Goal: Task Accomplishment & Management: Manage account settings

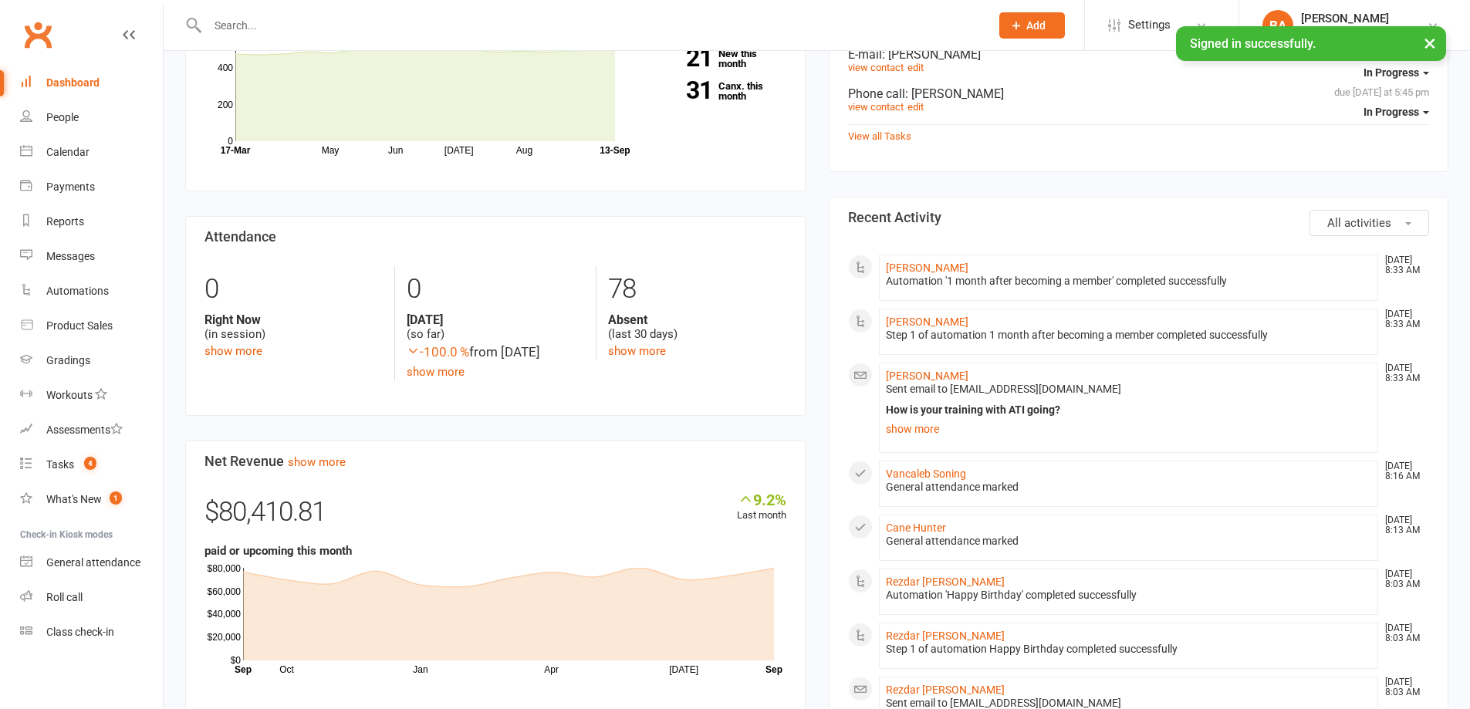
drag, startPoint x: 924, startPoint y: 435, endPoint x: 855, endPoint y: 394, distance: 81.0
click at [923, 435] on link "show more" at bounding box center [1129, 429] width 486 height 22
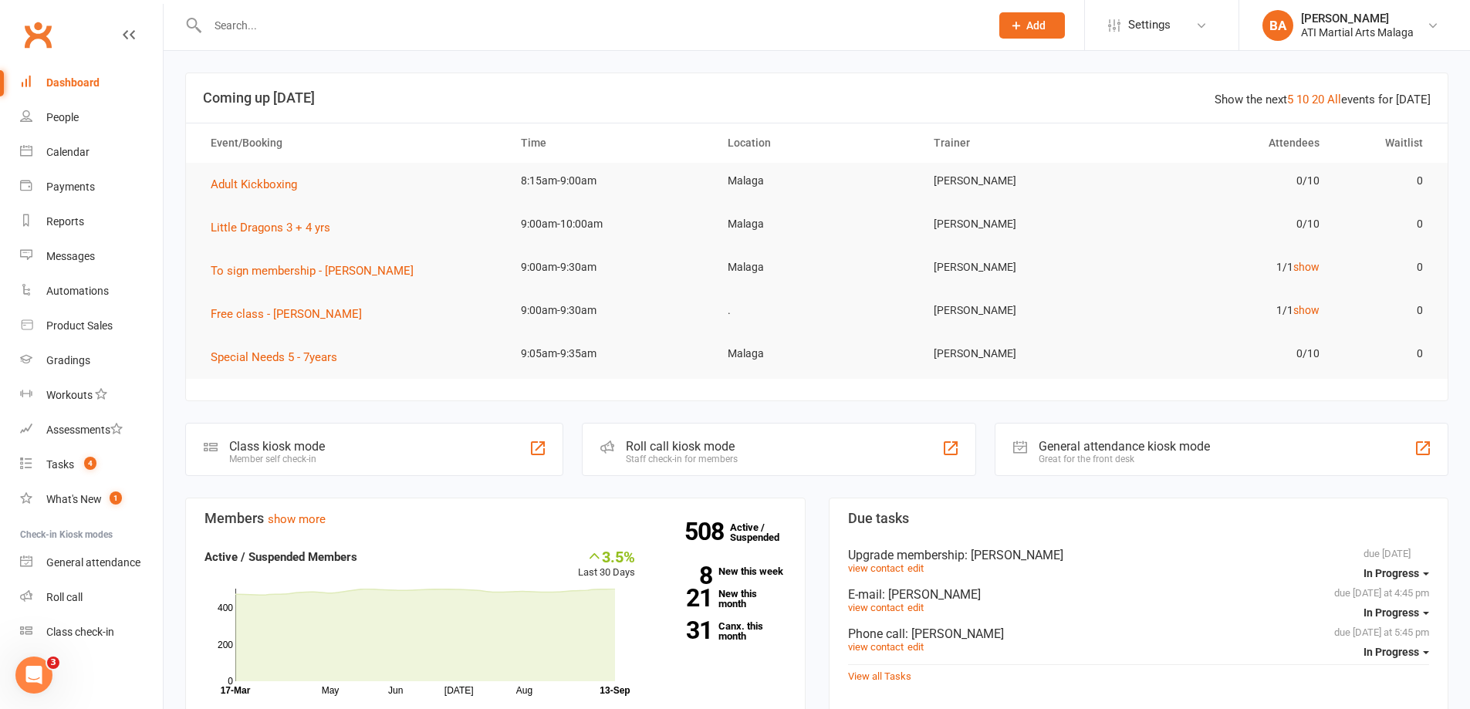
click at [512, 19] on input "text" at bounding box center [591, 26] width 776 height 22
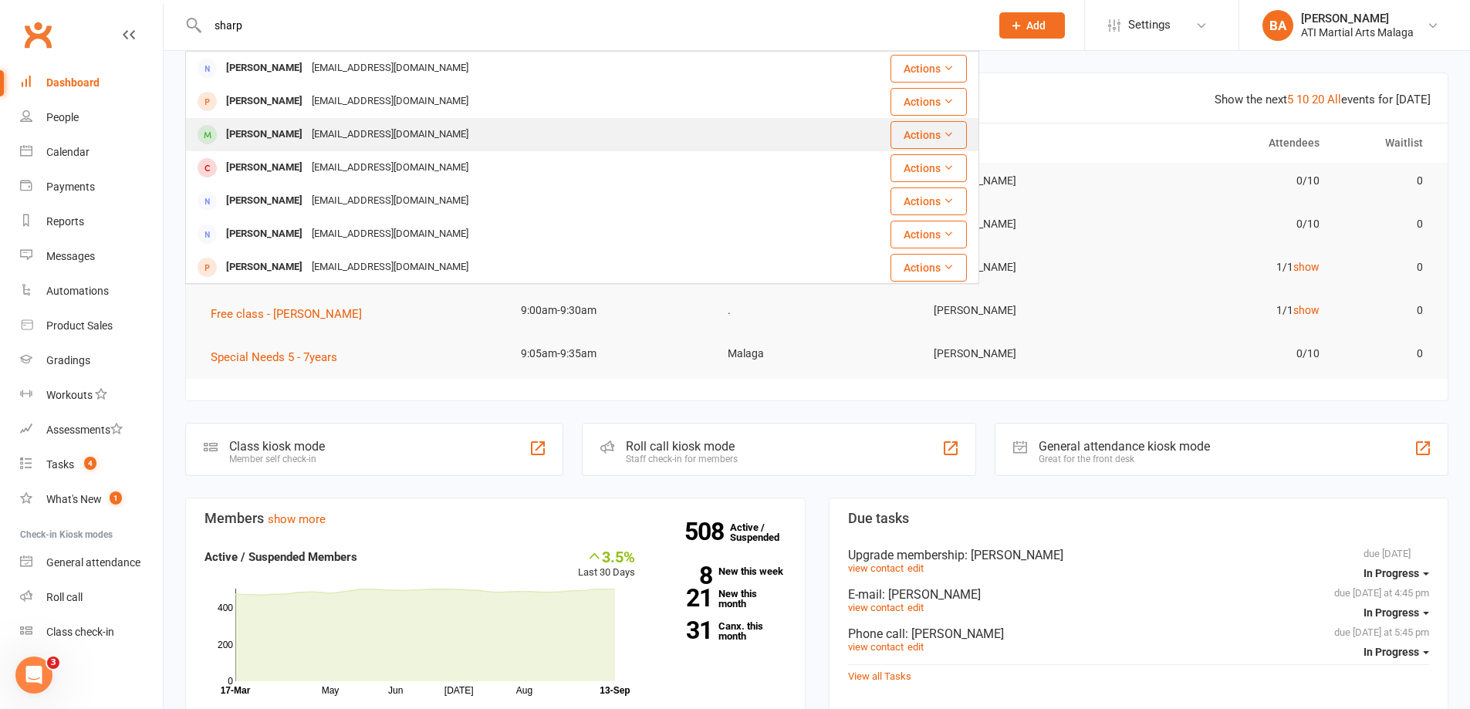
type input "sharp"
click at [307, 138] on div "zxr1973@gmail.com" at bounding box center [390, 134] width 166 height 22
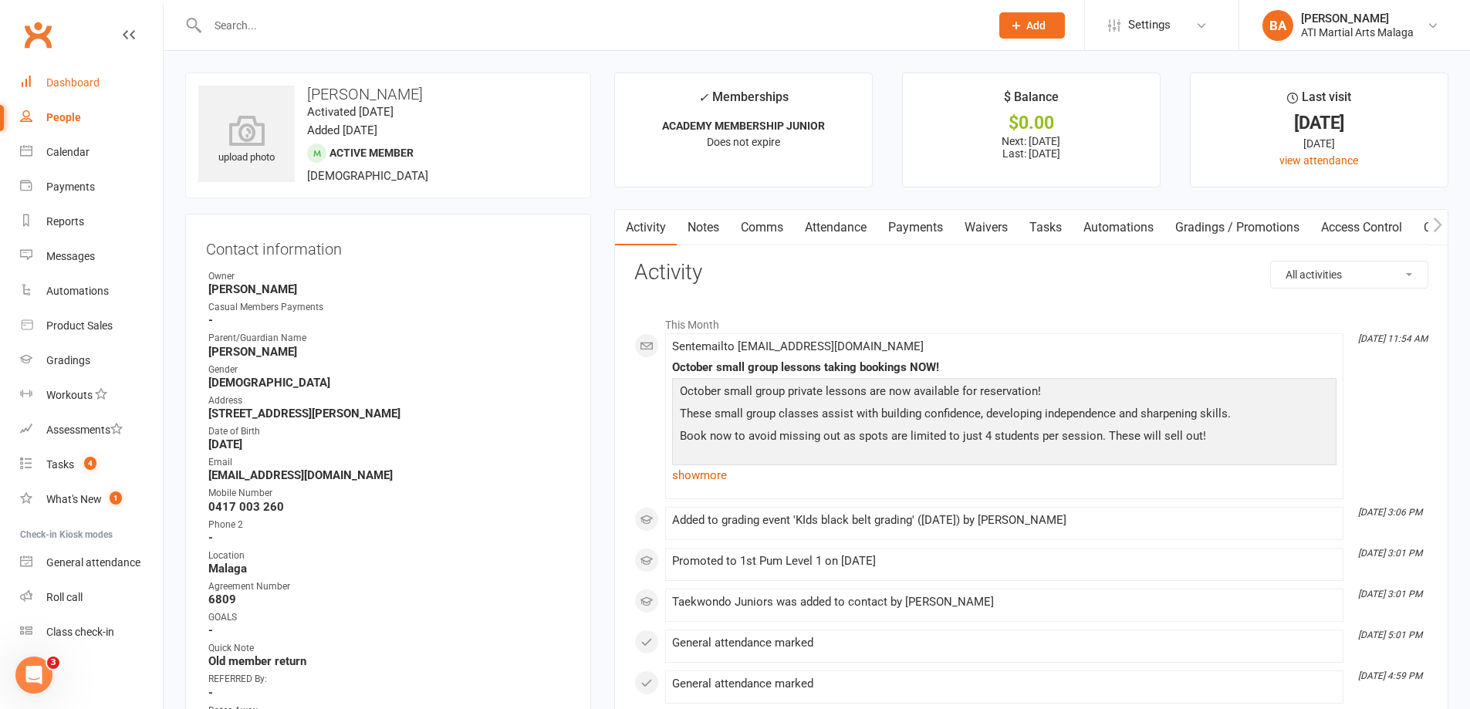
click at [83, 70] on link "Dashboard" at bounding box center [91, 83] width 143 height 35
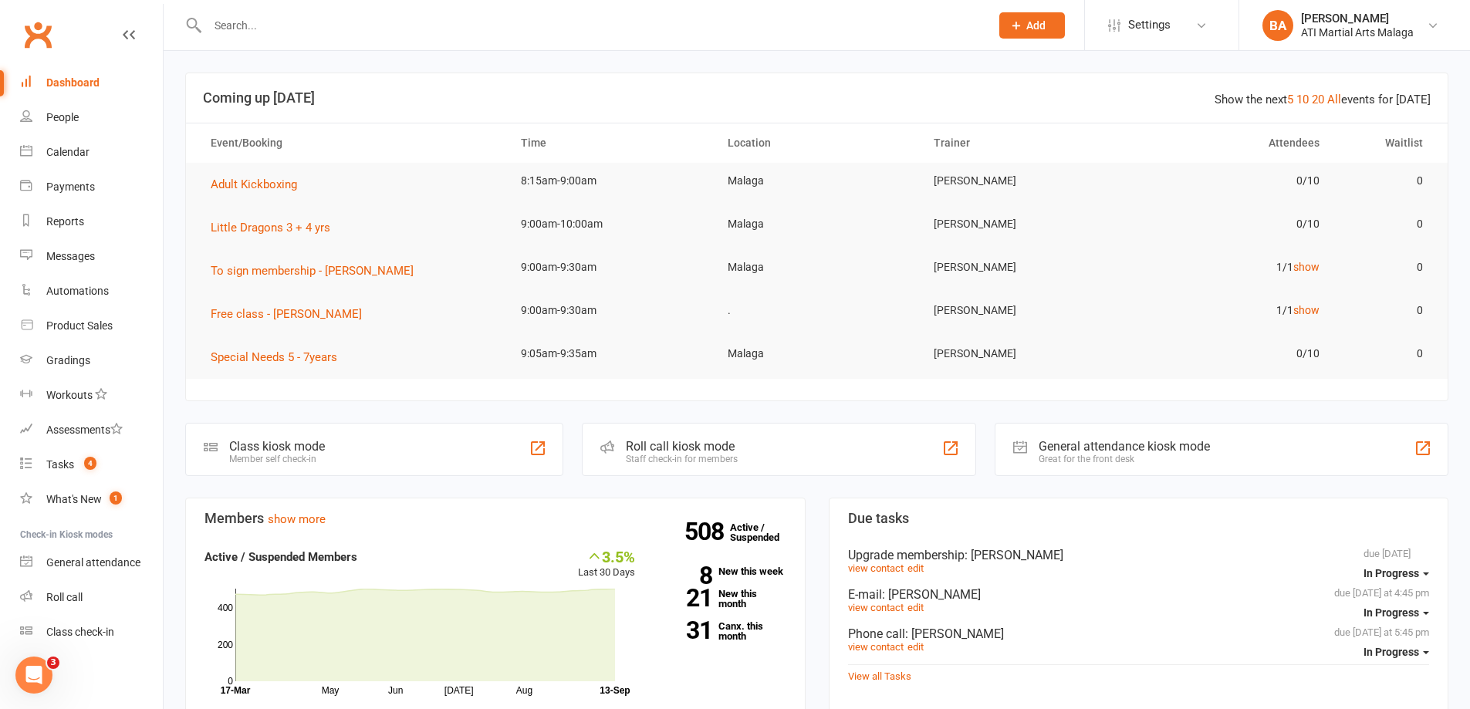
click at [1341, 84] on header "Show the next 5 10 20 All events for today Coming up Today" at bounding box center [817, 97] width 1262 height 49
click at [1340, 90] on header "Show the next 5 10 20 All events for today Coming up Today" at bounding box center [817, 97] width 1262 height 49
click at [1339, 96] on link "All" at bounding box center [1334, 100] width 14 height 14
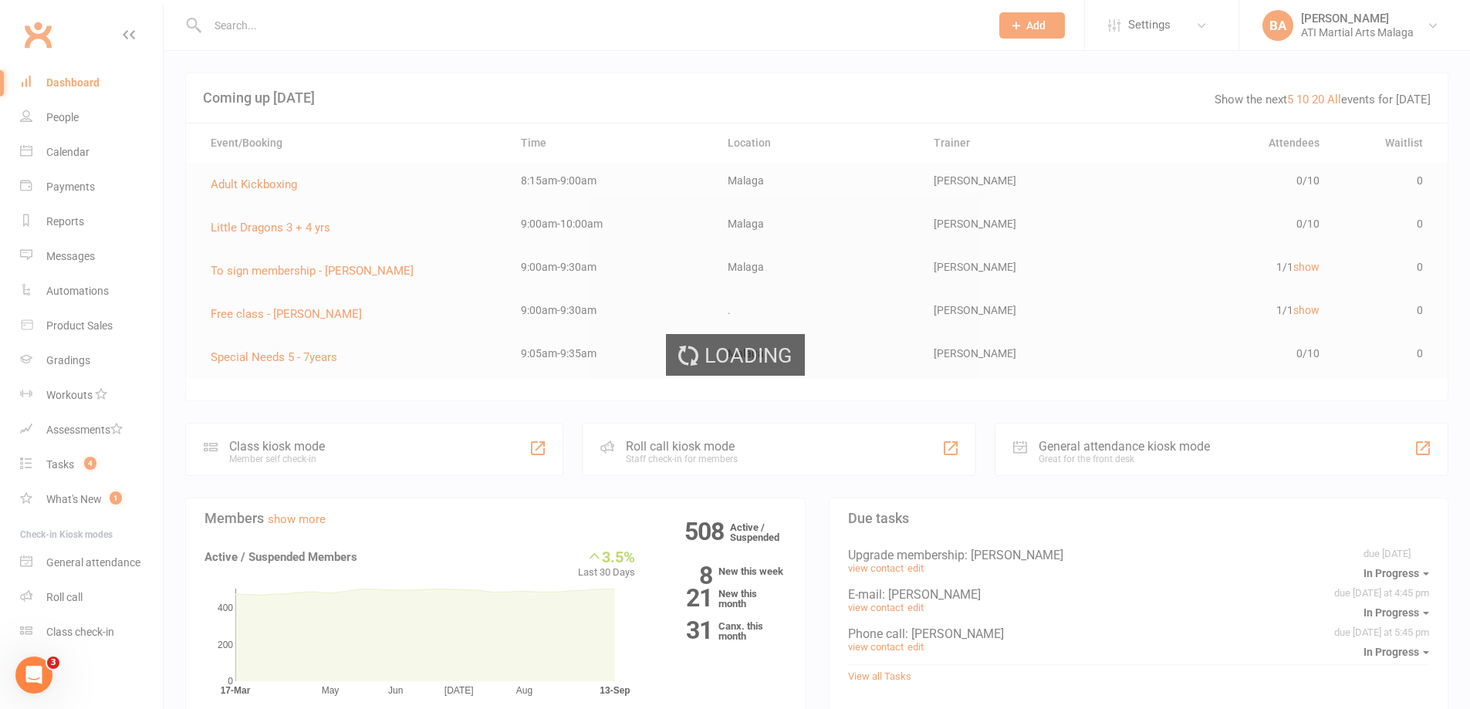
click at [1083, 77] on div "Loading" at bounding box center [735, 354] width 1470 height 709
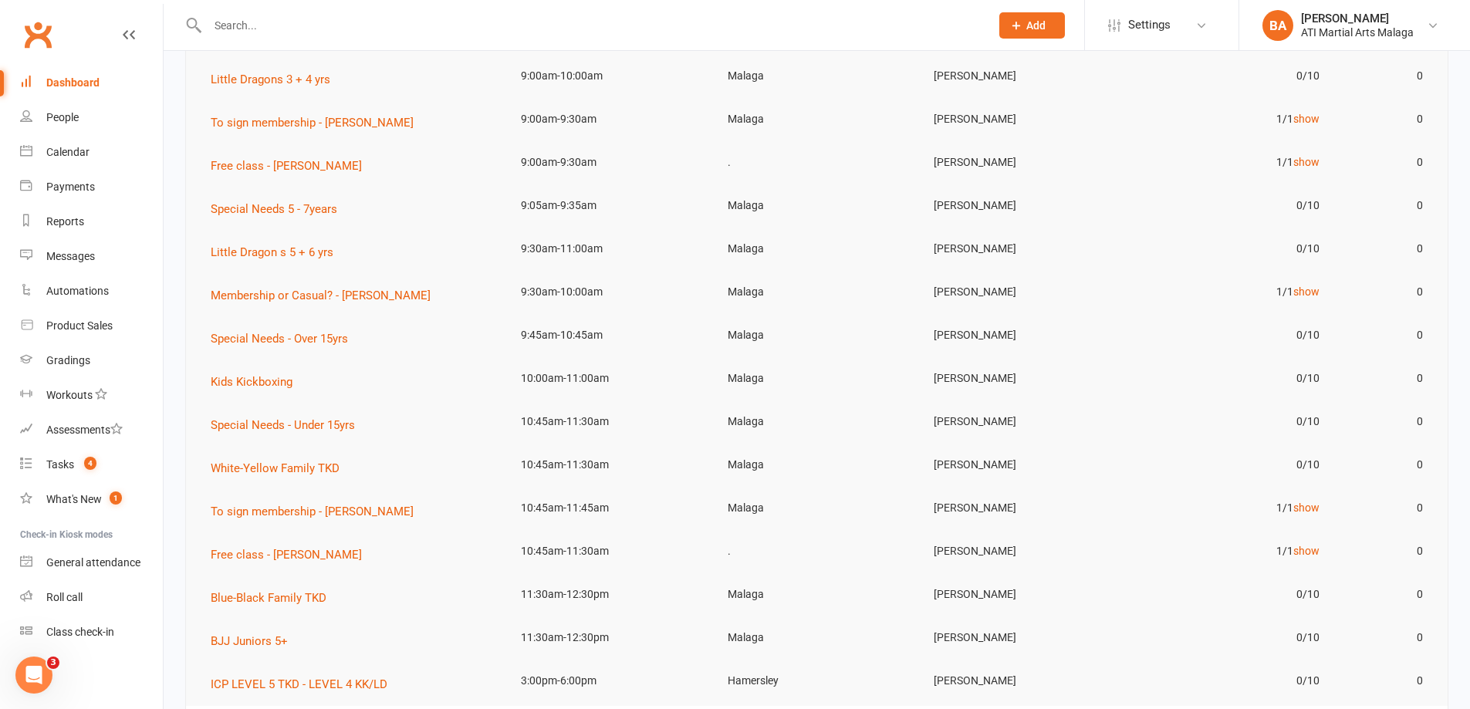
scroll to position [231, 0]
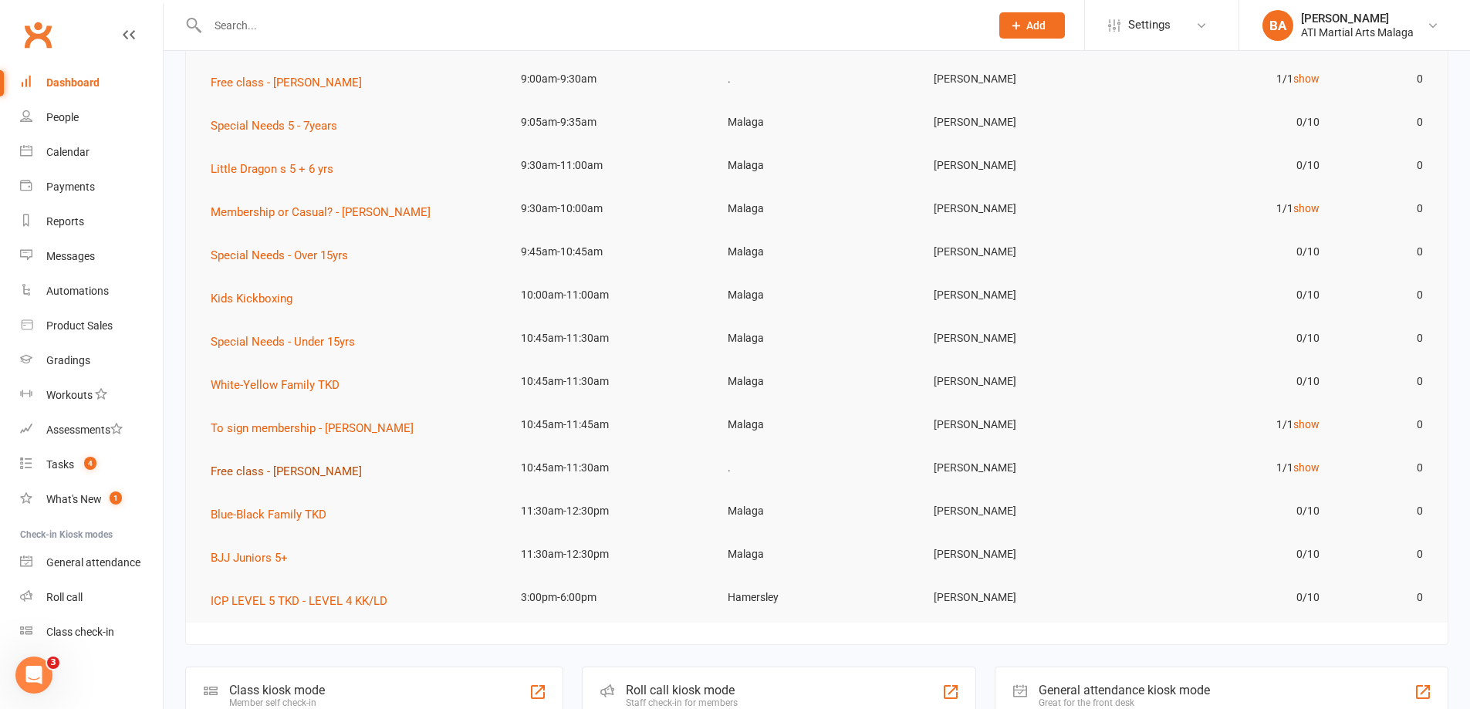
click at [350, 469] on span "Free class - Angelina Nguyen" at bounding box center [286, 472] width 151 height 14
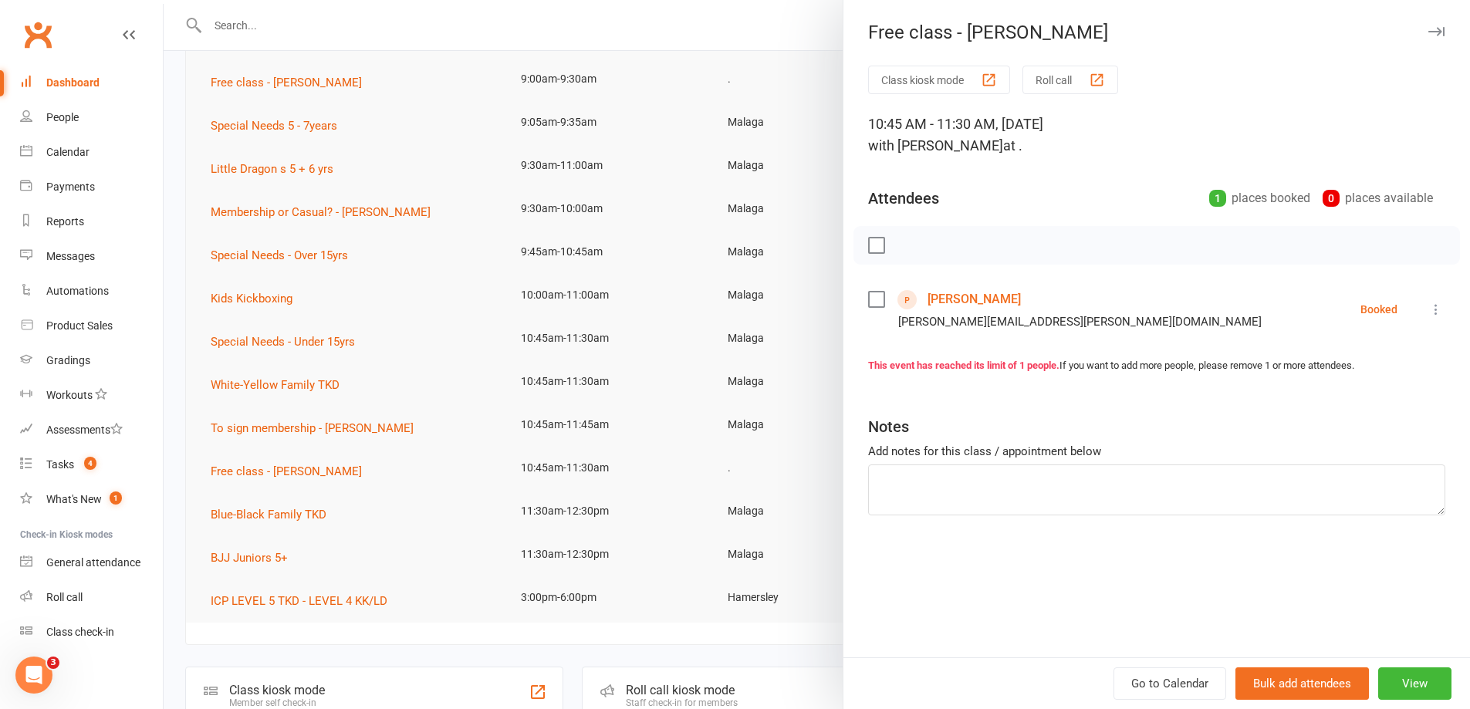
click at [956, 289] on link "Angelina Nguyen" at bounding box center [974, 299] width 93 height 25
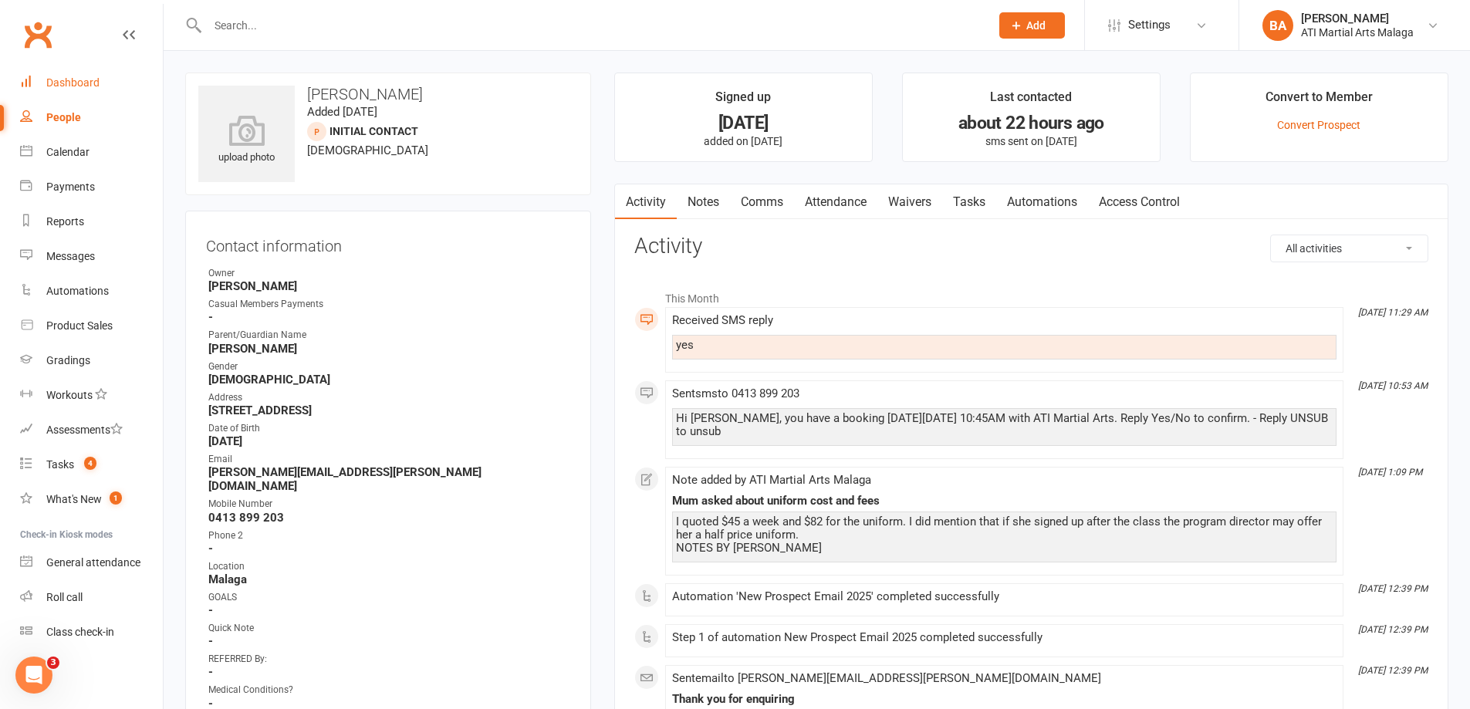
click at [85, 69] on link "Dashboard" at bounding box center [91, 83] width 143 height 35
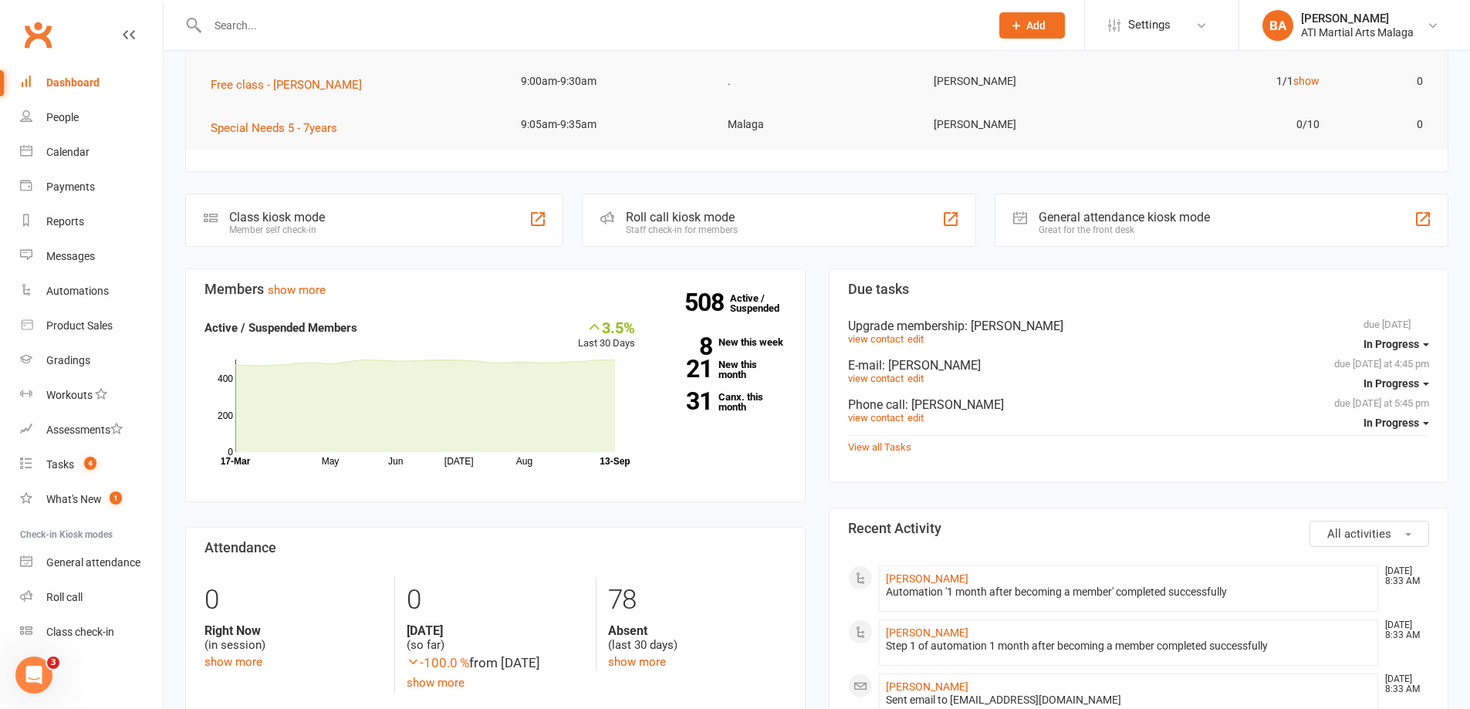
scroll to position [463, 0]
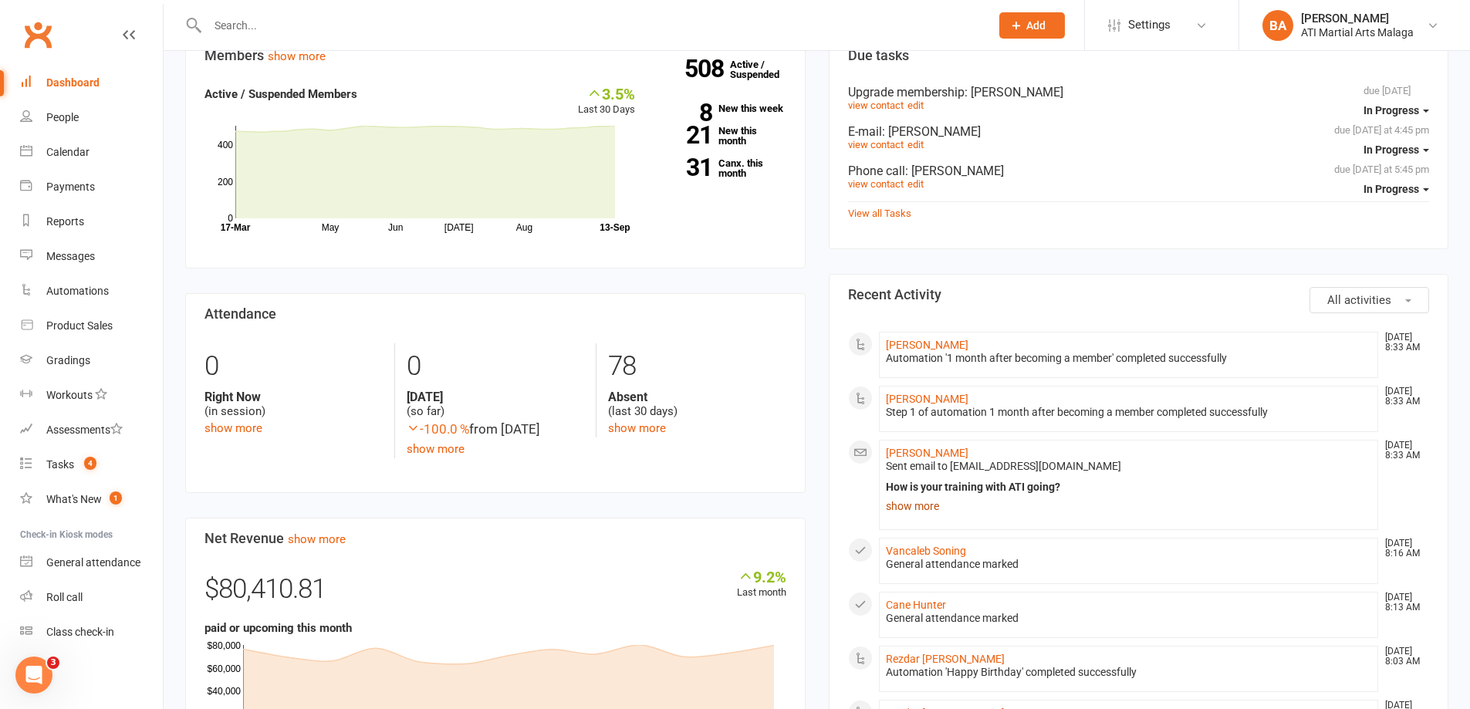
click at [910, 512] on link "show more" at bounding box center [1129, 506] width 486 height 22
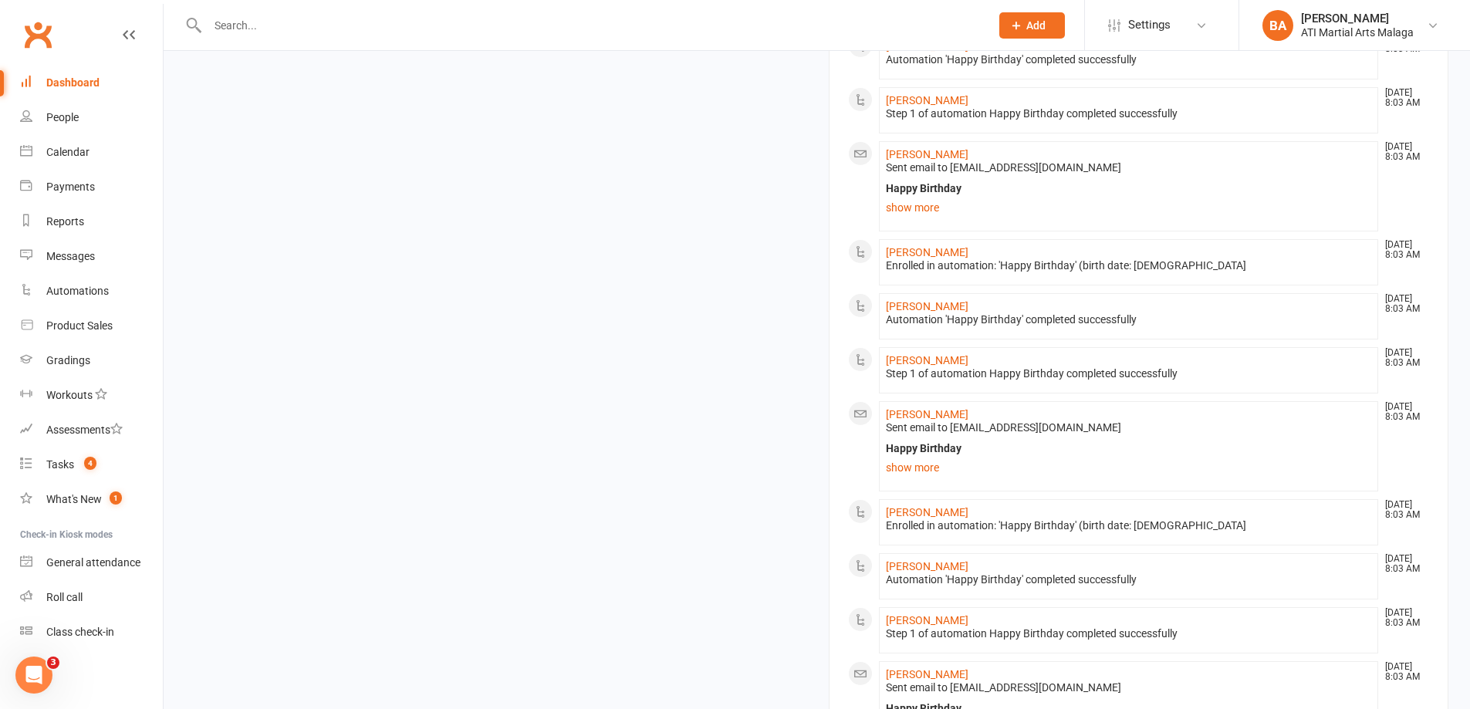
scroll to position [1871, 0]
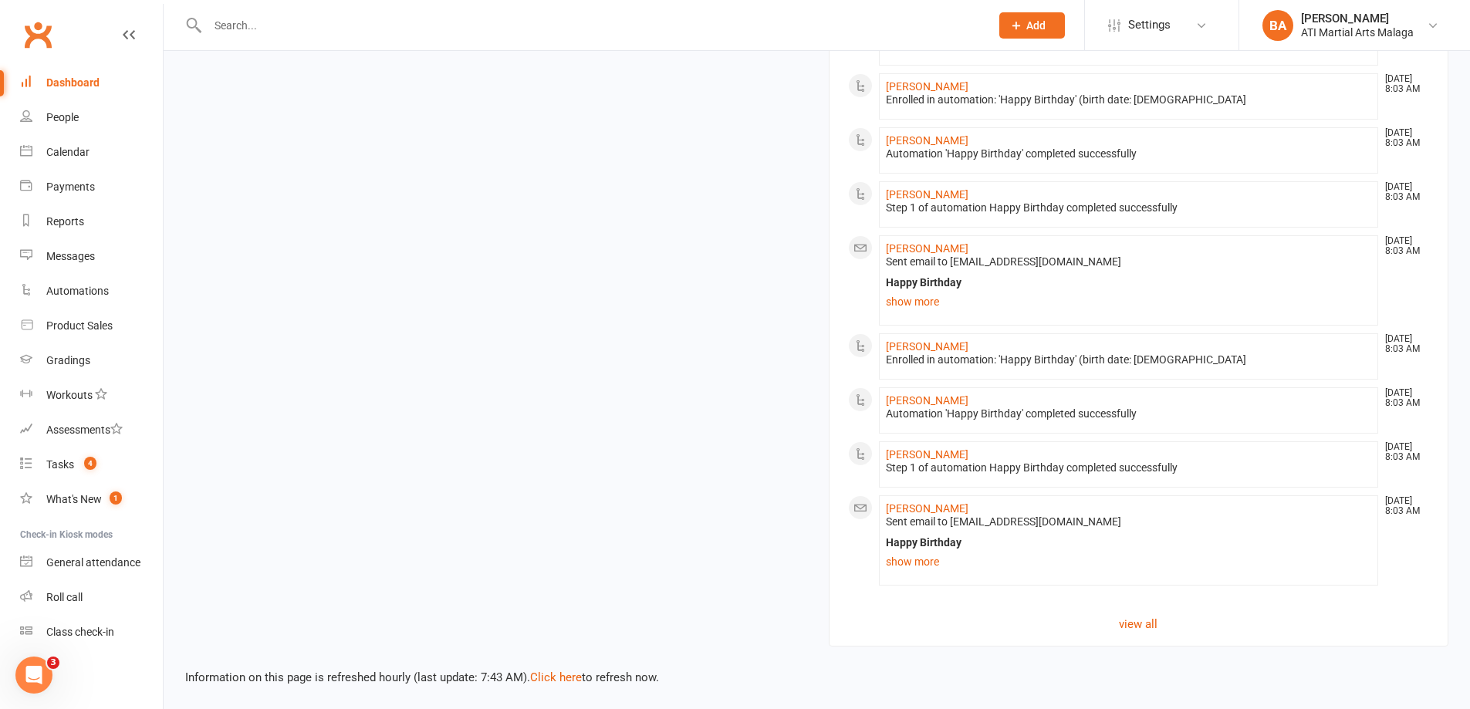
click at [1126, 654] on div "Information on this page is refreshed hourly (last update: 7:43 AM). Click here…" at bounding box center [817, 667] width 1306 height 40
click at [1135, 628] on link "view all" at bounding box center [1139, 624] width 582 height 19
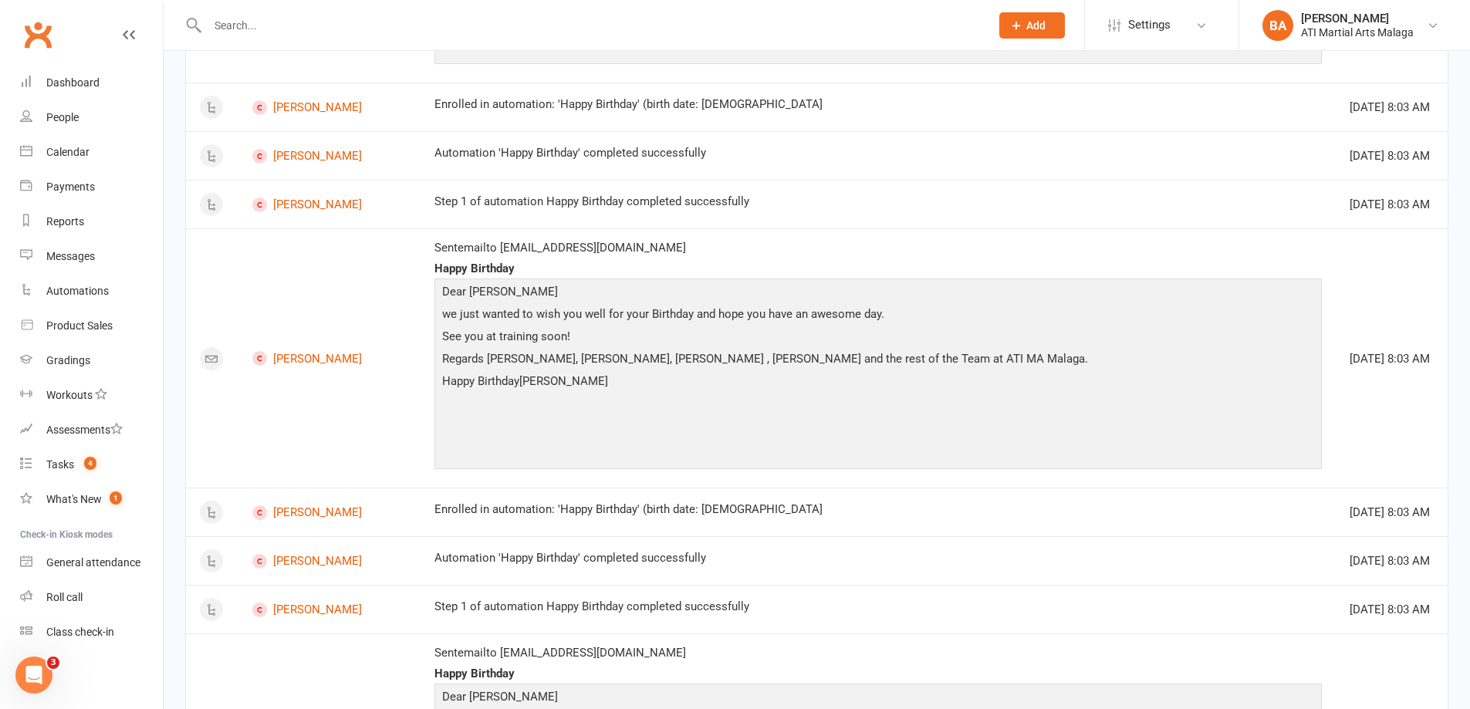
scroll to position [1882, 0]
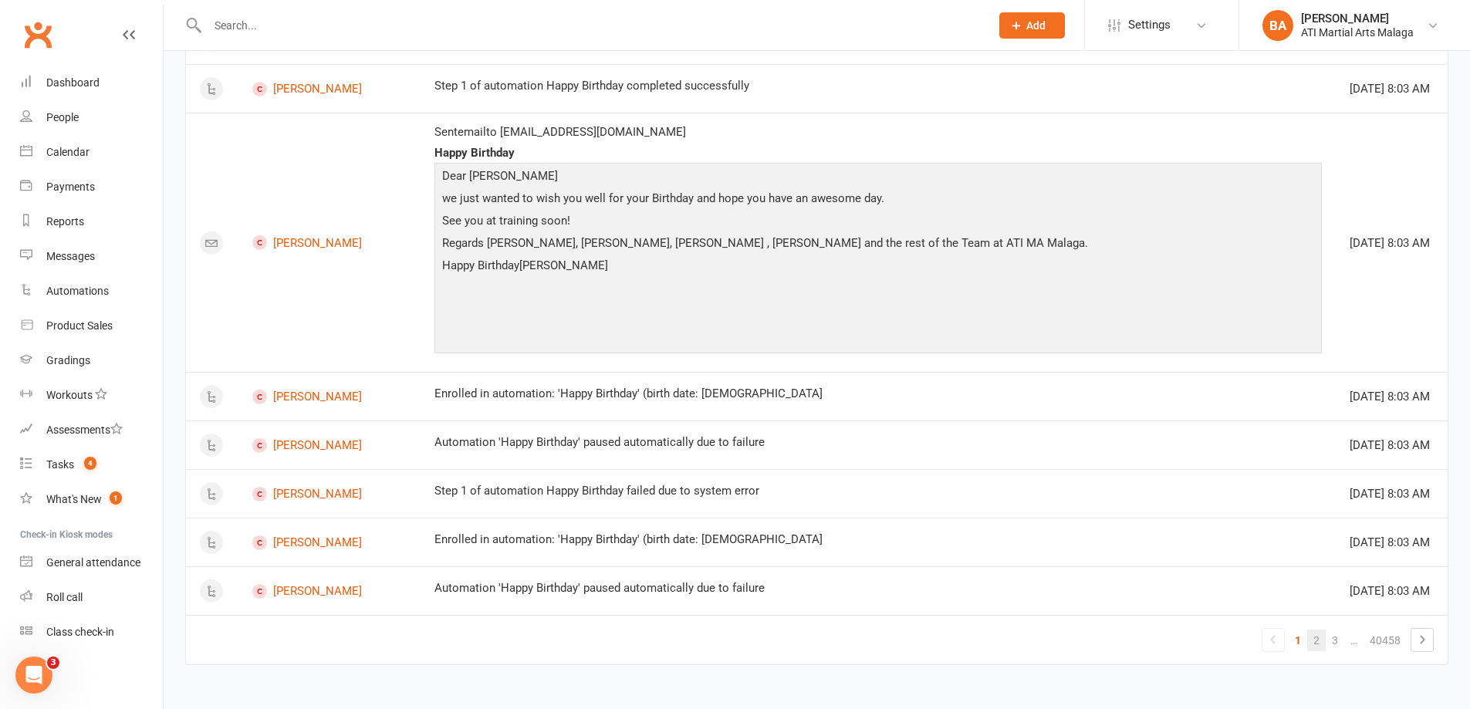
click at [1322, 639] on link "2" at bounding box center [1316, 641] width 19 height 22
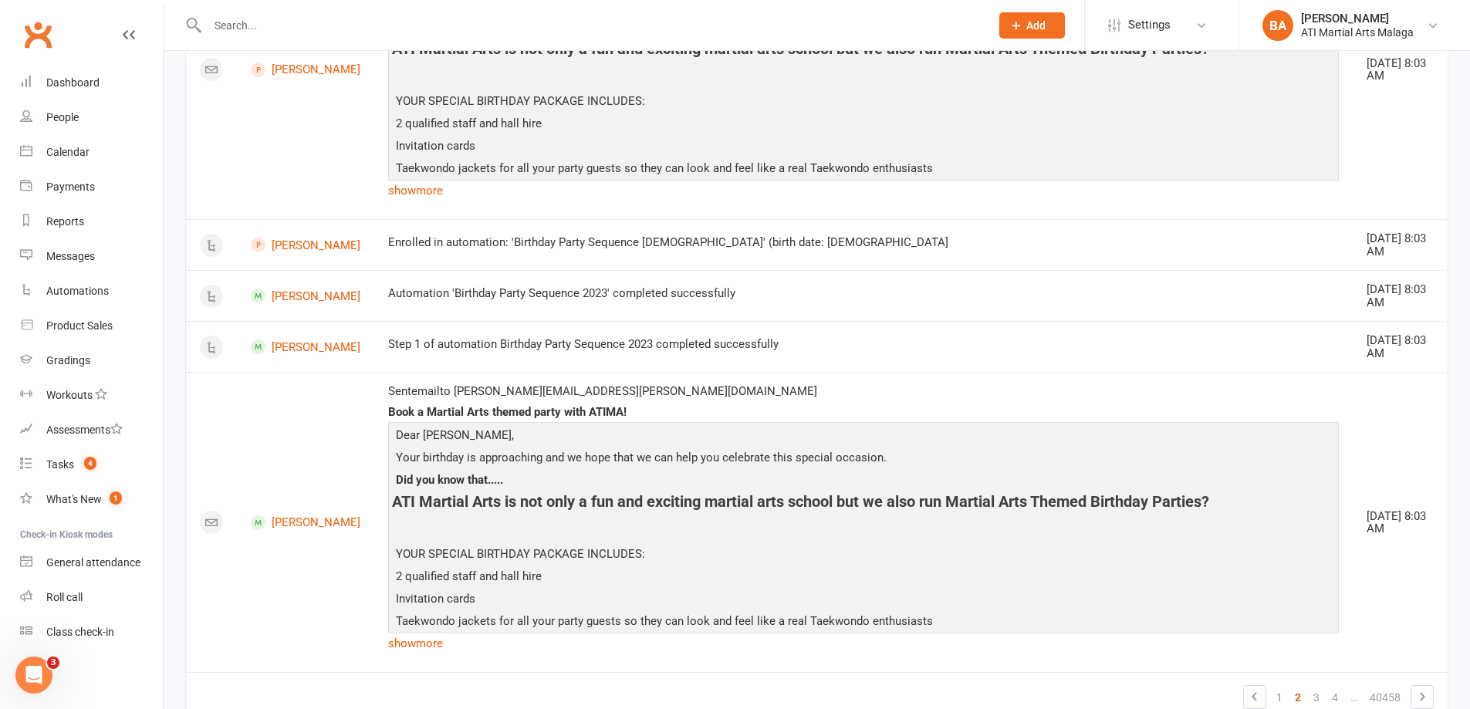
scroll to position [2256, 0]
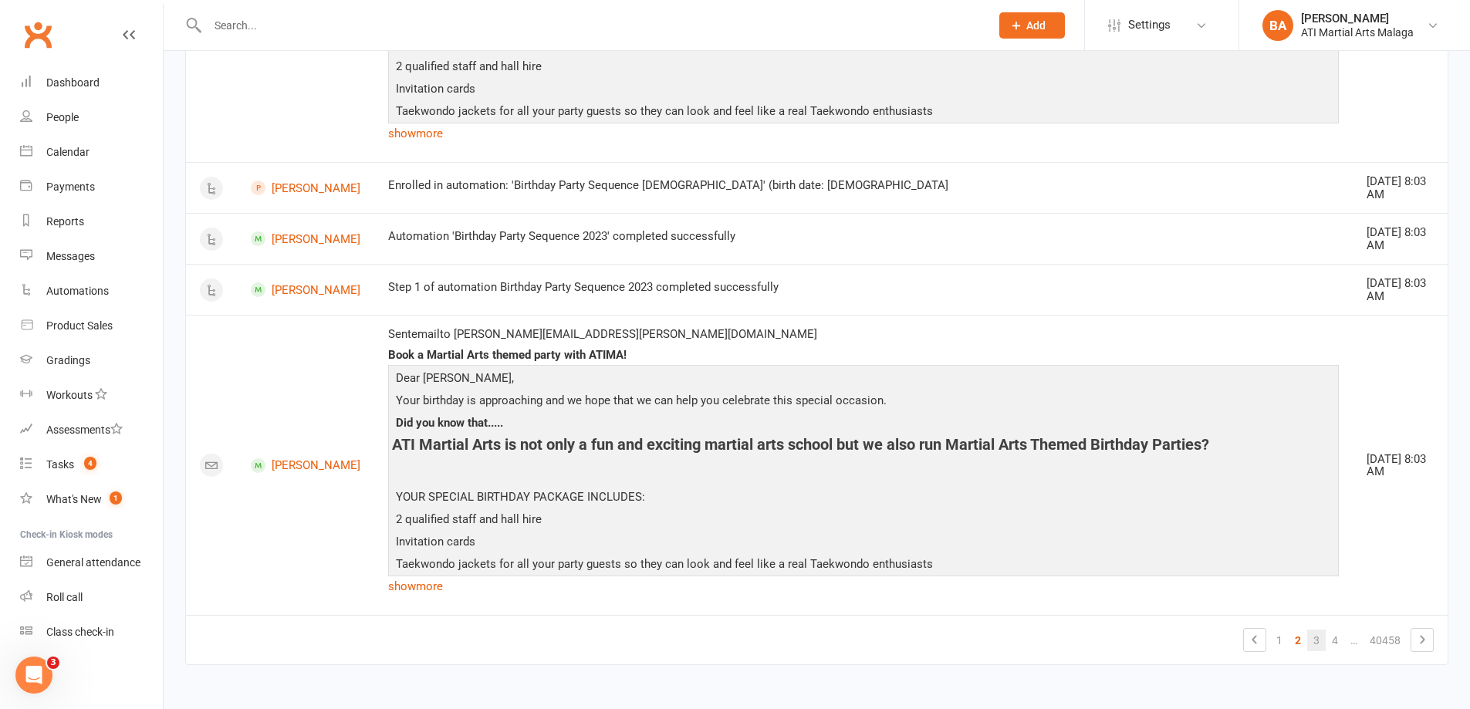
click at [1314, 642] on link "3" at bounding box center [1316, 641] width 19 height 22
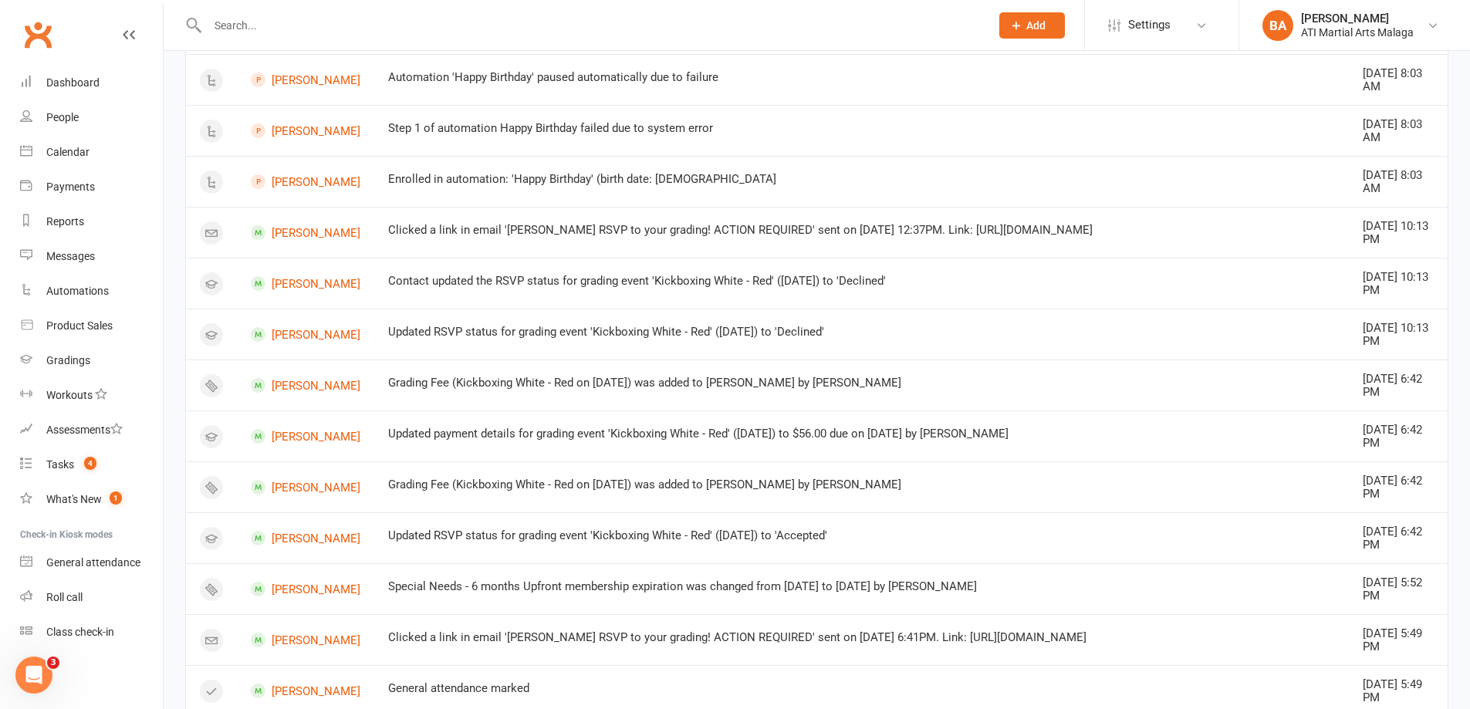
scroll to position [1303, 0]
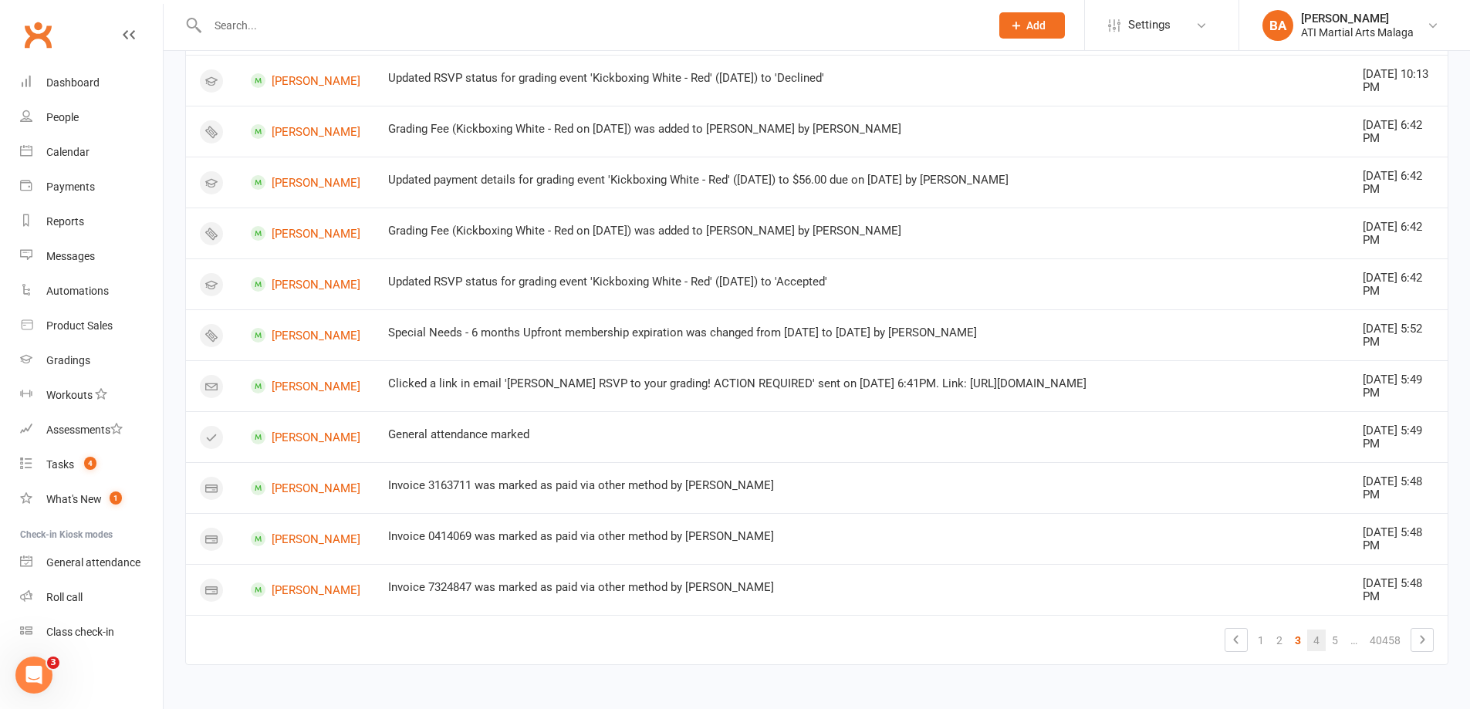
click at [1311, 640] on link "4" at bounding box center [1316, 641] width 19 height 22
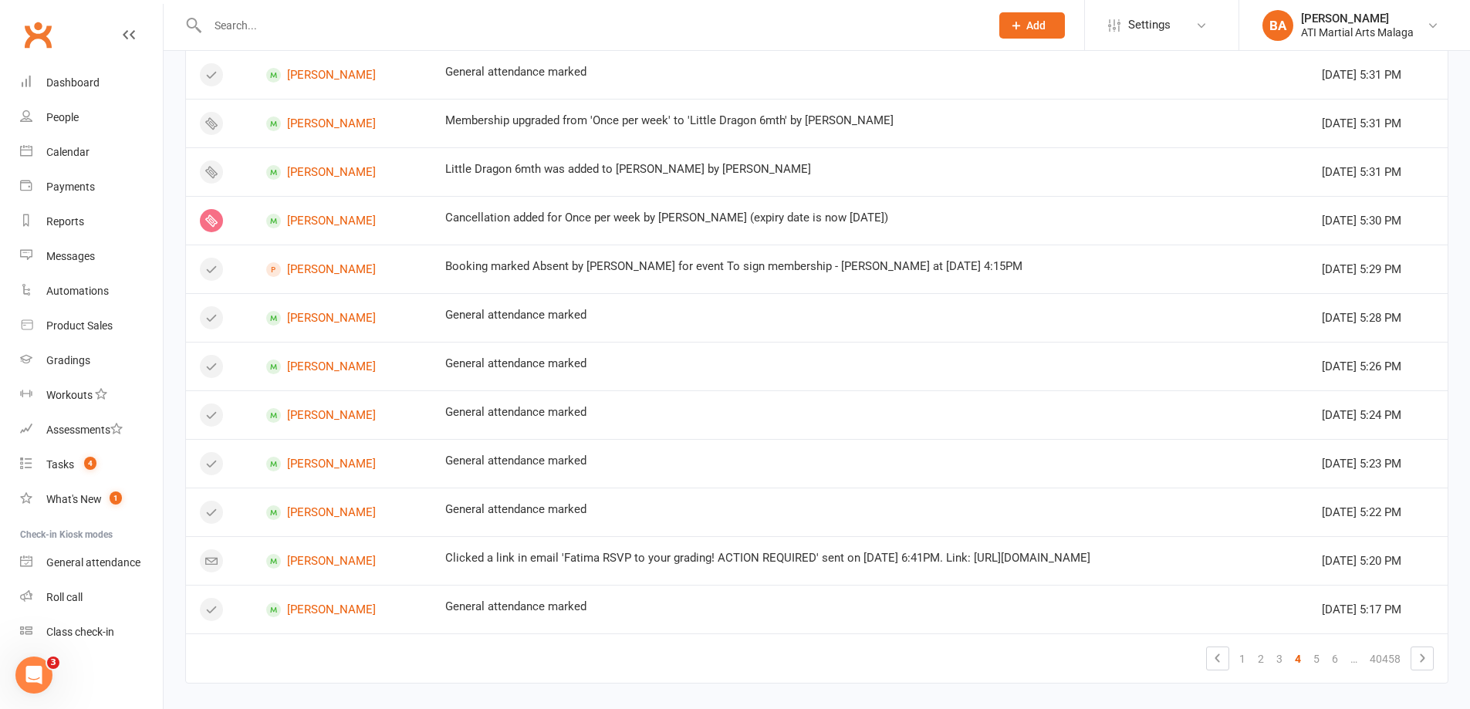
scroll to position [788, 0]
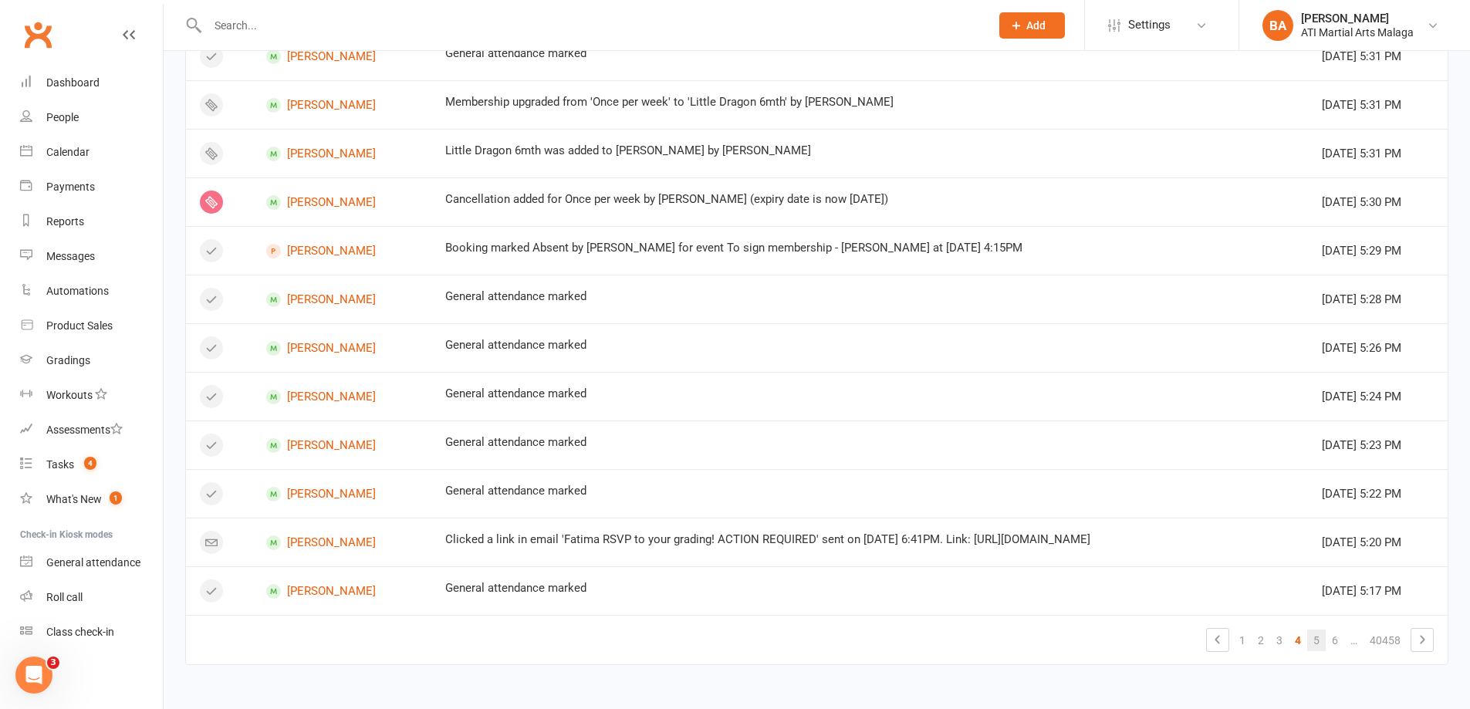
click at [1315, 644] on link "5" at bounding box center [1316, 641] width 19 height 22
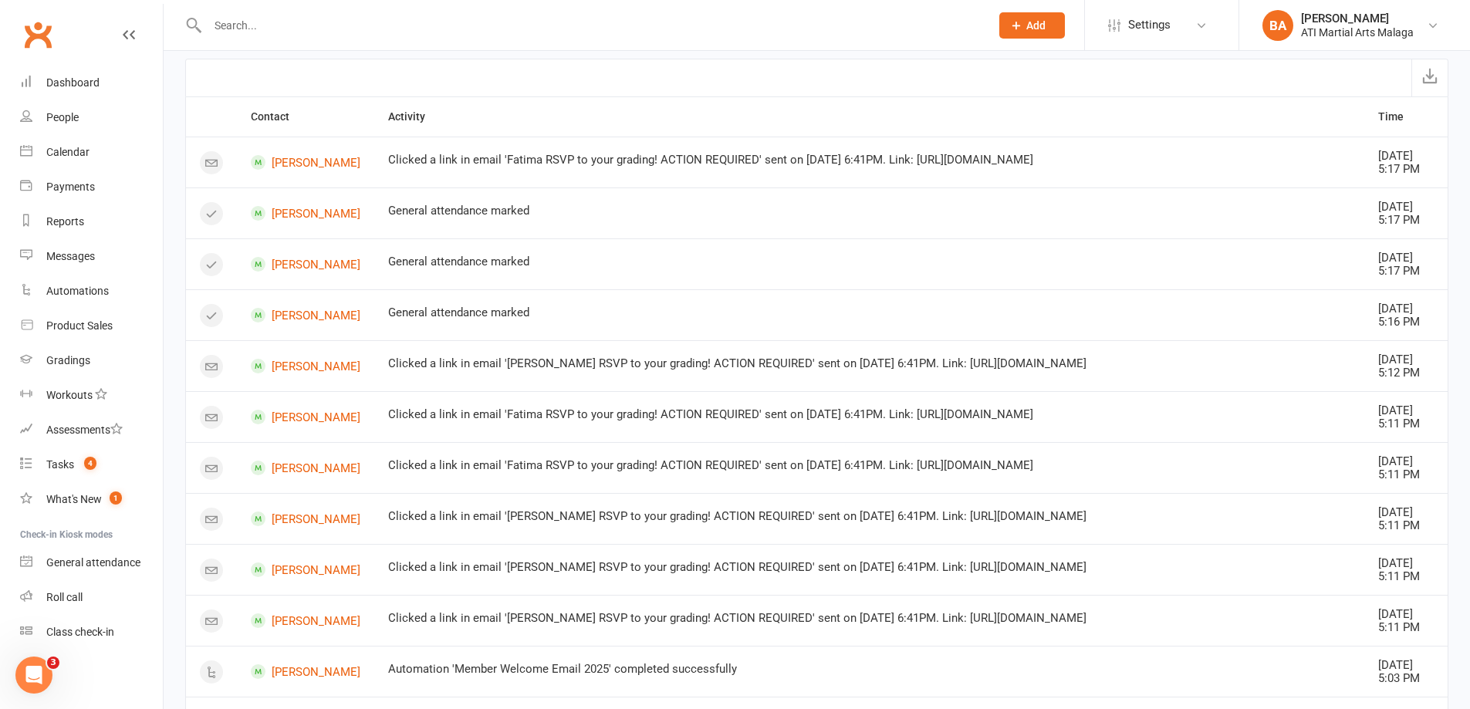
scroll to position [77, 0]
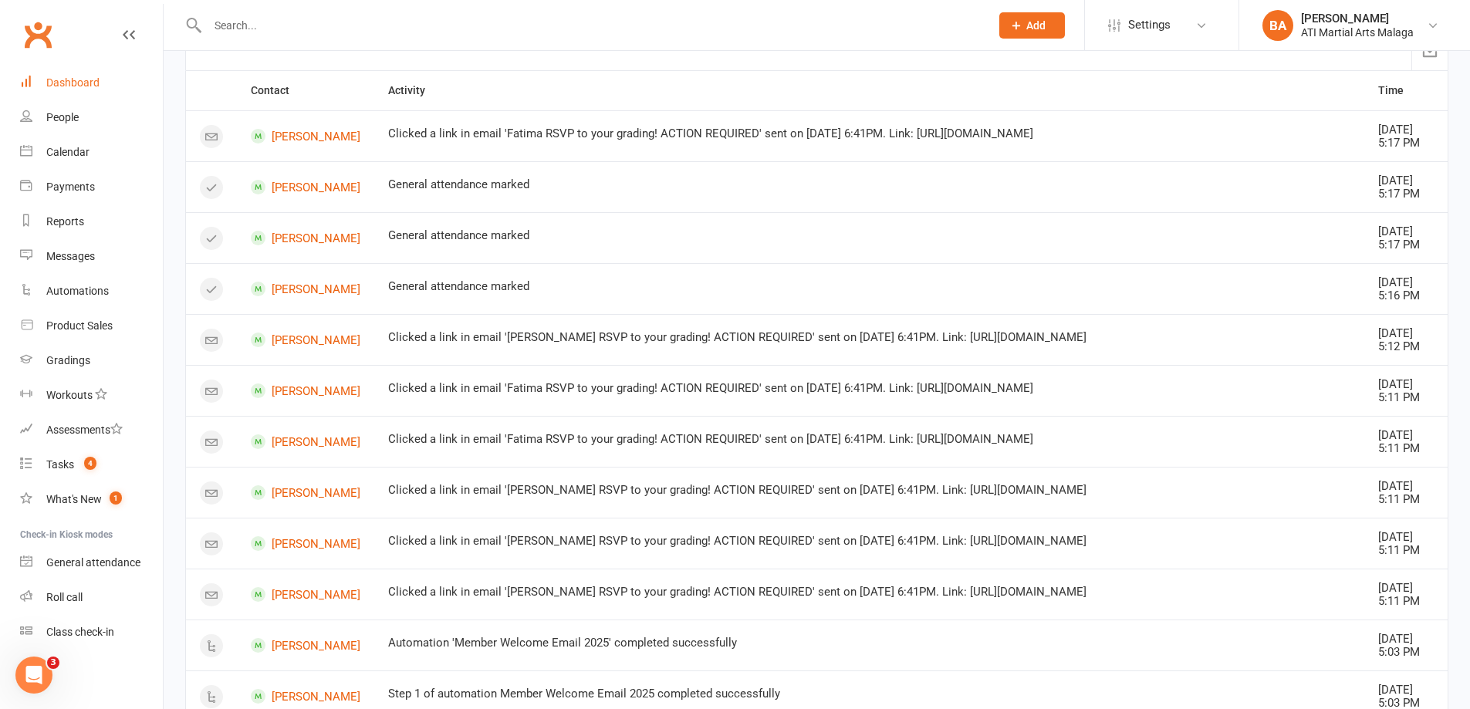
click at [83, 86] on div "Dashboard" at bounding box center [72, 82] width 53 height 12
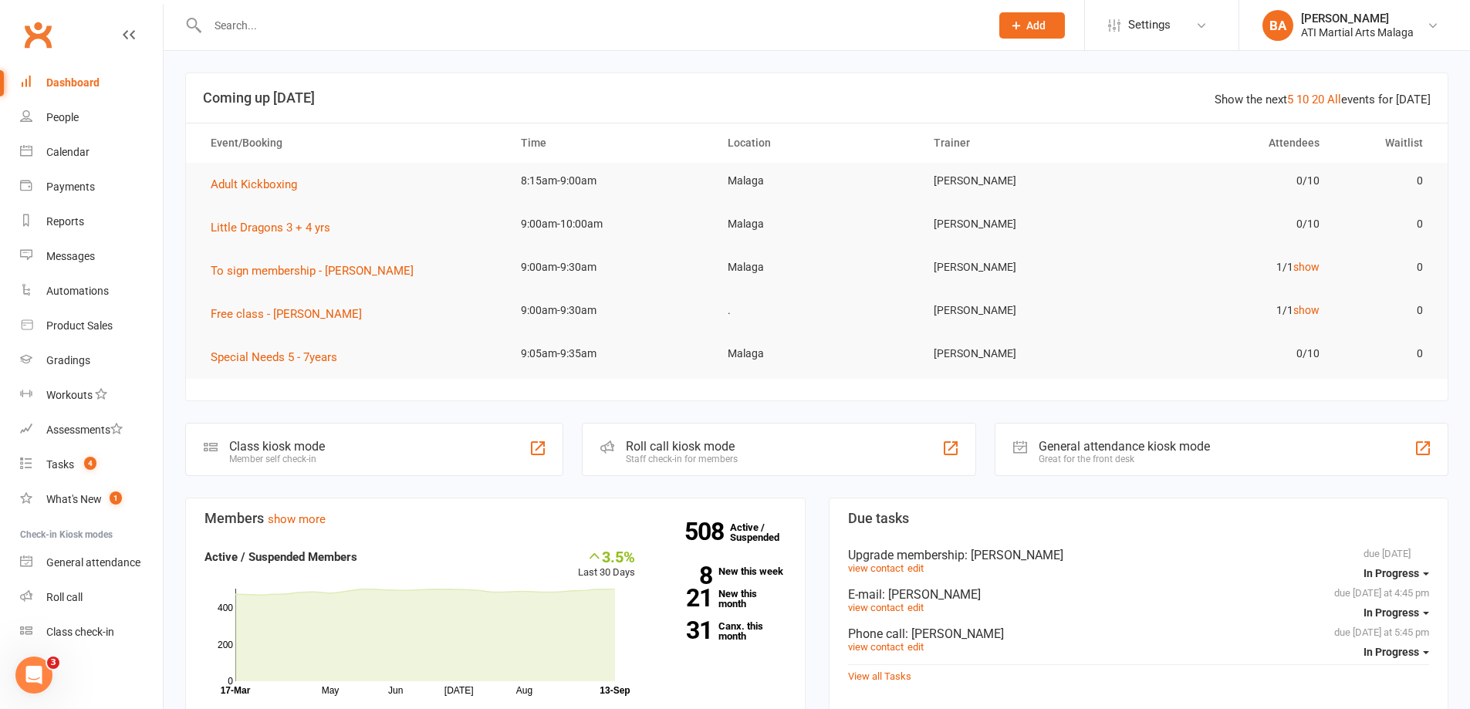
click at [475, 12] on div at bounding box center [582, 25] width 794 height 50
drag, startPoint x: 471, startPoint y: 29, endPoint x: 455, endPoint y: 37, distance: 17.3
click at [471, 30] on input "text" at bounding box center [591, 26] width 776 height 22
drag, startPoint x: 431, startPoint y: 42, endPoint x: 424, endPoint y: 18, distance: 24.7
click at [427, 39] on div at bounding box center [582, 25] width 794 height 50
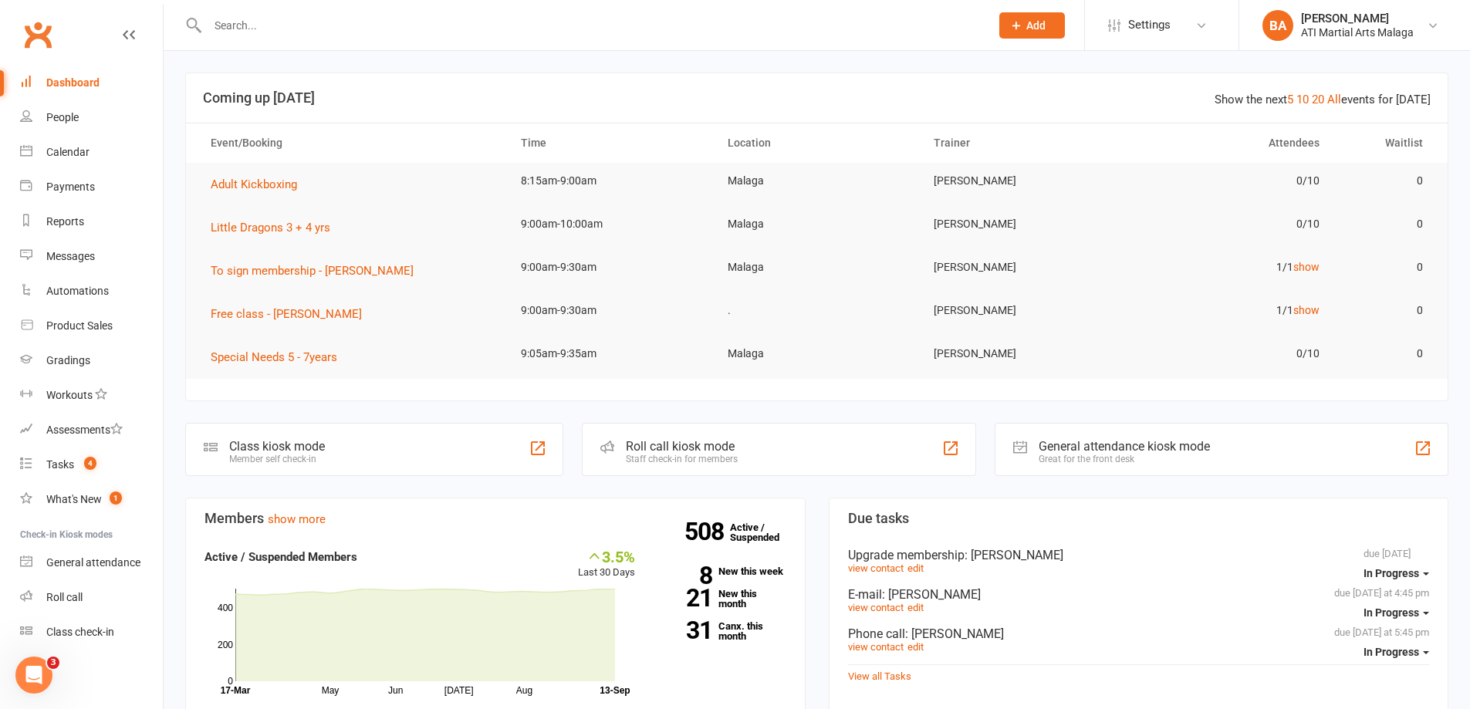
click at [424, 15] on input "text" at bounding box center [591, 26] width 776 height 22
paste input "0435810207"
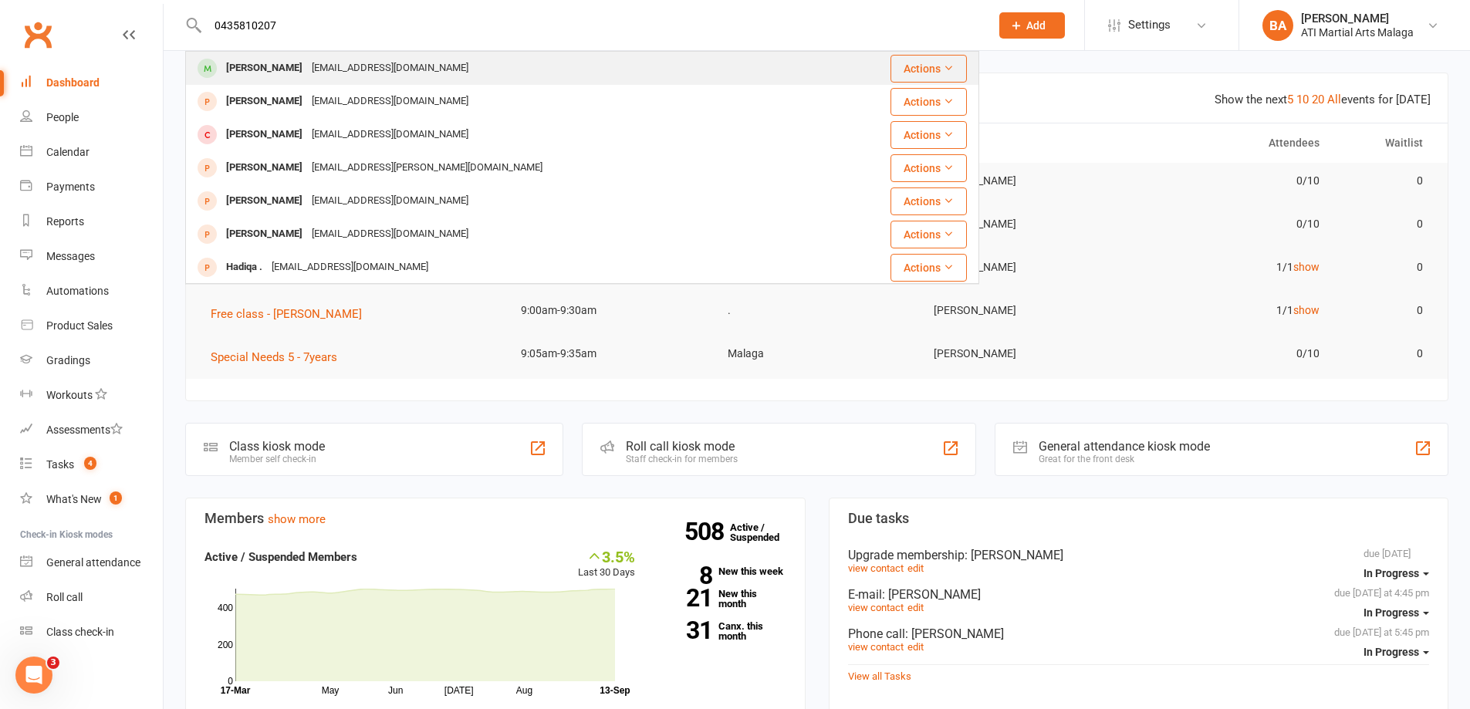
type input "0435810207"
click at [404, 71] on div "wrightabbee83@gmail.com" at bounding box center [390, 68] width 166 height 22
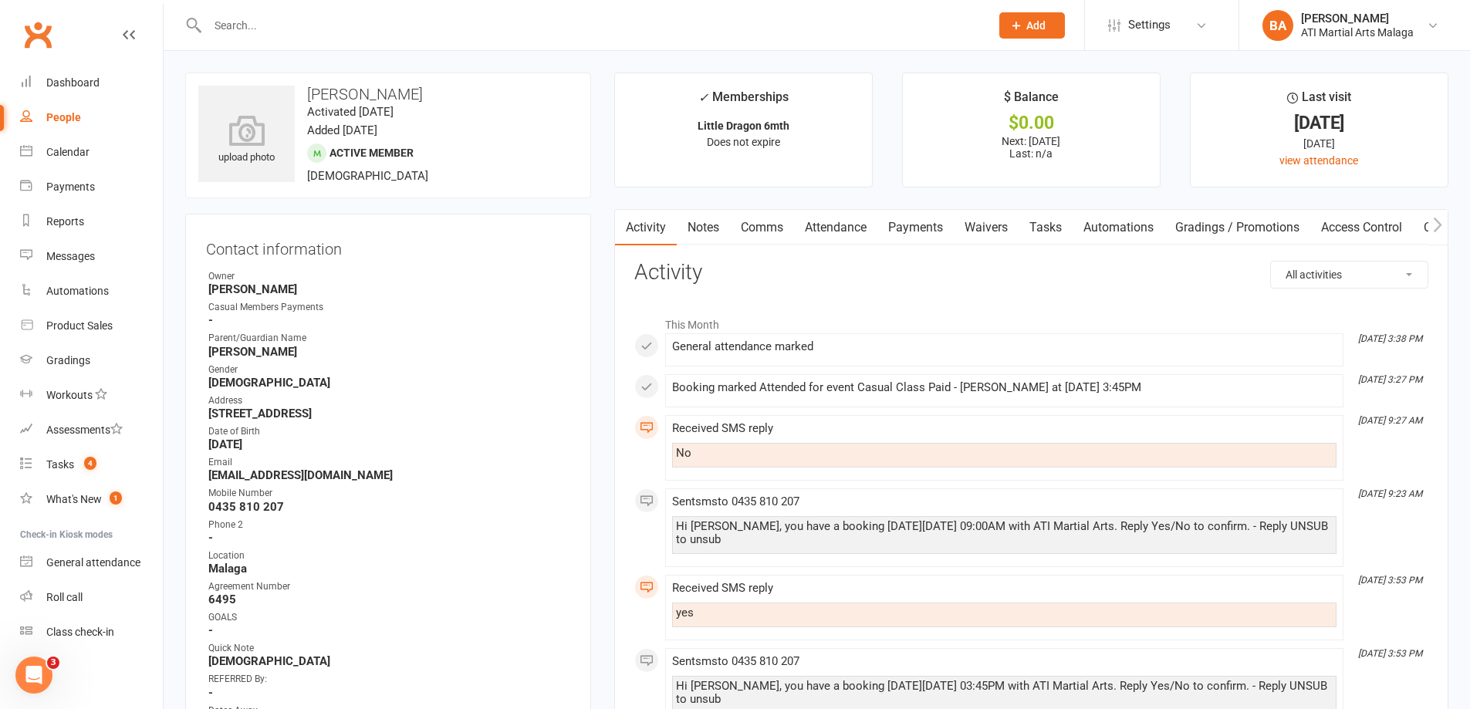
click at [700, 223] on link "Notes" at bounding box center [703, 227] width 53 height 35
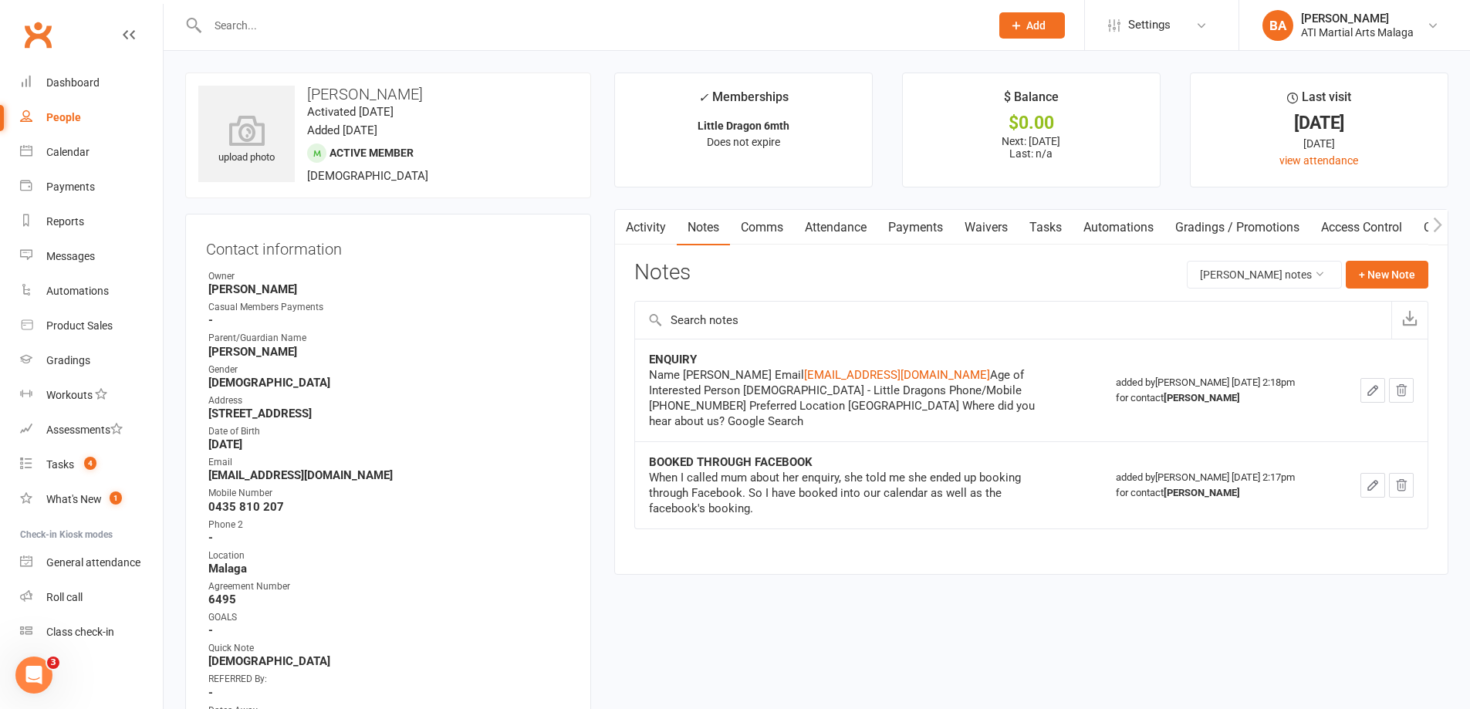
click at [635, 223] on link "Activity" at bounding box center [646, 227] width 62 height 35
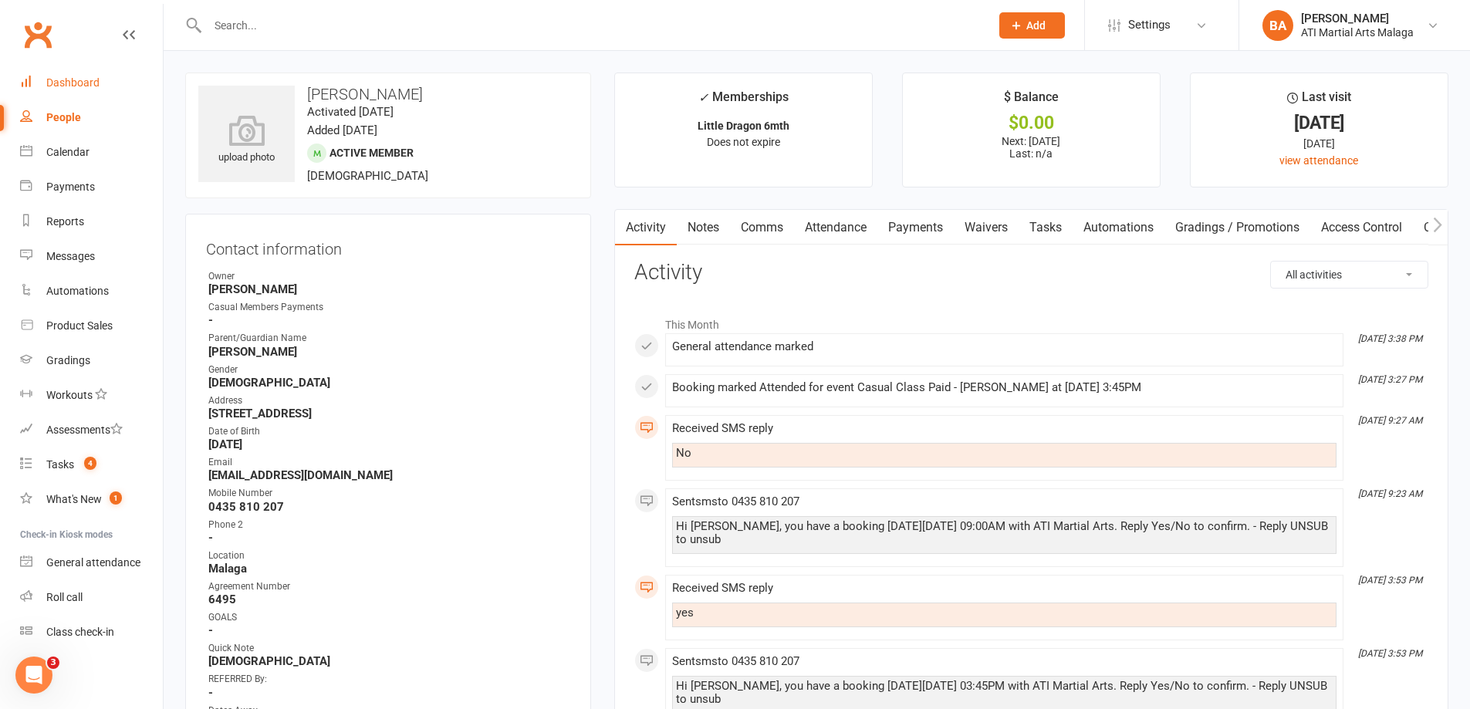
click at [70, 83] on div "Dashboard" at bounding box center [72, 82] width 53 height 12
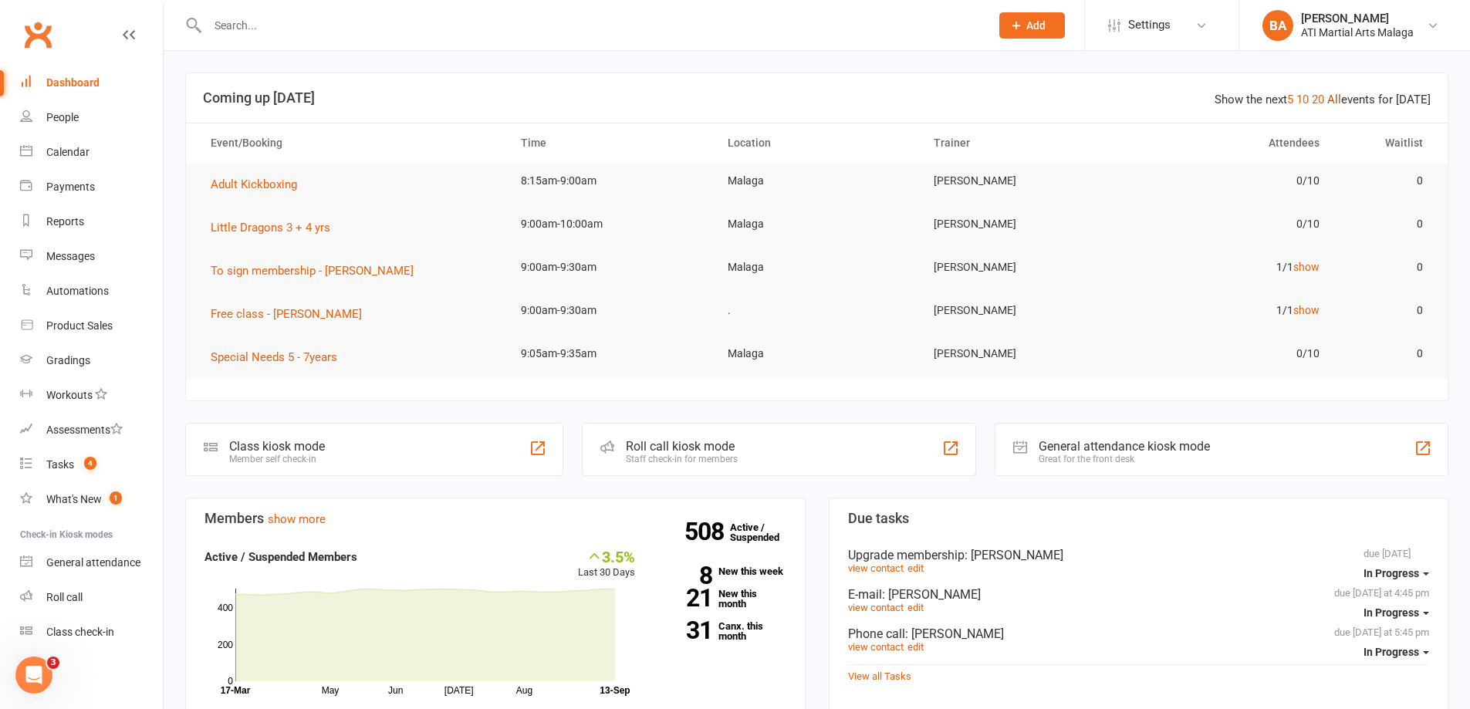
click at [1336, 100] on link "All" at bounding box center [1334, 100] width 14 height 14
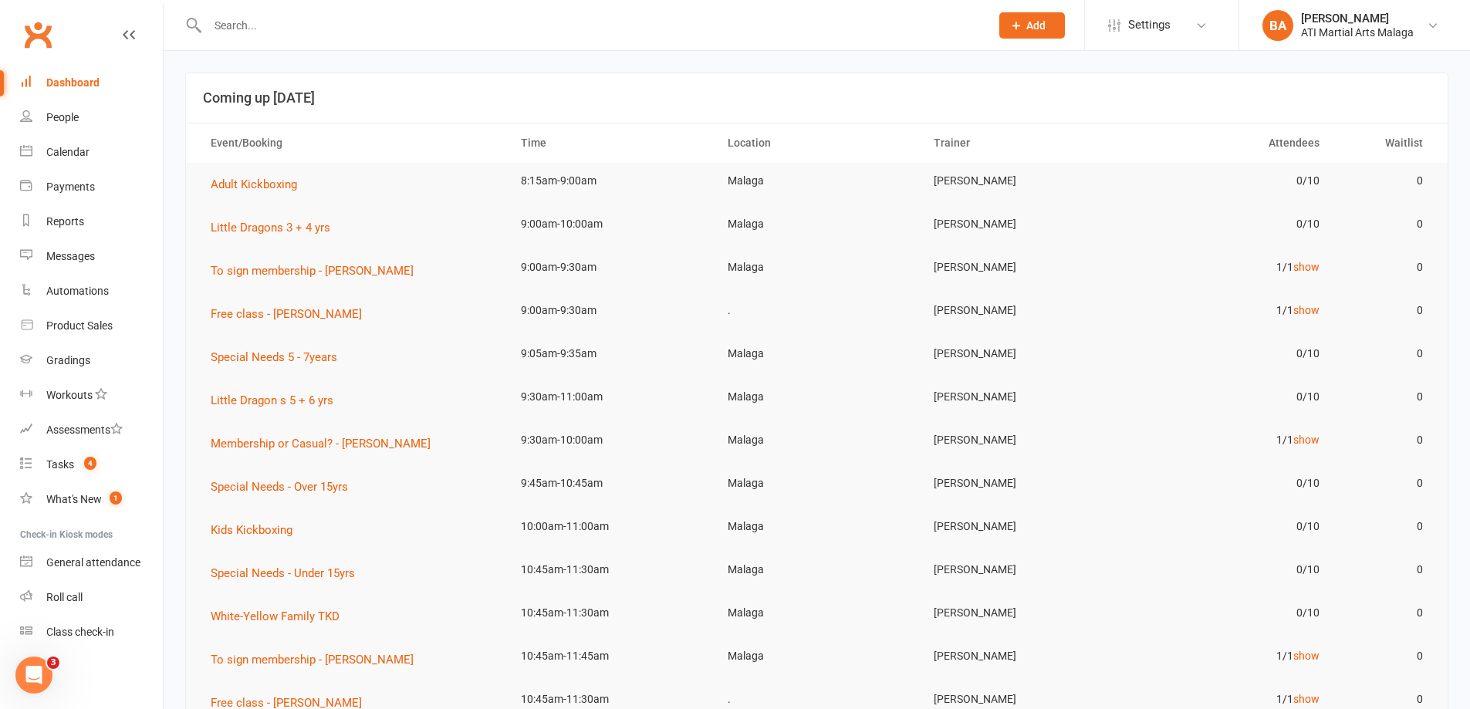
scroll to position [77, 0]
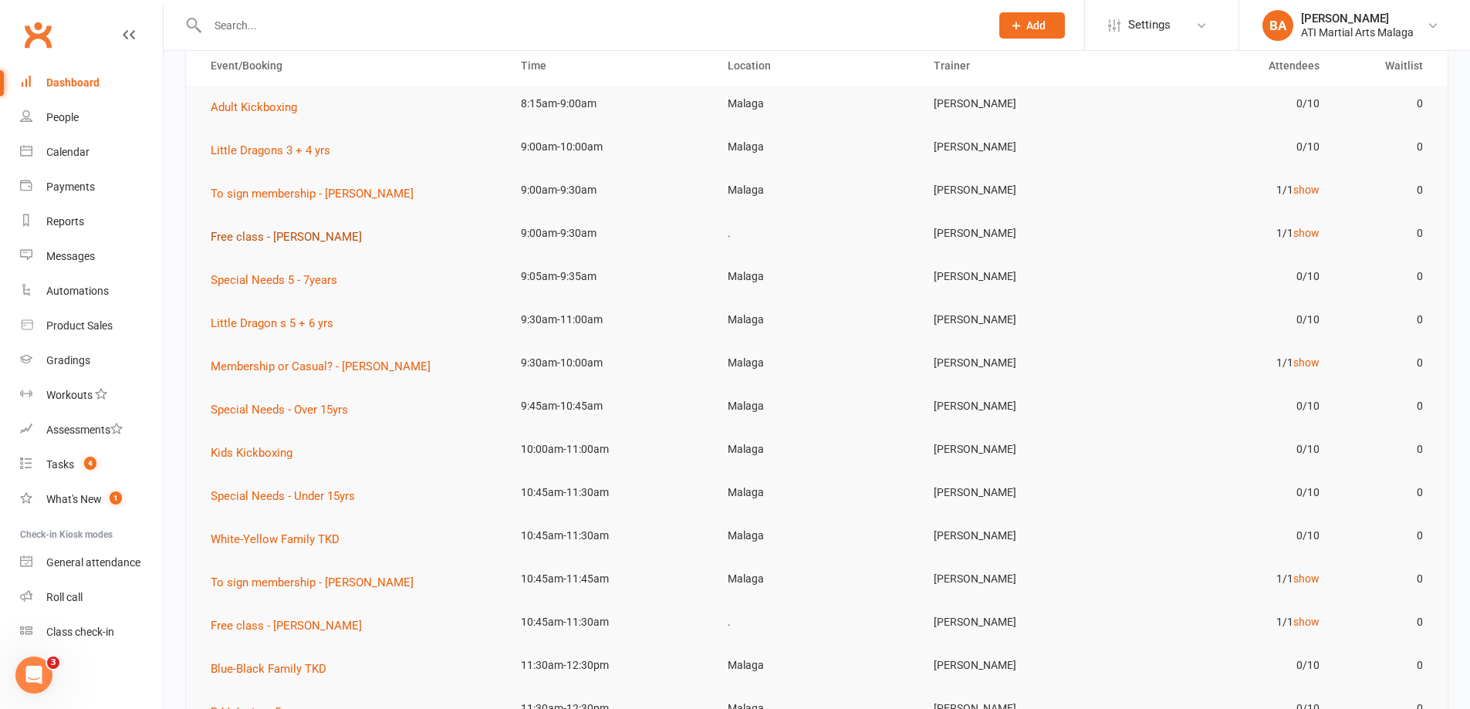
click at [304, 246] on button "Free class - Sonam J Tshering" at bounding box center [292, 237] width 162 height 19
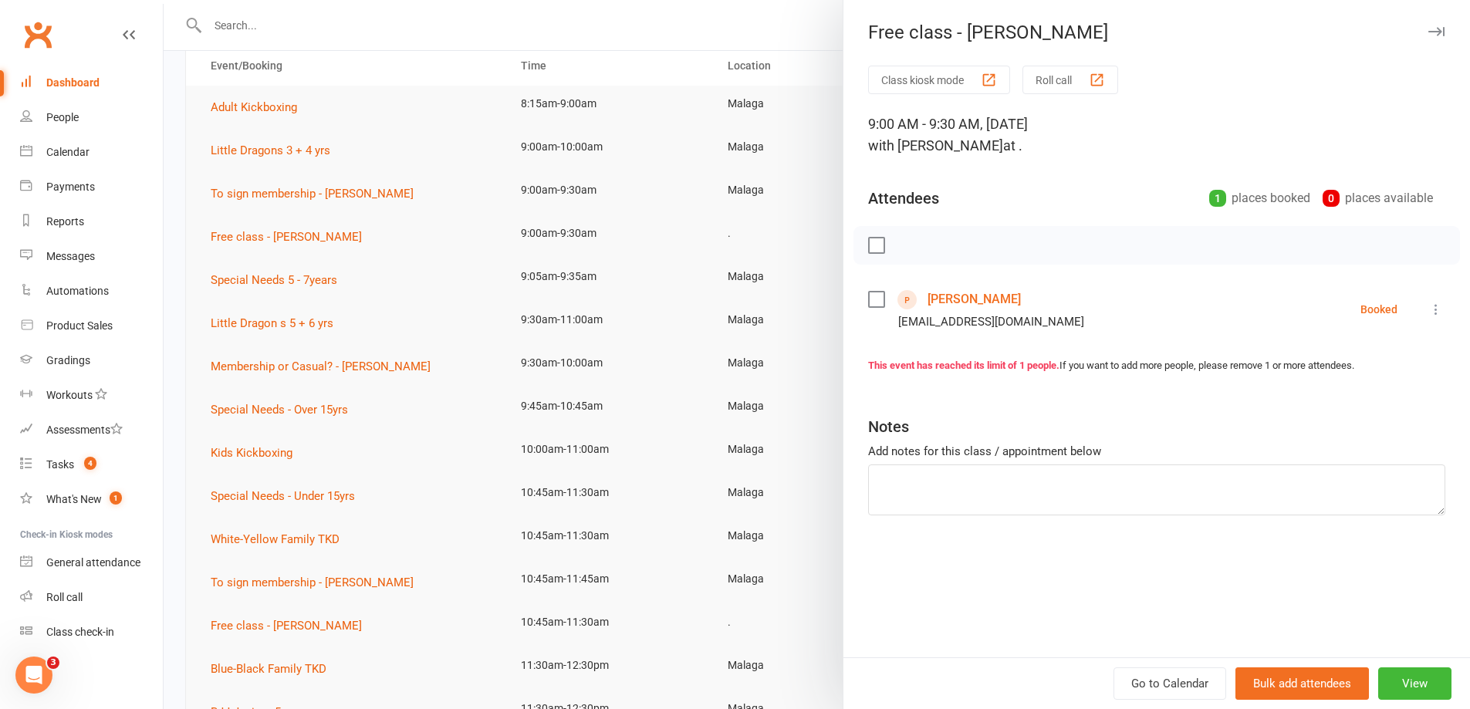
click at [955, 296] on link "Sonam J Tshering" at bounding box center [974, 299] width 93 height 25
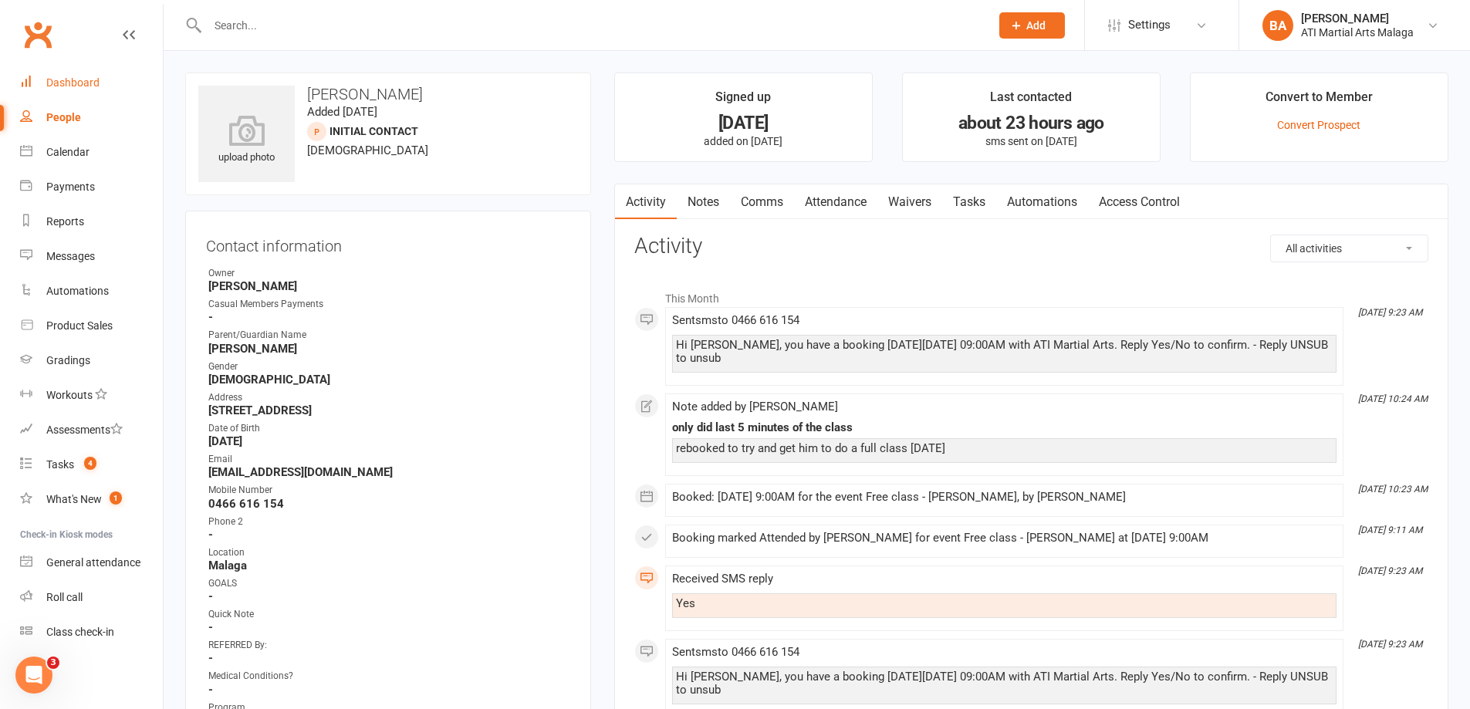
click at [103, 84] on link "Dashboard" at bounding box center [91, 83] width 143 height 35
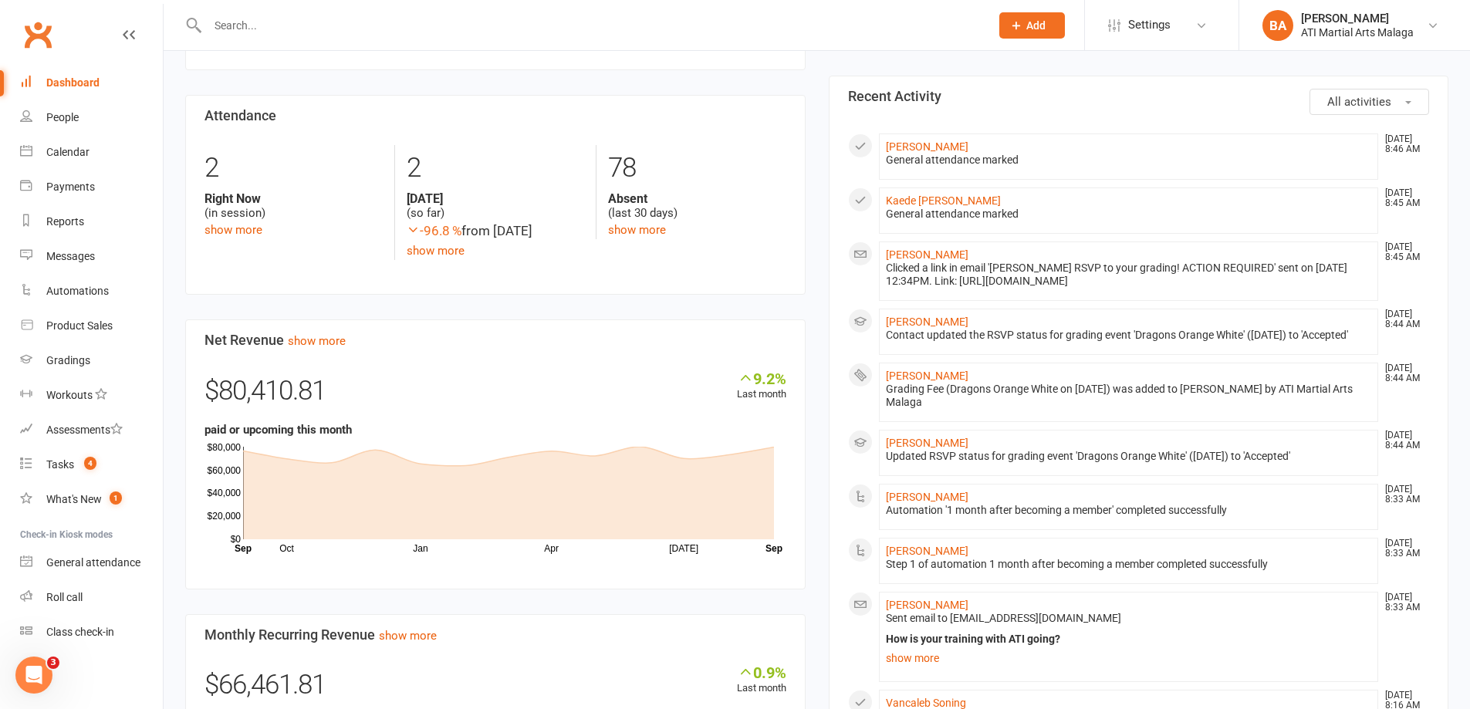
scroll to position [926, 0]
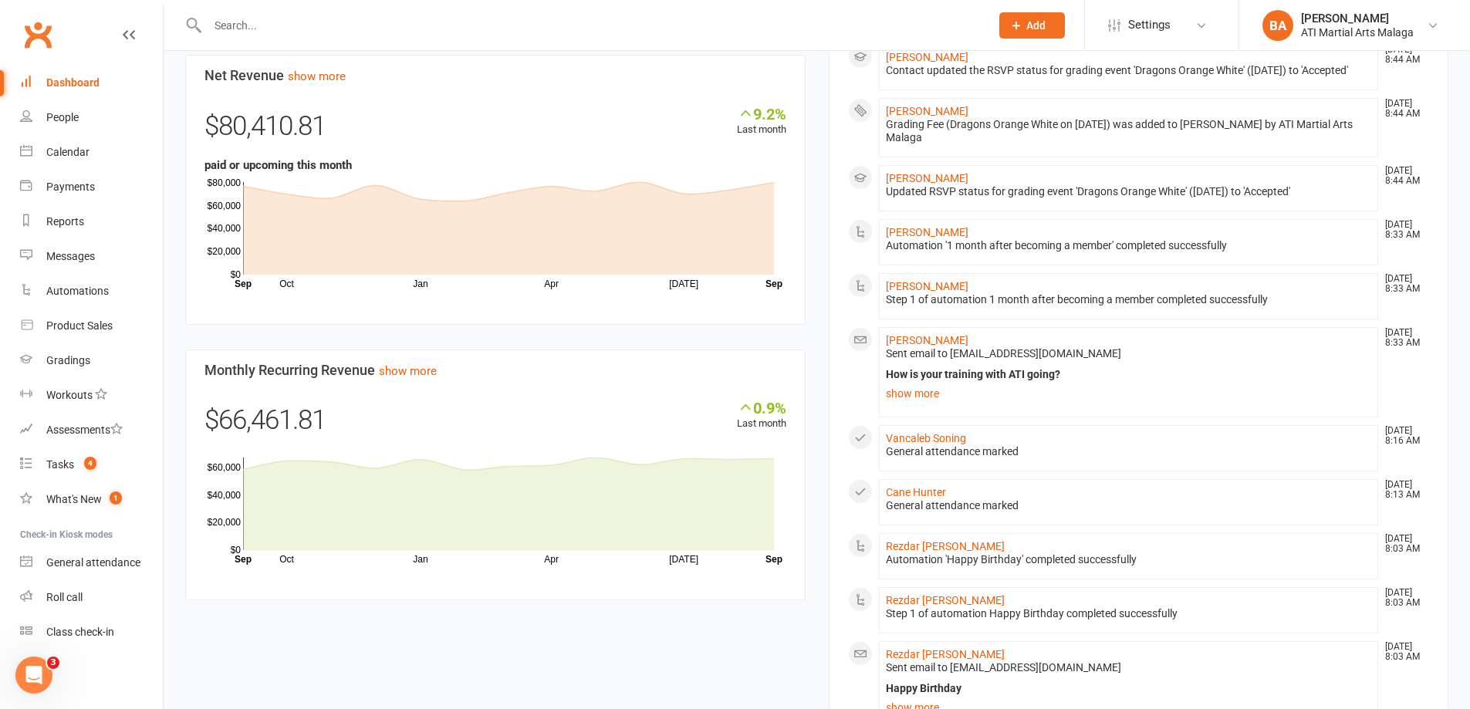
click at [911, 404] on link "show more" at bounding box center [1129, 394] width 486 height 22
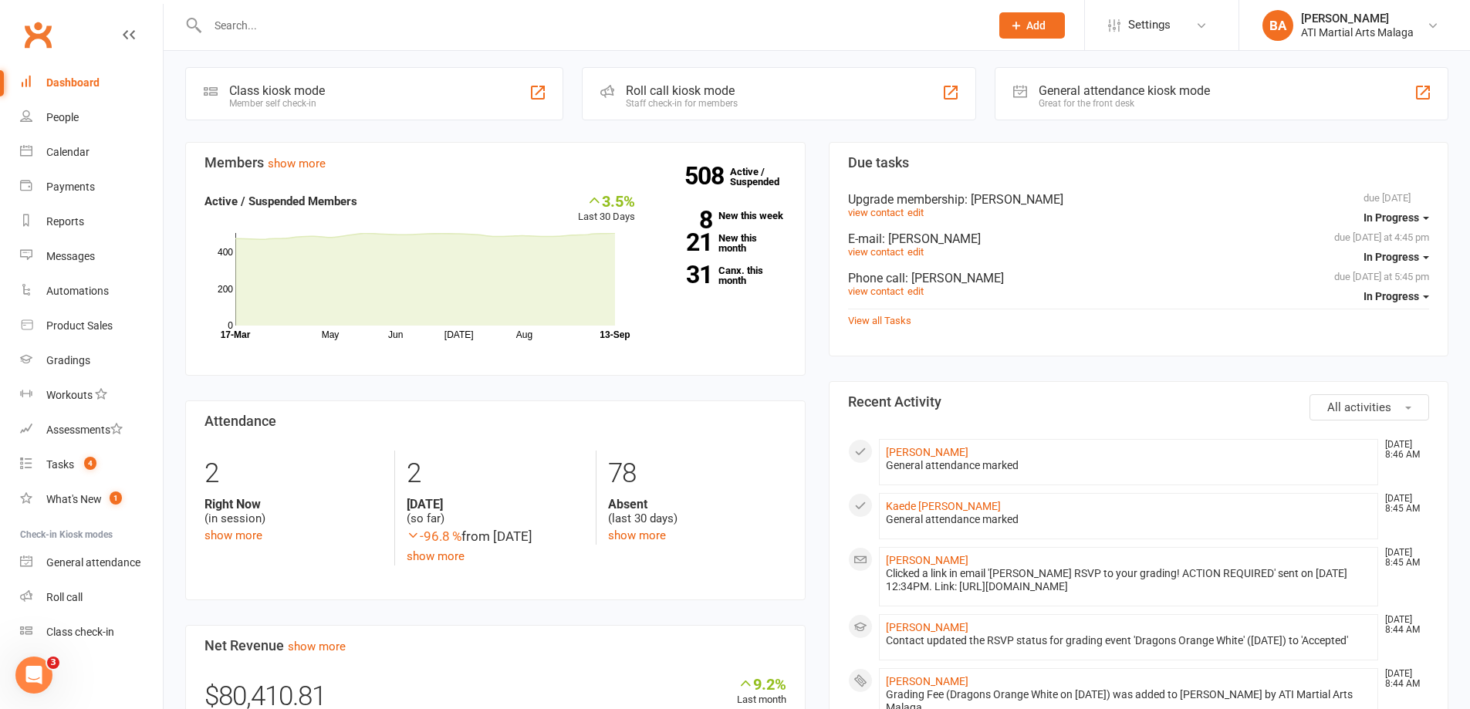
scroll to position [0, 0]
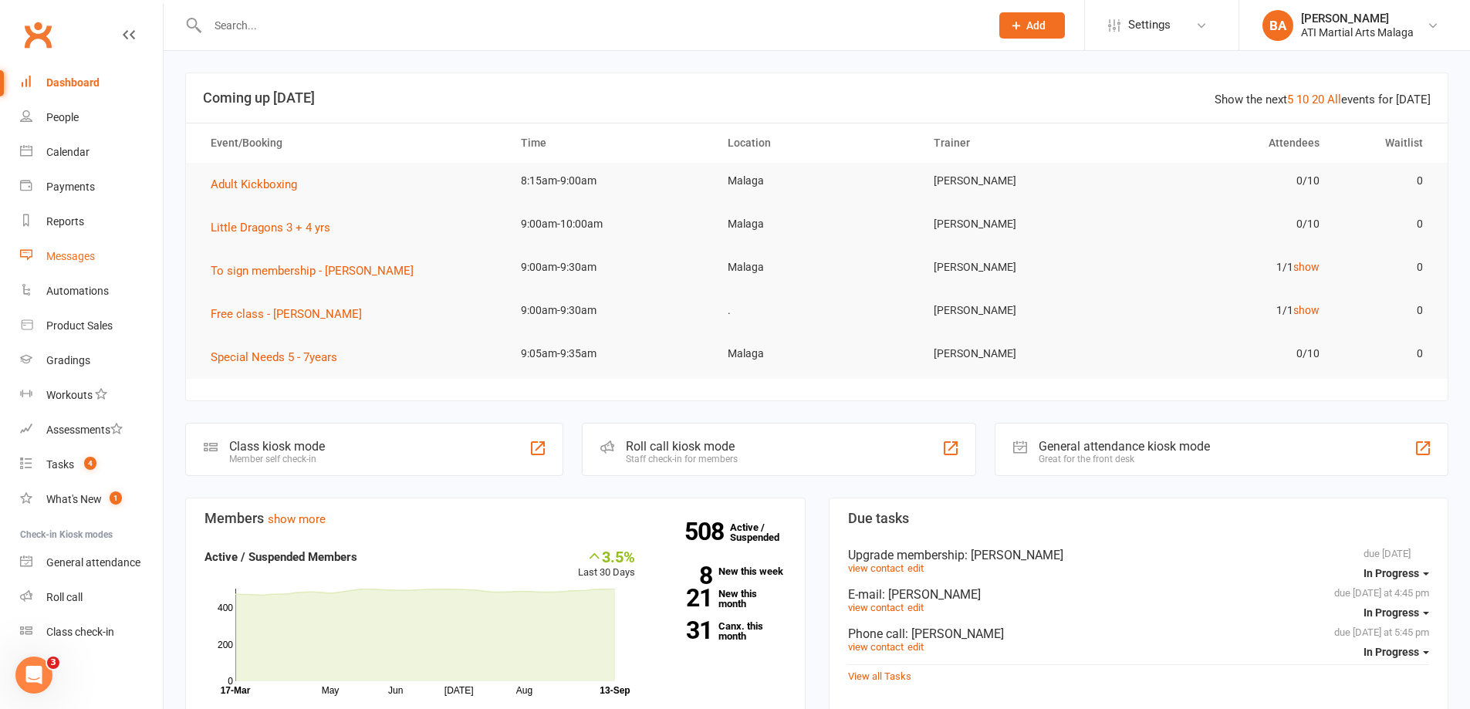
click at [74, 253] on div "Messages" at bounding box center [70, 256] width 49 height 12
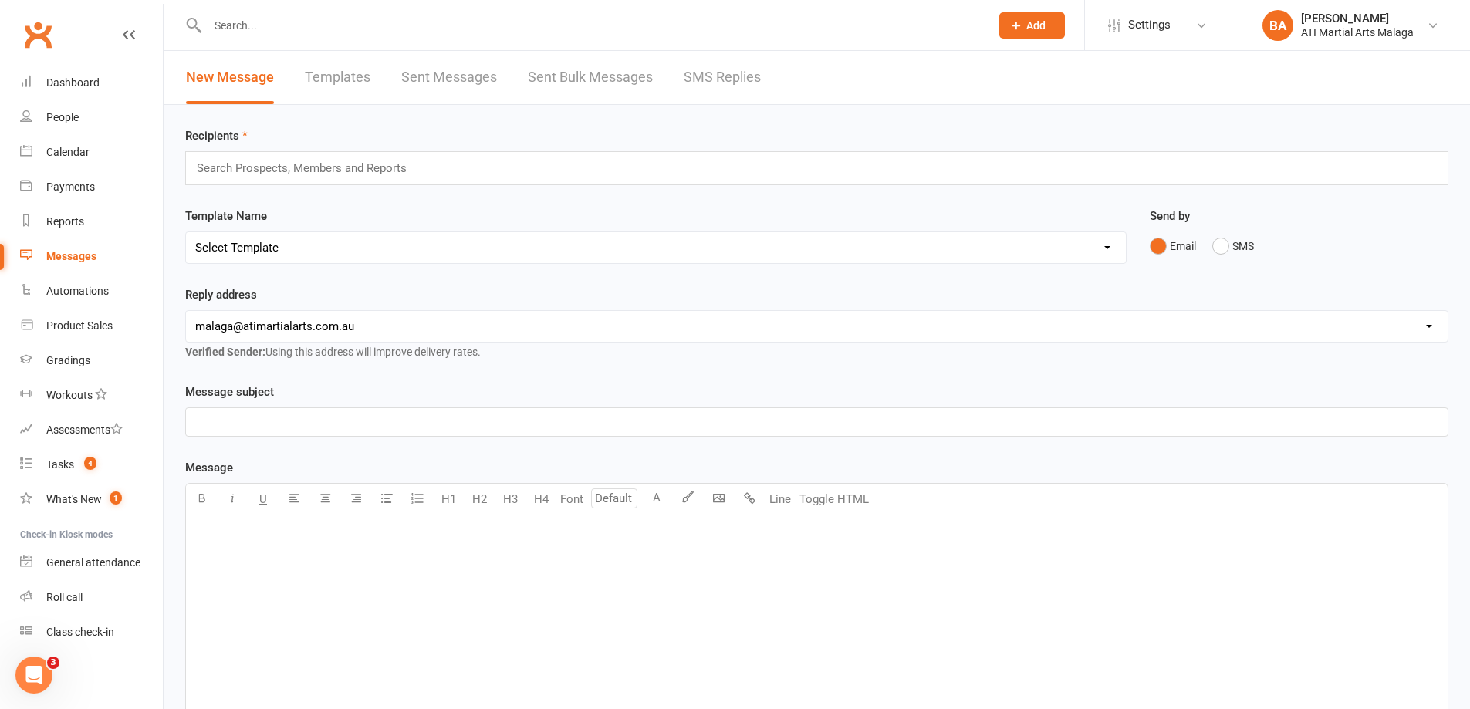
click at [725, 93] on link "SMS Replies" at bounding box center [722, 77] width 77 height 53
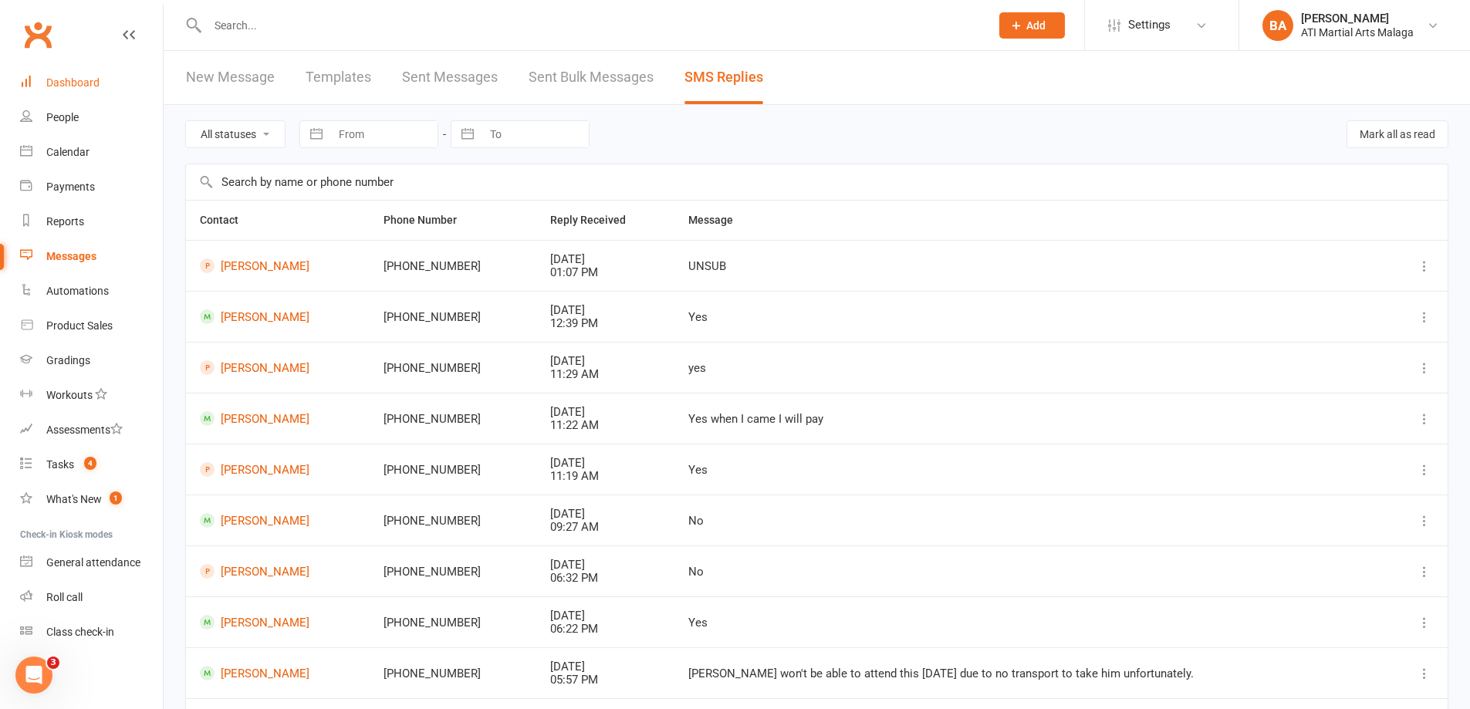
click at [89, 90] on link "Dashboard" at bounding box center [91, 83] width 143 height 35
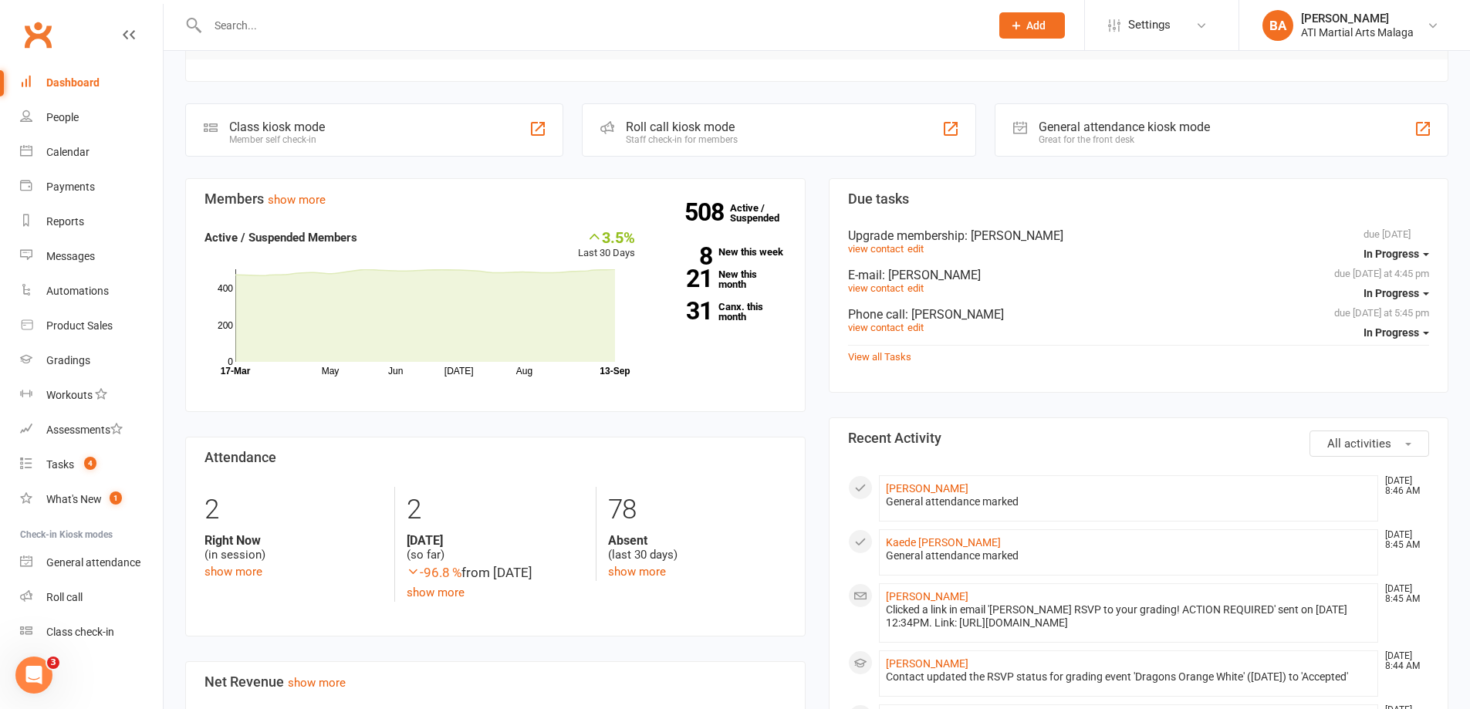
scroll to position [617, 0]
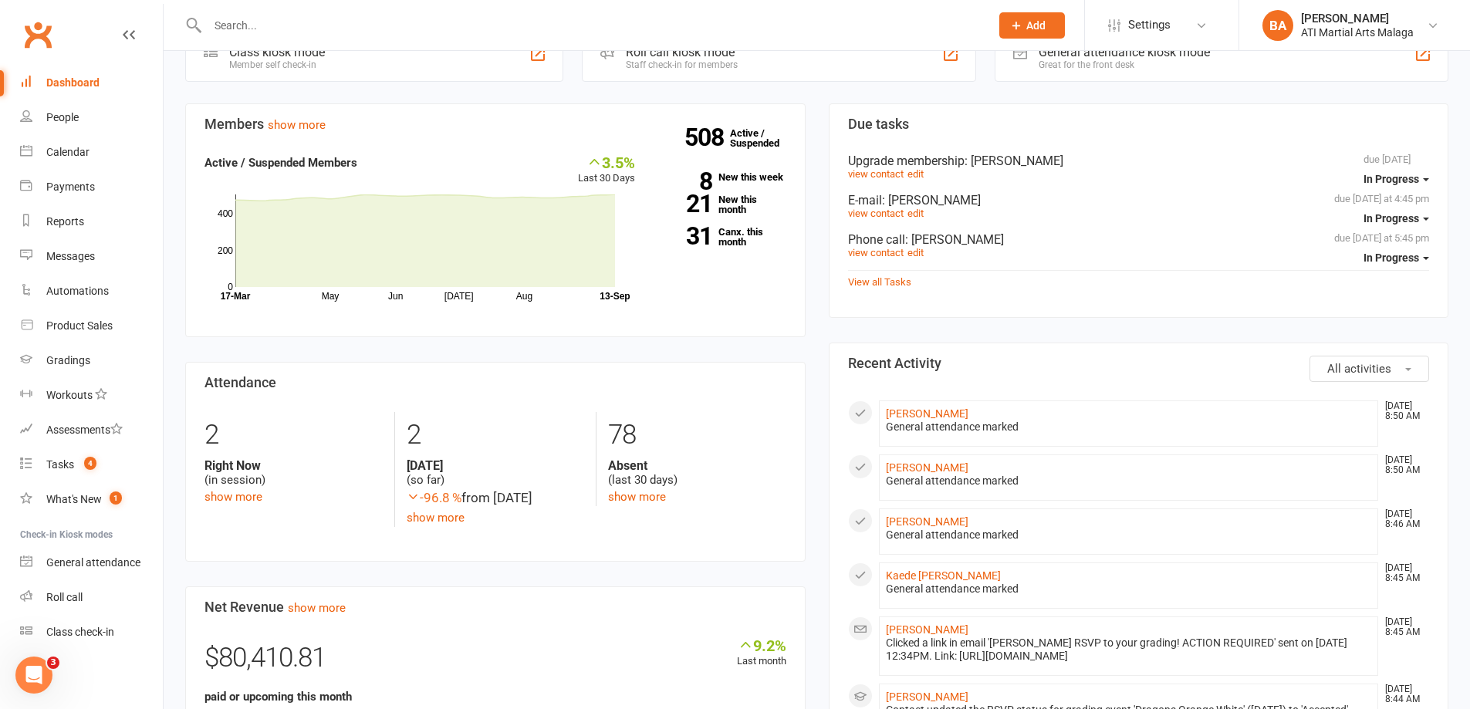
scroll to position [463, 0]
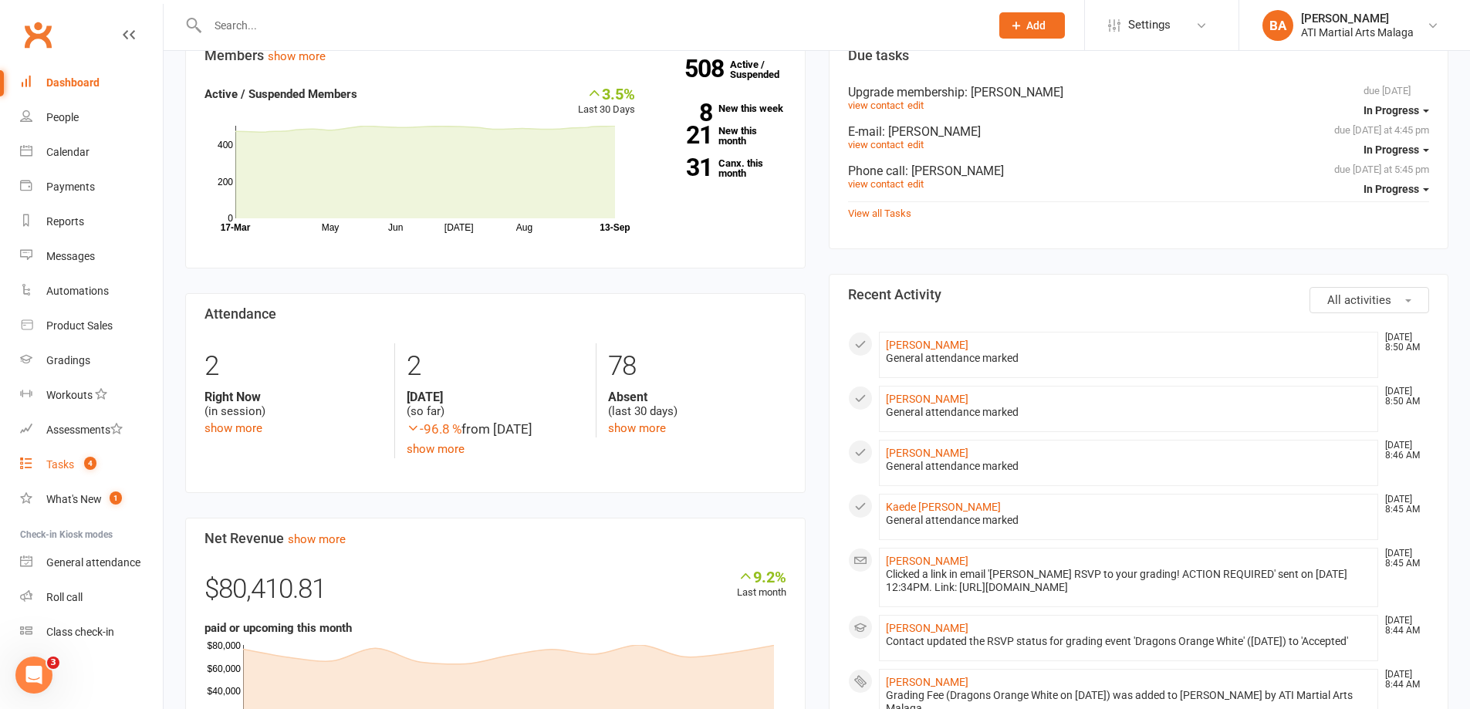
click at [66, 464] on div "Tasks" at bounding box center [60, 464] width 28 height 12
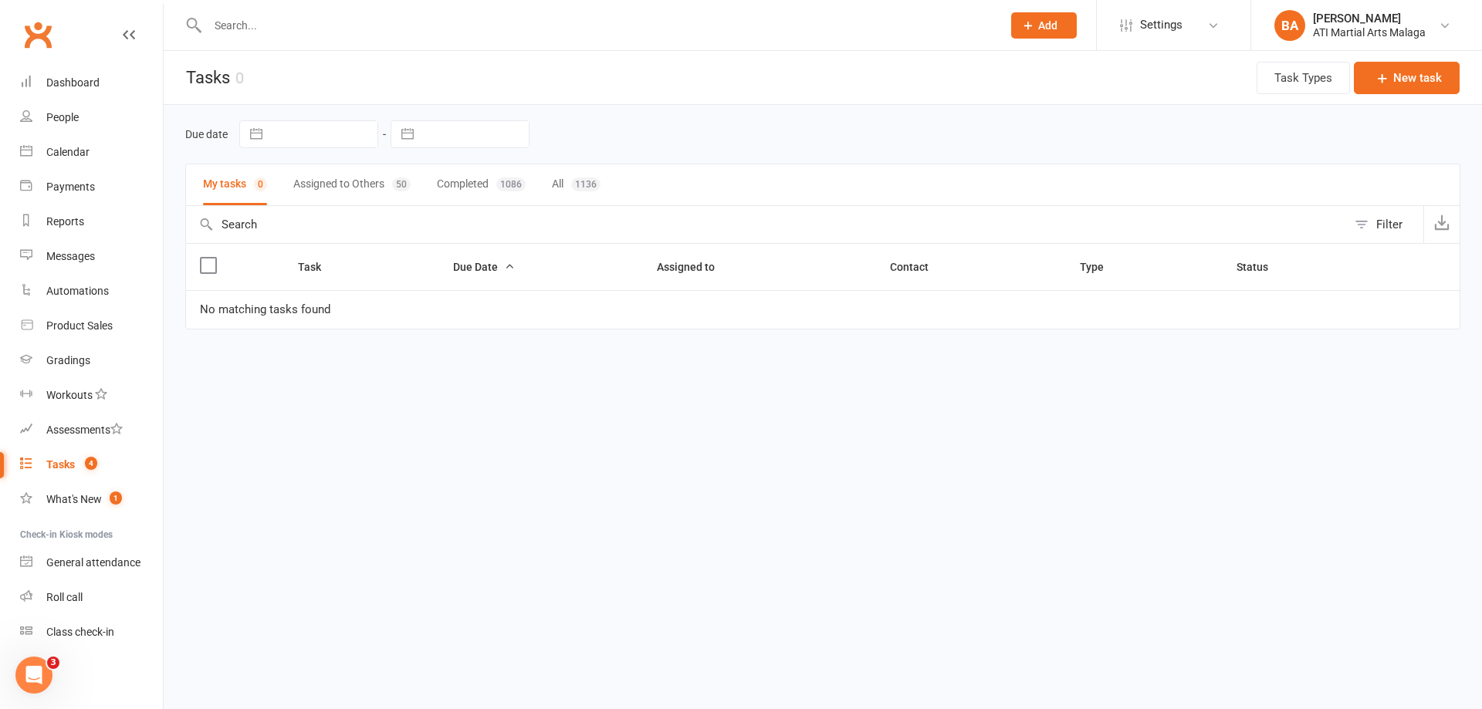
click at [363, 188] on button "Assigned to Others 50" at bounding box center [351, 184] width 117 height 41
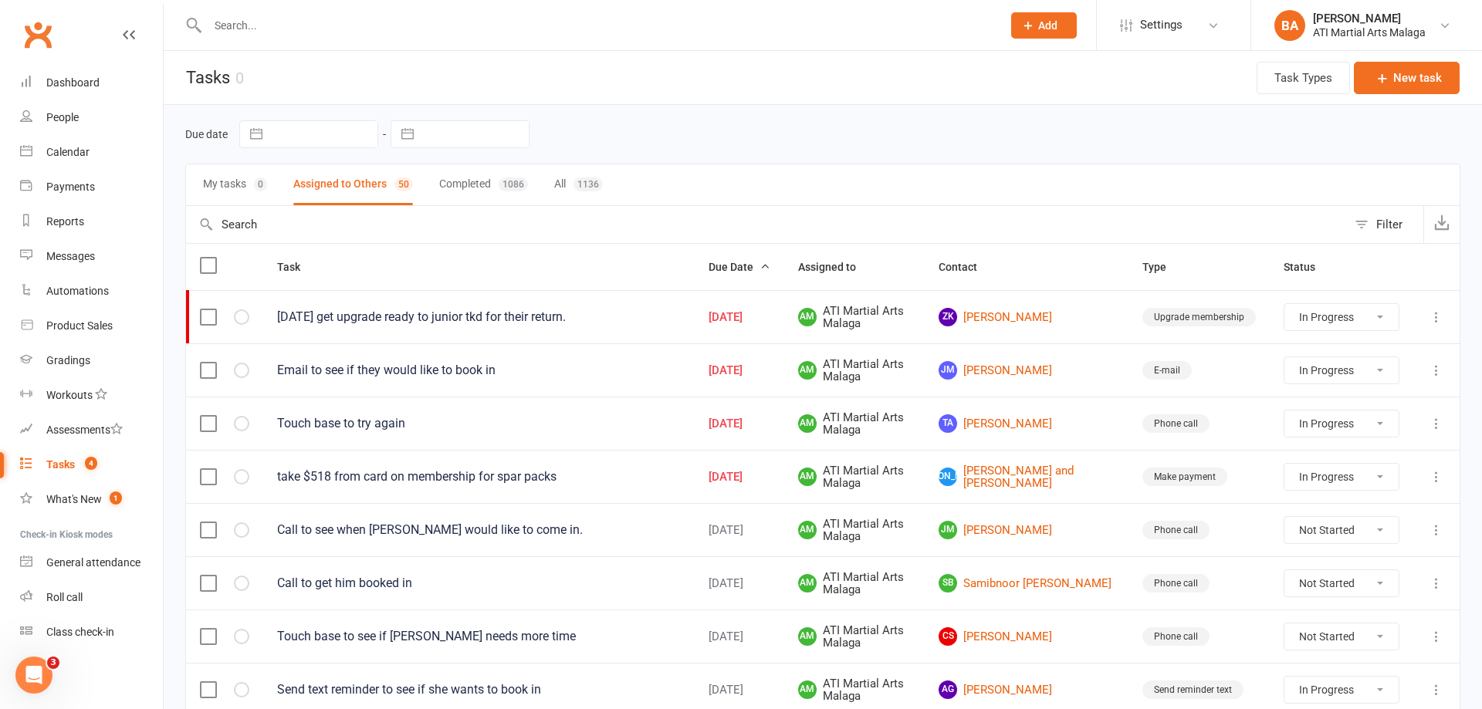
select select "started"
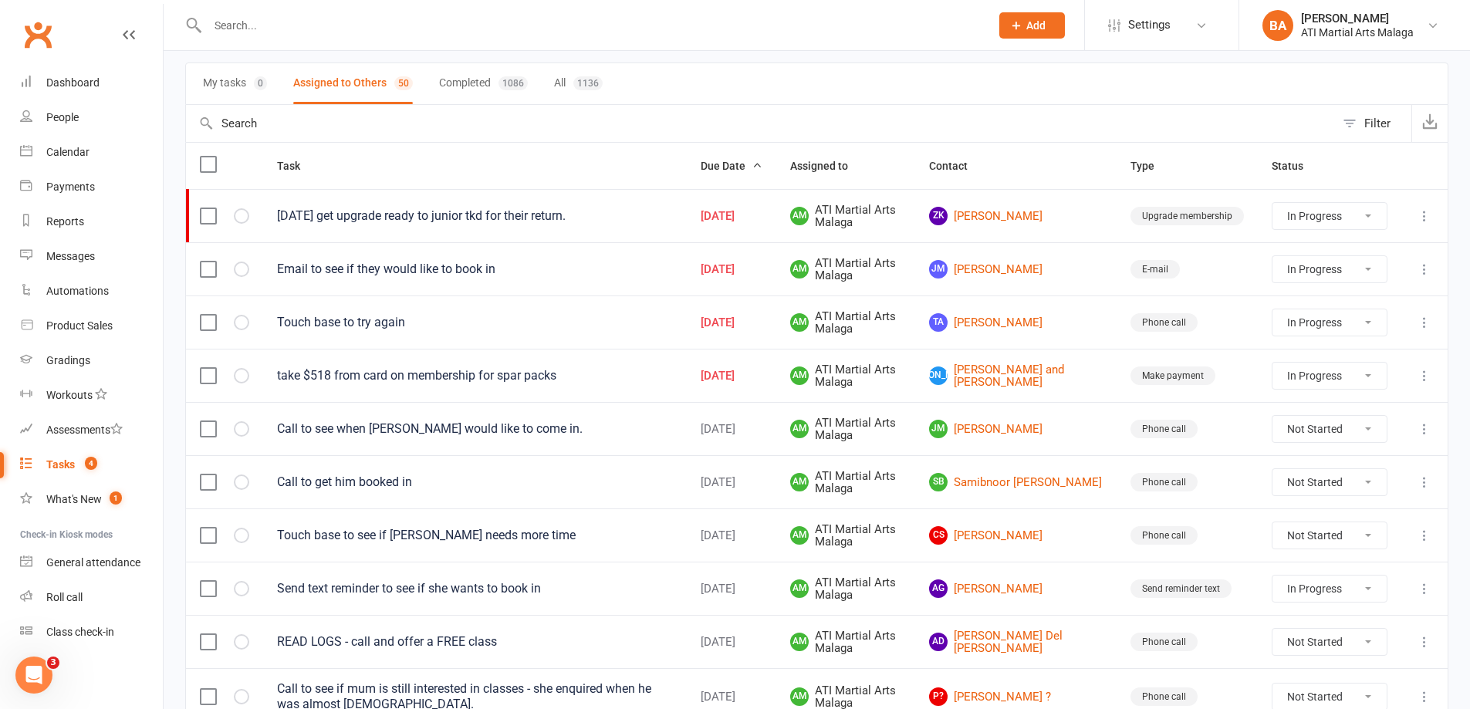
scroll to position [77, 0]
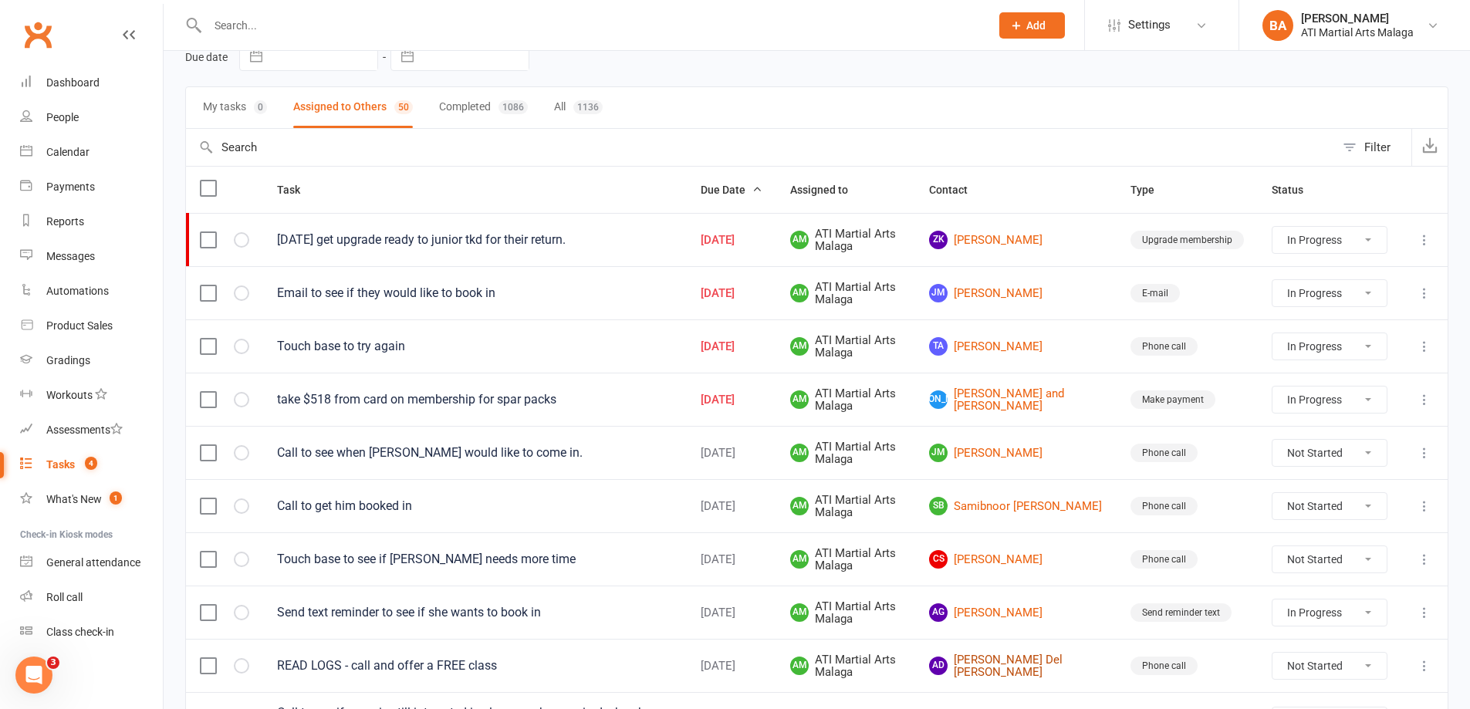
click at [1043, 664] on link "AD Alex Del Valle" at bounding box center [1016, 666] width 174 height 25
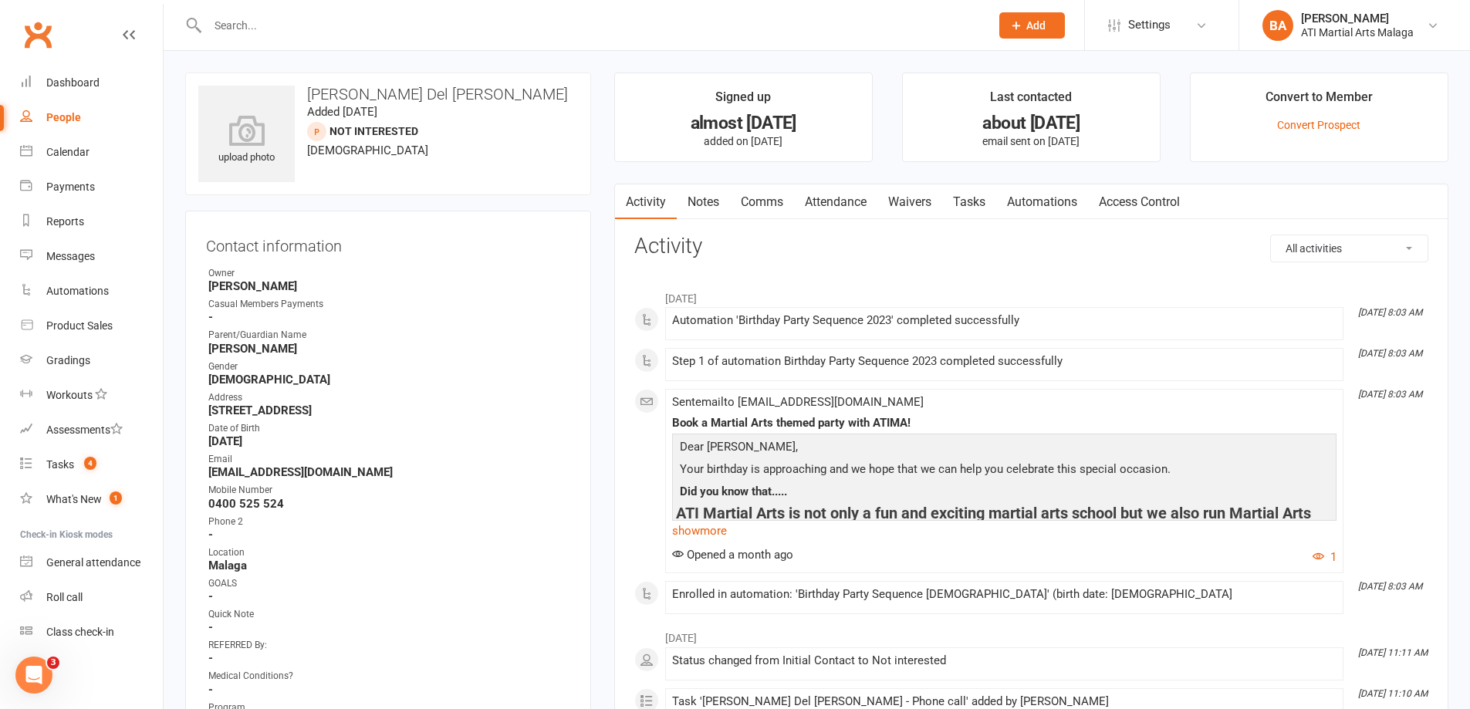
click at [706, 219] on link "Notes" at bounding box center [703, 201] width 53 height 35
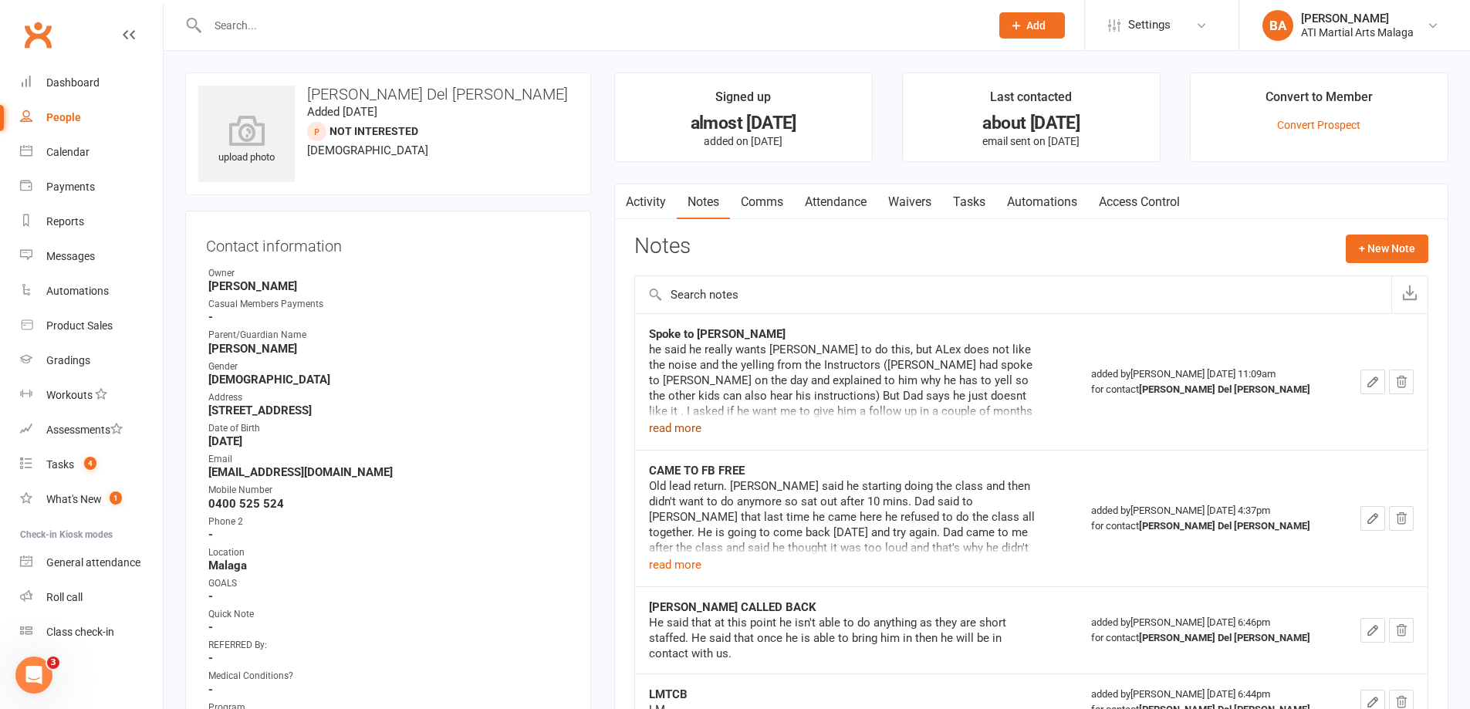
click at [692, 428] on button "read more" at bounding box center [675, 428] width 52 height 19
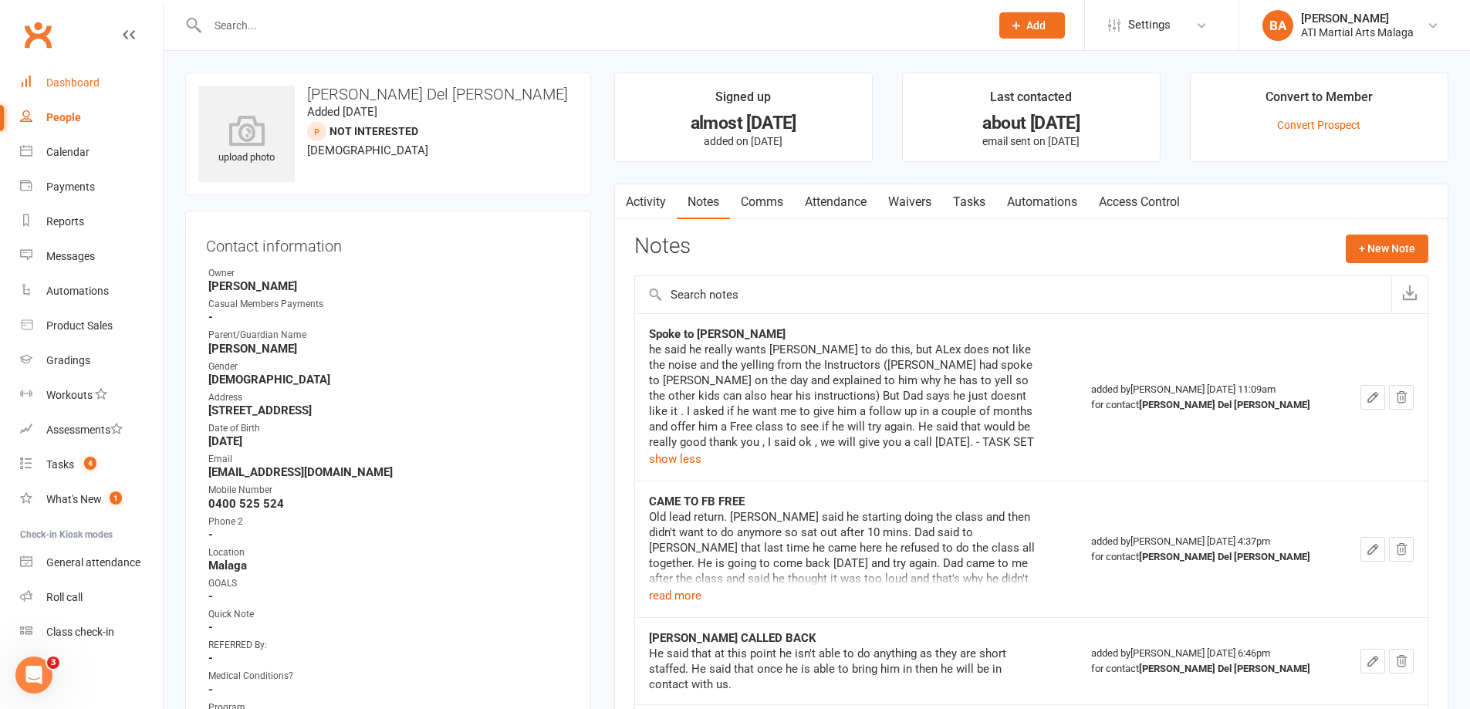
click at [65, 79] on div "Dashboard" at bounding box center [72, 82] width 53 height 12
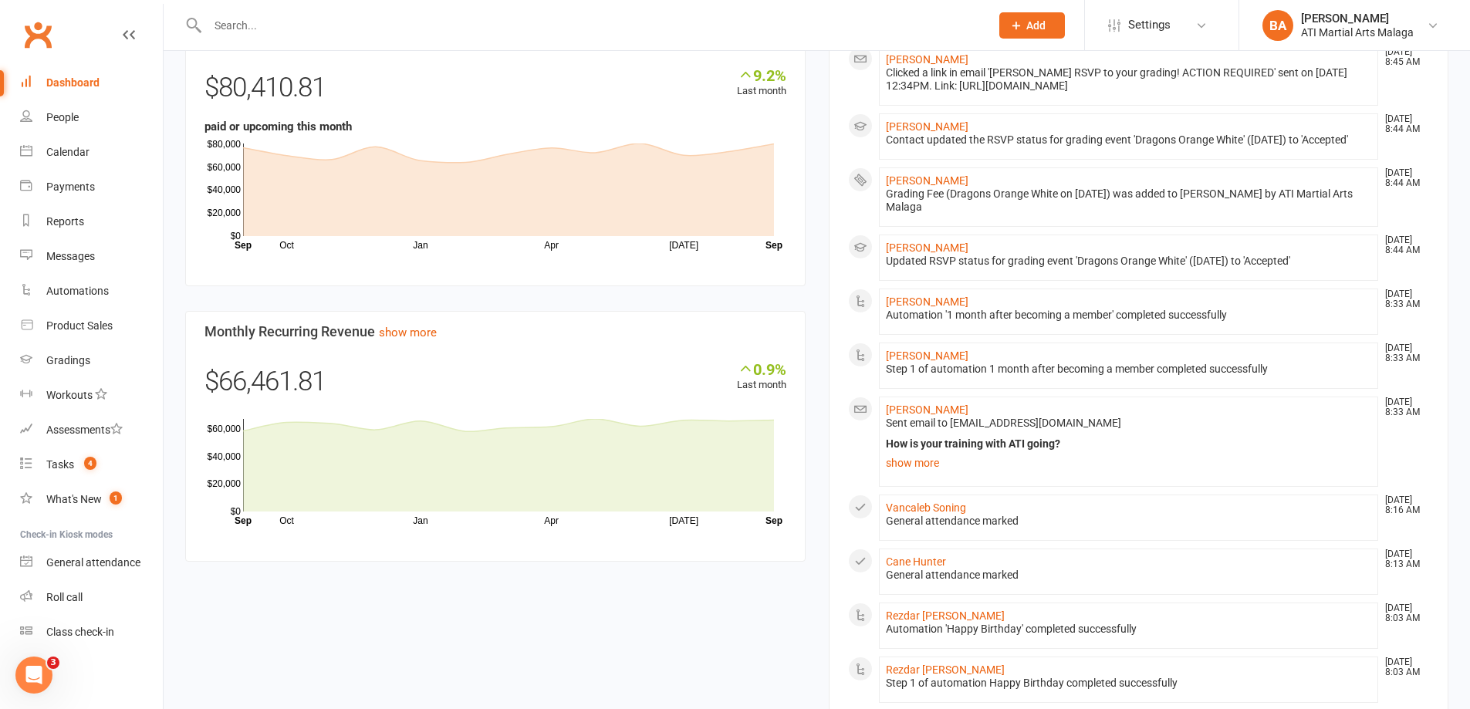
scroll to position [1080, 0]
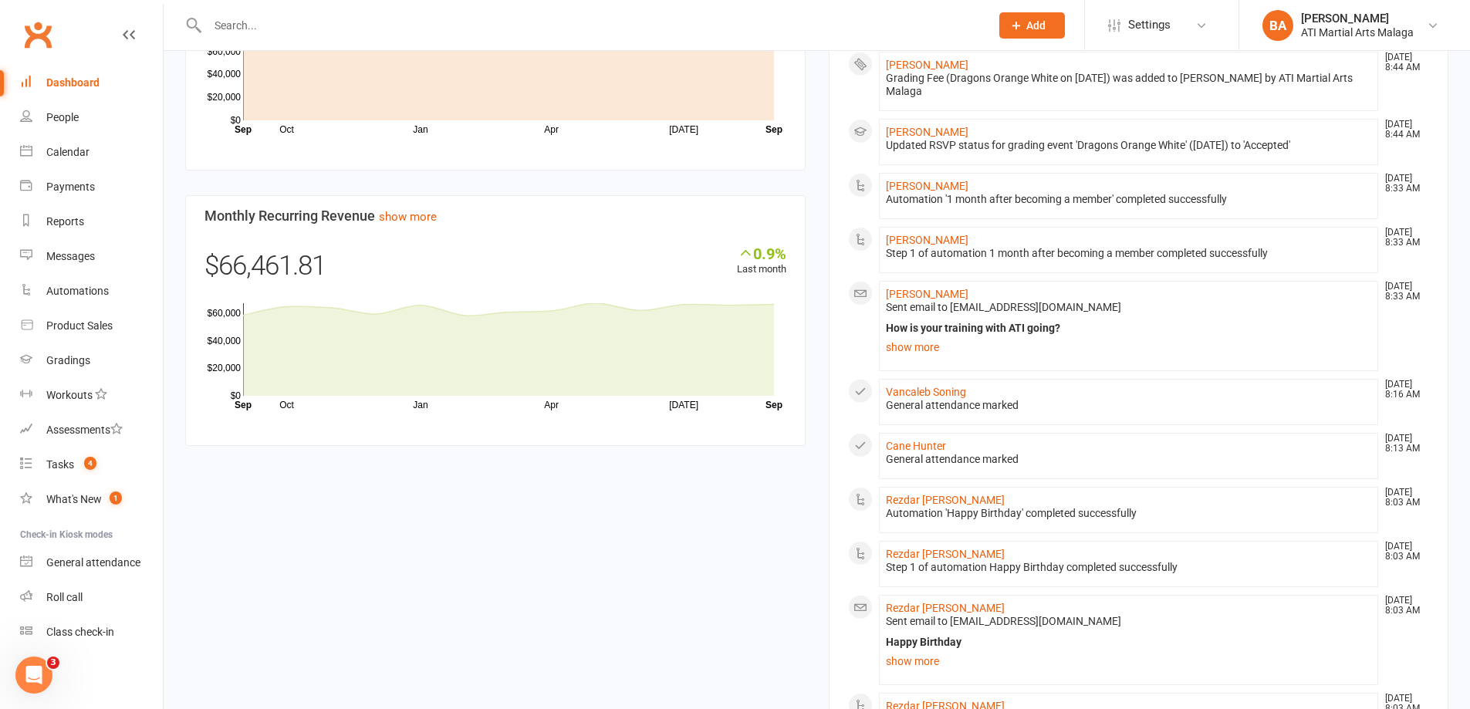
click at [907, 397] on li "Vancaleb Soning Sep 13, 8:16 AM General attendance marked" at bounding box center [1129, 402] width 500 height 46
click at [903, 398] on link "Vancaleb Soning" at bounding box center [926, 392] width 80 height 12
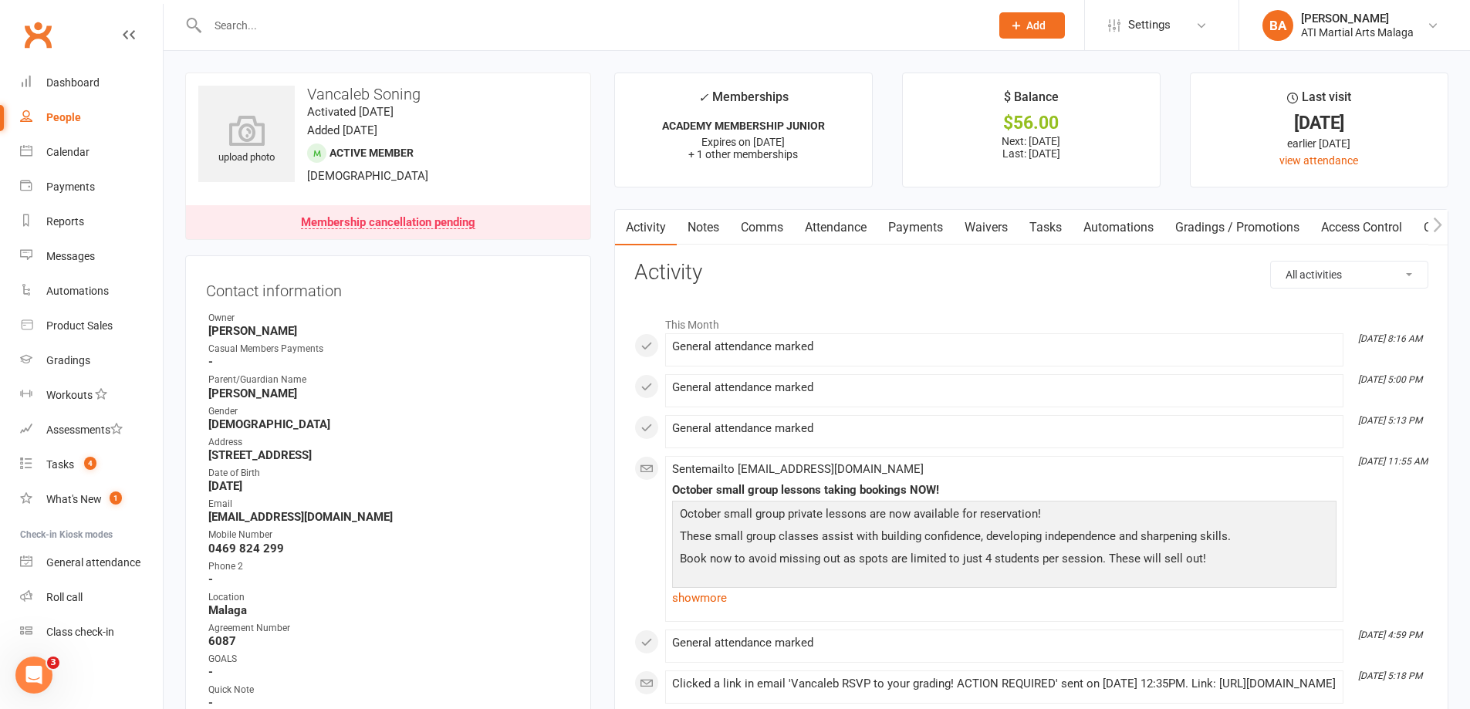
click at [704, 237] on link "Notes" at bounding box center [703, 227] width 53 height 35
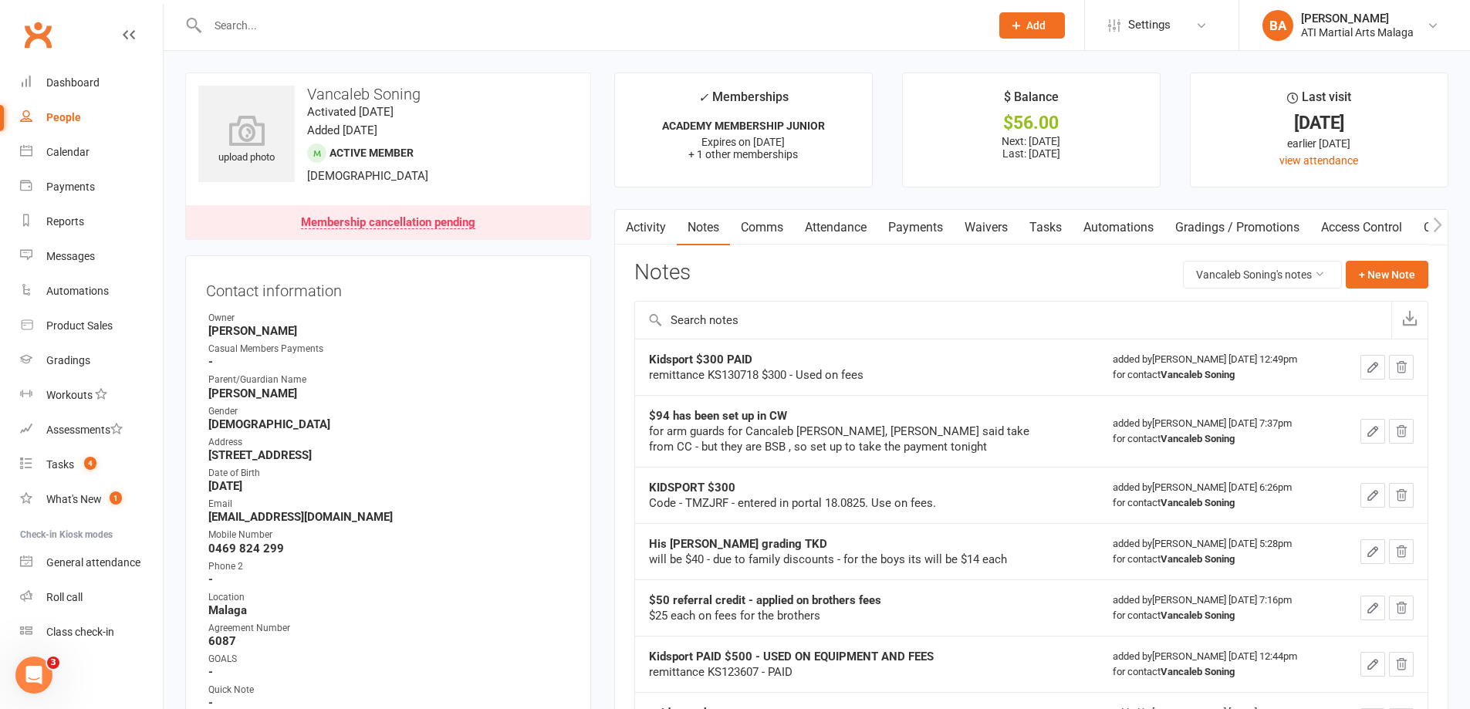
click at [640, 240] on link "Activity" at bounding box center [646, 227] width 62 height 35
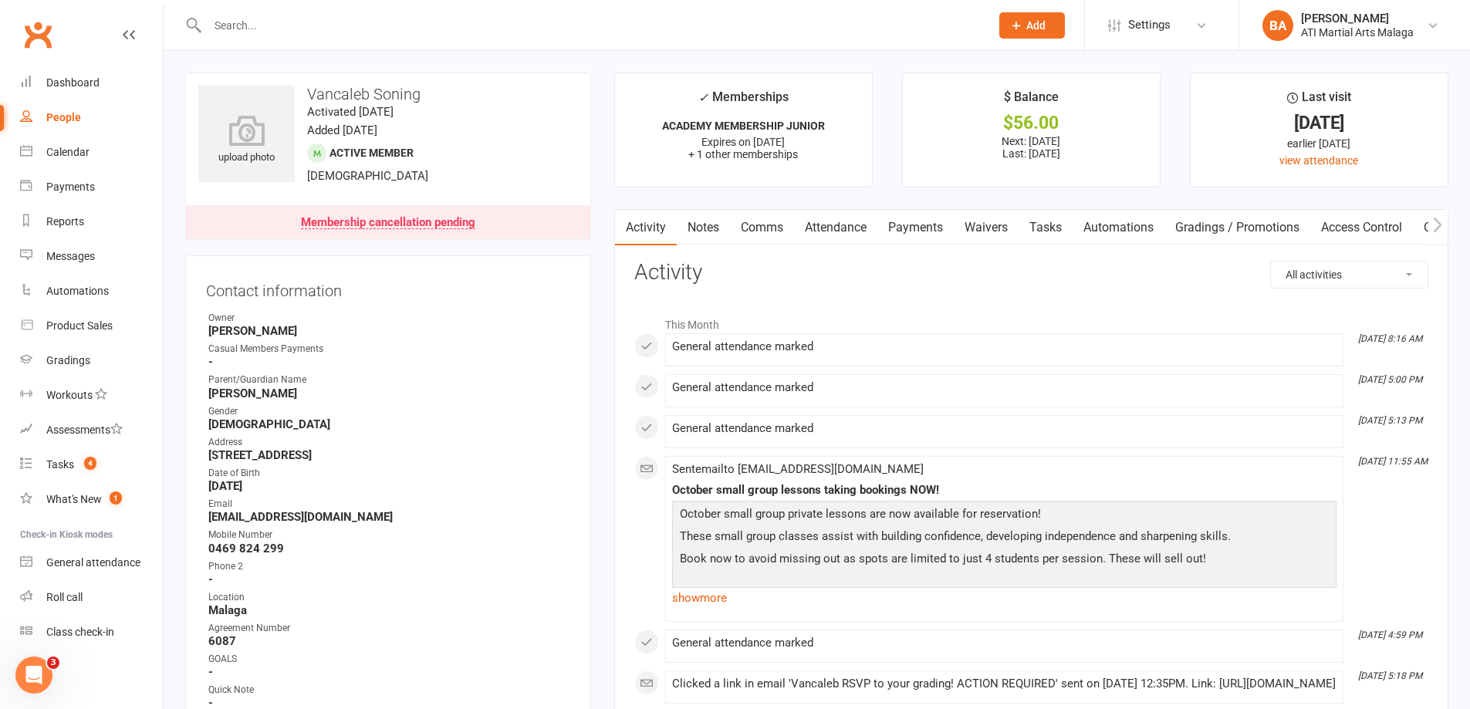
click at [52, 63] on div "Clubworx" at bounding box center [81, 43] width 163 height 57
click at [51, 74] on link "Dashboard" at bounding box center [91, 83] width 143 height 35
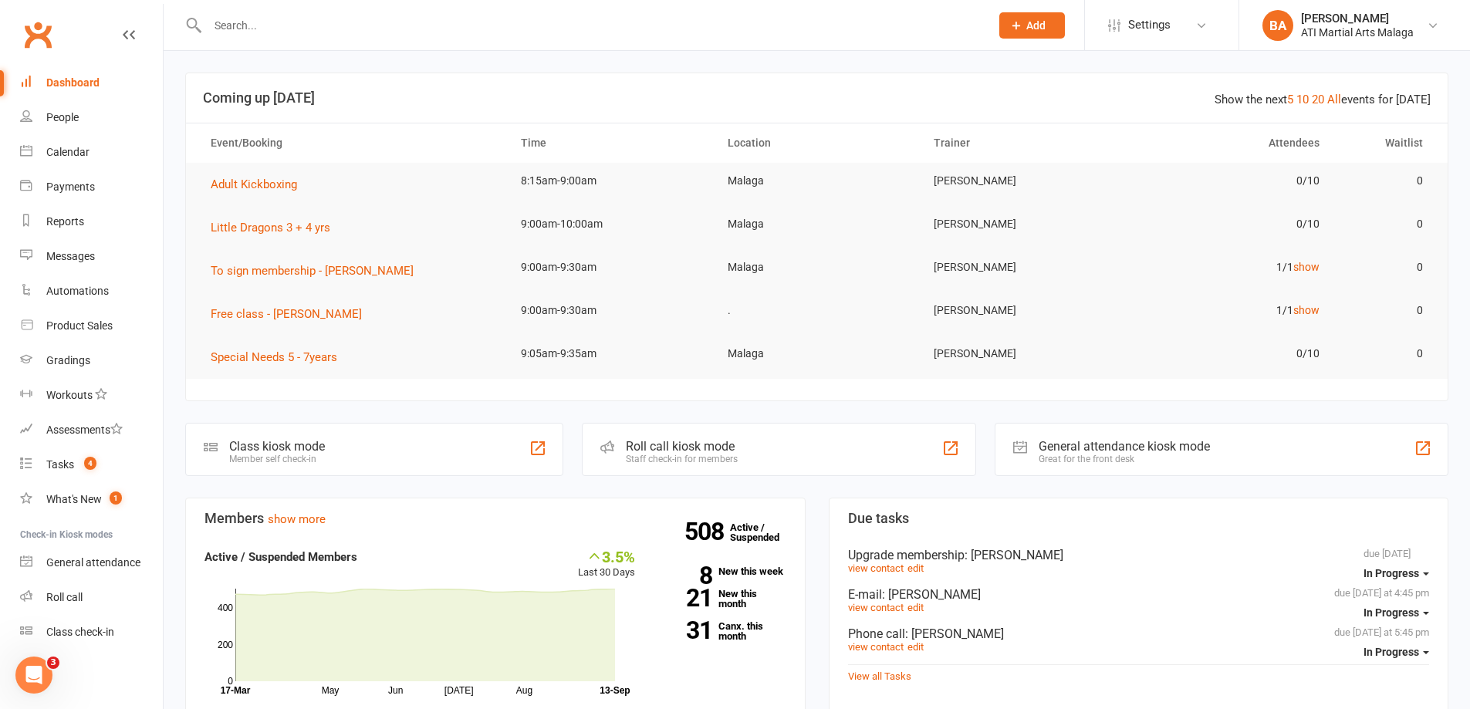
click at [236, 24] on input "text" at bounding box center [591, 26] width 776 height 22
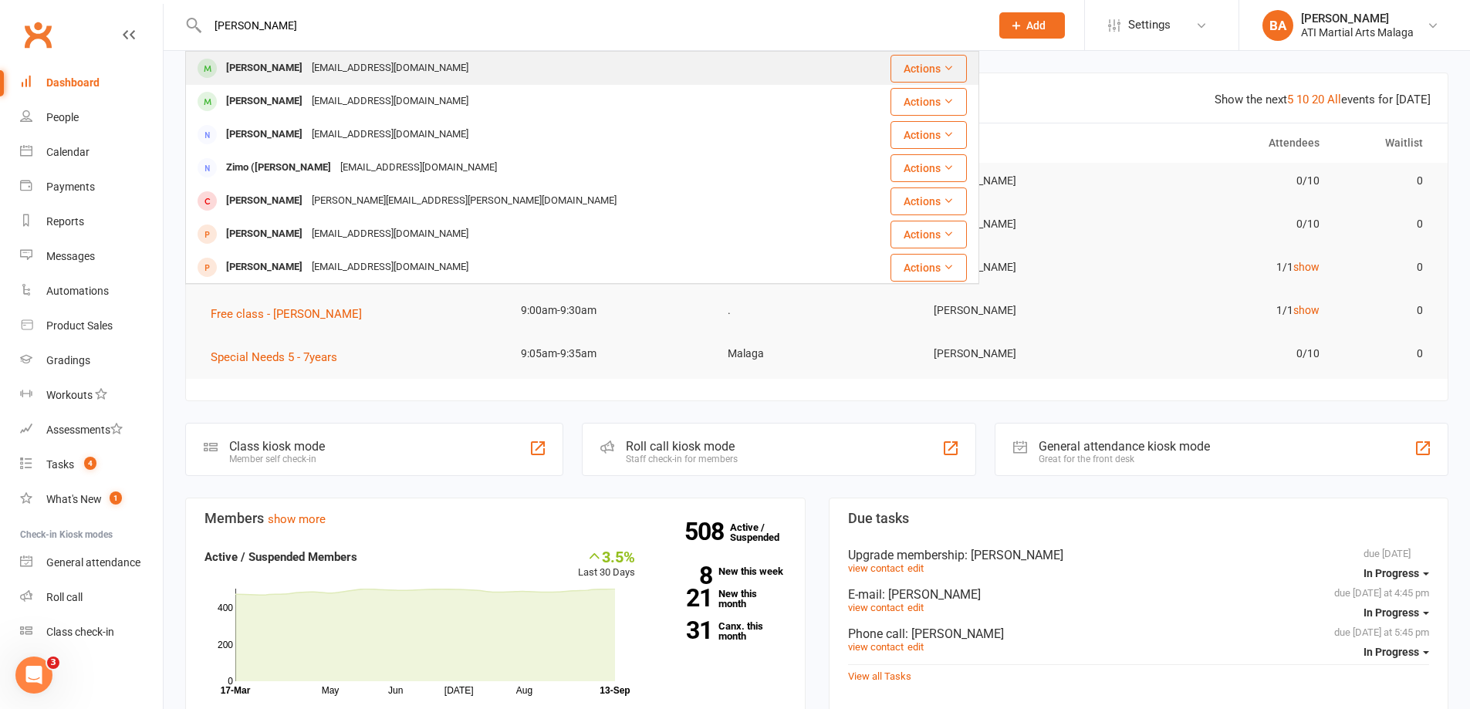
type input "luca zel"
click at [344, 73] on div "dzerella@outlook.com" at bounding box center [390, 68] width 166 height 22
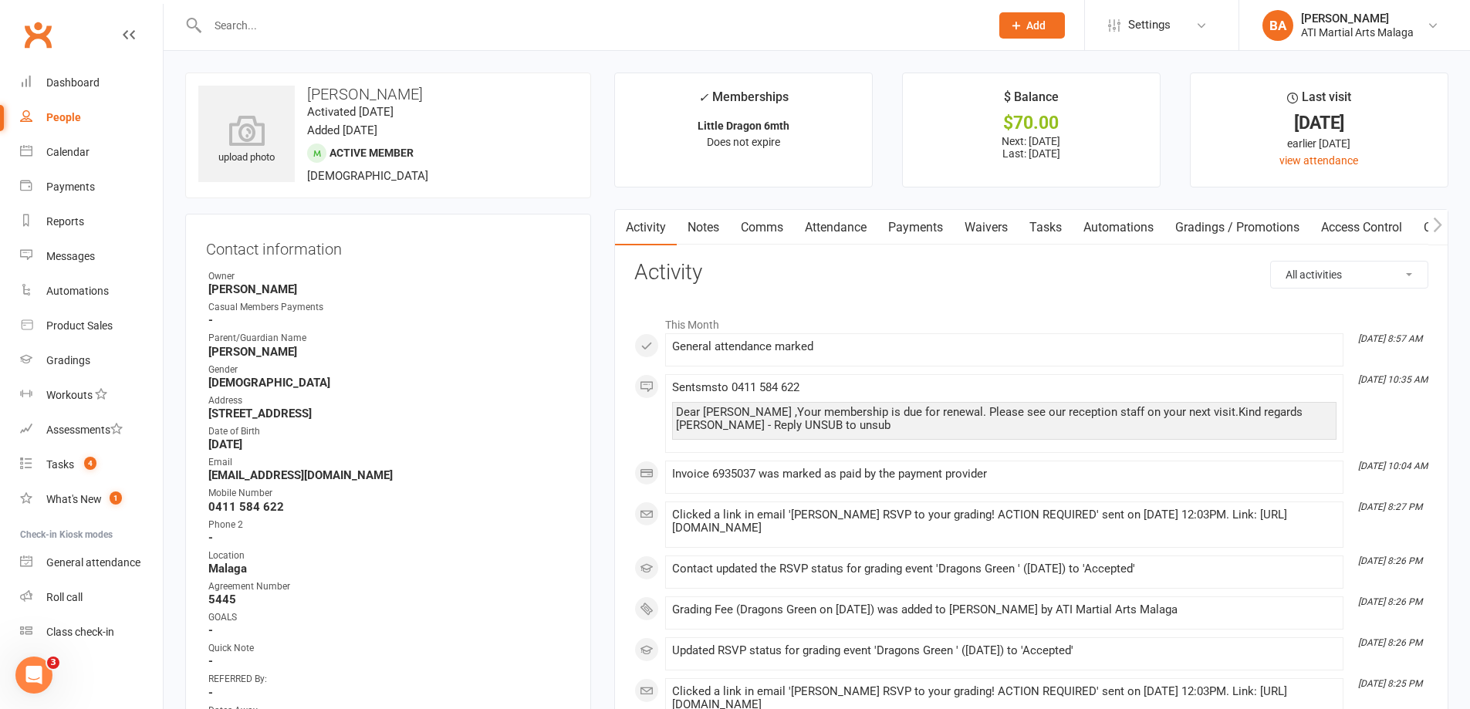
click at [912, 228] on link "Payments" at bounding box center [915, 227] width 76 height 35
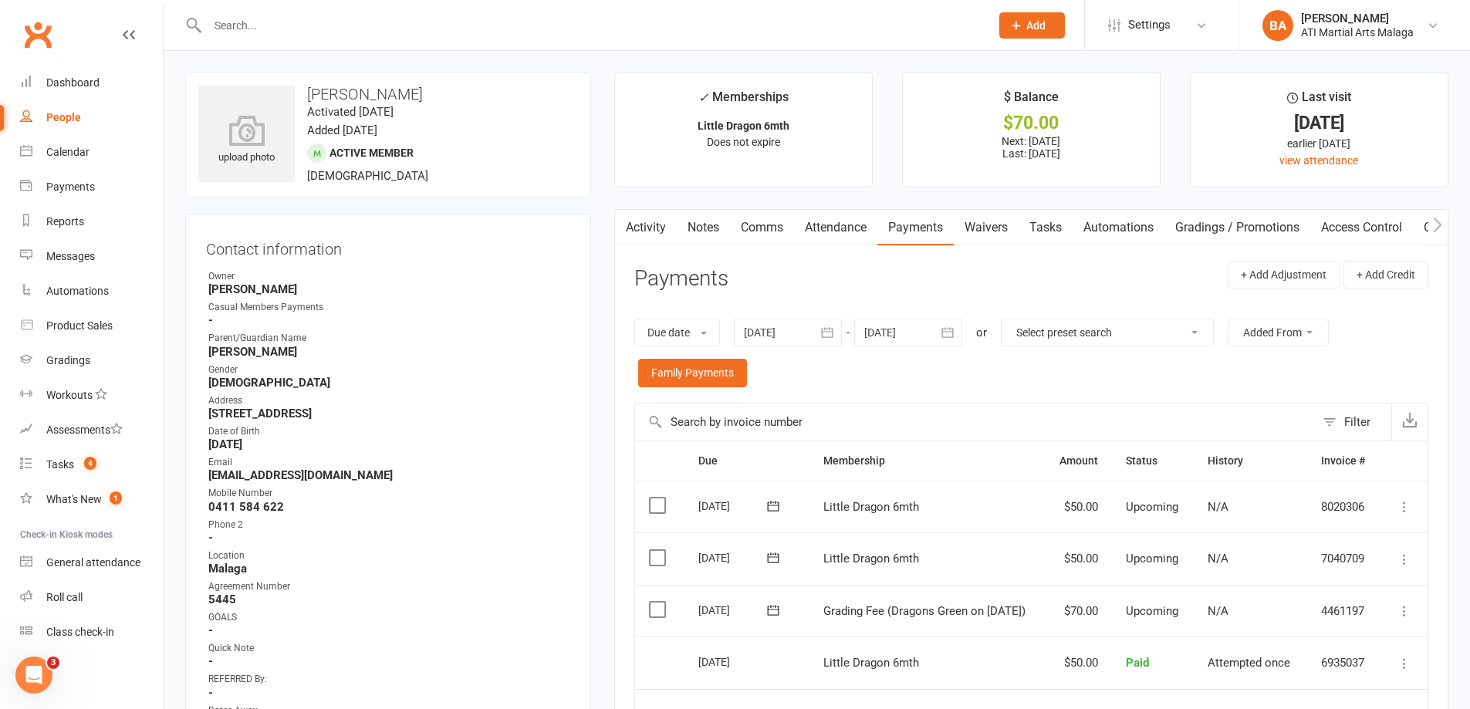
click at [465, 39] on div at bounding box center [582, 25] width 794 height 50
click at [486, 10] on div at bounding box center [582, 25] width 794 height 50
click at [493, 35] on input "text" at bounding box center [591, 26] width 776 height 22
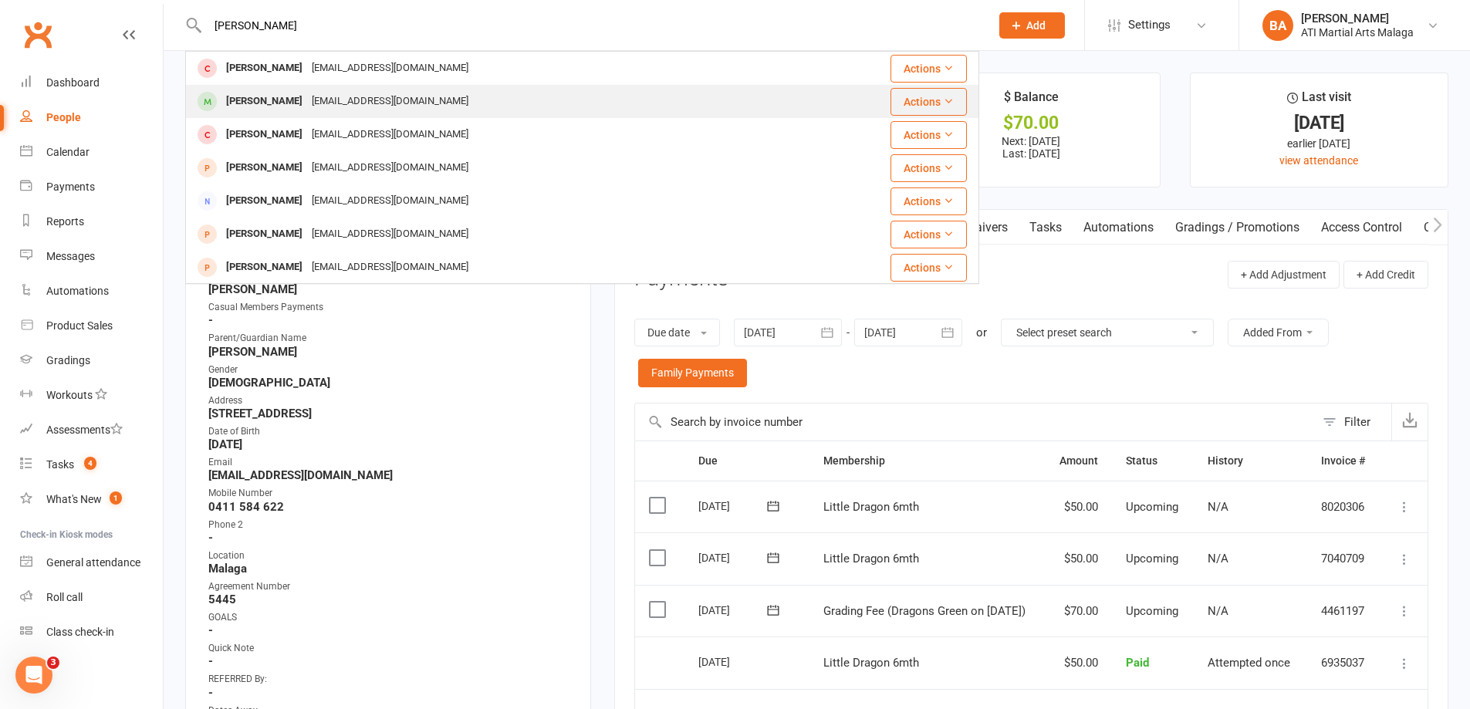
type input "theodore"
click at [430, 101] on div "chokizangmo.new12@gmail.com" at bounding box center [390, 101] width 166 height 22
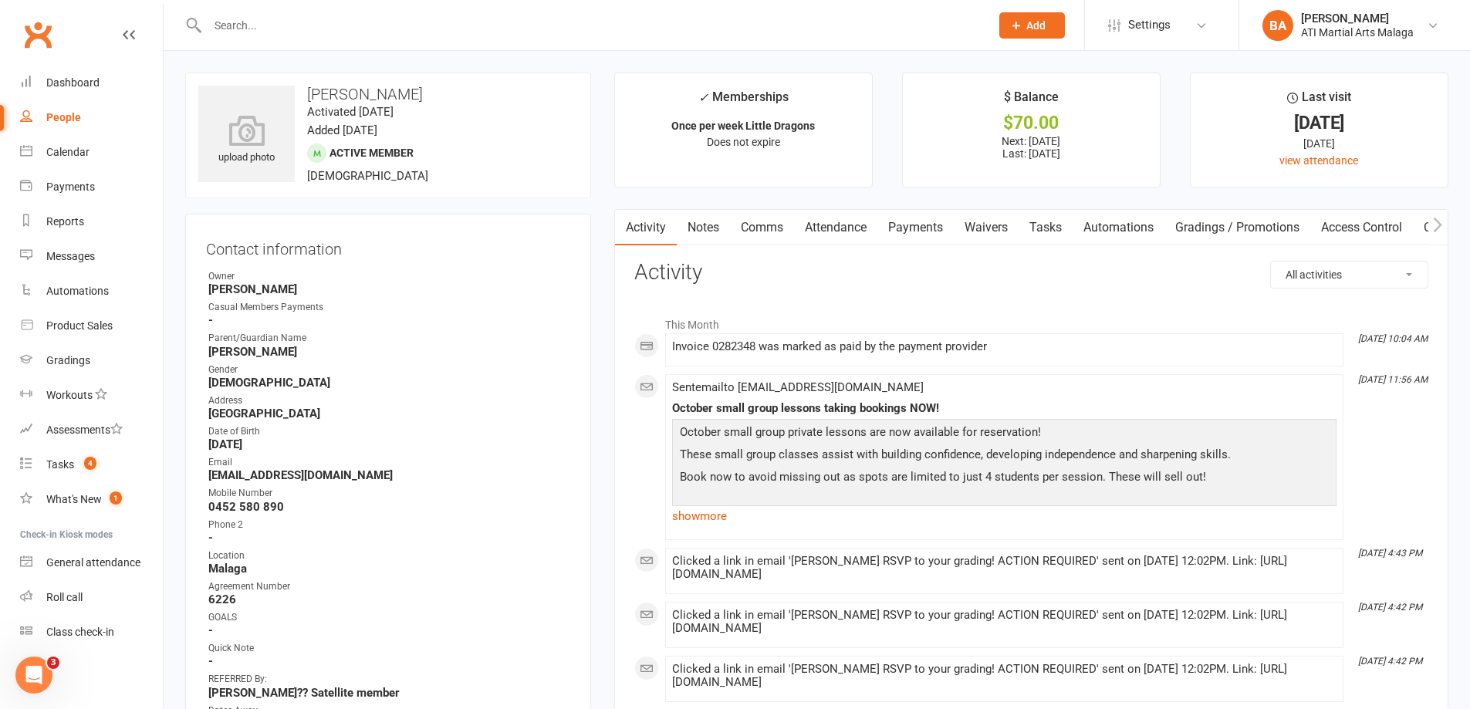
click at [918, 233] on link "Payments" at bounding box center [915, 227] width 76 height 35
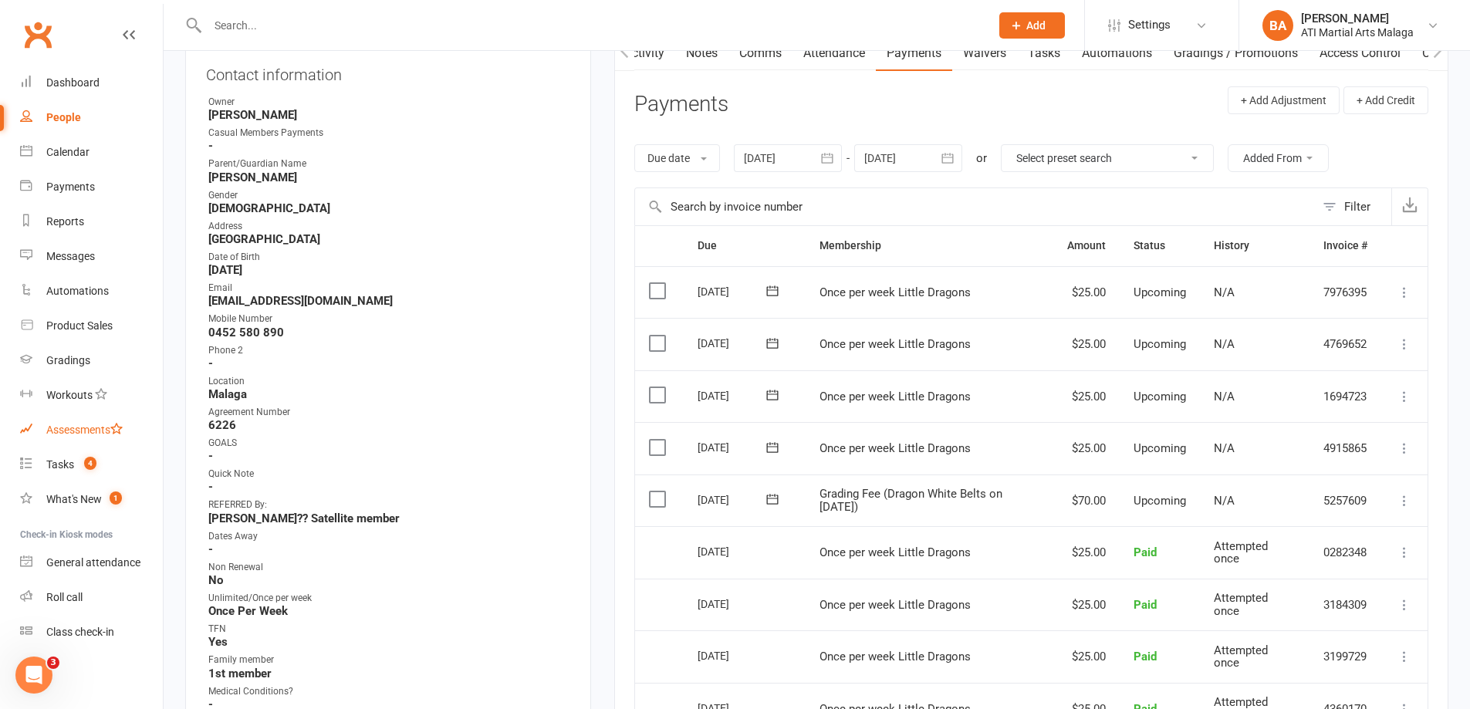
scroll to position [386, 0]
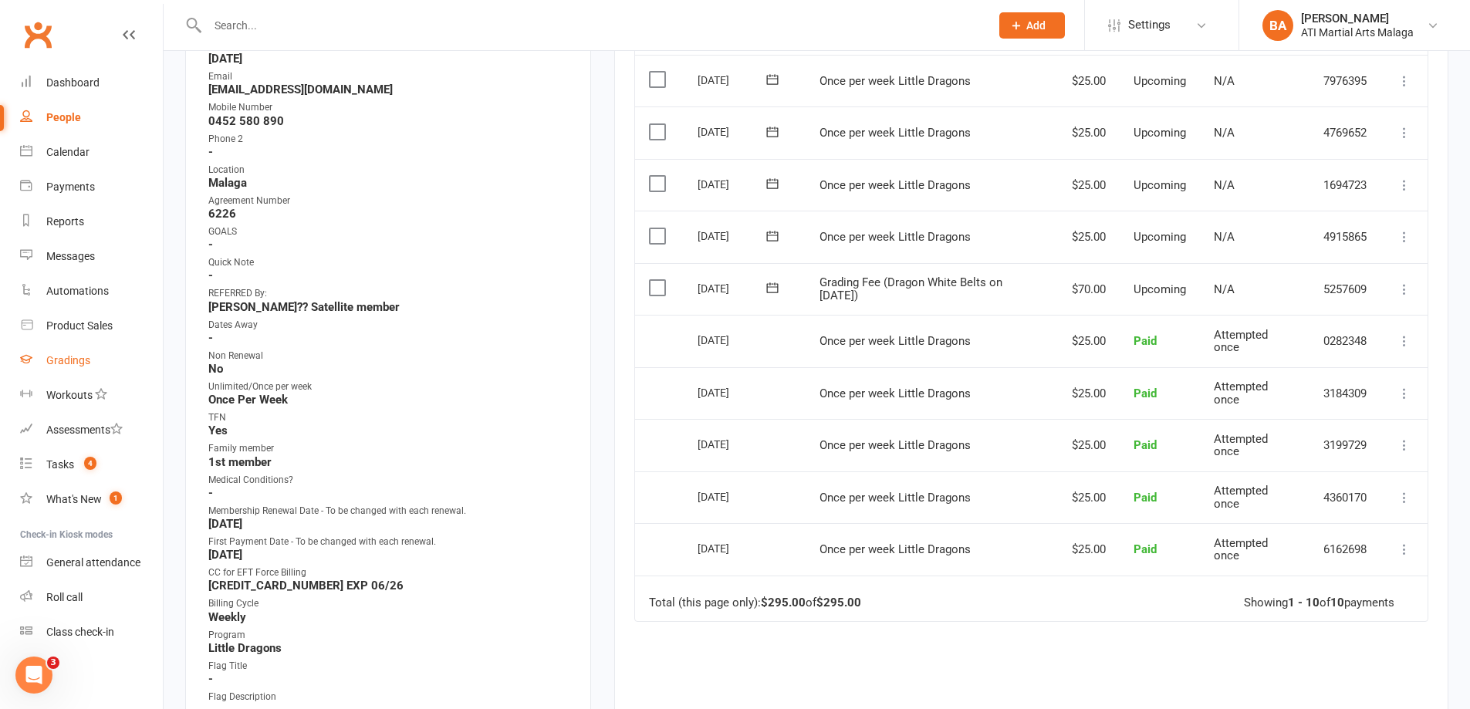
click at [69, 368] on link "Gradings" at bounding box center [91, 360] width 143 height 35
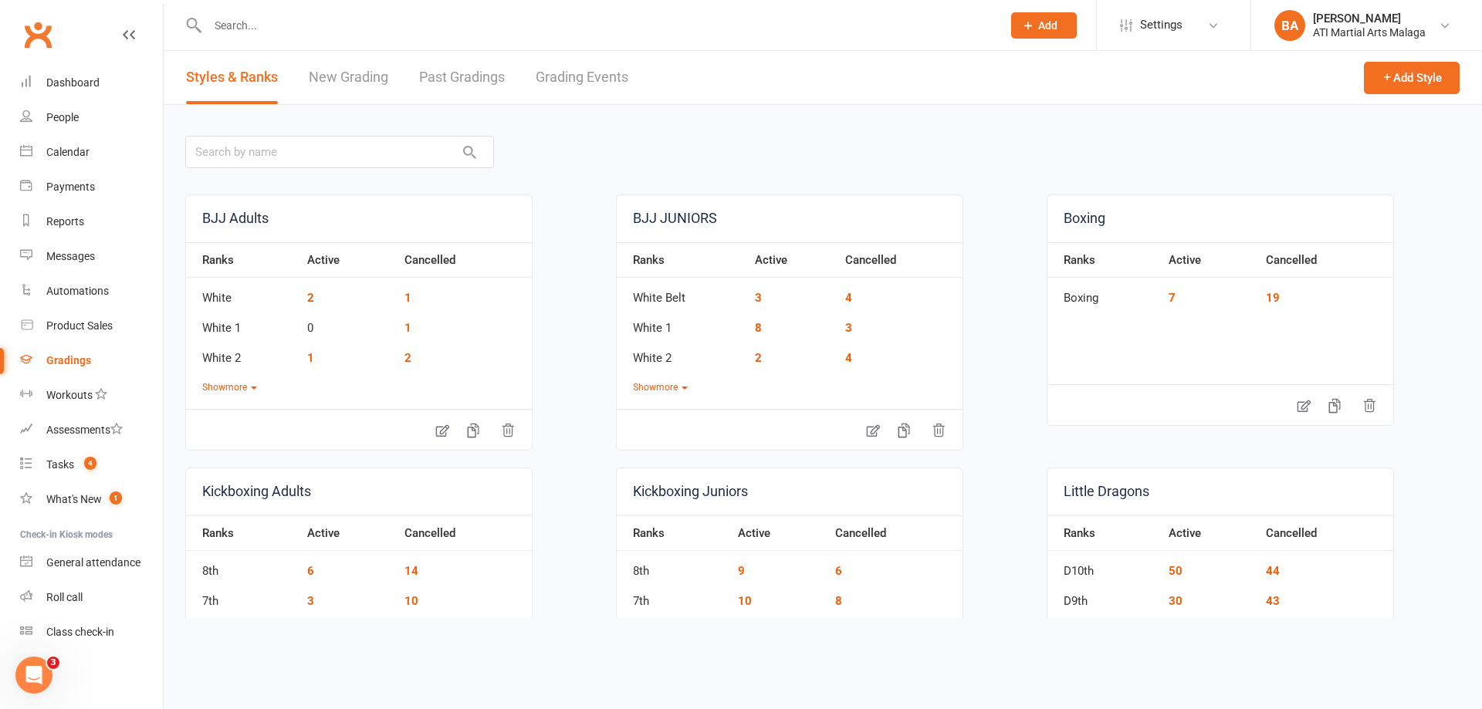
click at [571, 72] on link "Grading Events" at bounding box center [582, 77] width 93 height 53
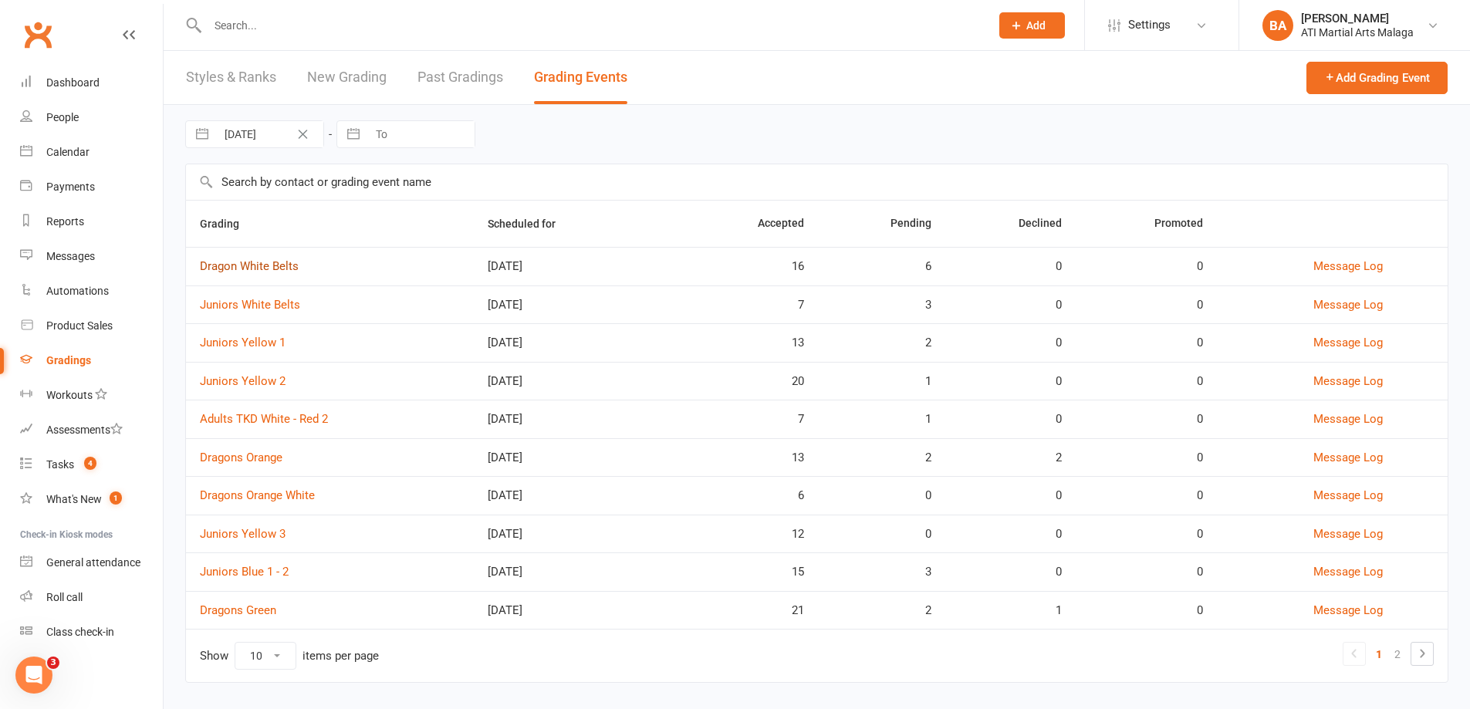
click at [268, 265] on link "Dragon White Belts" at bounding box center [249, 266] width 99 height 14
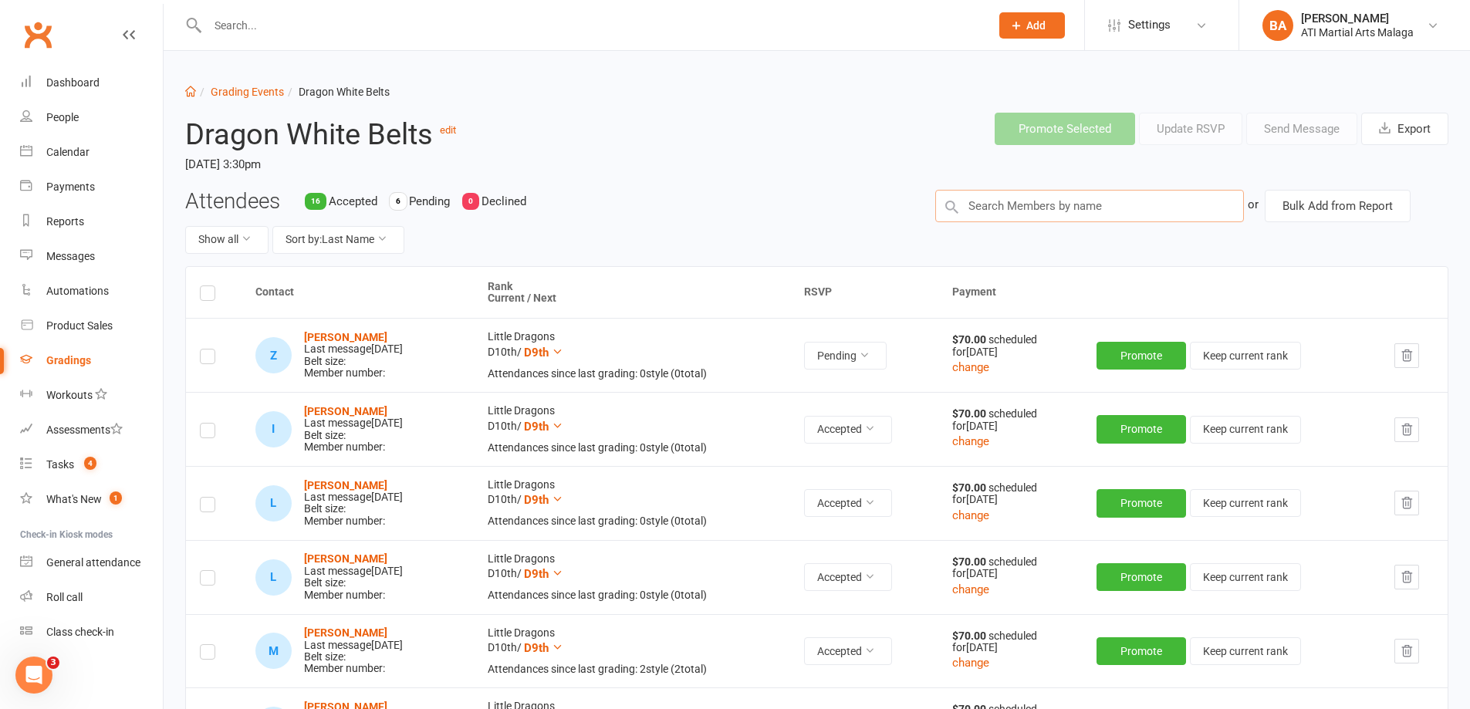
click at [1087, 215] on input "text" at bounding box center [1089, 206] width 309 height 32
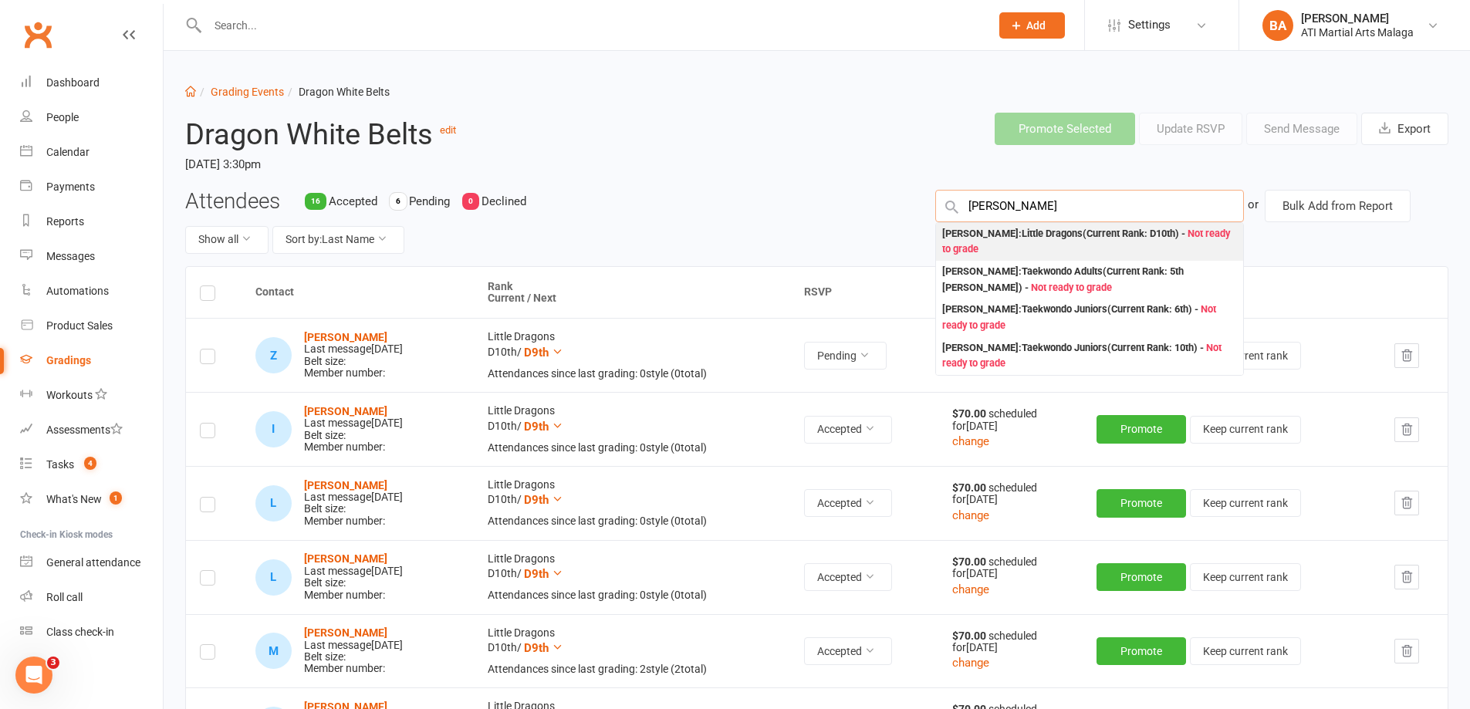
type input "Vrunda"
click at [976, 239] on div "Vrunda Hirani : Little Dragons (Current Rank: D10th ) - Not ready to grade" at bounding box center [1089, 242] width 295 height 32
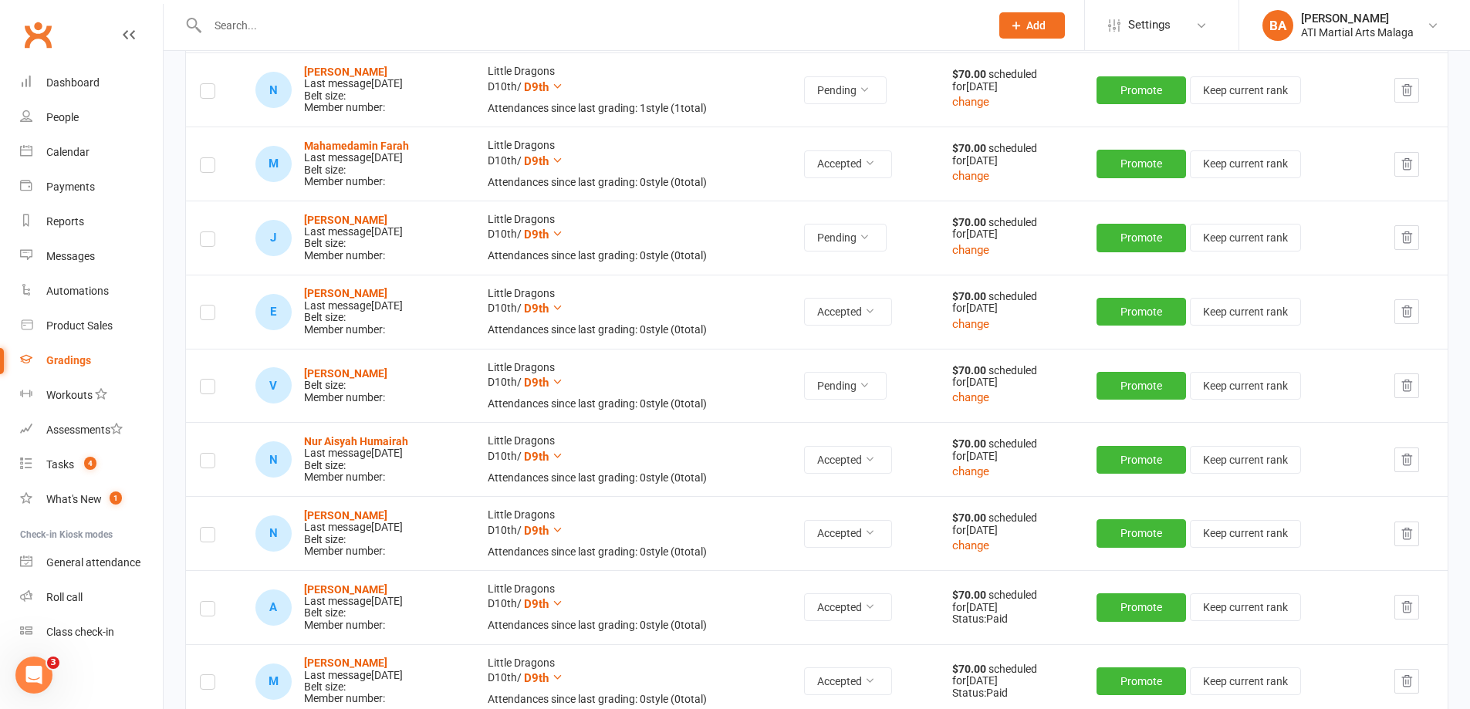
scroll to position [913, 0]
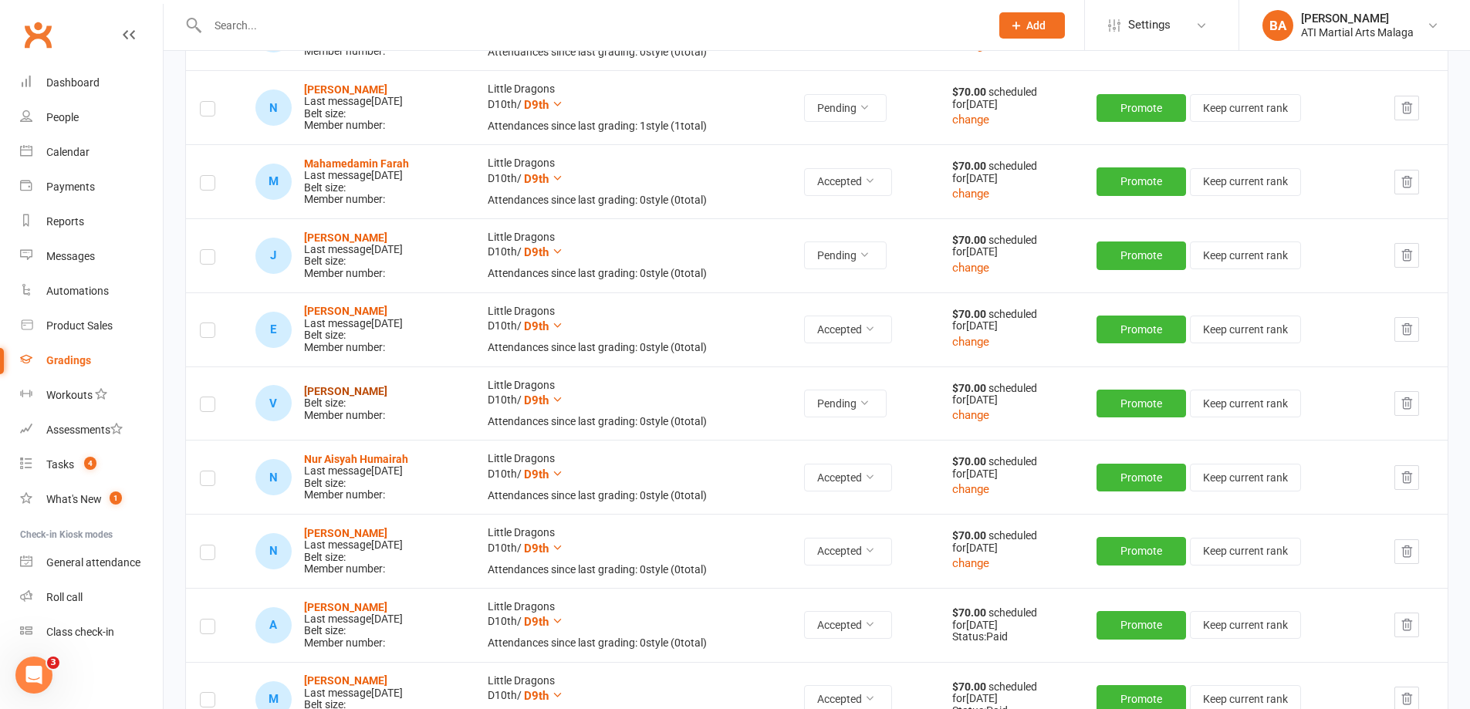
click at [364, 391] on strong "Vrunda Hirani" at bounding box center [345, 391] width 83 height 12
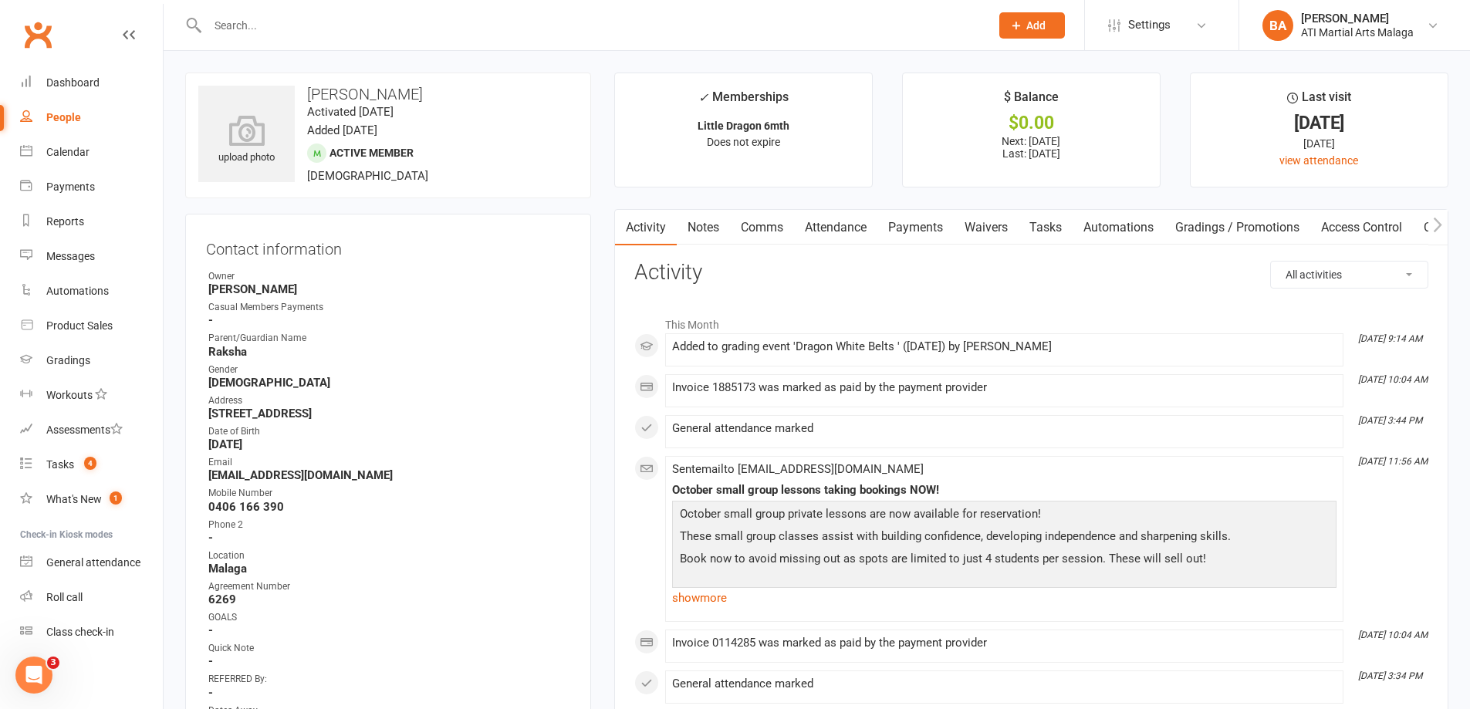
drag, startPoint x: 203, startPoint y: 240, endPoint x: 229, endPoint y: 211, distance: 38.8
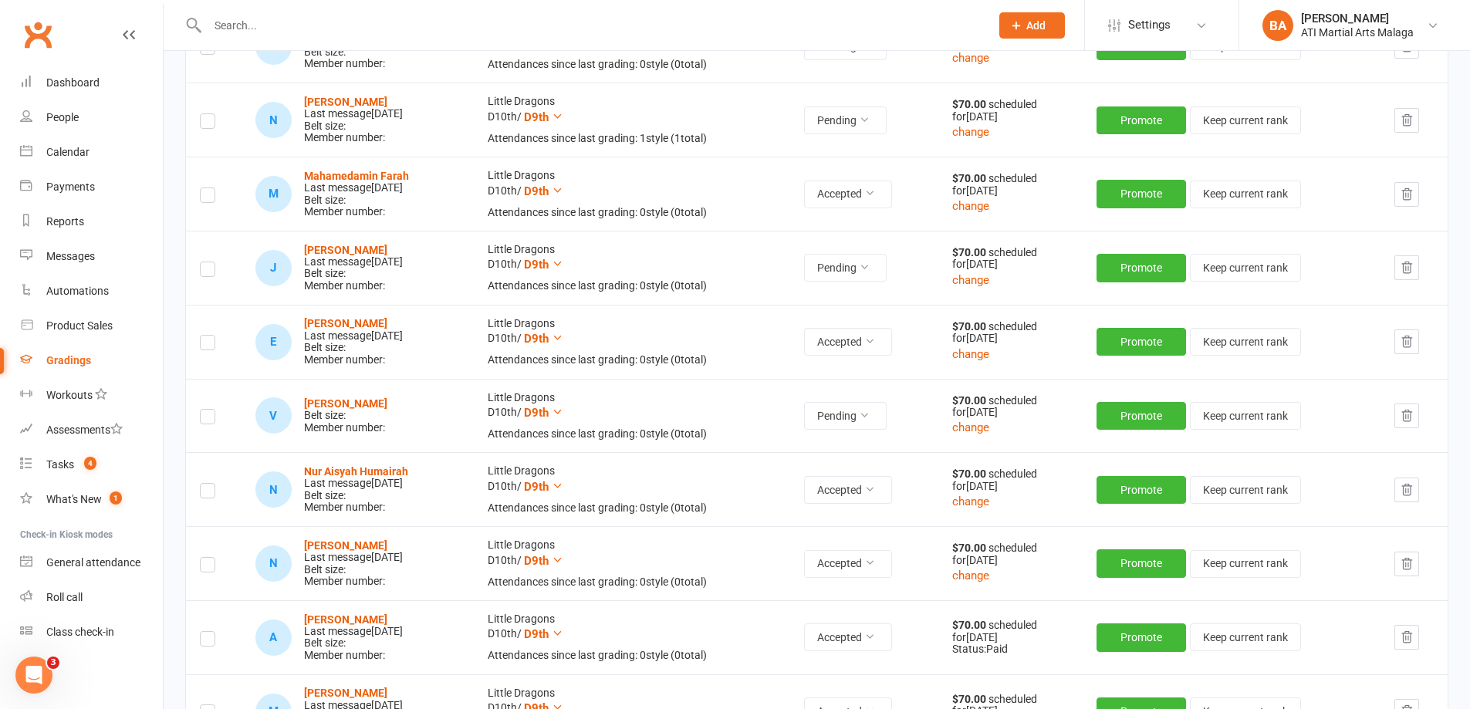
scroll to position [926, 0]
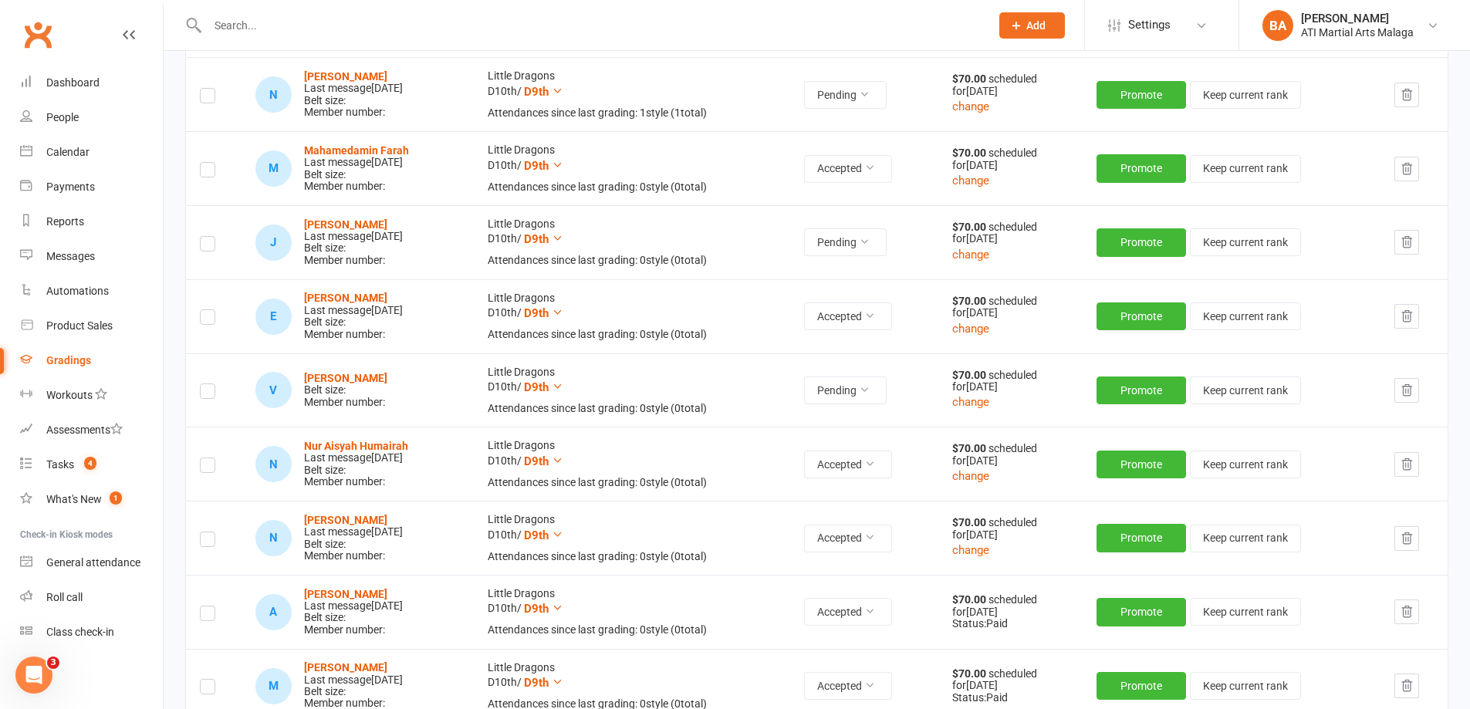
click at [208, 394] on label at bounding box center [207, 394] width 15 height 0
click at [208, 384] on input "checkbox" at bounding box center [207, 384] width 15 height 0
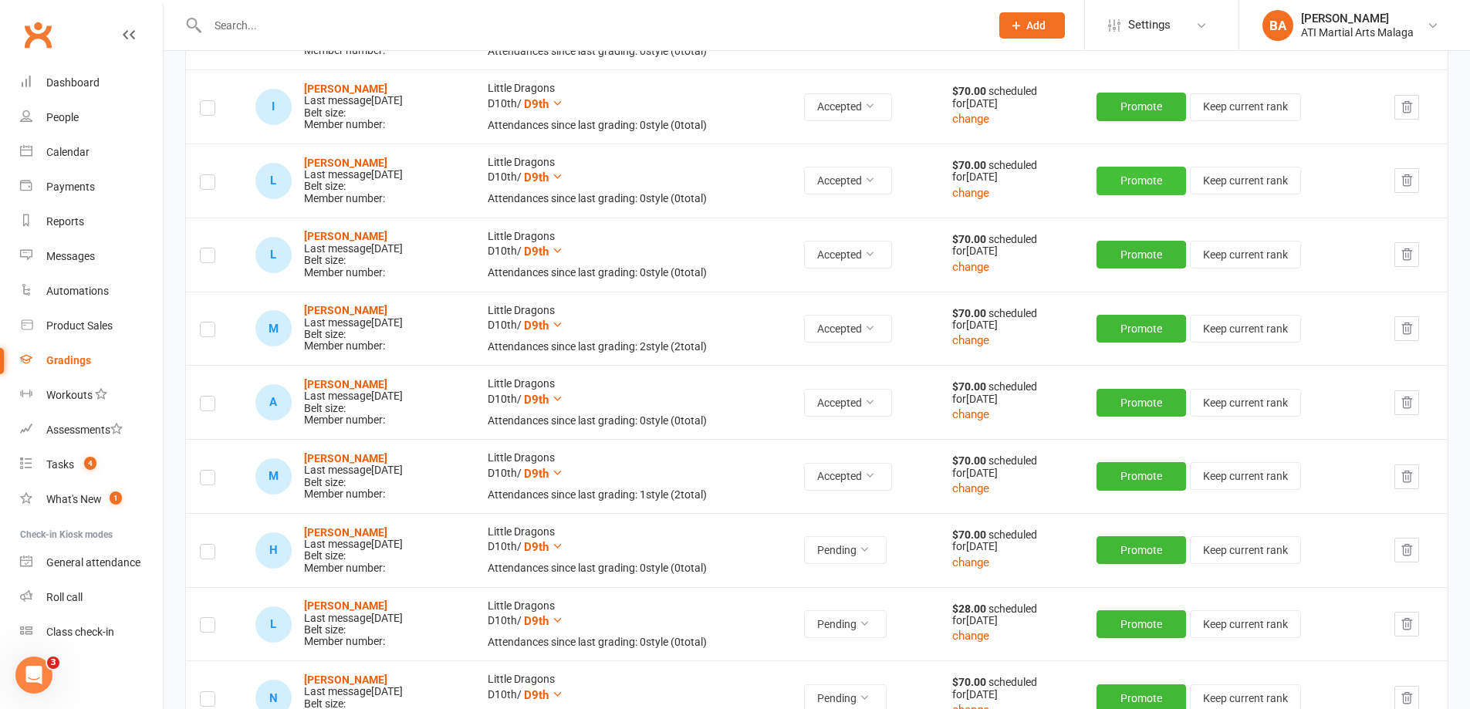
scroll to position [0, 0]
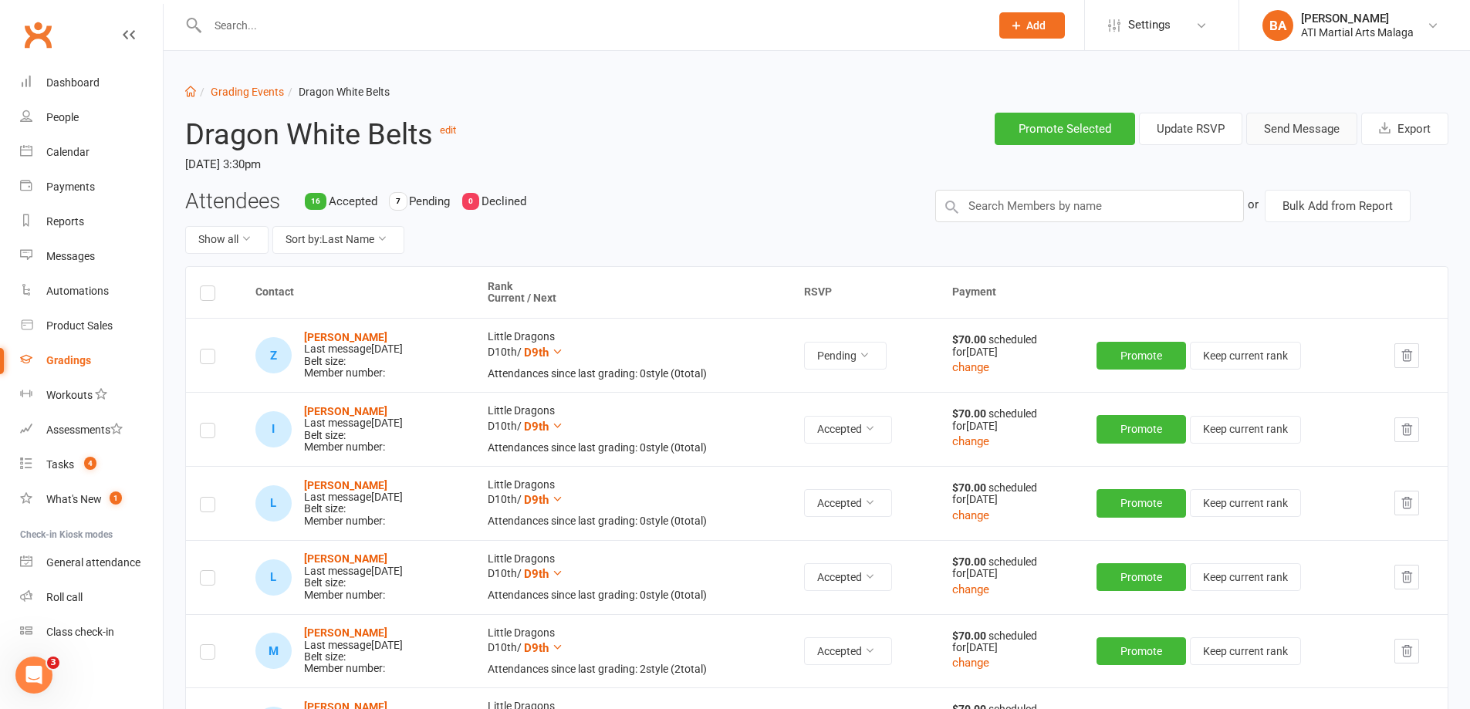
click at [1309, 126] on button "Send Message" at bounding box center [1301, 129] width 111 height 32
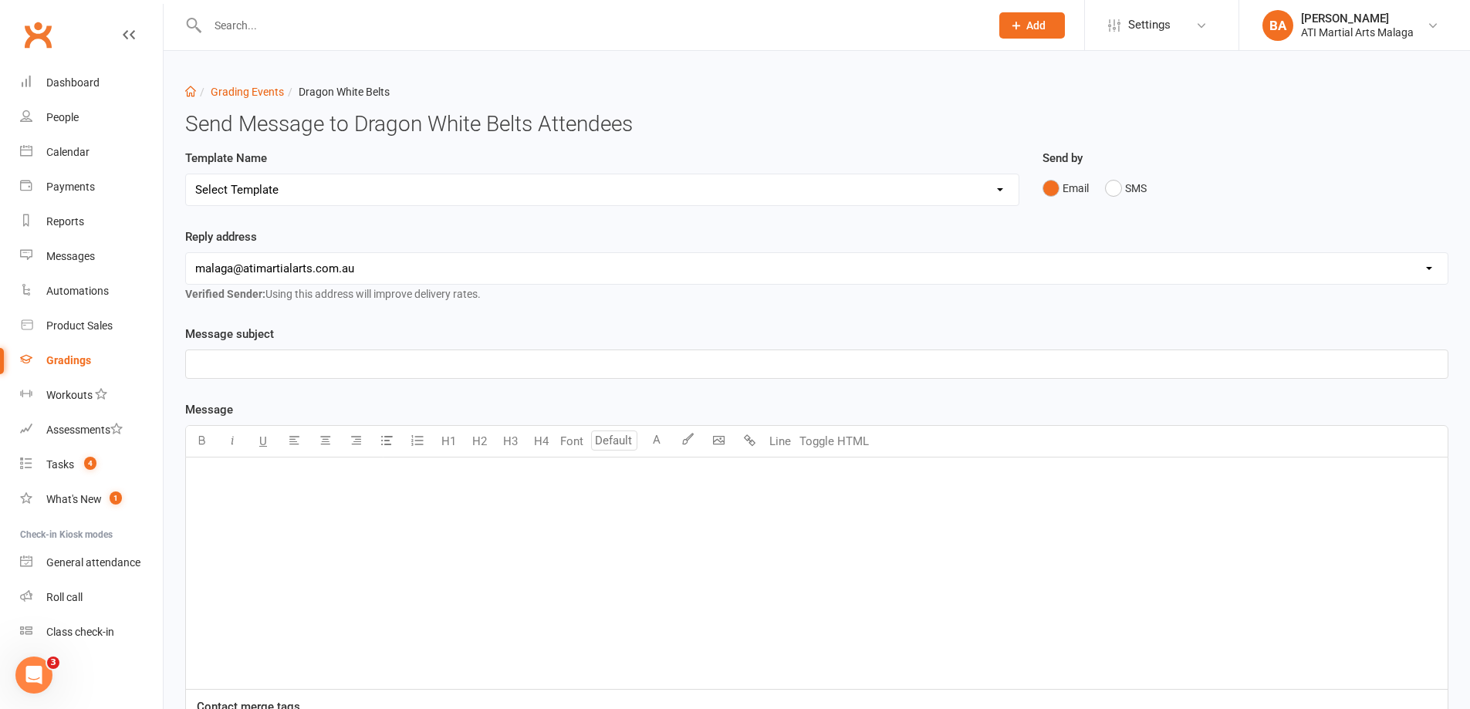
click at [834, 184] on select "Select Template [Email] Confirmation of Successful Grading [Email] Grading Even…" at bounding box center [602, 189] width 833 height 31
select select "2"
click at [186, 174] on select "Select Template [Email] Confirmation of Successful Grading [Email] Grading Even…" at bounding box center [602, 189] width 833 height 31
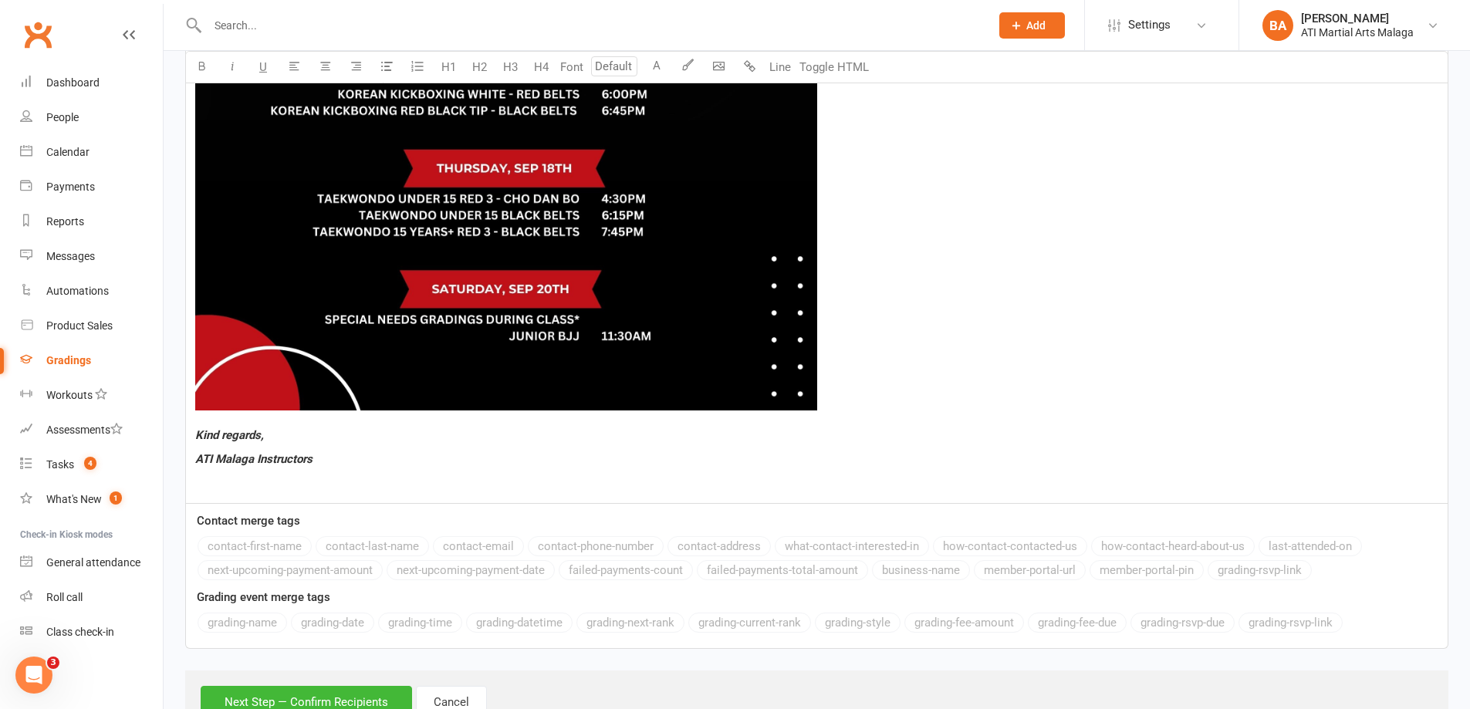
scroll to position [1279, 0]
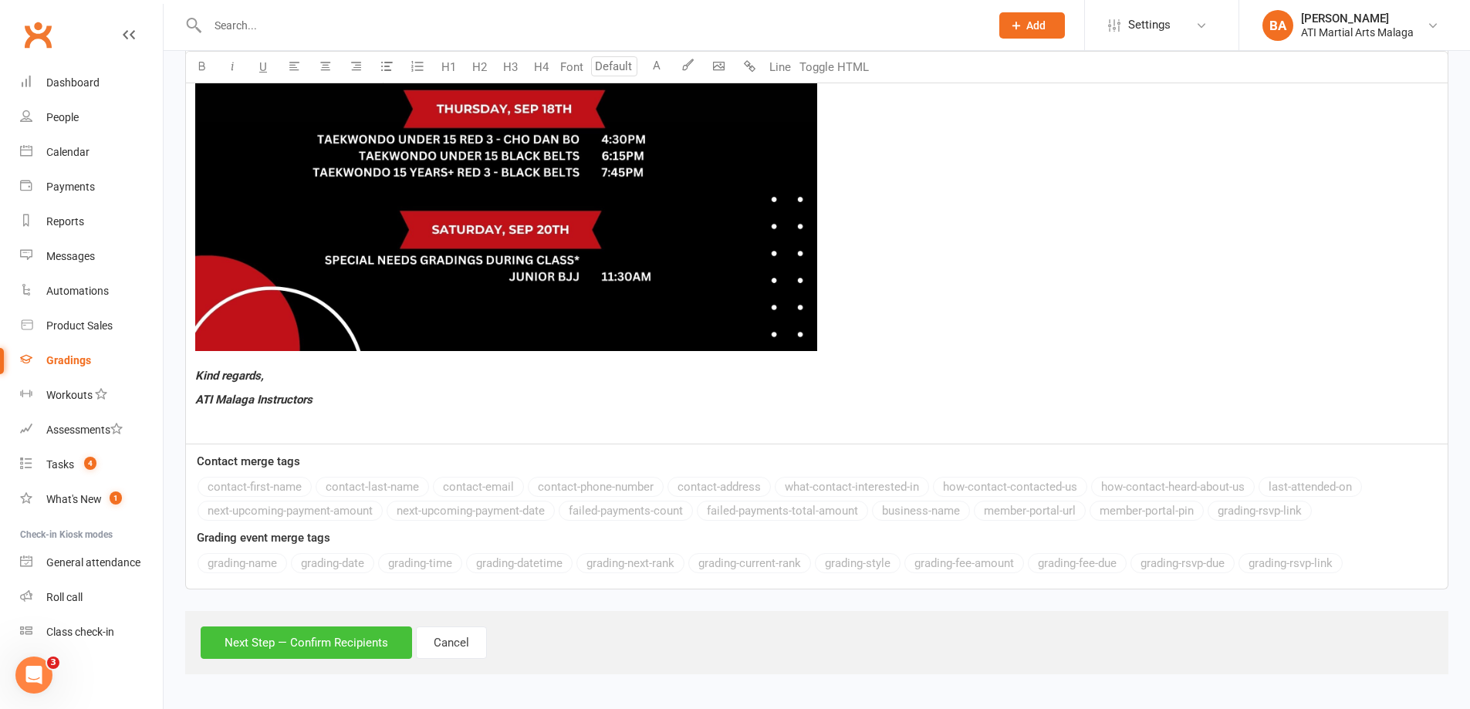
click at [374, 644] on button "Next Step — Confirm Recipients" at bounding box center [306, 643] width 211 height 32
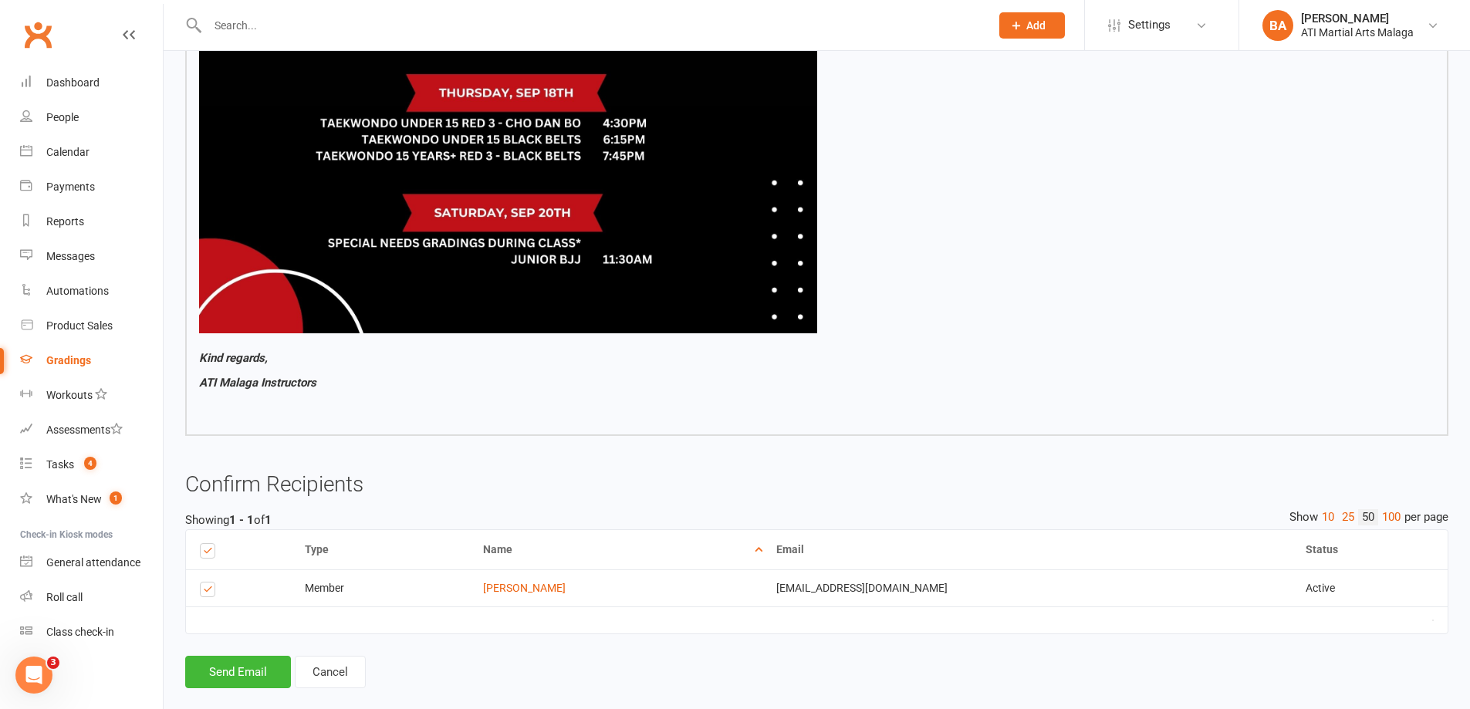
scroll to position [1204, 0]
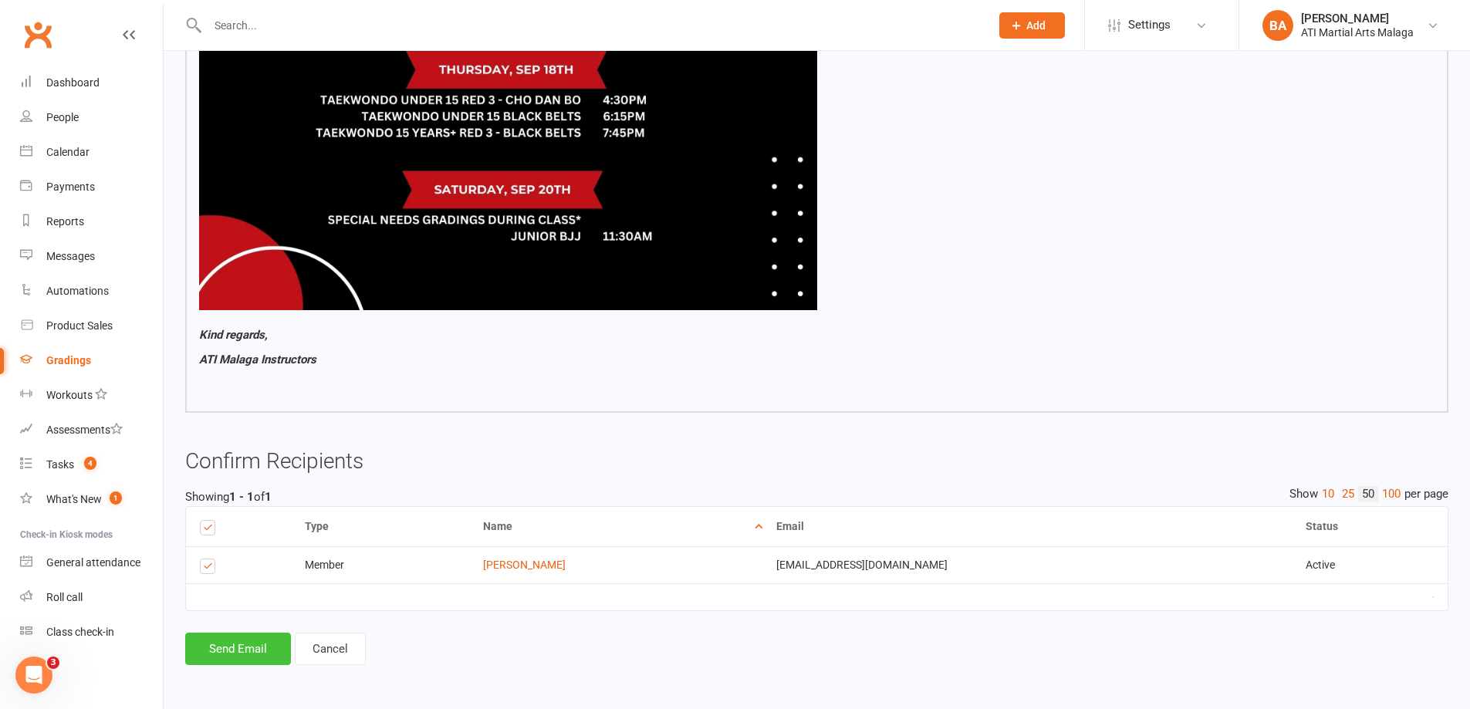
click at [231, 643] on button "Send Email" at bounding box center [238, 649] width 106 height 32
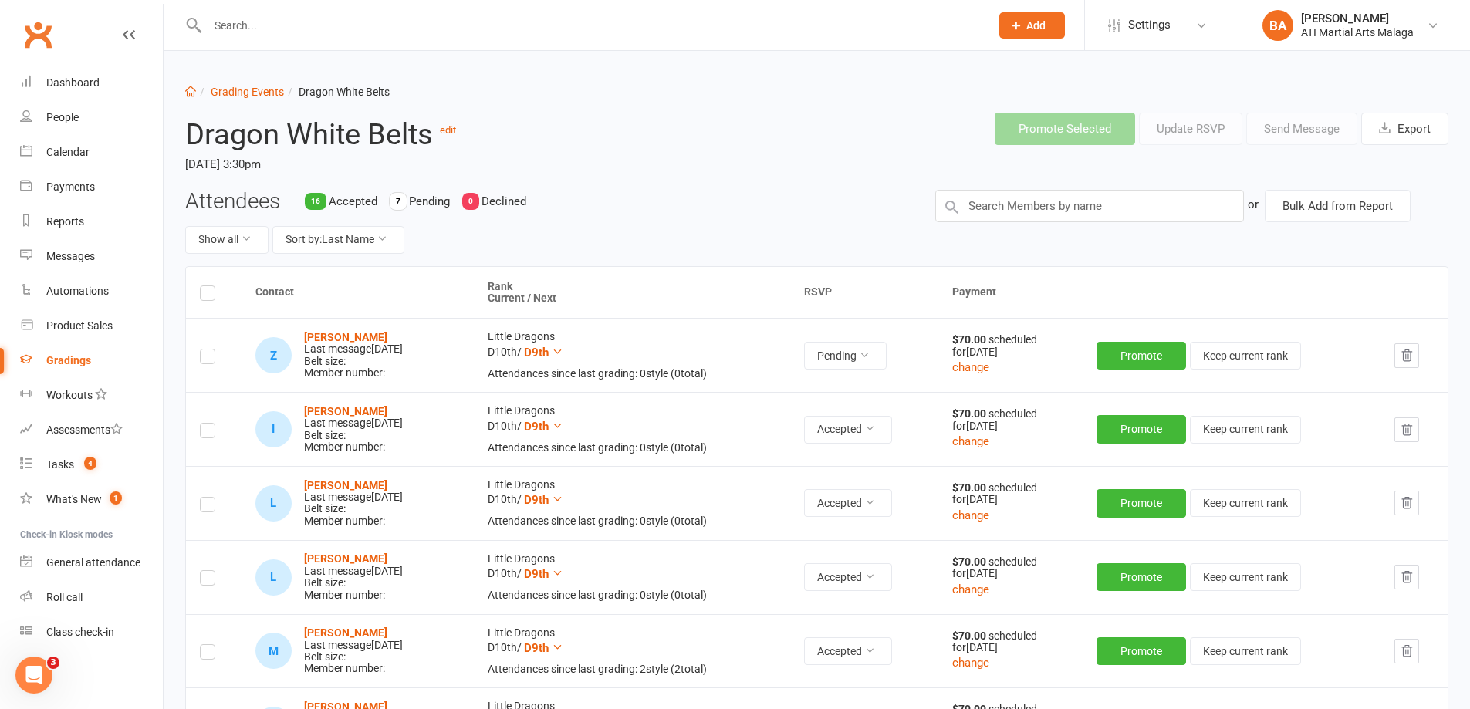
click at [239, 100] on li "Grading Events" at bounding box center [240, 91] width 88 height 17
click at [239, 96] on link "Grading Events" at bounding box center [247, 92] width 73 height 12
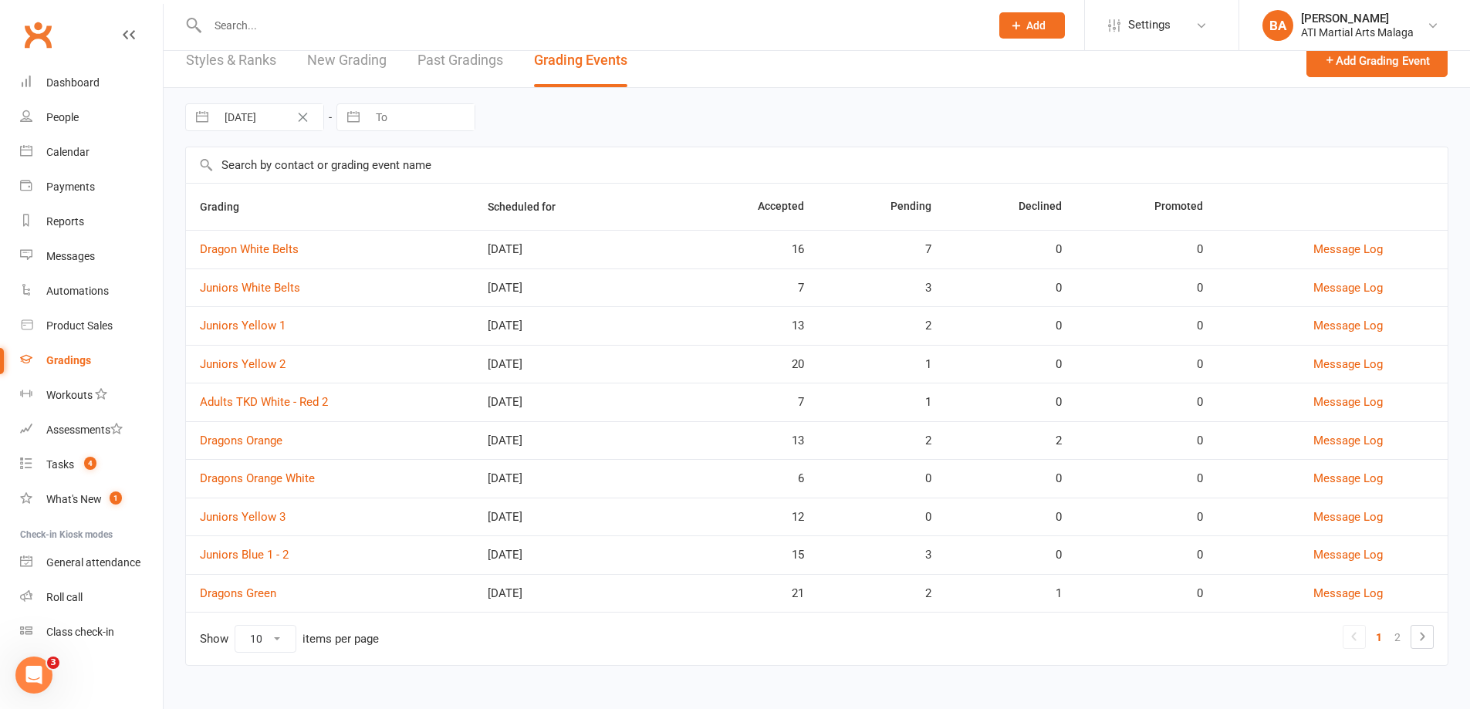
scroll to position [18, 0]
click at [1431, 639] on link at bounding box center [1422, 636] width 22 height 22
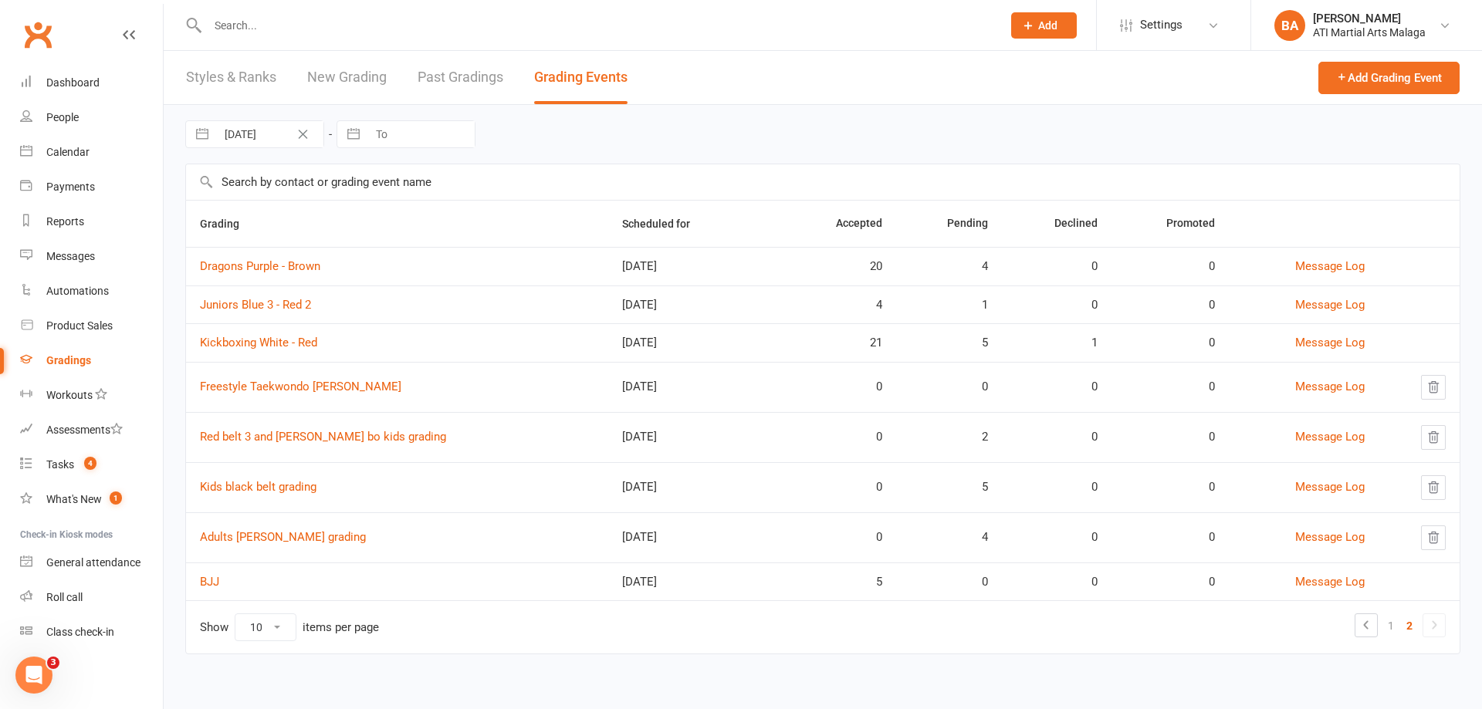
click at [290, 313] on td "Juniors Blue 3 - Red 2" at bounding box center [397, 305] width 422 height 39
click at [293, 306] on link "Juniors Blue 3 - Red 2" at bounding box center [255, 305] width 111 height 14
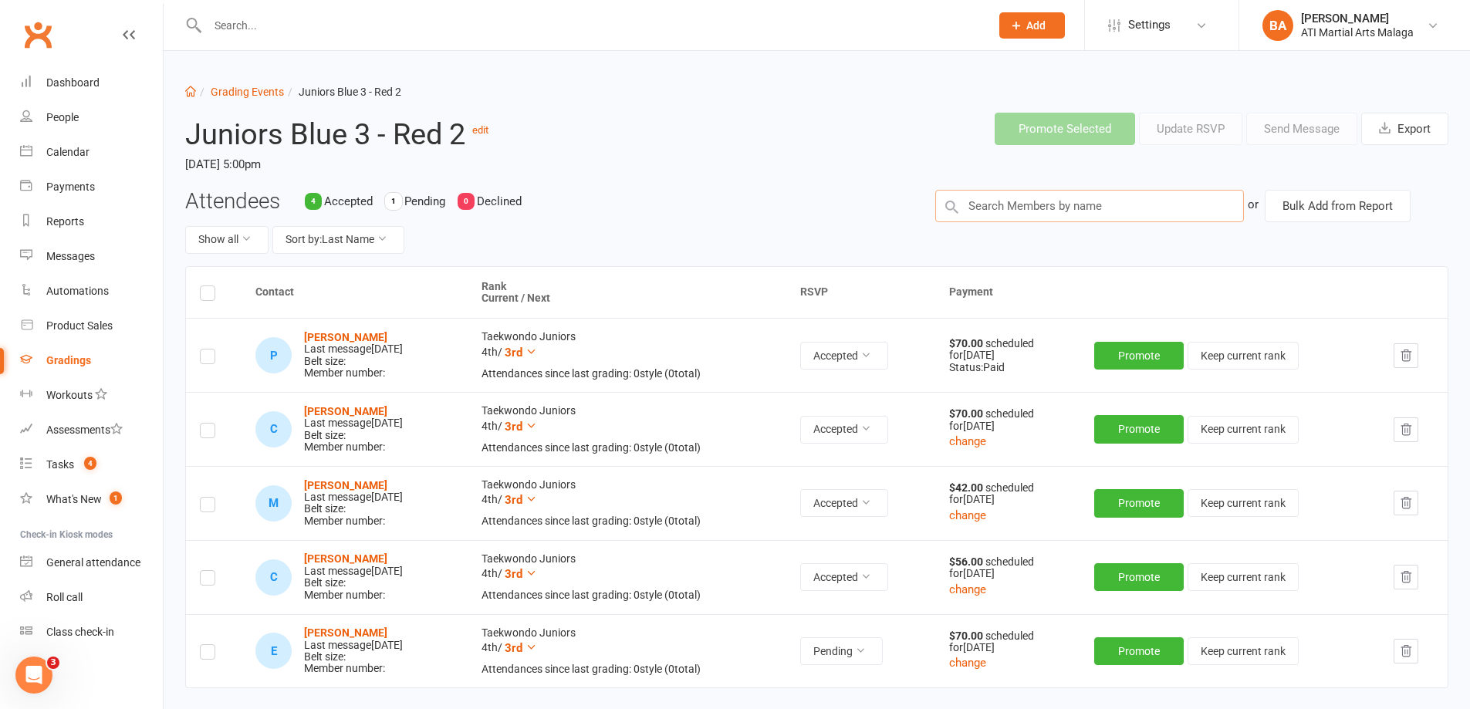
click at [1010, 220] on input "text" at bounding box center [1089, 206] width 309 height 32
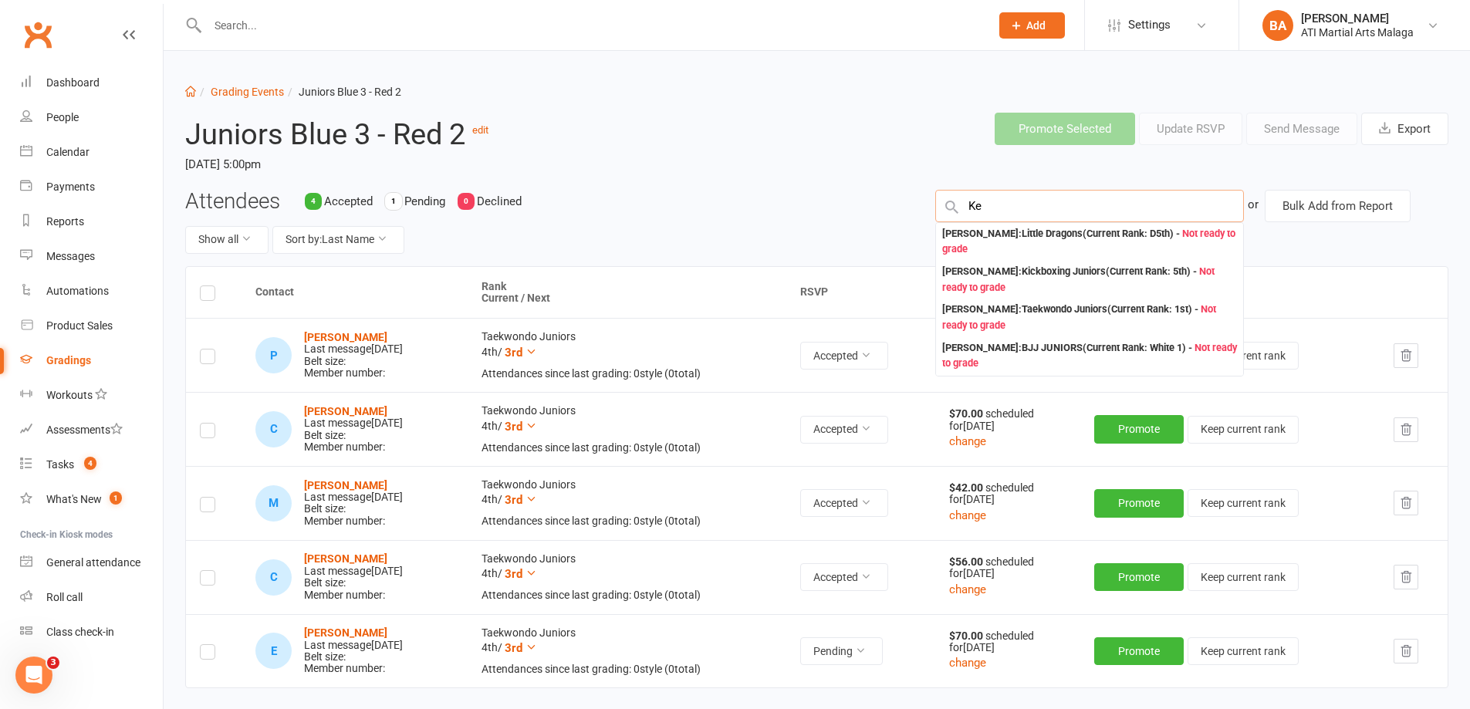
type input "K"
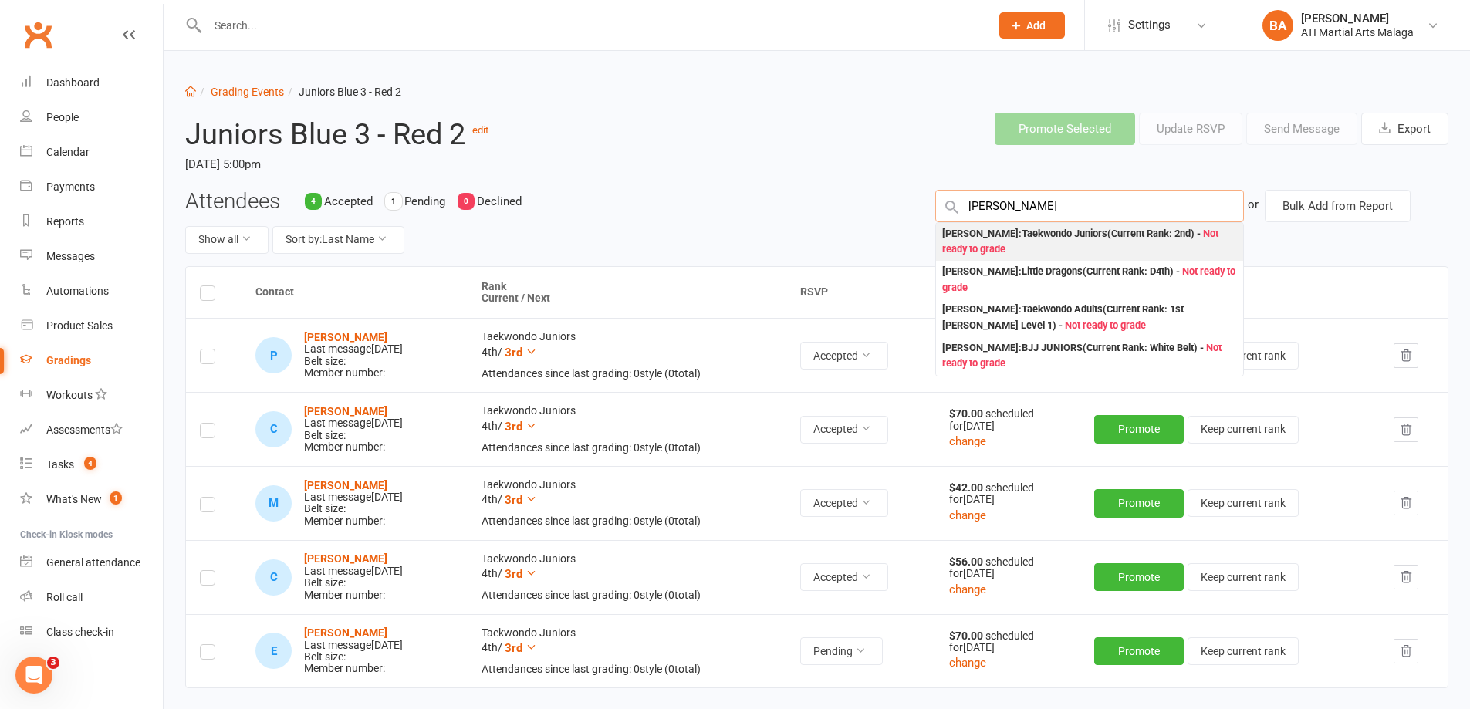
type input "Crawford"
click at [1093, 243] on div "Kieran Crawford : Taekwondo Juniors (Current Rank: 2nd ) - Not ready to grade" at bounding box center [1089, 242] width 295 height 32
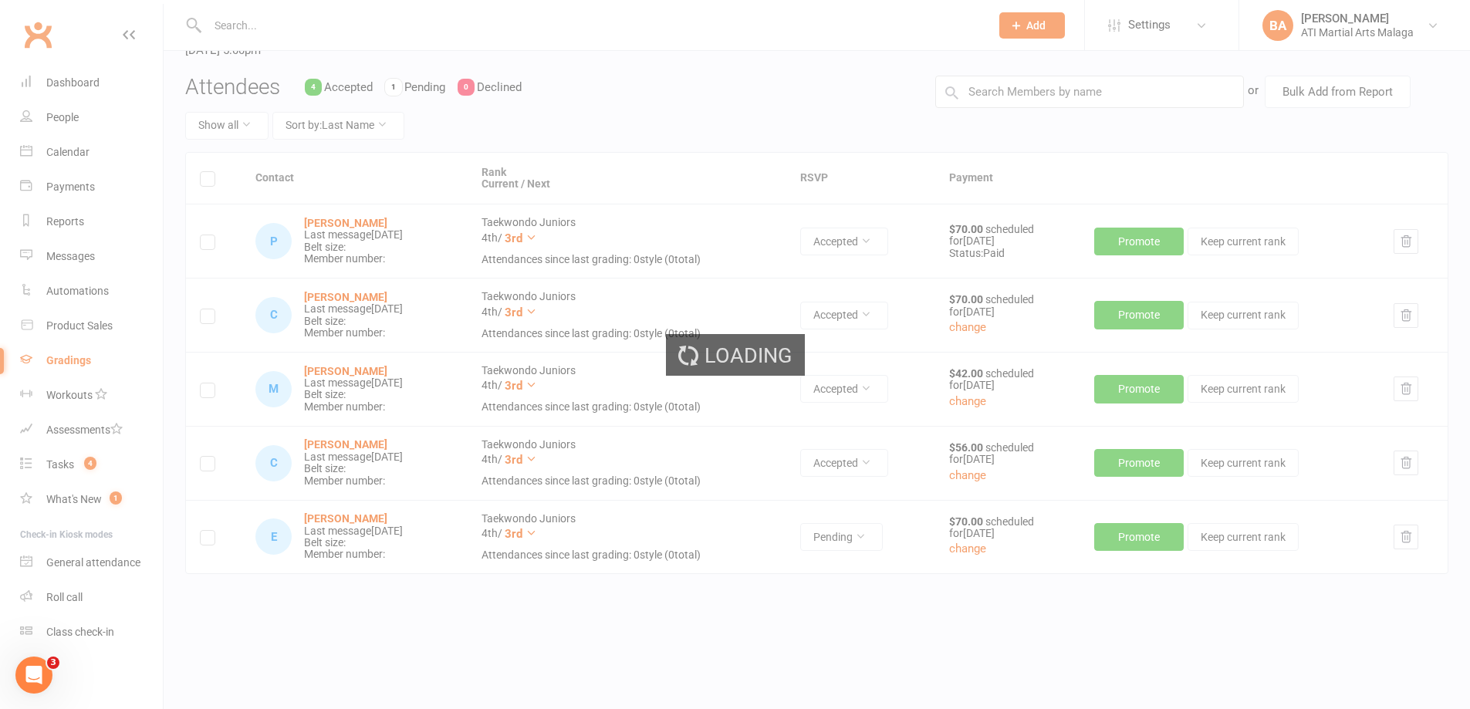
scroll to position [123, 0]
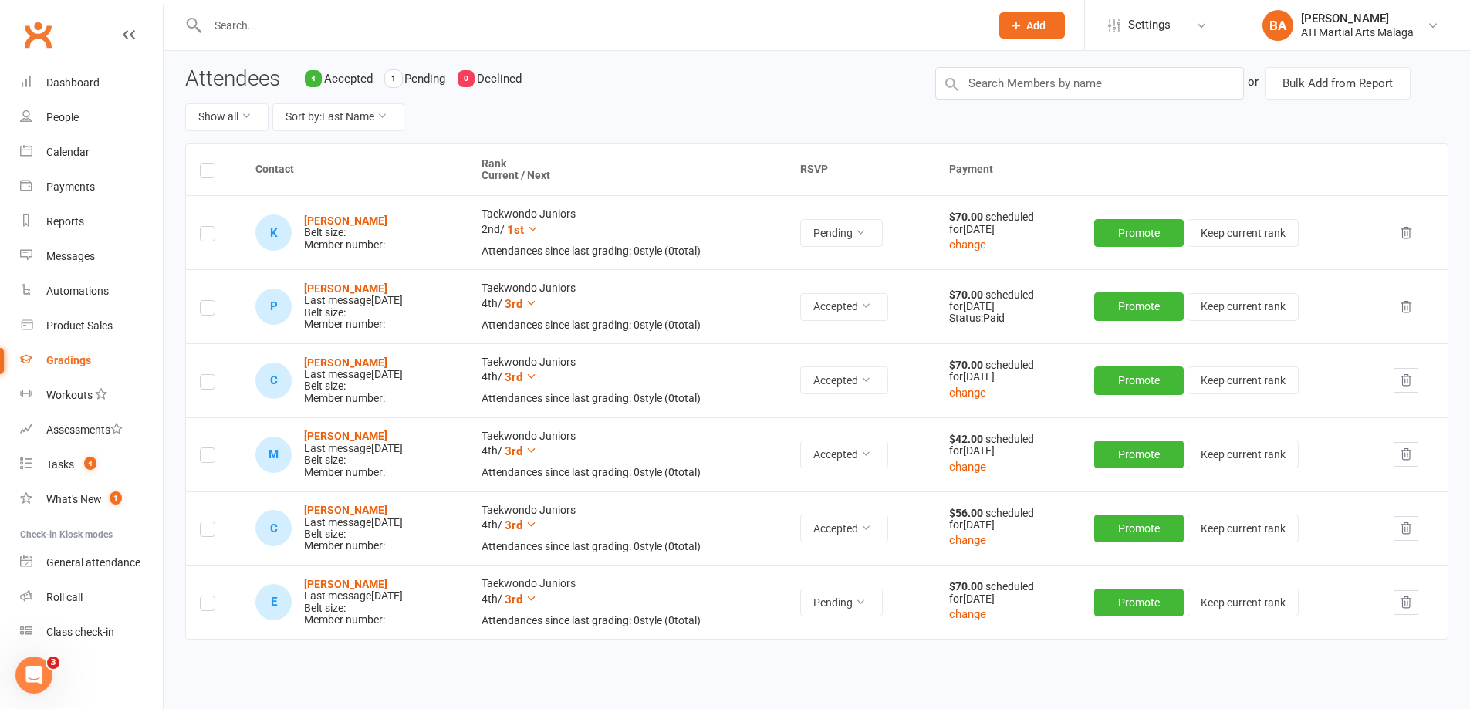
click at [206, 236] on label at bounding box center [207, 236] width 15 height 0
click at [206, 227] on input "checkbox" at bounding box center [207, 227] width 15 height 0
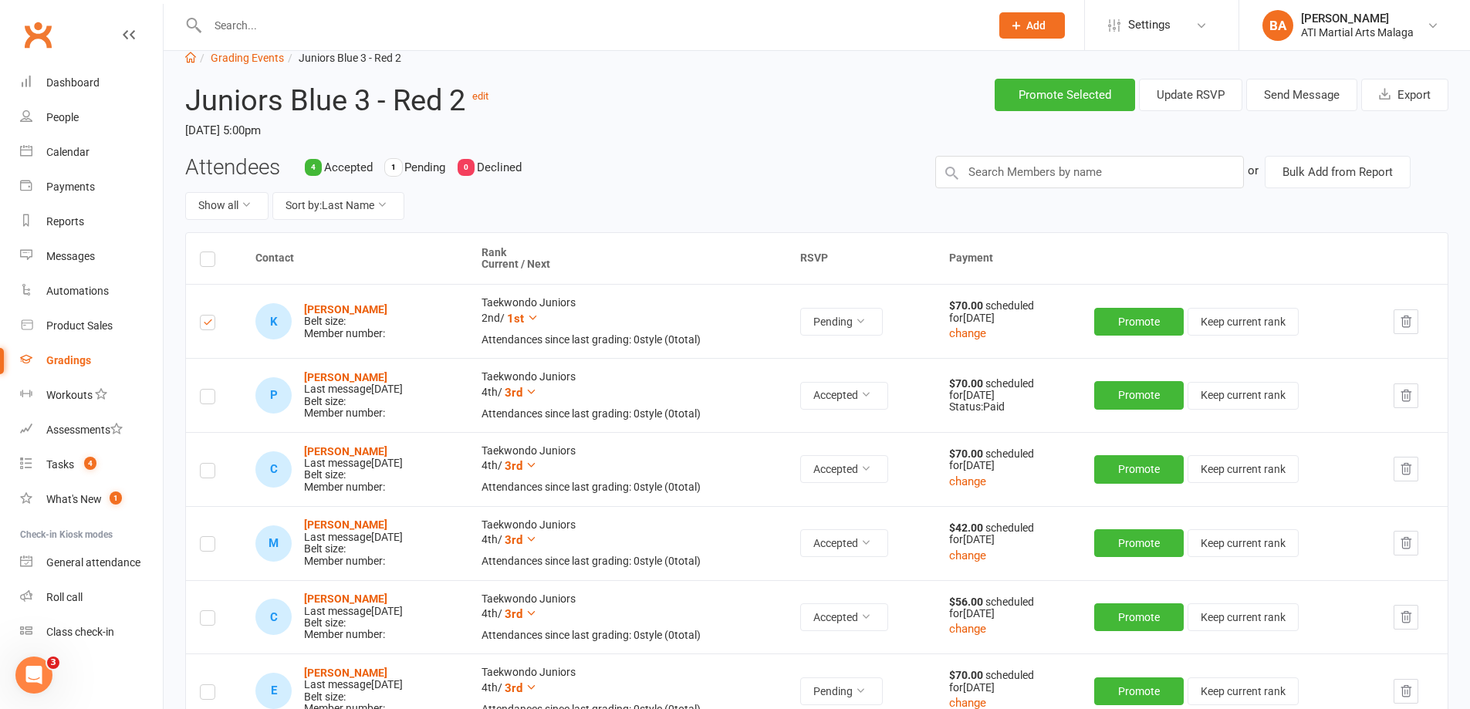
scroll to position [0, 0]
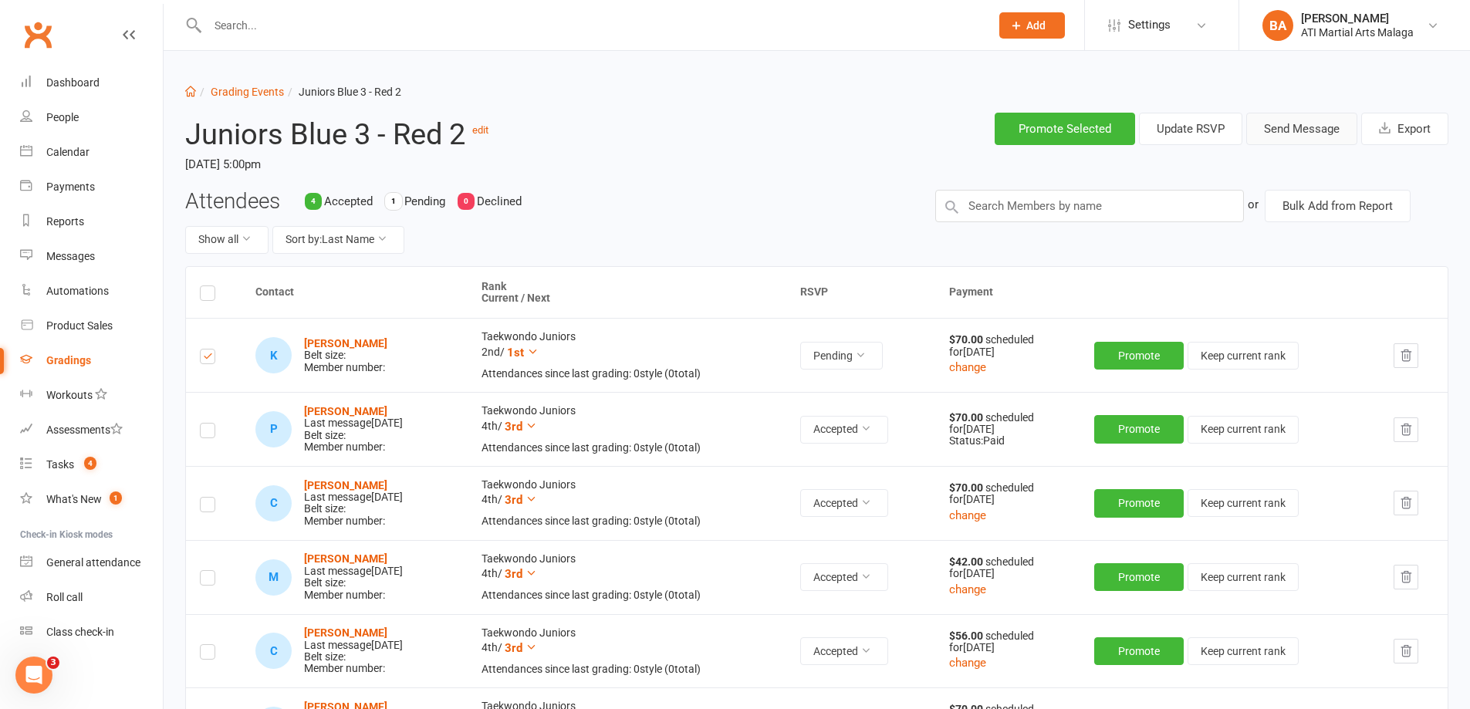
click at [1306, 135] on button "Send Message" at bounding box center [1301, 129] width 111 height 32
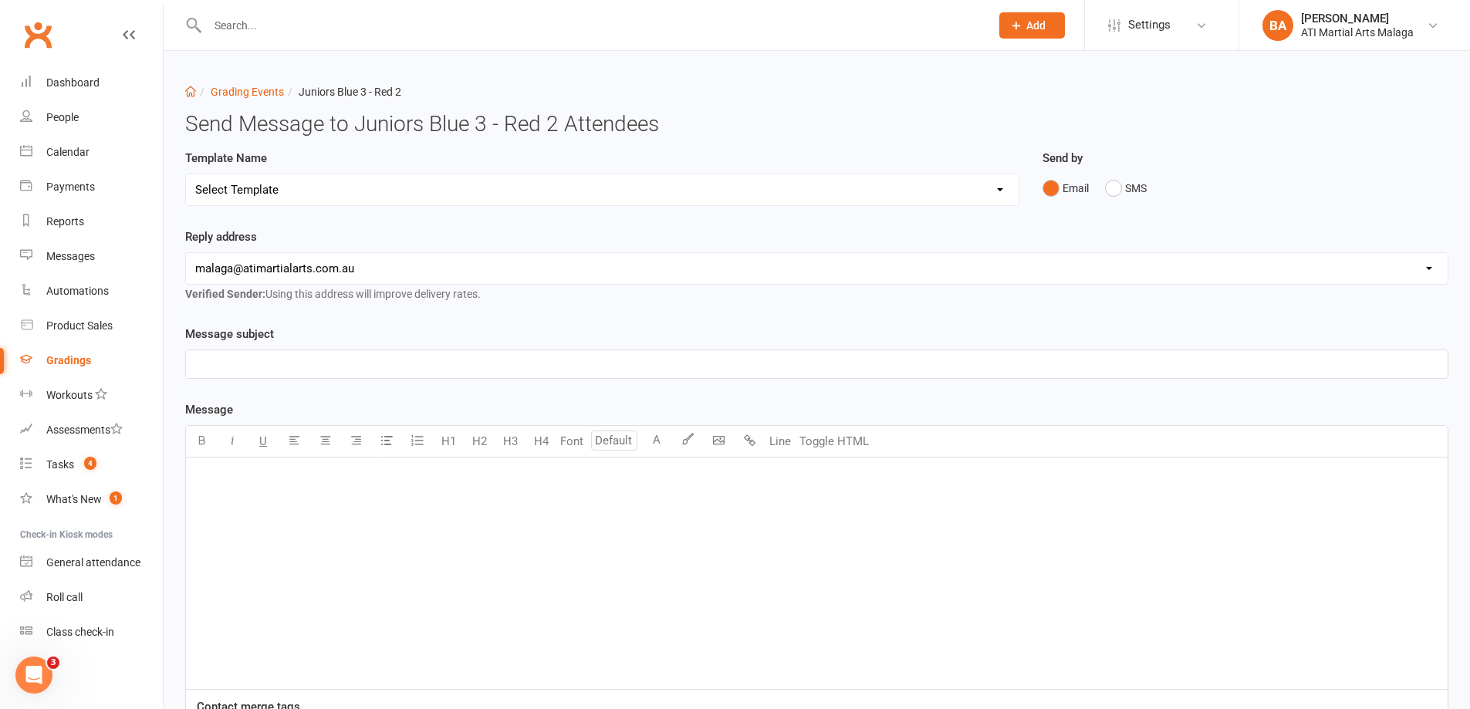
click at [488, 199] on select "Select Template [Email] Confirmation of Successful Grading [Email] Grading Even…" at bounding box center [602, 189] width 833 height 31
select select "2"
click at [186, 174] on select "Select Template [Email] Confirmation of Successful Grading [Email] Grading Even…" at bounding box center [602, 189] width 833 height 31
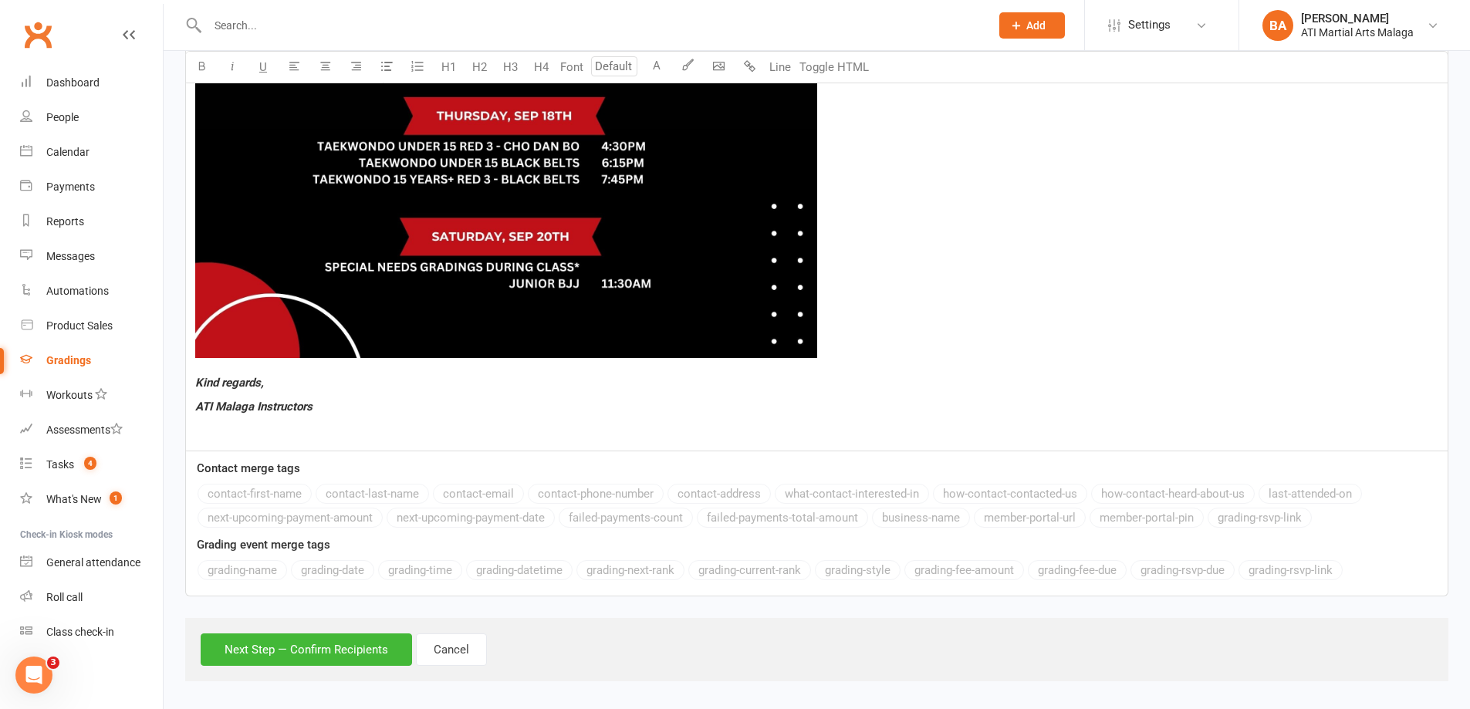
scroll to position [1279, 0]
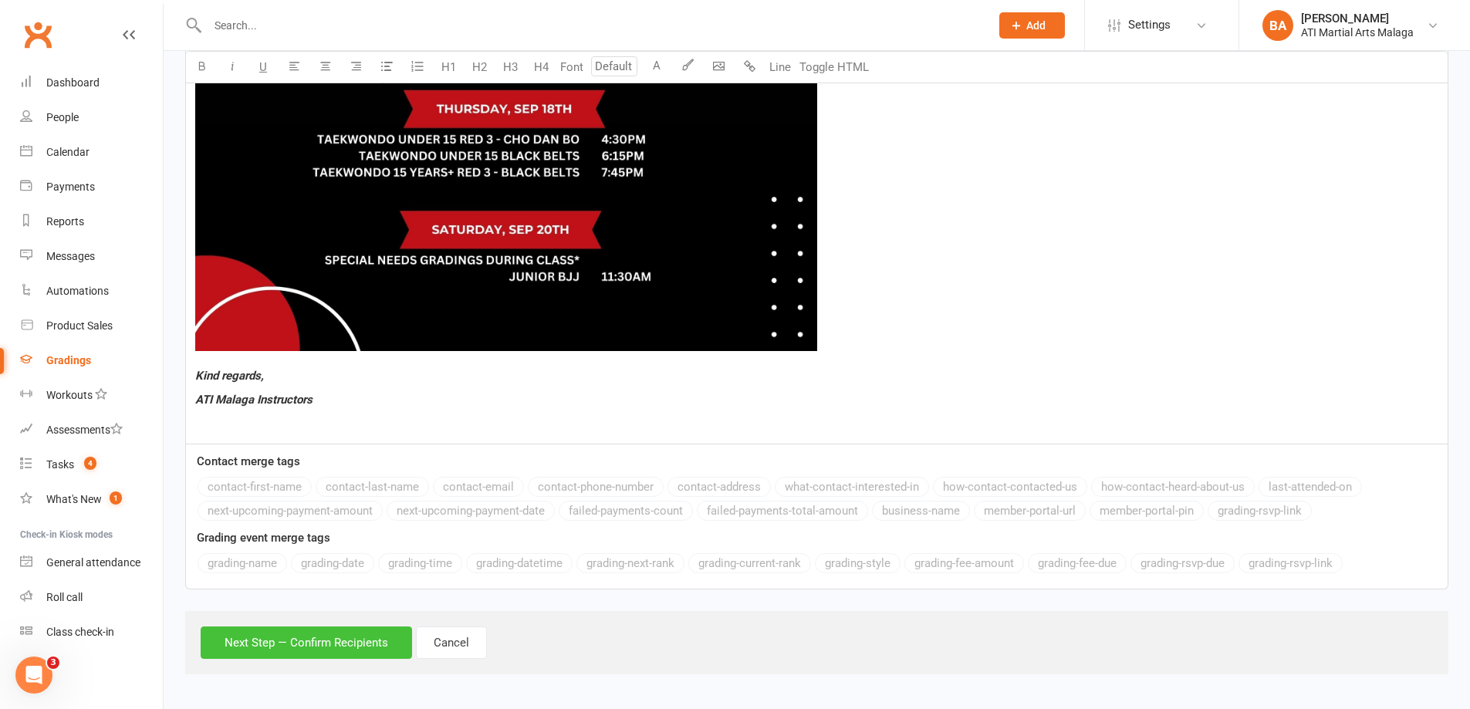
click at [305, 636] on button "Next Step — Confirm Recipients" at bounding box center [306, 643] width 211 height 32
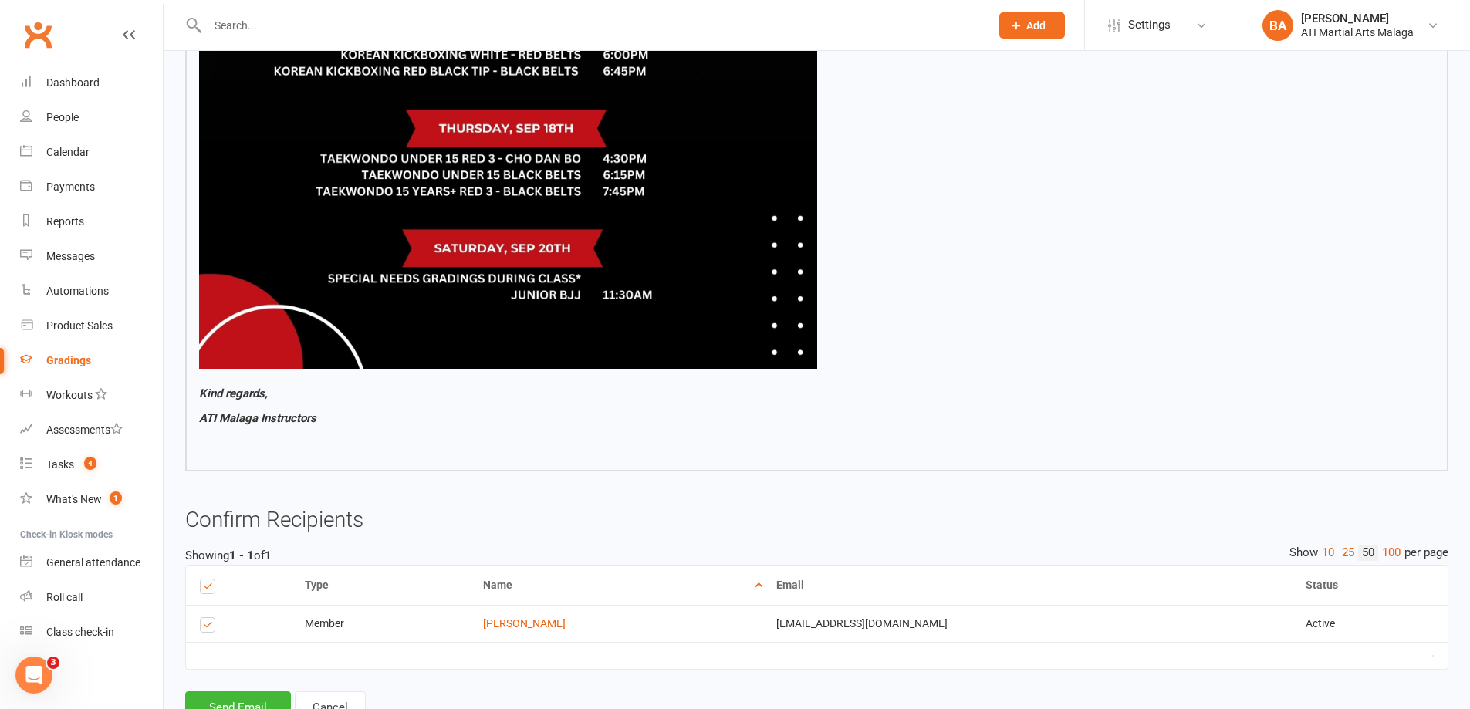
scroll to position [1204, 0]
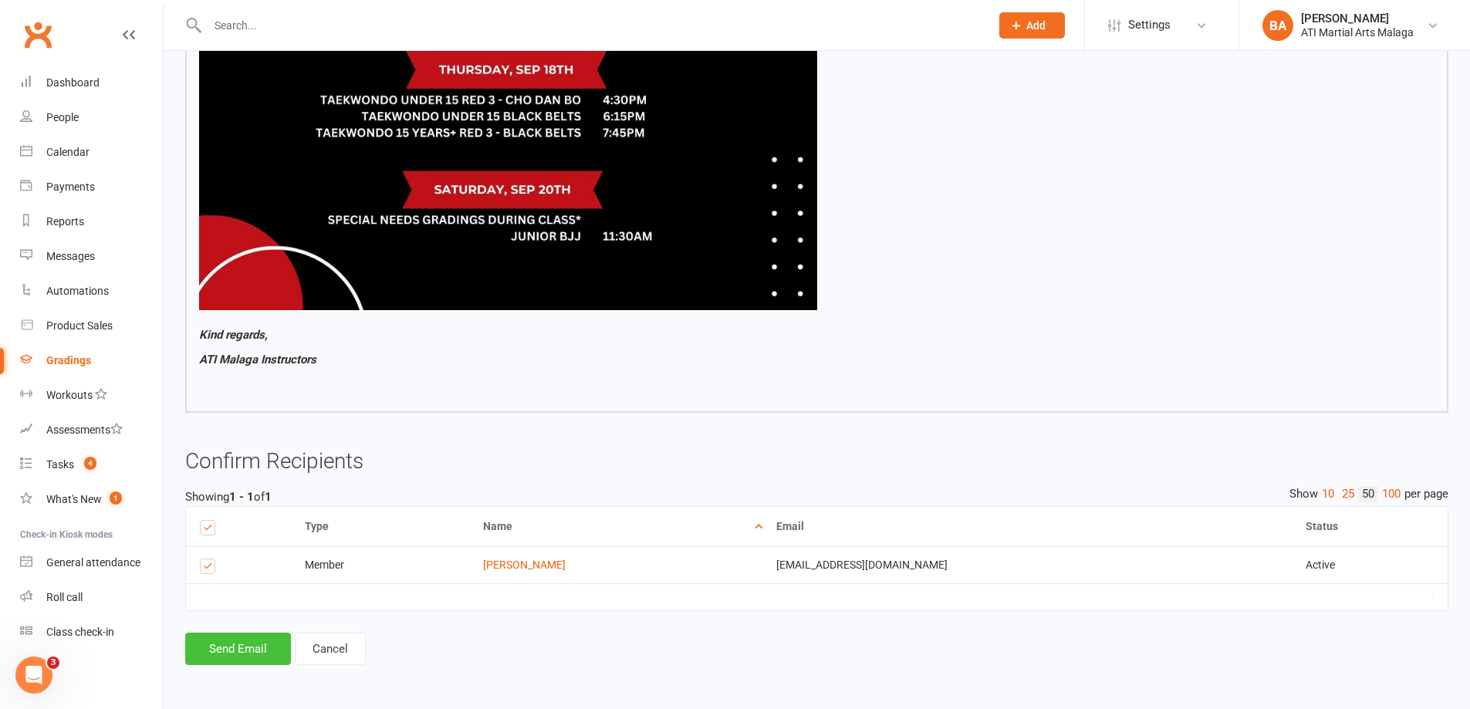
click at [241, 641] on button "Send Email" at bounding box center [238, 649] width 106 height 32
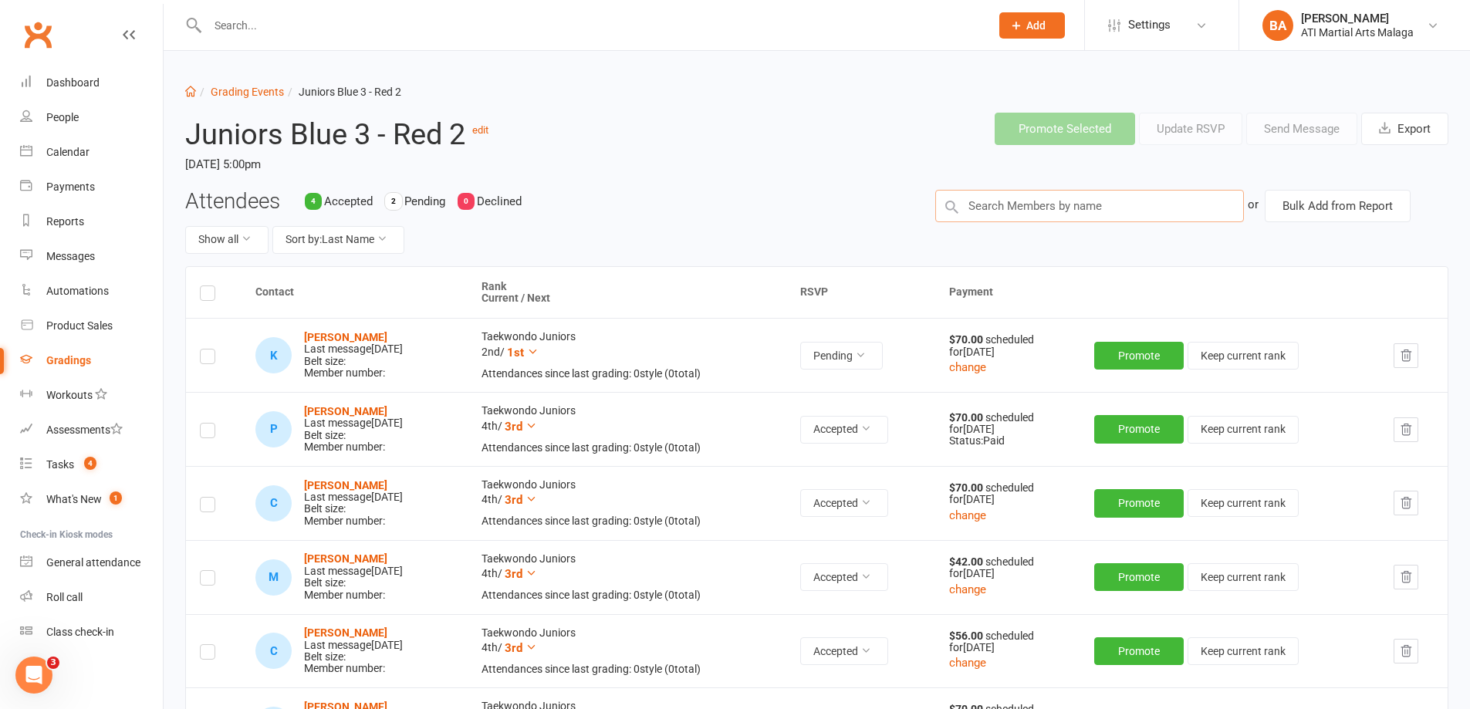
click at [1151, 215] on input "text" at bounding box center [1089, 206] width 309 height 32
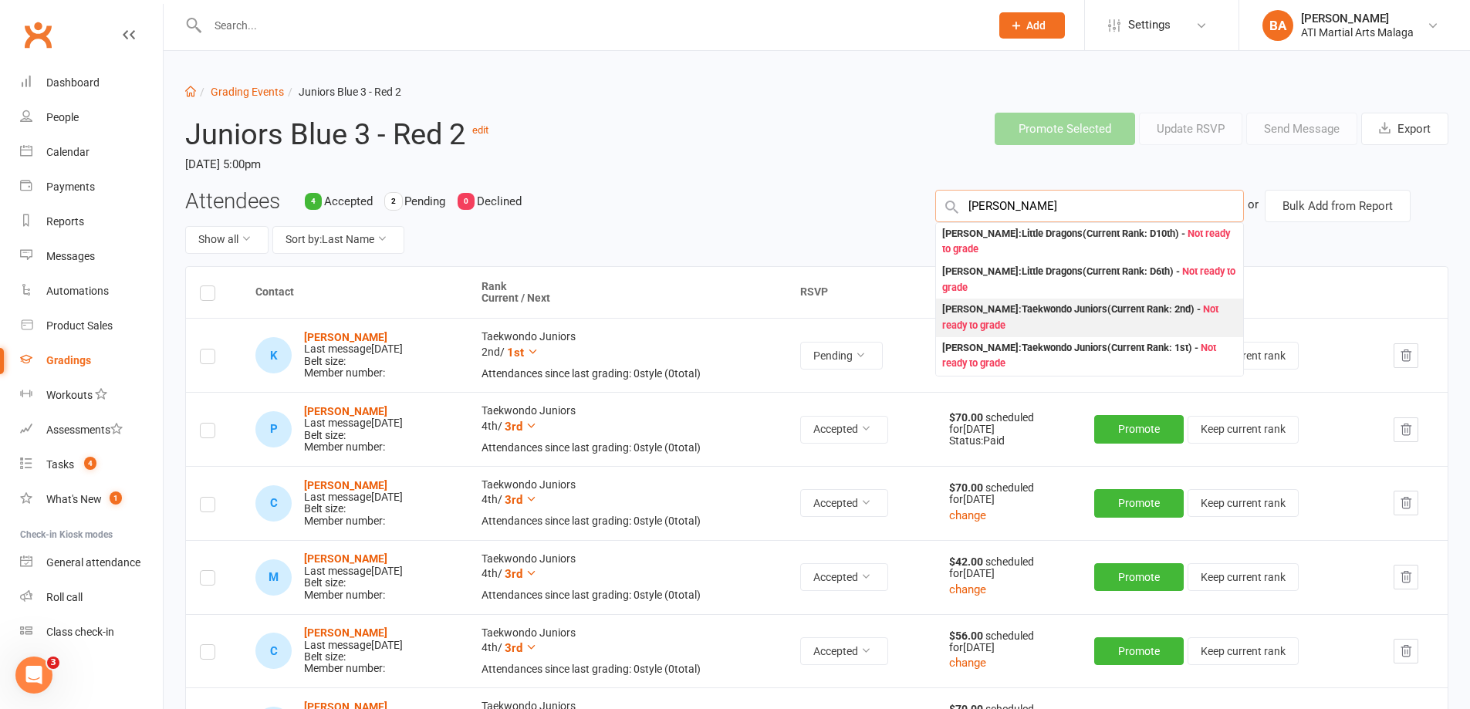
type input "Lucas Z"
click at [1098, 306] on div "Lucas Zampogna : Taekwondo Juniors (Current Rank: 2nd ) - Not ready to grade" at bounding box center [1089, 318] width 295 height 32
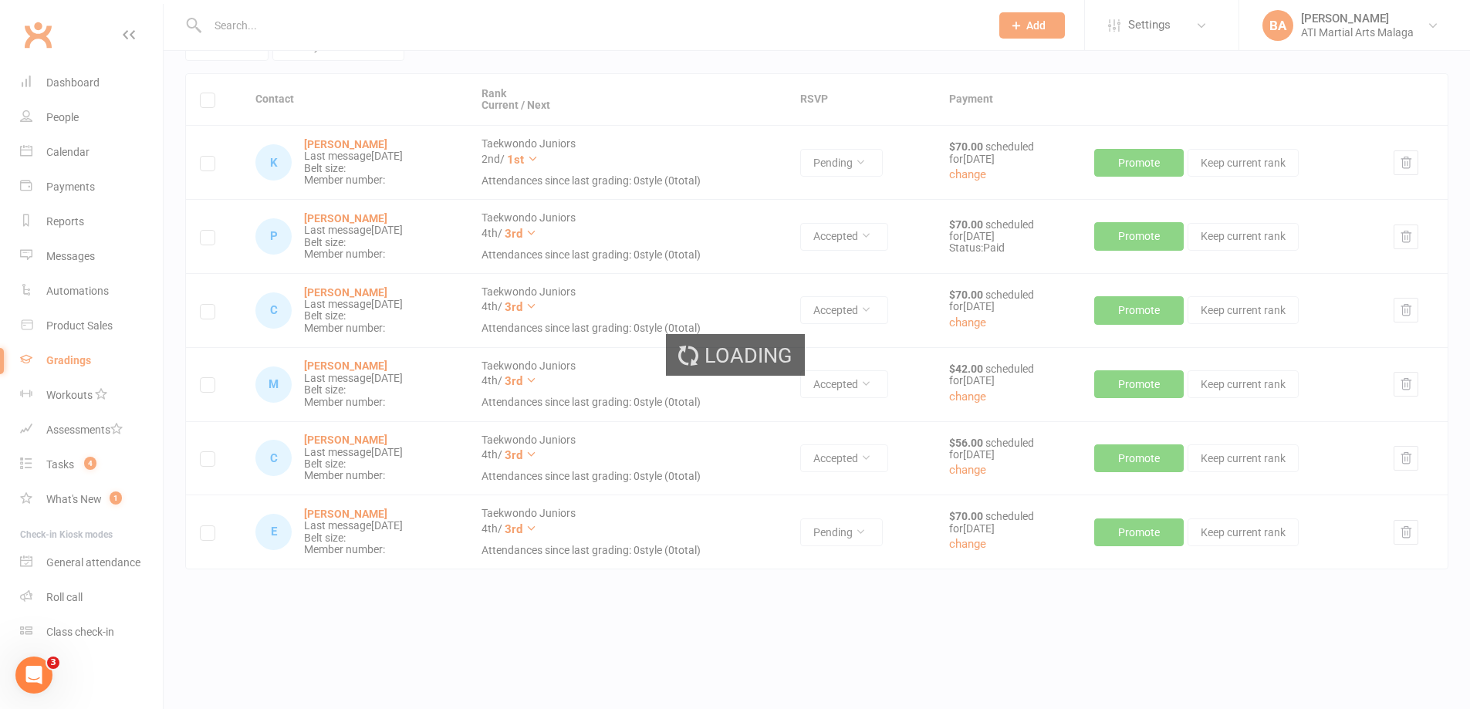
scroll to position [197, 0]
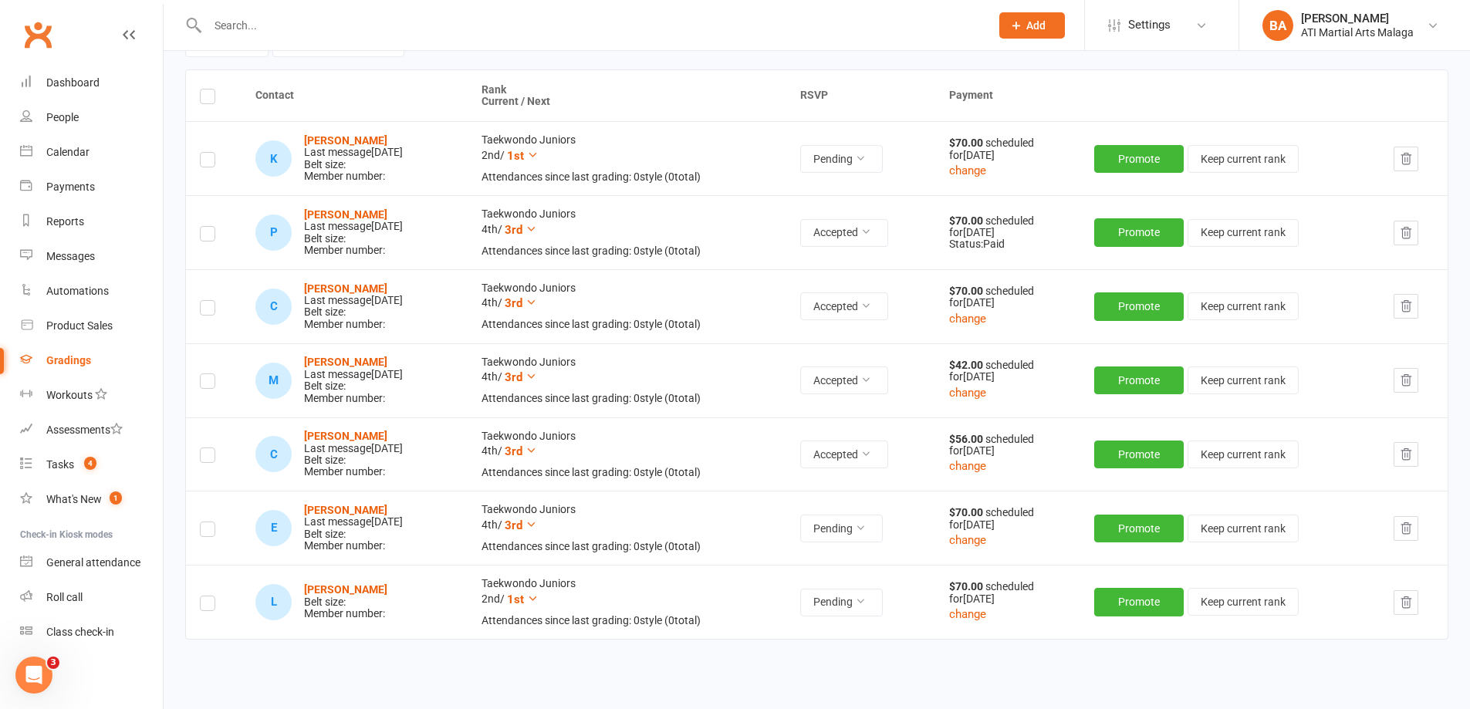
click at [205, 606] on label at bounding box center [207, 606] width 15 height 0
click at [205, 596] on input "checkbox" at bounding box center [207, 596] width 15 height 0
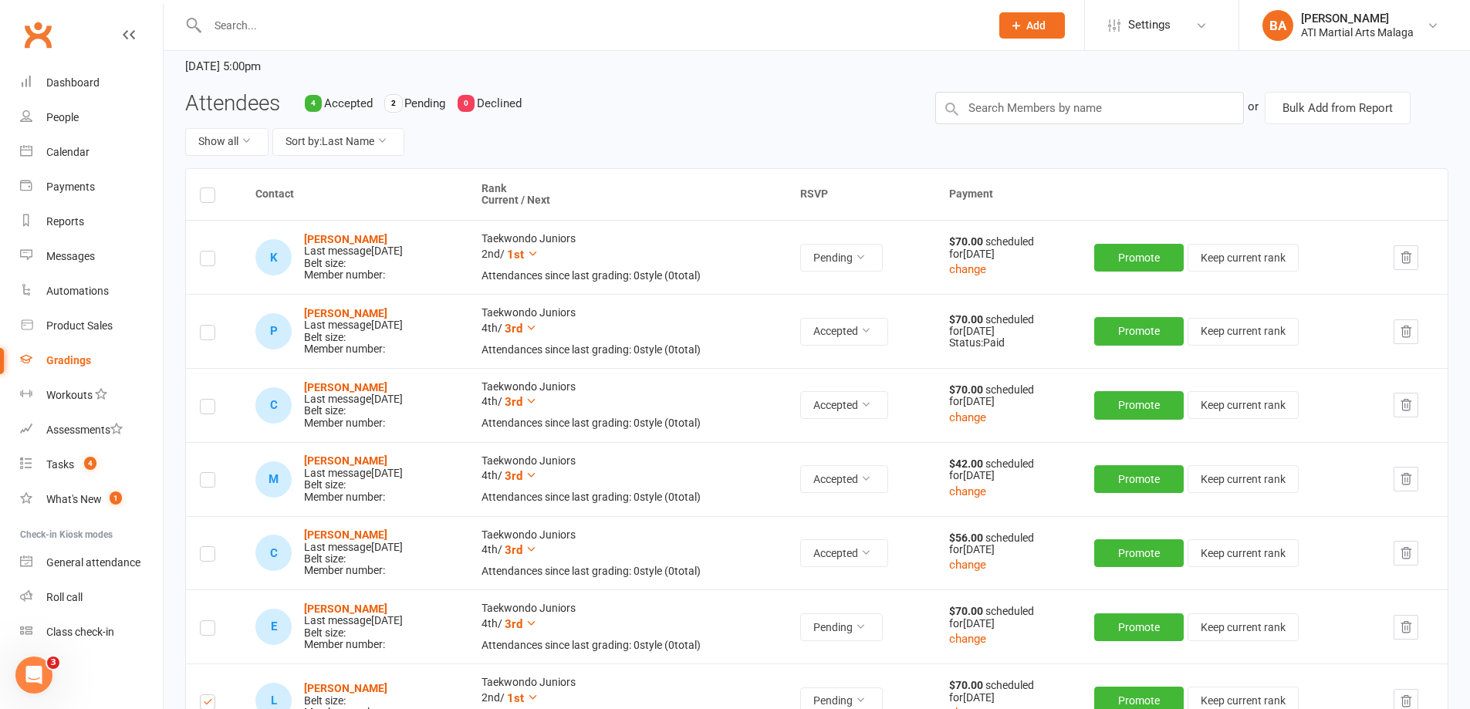
scroll to position [0, 0]
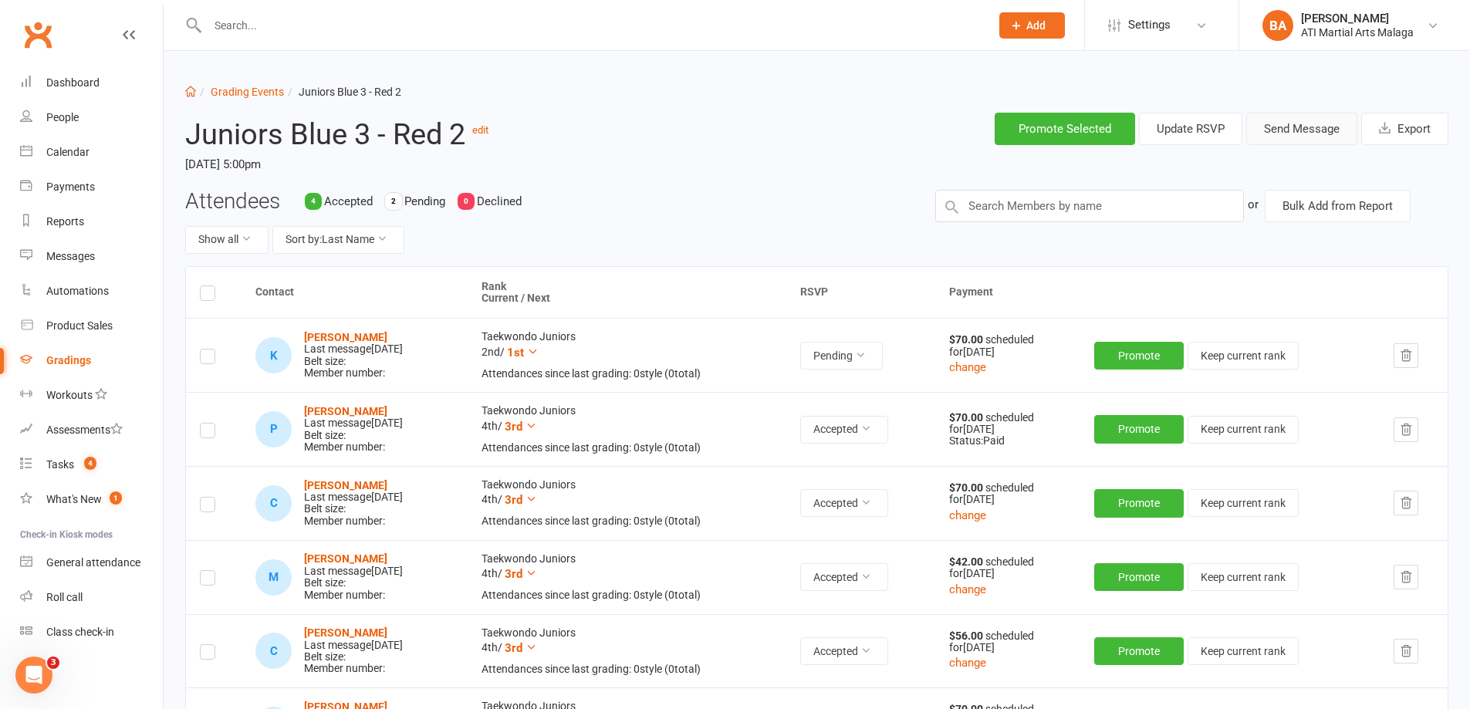
click at [1323, 126] on button "Send Message" at bounding box center [1301, 129] width 111 height 32
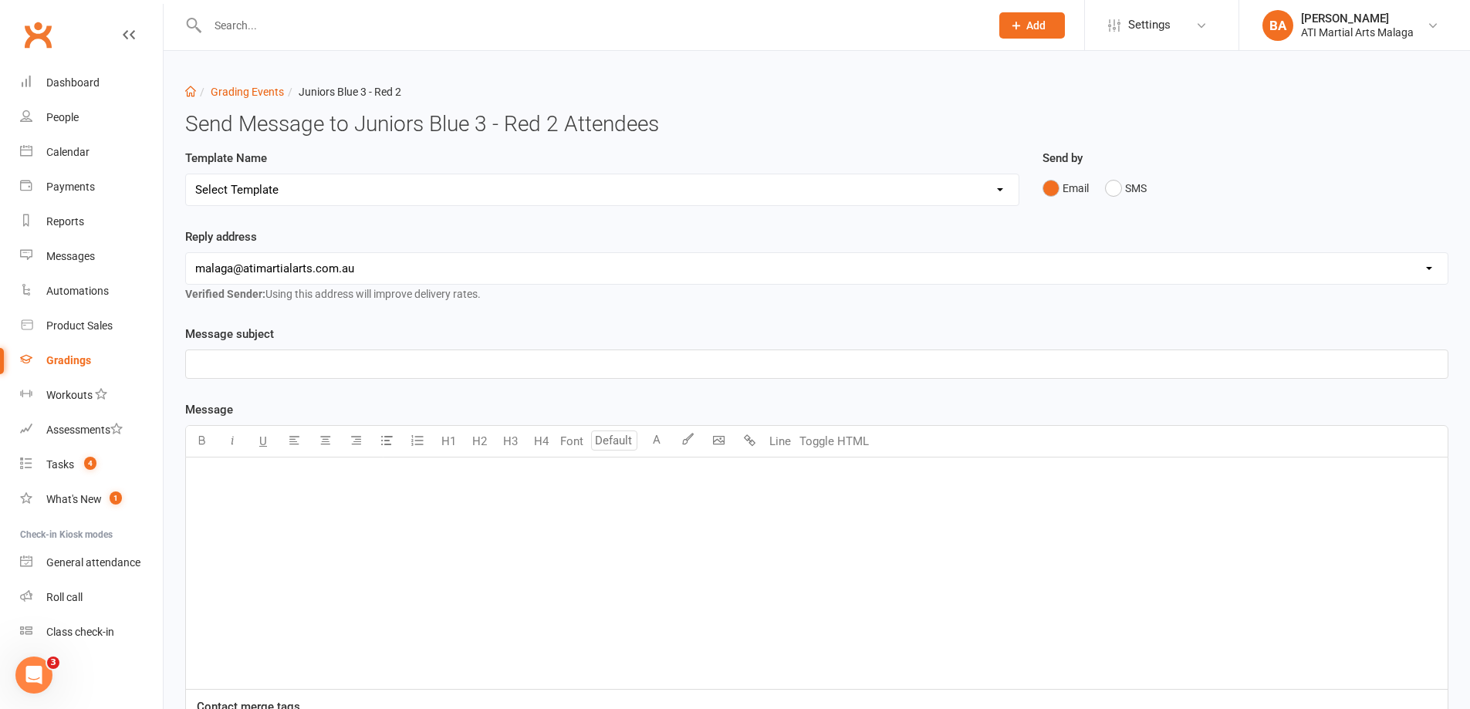
click at [799, 179] on select "Select Template [Email] Confirmation of Successful Grading [Email] Grading Even…" at bounding box center [602, 189] width 833 height 31
select select "2"
click at [186, 174] on select "Select Template [Email] Confirmation of Successful Grading [Email] Grading Even…" at bounding box center [602, 189] width 833 height 31
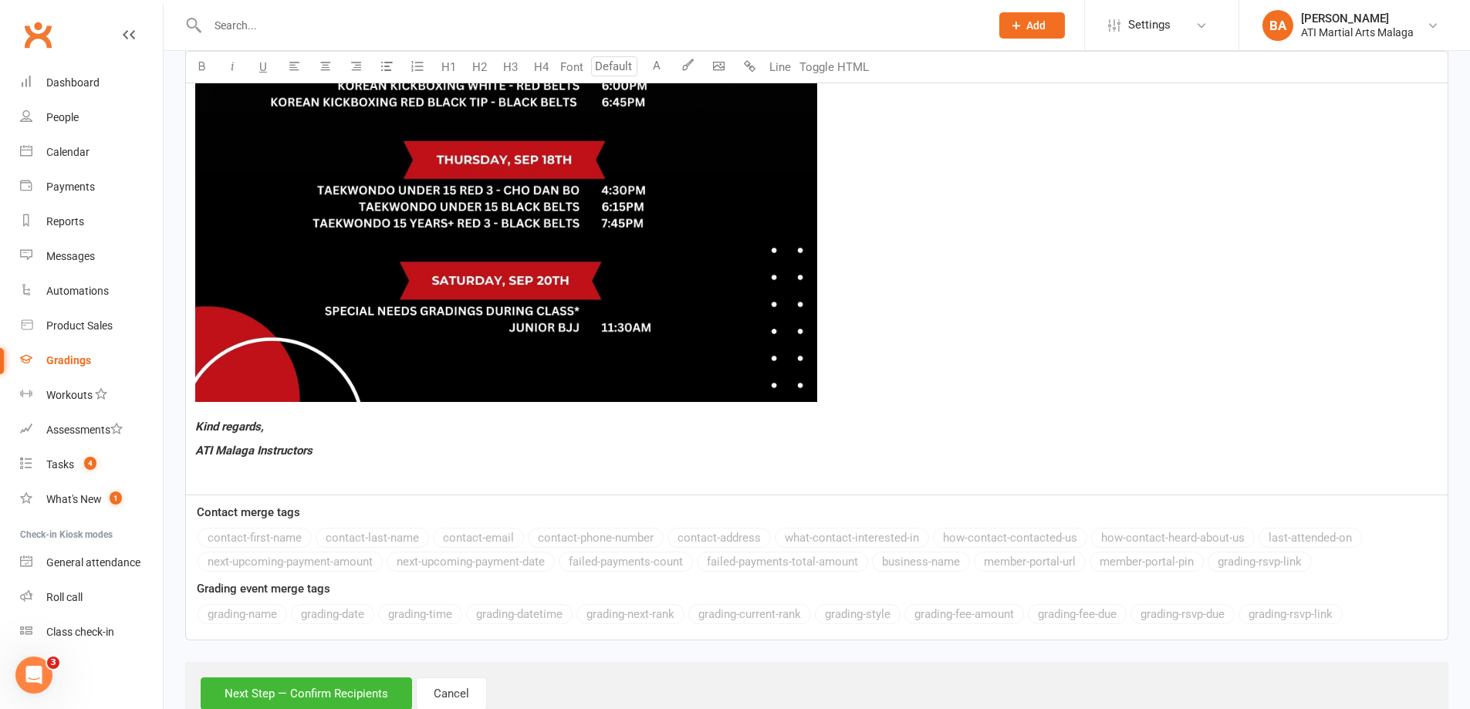
scroll to position [1279, 0]
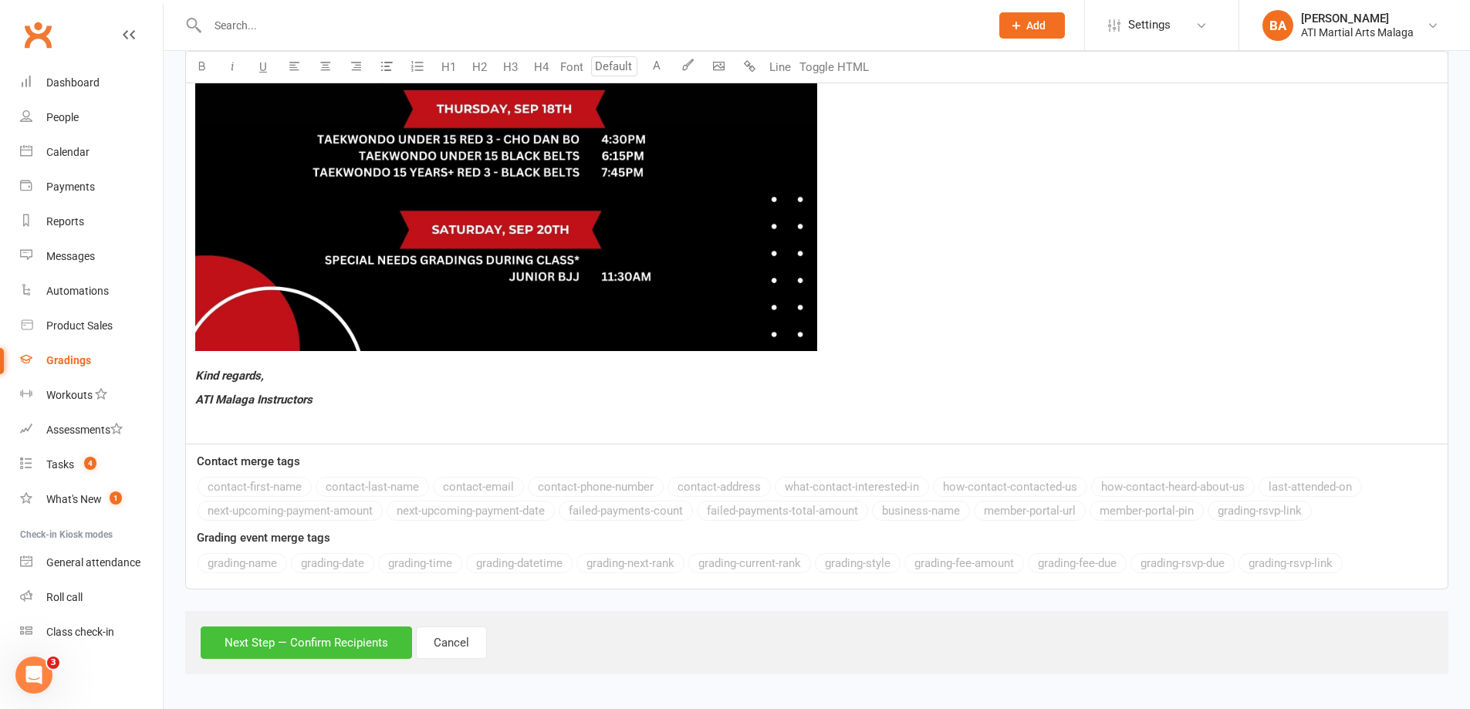
click at [319, 644] on button "Next Step — Confirm Recipients" at bounding box center [306, 643] width 211 height 32
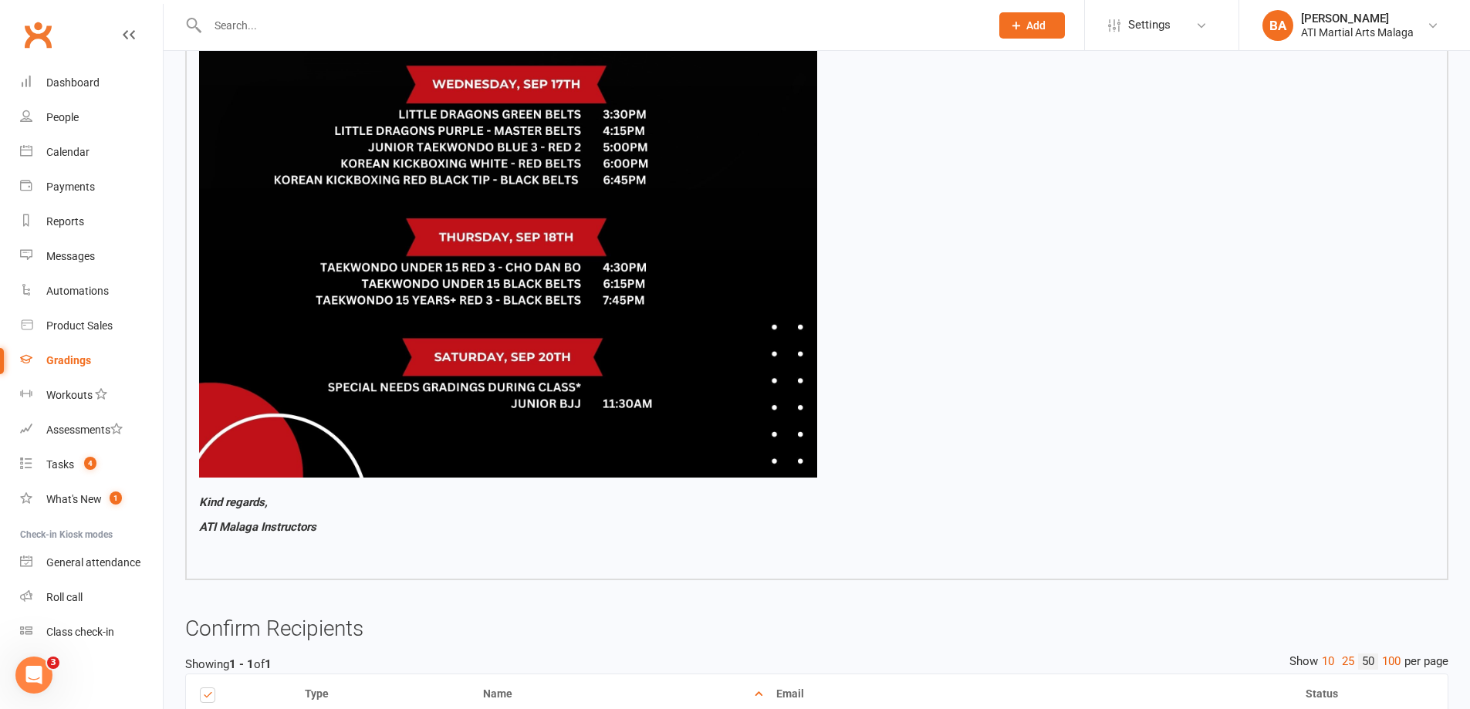
scroll to position [1204, 0]
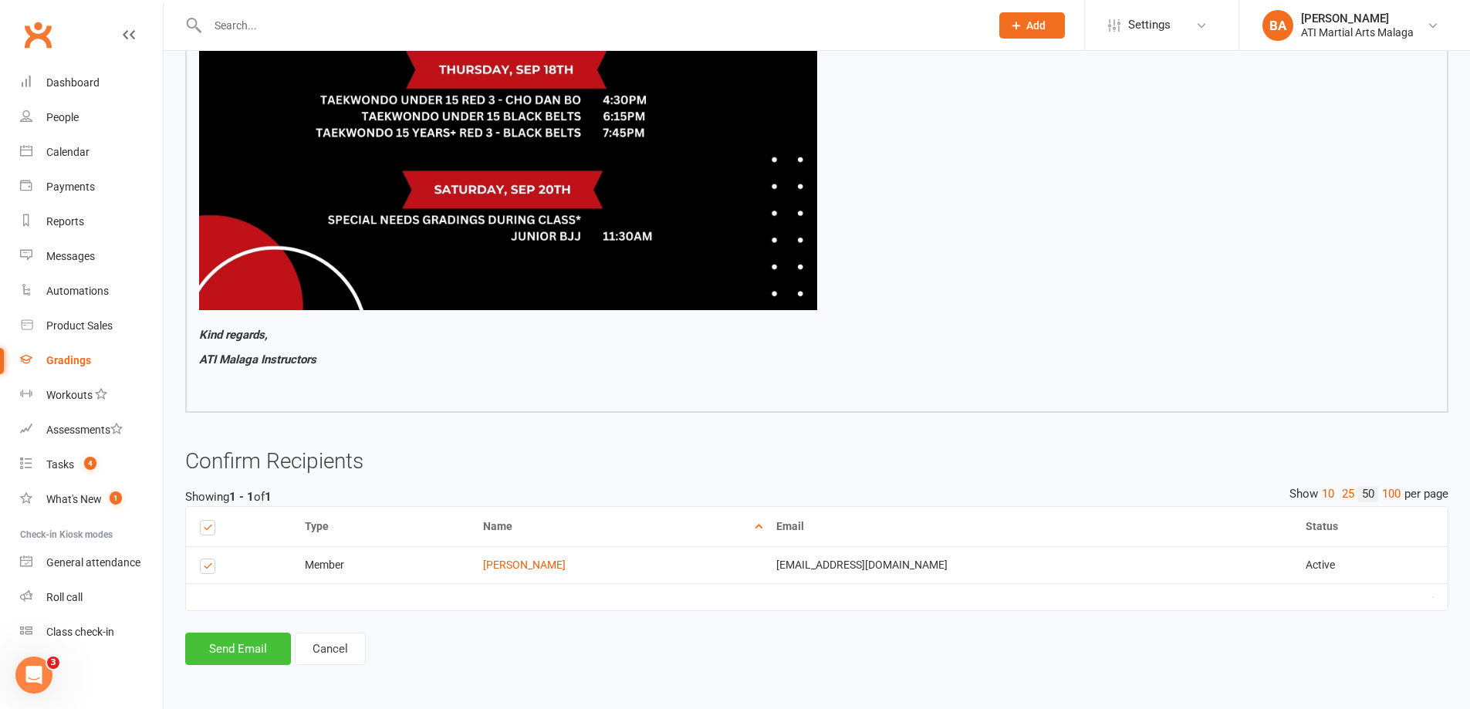
click at [250, 651] on button "Send Email" at bounding box center [238, 649] width 106 height 32
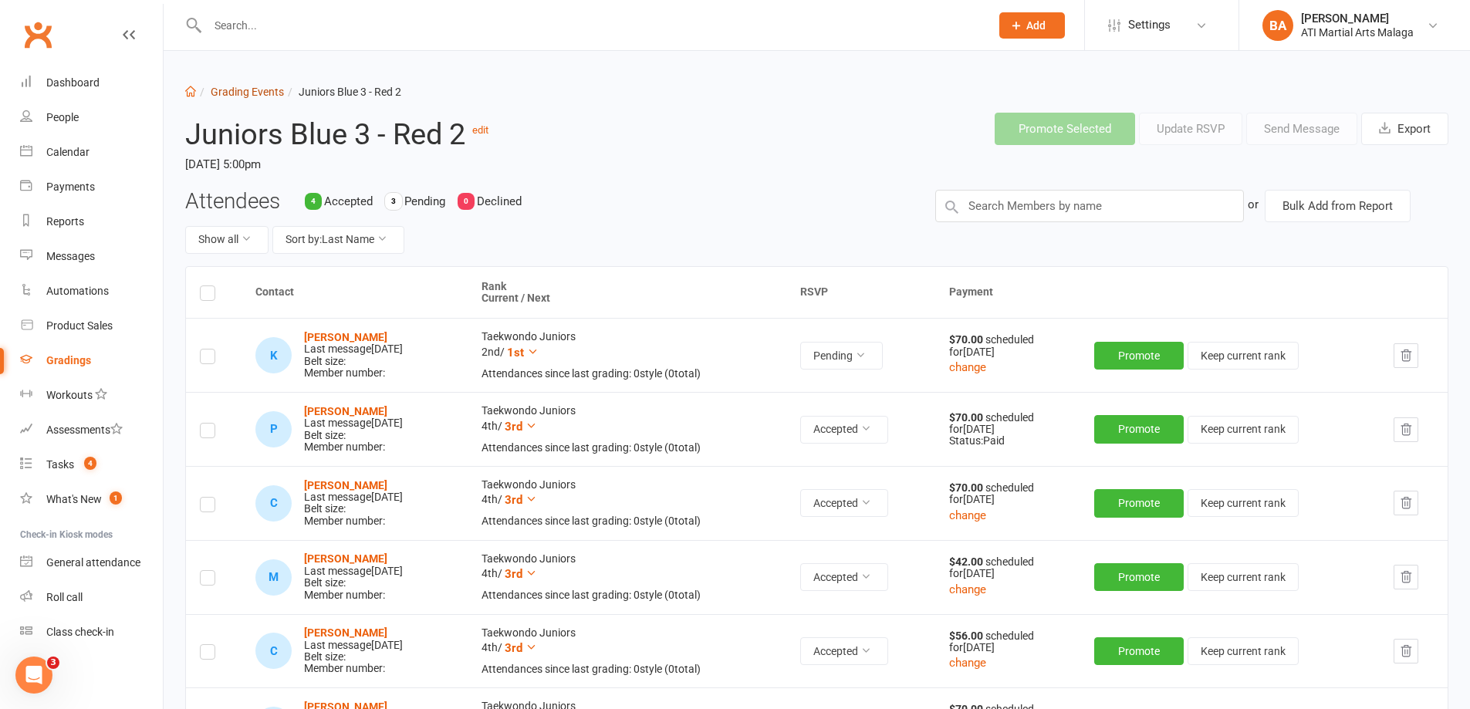
click at [259, 86] on link "Grading Events" at bounding box center [247, 92] width 73 height 12
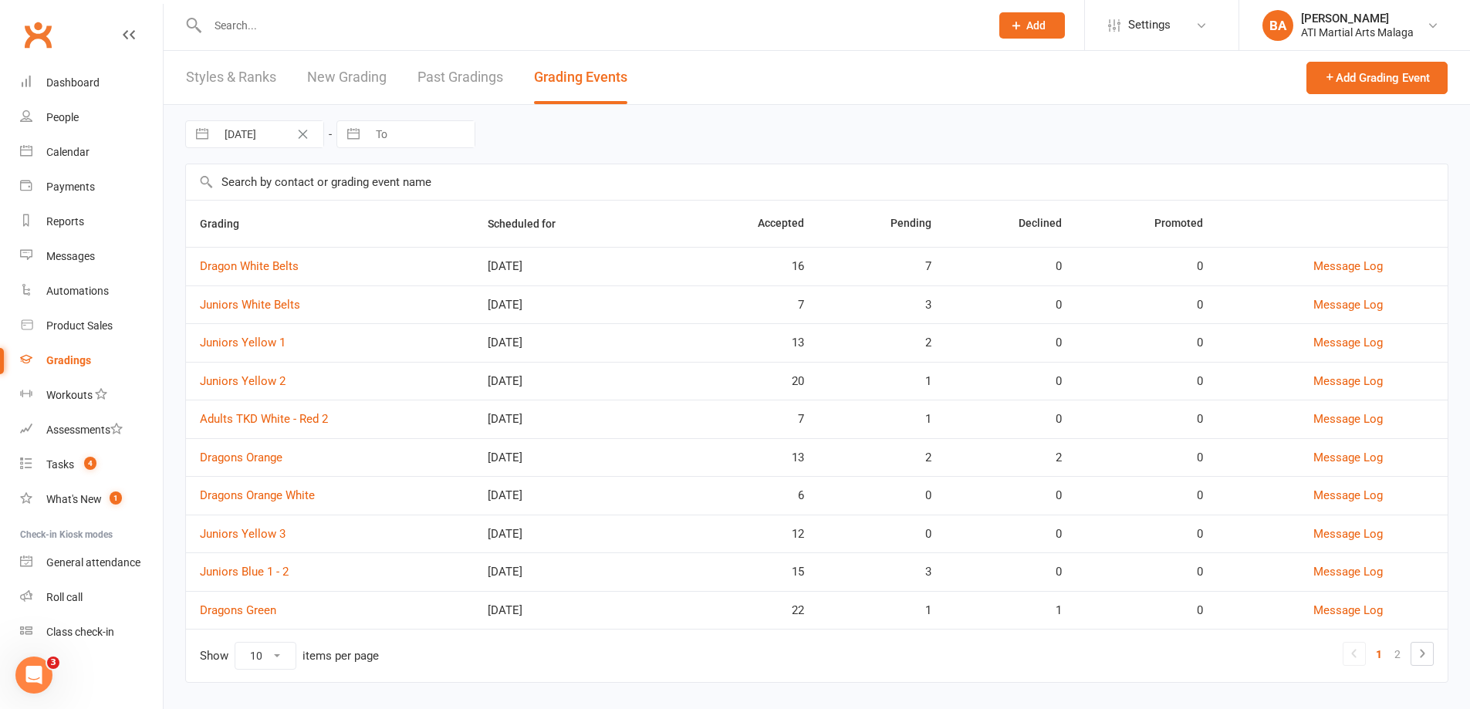
scroll to position [18, 0]
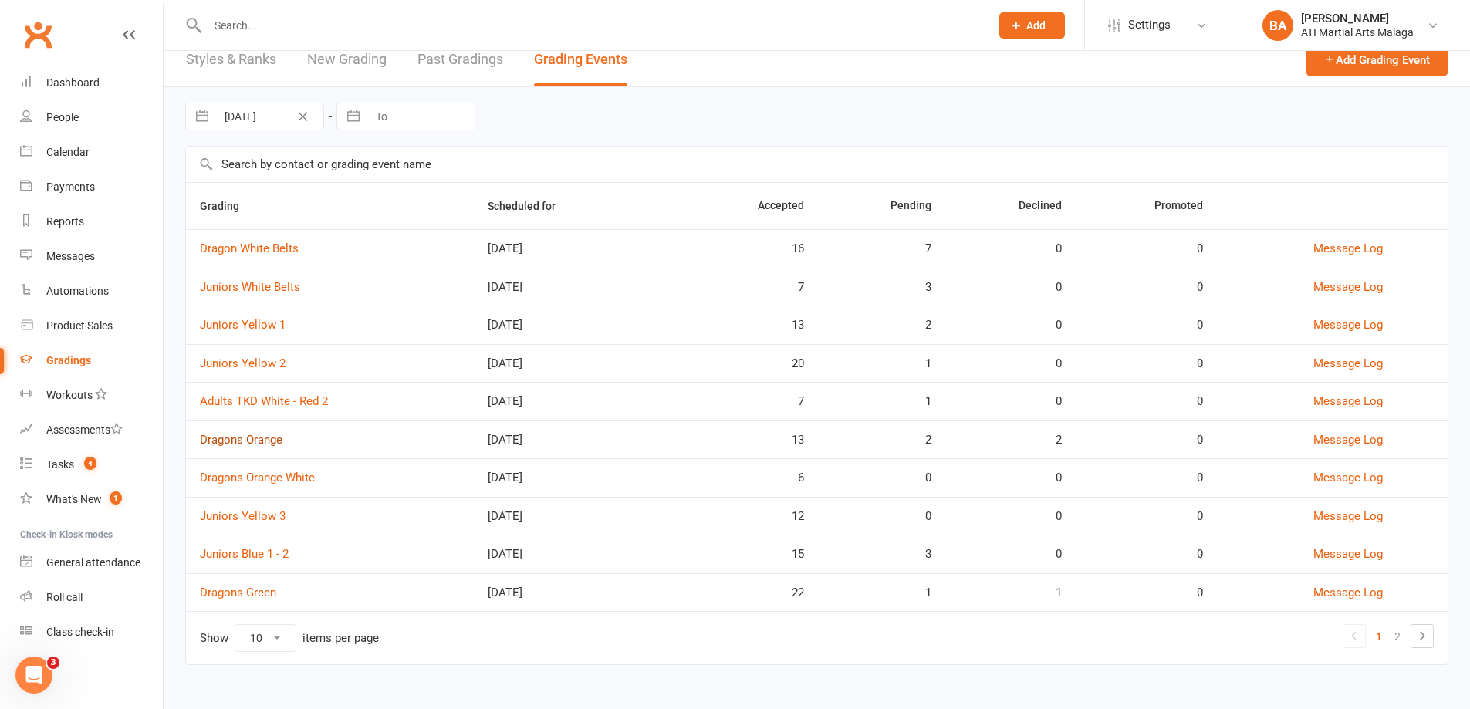
click at [260, 433] on link "Dragons Orange" at bounding box center [241, 440] width 83 height 14
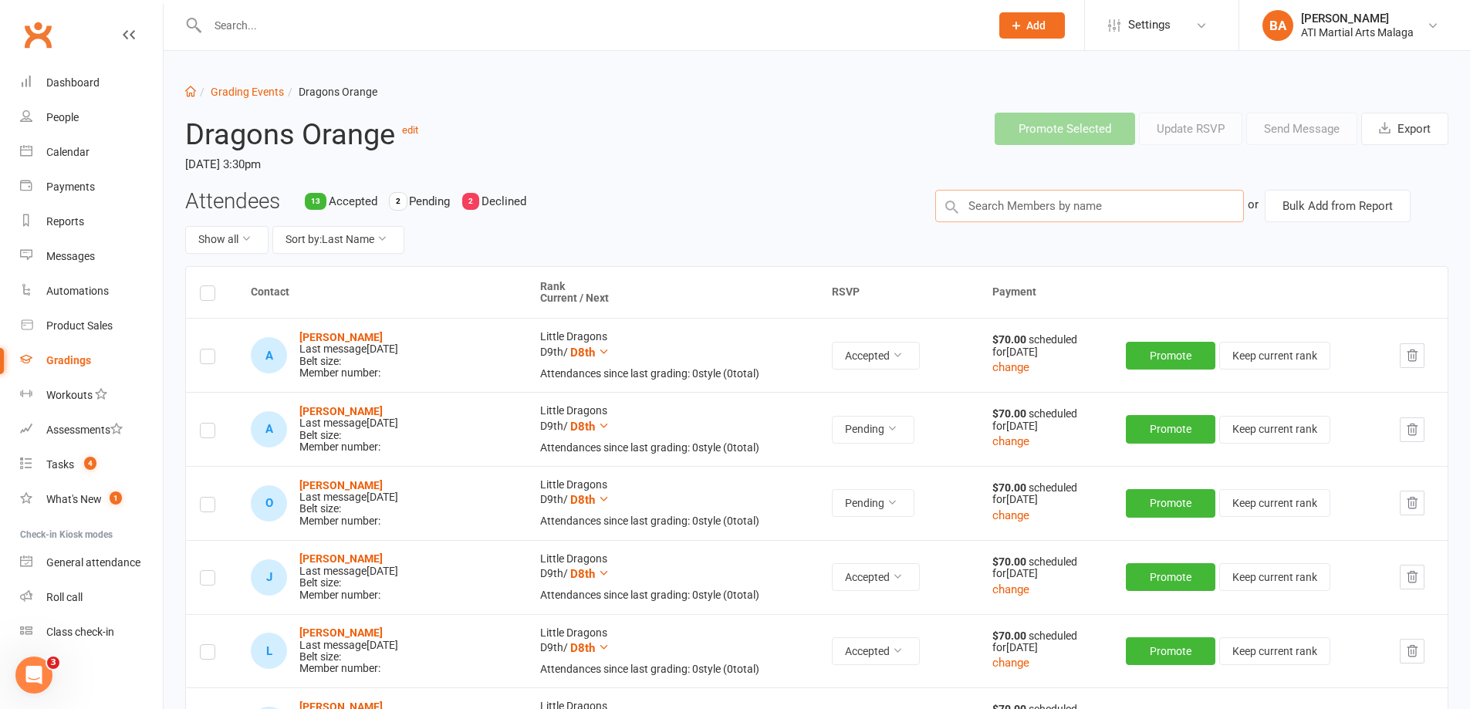
click at [996, 195] on input "text" at bounding box center [1089, 206] width 309 height 32
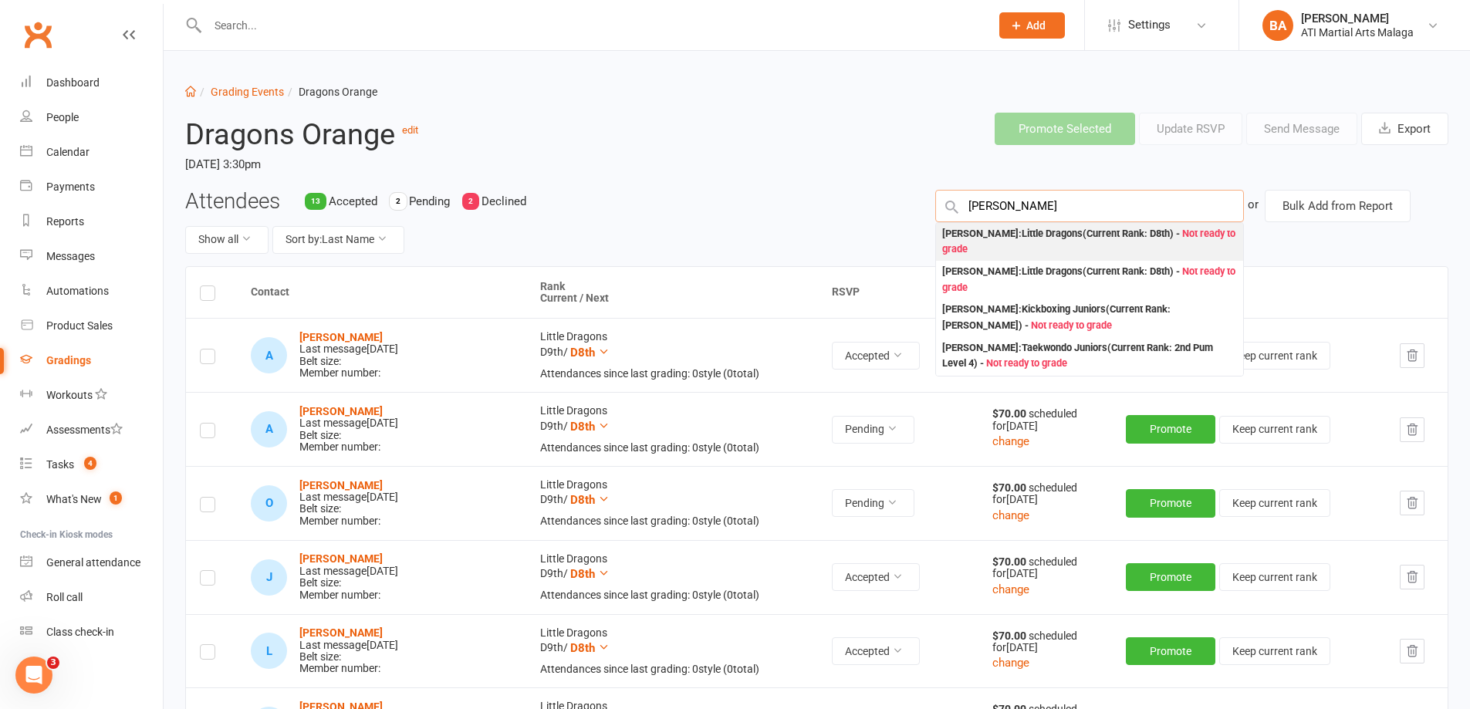
type input "Charlie Stirling"
click at [1053, 237] on div "Charlie Starling : Little Dragons (Current Rank: D8th ) - Not ready to grade" at bounding box center [1089, 242] width 295 height 32
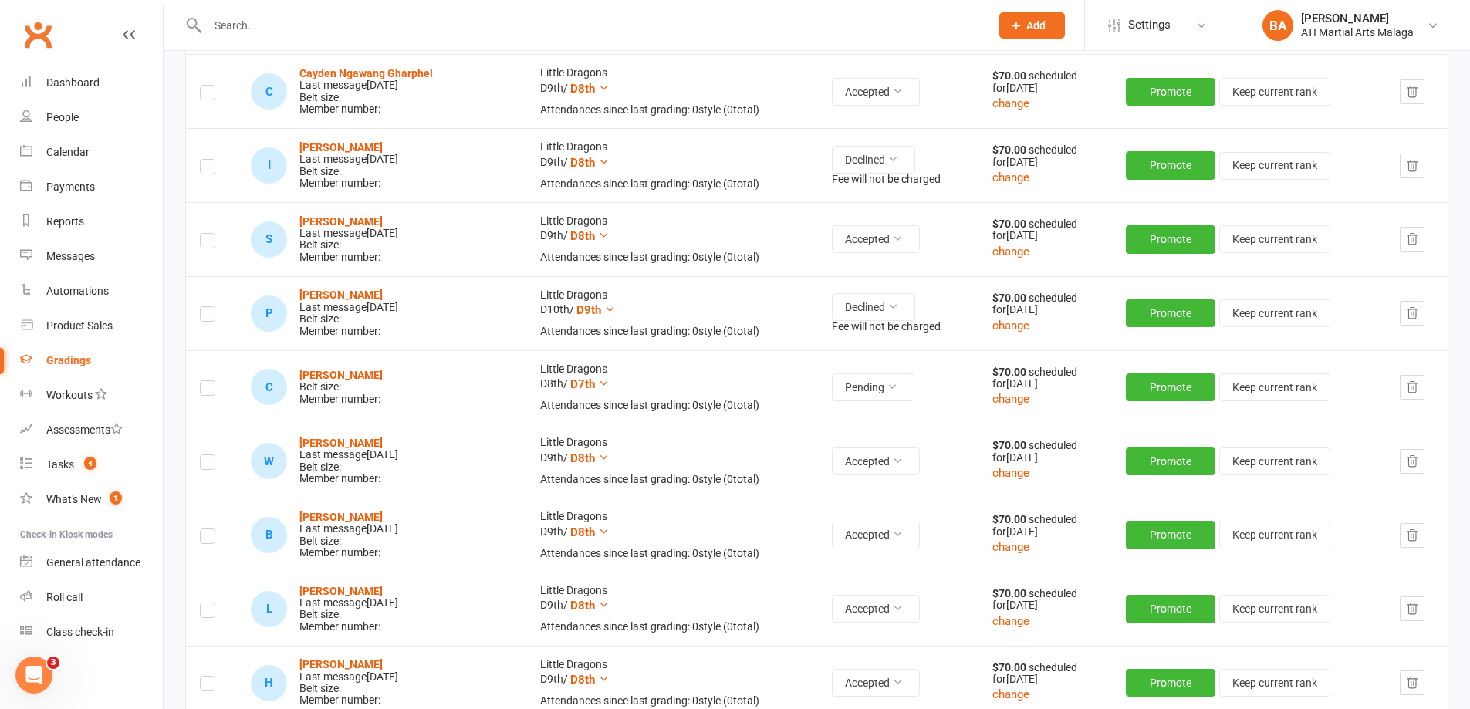
scroll to position [852, 0]
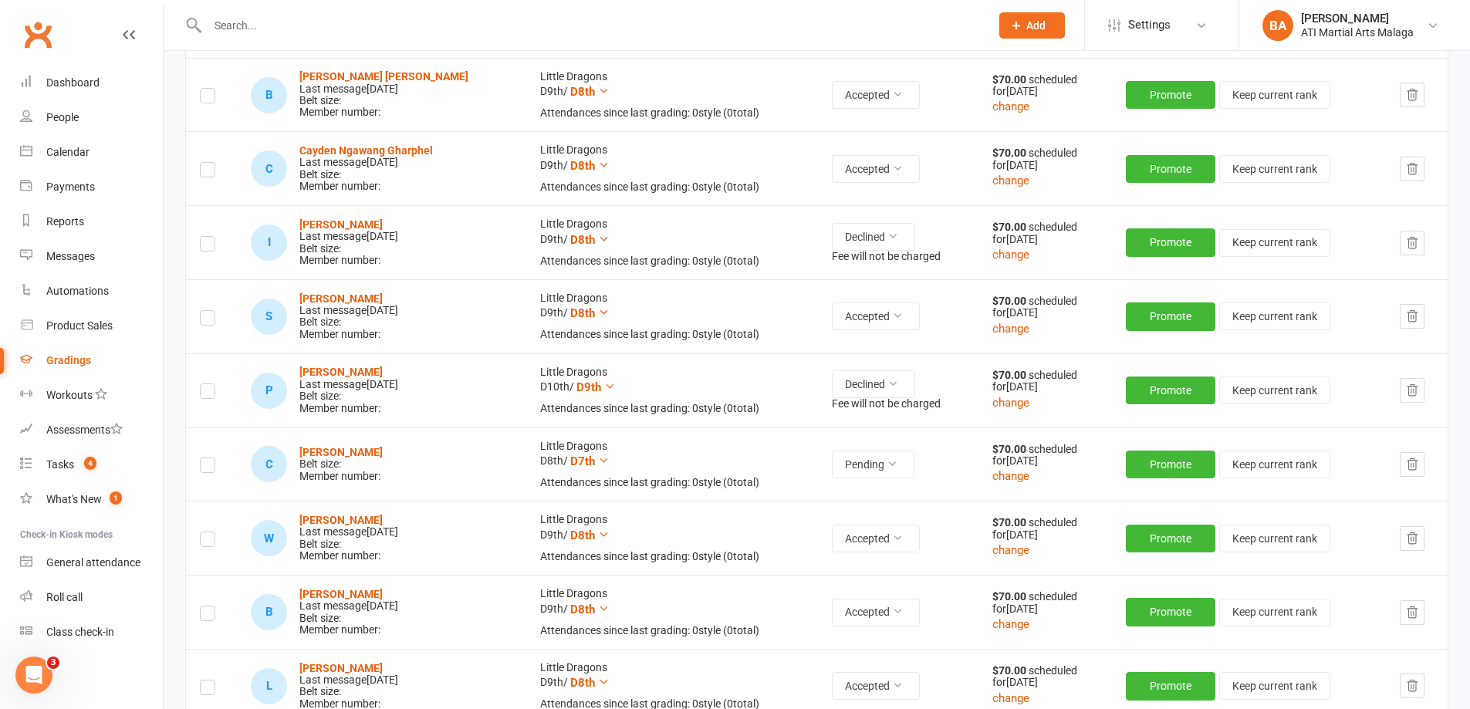
click at [208, 468] on label at bounding box center [207, 468] width 15 height 0
click at [208, 458] on input "checkbox" at bounding box center [207, 458] width 15 height 0
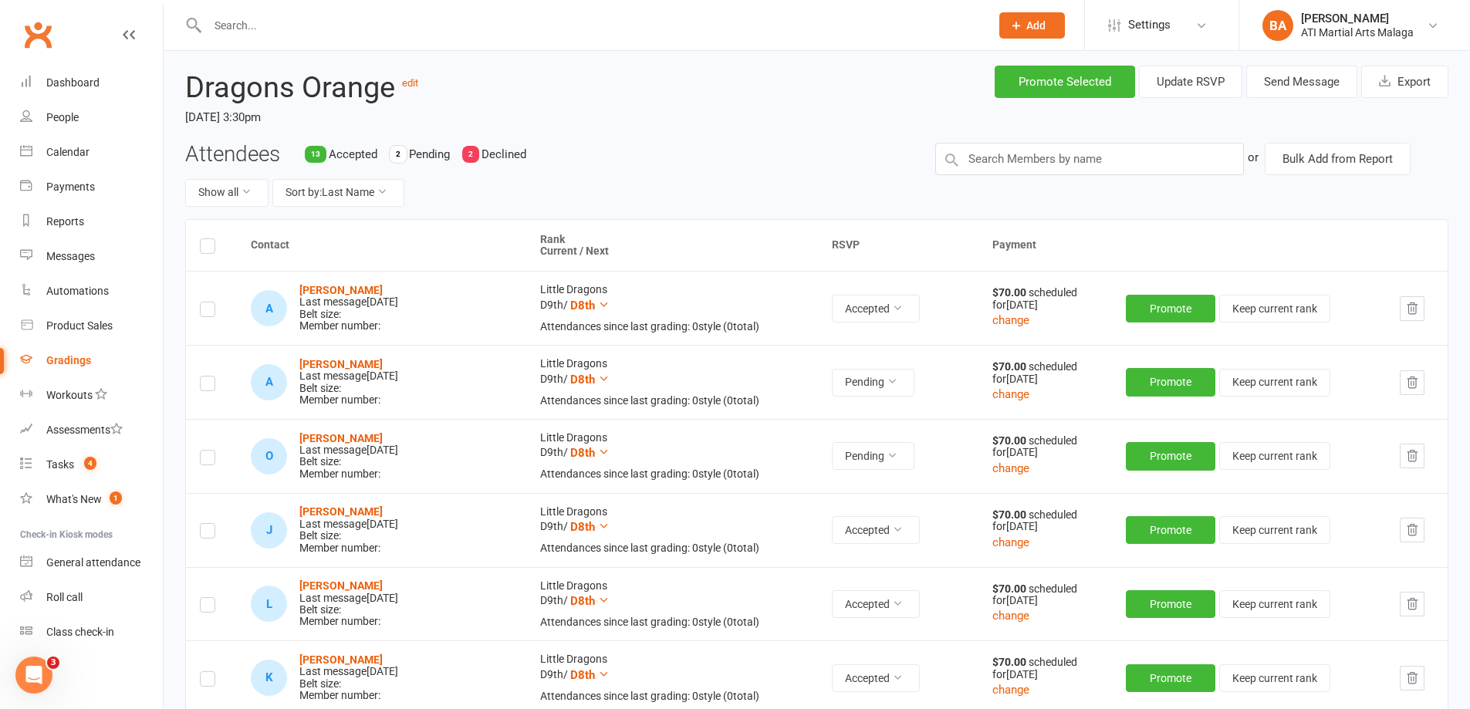
scroll to position [0, 0]
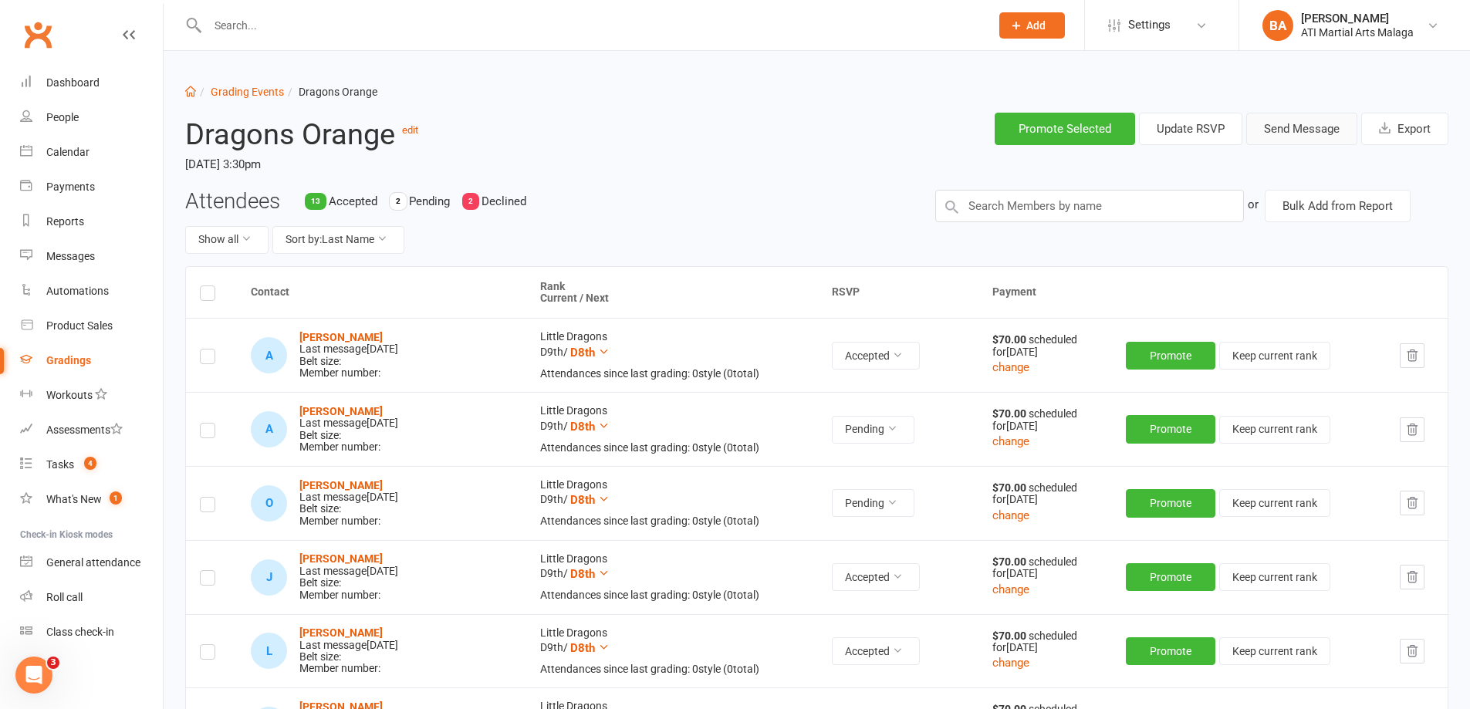
click at [1303, 130] on button "Send Message" at bounding box center [1301, 129] width 111 height 32
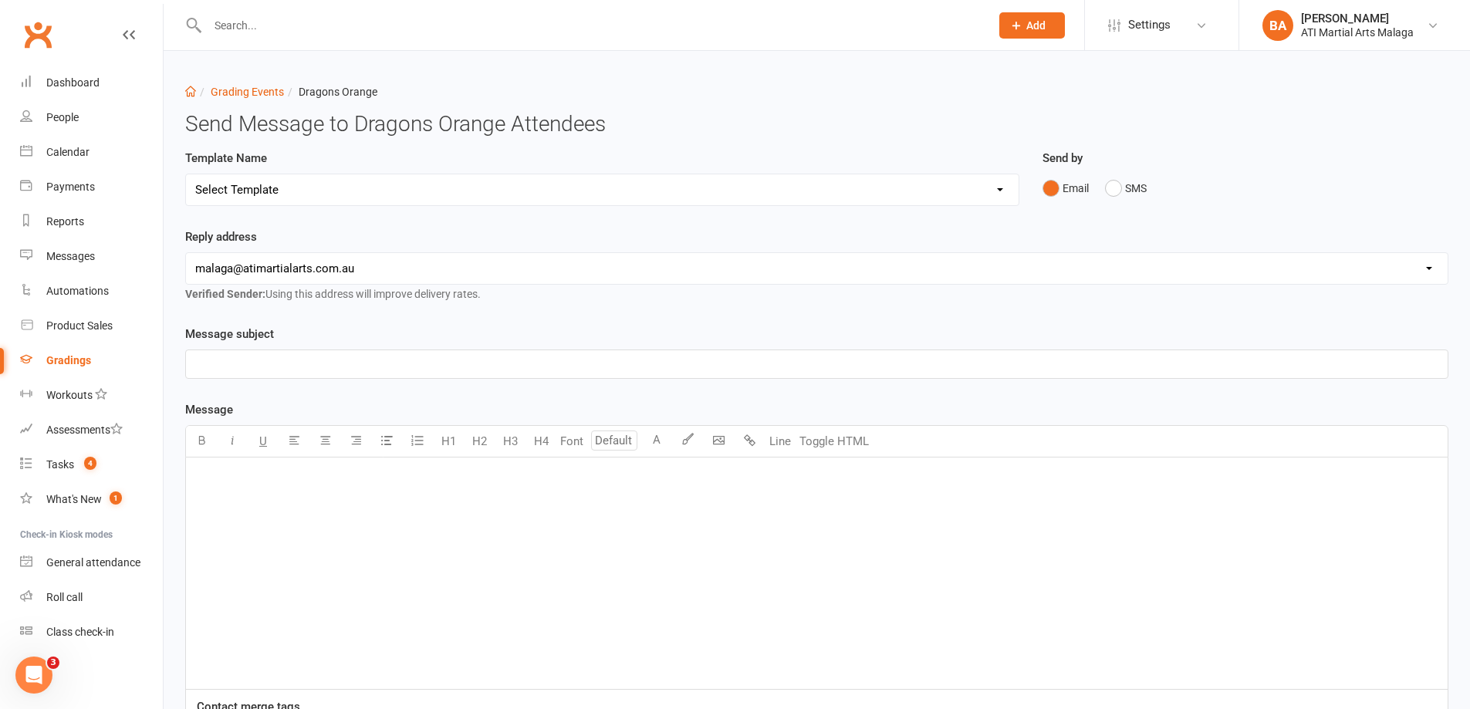
click at [361, 198] on select "Select Template [Email] Confirmation of Successful Grading [Email] Grading Even…" at bounding box center [602, 189] width 833 height 31
click at [342, 186] on select "Select Template [Email] Confirmation of Successful Grading [Email] Grading Even…" at bounding box center [602, 189] width 833 height 31
select select "2"
click at [186, 174] on select "Select Template [Email] Confirmation of Successful Grading [Email] Grading Even…" at bounding box center [602, 189] width 833 height 31
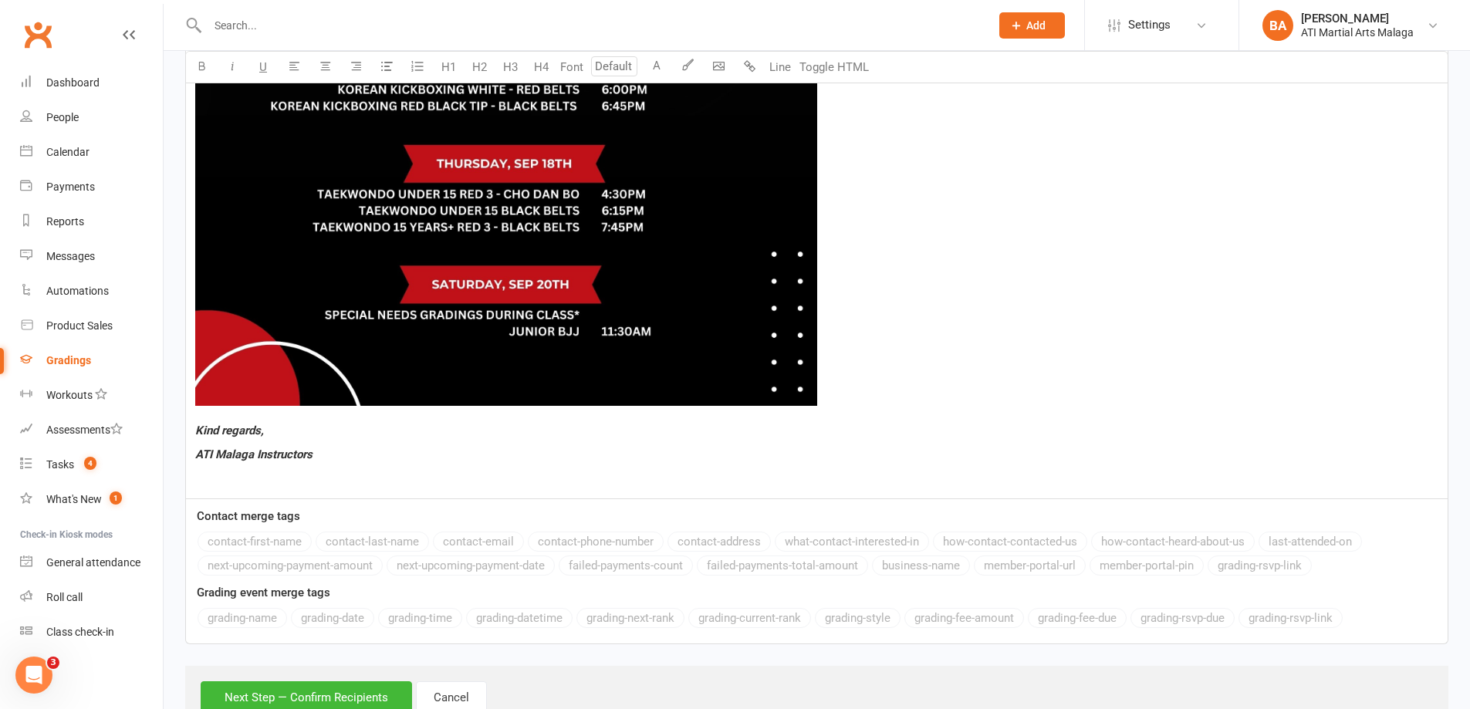
scroll to position [1279, 0]
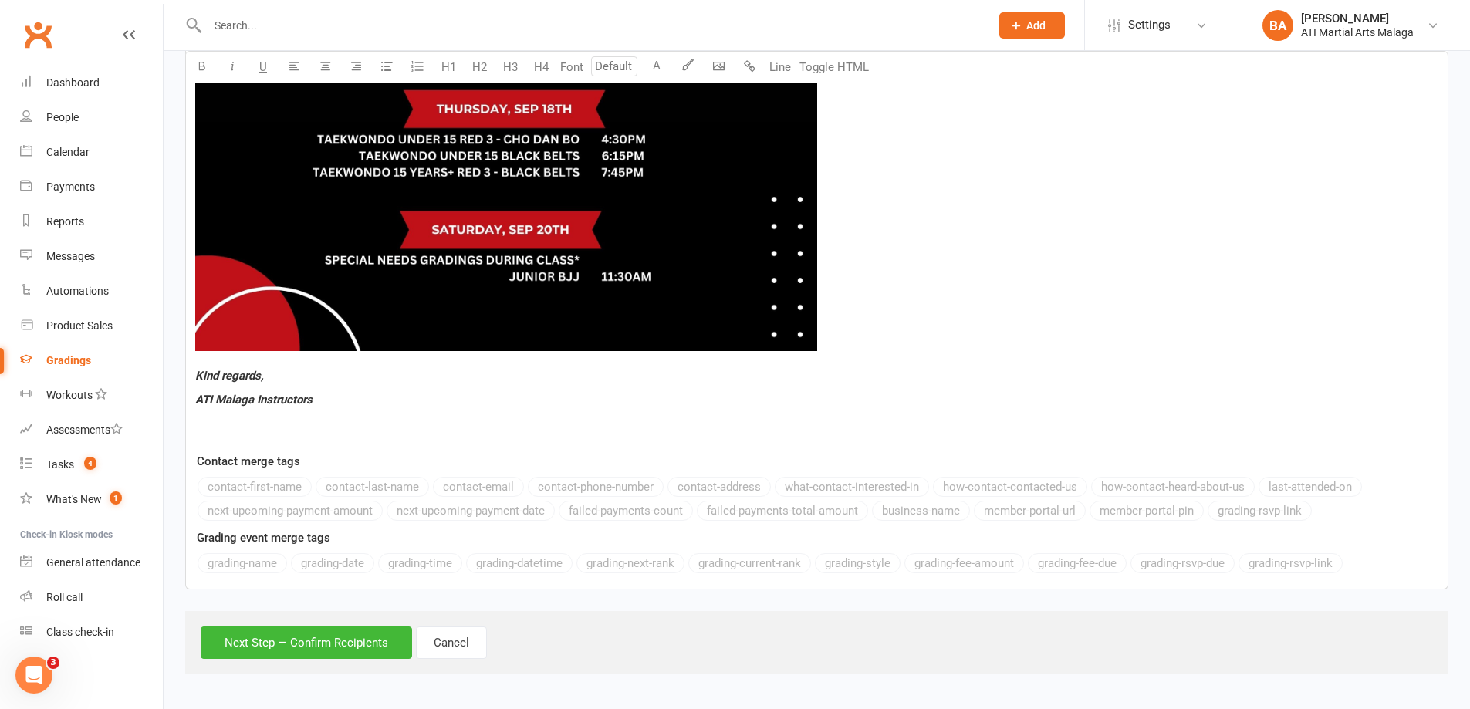
click at [253, 625] on div "Next Step — Confirm Recipients Cancel" at bounding box center [816, 642] width 1263 height 63
click at [253, 637] on button "Next Step — Confirm Recipients" at bounding box center [306, 643] width 211 height 32
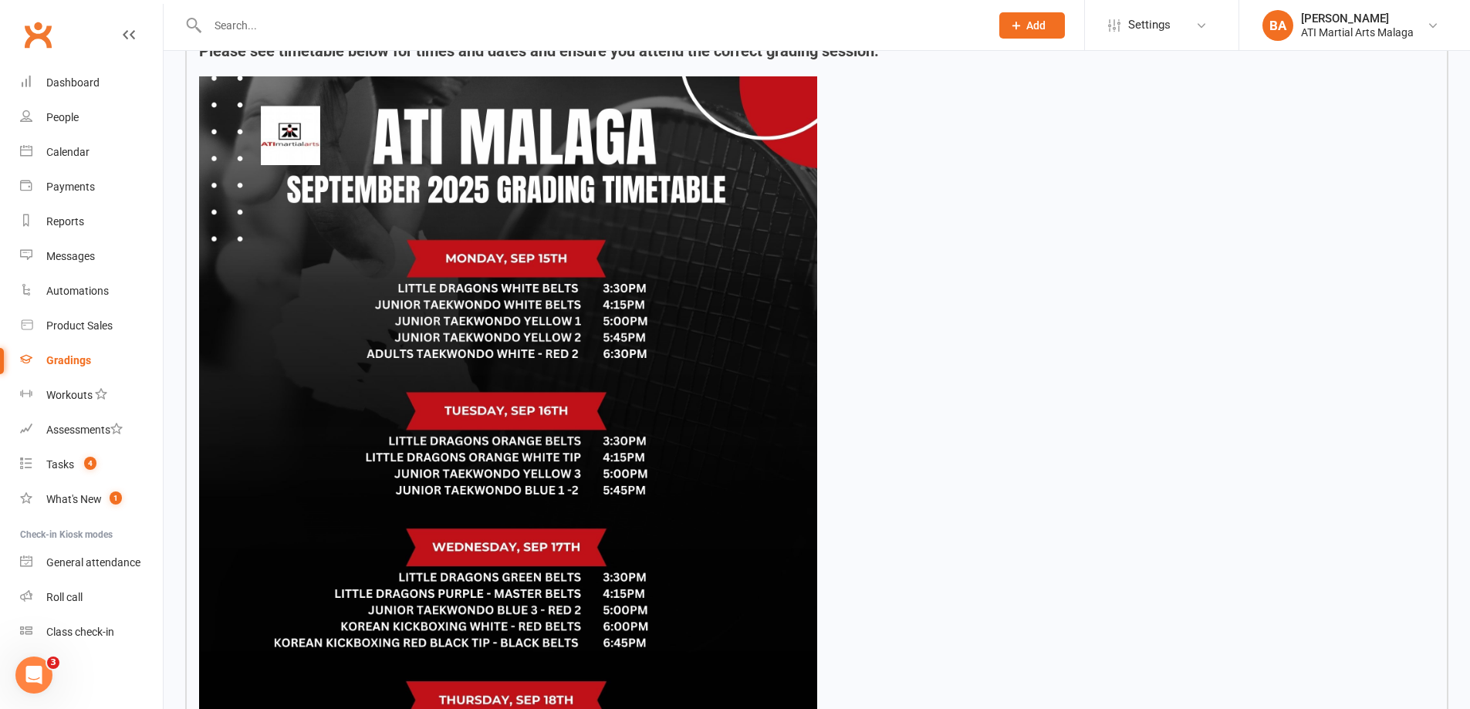
scroll to position [1204, 0]
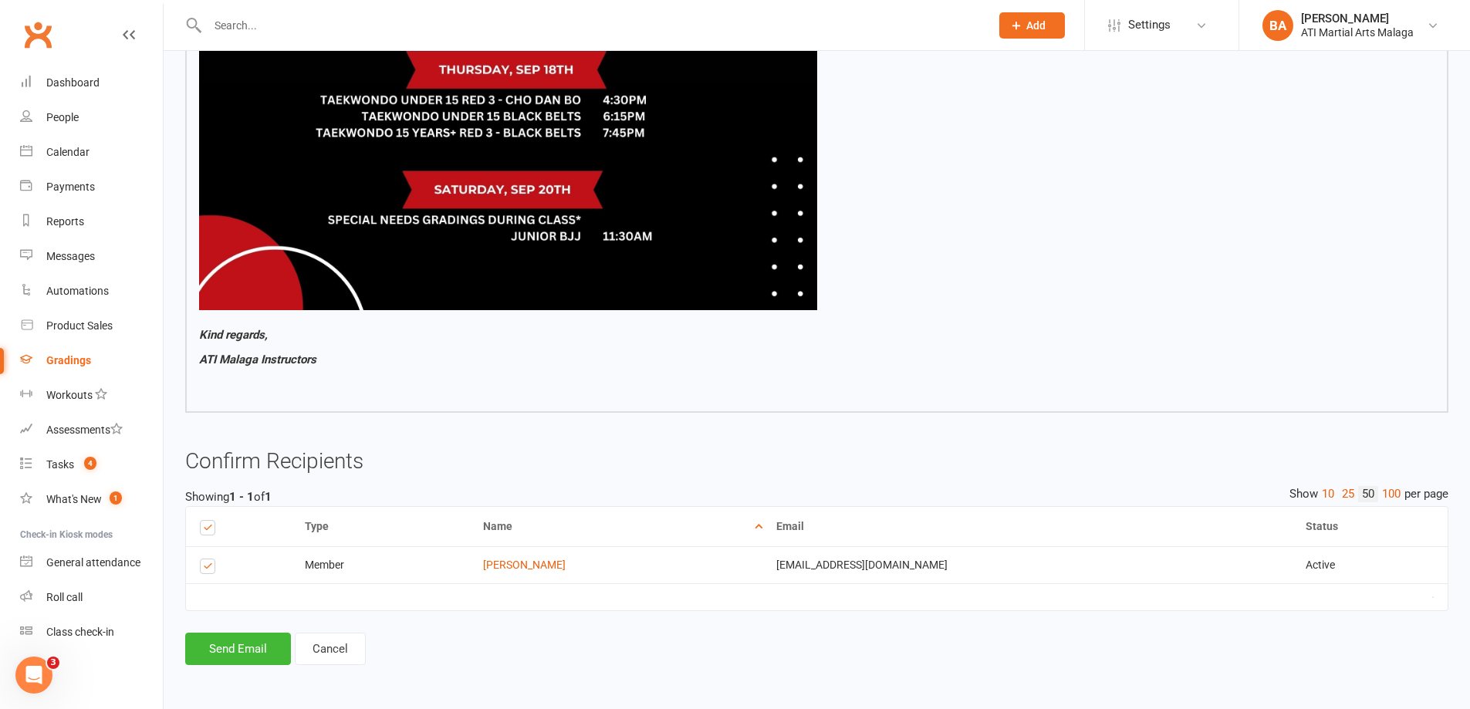
click at [241, 648] on button "Send Email" at bounding box center [238, 649] width 106 height 32
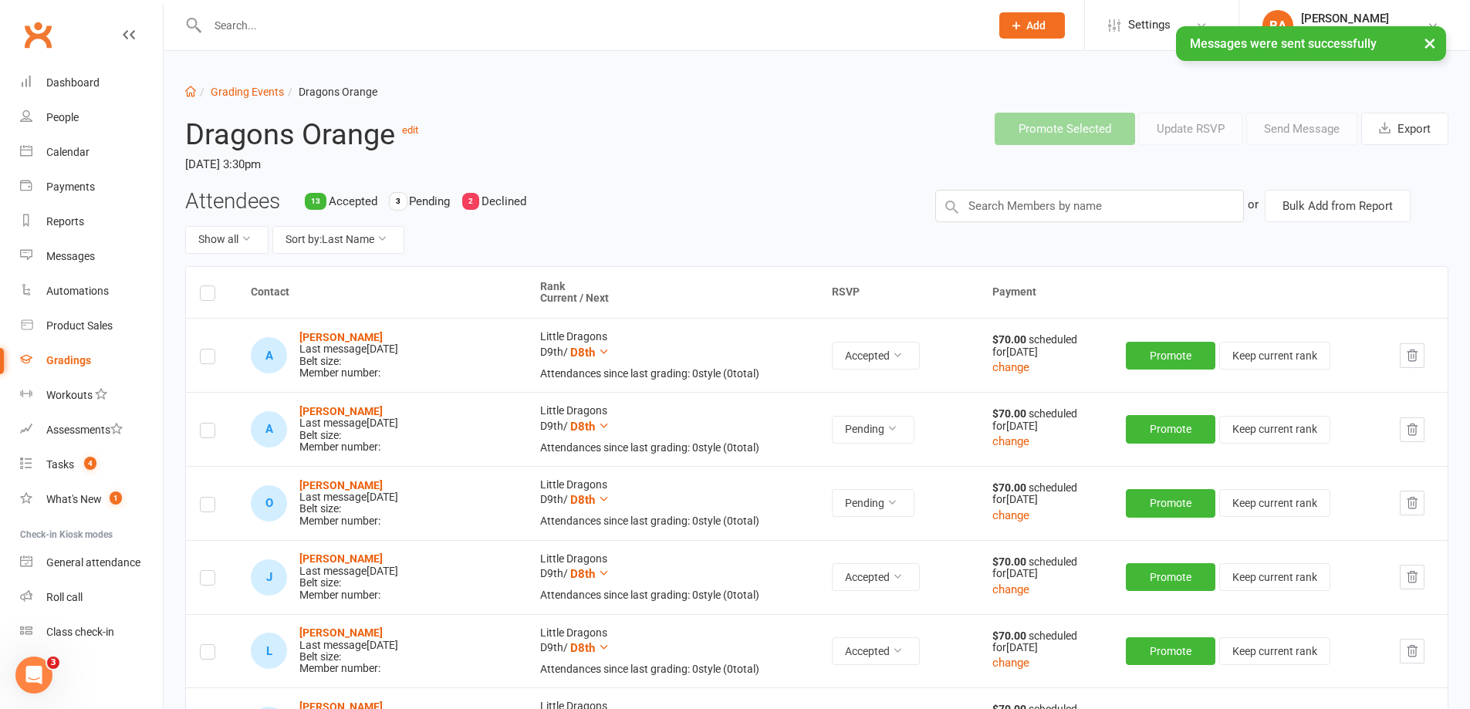
click at [340, 24] on input "text" at bounding box center [591, 26] width 776 height 22
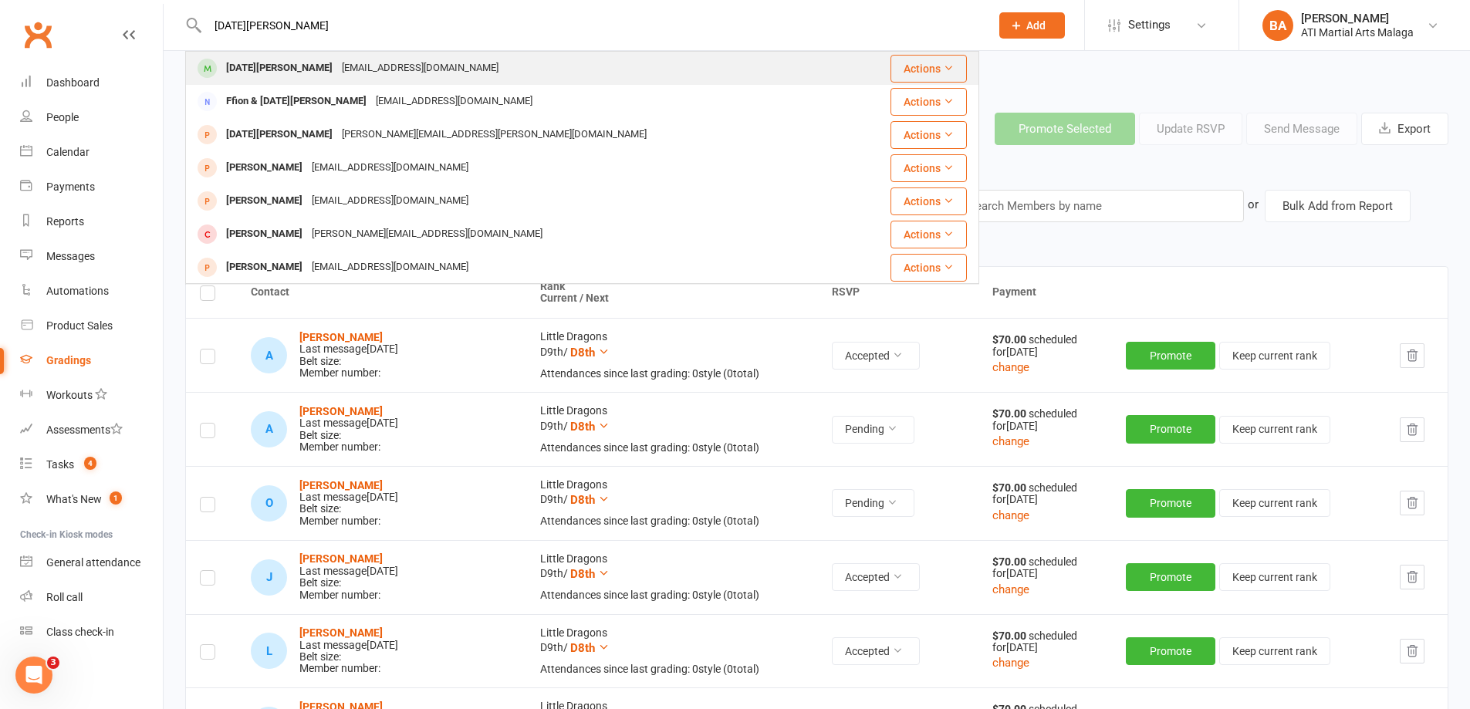
type input "lucia eva l"
click at [337, 69] on div "may.nguyenn@yahoo.com.au" at bounding box center [420, 68] width 166 height 22
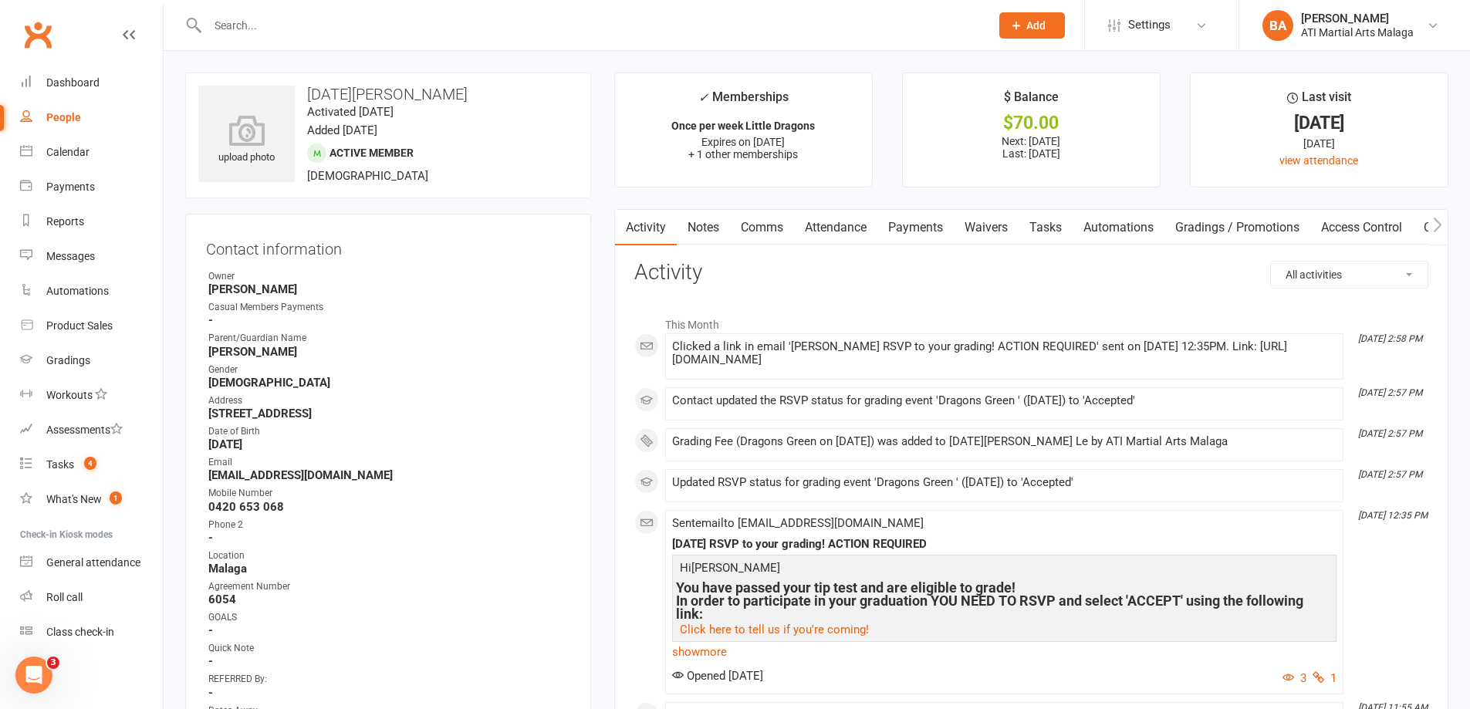
click at [934, 228] on link "Payments" at bounding box center [915, 227] width 76 height 35
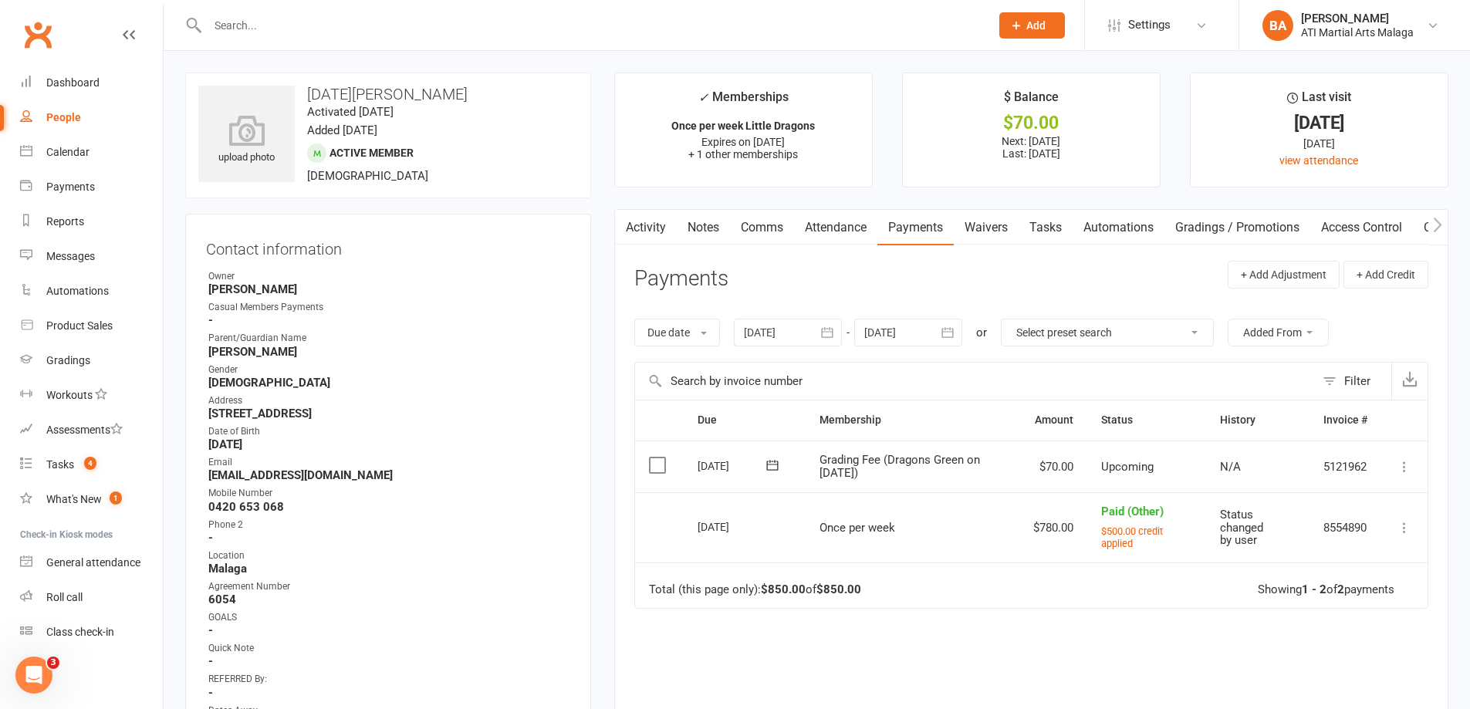
click at [658, 458] on label at bounding box center [659, 465] width 21 height 15
click at [658, 458] on input "checkbox" at bounding box center [654, 458] width 10 height 0
click at [1390, 655] on div "Due date Due date Date paid Date failed Date settled 13 Aug 2025 August 2025 Su…" at bounding box center [1031, 555] width 794 height 505
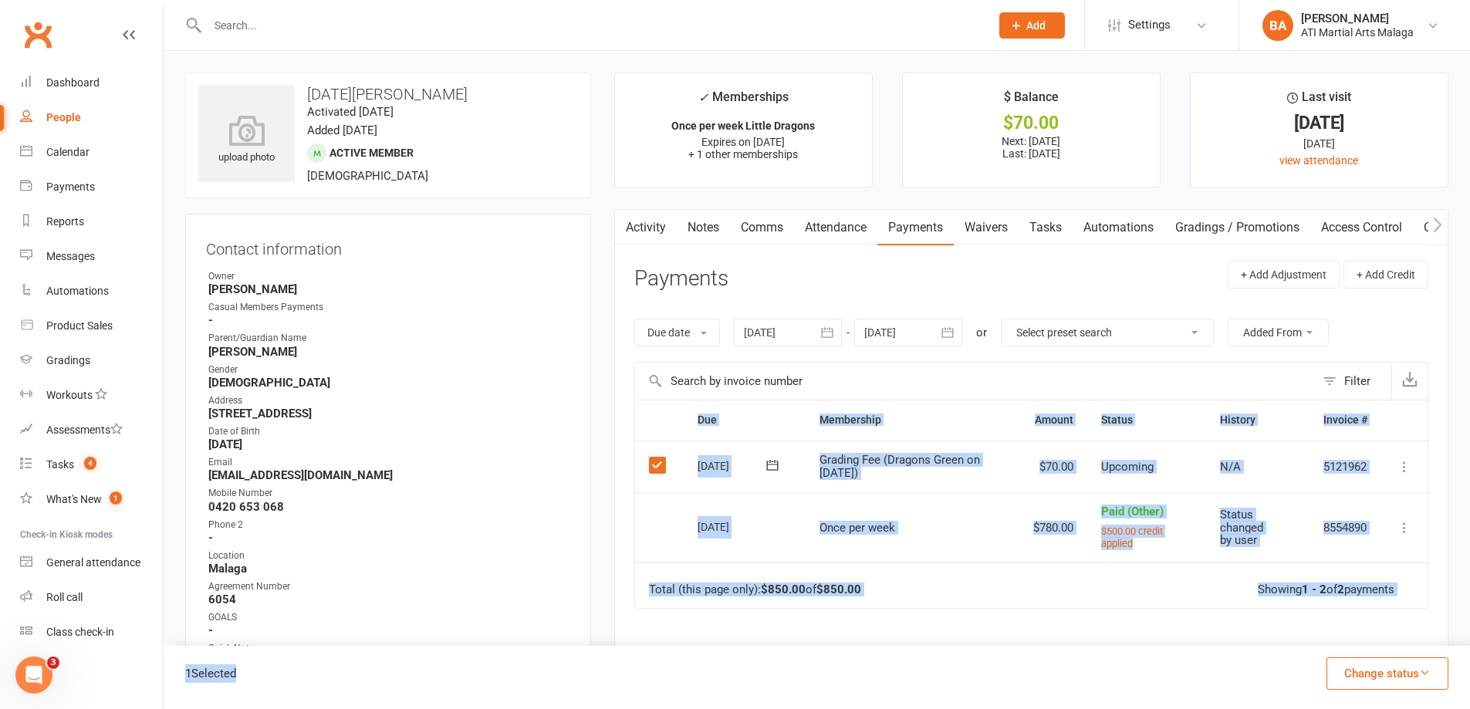
click at [1408, 664] on button "Change status" at bounding box center [1387, 673] width 122 height 32
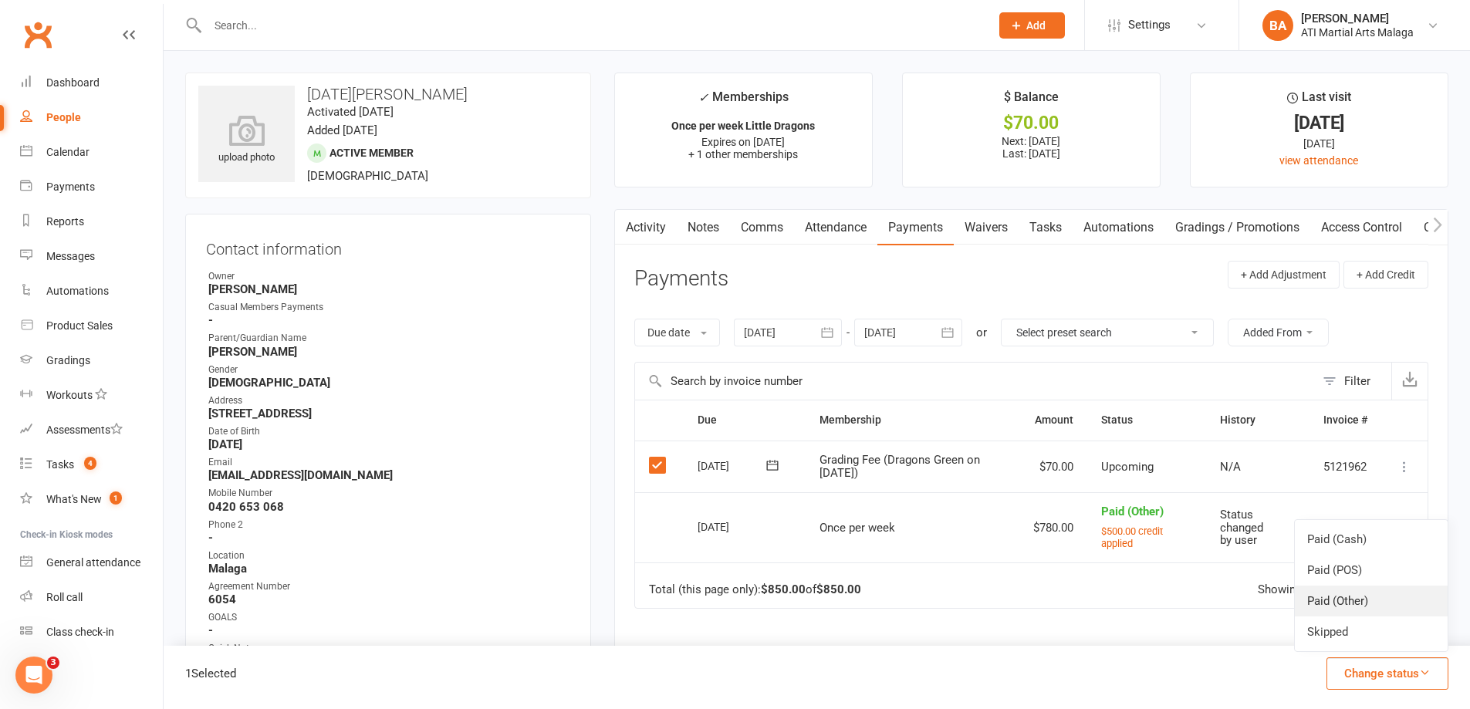
click at [1364, 600] on link "Paid (Other)" at bounding box center [1371, 601] width 153 height 31
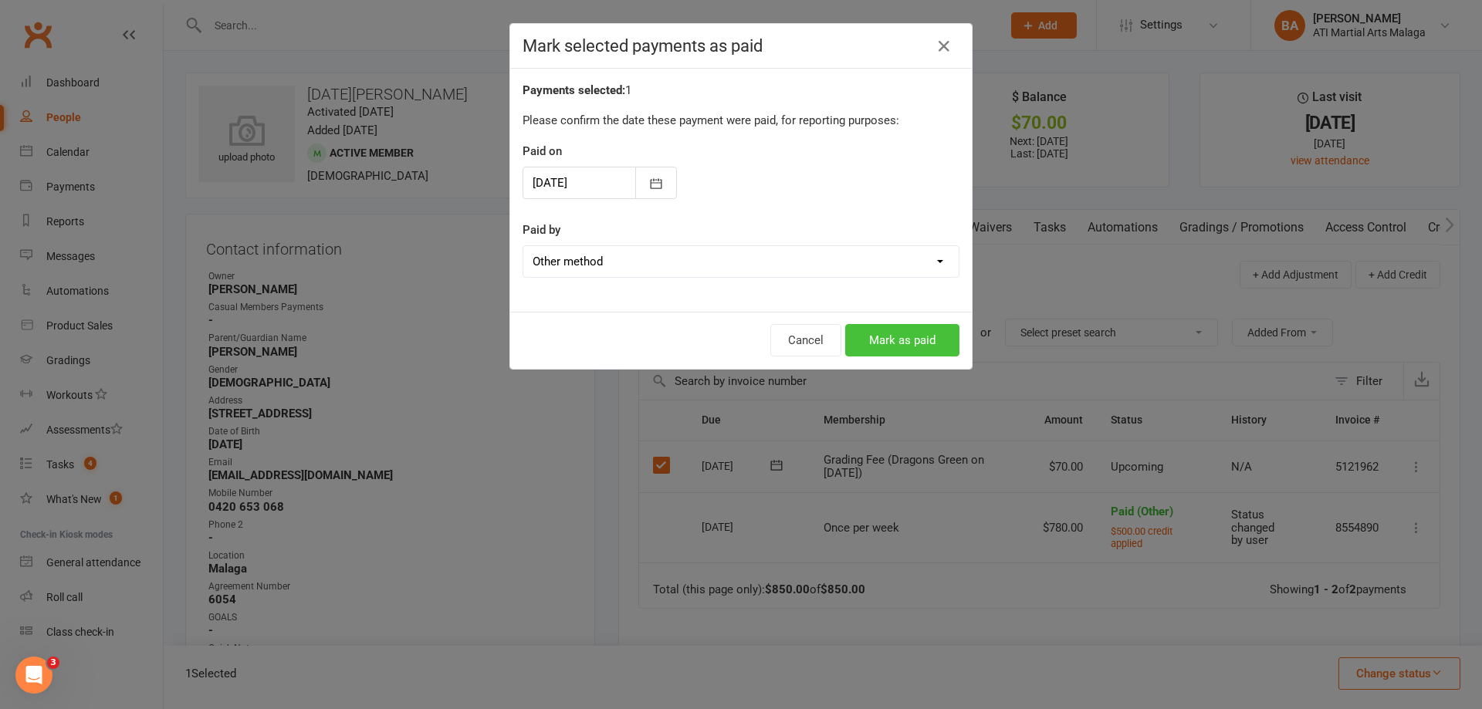
click at [924, 337] on button "Mark as paid" at bounding box center [902, 340] width 114 height 32
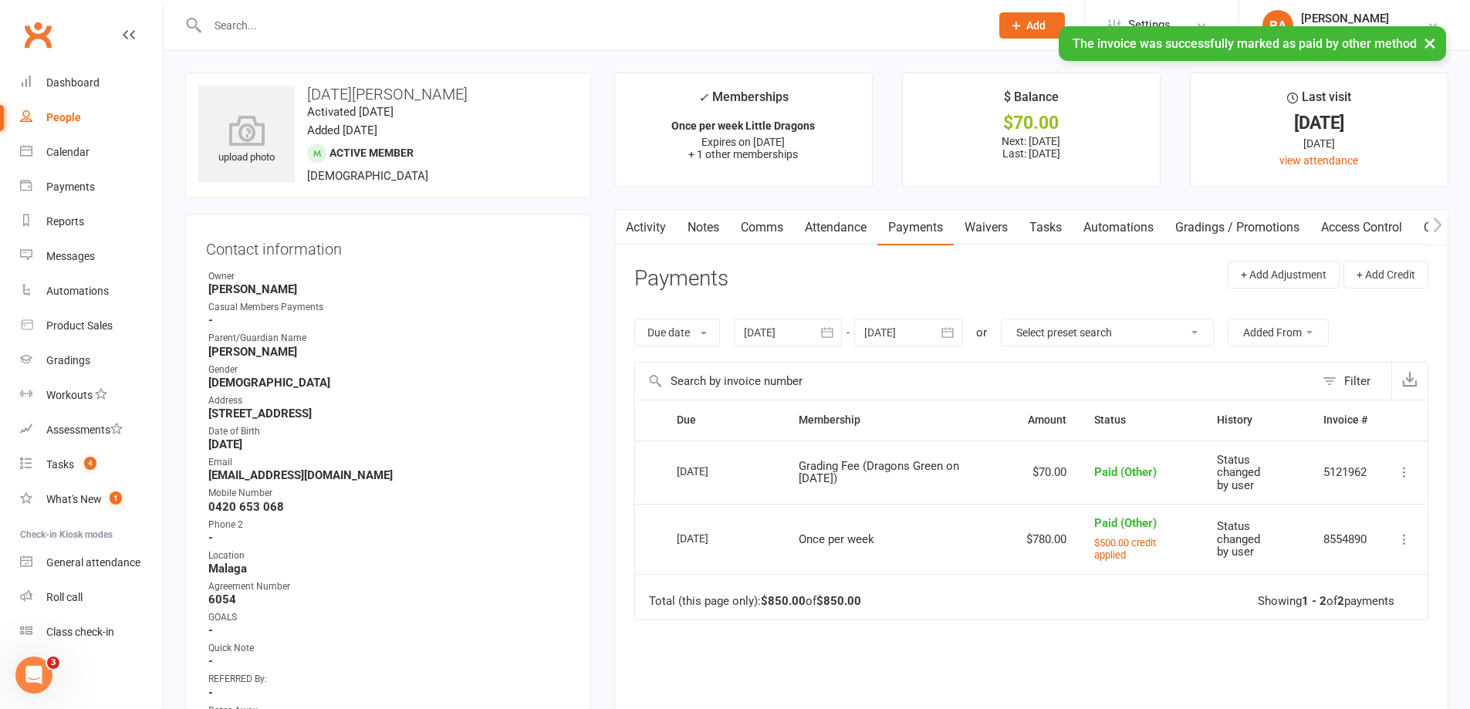
click at [692, 226] on link "Notes" at bounding box center [703, 227] width 53 height 35
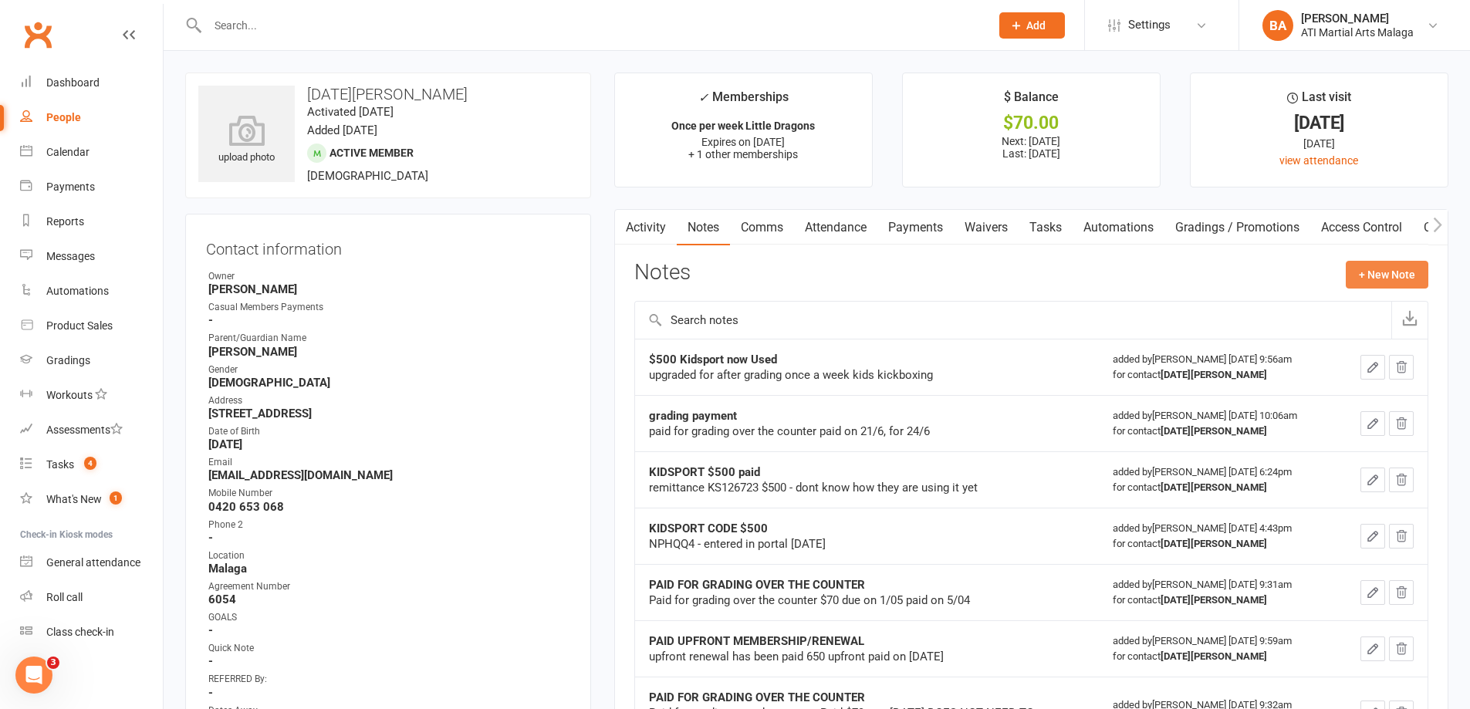
click at [1367, 279] on button "+ New Note" at bounding box center [1387, 275] width 83 height 28
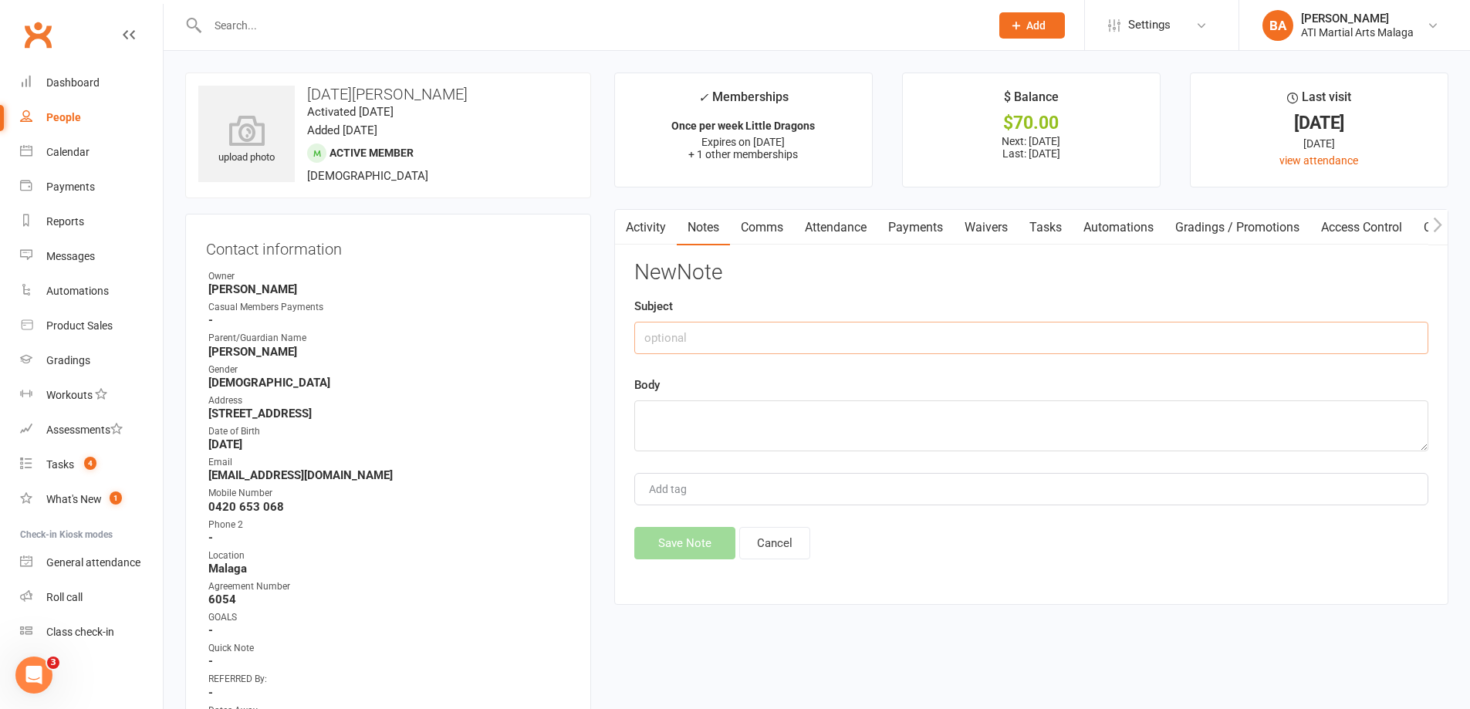
click at [958, 339] on input "text" at bounding box center [1031, 338] width 794 height 32
type input "Grading payment"
type textarea "y"
type textarea "took grading payment paid on 13/9, for 17/9"
click at [698, 557] on button "Save Note" at bounding box center [684, 543] width 101 height 32
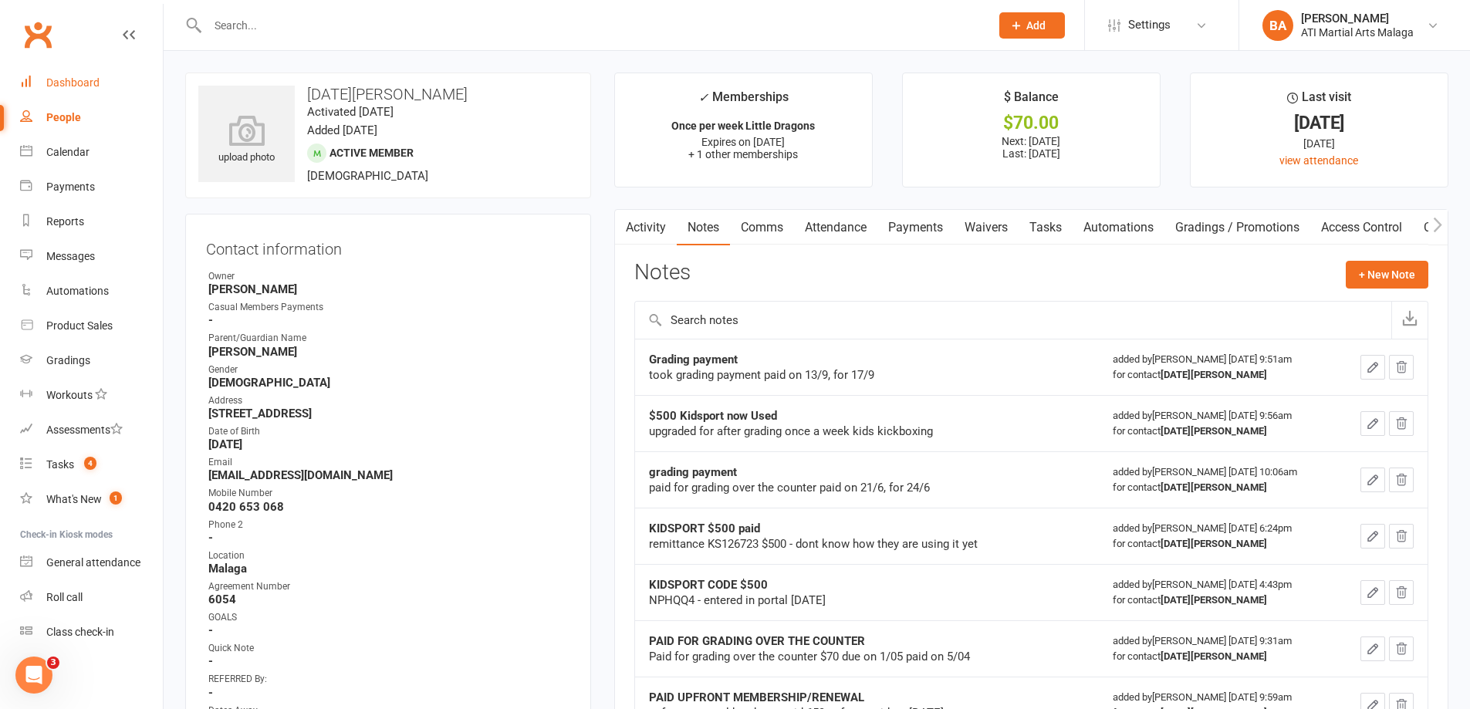
click at [83, 82] on div "Dashboard" at bounding box center [72, 82] width 53 height 12
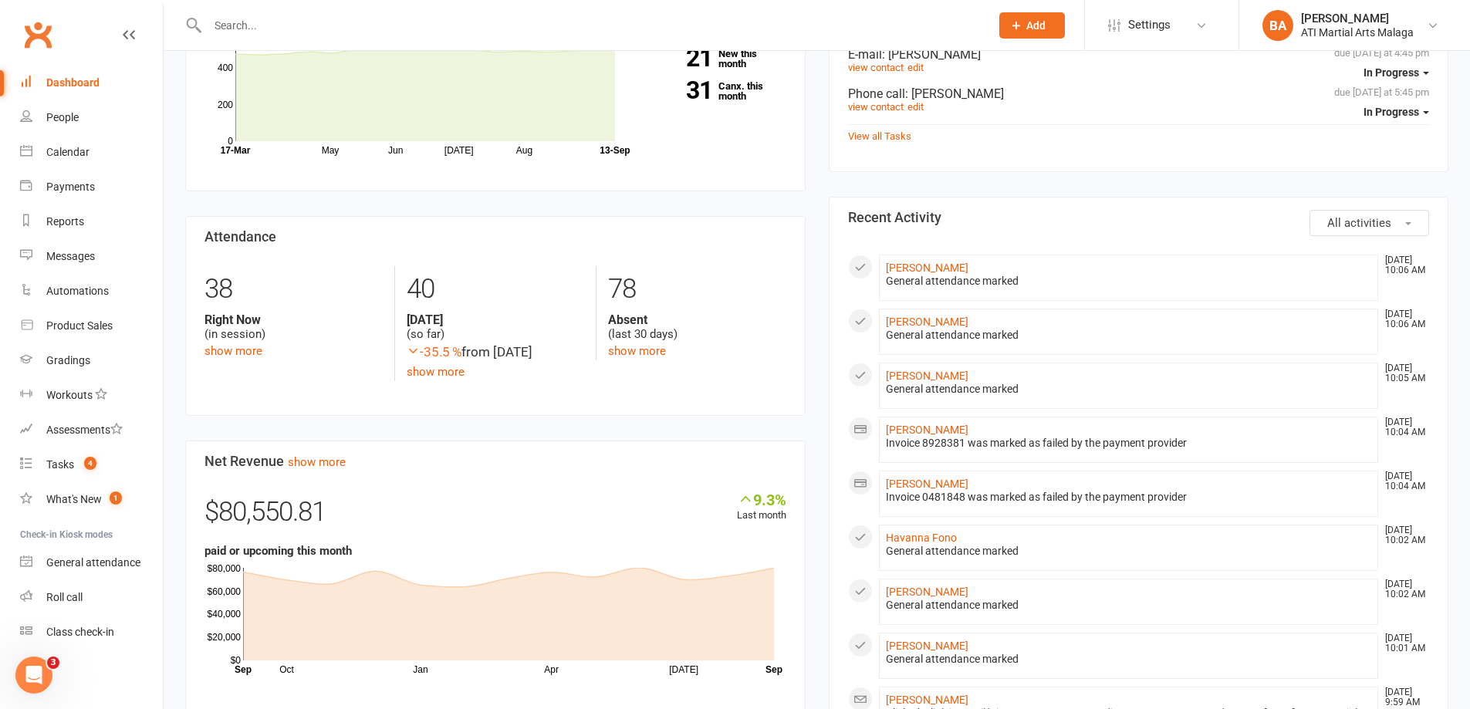
scroll to position [617, 0]
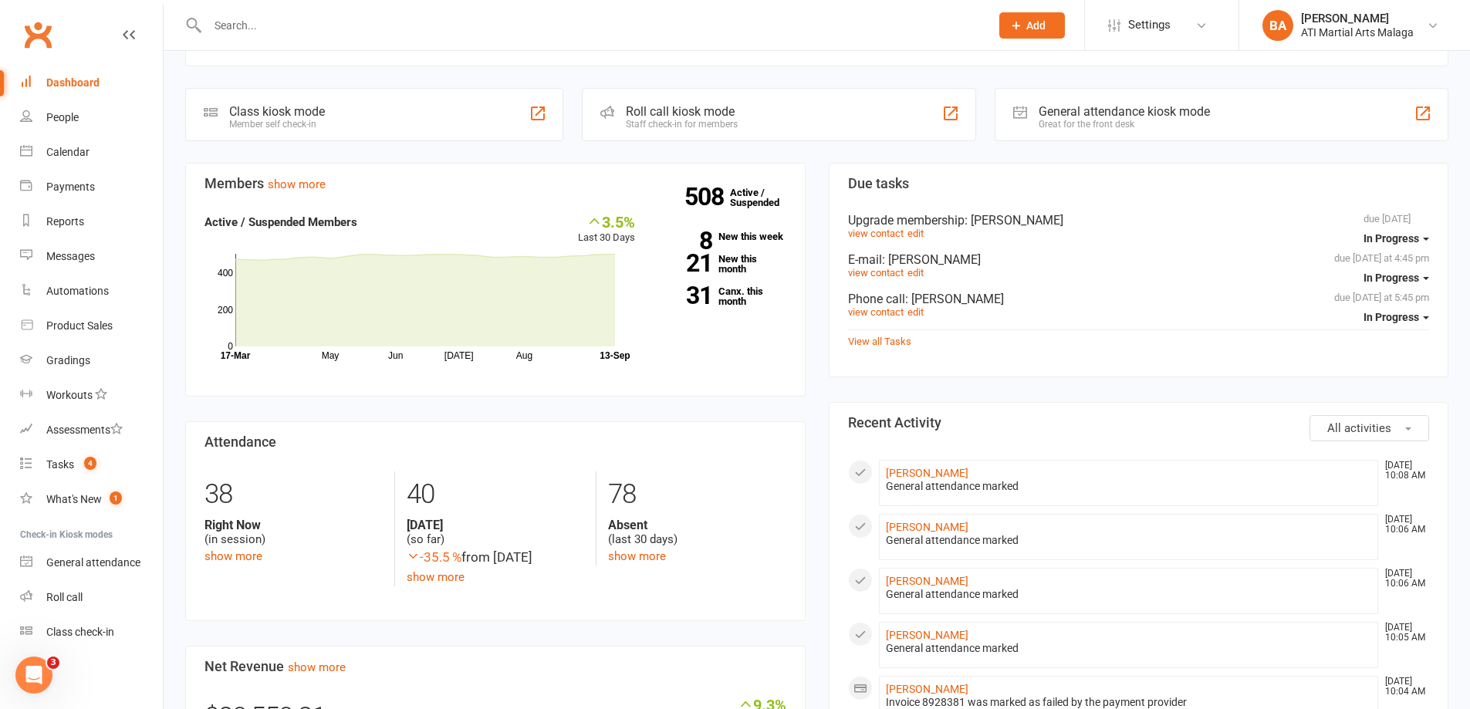
scroll to position [463, 0]
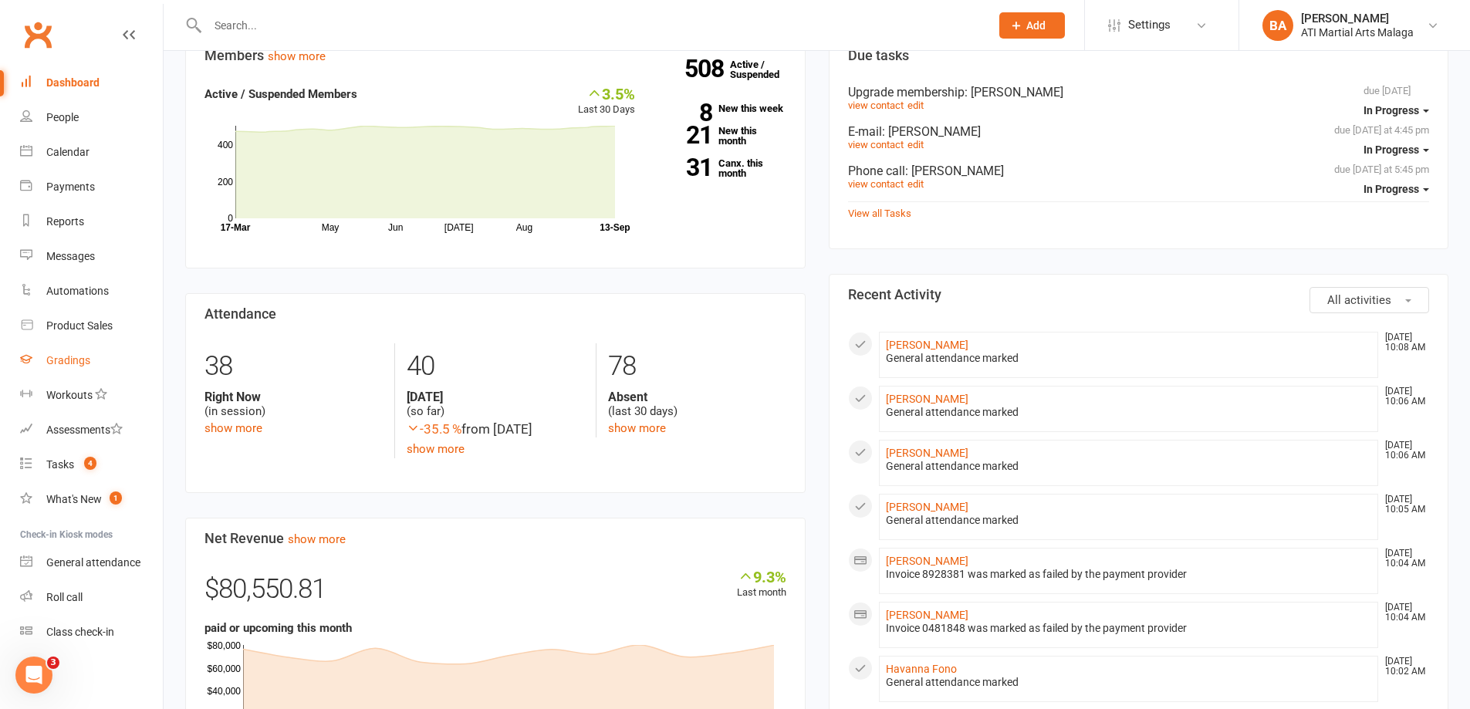
click at [61, 363] on div "Gradings" at bounding box center [68, 360] width 44 height 12
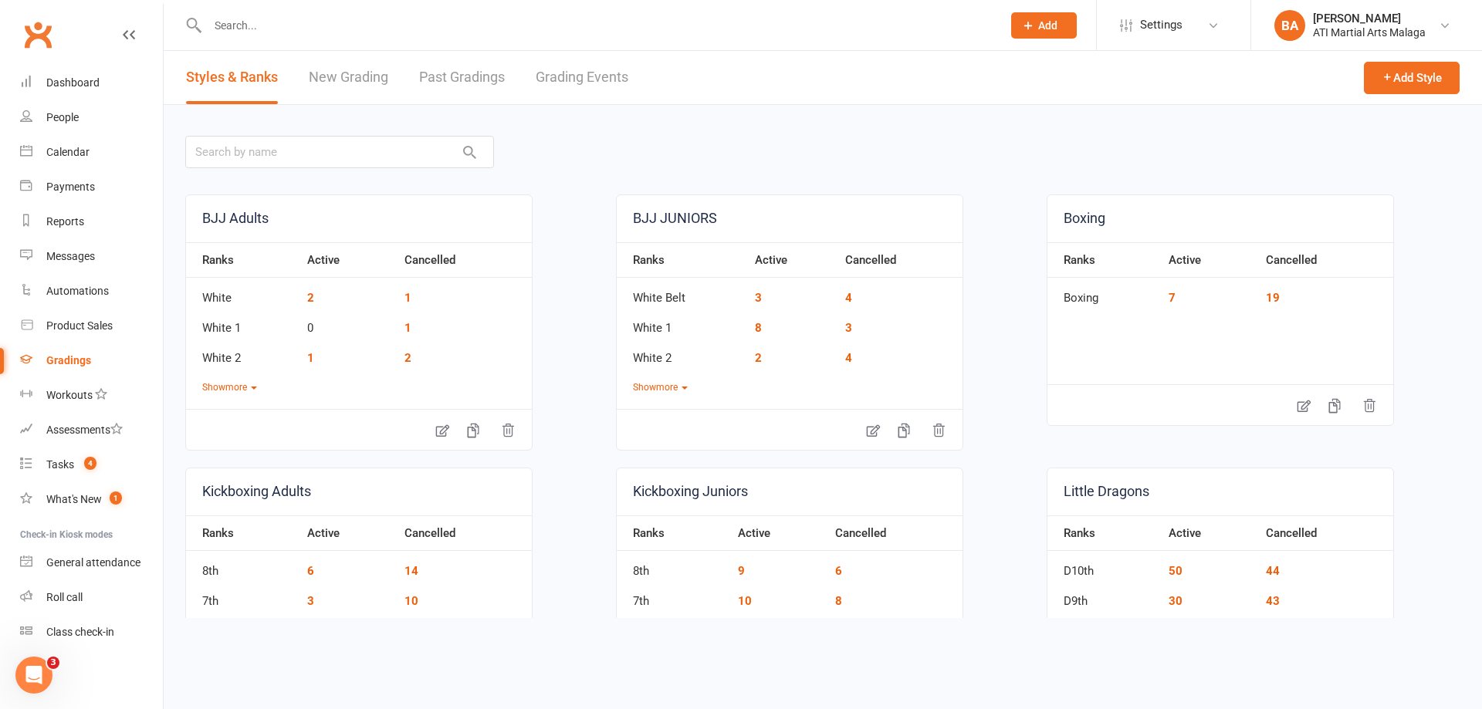
click at [372, 73] on link "New Grading" at bounding box center [348, 77] width 79 height 53
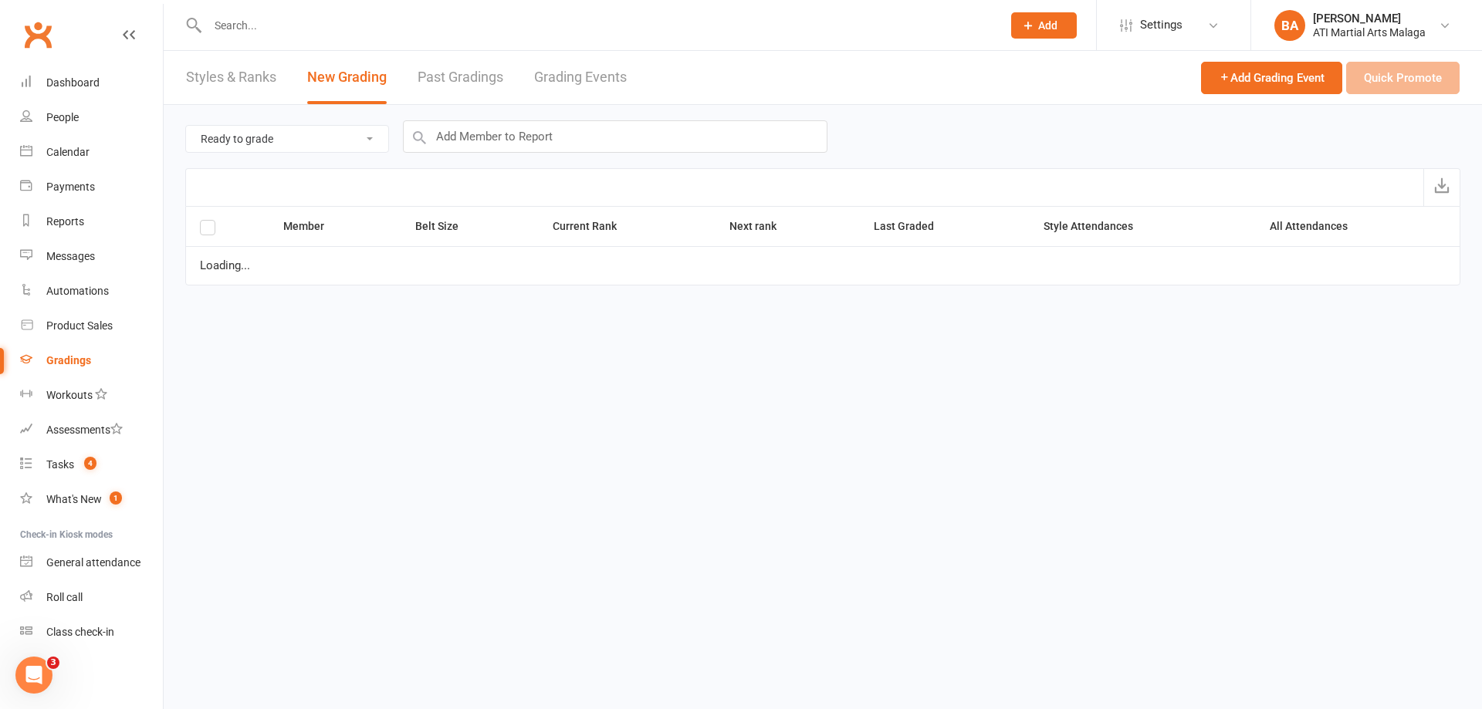
click at [270, 90] on link "Styles & Ranks" at bounding box center [231, 77] width 90 height 53
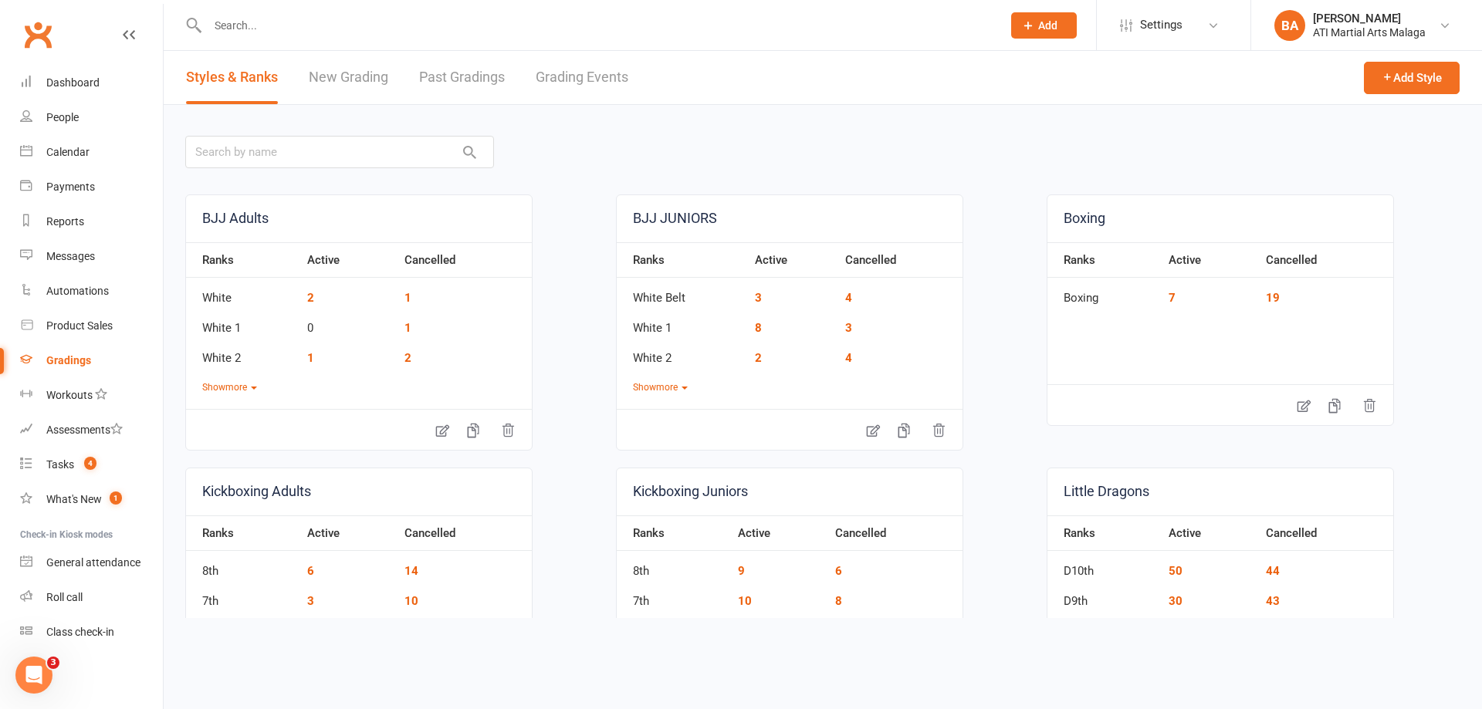
click at [603, 101] on link "Grading Events" at bounding box center [582, 77] width 93 height 53
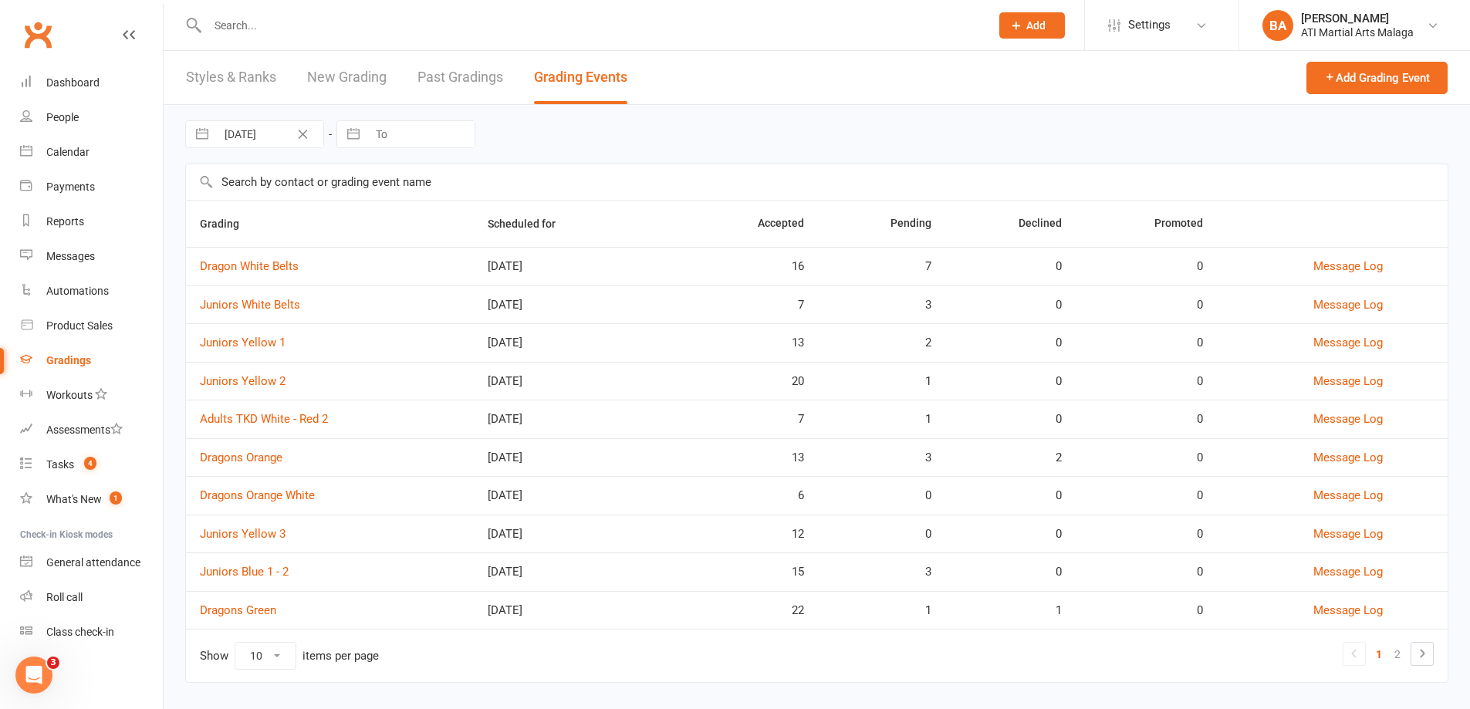
click at [255, 441] on td "Dragons Orange" at bounding box center [330, 457] width 288 height 39
click at [253, 457] on link "Dragons Orange" at bounding box center [241, 458] width 83 height 14
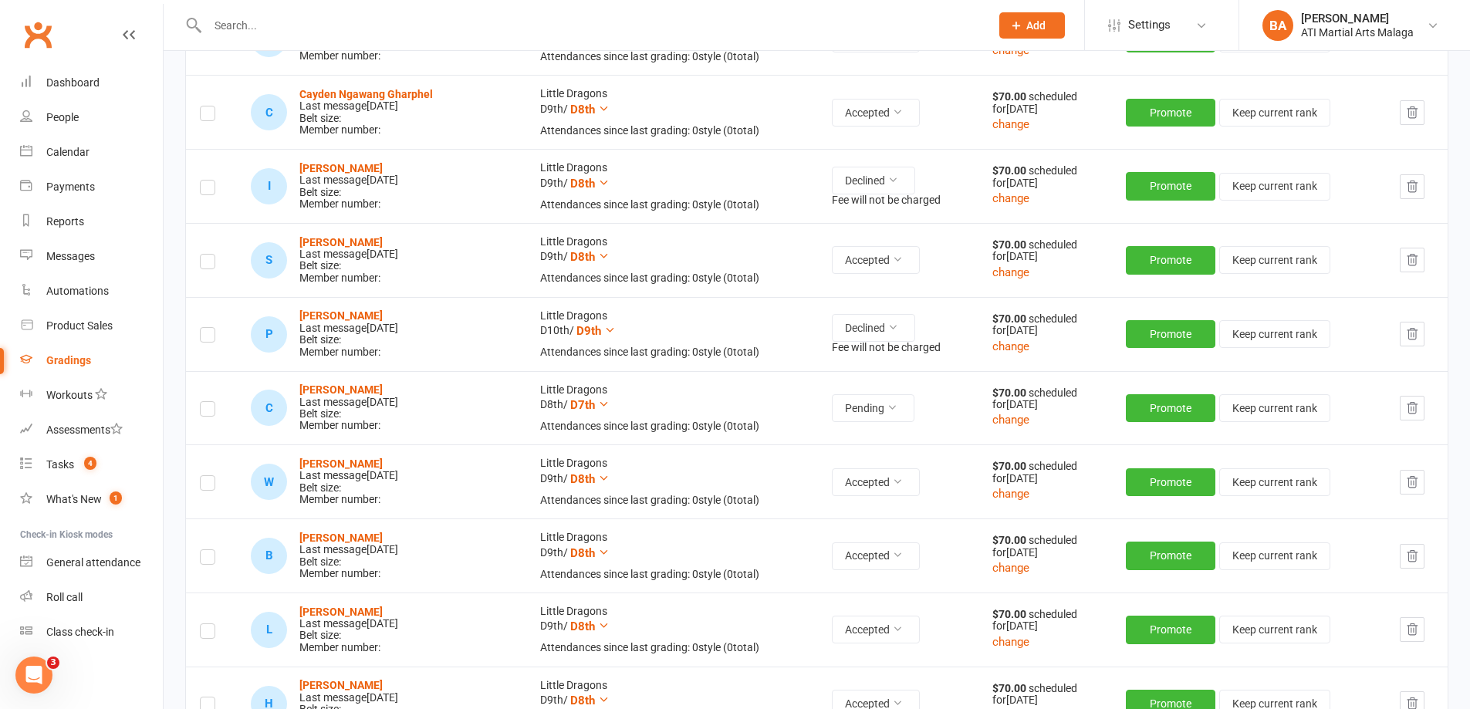
scroll to position [926, 0]
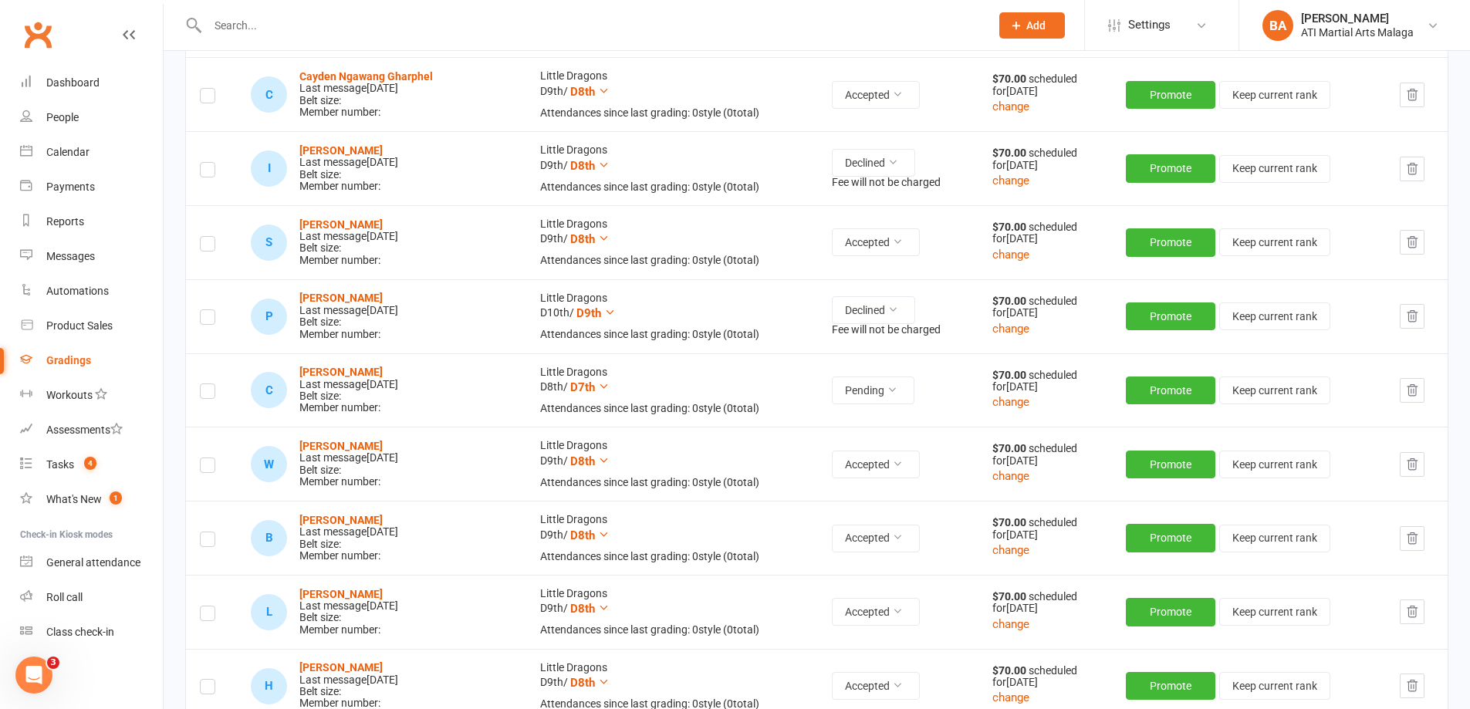
click at [1418, 397] on button "button" at bounding box center [1412, 390] width 25 height 25
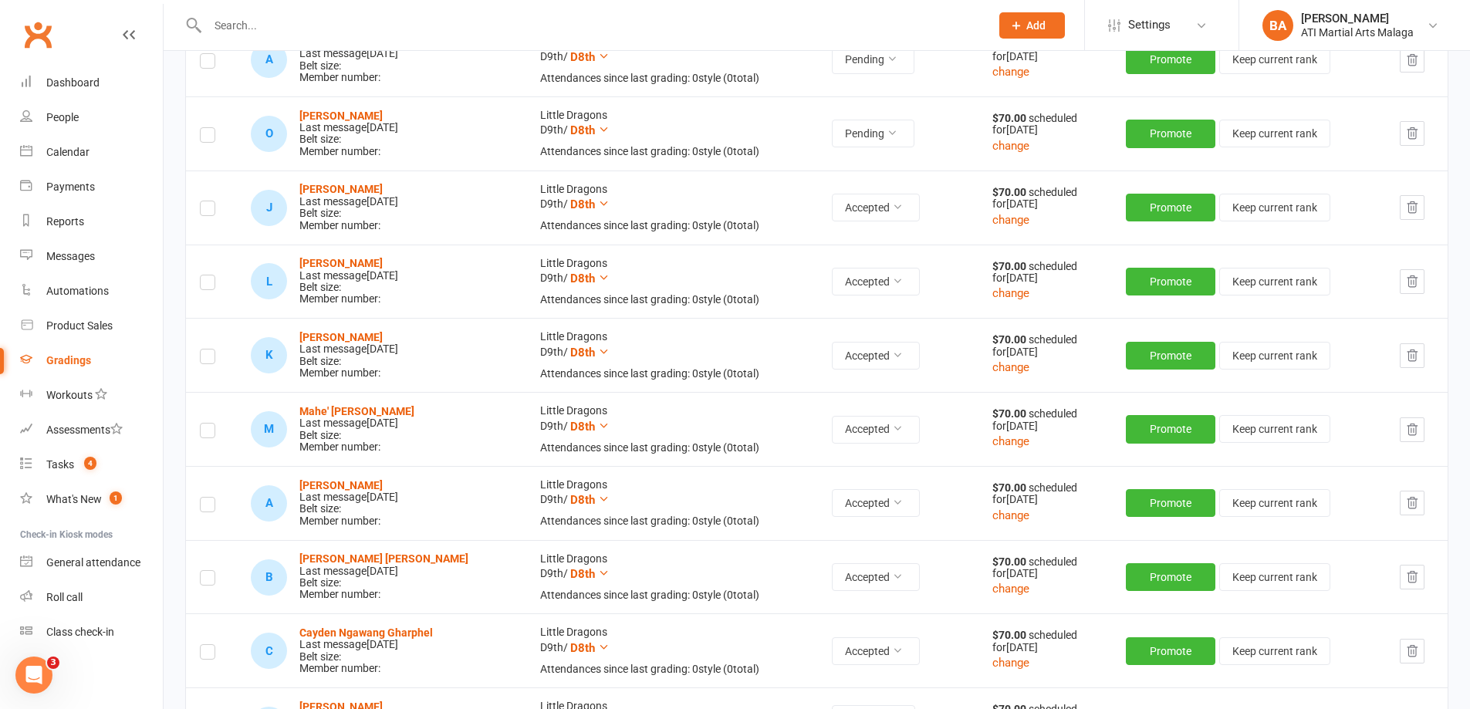
scroll to position [0, 0]
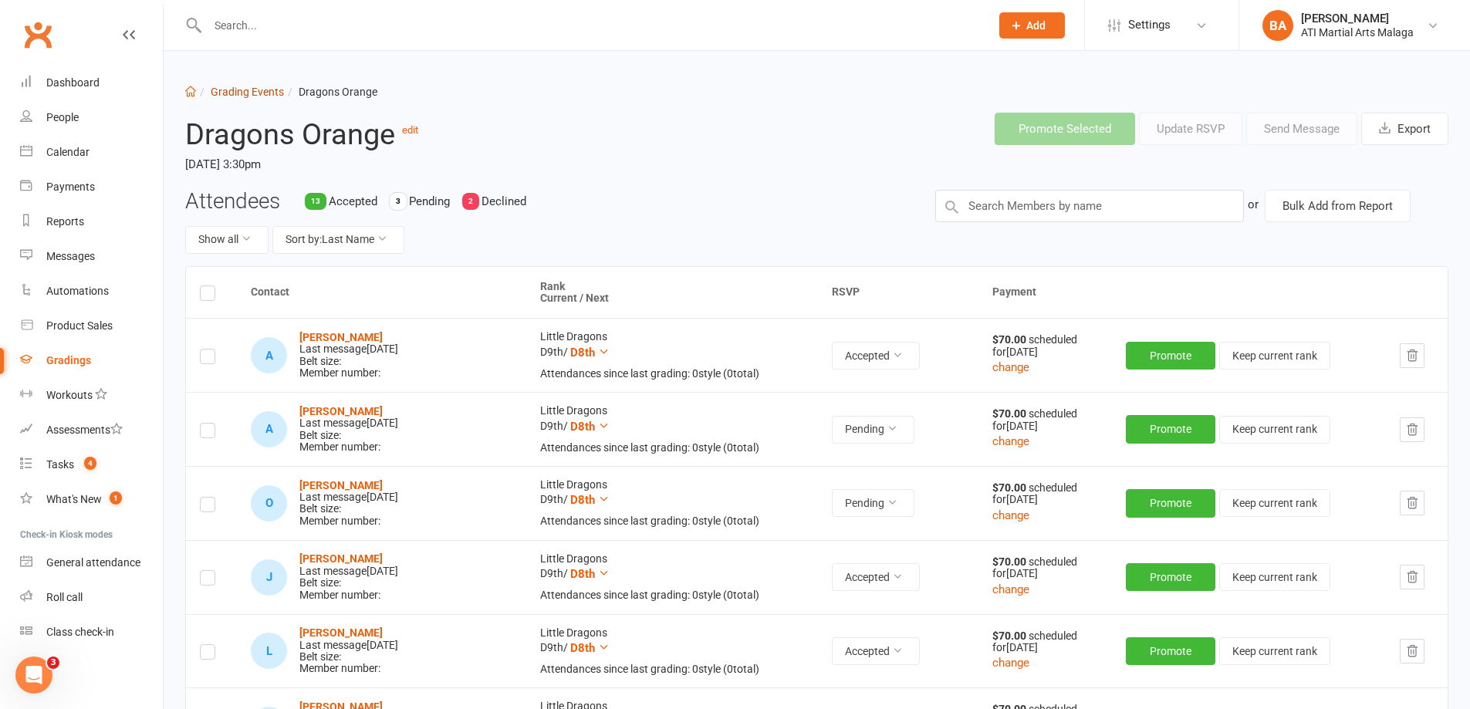
click at [251, 94] on link "Grading Events" at bounding box center [247, 92] width 73 height 12
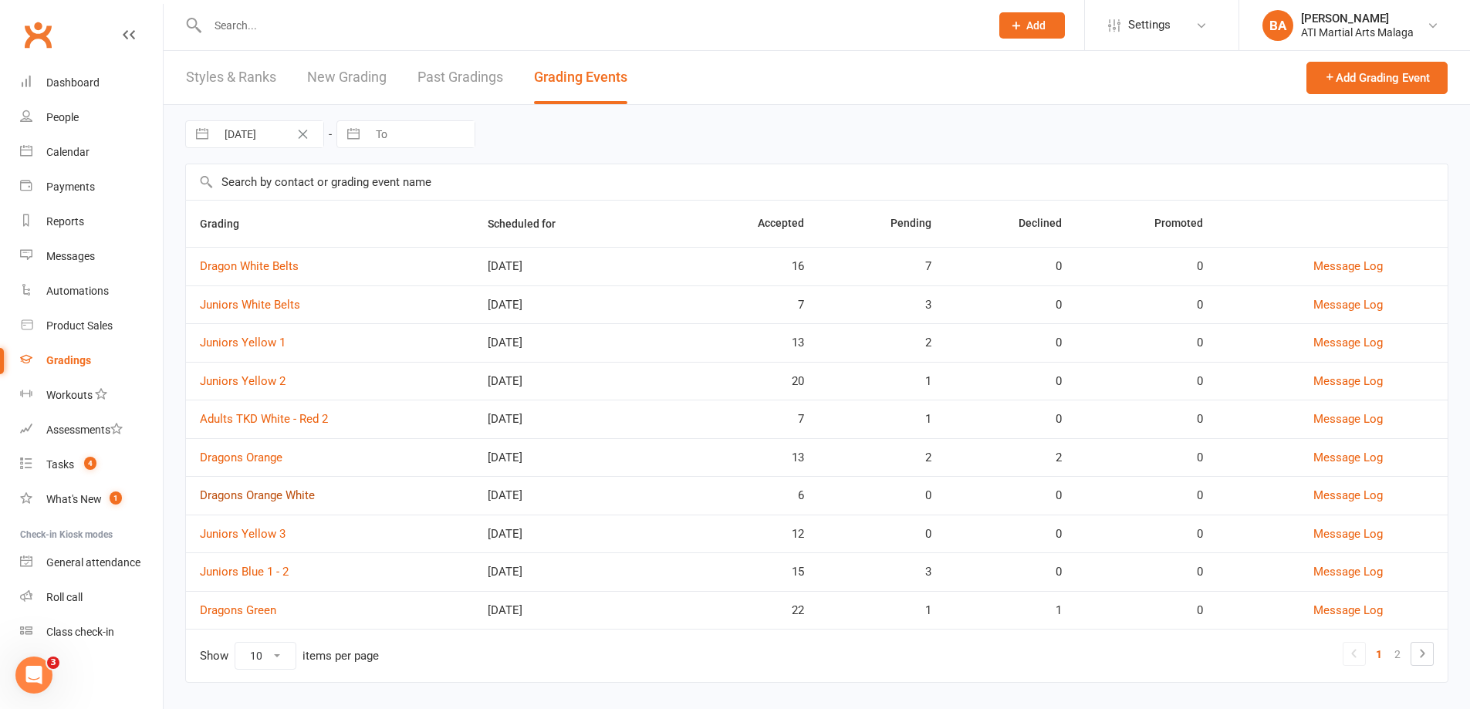
click at [258, 492] on link "Dragons Orange White" at bounding box center [257, 495] width 115 height 14
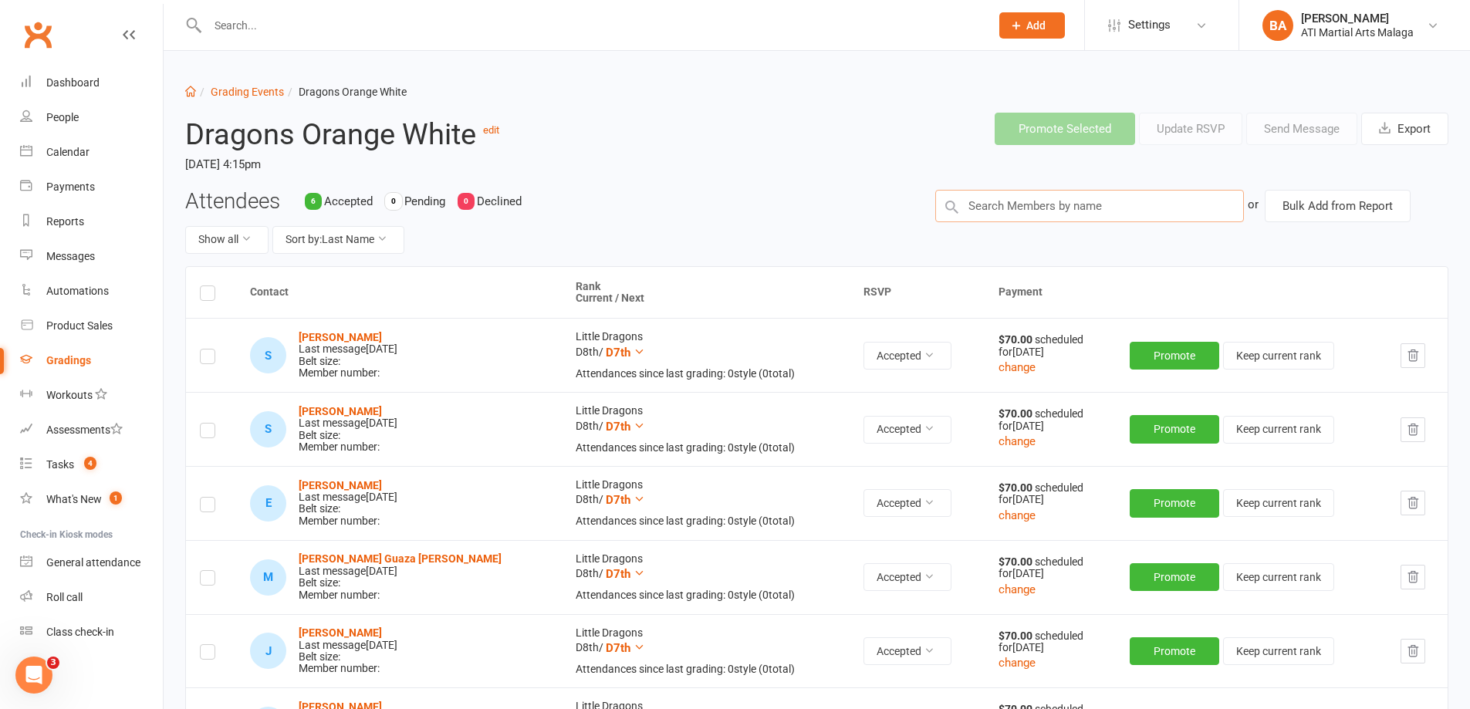
click at [1030, 204] on input "text" at bounding box center [1089, 206] width 309 height 32
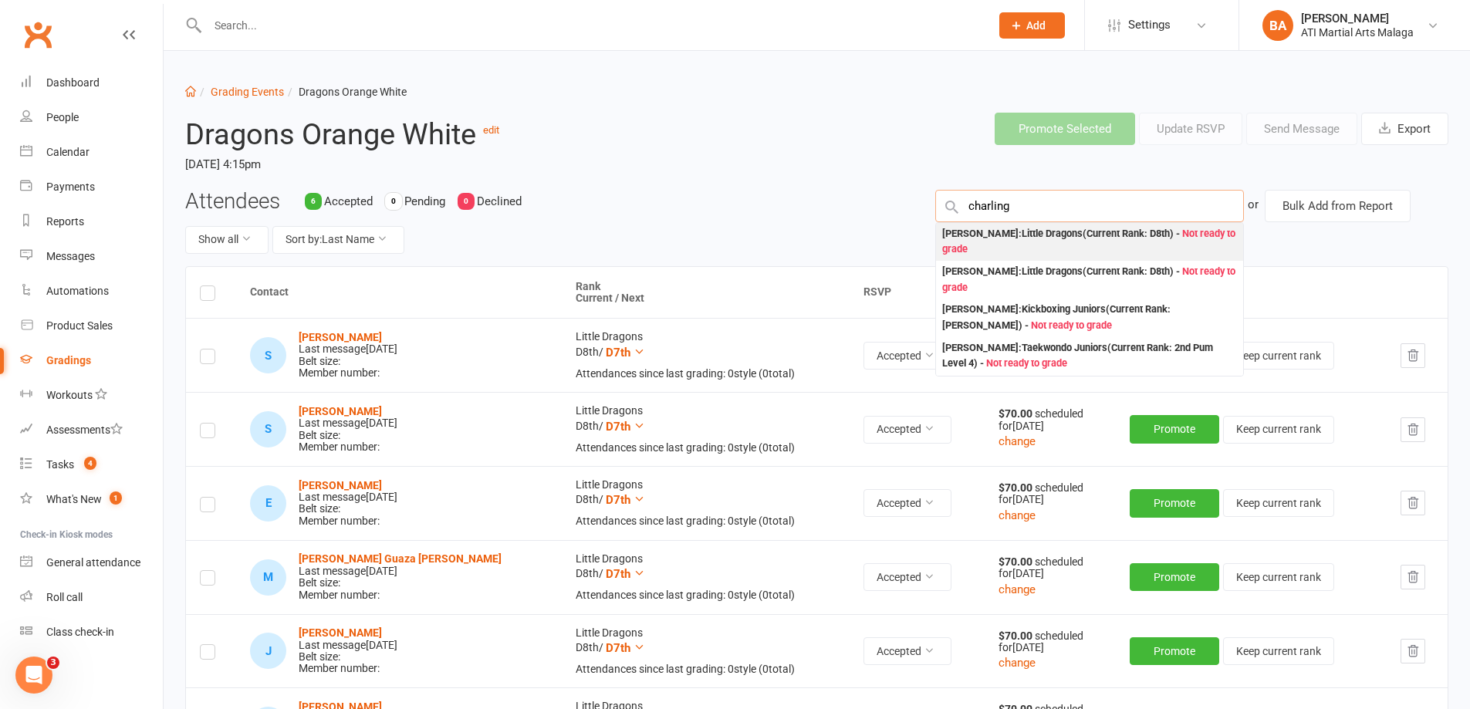
type input "charling"
click at [1109, 241] on div "[PERSON_NAME] : Little Dragons (Current Rank: D8th ) - Not ready to grade" at bounding box center [1089, 242] width 295 height 32
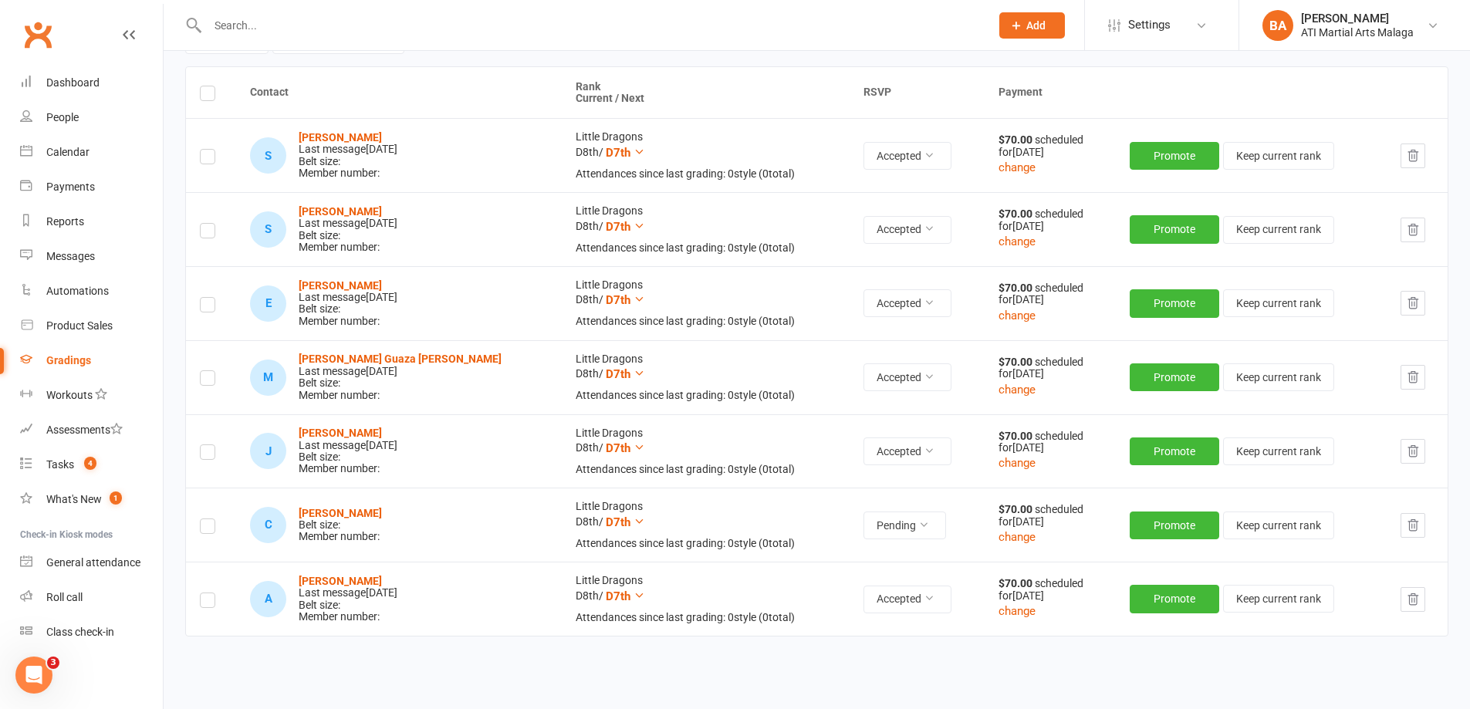
scroll to position [194, 0]
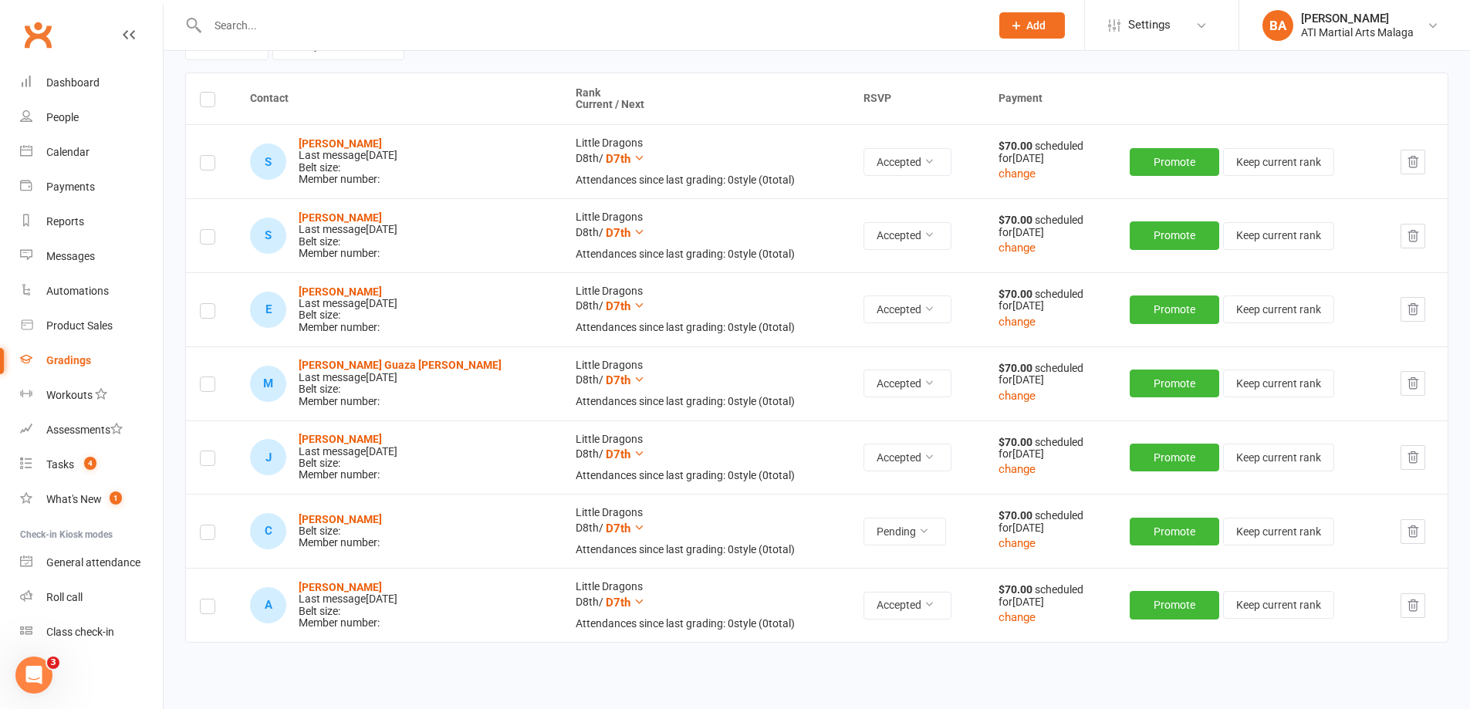
click at [208, 535] on label at bounding box center [207, 535] width 15 height 0
click at [208, 526] on input "checkbox" at bounding box center [207, 526] width 15 height 0
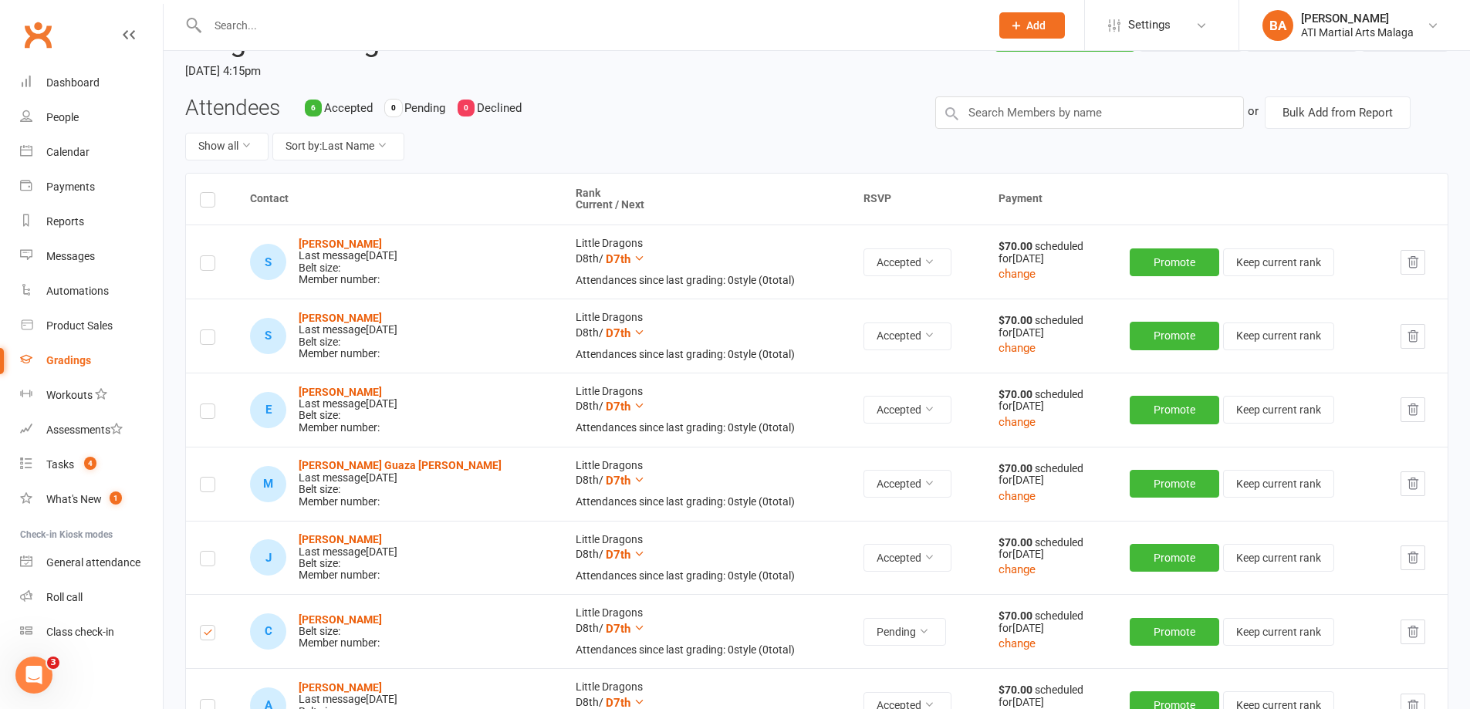
scroll to position [0, 0]
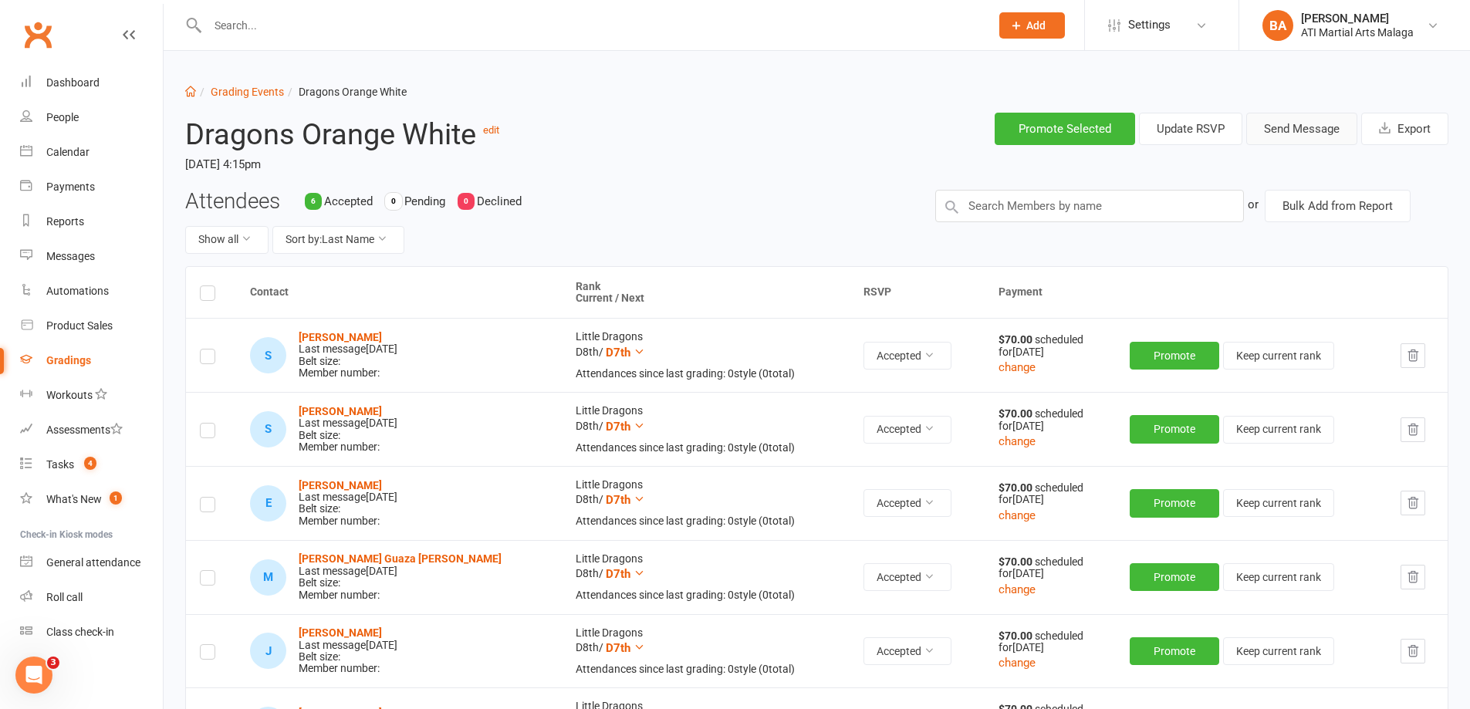
click at [1283, 120] on button "Send Message" at bounding box center [1301, 129] width 111 height 32
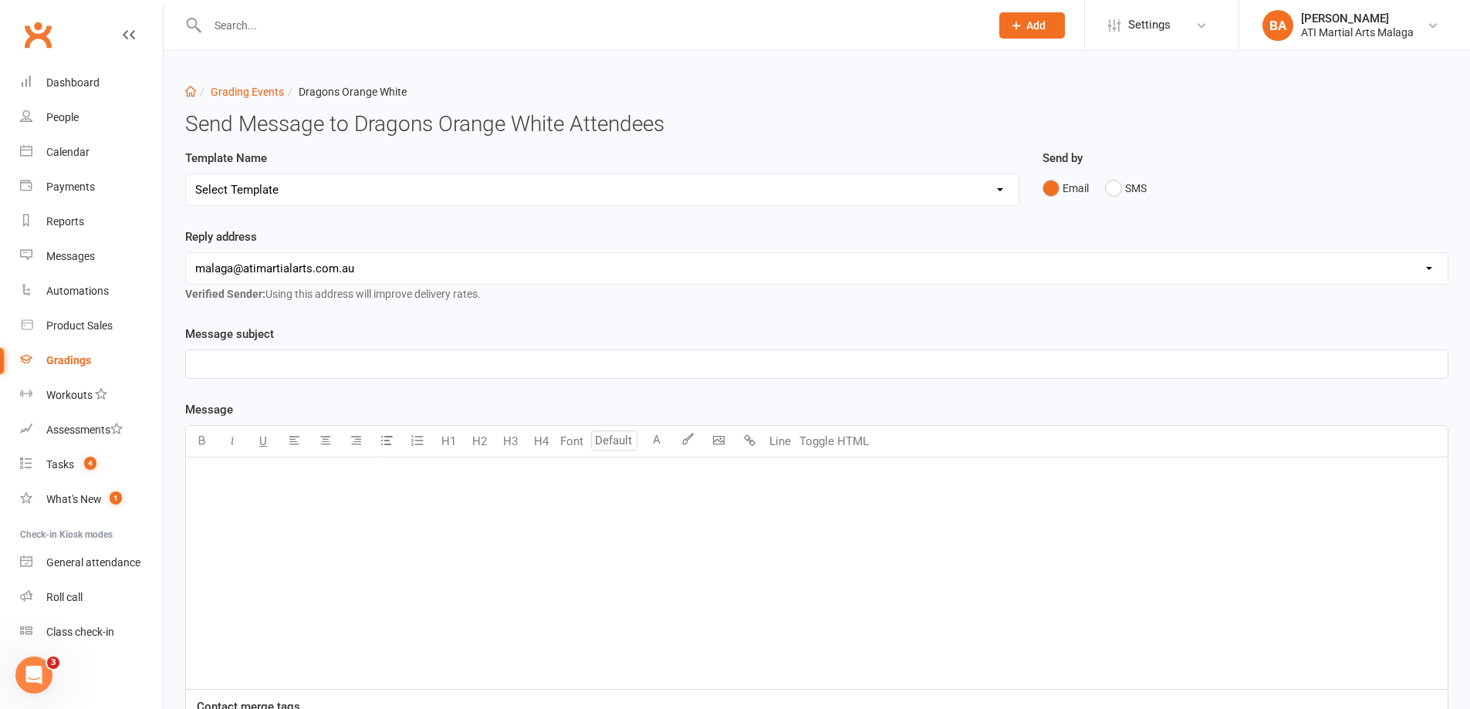
click at [762, 191] on select "Select Template [Email] Confirmation of Successful Grading [Email] Grading Even…" at bounding box center [602, 189] width 833 height 31
select select "2"
click at [186, 174] on select "Select Template [Email] Confirmation of Successful Grading [Email] Grading Even…" at bounding box center [602, 189] width 833 height 31
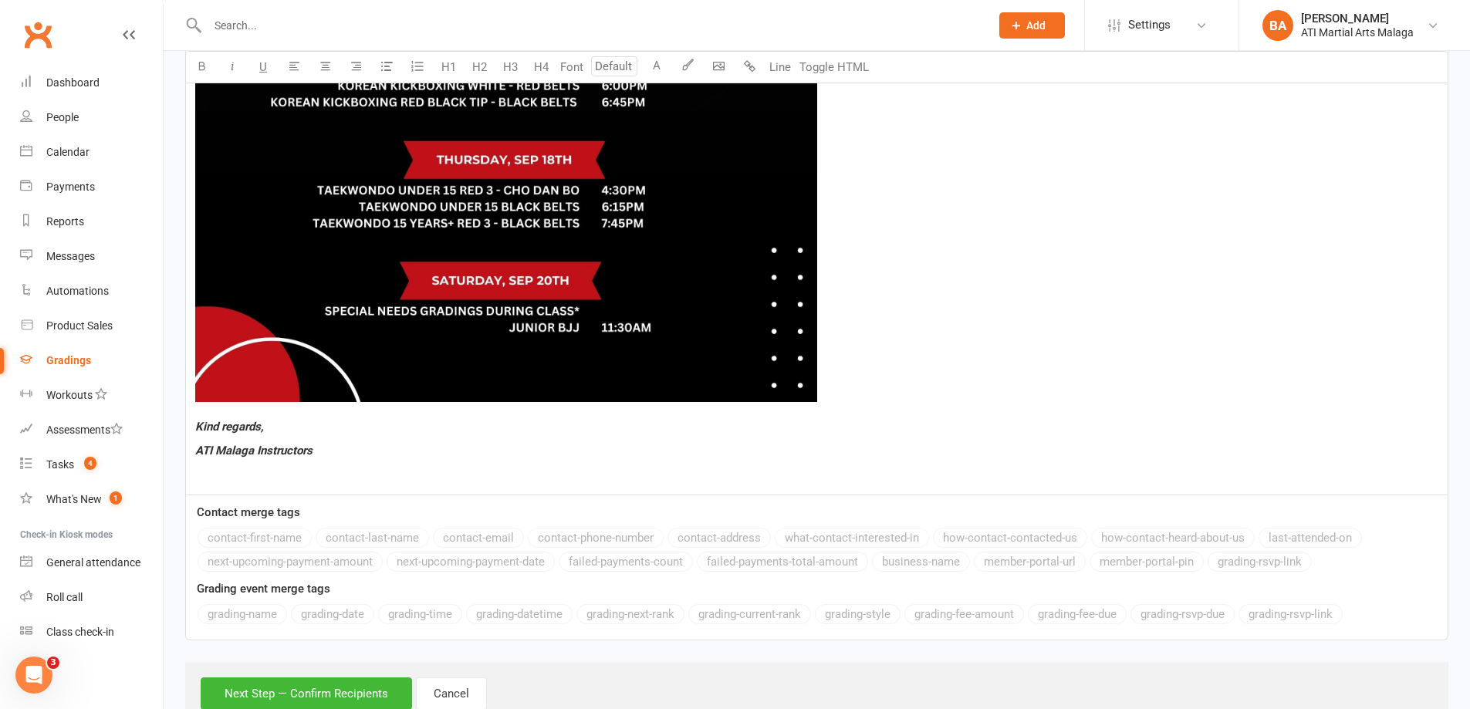
scroll to position [1279, 0]
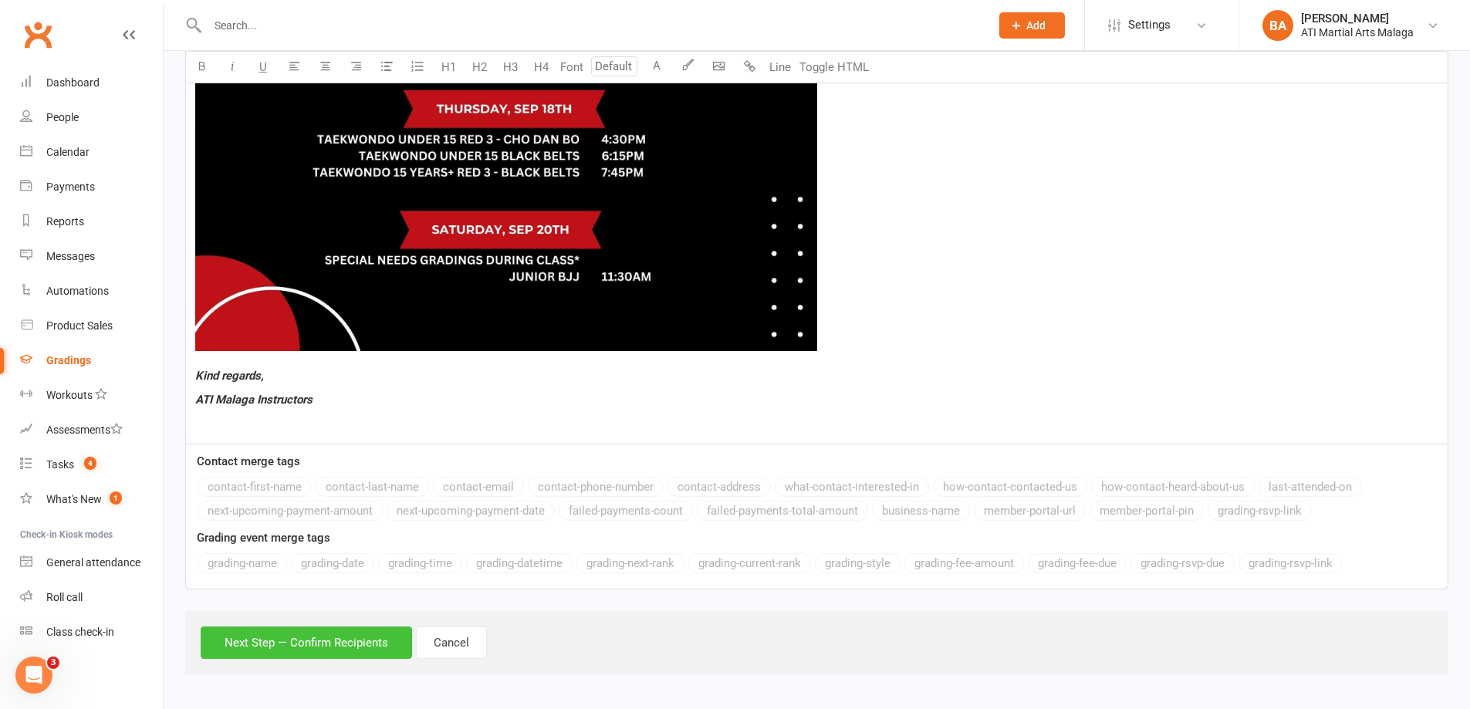
click at [360, 644] on button "Next Step — Confirm Recipients" at bounding box center [306, 643] width 211 height 32
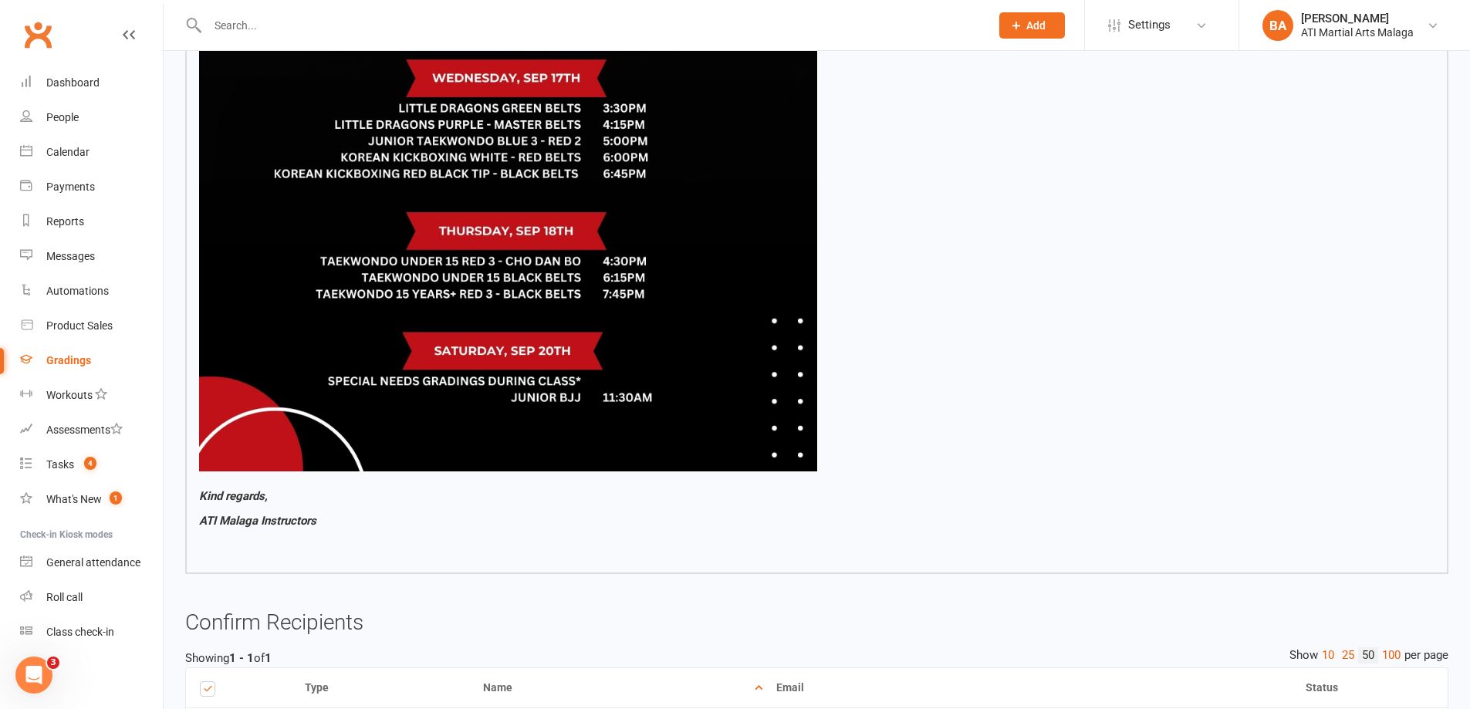
scroll to position [1204, 0]
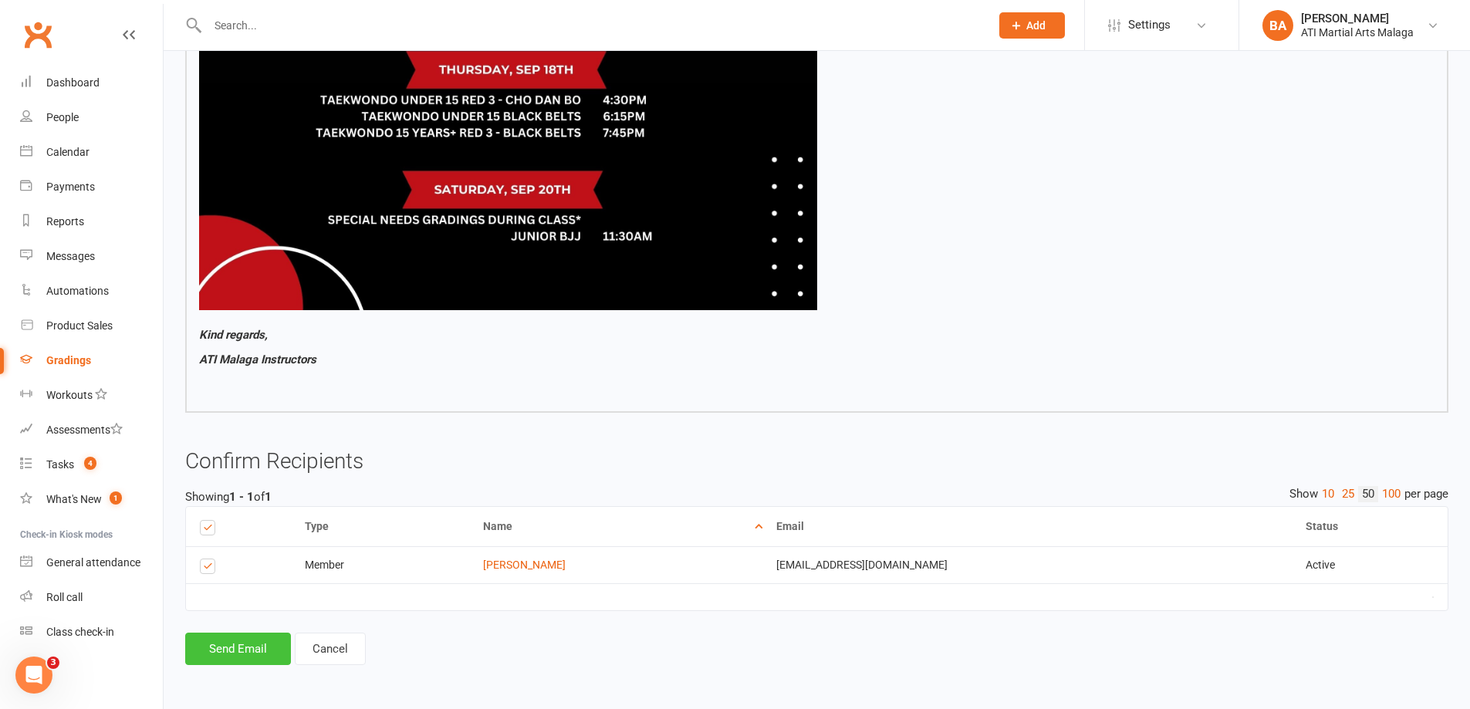
click at [263, 650] on button "Send Email" at bounding box center [238, 649] width 106 height 32
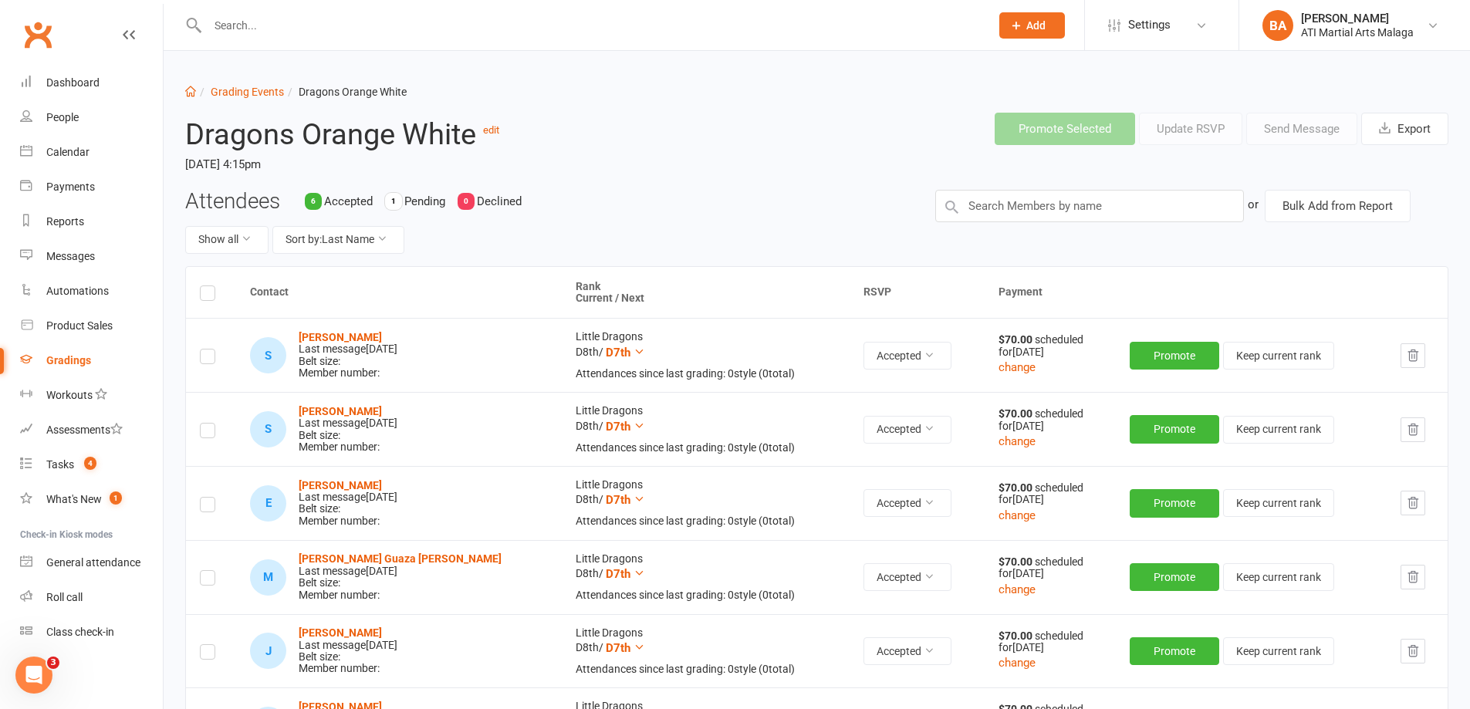
click at [259, 13] on div at bounding box center [582, 25] width 794 height 50
click at [252, 26] on input "text" at bounding box center [591, 26] width 776 height 22
type input "a"
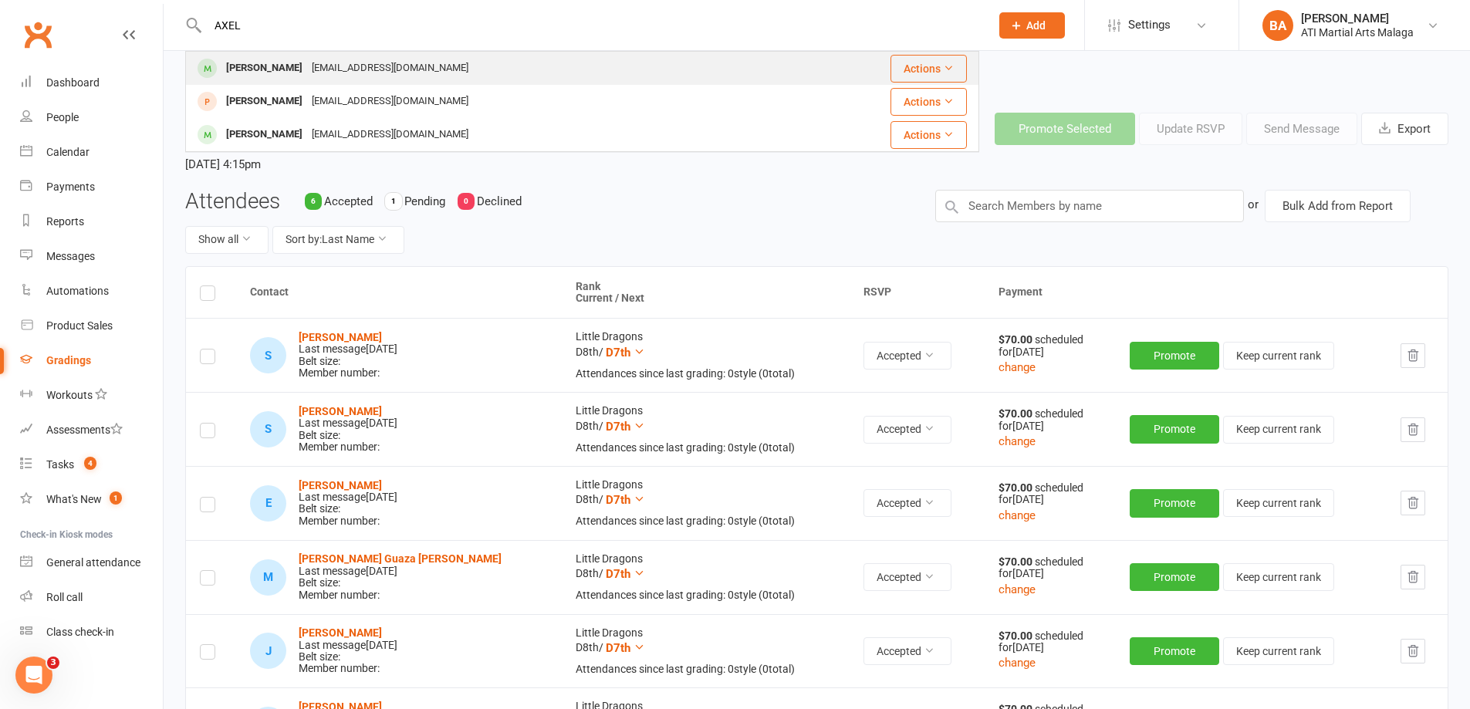
type input "AXEL"
click at [316, 56] on div "Axel Hallam laraconnor@gmail.com" at bounding box center [490, 68] width 607 height 32
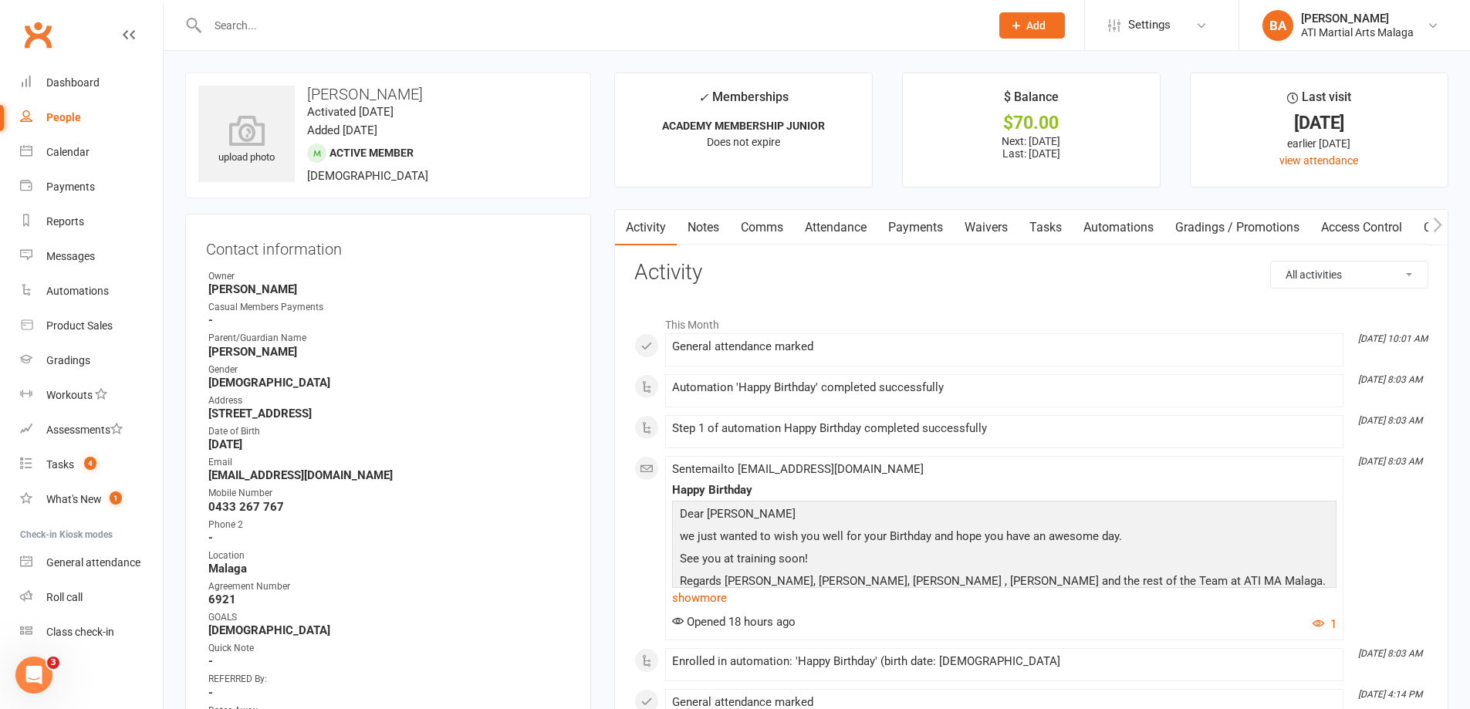
click at [856, 238] on link "Attendance" at bounding box center [835, 227] width 83 height 35
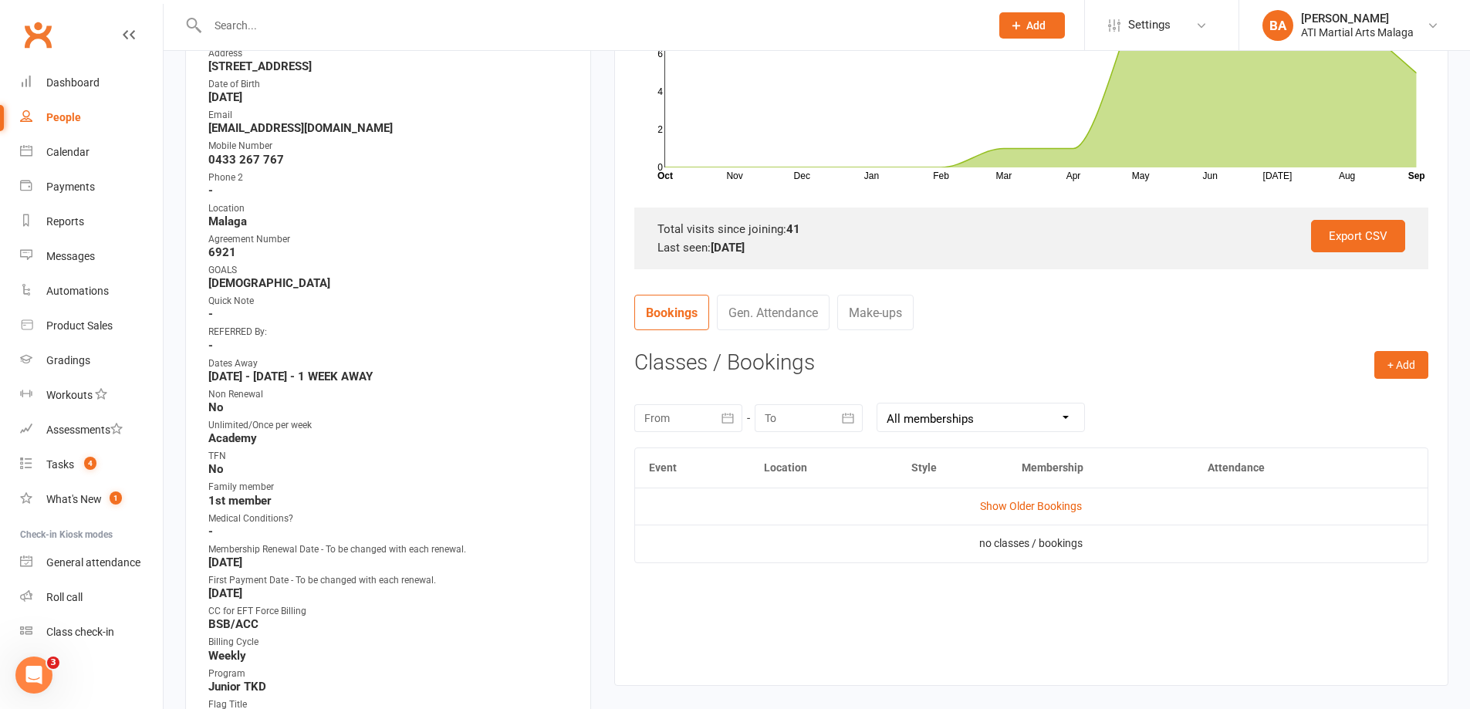
scroll to position [386, 0]
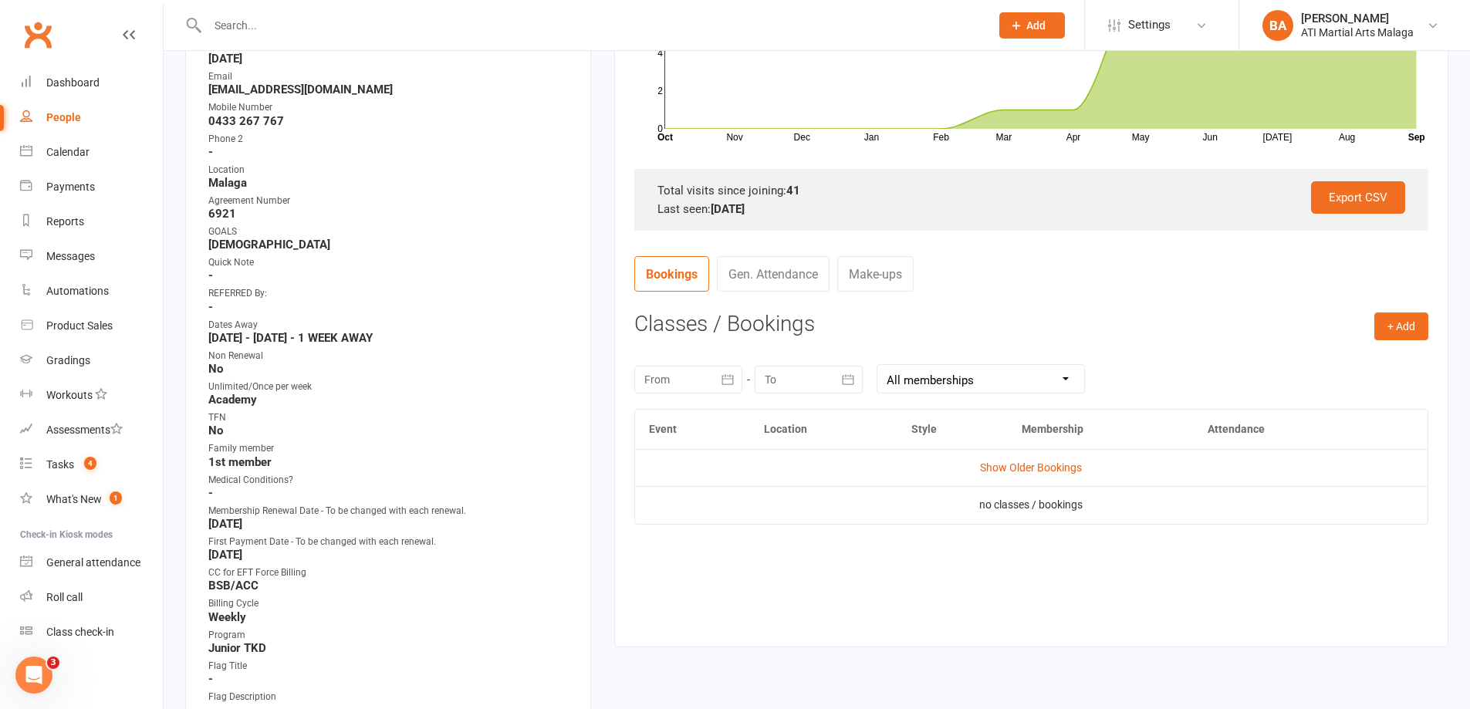
click at [790, 280] on link "Gen. Attendance" at bounding box center [773, 273] width 113 height 35
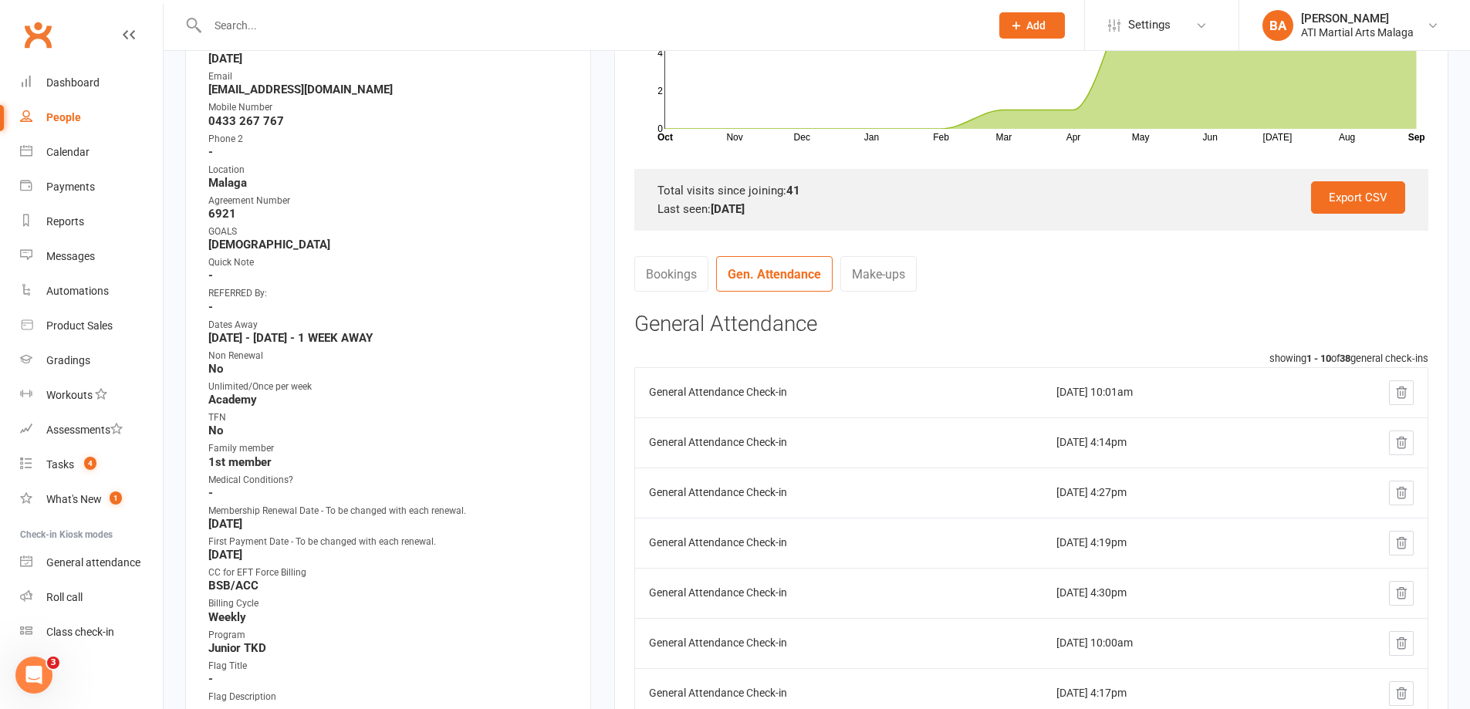
scroll to position [463, 0]
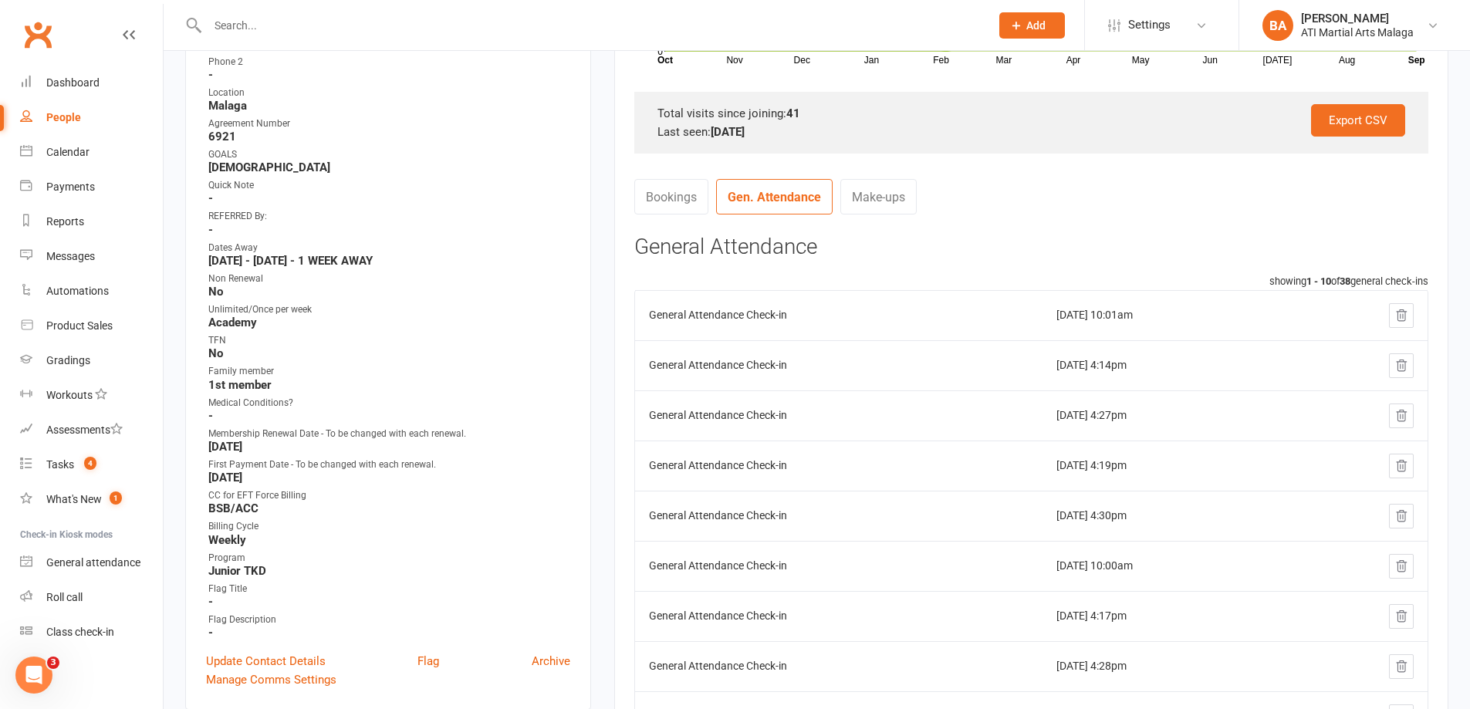
click at [819, 488] on td "General Attendance Check-in" at bounding box center [838, 466] width 407 height 50
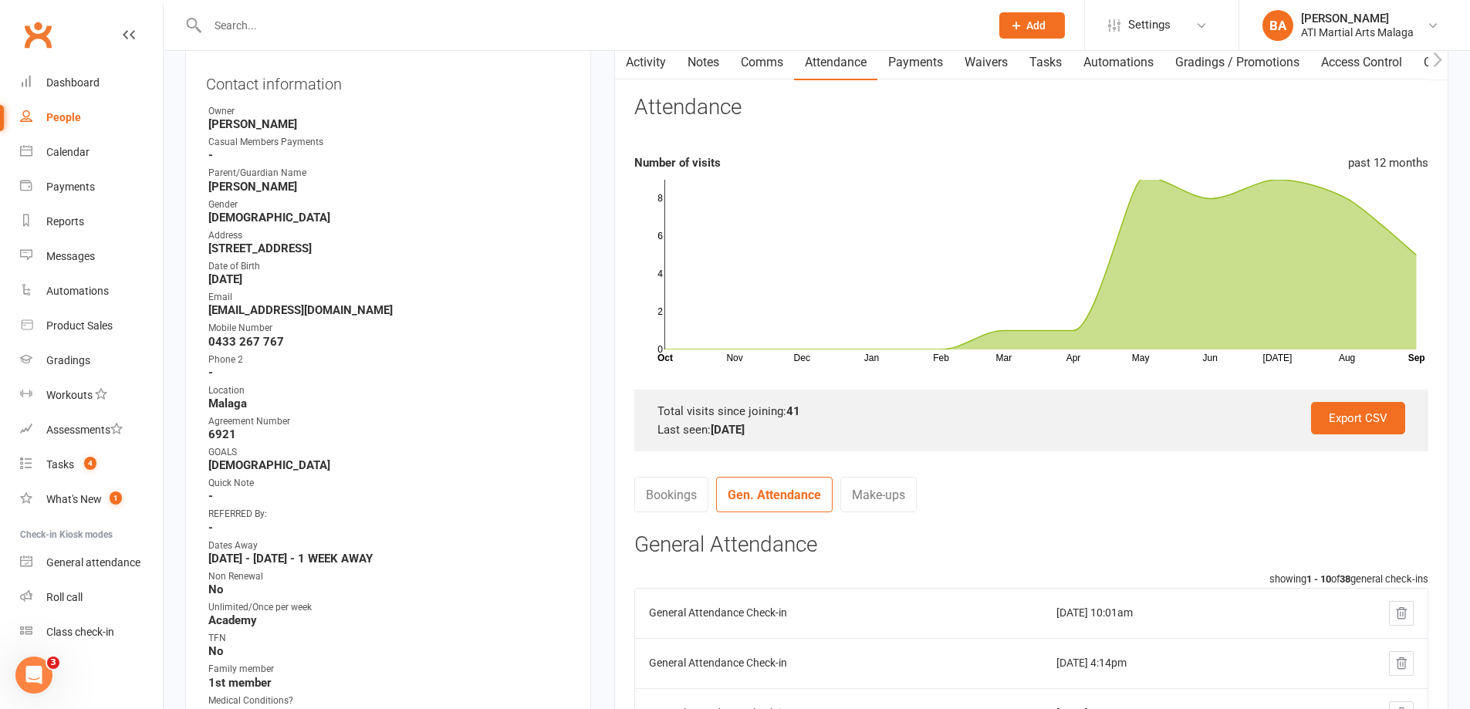
scroll to position [0, 0]
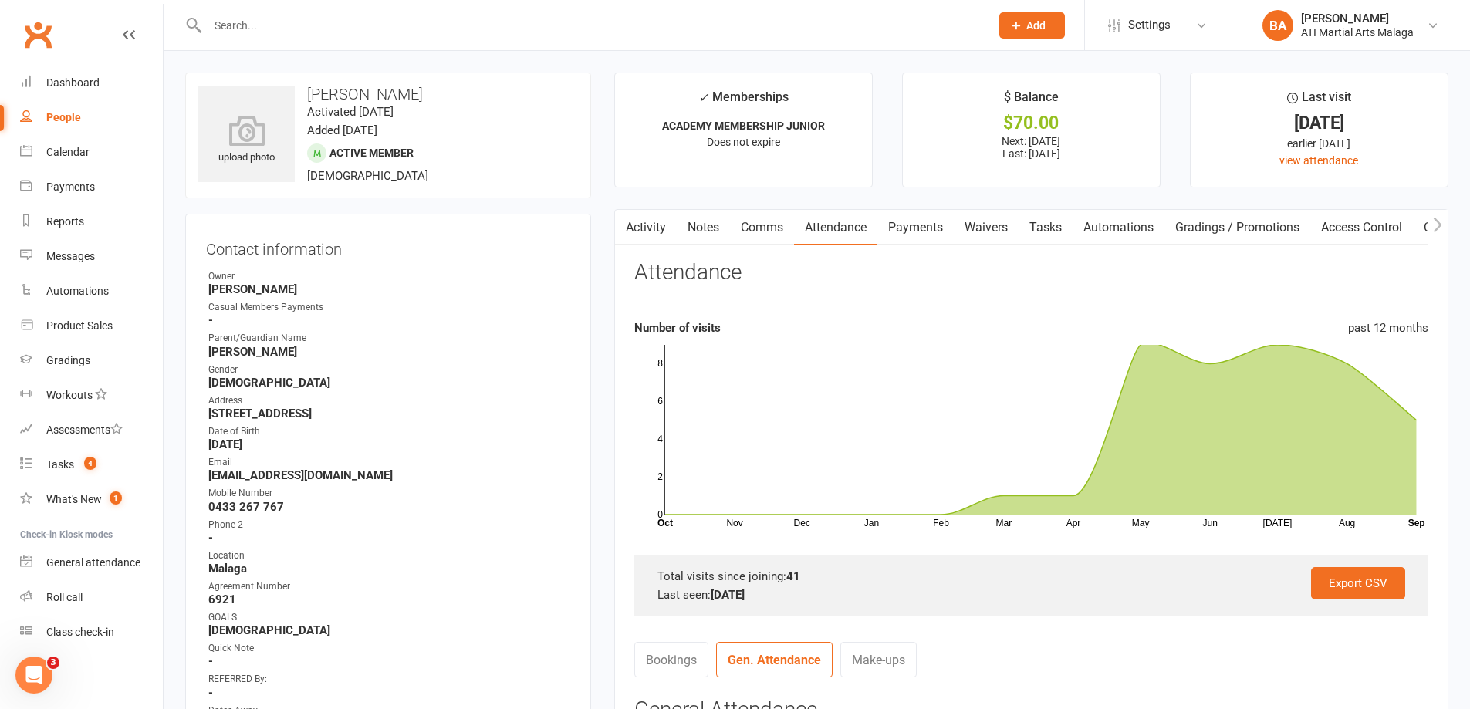
click at [637, 234] on link "Activity" at bounding box center [646, 227] width 62 height 35
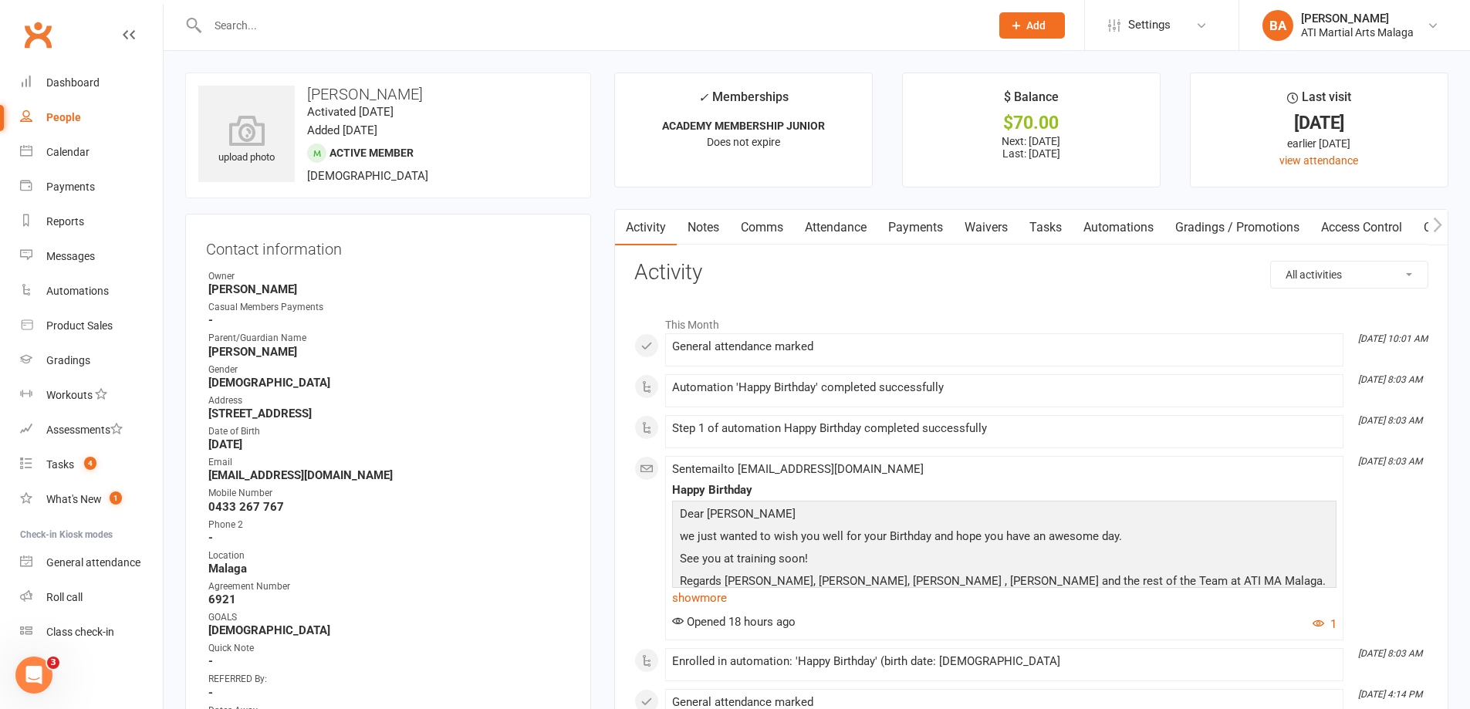
click at [848, 222] on link "Attendance" at bounding box center [835, 227] width 83 height 35
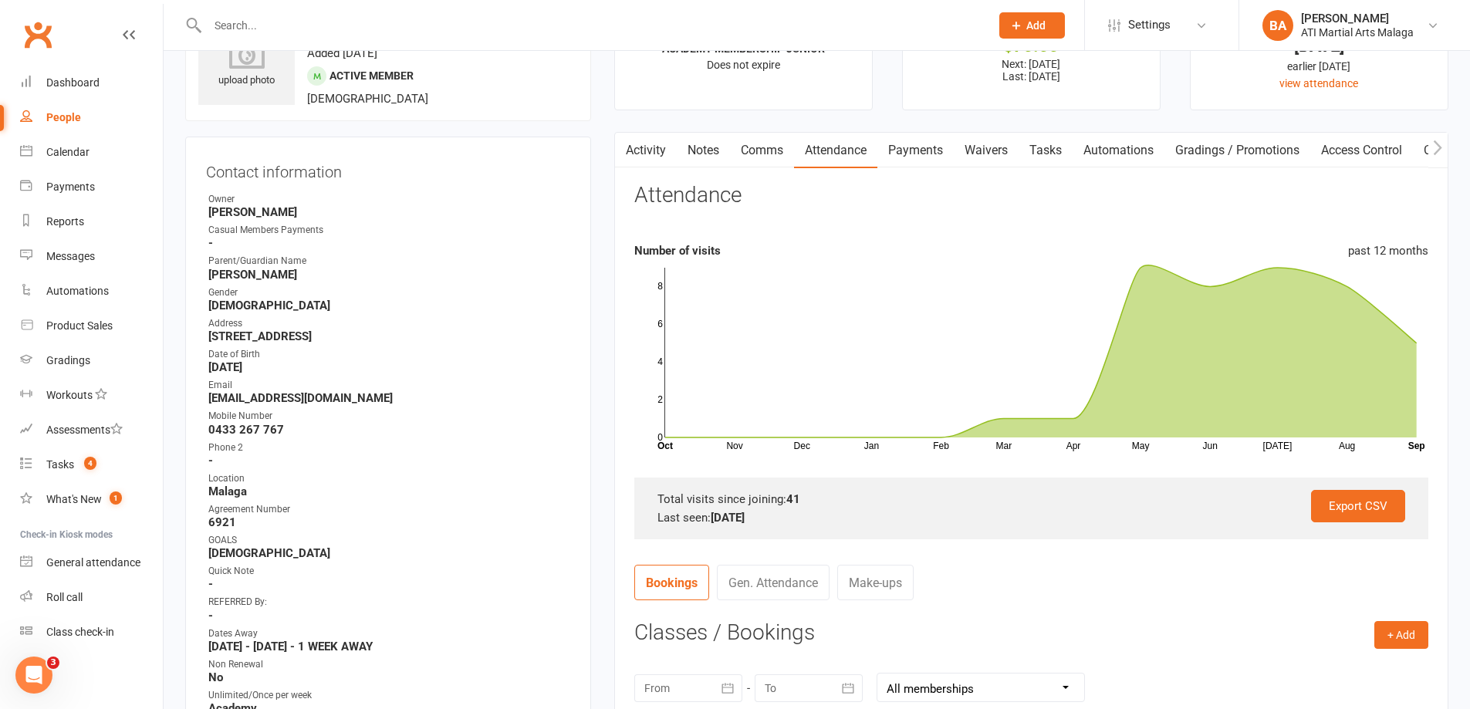
click at [794, 566] on link "Gen. Attendance" at bounding box center [773, 582] width 113 height 35
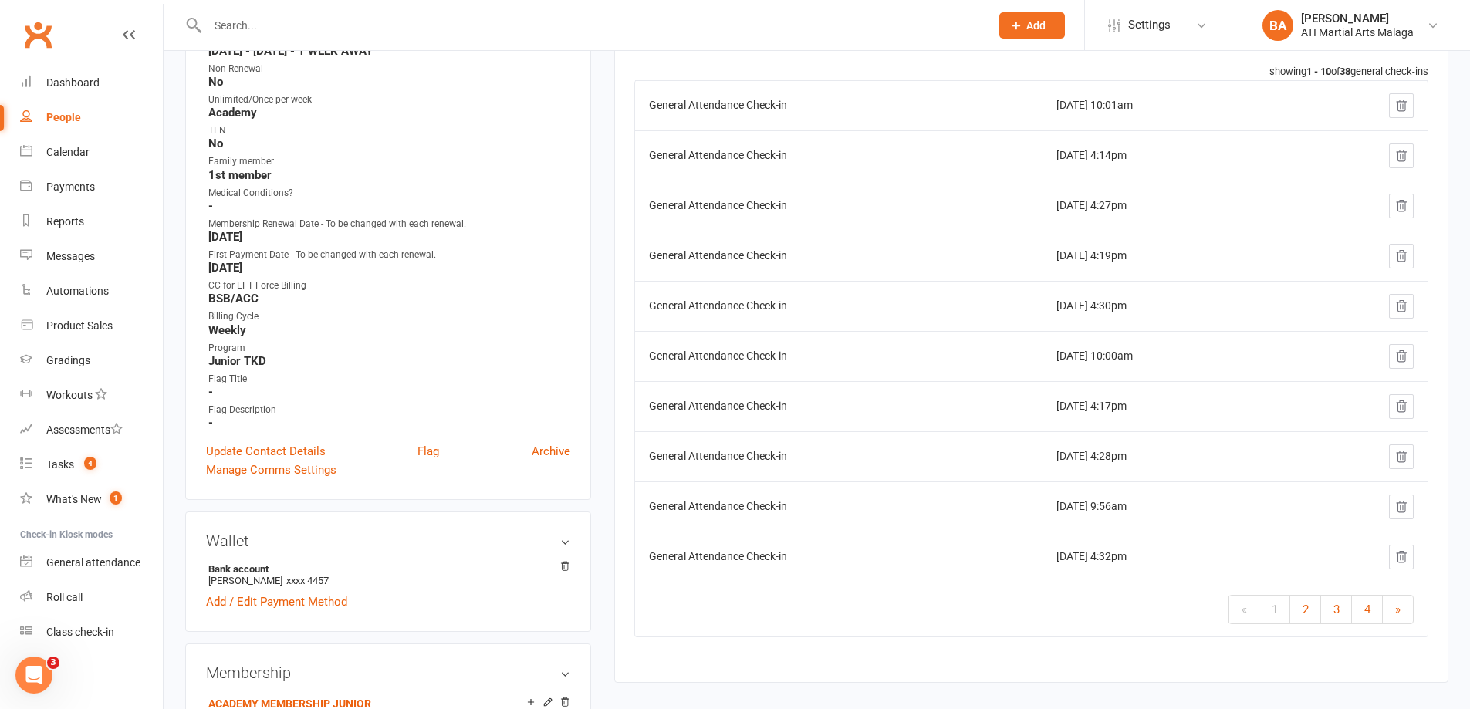
scroll to position [694, 0]
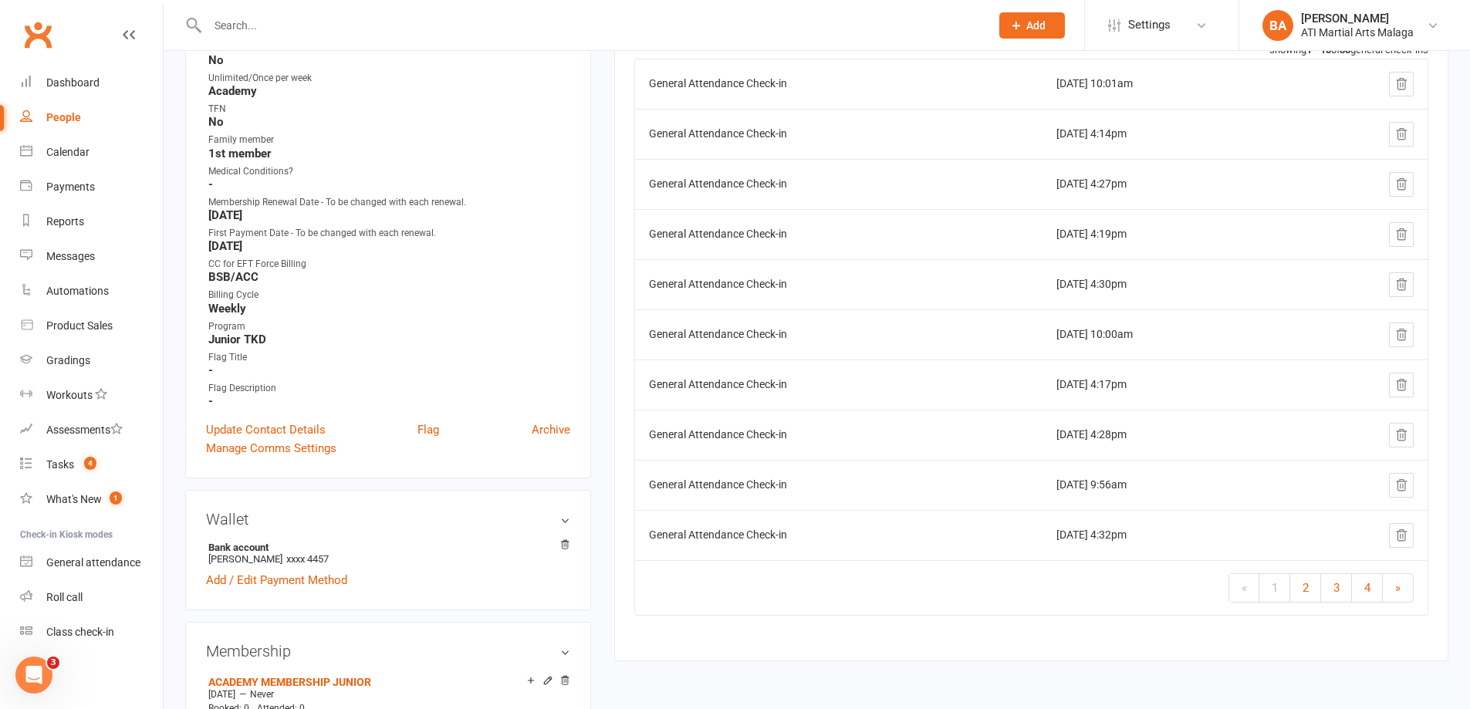
click at [891, 551] on td "General Attendance Check-in" at bounding box center [838, 535] width 407 height 50
click at [1305, 586] on span "2" at bounding box center [1306, 588] width 6 height 14
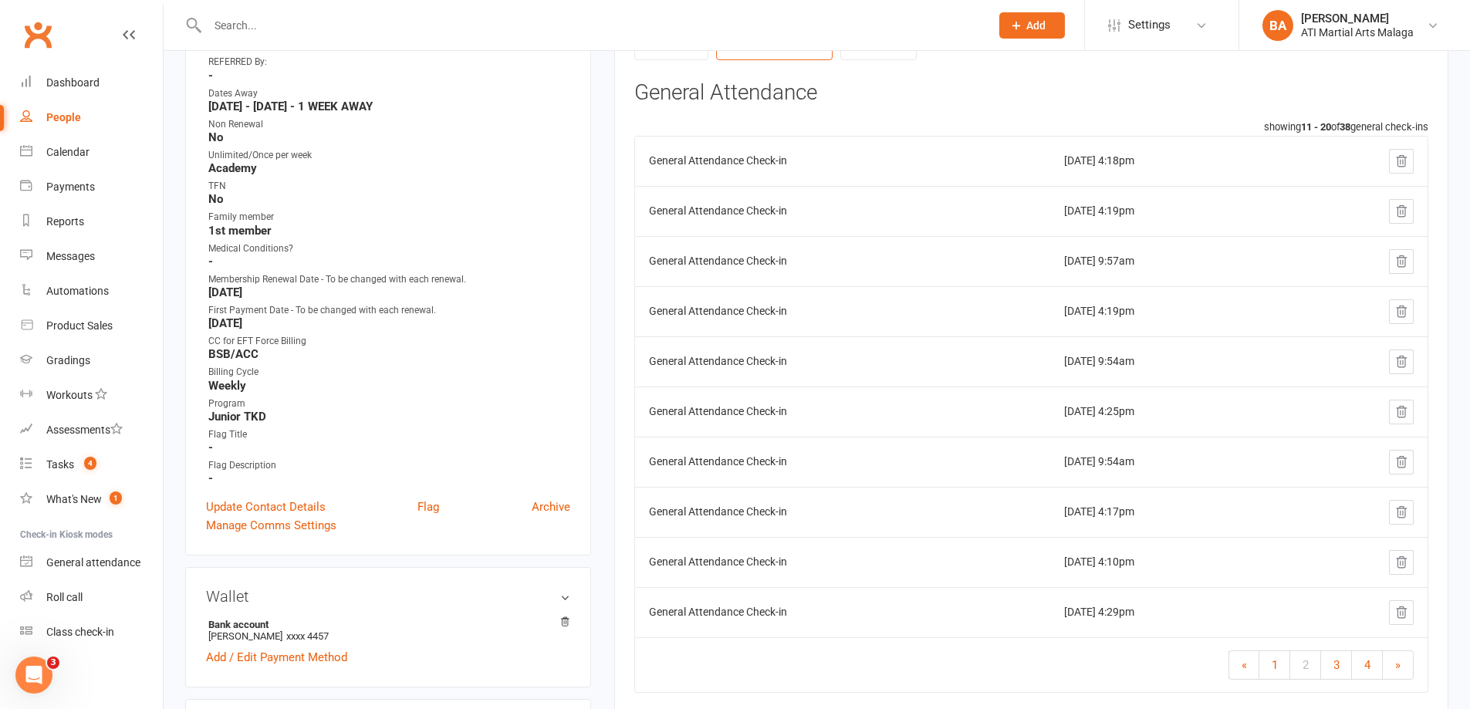
click at [960, 363] on td "General Attendance Check-in" at bounding box center [843, 361] width 416 height 50
click at [1272, 667] on span "1" at bounding box center [1275, 665] width 6 height 14
click at [24, 47] on link "Clubworx" at bounding box center [38, 34] width 39 height 39
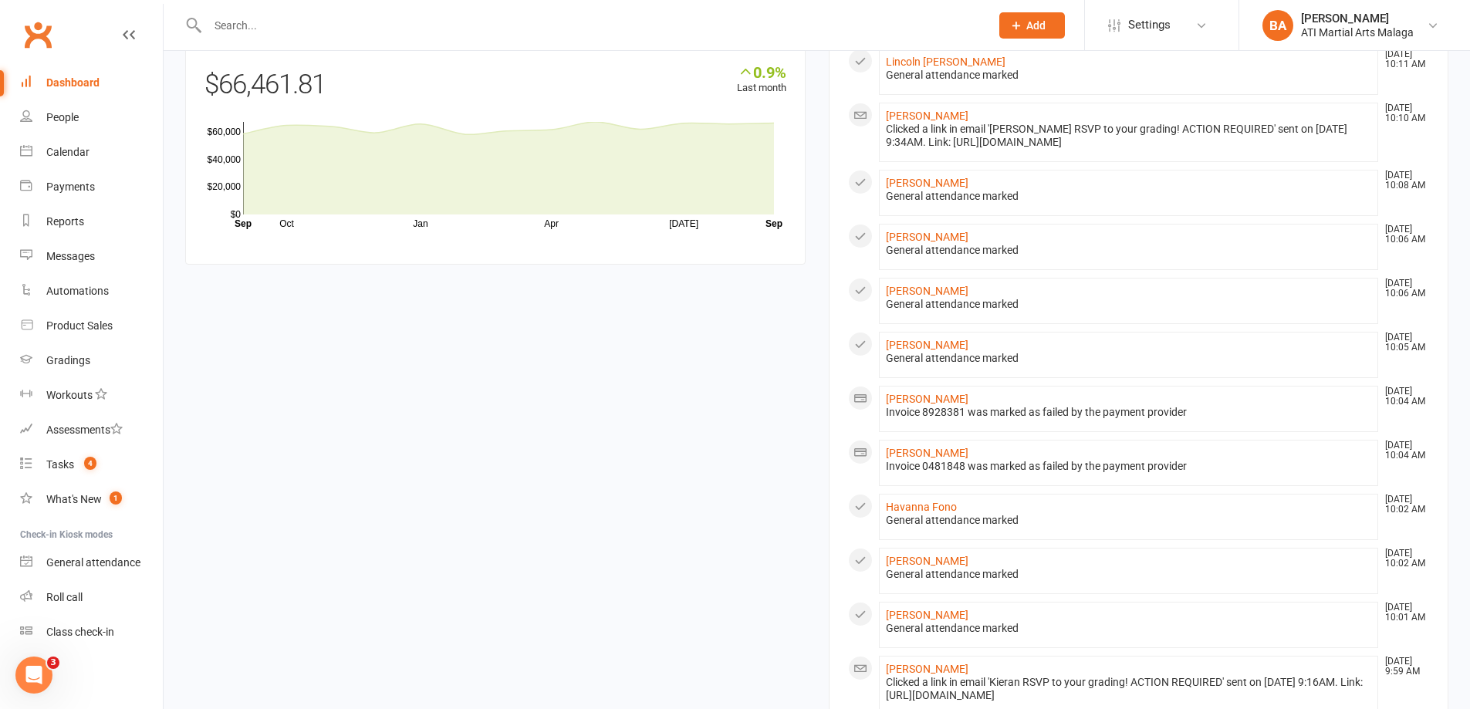
scroll to position [1312, 0]
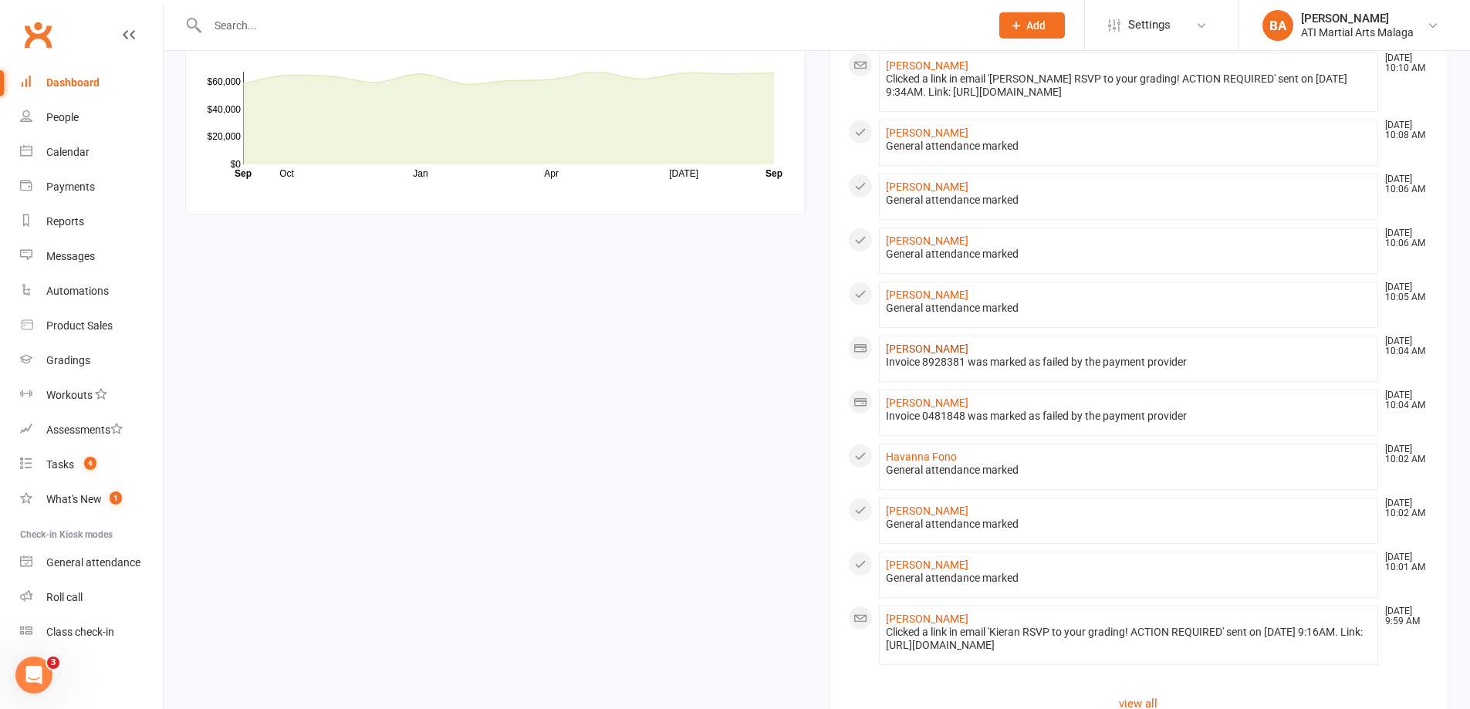
click at [912, 355] on link "[PERSON_NAME]" at bounding box center [927, 349] width 83 height 12
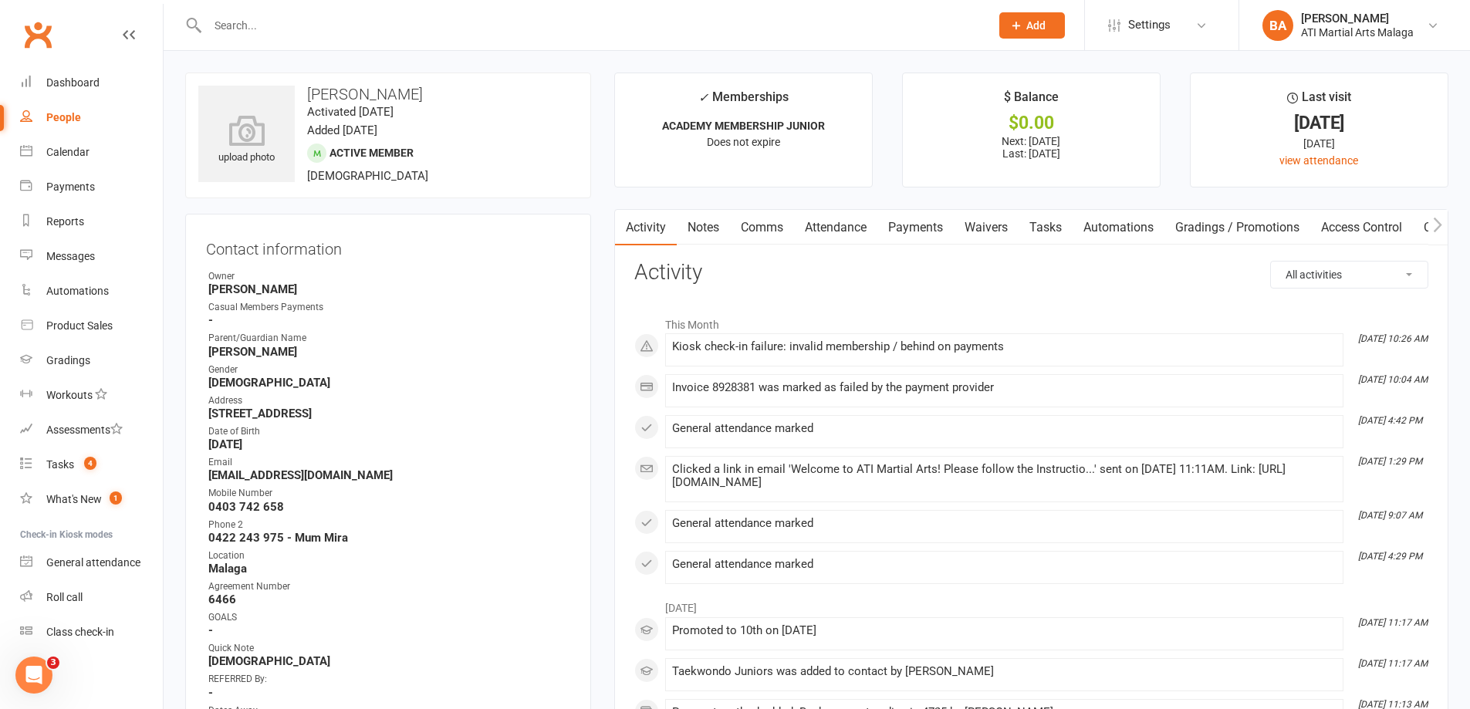
click at [921, 220] on link "Payments" at bounding box center [915, 227] width 76 height 35
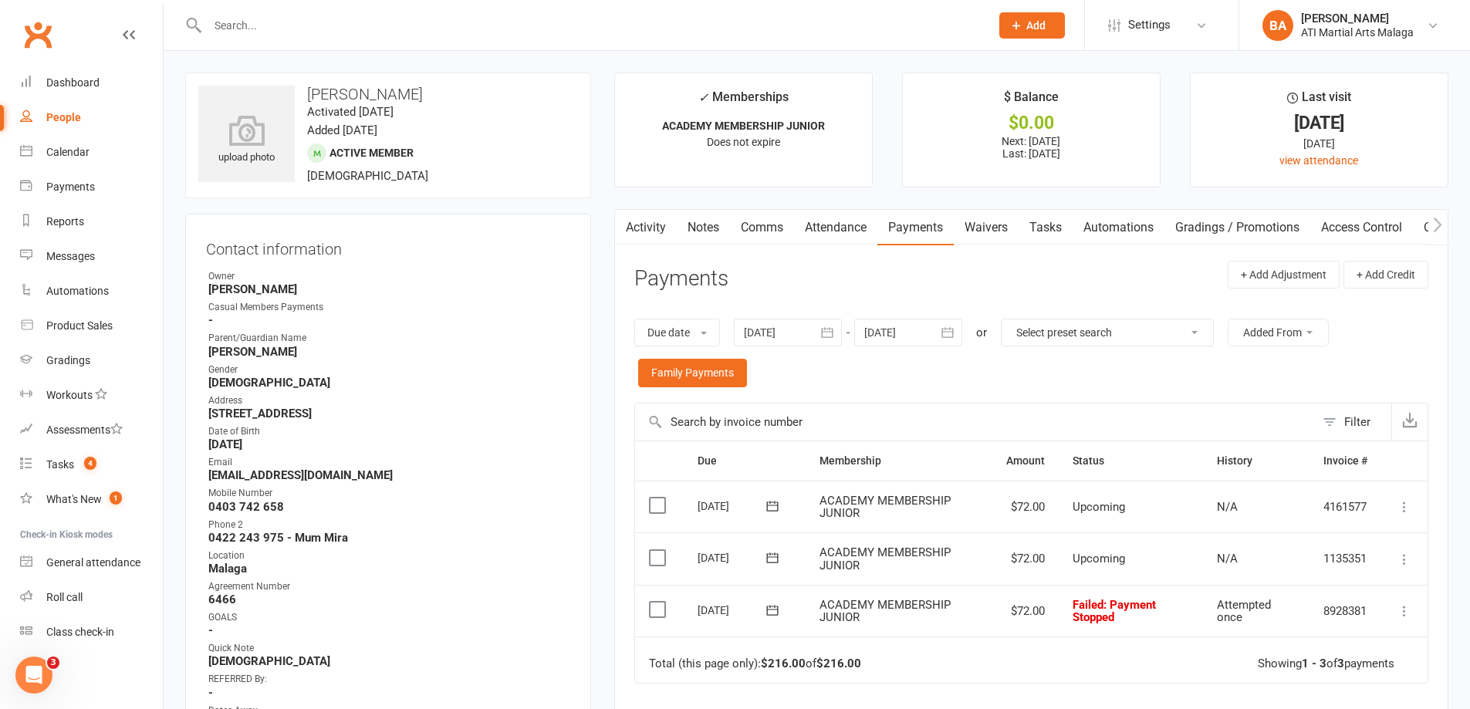
click at [617, 434] on div "Activity Notes Comms Attendance Payments Waivers Tasks Automations Gradings / P…" at bounding box center [1031, 558] width 834 height 698
click at [707, 228] on link "Notes" at bounding box center [703, 227] width 53 height 35
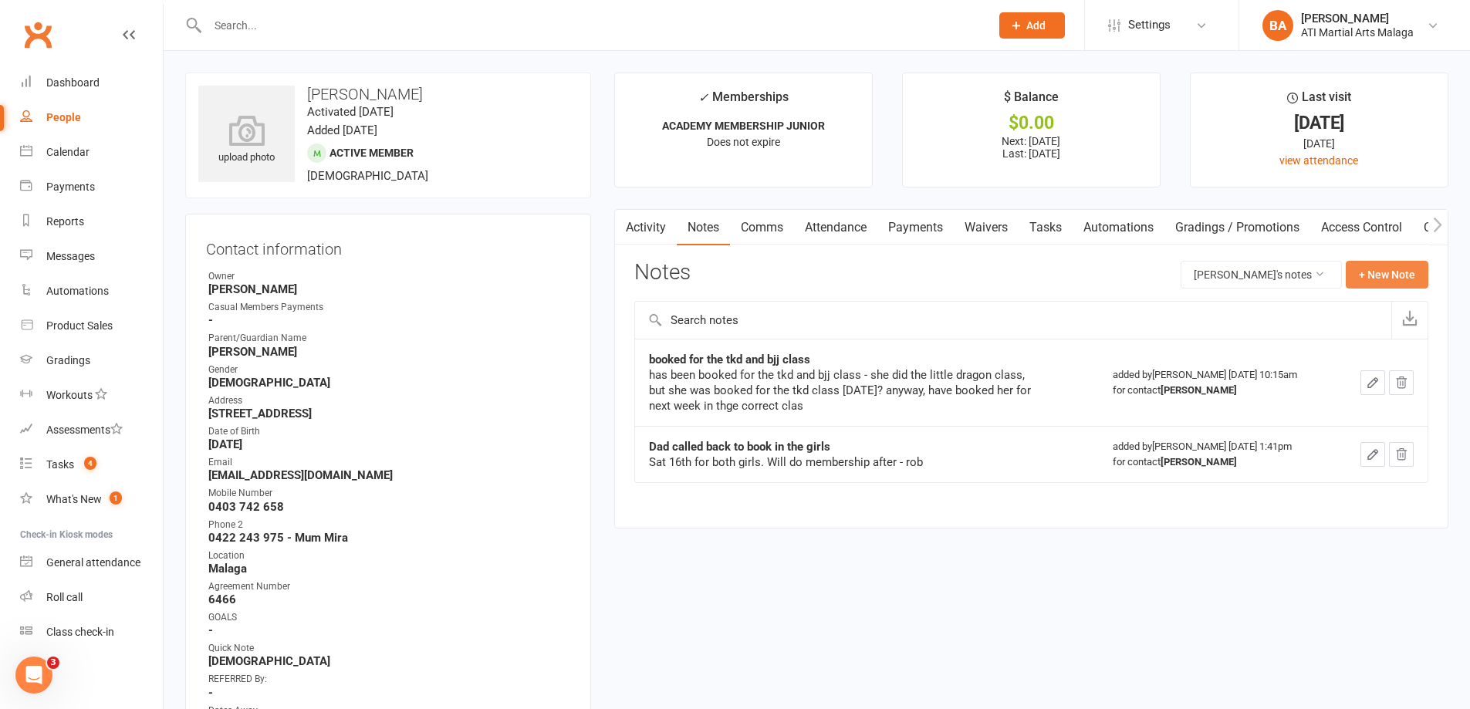
click at [1410, 284] on button "+ New Note" at bounding box center [1387, 275] width 83 height 28
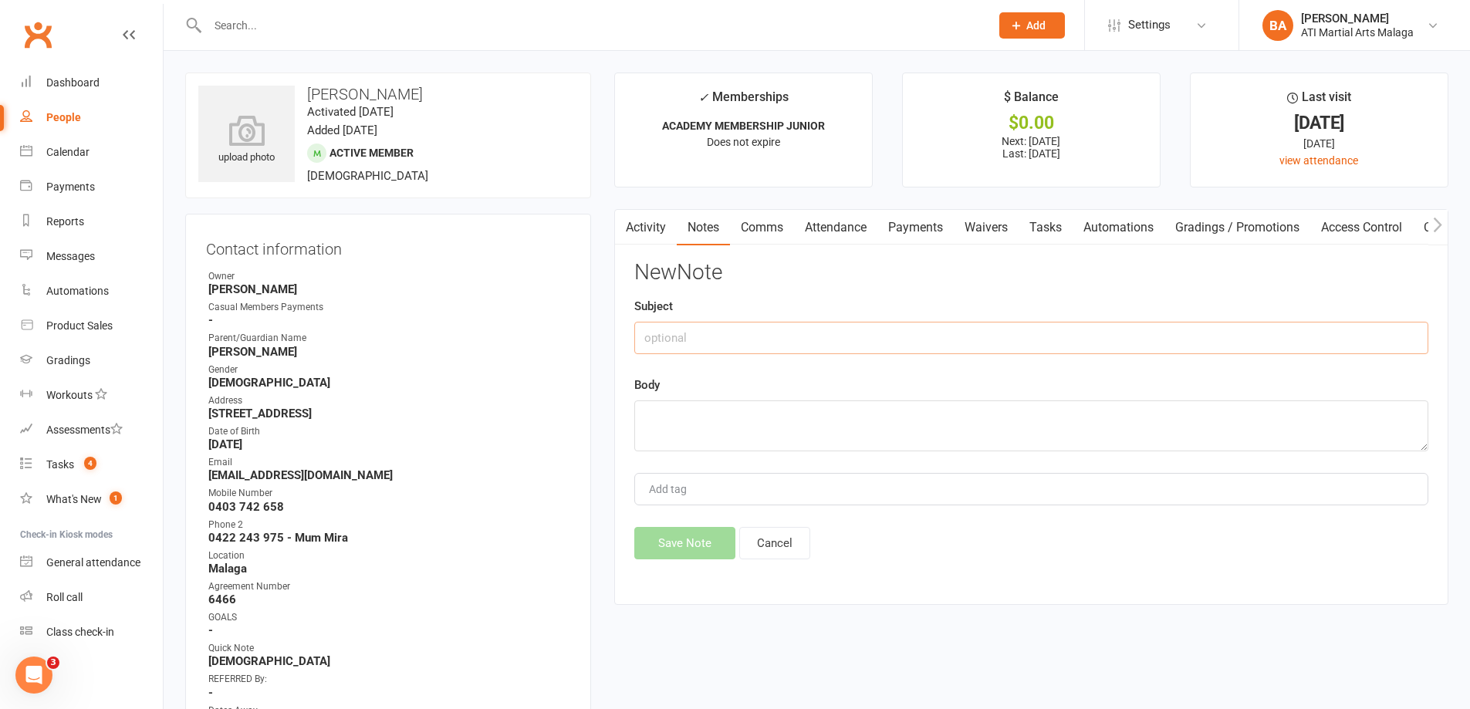
click at [1047, 338] on input "text" at bounding box center [1031, 338] width 794 height 32
click at [891, 231] on link "Payments" at bounding box center [915, 227] width 76 height 35
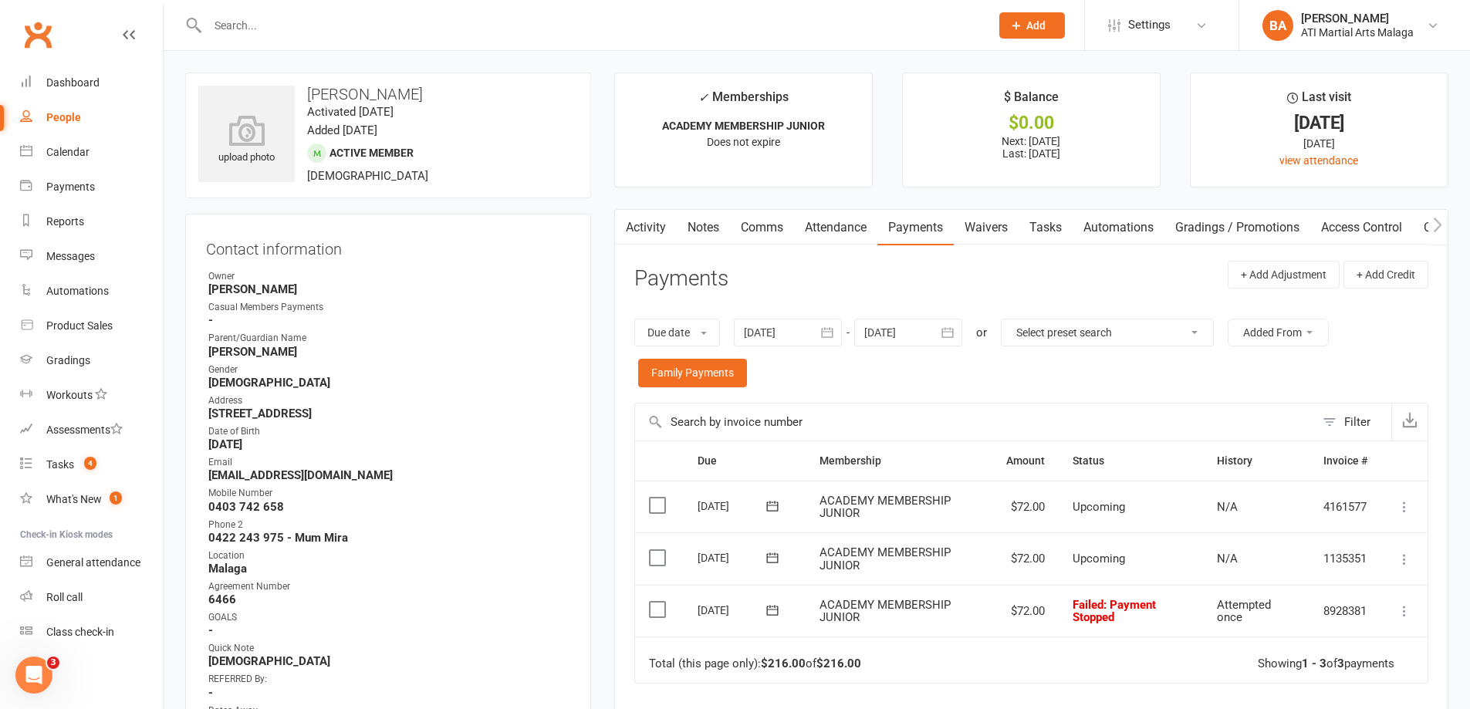
click at [701, 238] on link "Notes" at bounding box center [703, 227] width 53 height 35
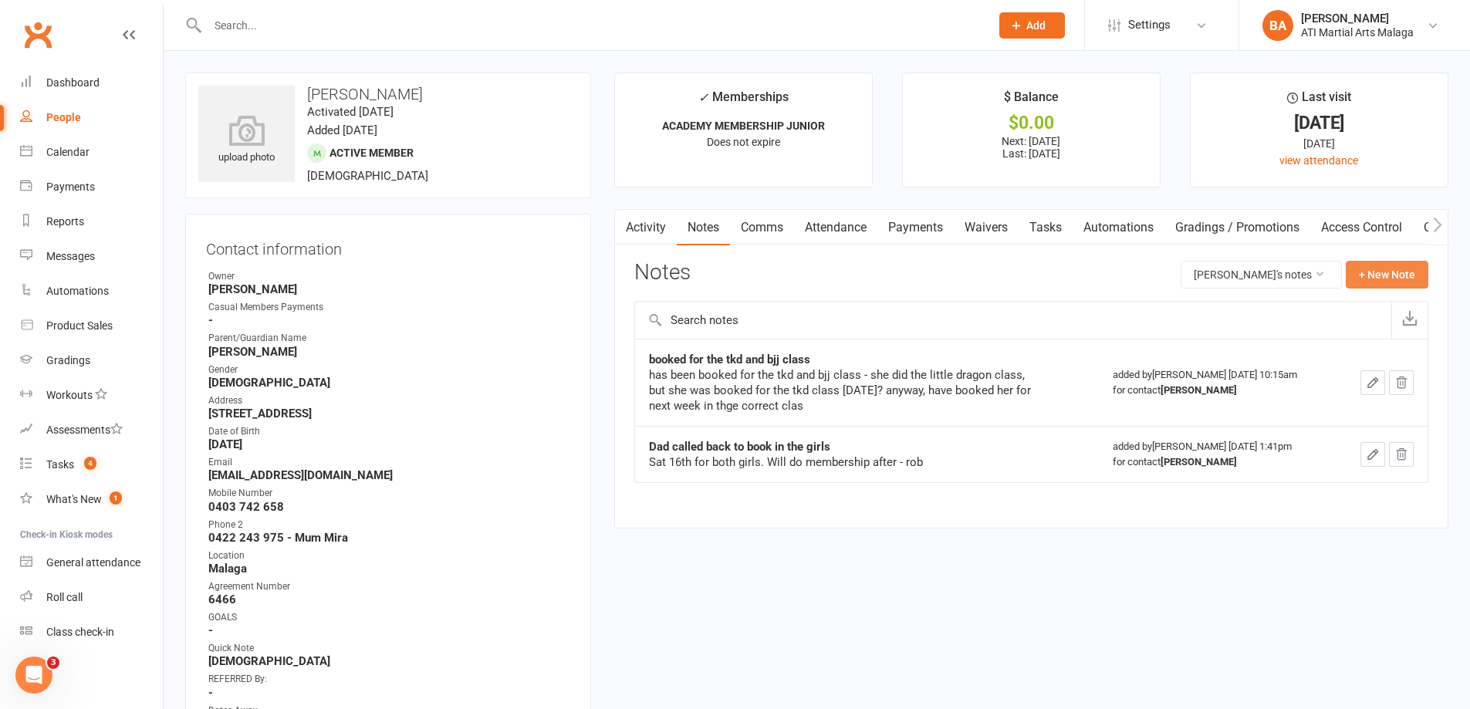
click at [1387, 279] on button "+ New Note" at bounding box center [1387, 275] width 83 height 28
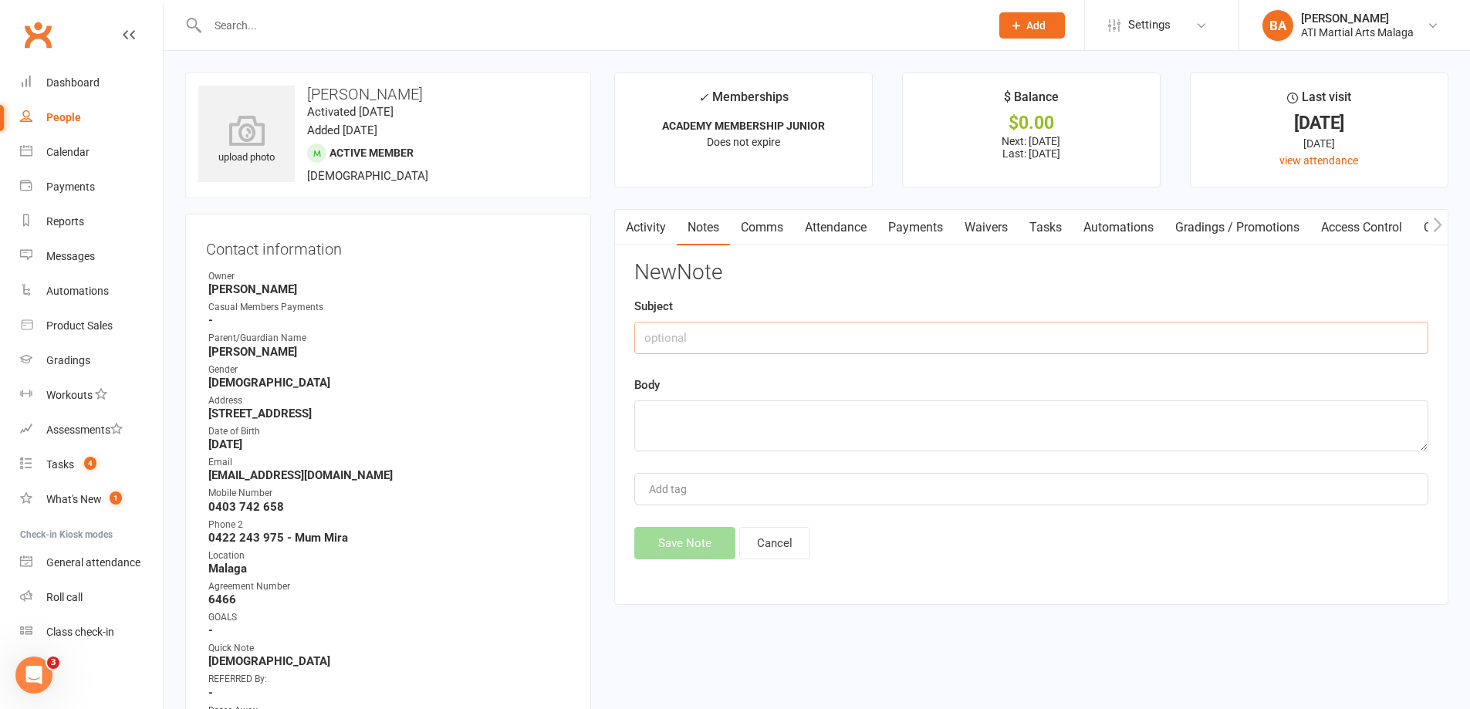
click at [1067, 336] on input "text" at bounding box center [1031, 338] width 794 height 32
type input "Stopped PAyment?"
type textarea "P"
click at [697, 340] on input "Stopped PAyment?" at bounding box center [1031, 338] width 794 height 32
type input "Stopped Payment?"
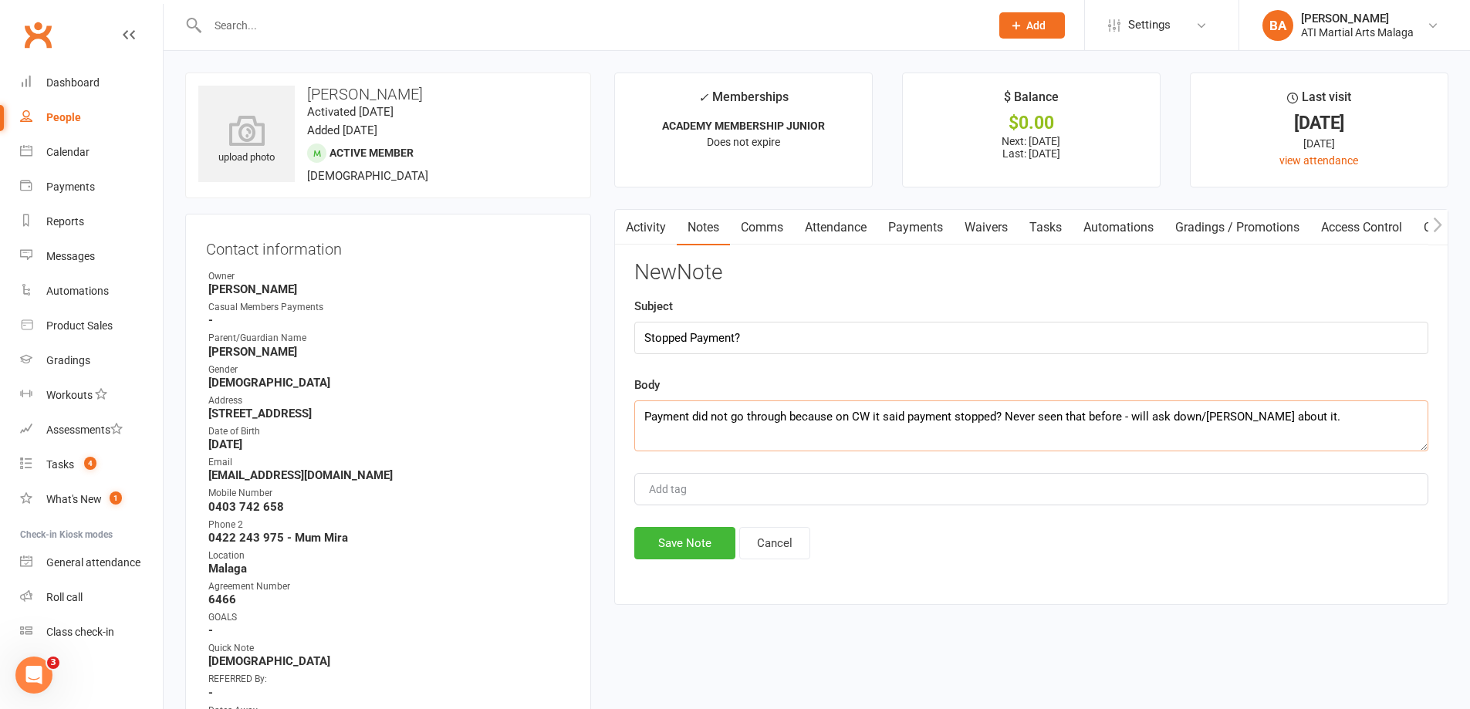
click at [1196, 418] on textarea "Payment did not go through because on CW it said payment stopped? Never seen th…" at bounding box center [1031, 425] width 794 height 51
click at [1305, 424] on textarea "Payment did not go through because on CW it said payment stopped? Never seen th…" at bounding box center [1031, 425] width 794 height 51
type textarea "Payment did not go through because on CW it said payment stopped? Never seen th…"
click at [684, 546] on button "Save Note" at bounding box center [684, 543] width 101 height 32
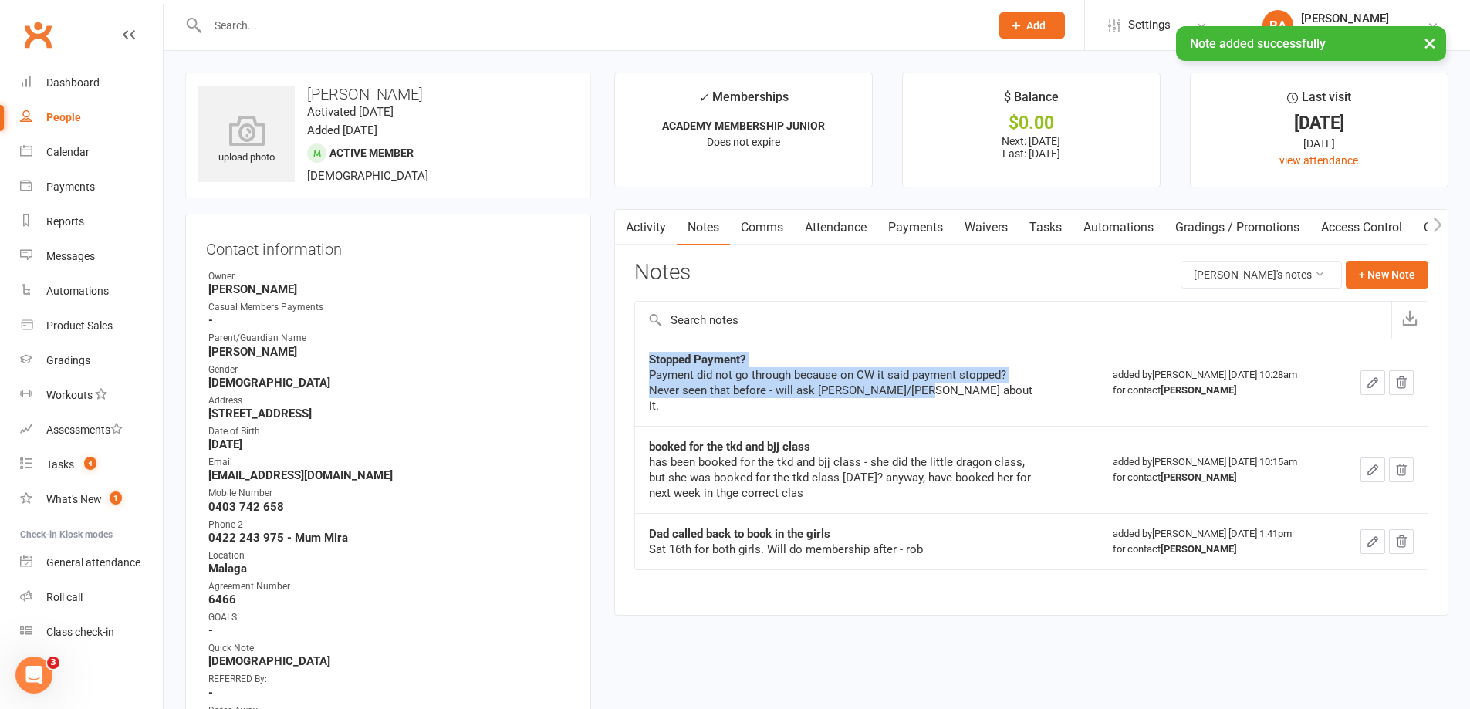
drag, startPoint x: 650, startPoint y: 359, endPoint x: 981, endPoint y: 394, distance: 332.9
click at [981, 394] on div "Stopped Payment? Payment did not go through because on CW it said payment stopp…" at bounding box center [842, 383] width 386 height 62
copy div "Stopped Payment? Payment did not go through because on CW it said payment stopp…"
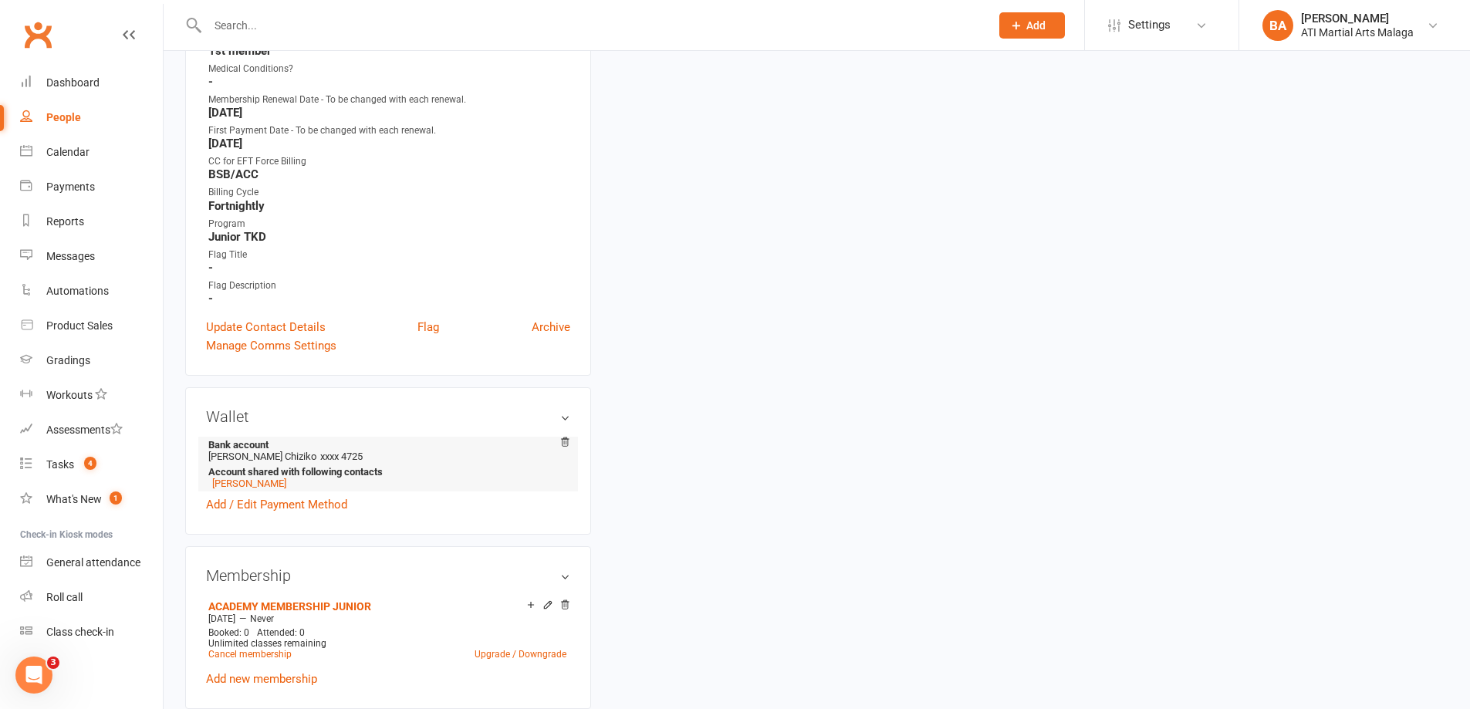
scroll to position [1080, 0]
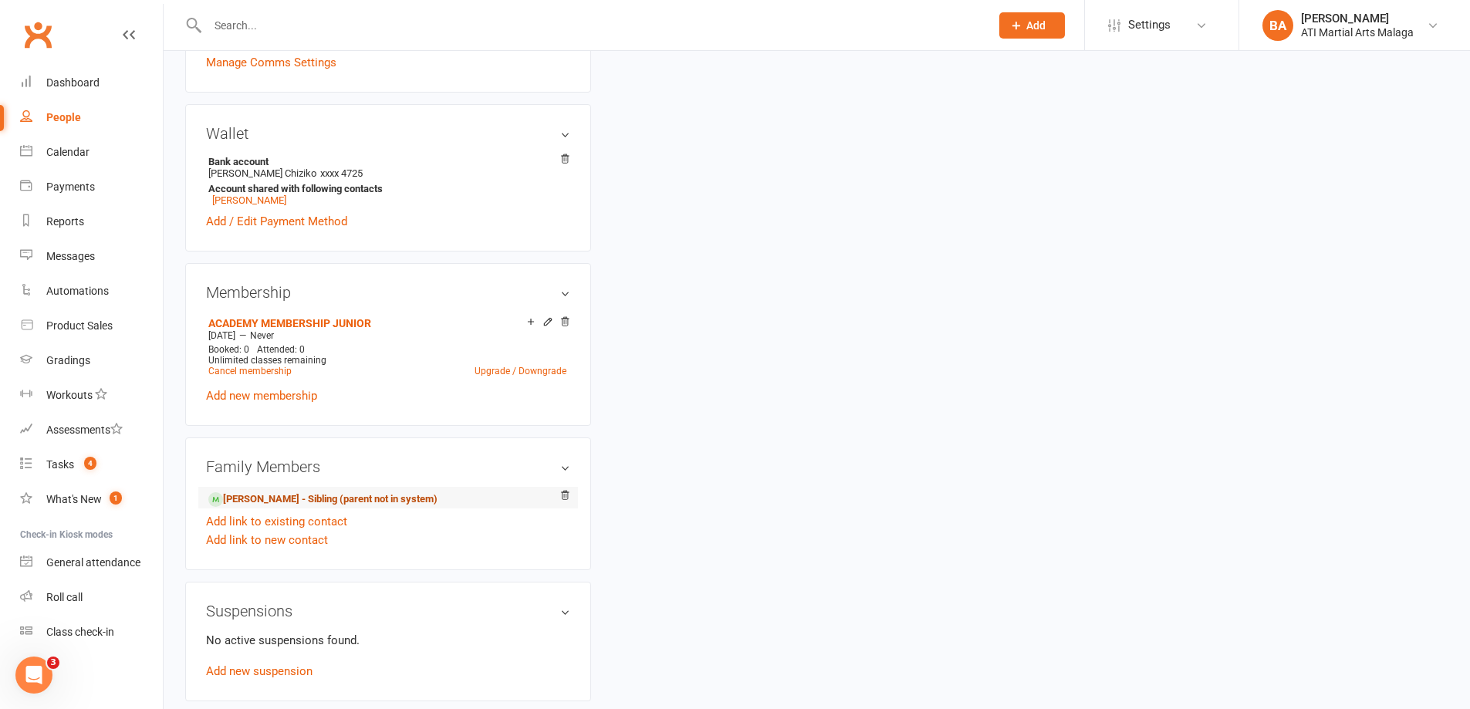
click at [276, 493] on link "Alika Chiziko - Sibling (parent not in system)" at bounding box center [322, 500] width 229 height 16
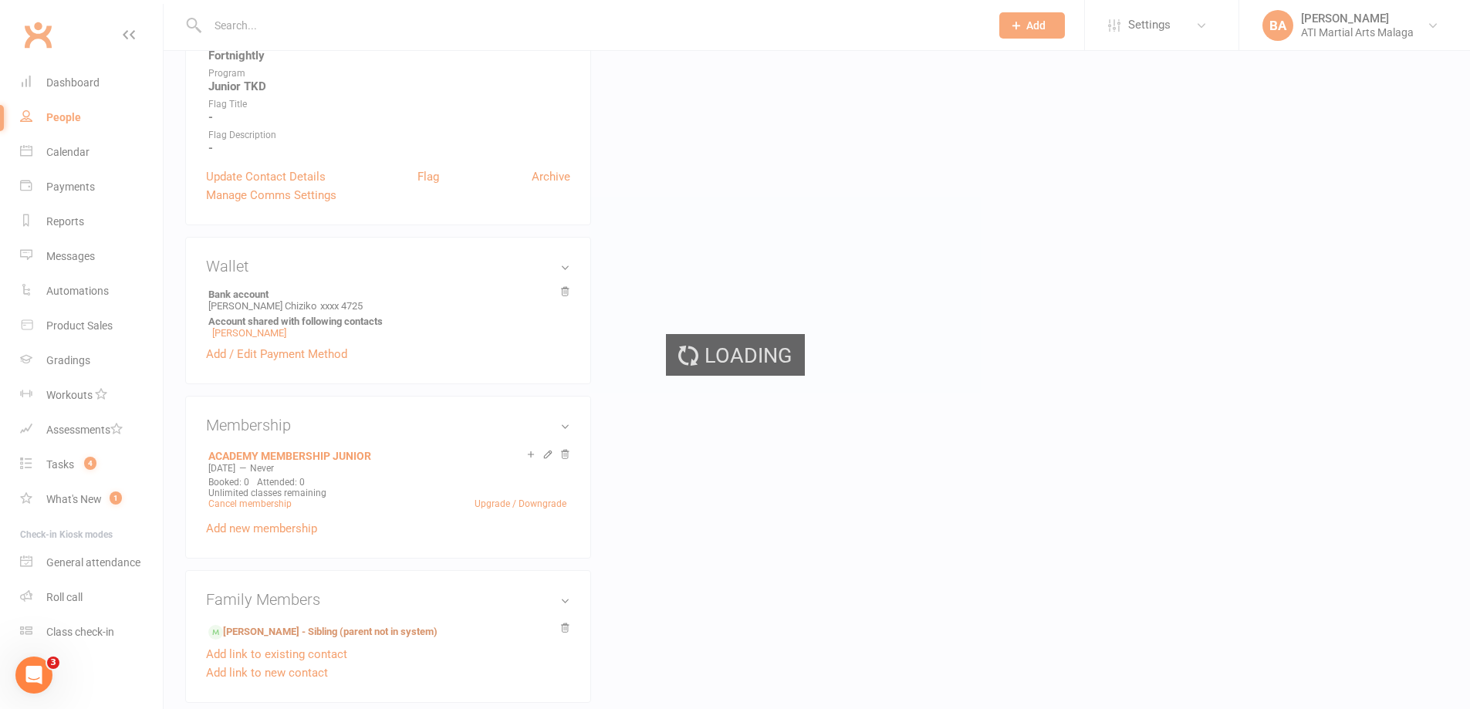
scroll to position [717, 0]
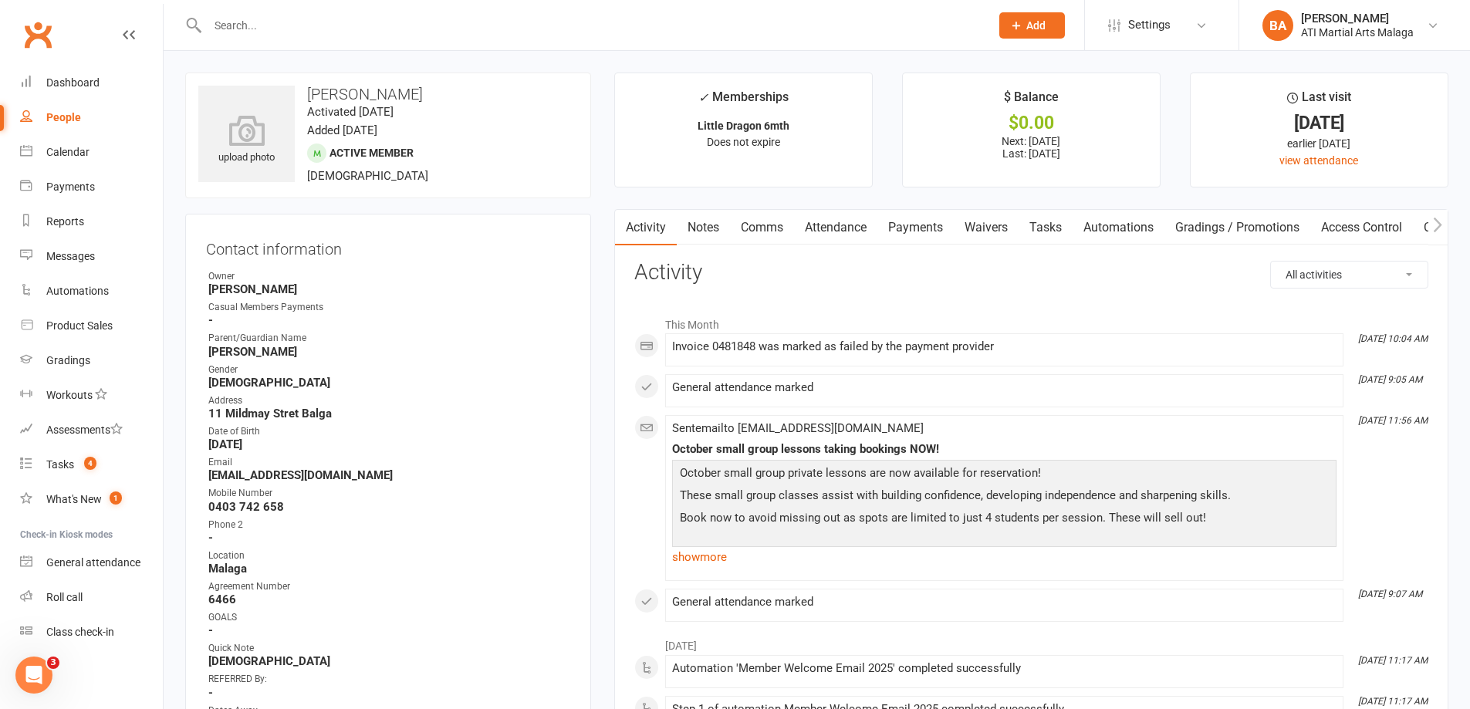
click at [710, 238] on link "Notes" at bounding box center [703, 227] width 53 height 35
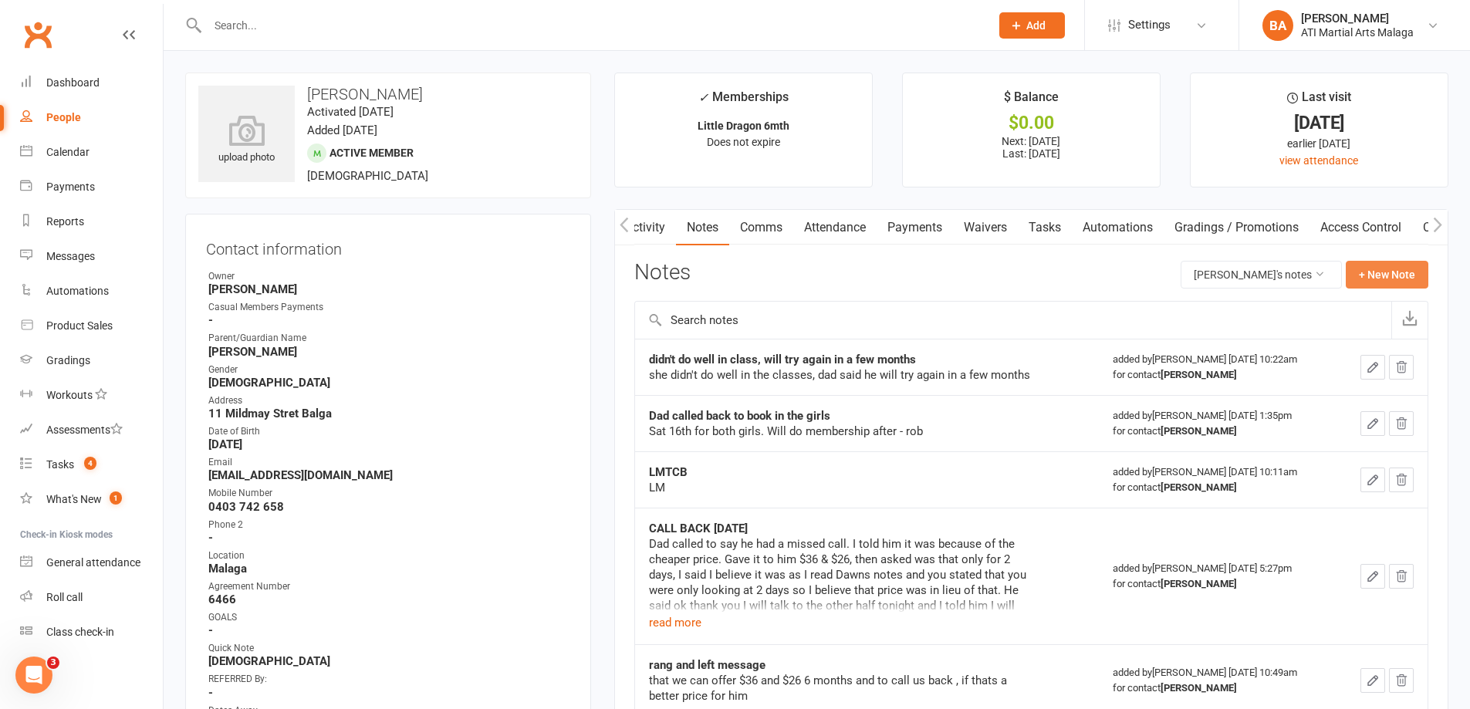
click at [1394, 270] on button "+ New Note" at bounding box center [1387, 275] width 83 height 28
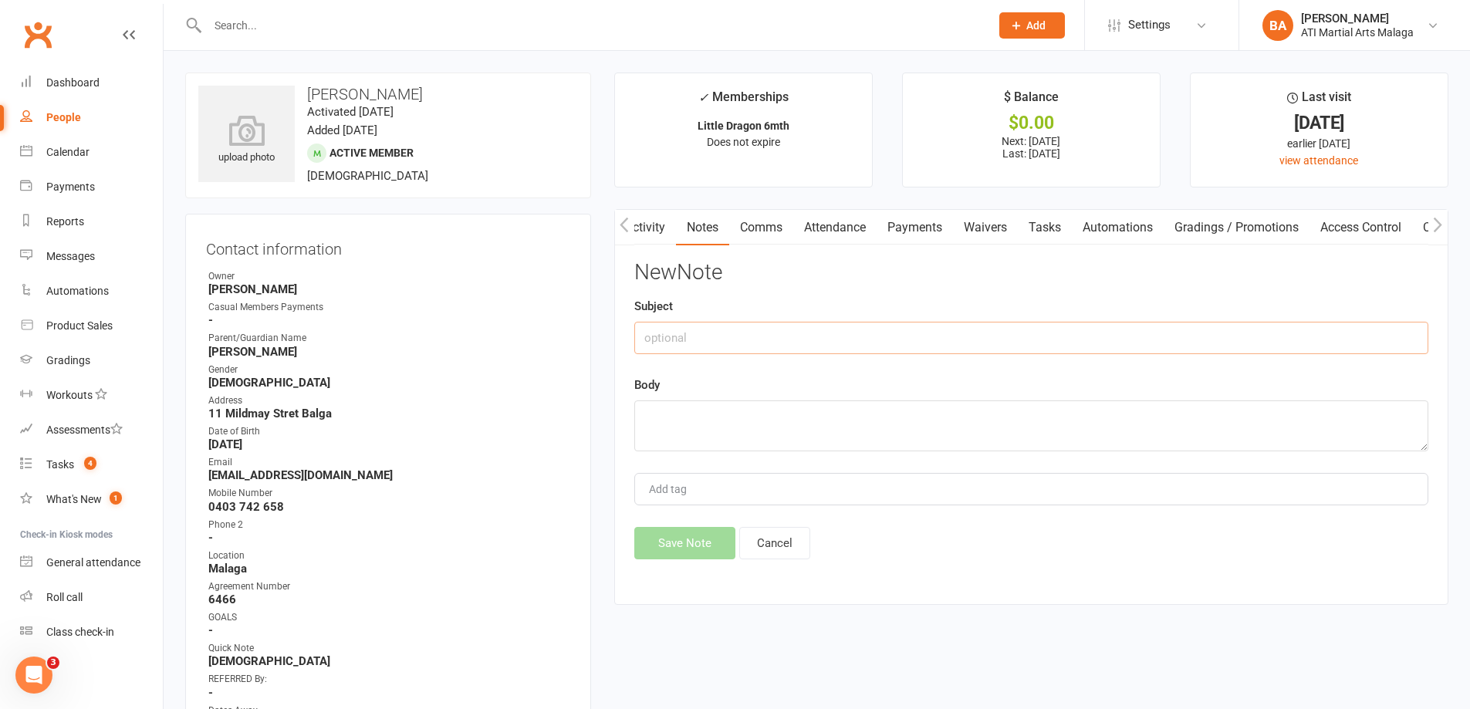
click at [948, 345] on input "text" at bounding box center [1031, 338] width 794 height 32
click at [885, 427] on textarea at bounding box center [1031, 425] width 794 height 51
paste textarea "Stopped Payment? Payment did not go through because on CW it said payment stopp…"
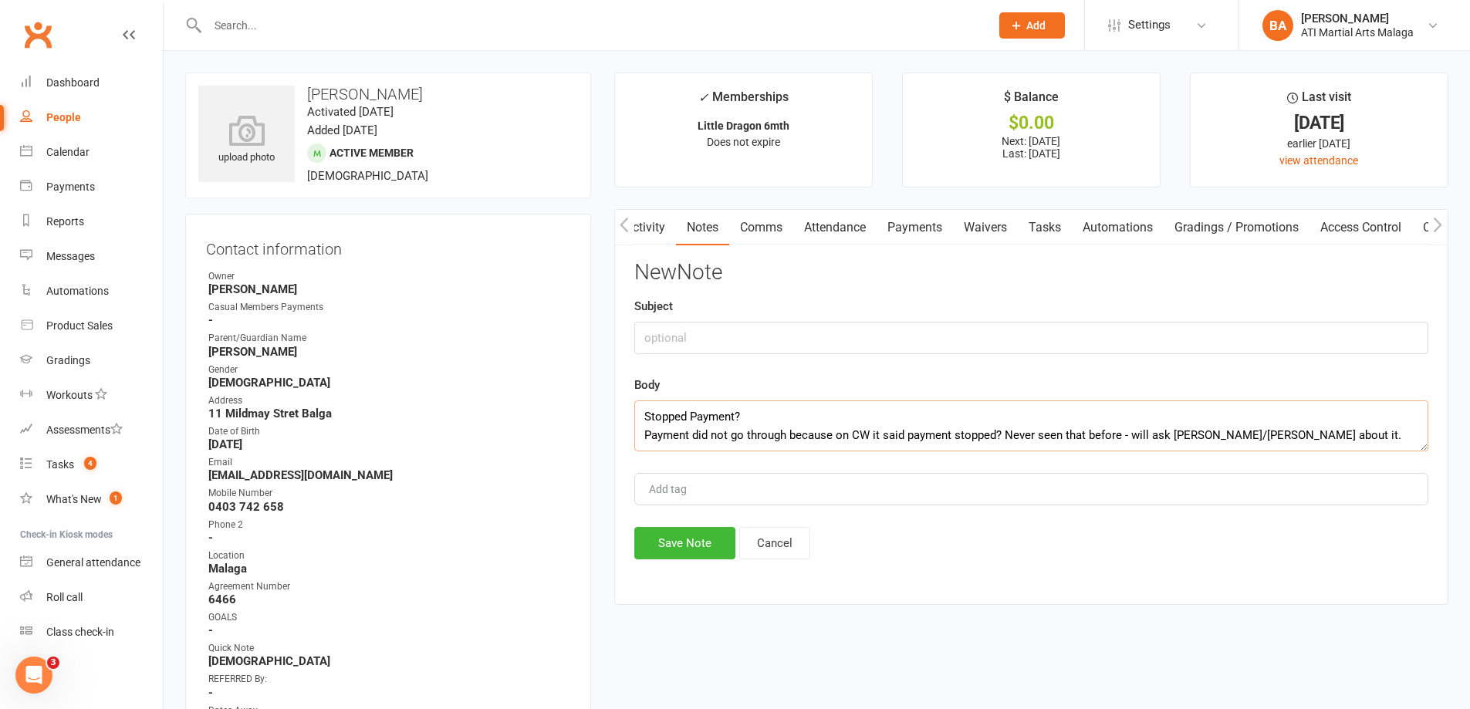
drag, startPoint x: 755, startPoint y: 409, endPoint x: 522, endPoint y: 421, distance: 233.3
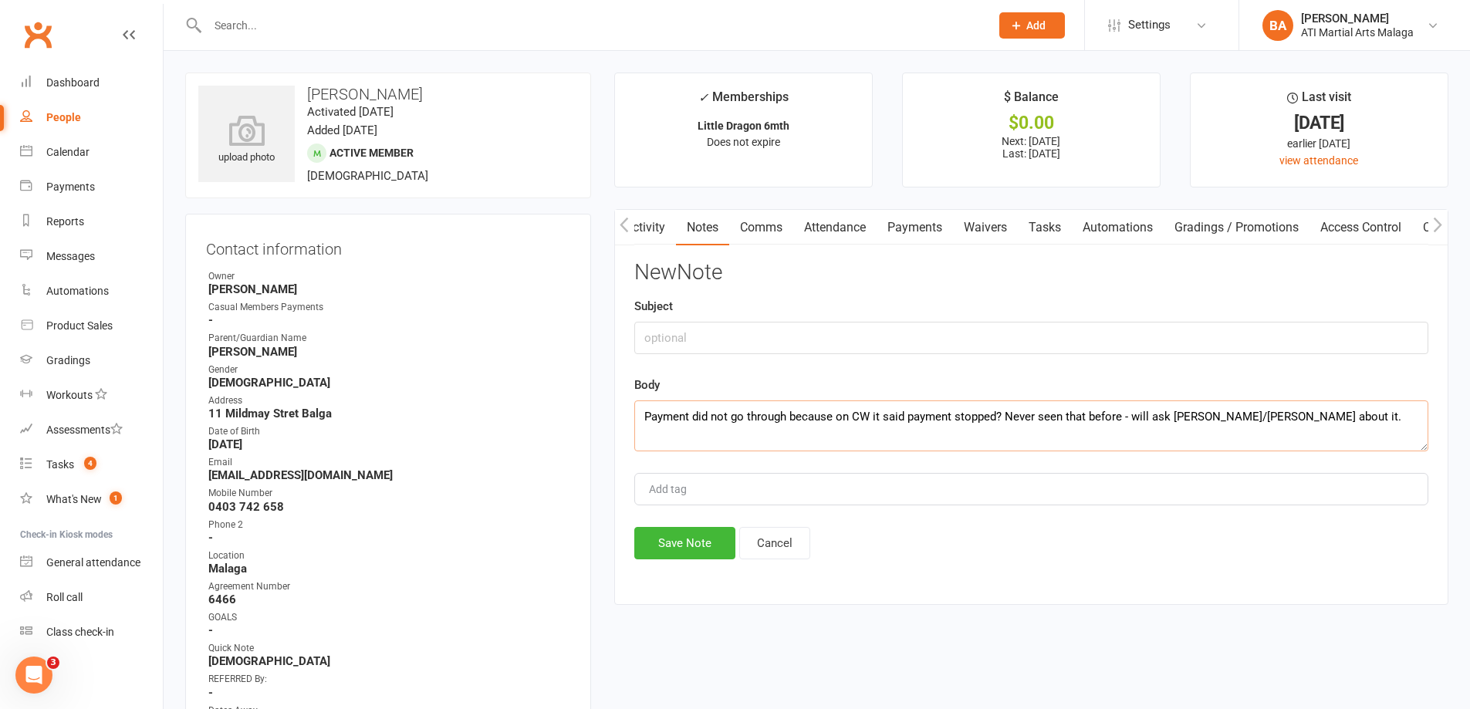
type textarea "Payment did not go through because on CW it said payment stopped? Never seen th…"
click at [730, 348] on input "text" at bounding box center [1031, 338] width 794 height 32
paste input "Stopped Payment?"
type input "Stopped Payment?"
click at [678, 544] on button "Save Note" at bounding box center [684, 543] width 101 height 32
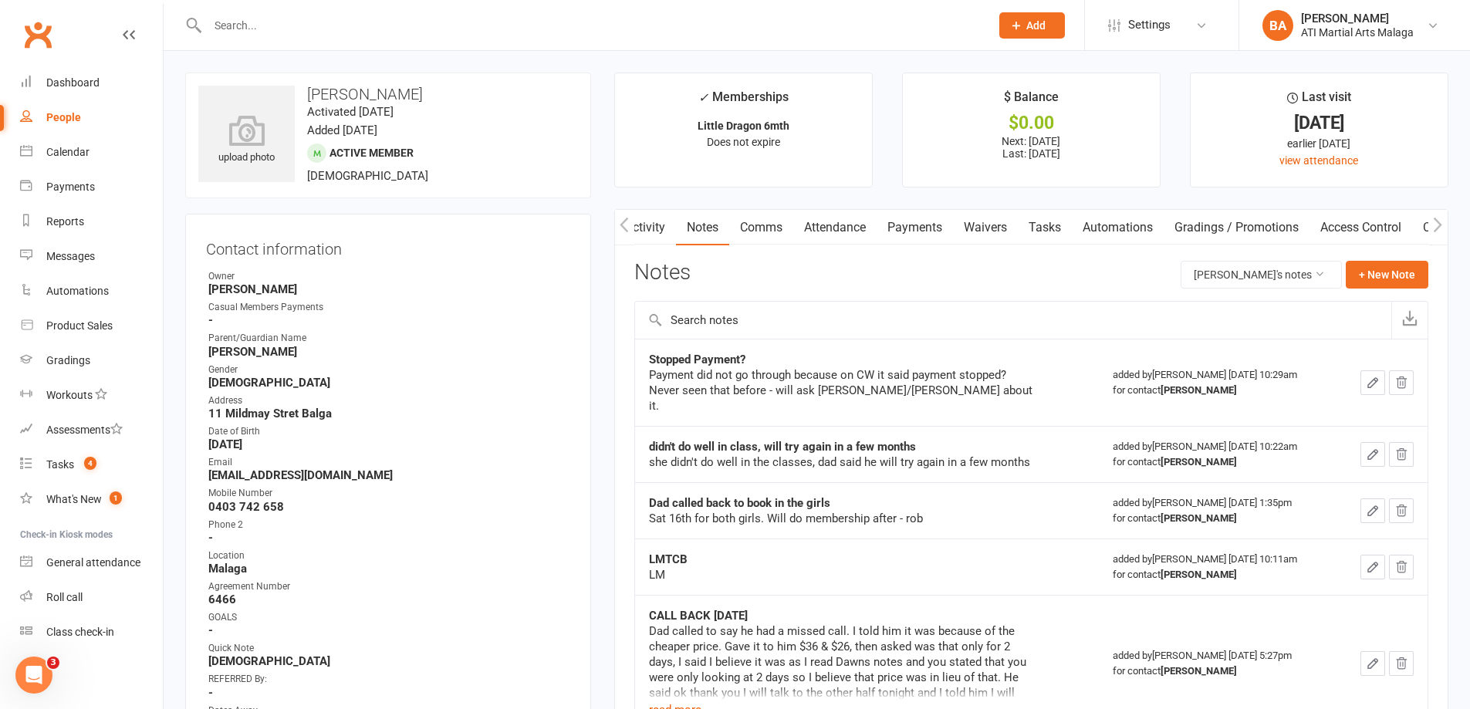
click at [911, 228] on link "Payments" at bounding box center [915, 227] width 76 height 35
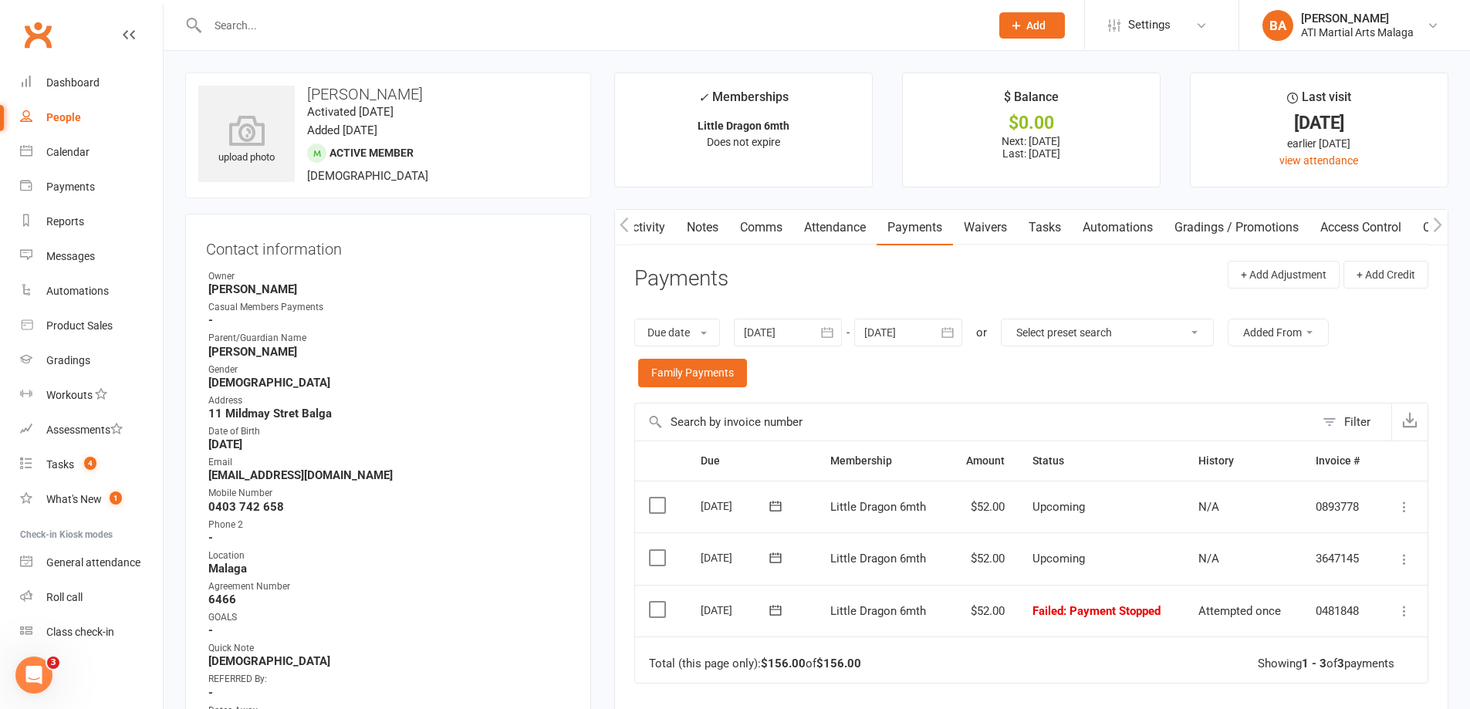
click at [343, 36] on div at bounding box center [582, 25] width 794 height 50
click at [351, 30] on input "text" at bounding box center [591, 26] width 776 height 22
click at [356, 25] on input "text" at bounding box center [591, 26] width 776 height 22
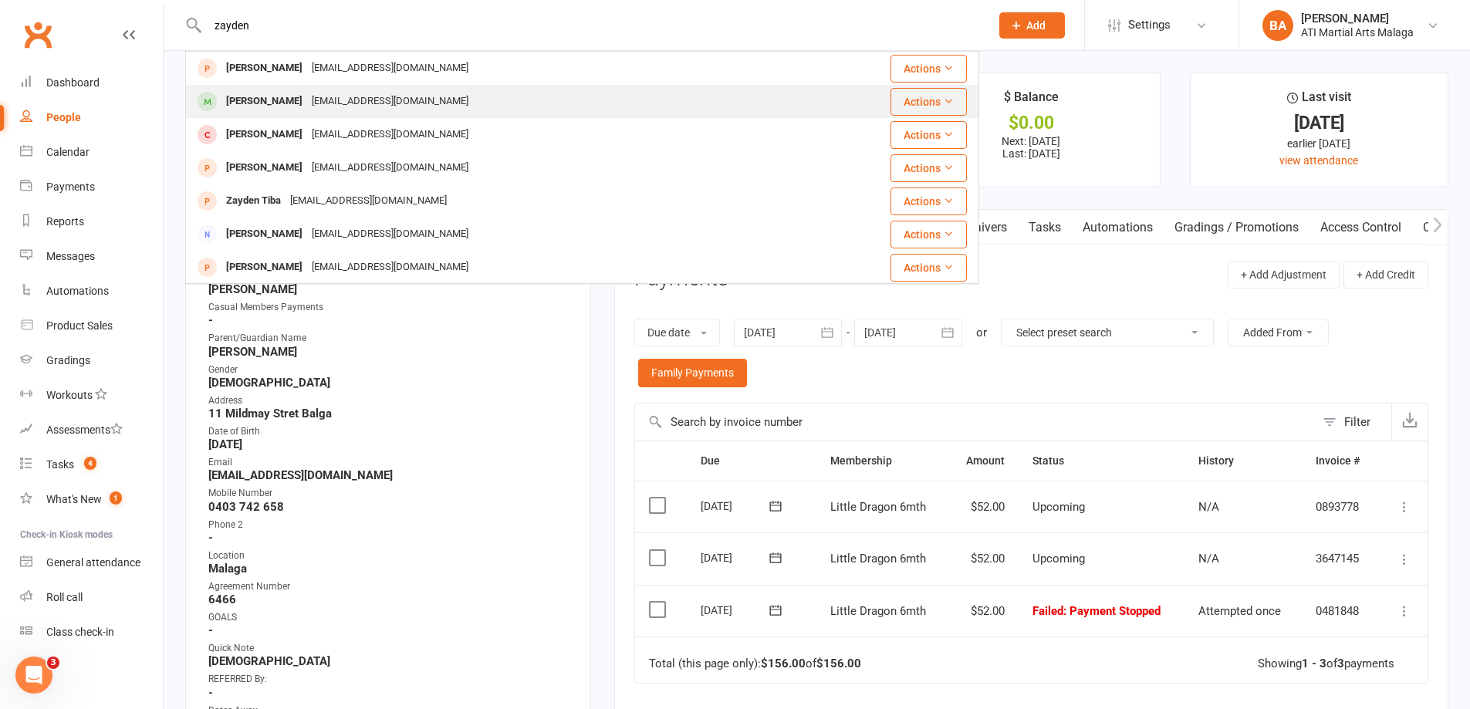
type input "zayden"
click at [377, 93] on div "jasonjohn15@hotmail.com" at bounding box center [390, 101] width 166 height 22
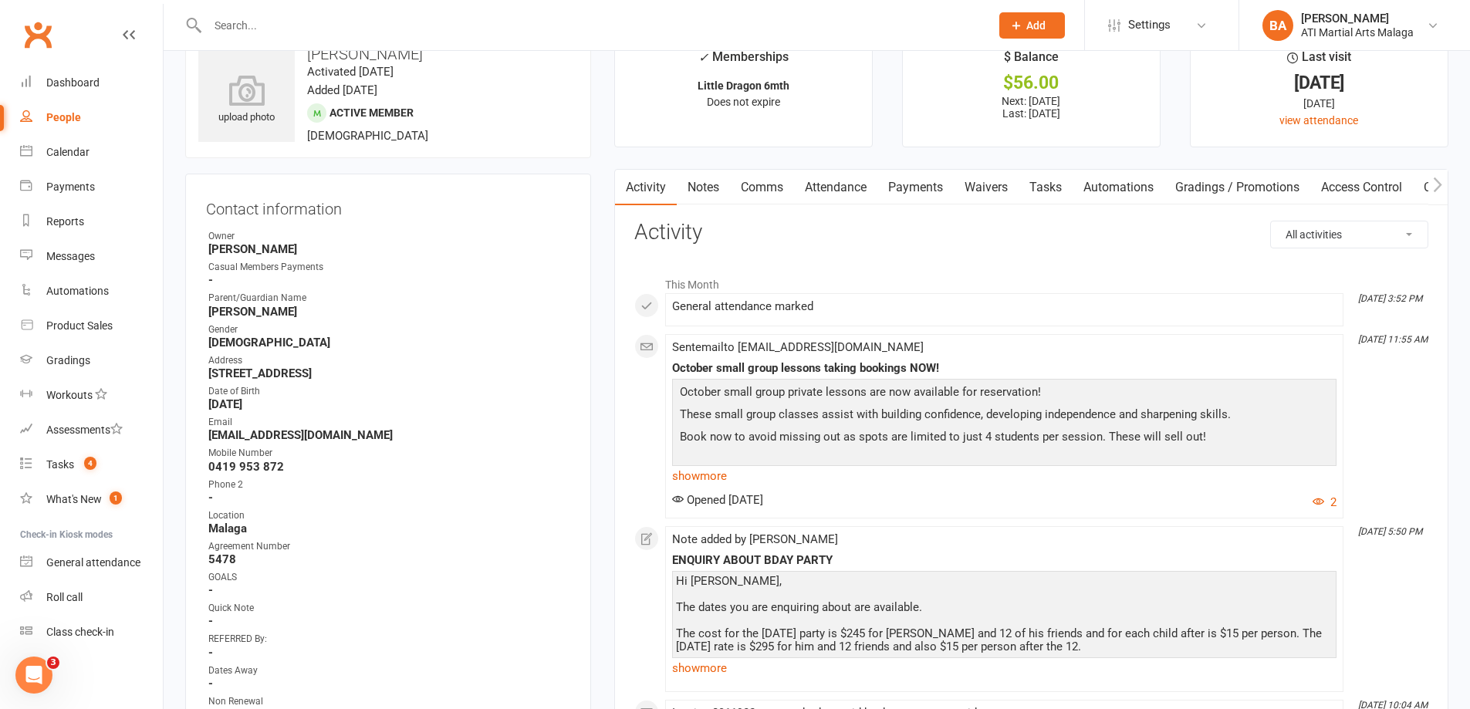
scroll to position [77, 0]
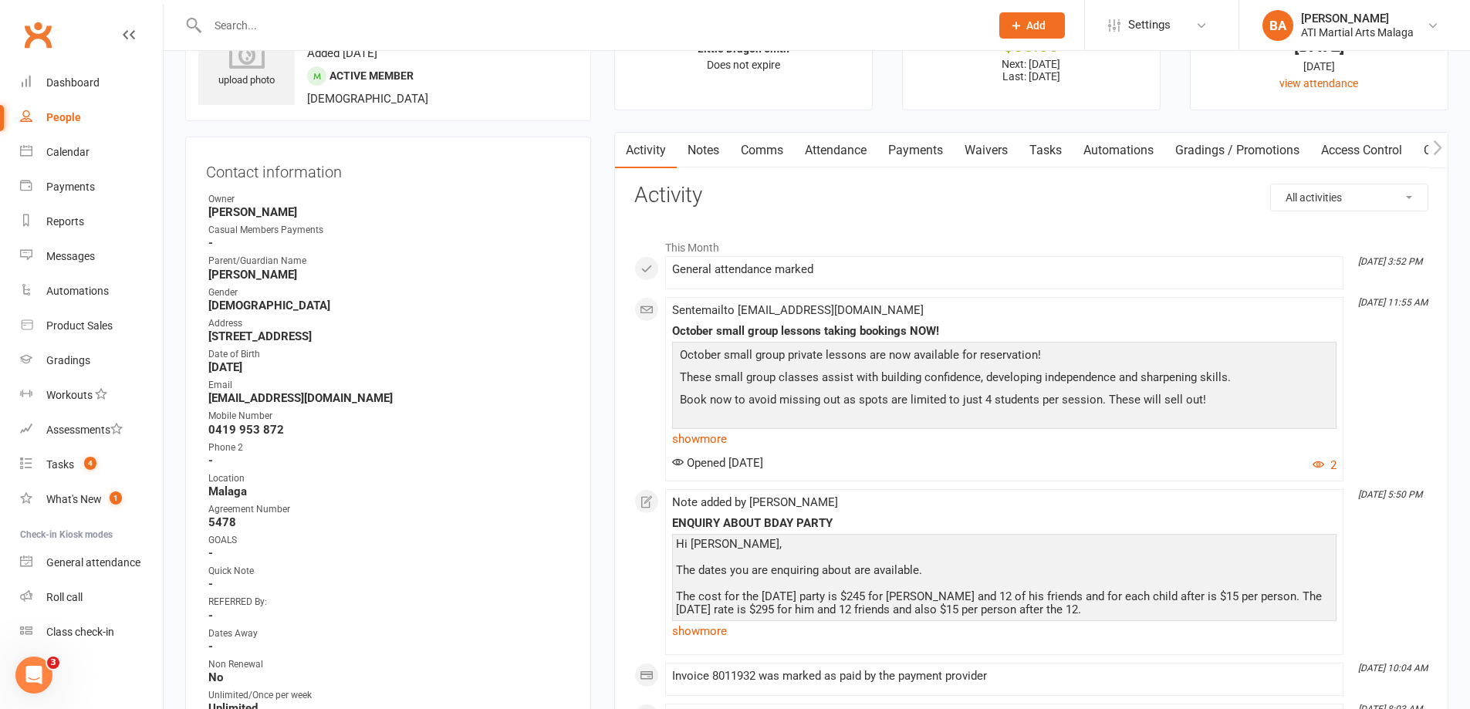
click at [709, 162] on link "Notes" at bounding box center [703, 150] width 53 height 35
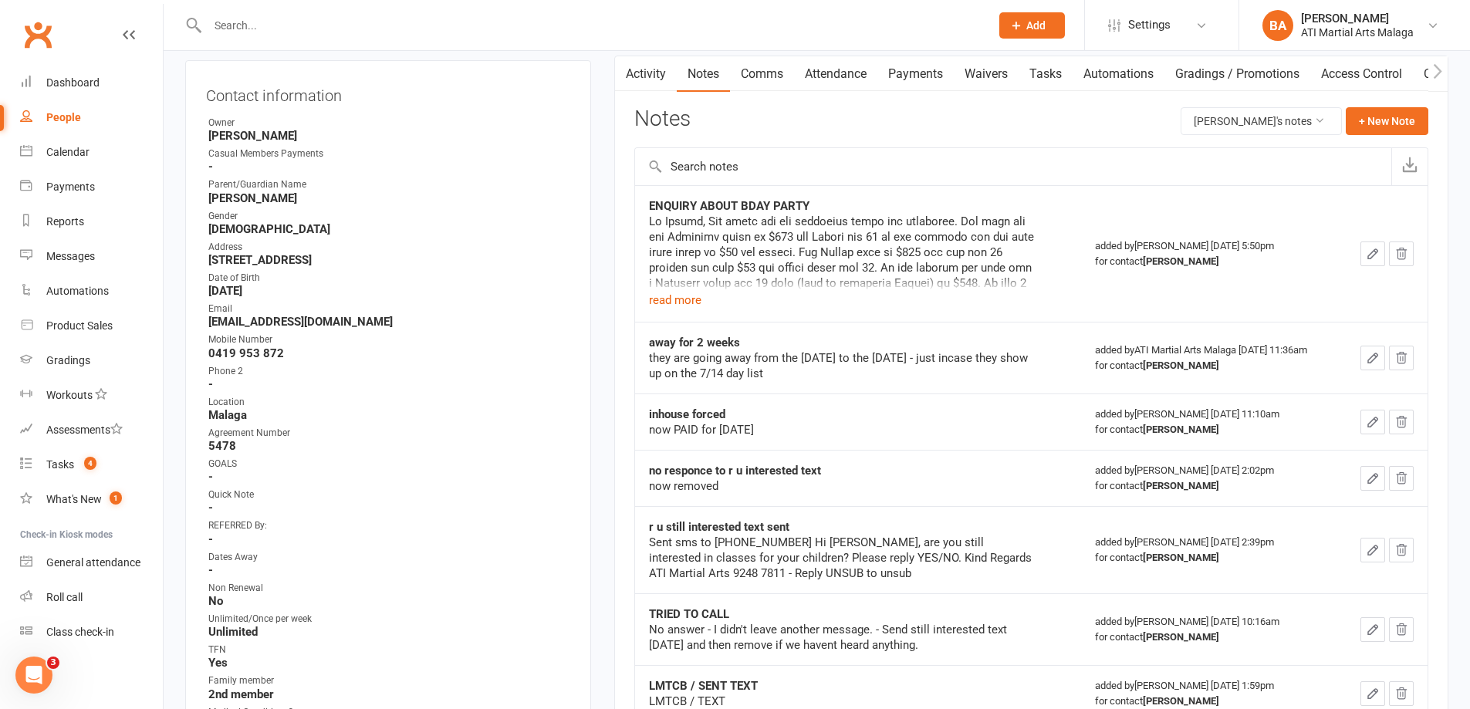
scroll to position [231, 0]
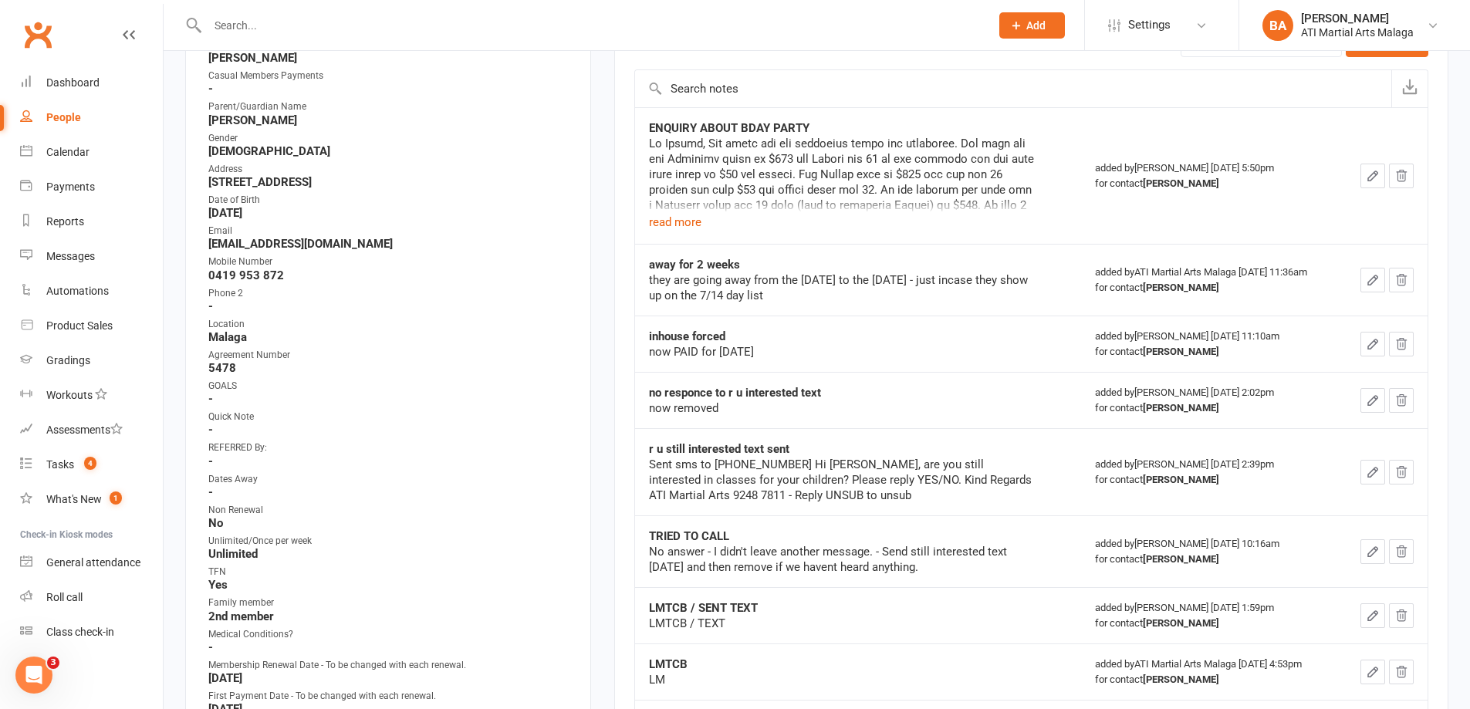
click at [707, 219] on div "read more" at bounding box center [842, 184] width 386 height 96
click at [688, 224] on button "read more" at bounding box center [675, 222] width 52 height 19
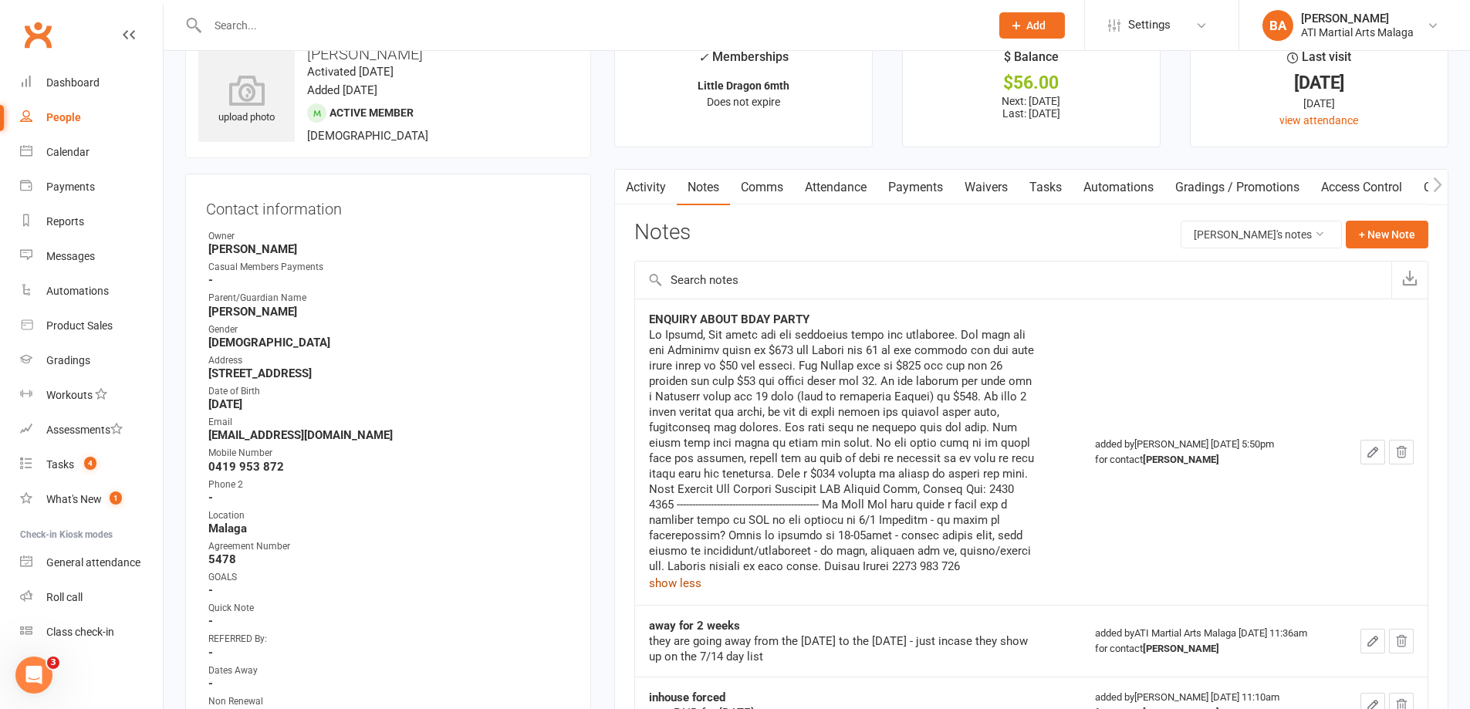
scroll to position [0, 0]
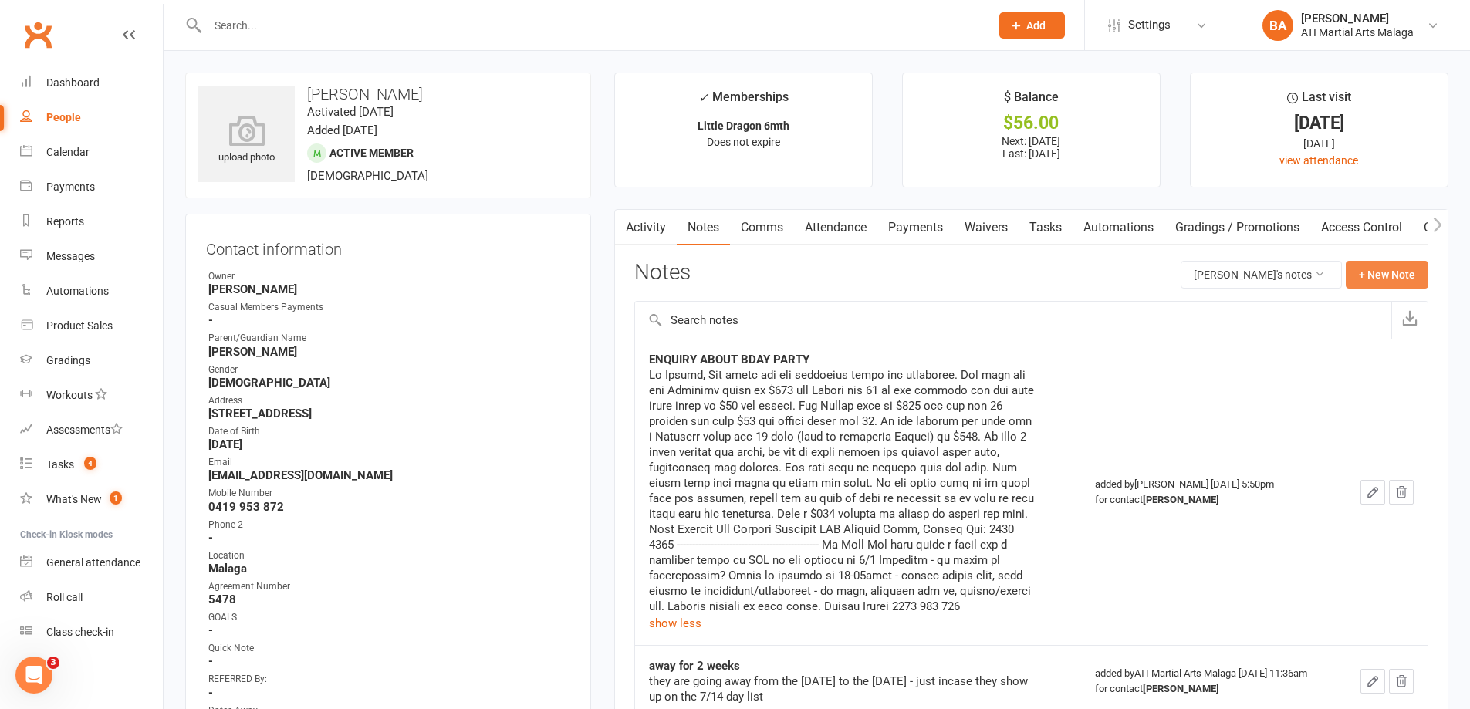
click at [1379, 263] on button "+ New Note" at bounding box center [1387, 275] width 83 height 28
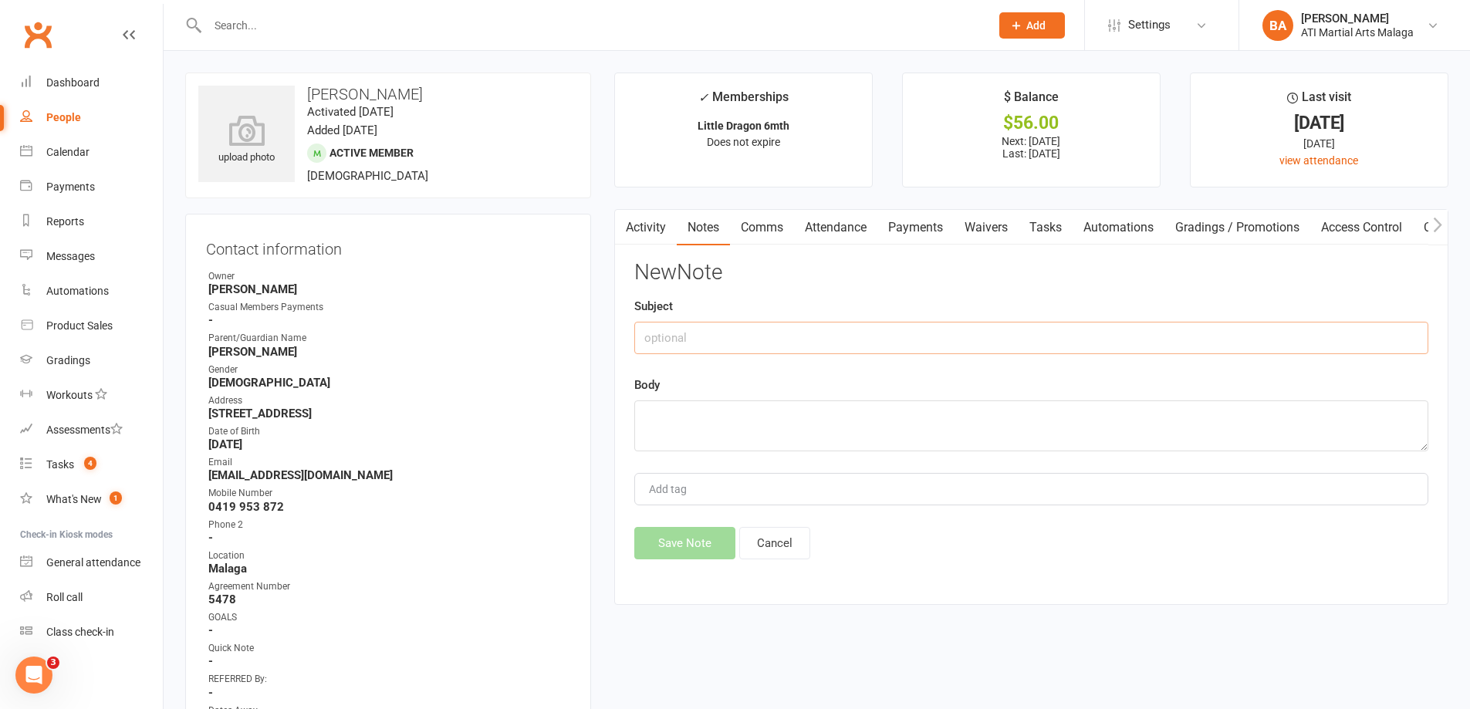
click at [931, 339] on input "text" at bounding box center [1031, 338] width 794 height 32
type input "$100 DEPOSIT PAID"
click at [833, 414] on textarea "$100 deposit paid for the party" at bounding box center [1031, 425] width 794 height 51
type textarea "$100 deposit paid for the party paid on 13/9"
click at [701, 542] on button "Save Note" at bounding box center [684, 543] width 101 height 32
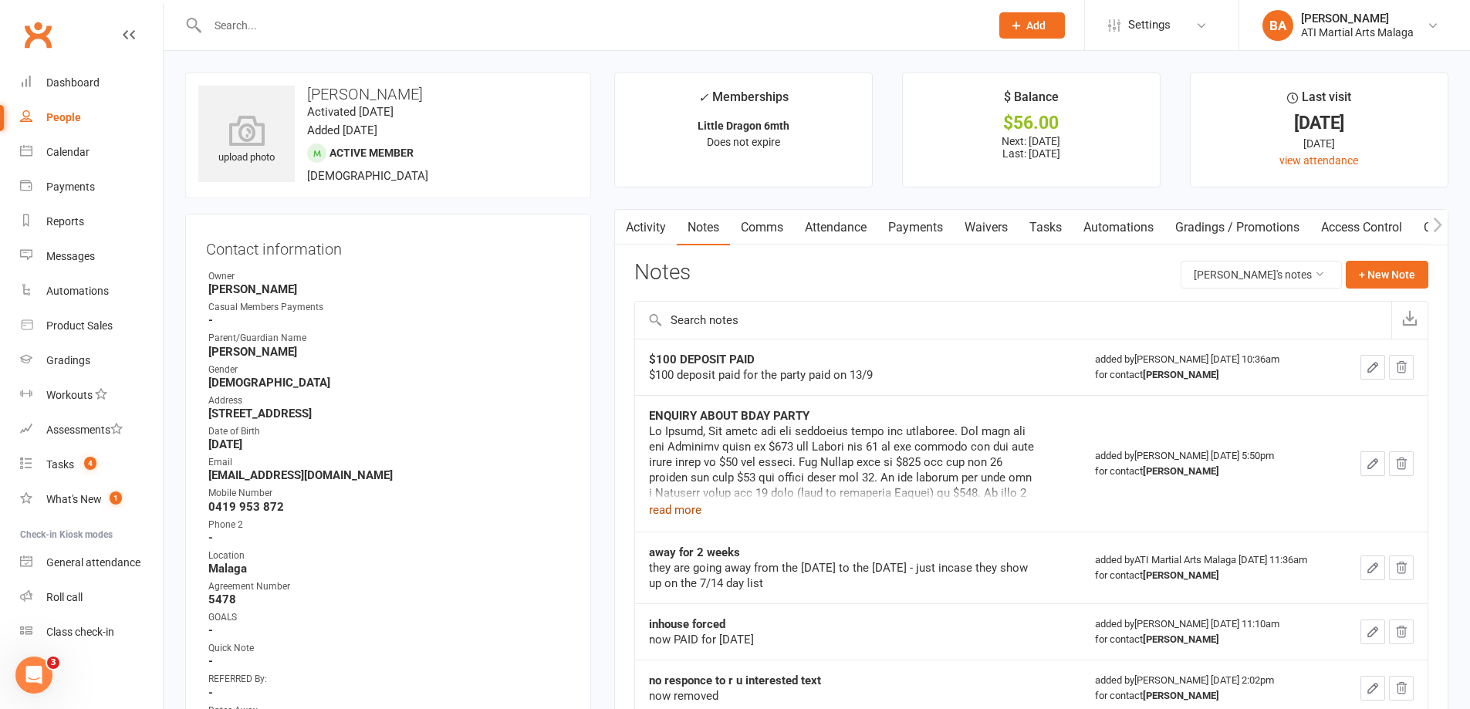
click at [673, 515] on button "read more" at bounding box center [675, 510] width 52 height 19
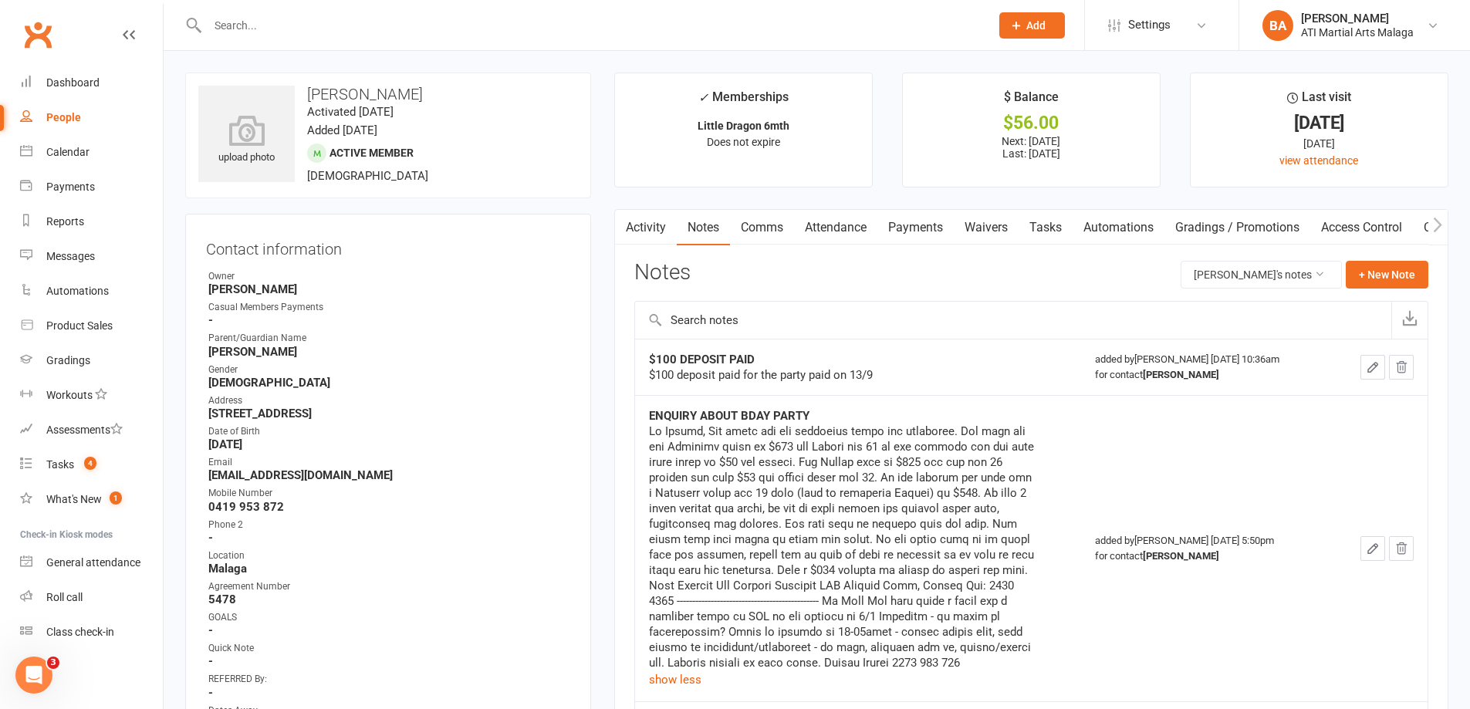
click at [515, 18] on input "text" at bounding box center [591, 26] width 776 height 22
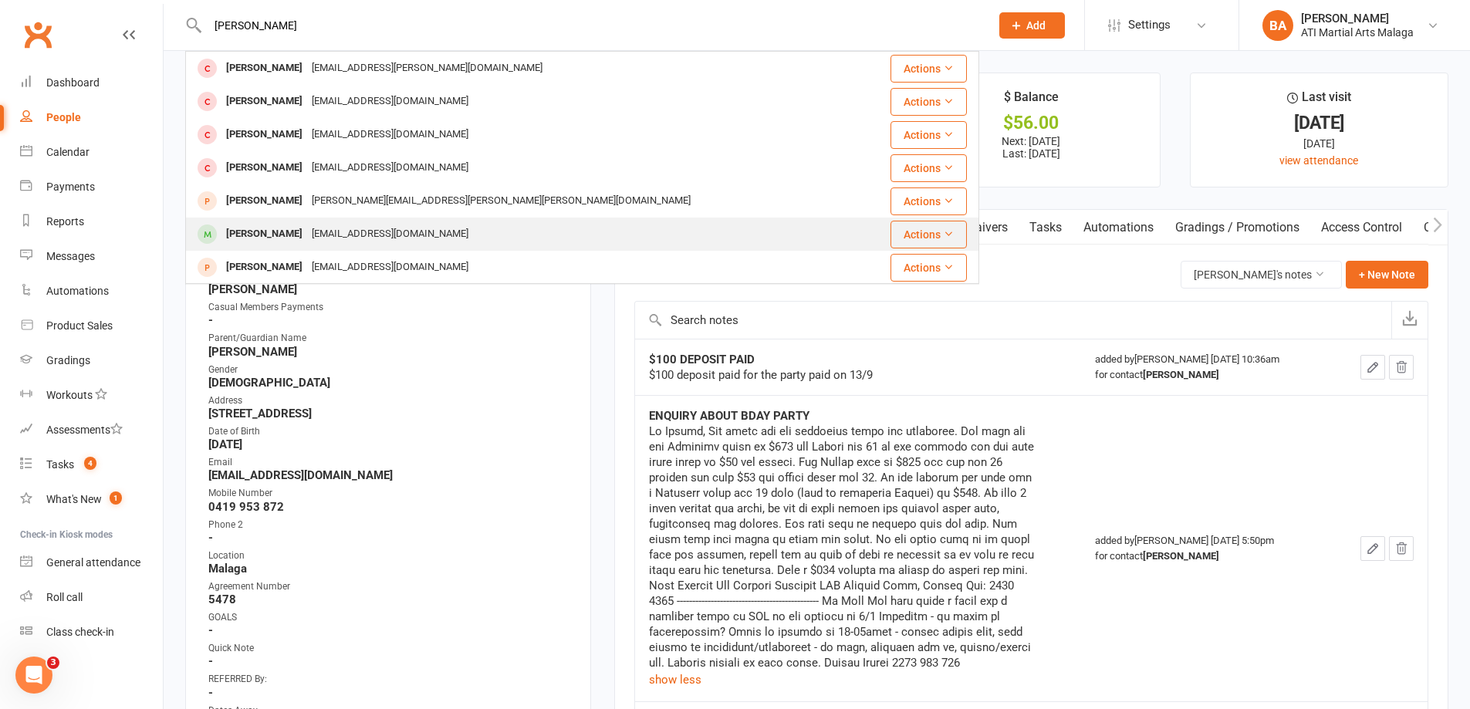
type input "braxton"
click at [389, 229] on div "alanburnell773@gmail.com" at bounding box center [390, 234] width 166 height 22
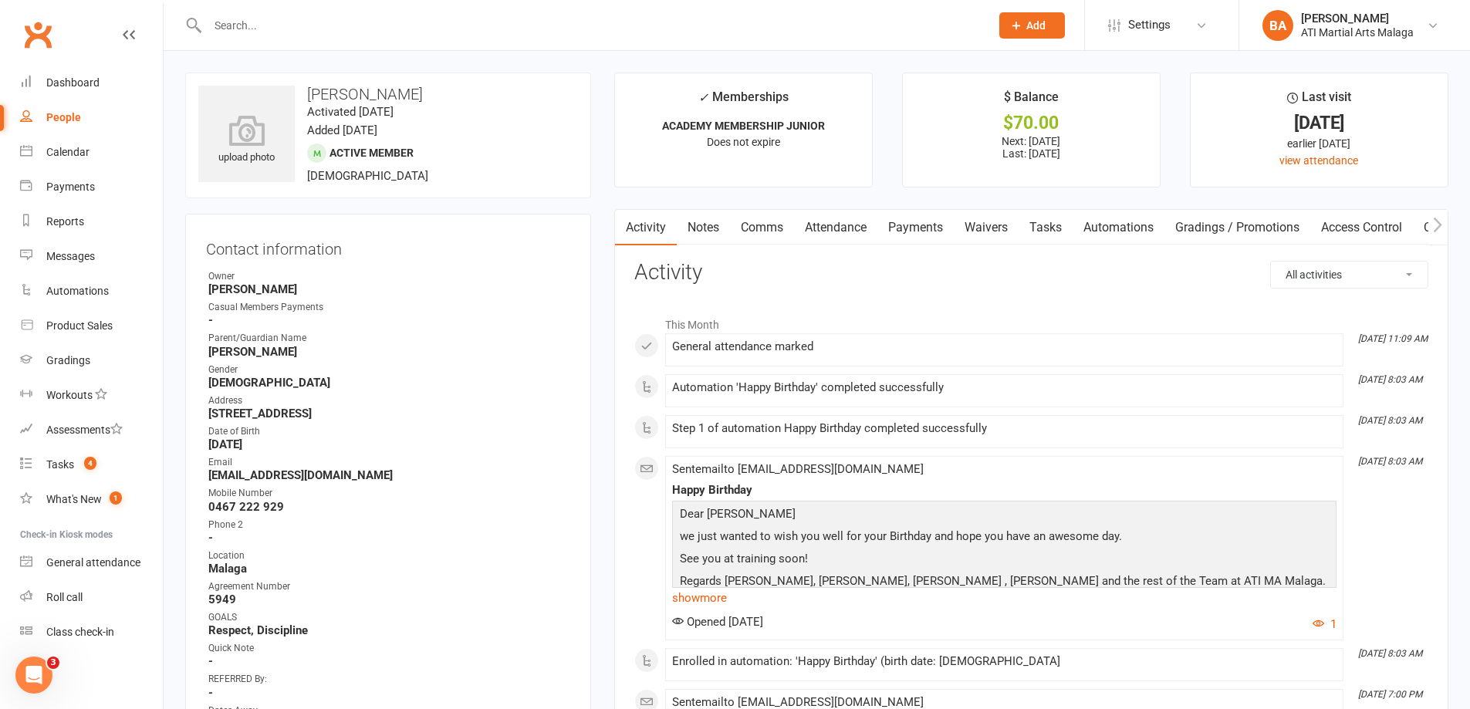
click at [927, 231] on link "Payments" at bounding box center [915, 227] width 76 height 35
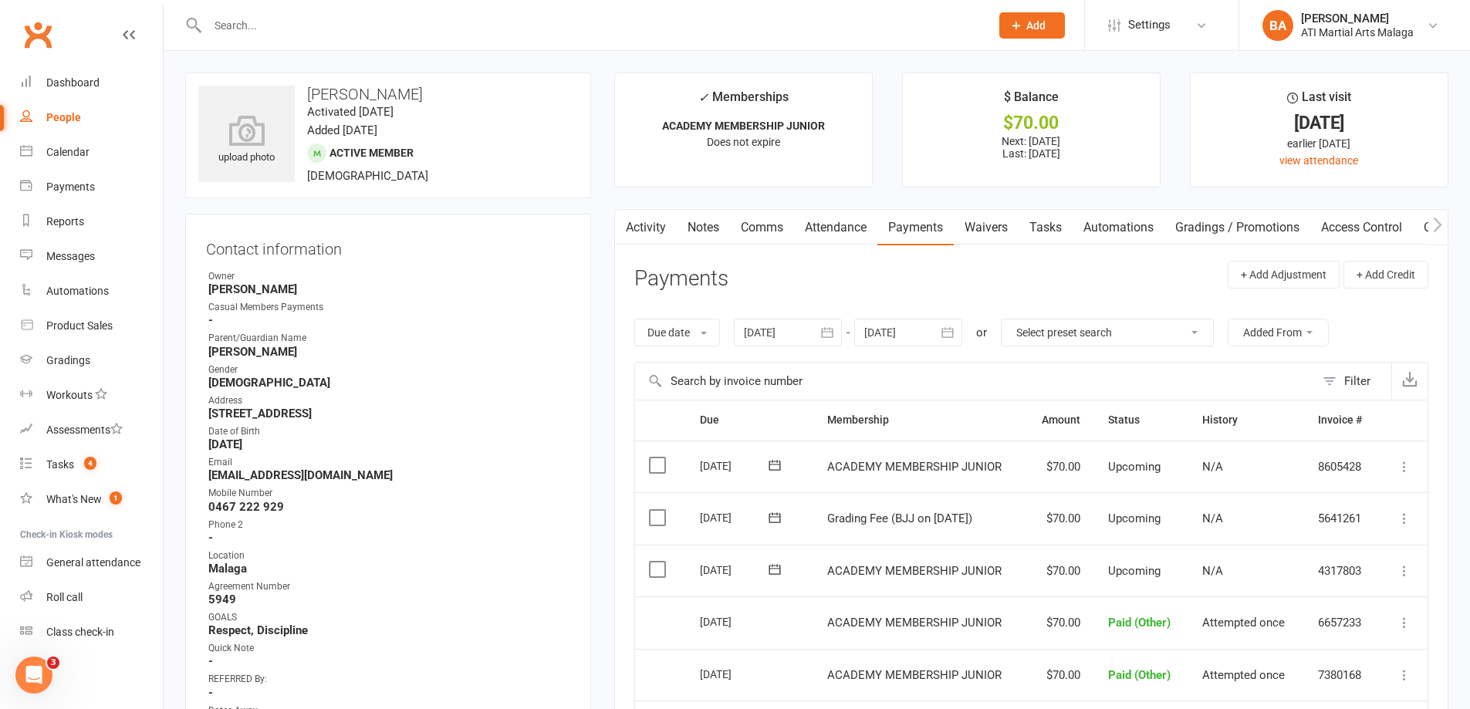
click at [607, 235] on main "✓ Memberships ACADEMY MEMBERSHIP JUNIOR Does not expire $ Balance $70.00 Next: …" at bounding box center [1031, 530] width 857 height 914
click at [637, 242] on link "Activity" at bounding box center [646, 227] width 62 height 35
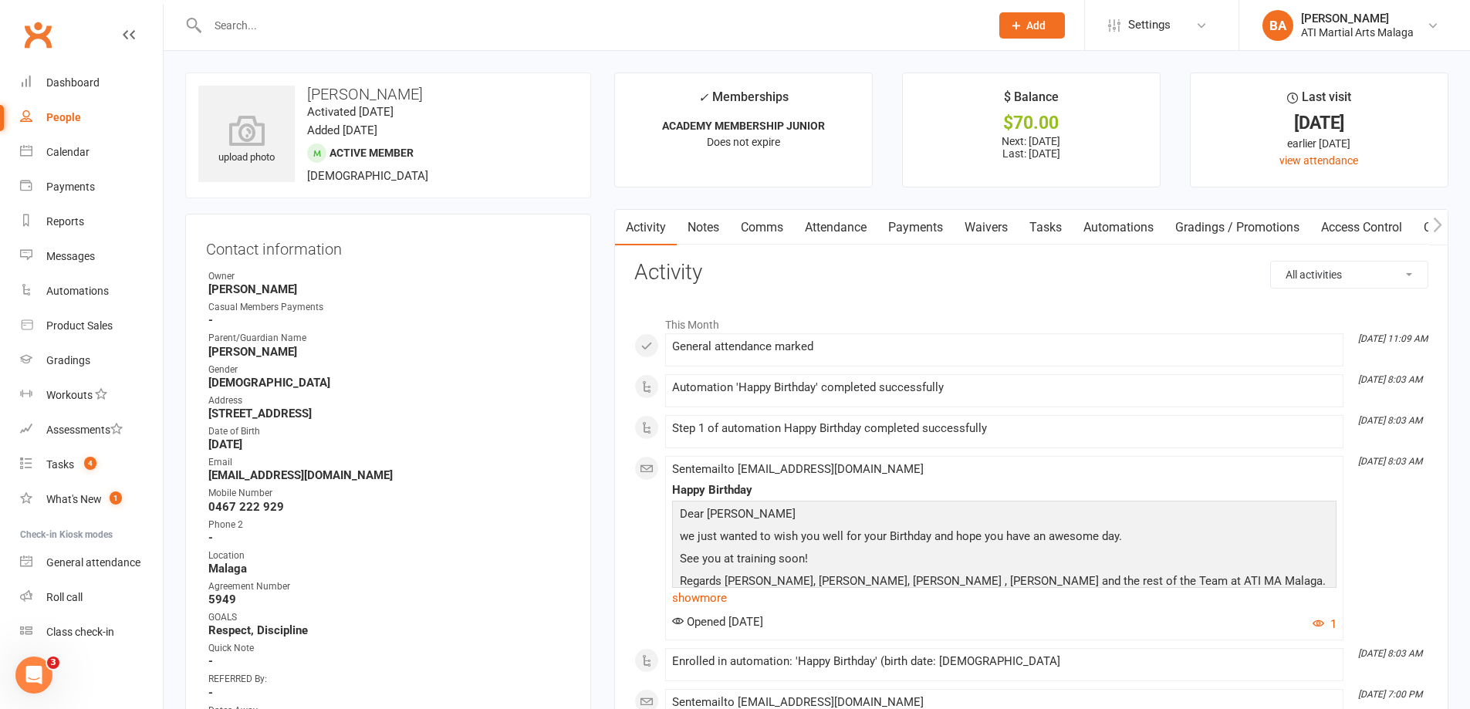
click at [820, 226] on link "Attendance" at bounding box center [835, 227] width 83 height 35
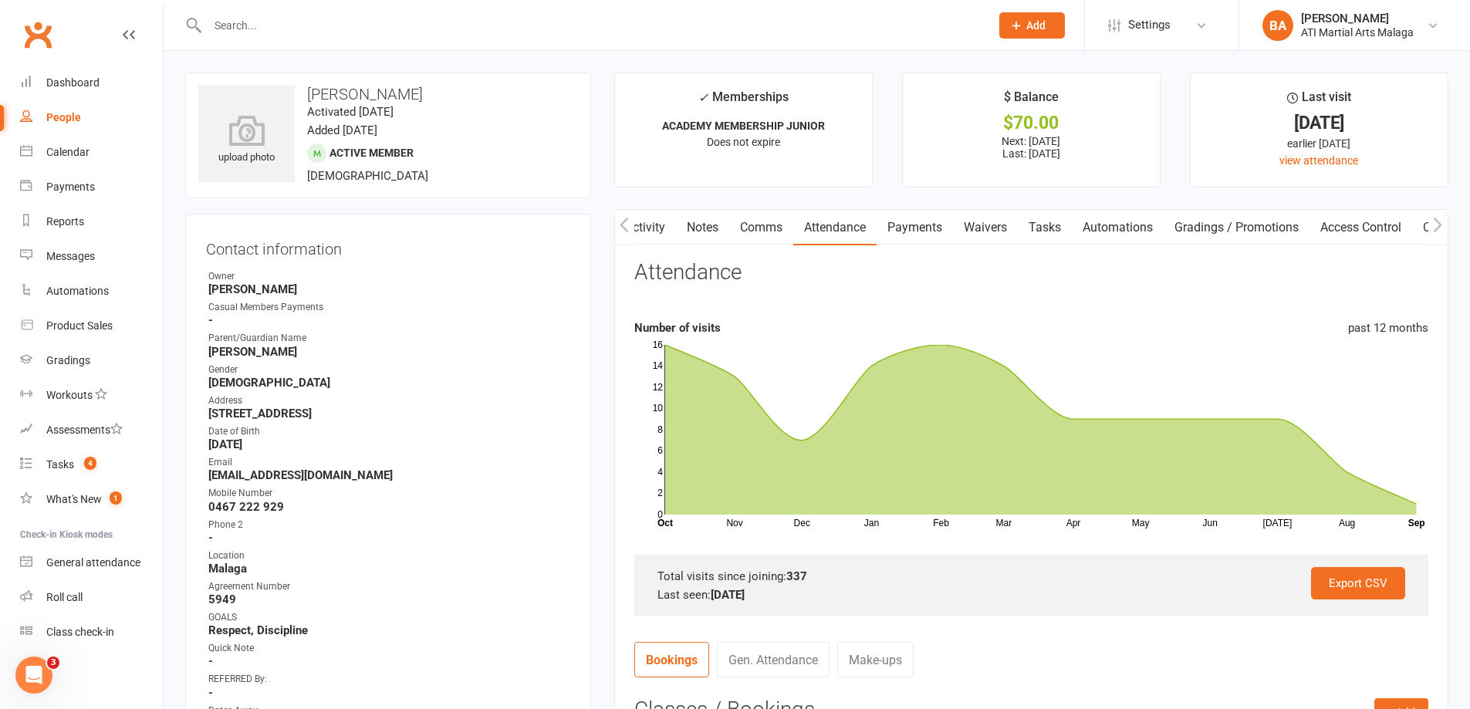
click at [913, 220] on link "Payments" at bounding box center [915, 227] width 76 height 35
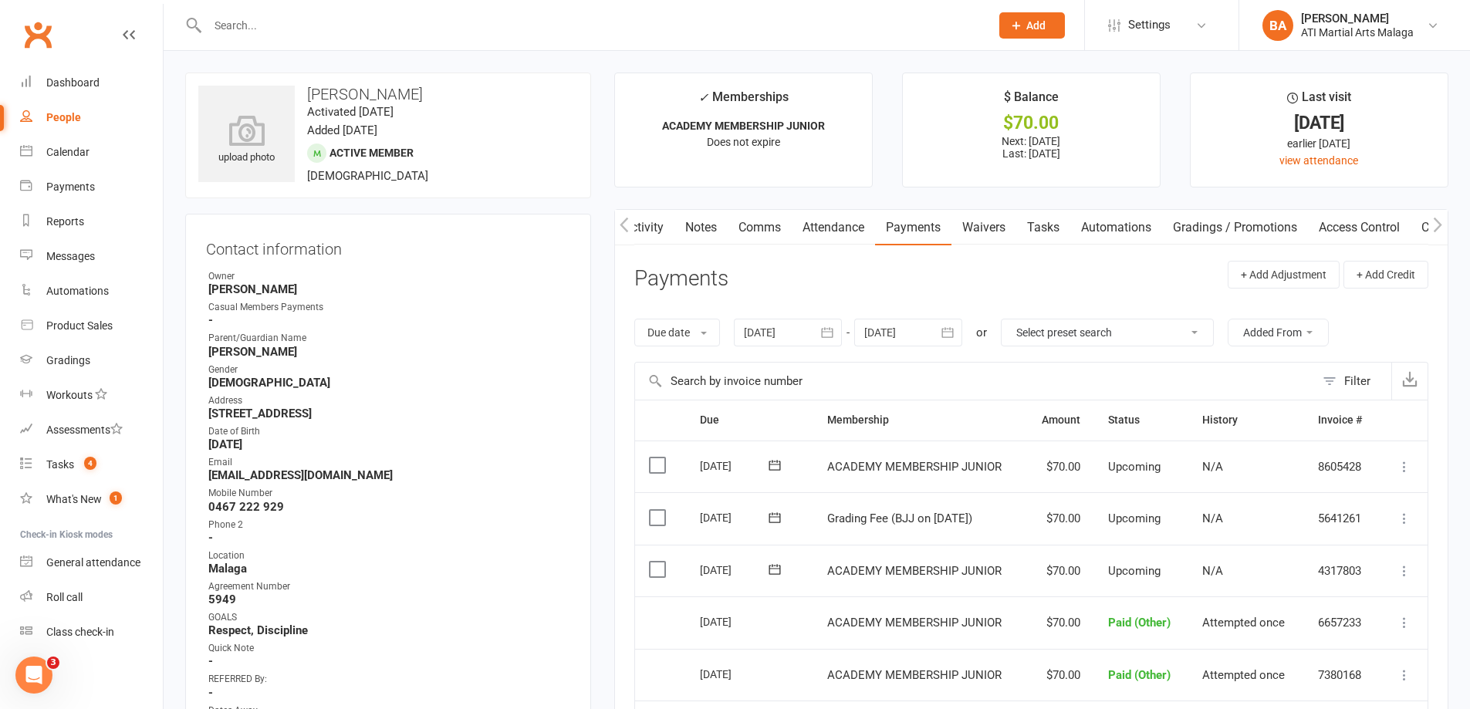
click at [666, 519] on label at bounding box center [659, 517] width 21 height 15
click at [659, 510] on input "checkbox" at bounding box center [654, 510] width 10 height 0
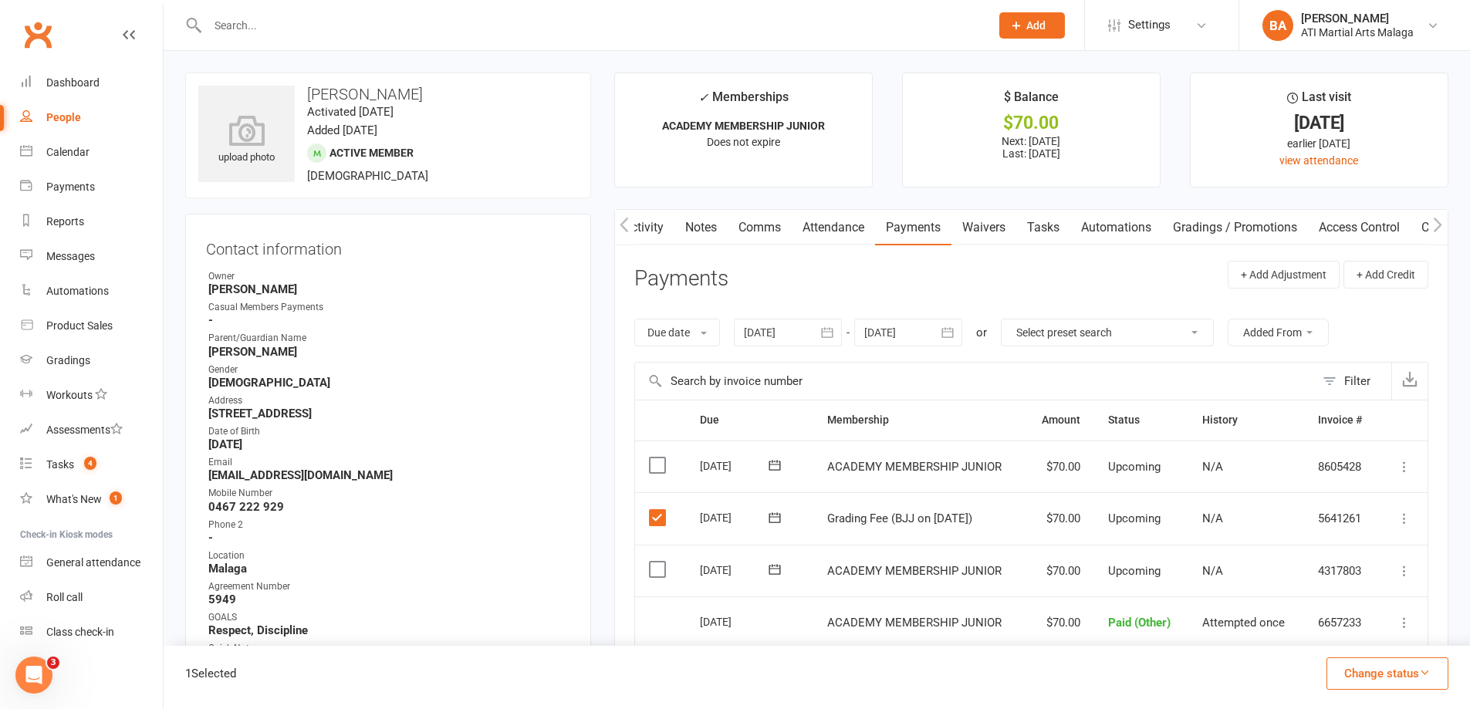
click at [1371, 683] on button "Change status" at bounding box center [1387, 673] width 122 height 32
click at [1370, 603] on link "Paid (Other)" at bounding box center [1371, 601] width 153 height 31
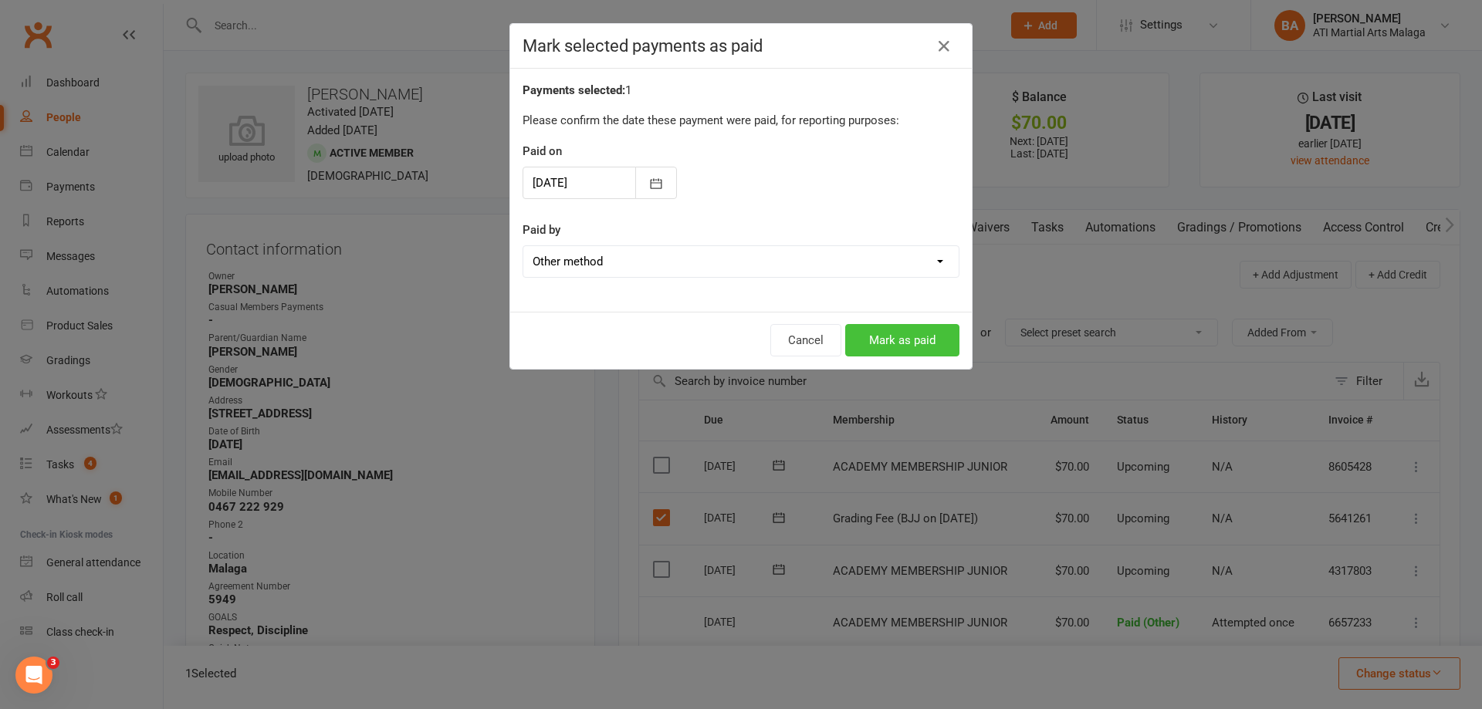
click at [924, 347] on button "Mark as paid" at bounding box center [902, 340] width 114 height 32
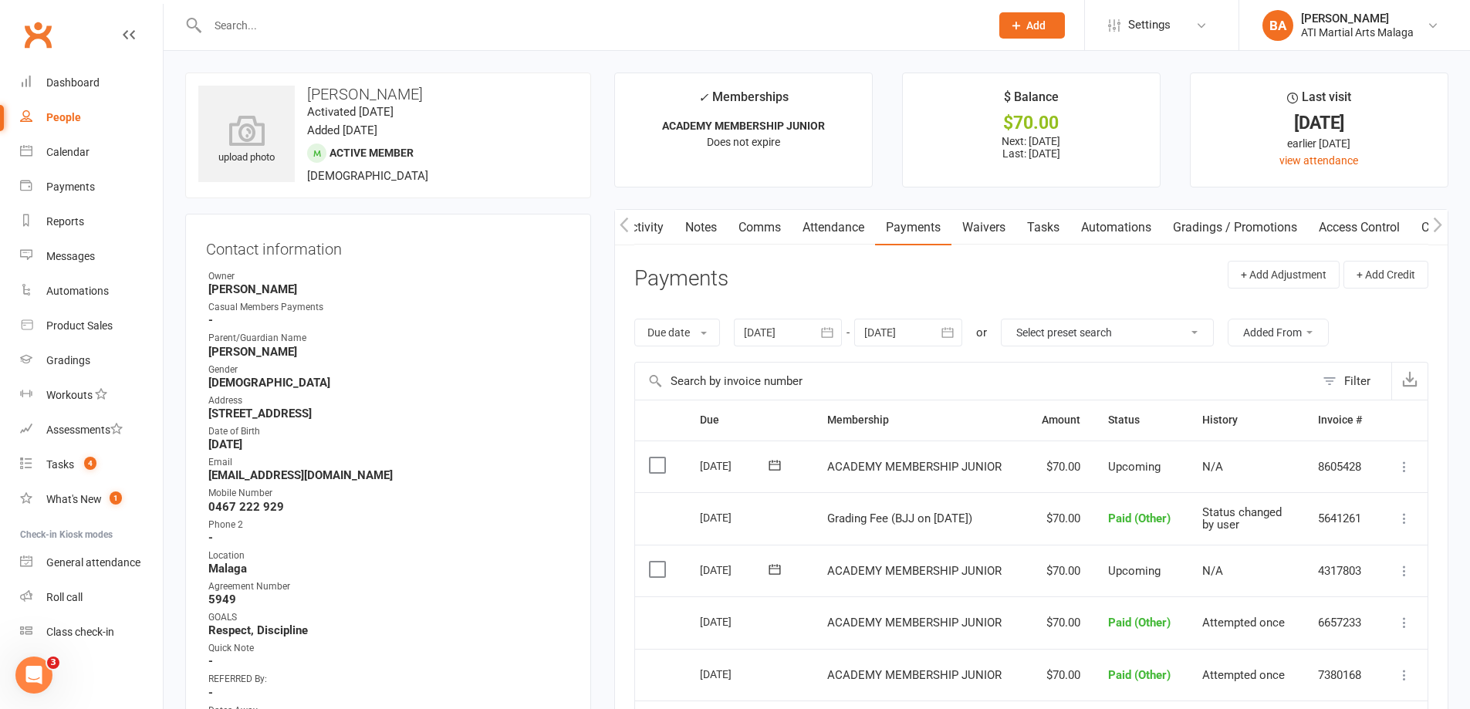
click at [705, 228] on link "Notes" at bounding box center [700, 227] width 53 height 35
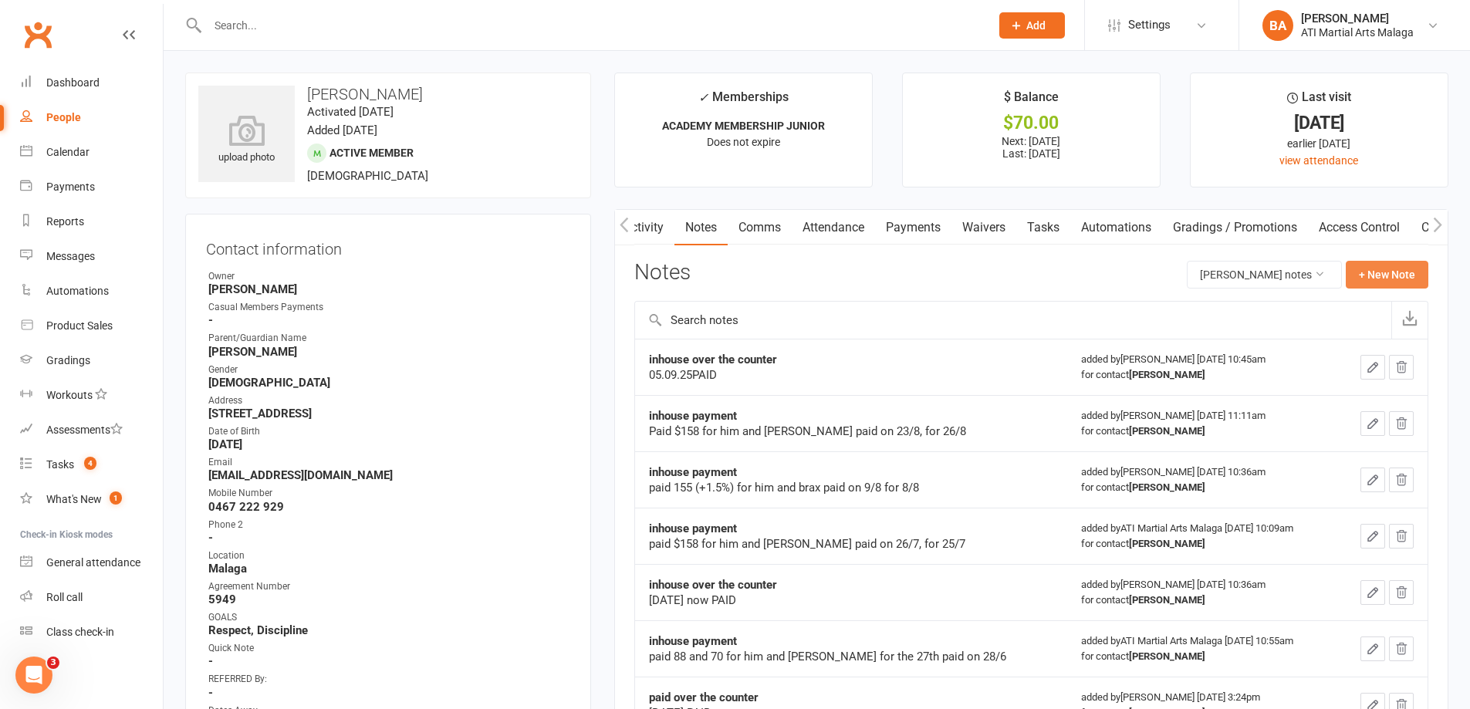
click at [1394, 272] on button "+ New Note" at bounding box center [1387, 275] width 83 height 28
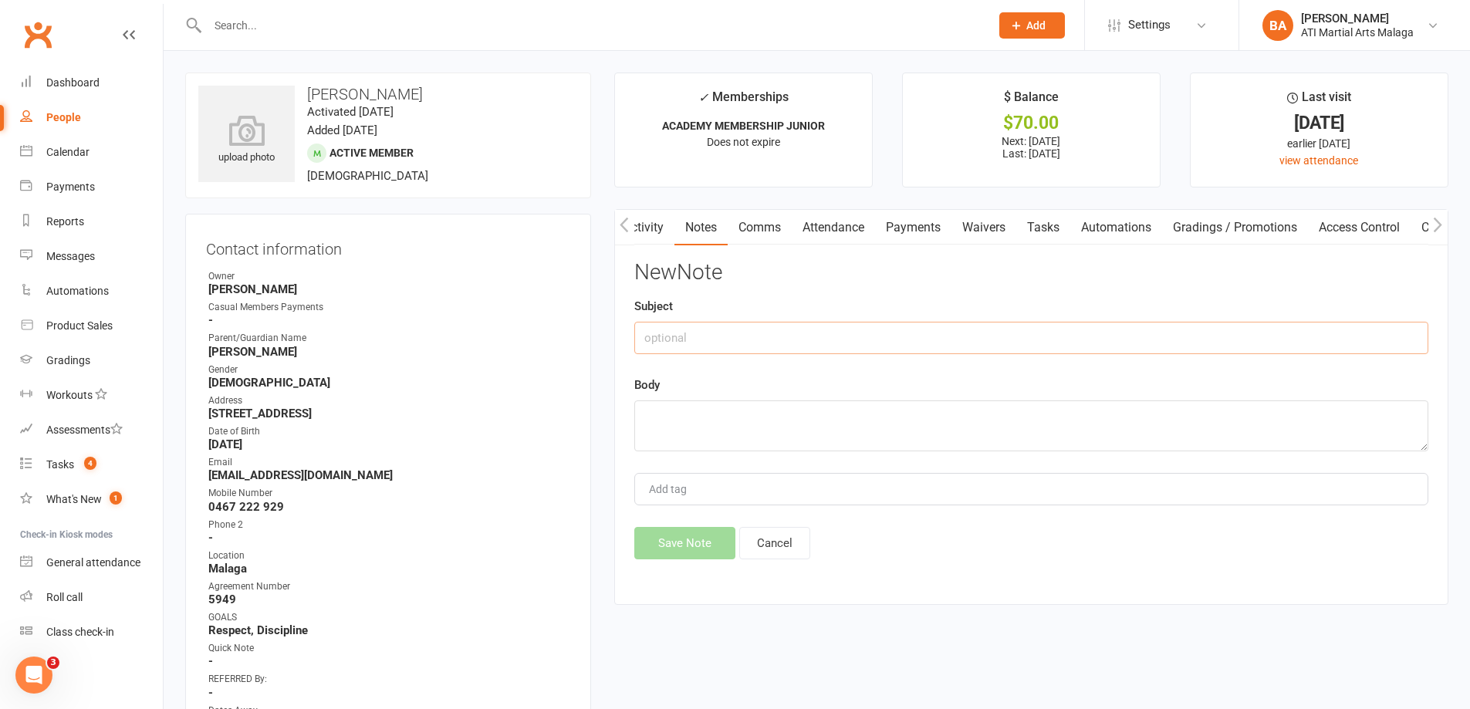
click at [1214, 351] on input "text" at bounding box center [1031, 338] width 794 height 32
type input "grading paid over the counter"
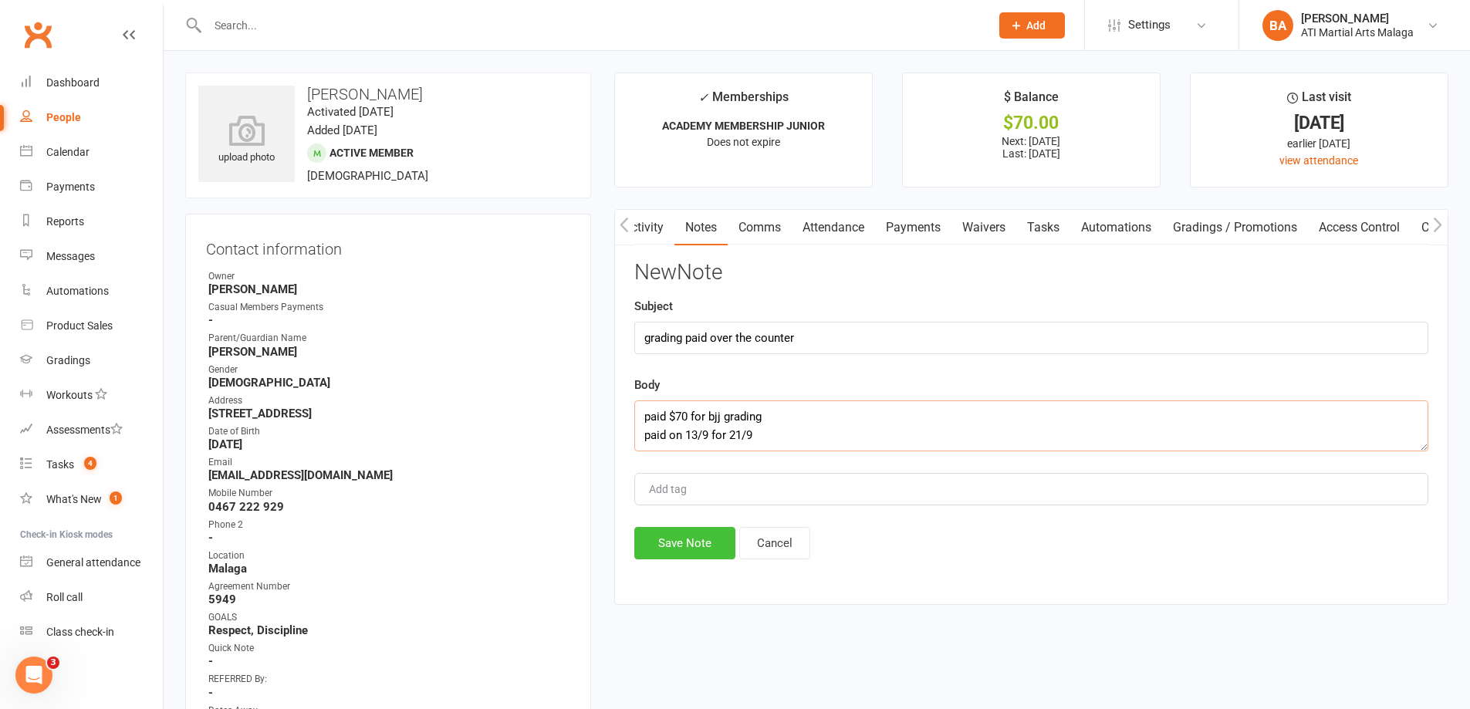
type textarea "paid $70 for bjj grading paid on 13/9 for 21/9"
click at [676, 542] on button "Save Note" at bounding box center [684, 543] width 101 height 32
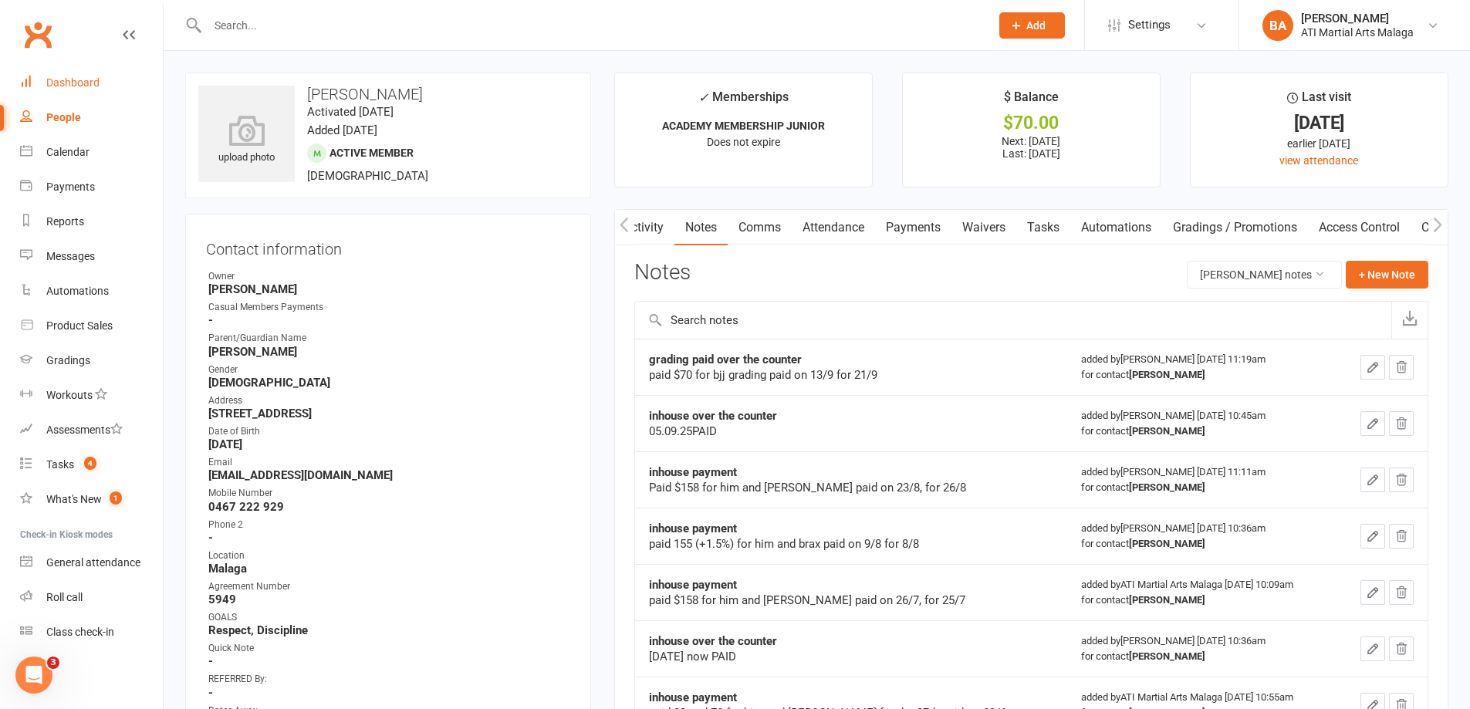
click at [56, 79] on div "Dashboard" at bounding box center [72, 82] width 53 height 12
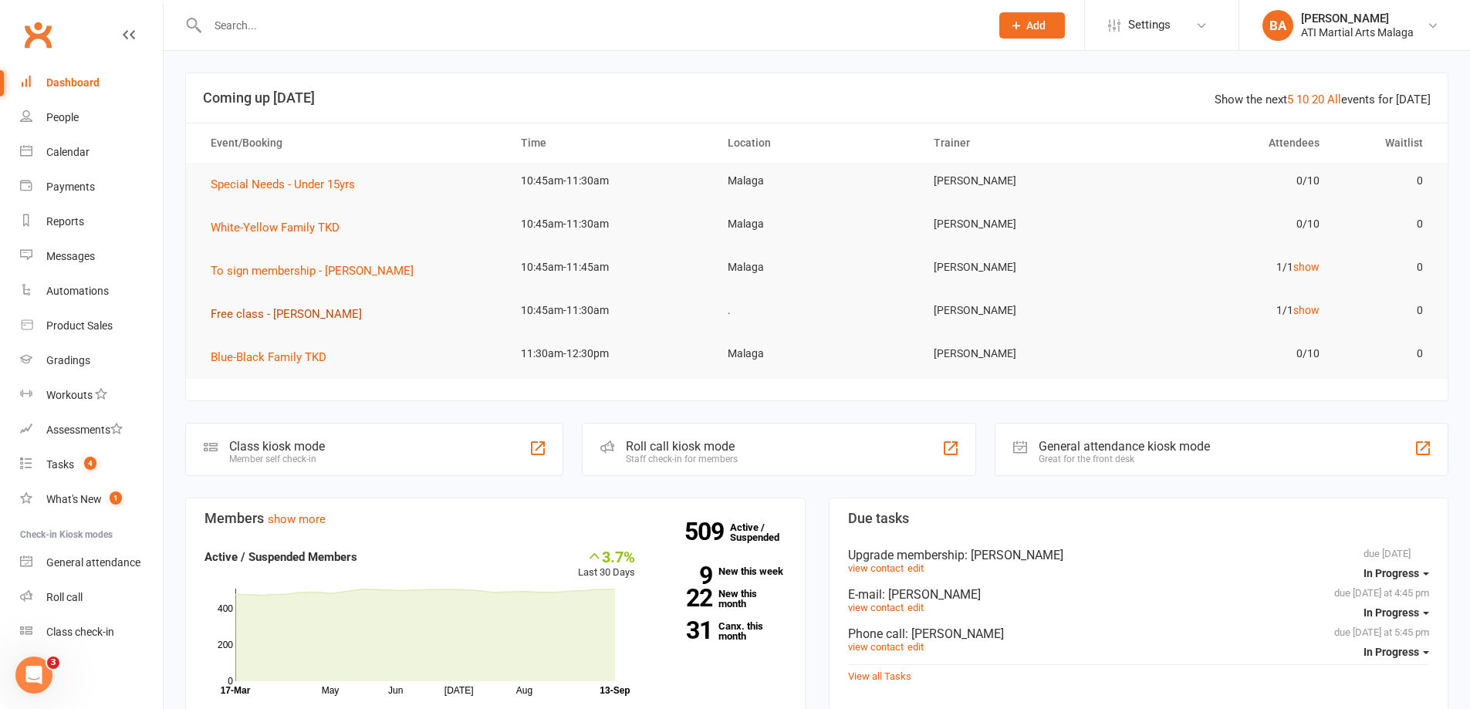
click at [340, 308] on span "Free class - Angelina Nguyen" at bounding box center [286, 314] width 151 height 14
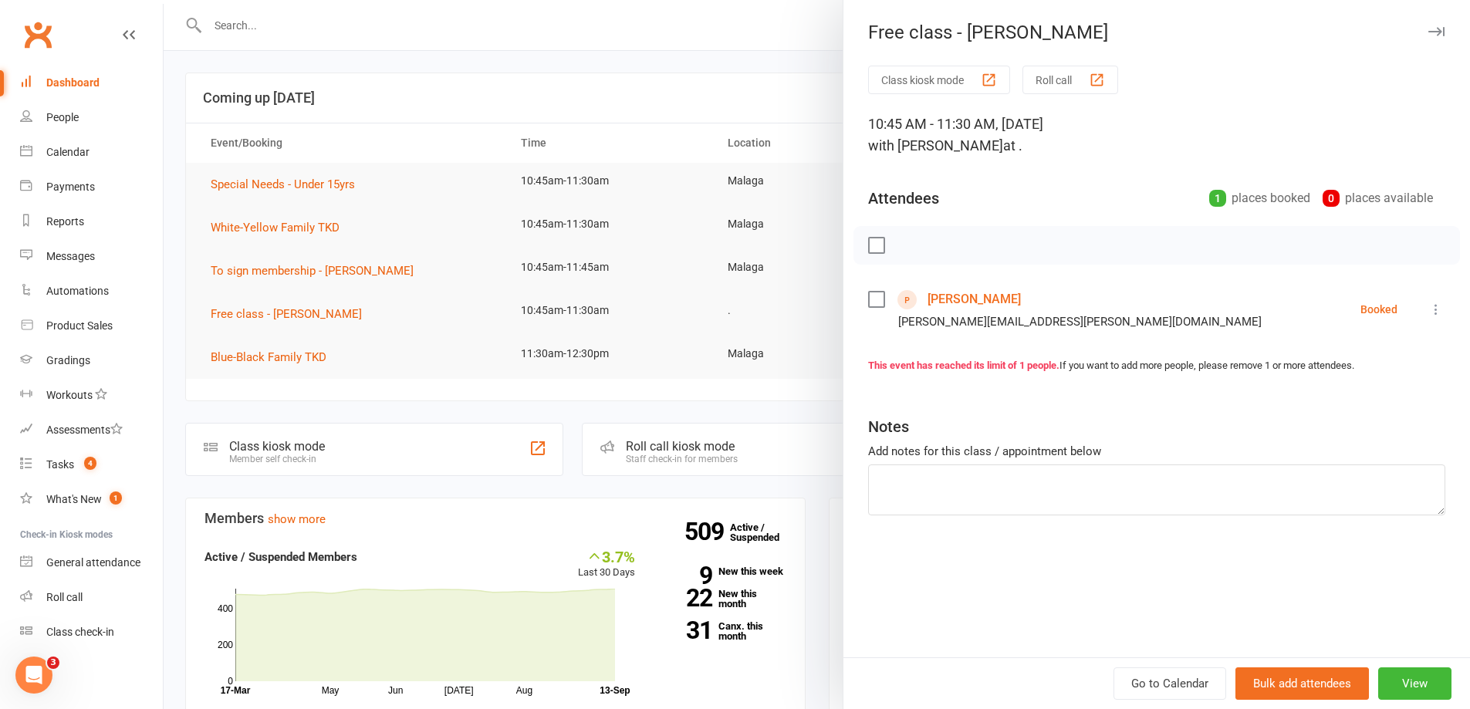
click at [955, 292] on link "Angelina Nguyen" at bounding box center [974, 299] width 93 height 25
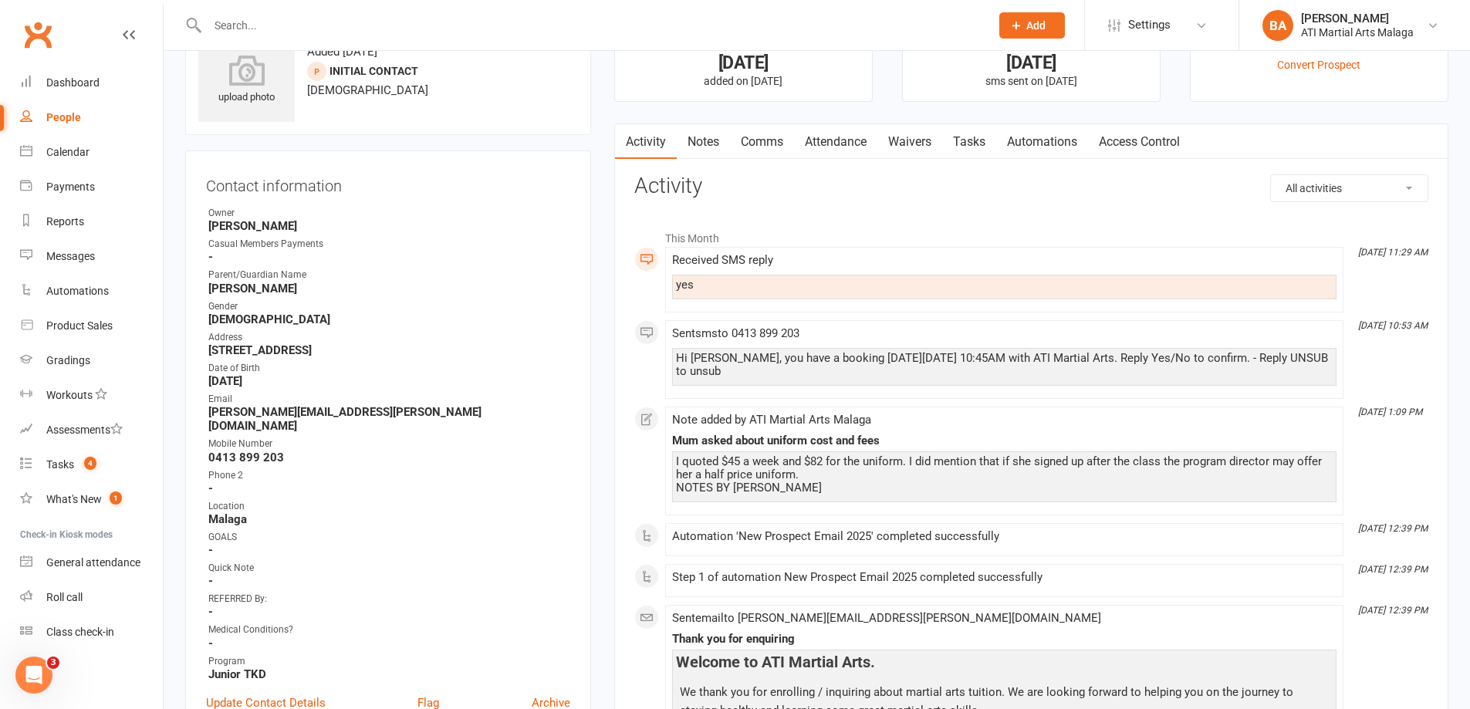
scroll to position [77, 0]
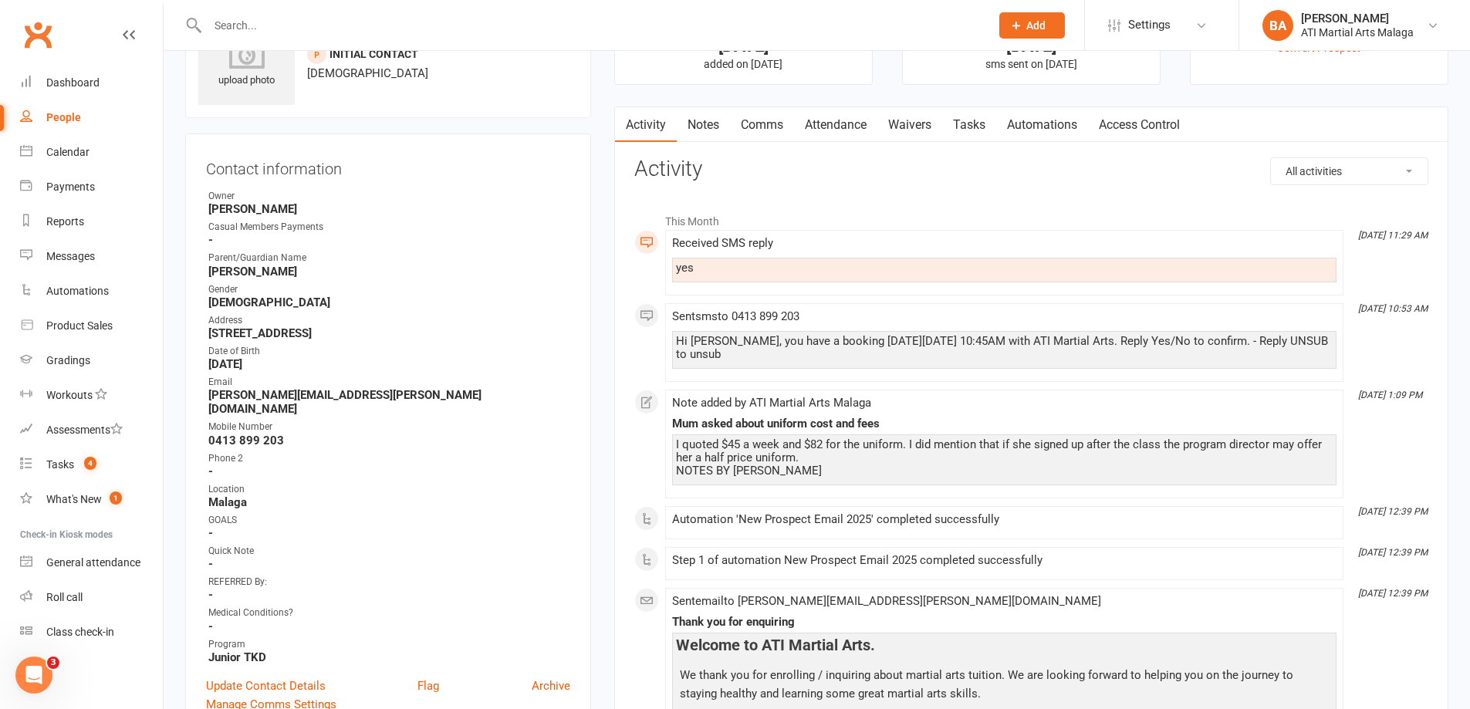
drag, startPoint x: 819, startPoint y: 123, endPoint x: 813, endPoint y: 132, distance: 10.5
click at [819, 124] on link "Attendance" at bounding box center [835, 124] width 83 height 35
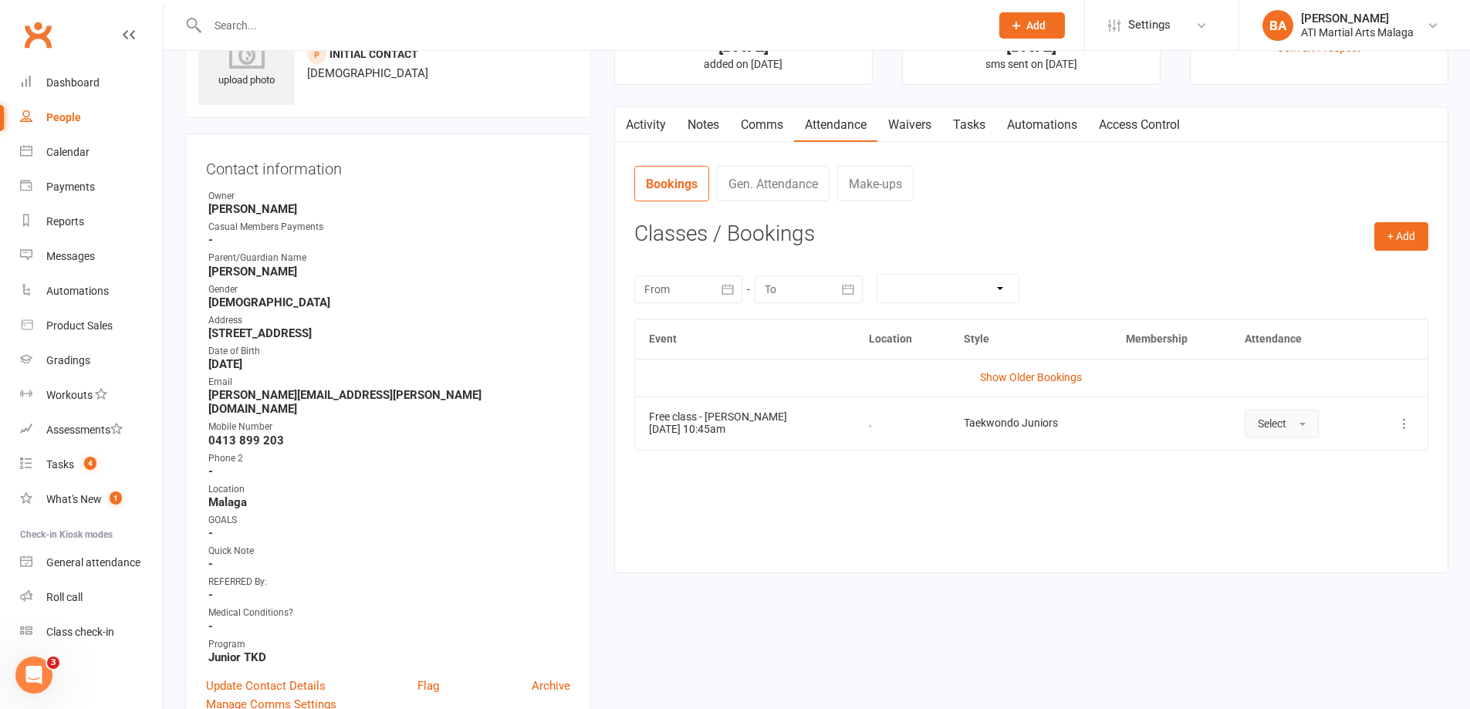
click at [1309, 428] on button "Select" at bounding box center [1282, 424] width 74 height 28
click at [1289, 462] on span "Attended" at bounding box center [1281, 458] width 46 height 14
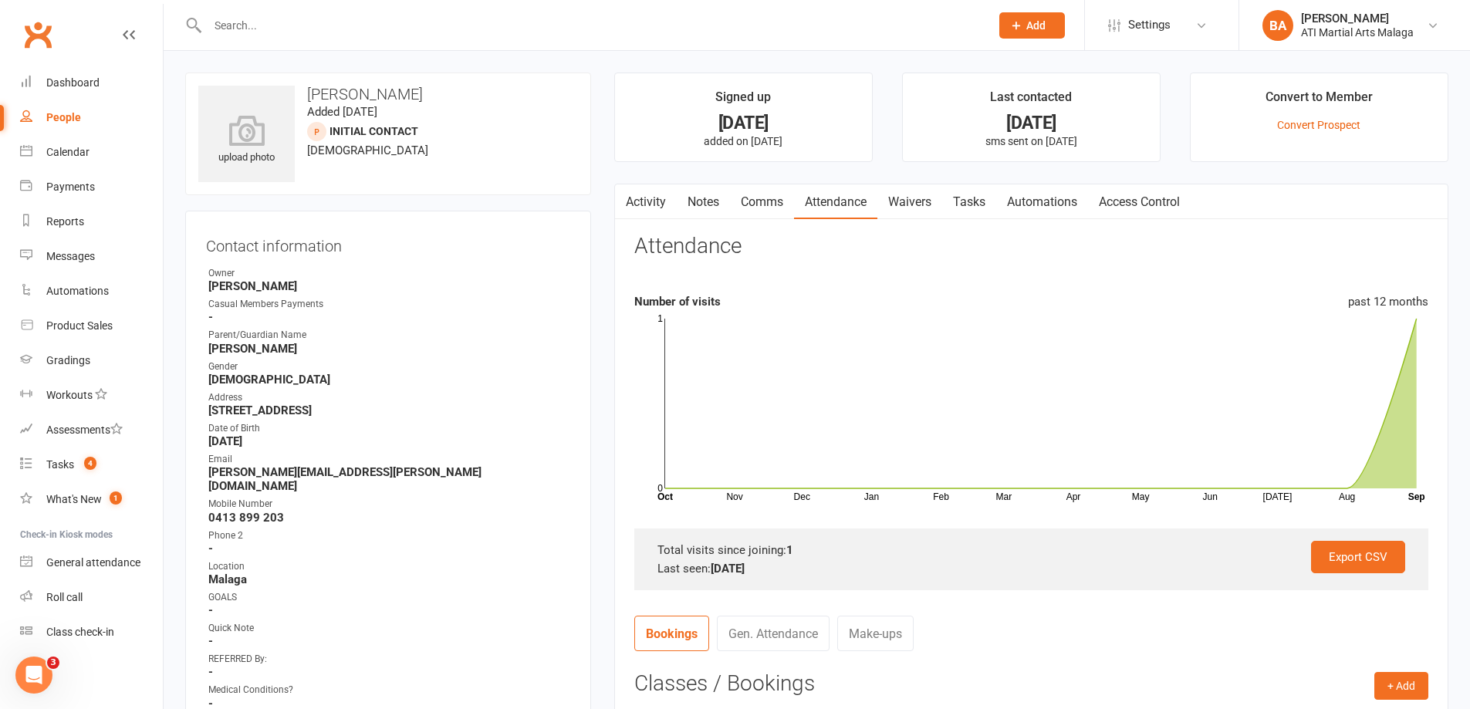
click at [1047, 23] on button "Add" at bounding box center [1032, 25] width 66 height 26
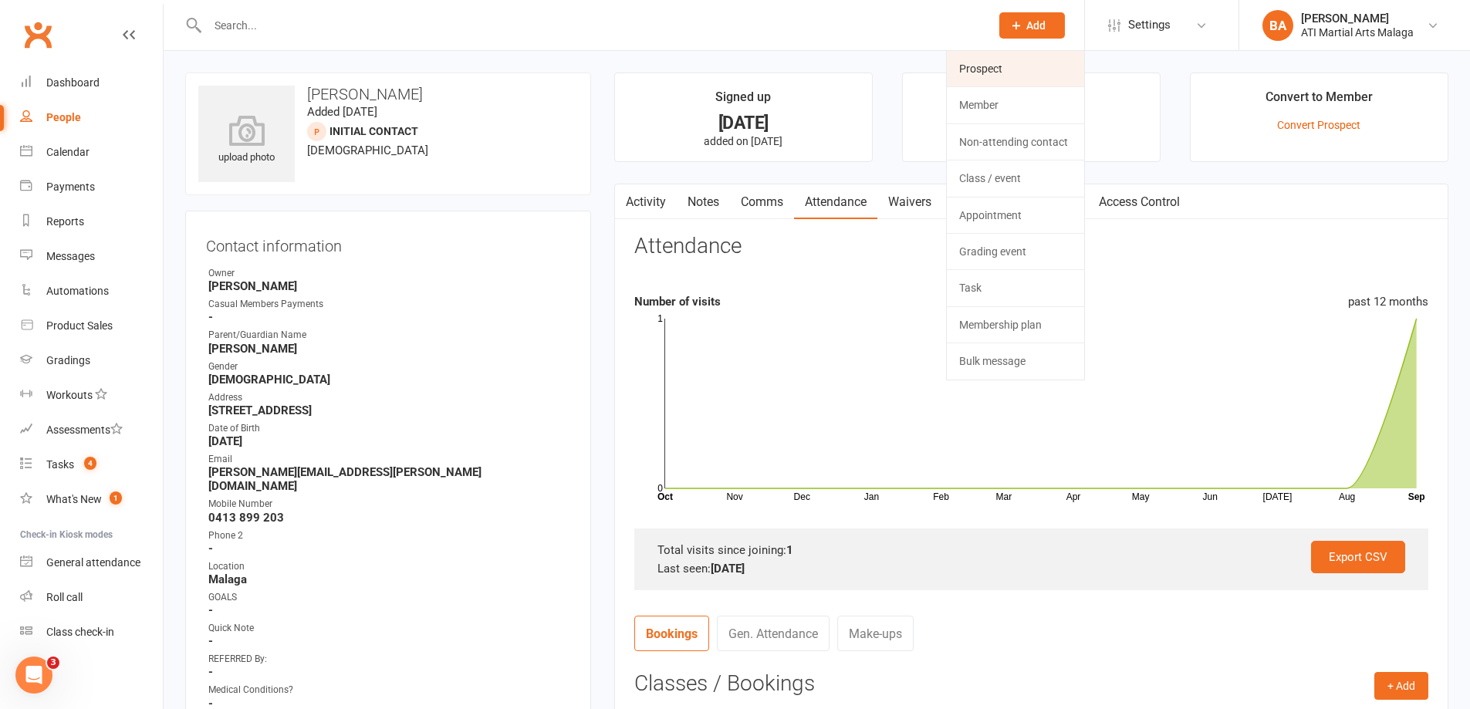
click at [1031, 60] on link "Prospect" at bounding box center [1015, 68] width 137 height 35
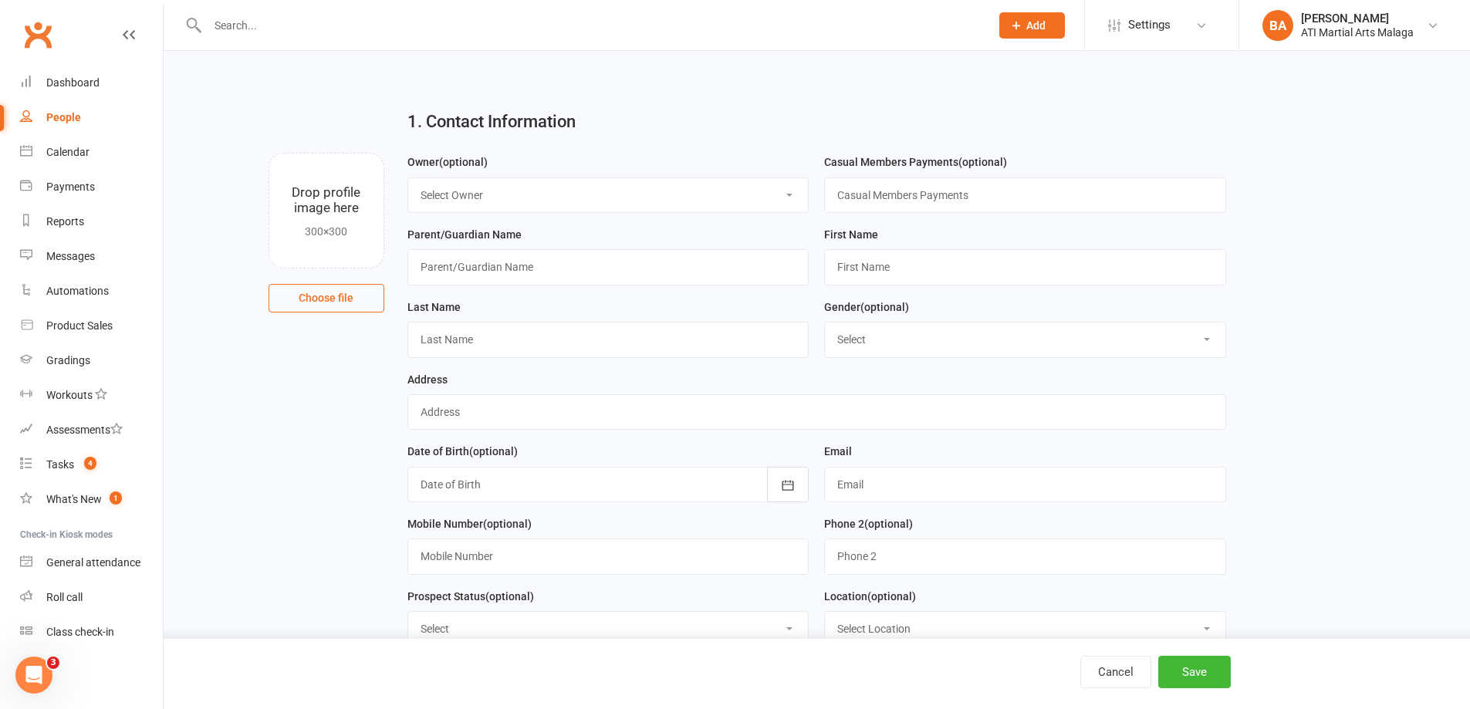
click at [661, 184] on select "Select Owner Rodney Lockyer Tony Curtis Benjamin Argus ATI Martial Arts Malaga …" at bounding box center [608, 195] width 400 height 34
select select "2"
click at [408, 178] on select "Select Owner Rodney Lockyer Tony Curtis Benjamin Argus ATI Martial Arts Malaga …" at bounding box center [608, 195] width 400 height 34
click at [610, 271] on input "text" at bounding box center [608, 266] width 402 height 35
click at [634, 238] on div "Parent/Guardian Name" at bounding box center [608, 255] width 402 height 60
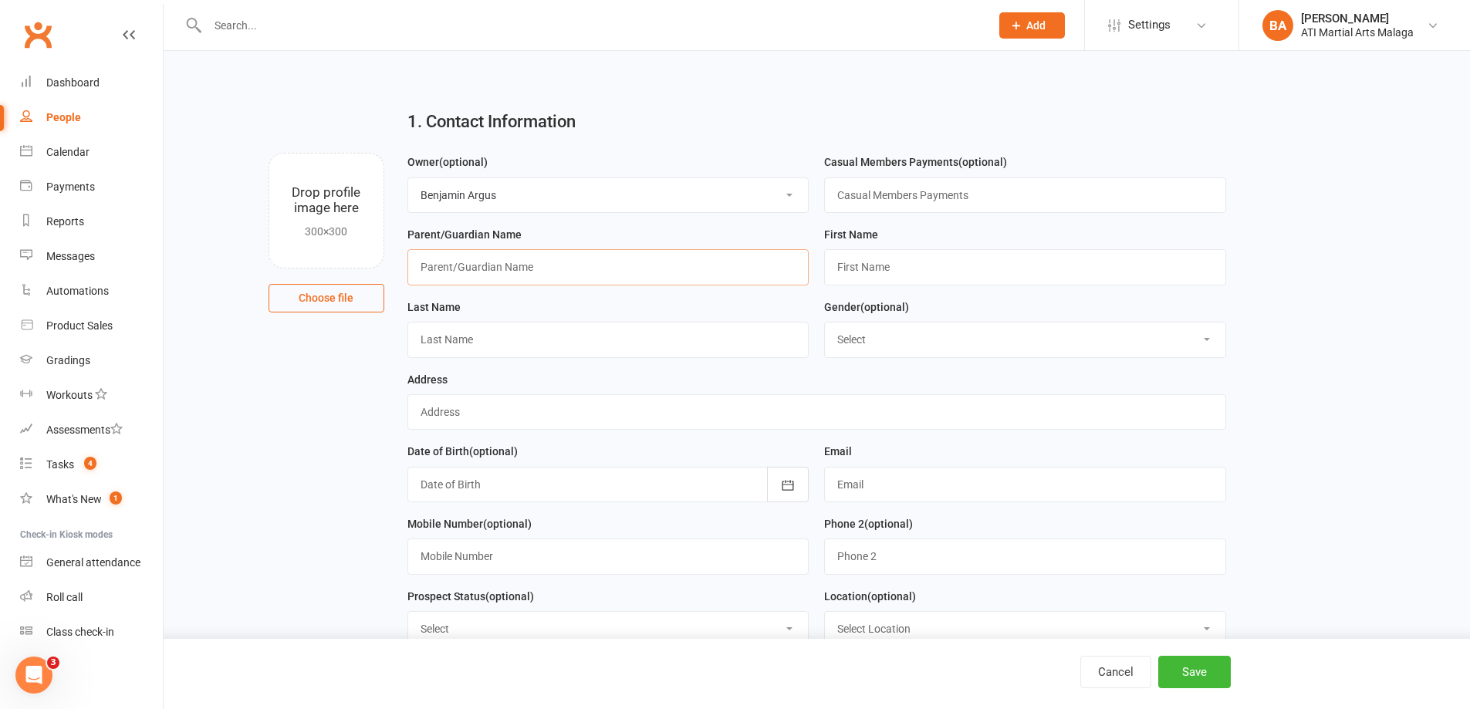
click at [630, 263] on input "text" at bounding box center [608, 266] width 402 height 35
type input "Brain Kallee"
click at [869, 268] on input "text" at bounding box center [1025, 266] width 402 height 35
type input "Kyliam"
type input "Kallee"
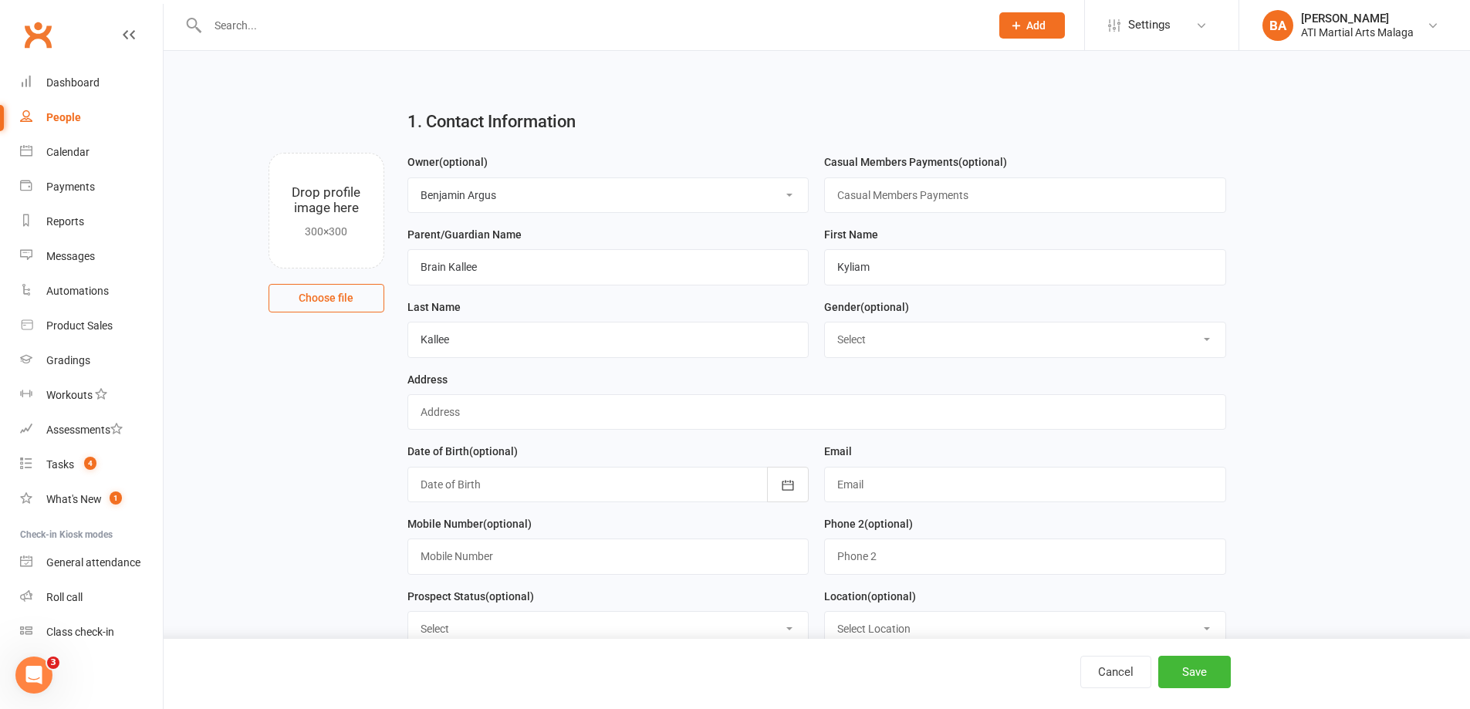
click at [877, 330] on select "Select Male Female" at bounding box center [1025, 340] width 400 height 34
select select "Male"
click at [825, 325] on select "Select Male Female" at bounding box center [1025, 340] width 400 height 34
drag, startPoint x: 850, startPoint y: 394, endPoint x: 847, endPoint y: 384, distance: 10.5
click at [850, 394] on div "Address" at bounding box center [816, 400] width 819 height 60
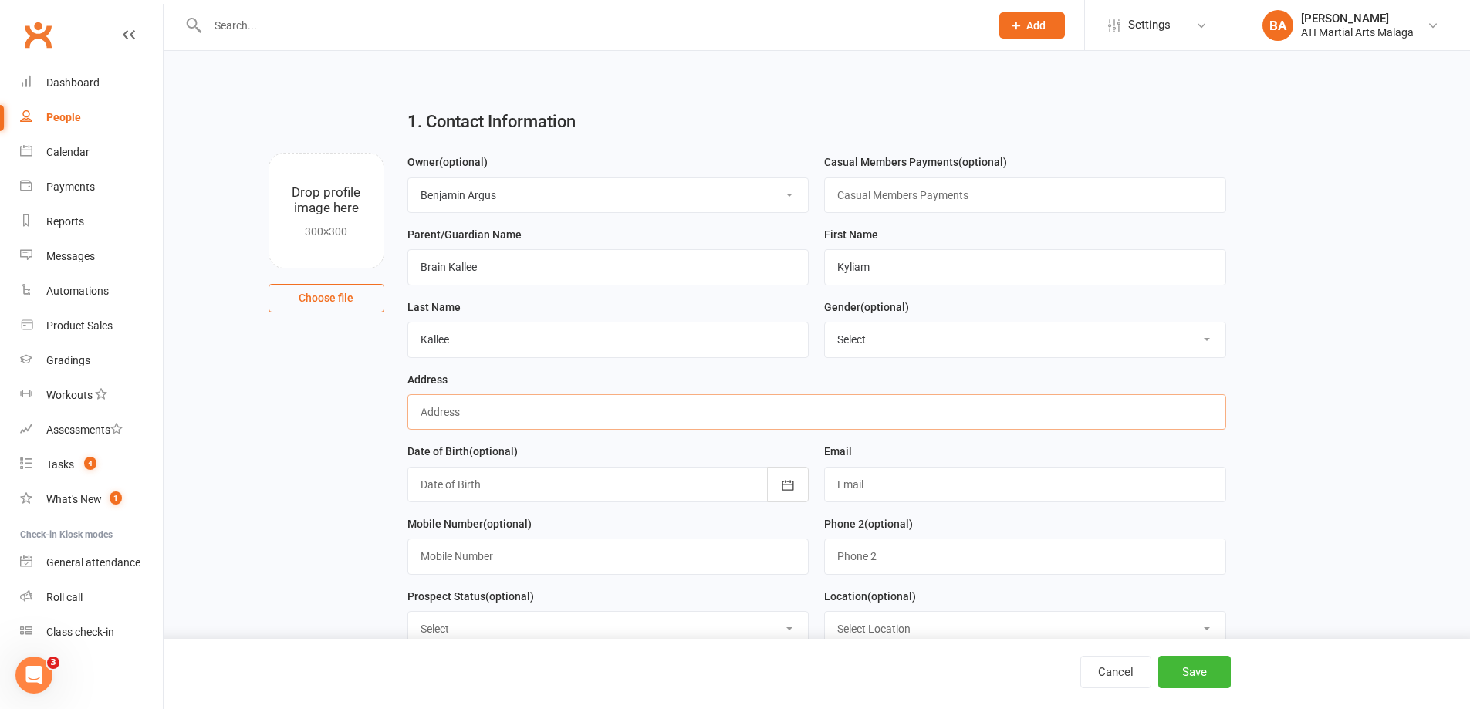
click at [799, 410] on input "text" at bounding box center [816, 411] width 819 height 35
type input "22A Buroham Way Balga"
click at [657, 490] on div at bounding box center [608, 484] width 402 height 35
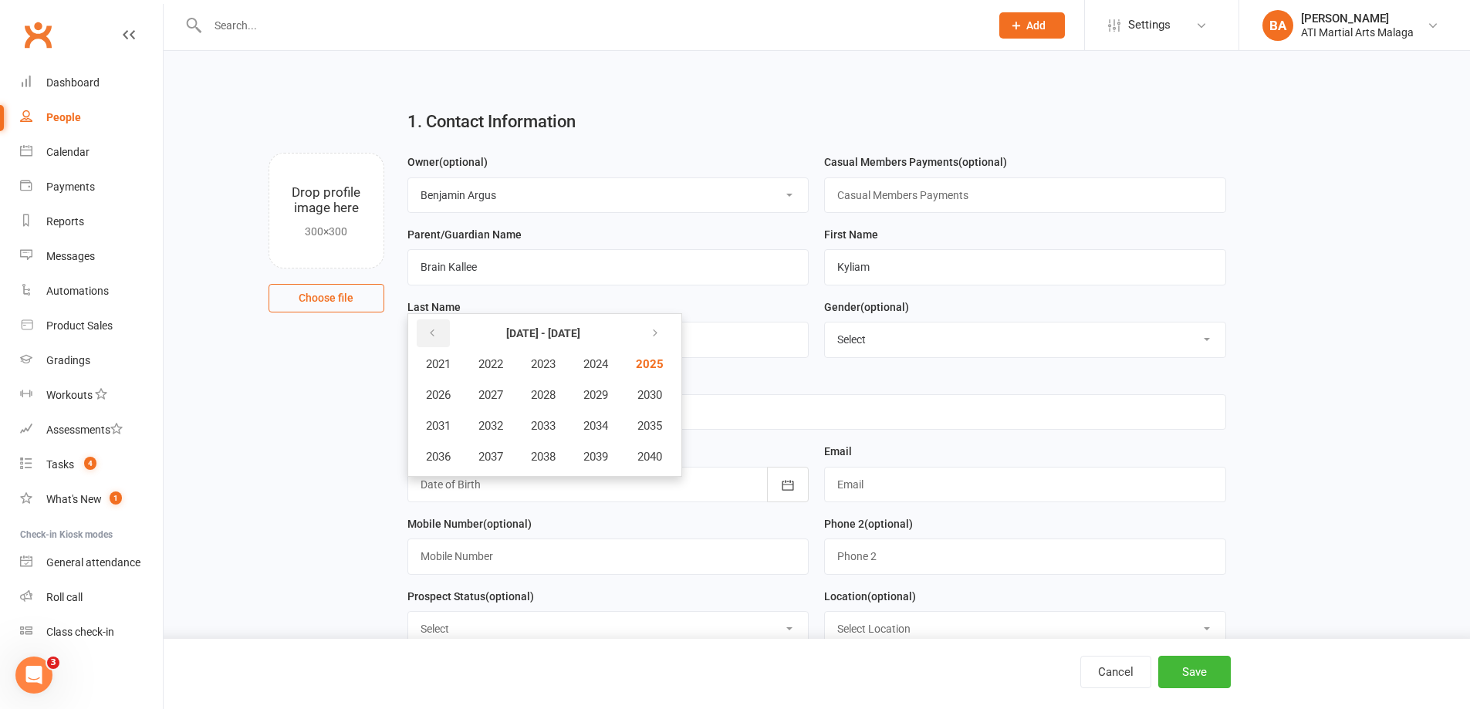
click at [431, 340] on icon "button" at bounding box center [432, 333] width 11 height 12
click at [506, 459] on button "2017" at bounding box center [490, 456] width 51 height 29
click at [508, 425] on span "August" at bounding box center [521, 426] width 36 height 14
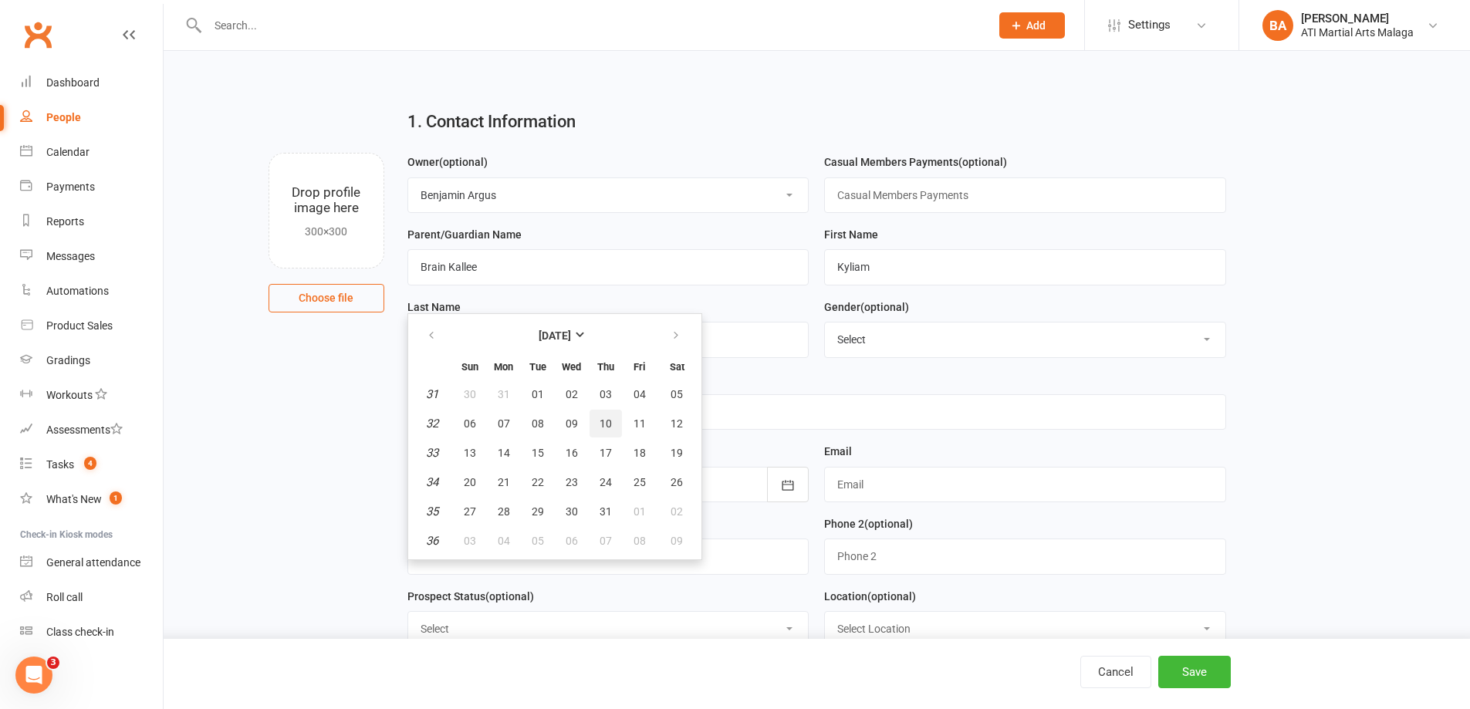
click at [600, 426] on span "10" at bounding box center [606, 423] width 12 height 12
type input "10 Aug 2017"
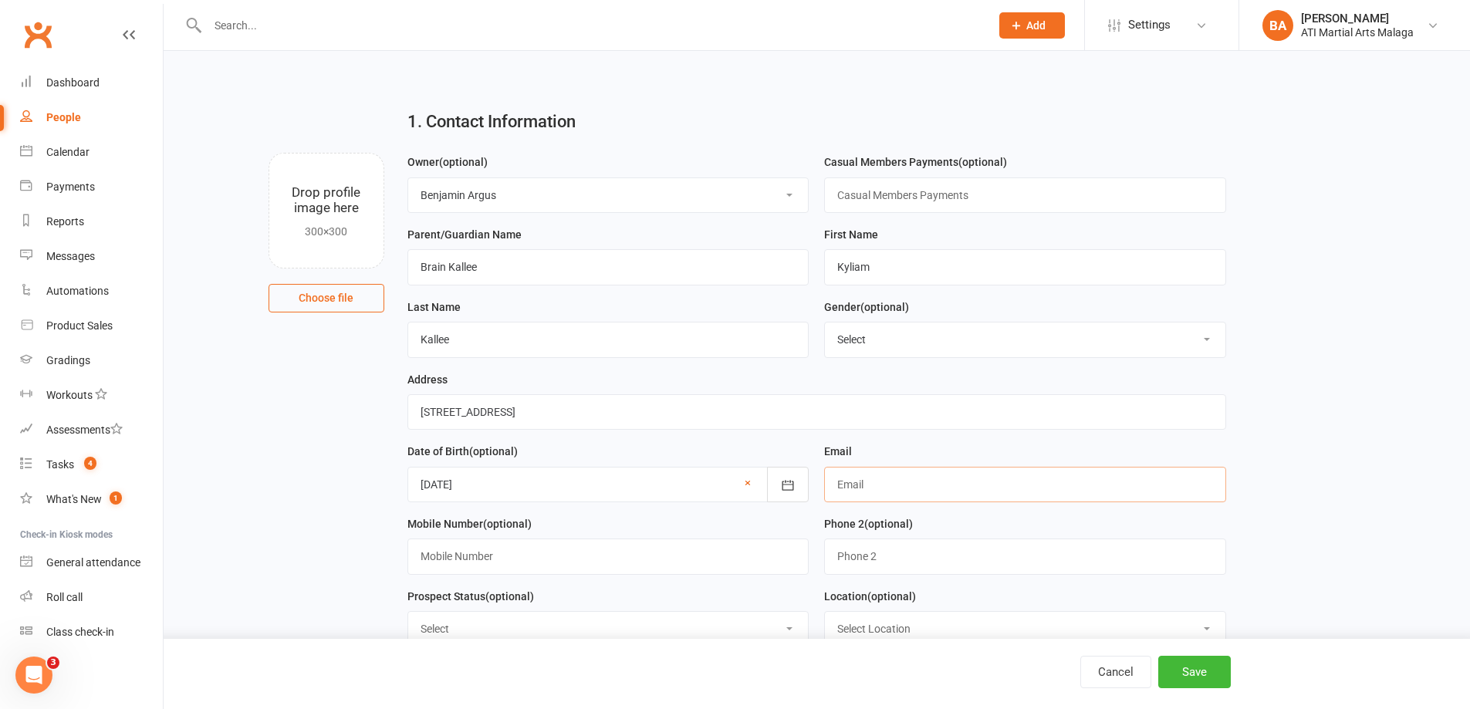
click at [891, 485] on input "text" at bounding box center [1025, 484] width 402 height 35
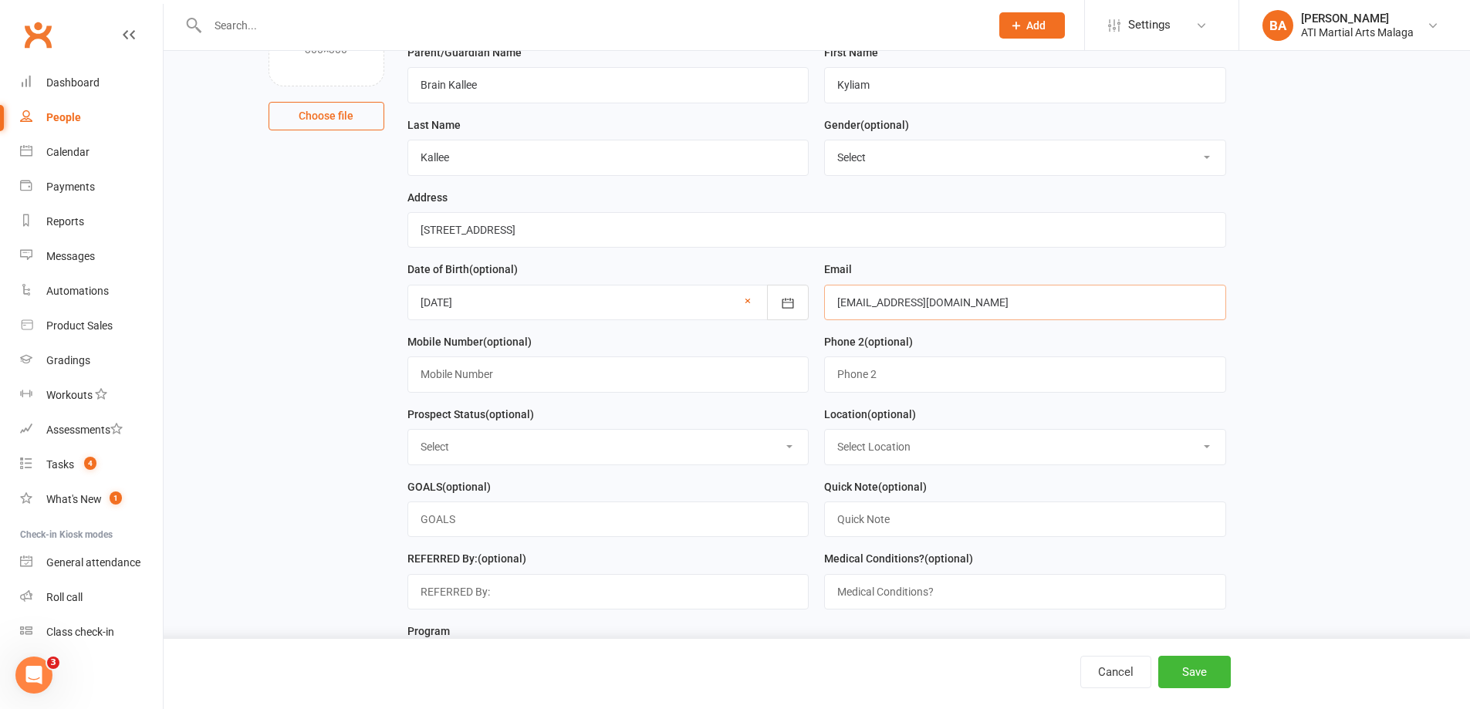
scroll to position [231, 0]
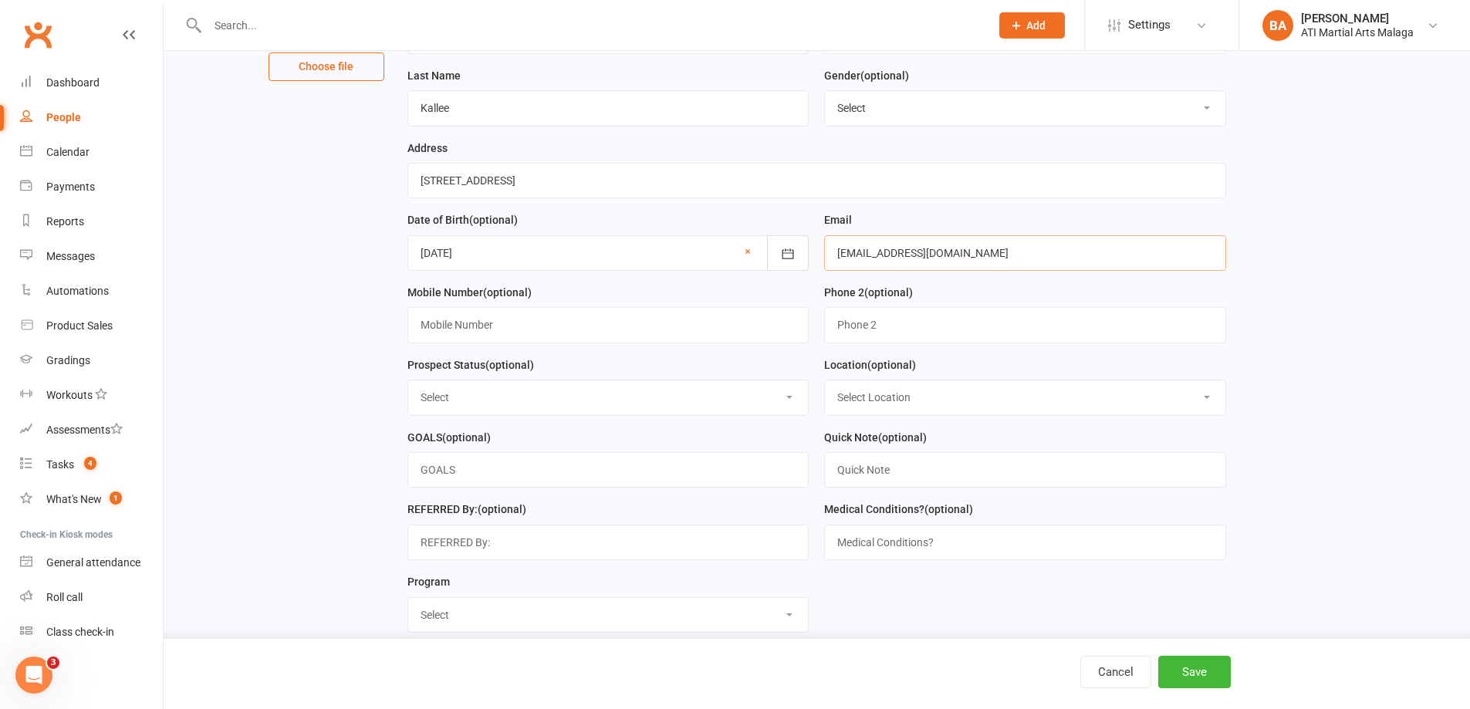
type input "kbriankallee@hotmail.com"
drag, startPoint x: 619, startPoint y: 358, endPoint x: 630, endPoint y: 334, distance: 26.2
click at [619, 356] on div "Mobile Number (optional)" at bounding box center [608, 319] width 417 height 73
click at [630, 333] on input "text" at bounding box center [608, 324] width 402 height 35
type input "0492 500 853"
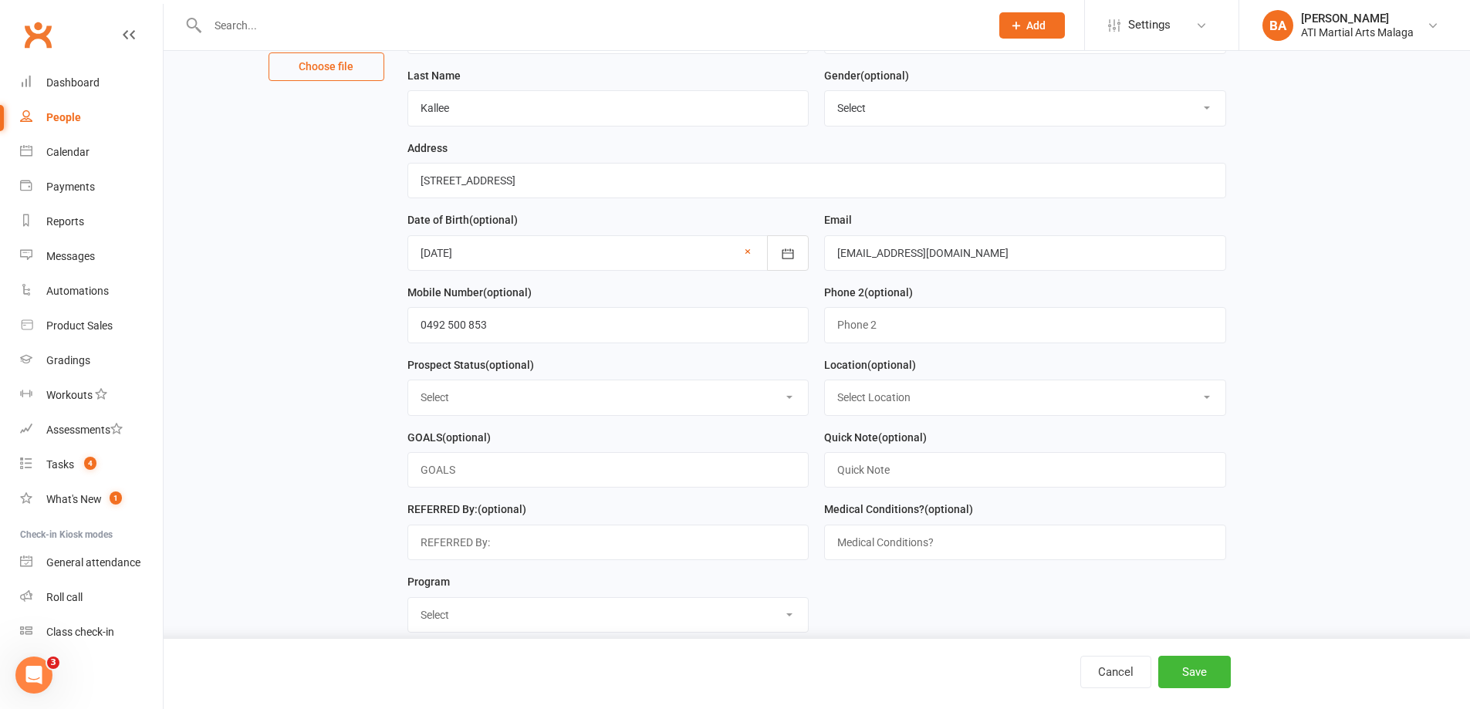
click at [684, 411] on select "Select Initial Contact Follow-up Call Satellite Lead Birthday Lead Not Ready No…" at bounding box center [608, 397] width 400 height 34
select select "Initial Contact"
click at [408, 386] on select "Select Initial Contact Follow-up Call Satellite Lead Birthday Lead Not Ready No…" at bounding box center [608, 397] width 400 height 34
click at [887, 398] on select "Select Location Hamersley Malaga Manning Satellite Scarborough" at bounding box center [1025, 397] width 400 height 34
select select "1"
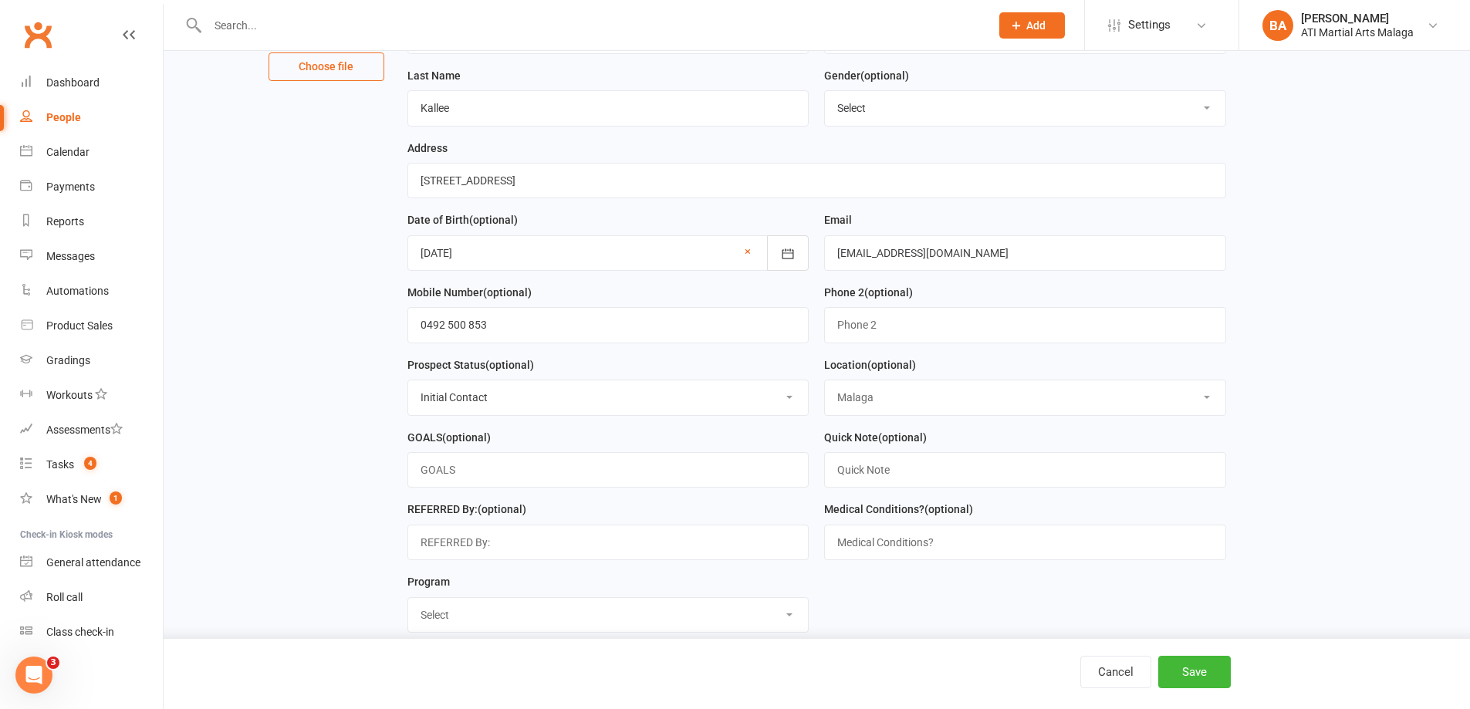
click at [825, 386] on select "Select Location Hamersley Malaga Manning Satellite Scarborough" at bounding box center [1025, 397] width 400 height 34
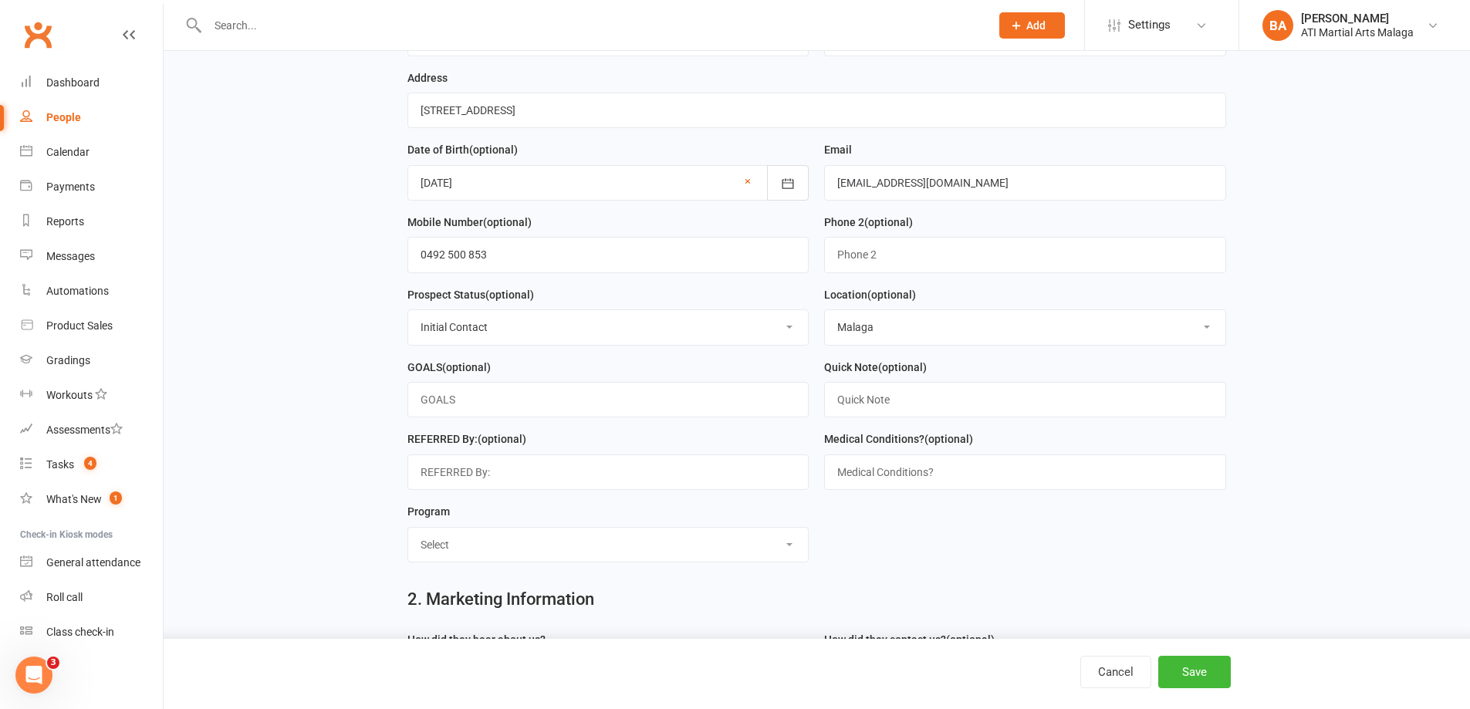
scroll to position [386, 0]
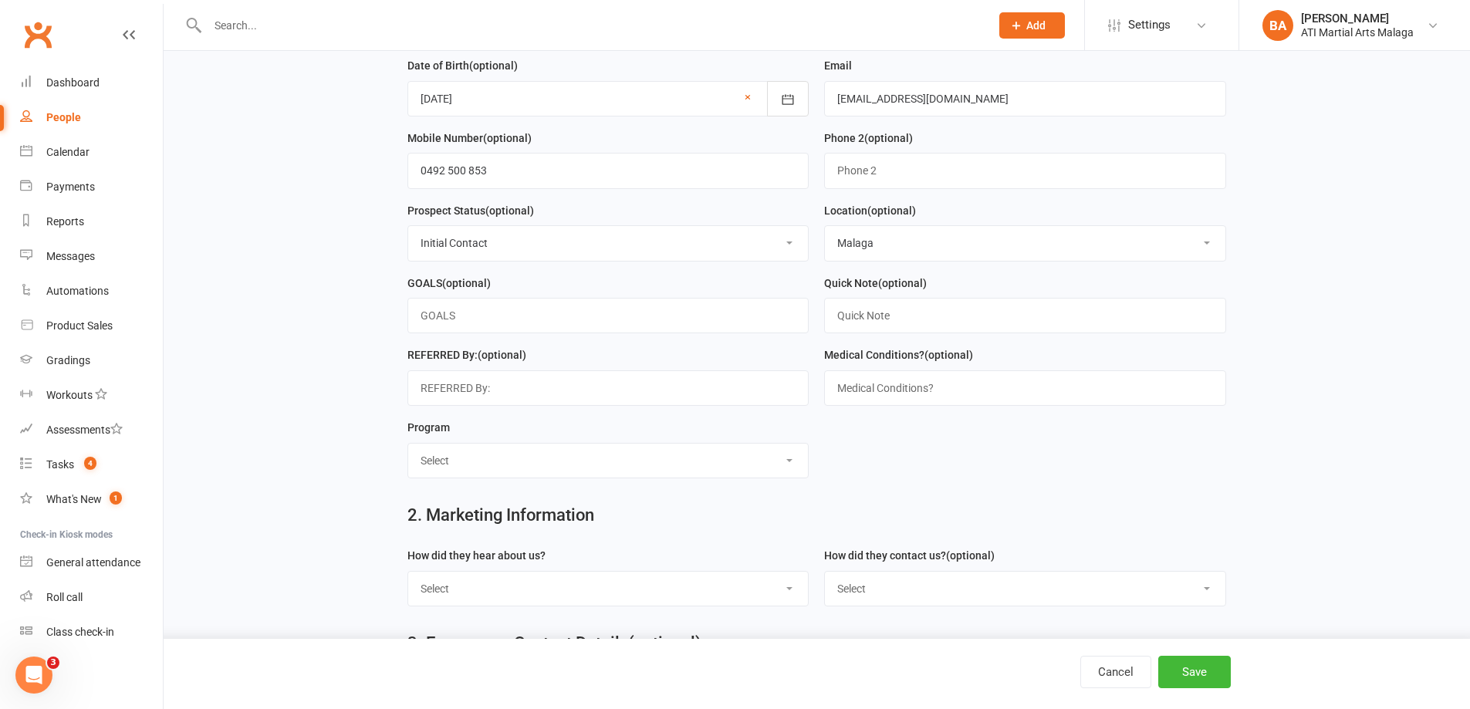
click at [558, 451] on div "Program Select Little Dragons Junior TKD Adult TKD Kick Boxing Women's Only Spe…" at bounding box center [608, 448] width 402 height 60
click at [556, 474] on select "Select Little Dragons Junior TKD Adult TKD Kick Boxing Women's Only Special Nee…" at bounding box center [608, 461] width 400 height 34
select select "Junior TKD"
click at [408, 451] on select "Select Little Dragons Junior TKD Adult TKD Kick Boxing Women's Only Special Nee…" at bounding box center [608, 461] width 400 height 34
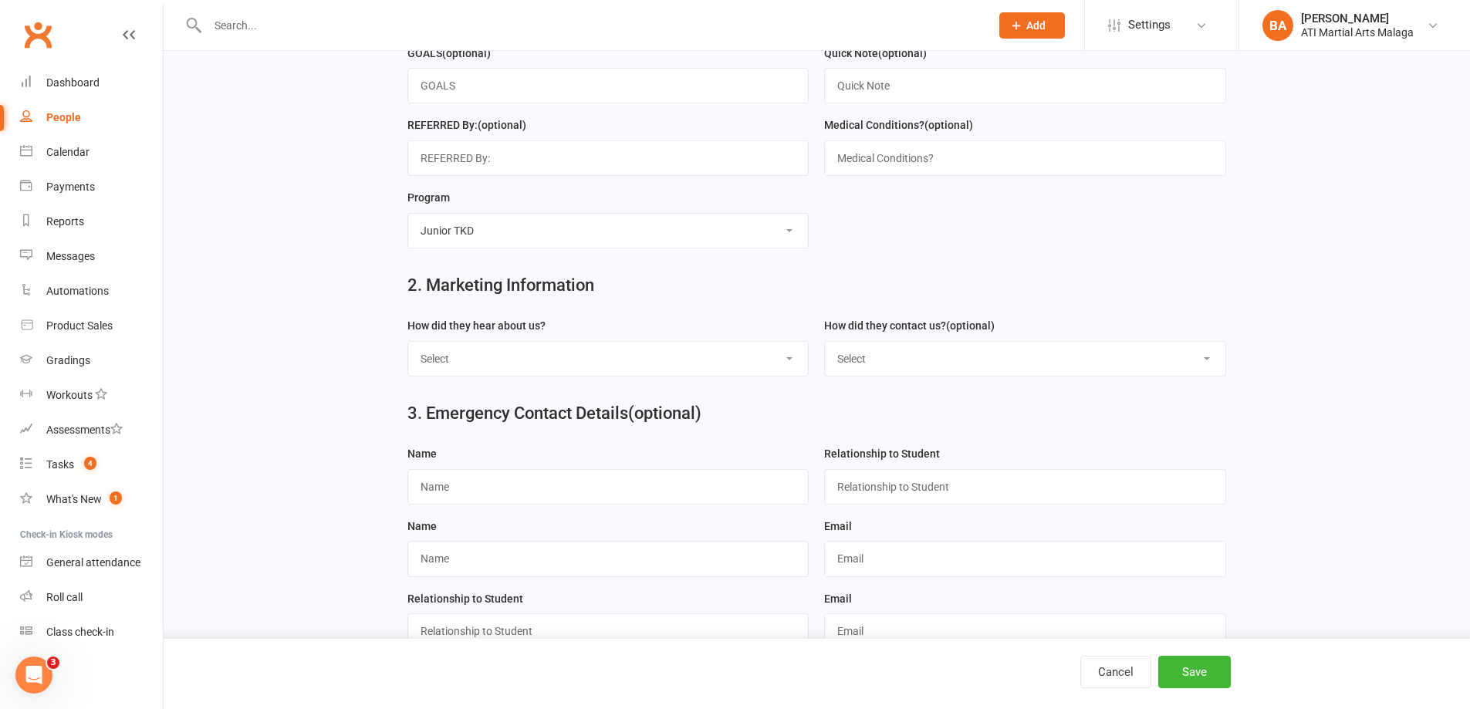
scroll to position [617, 0]
click at [610, 348] on select "Select Google Through A Friend Facebook Sms/Email Offer Flyer School Class Open…" at bounding box center [608, 357] width 400 height 34
select select "FACEBOOK LIVE BOOKINGS"
click at [408, 348] on select "Select Google Through A Friend Facebook Sms/Email Offer Flyer School Class Open…" at bounding box center [608, 357] width 400 height 34
click at [966, 343] on div "How did they contact us? (optional) Select Phone Email In-Facility Facebook Ref…" at bounding box center [1025, 345] width 402 height 60
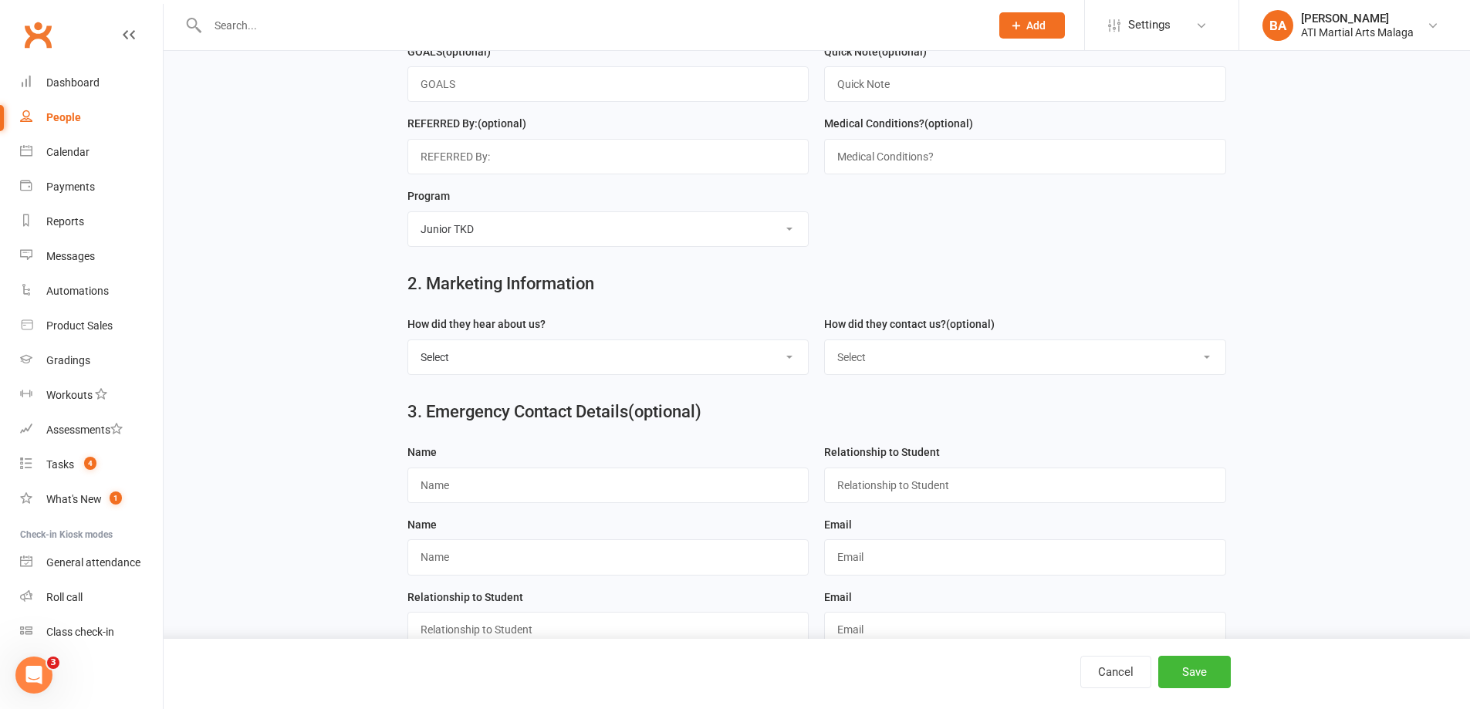
click at [965, 357] on select "Select Phone Email In-Facility Facebook Referral QR code registration Live Book…" at bounding box center [1025, 357] width 400 height 34
select select "Live Booking sheet"
click at [825, 348] on select "Select Phone Email In-Facility Facebook Referral QR code registration Live Book…" at bounding box center [1025, 357] width 400 height 34
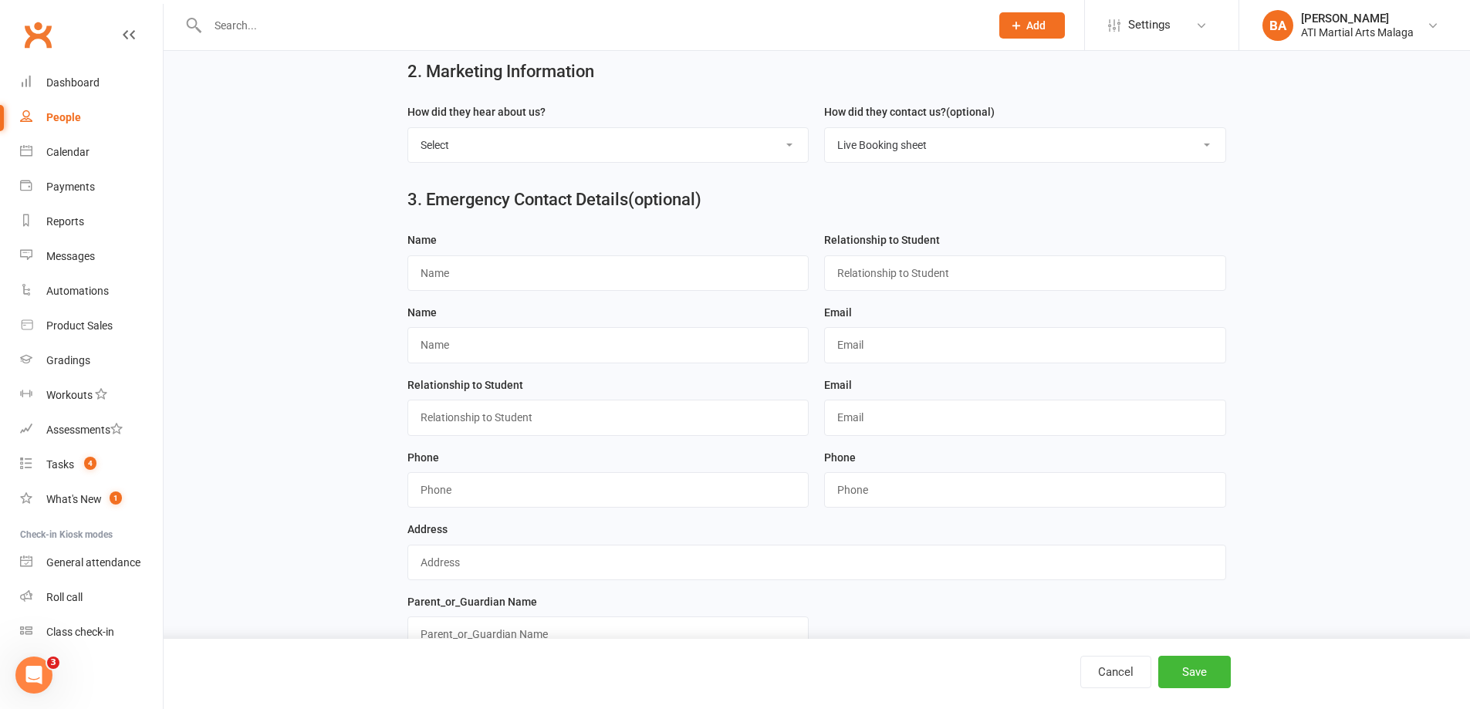
scroll to position [958, 0]
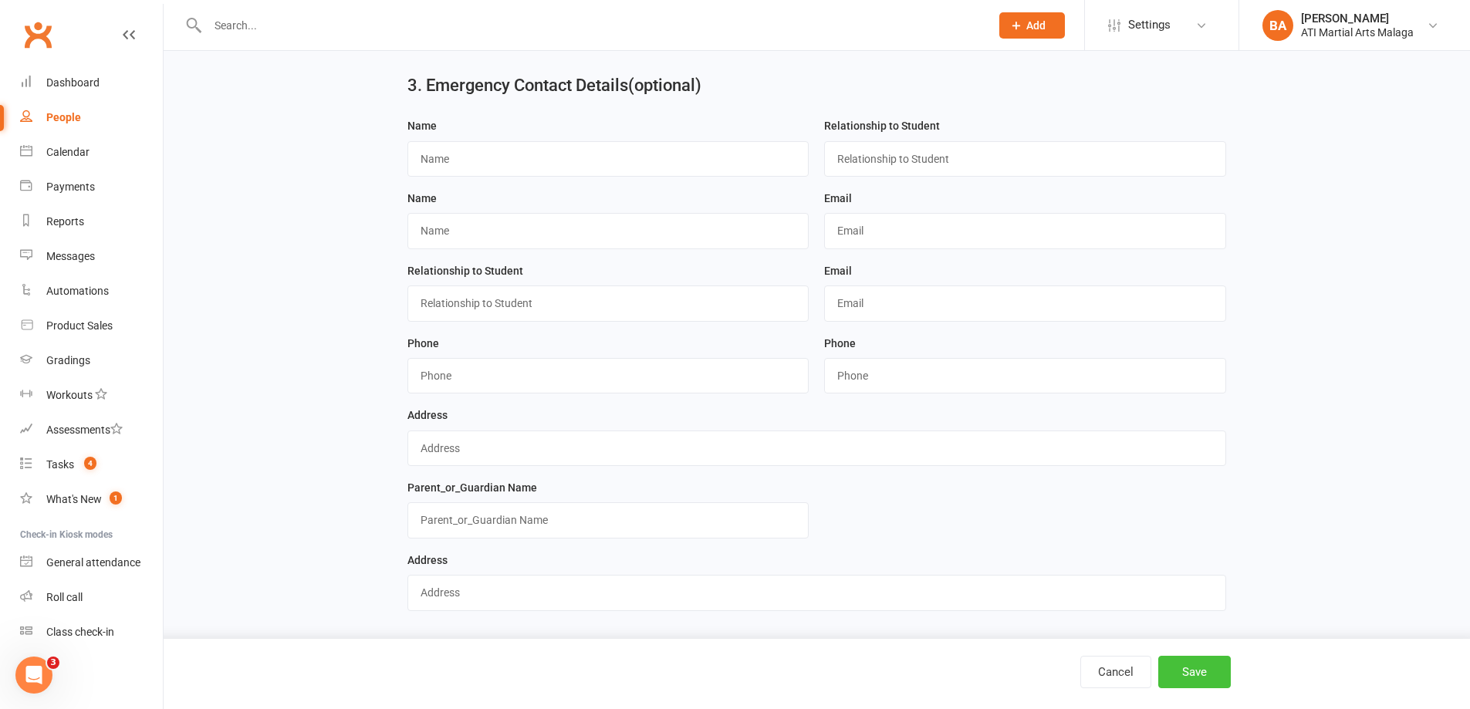
click at [1208, 657] on button "Save" at bounding box center [1194, 672] width 73 height 32
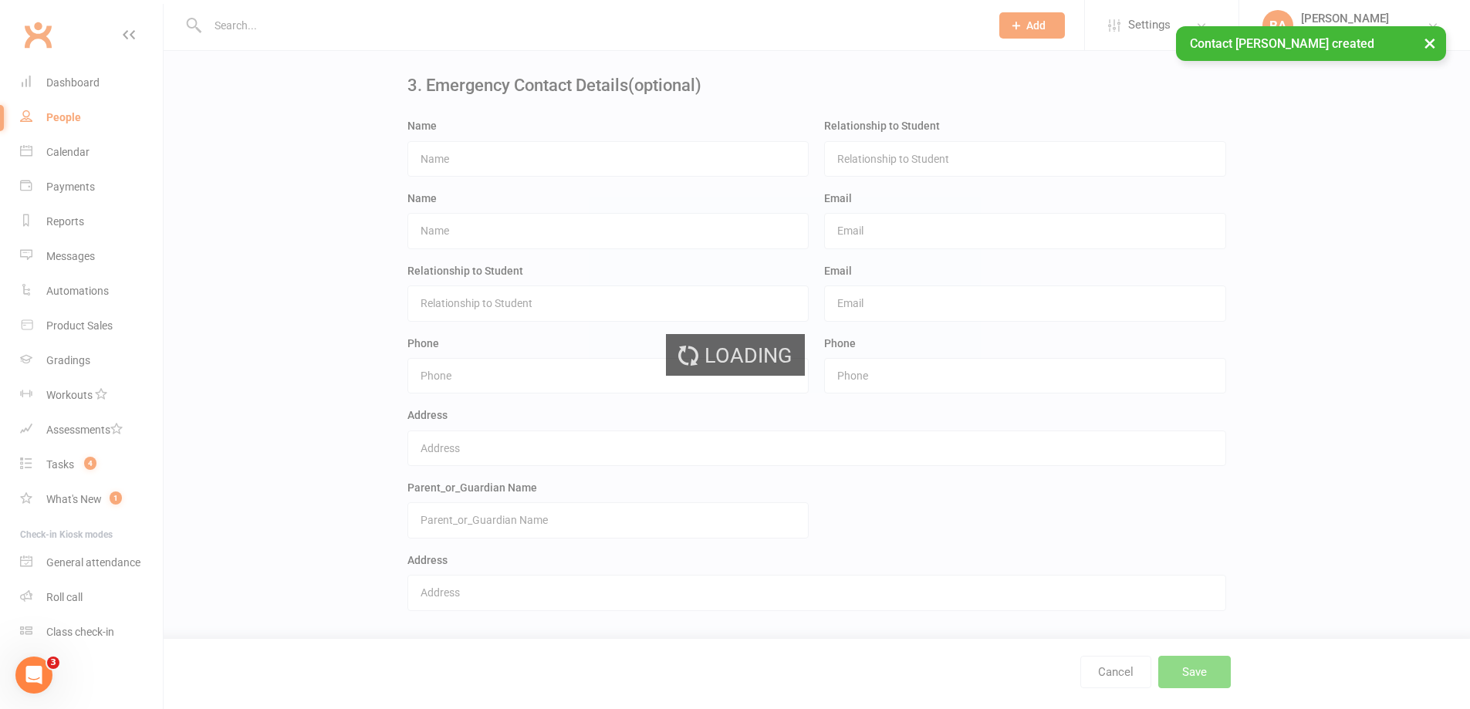
scroll to position [0, 0]
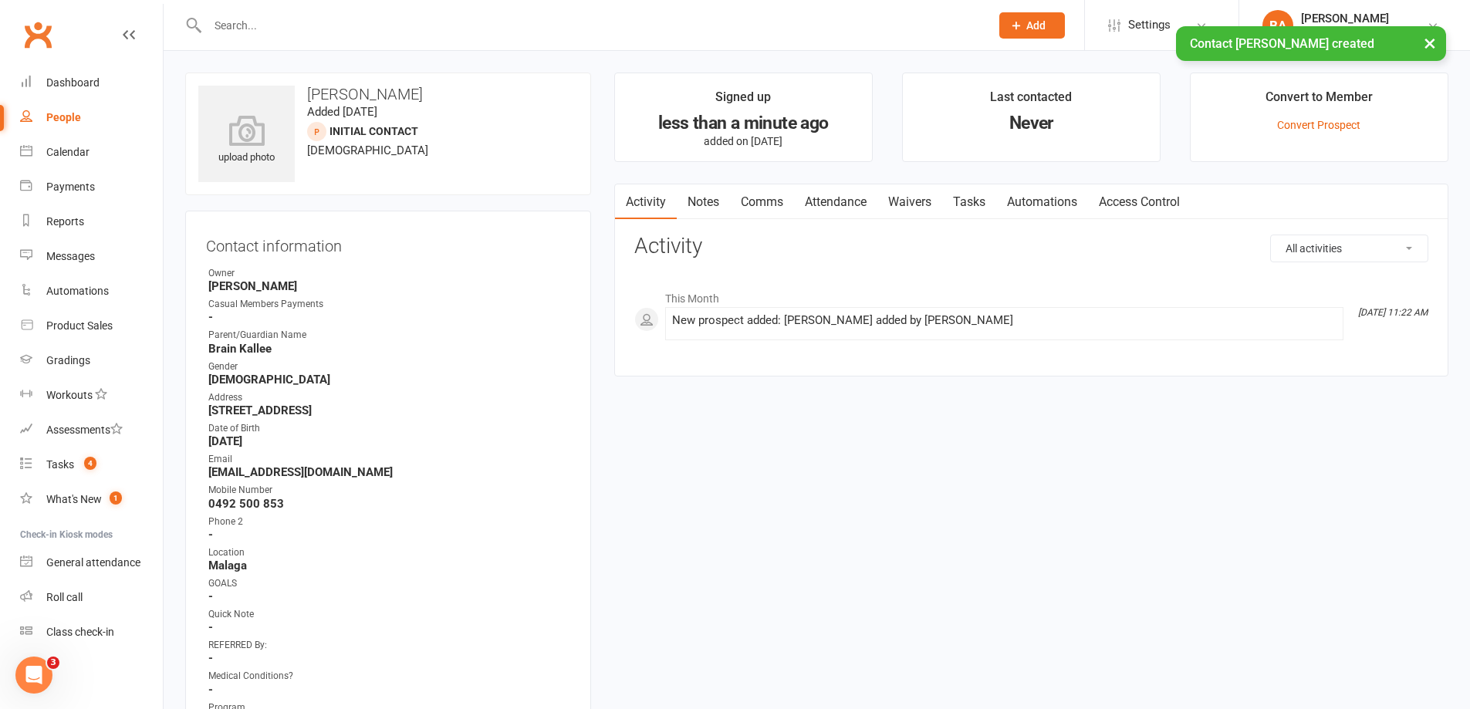
click at [867, 213] on link "Attendance" at bounding box center [835, 201] width 83 height 35
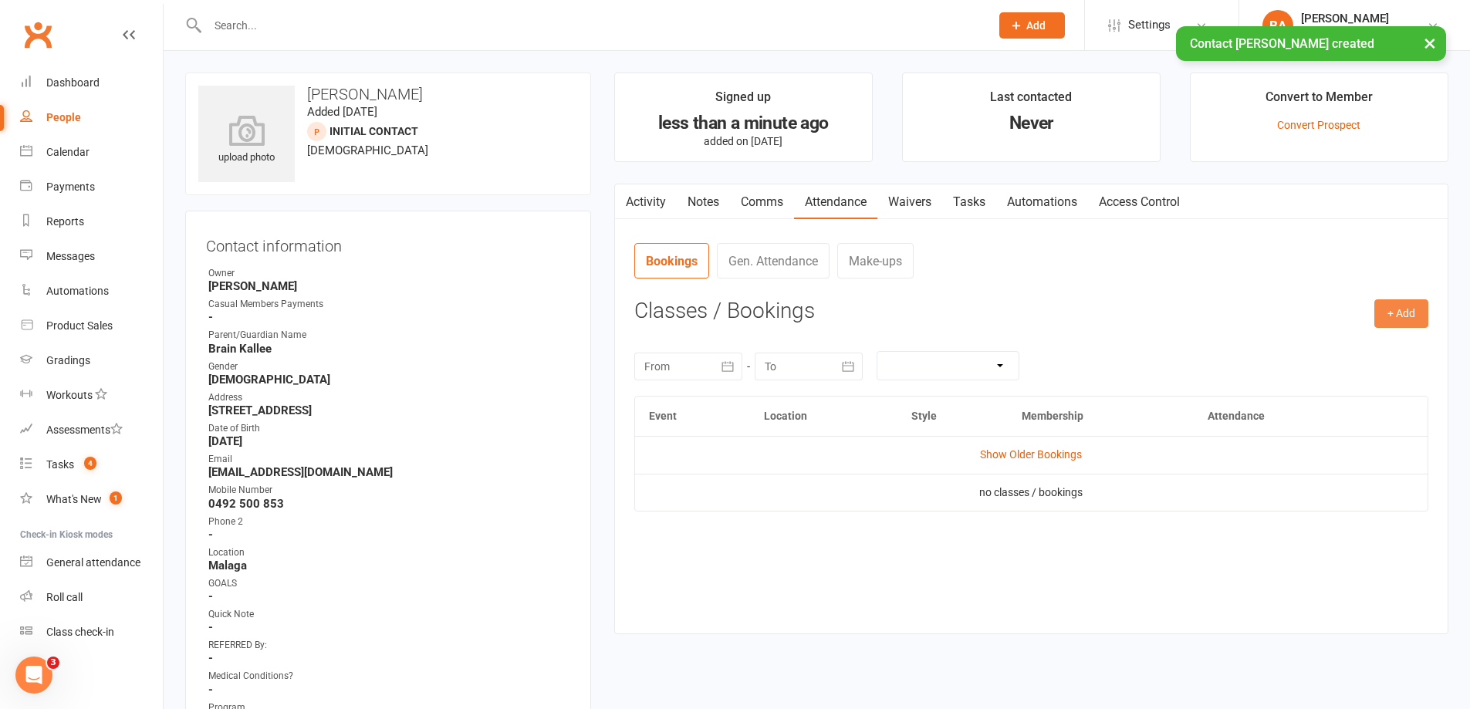
click at [1377, 313] on button "+ Add" at bounding box center [1401, 313] width 54 height 28
click at [1351, 376] on link "Add Appointment" at bounding box center [1351, 379] width 153 height 31
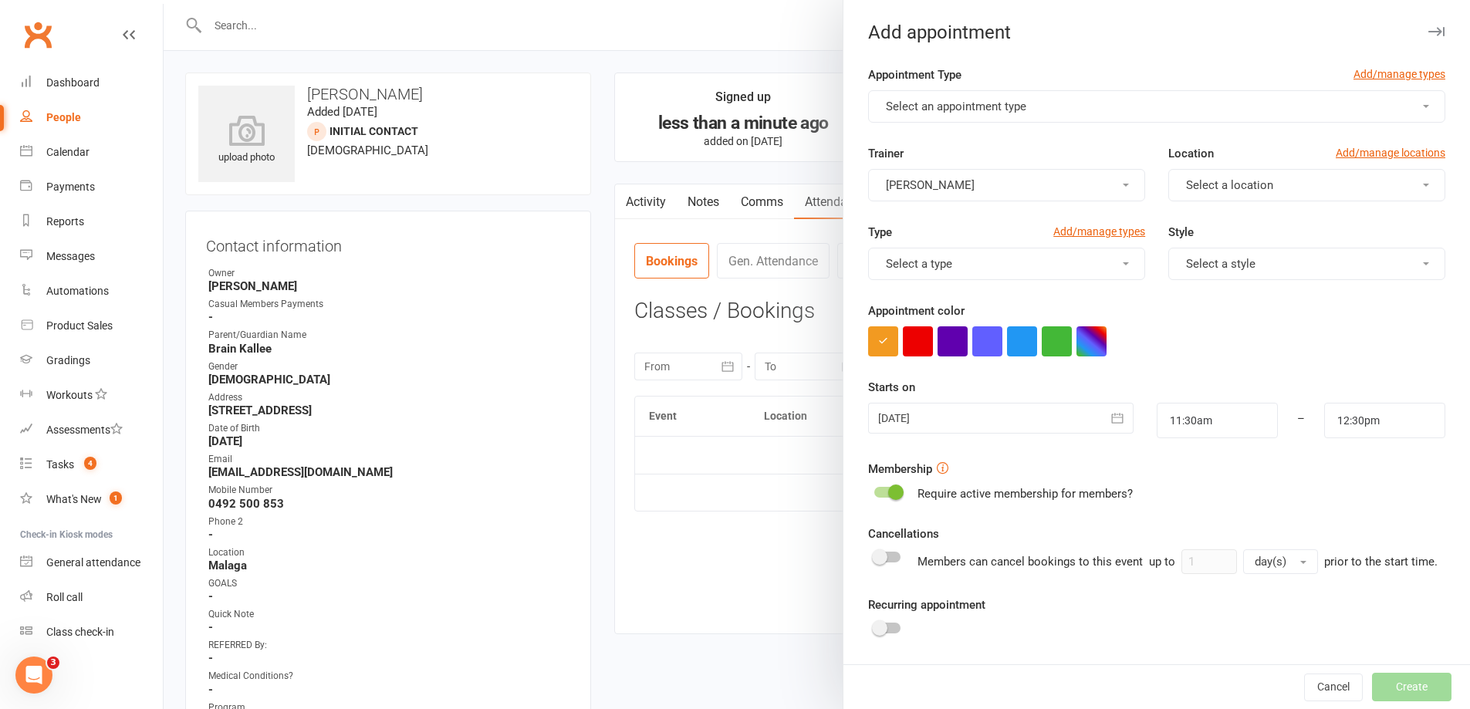
click at [1049, 163] on div "Trainer Benjamin Argus" at bounding box center [1007, 172] width 300 height 57
click at [1032, 196] on button "[PERSON_NAME]" at bounding box center [1006, 185] width 277 height 32
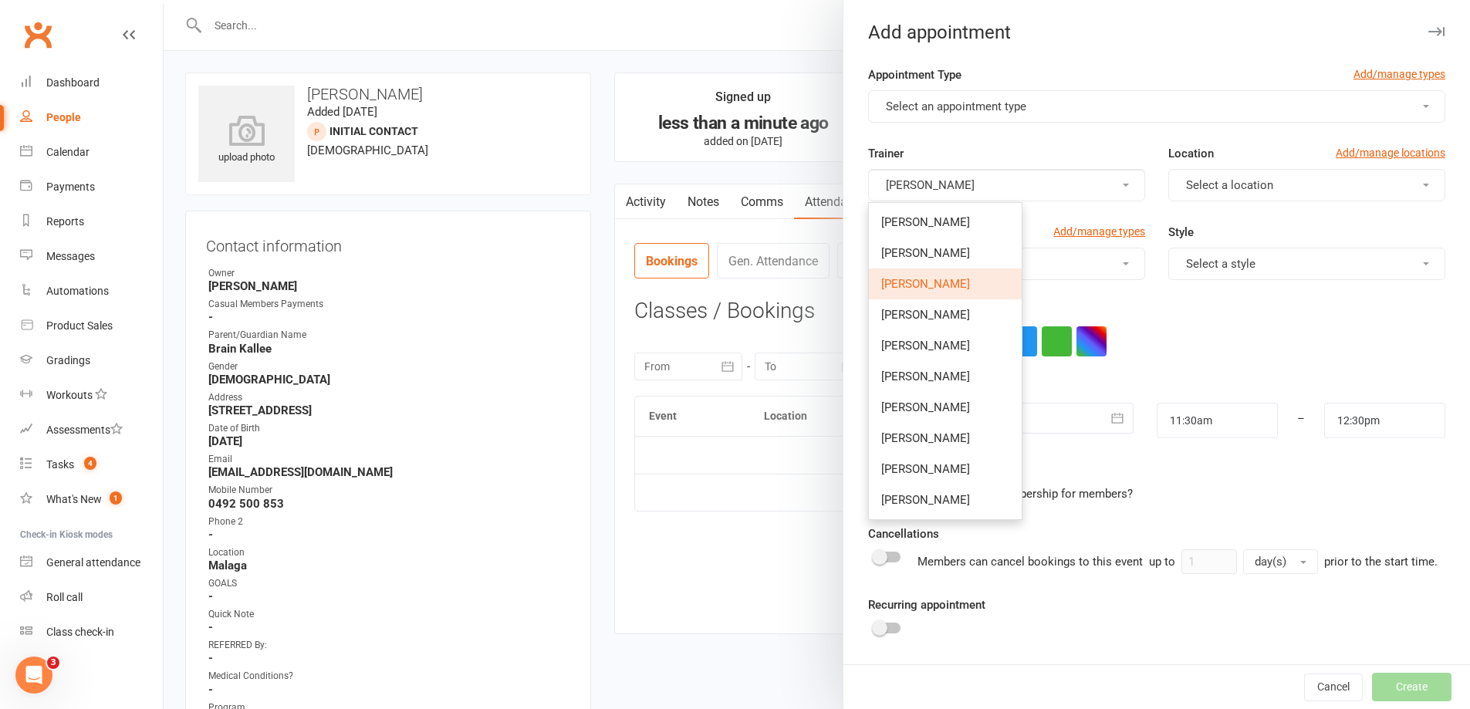
click at [1060, 119] on button "Select an appointment type" at bounding box center [1156, 106] width 577 height 32
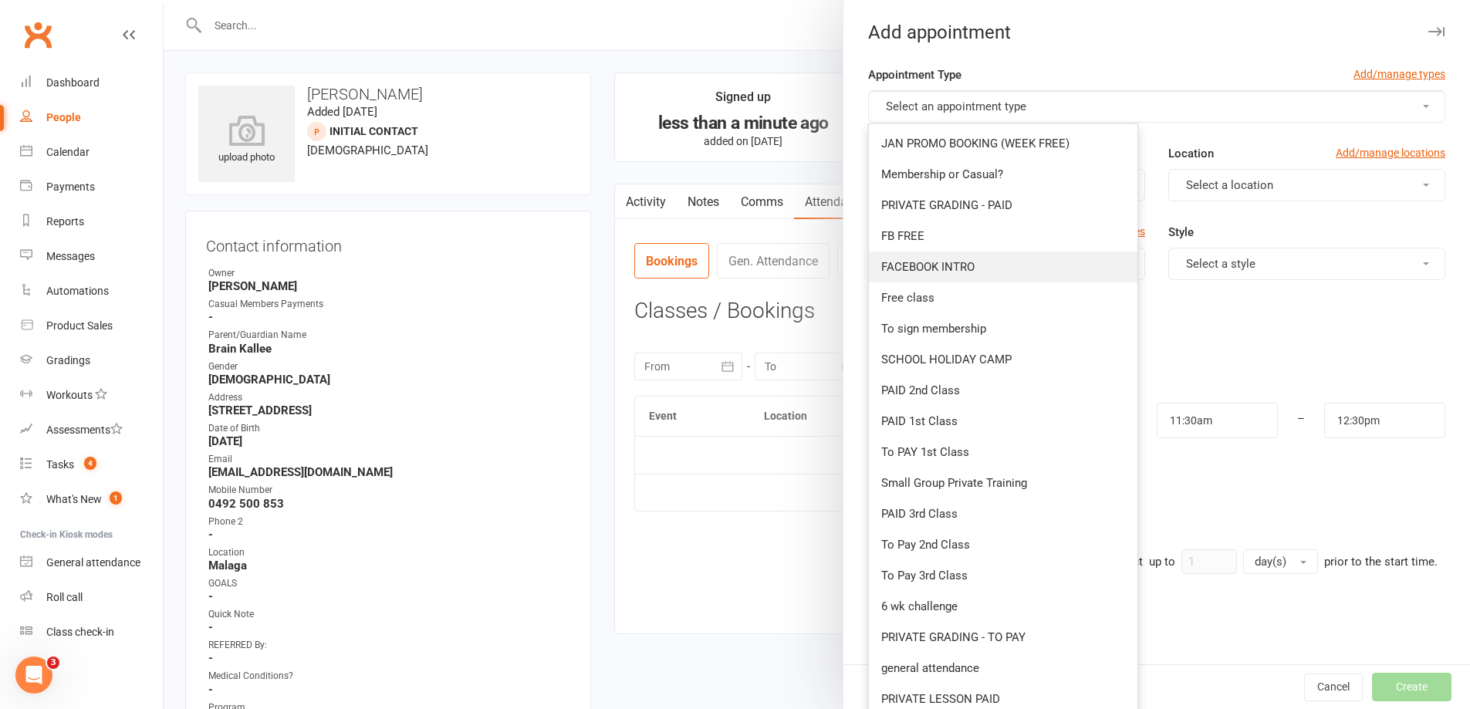
click at [981, 252] on link "FACEBOOK INTRO" at bounding box center [1003, 267] width 269 height 31
type input "12:00pm"
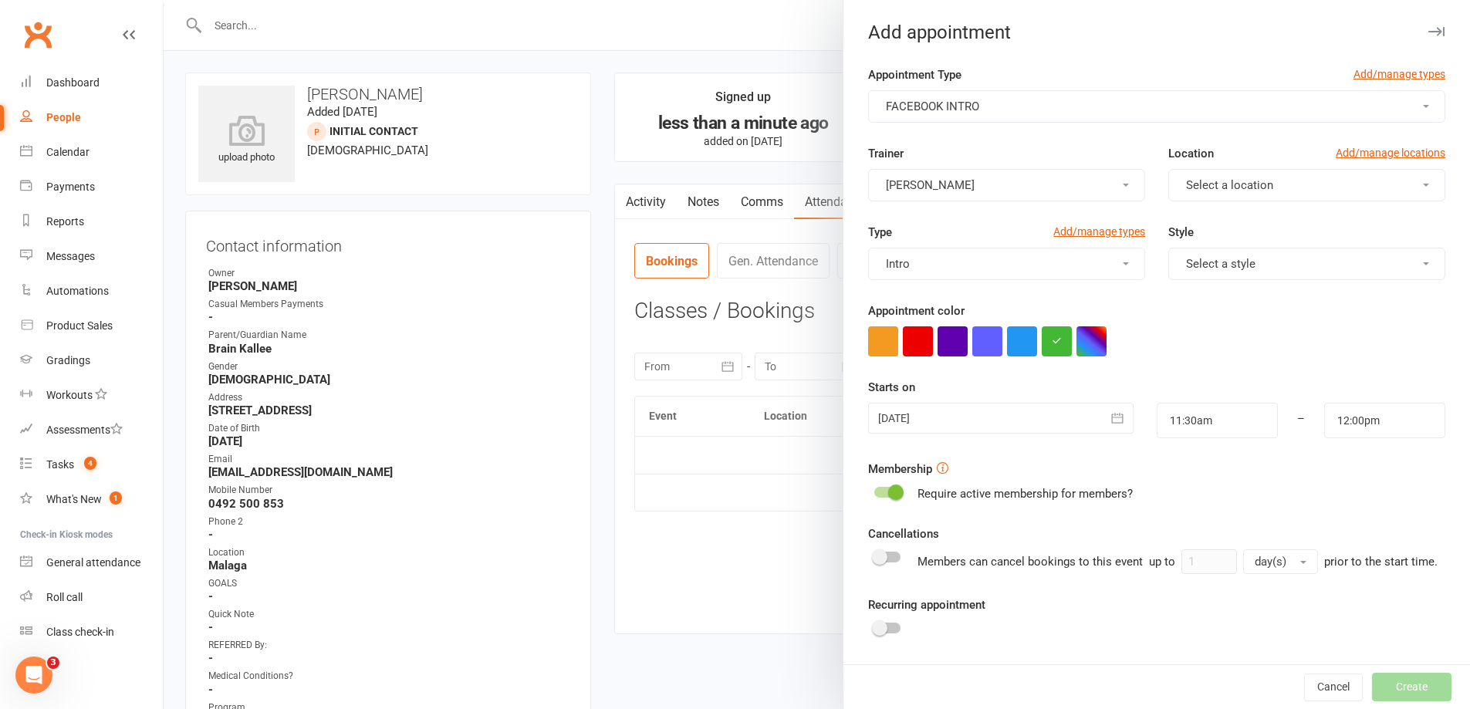
click at [1001, 191] on button "[PERSON_NAME]" at bounding box center [1006, 185] width 277 height 32
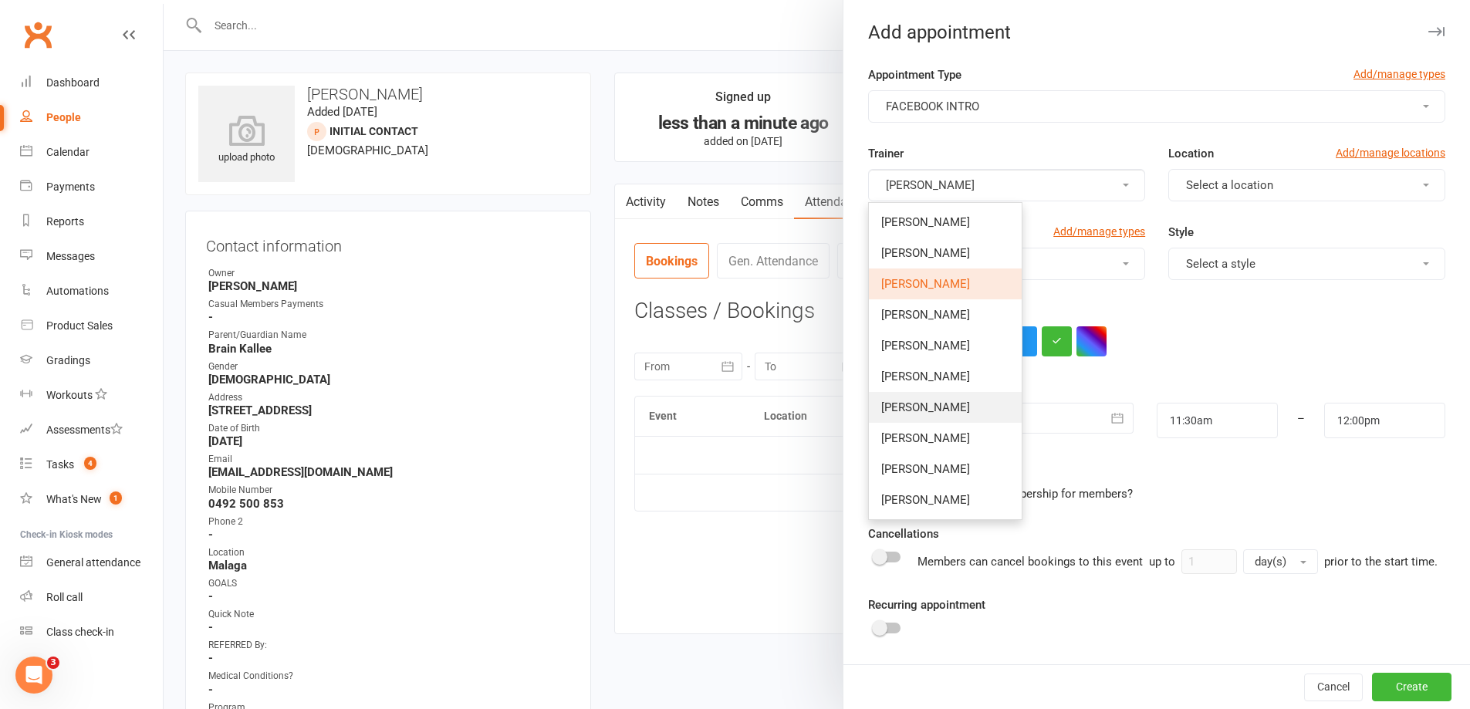
click at [950, 405] on span "[PERSON_NAME]" at bounding box center [925, 407] width 89 height 14
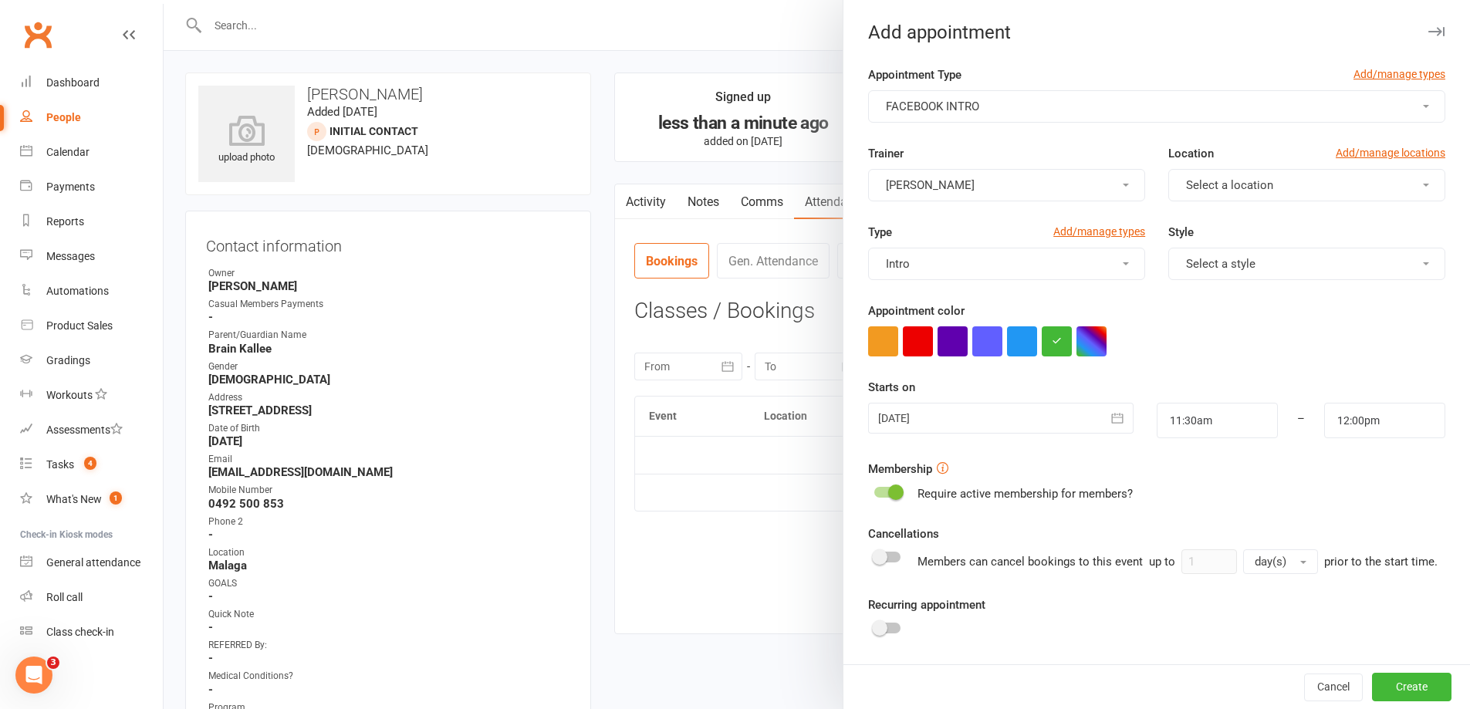
click at [1233, 191] on span "Select a location" at bounding box center [1229, 185] width 87 height 14
click at [1208, 256] on link "Malaga" at bounding box center [1245, 253] width 153 height 31
click at [1061, 262] on button "Intro" at bounding box center [1006, 264] width 277 height 32
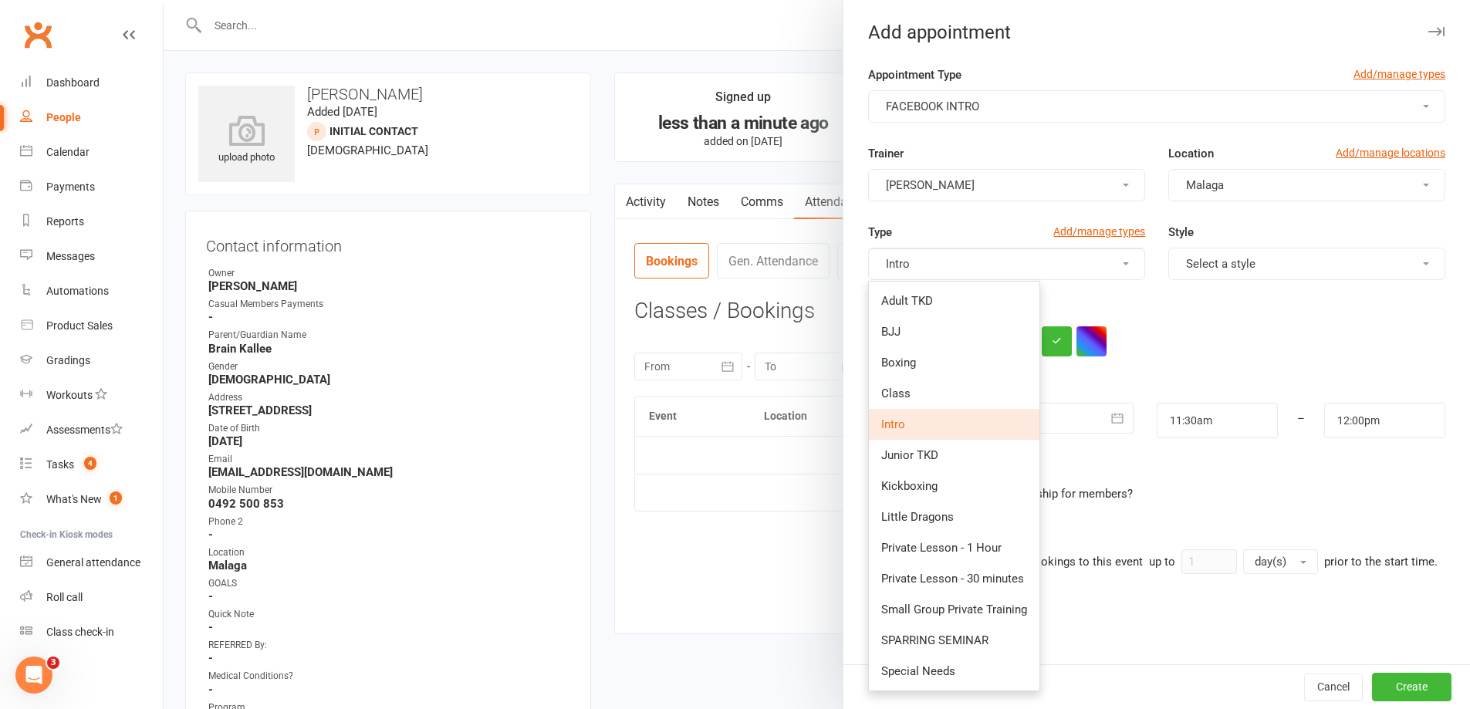
click at [1181, 343] on div at bounding box center [1156, 341] width 577 height 30
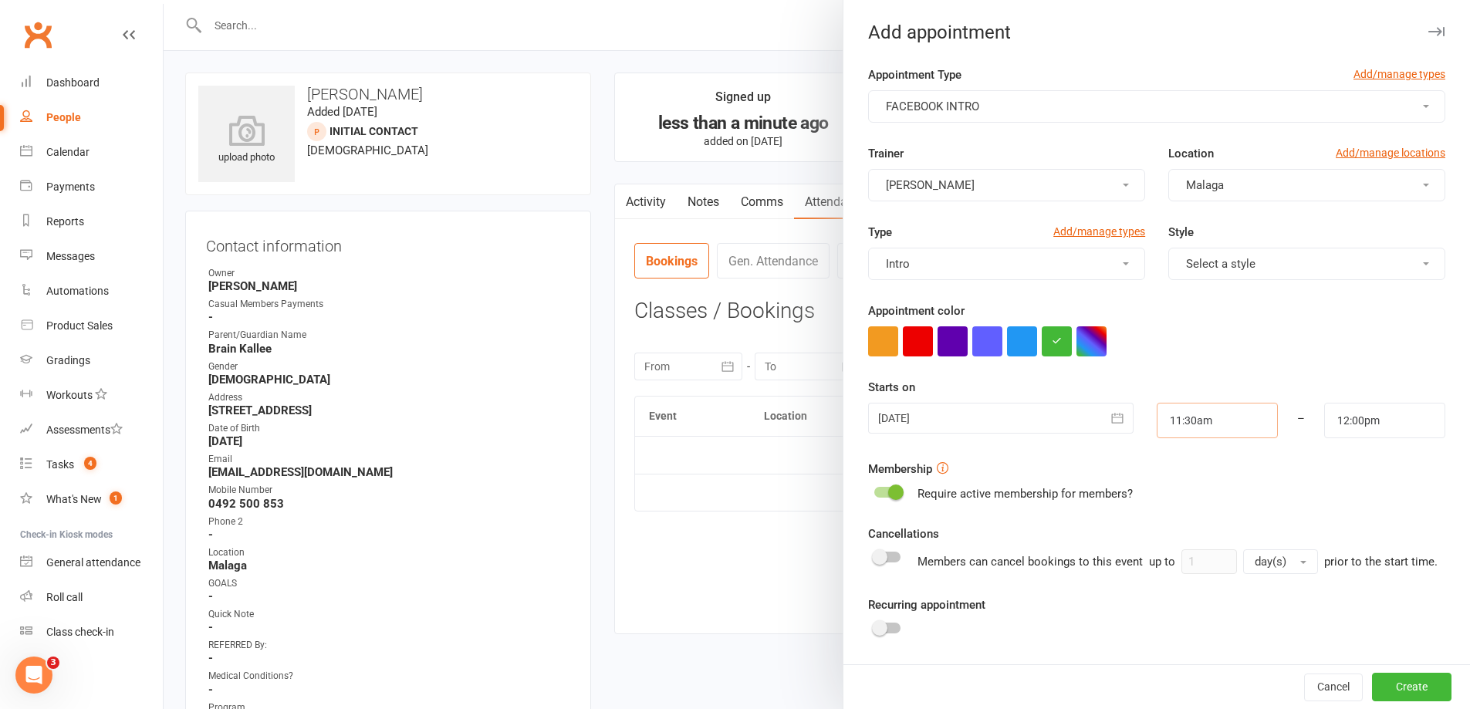
click at [1187, 417] on input "11:30am" at bounding box center [1217, 420] width 121 height 35
type input "10:45am"
click at [1184, 468] on li "10:45am" at bounding box center [1194, 466] width 74 height 23
click at [1339, 411] on input "12:00pm" at bounding box center [1384, 420] width 121 height 35
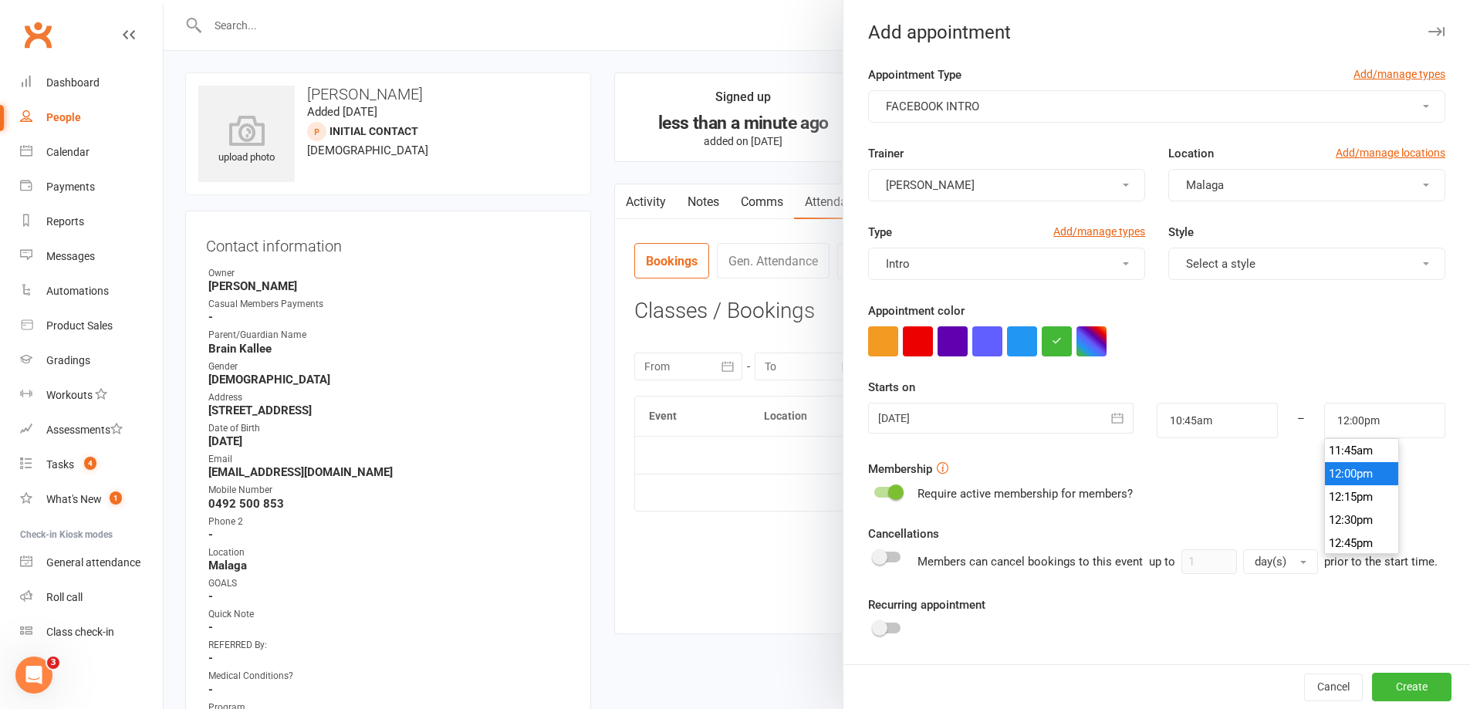
scroll to position [1057, 0]
type input "11:30am"
click at [1351, 458] on li "11:30am" at bounding box center [1362, 458] width 74 height 23
click at [1061, 279] on button "Intro" at bounding box center [1006, 264] width 277 height 32
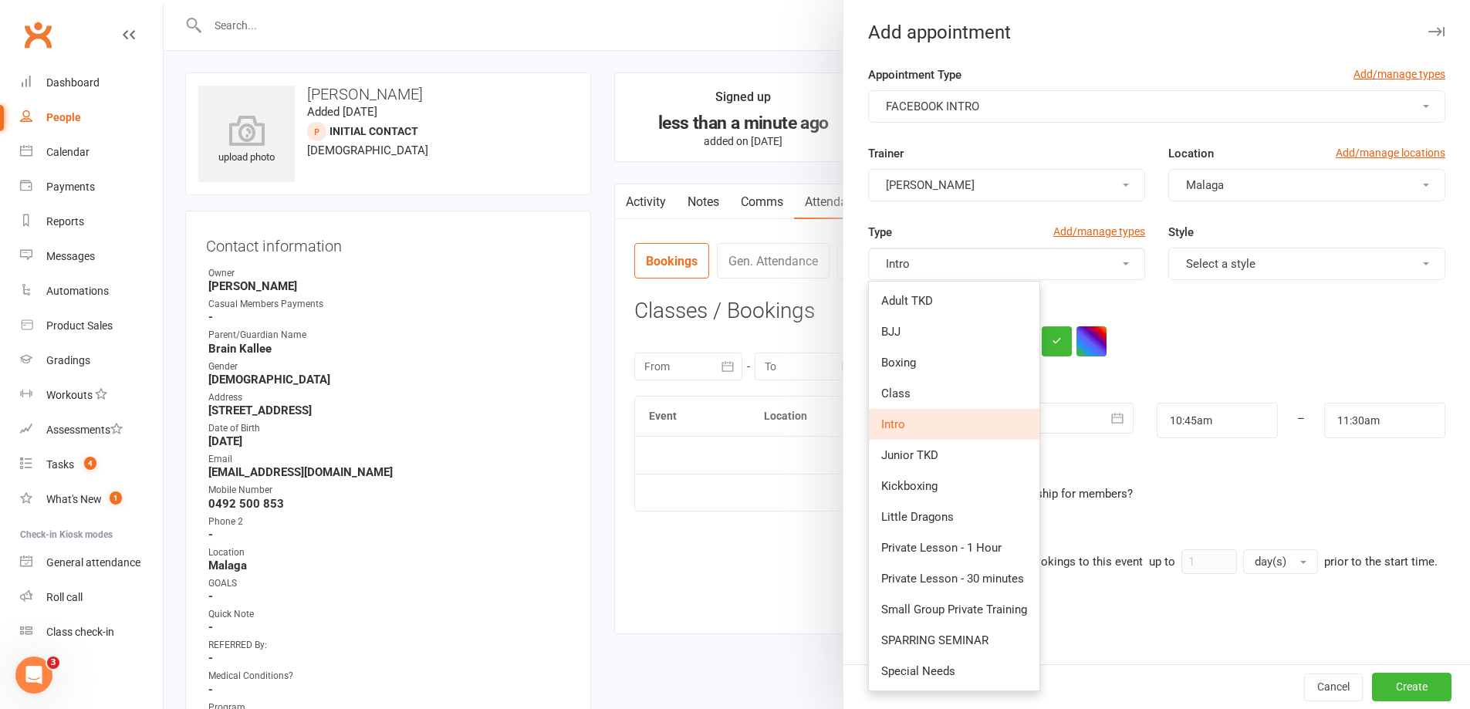
click at [1182, 272] on button "Select a style" at bounding box center [1306, 264] width 277 height 32
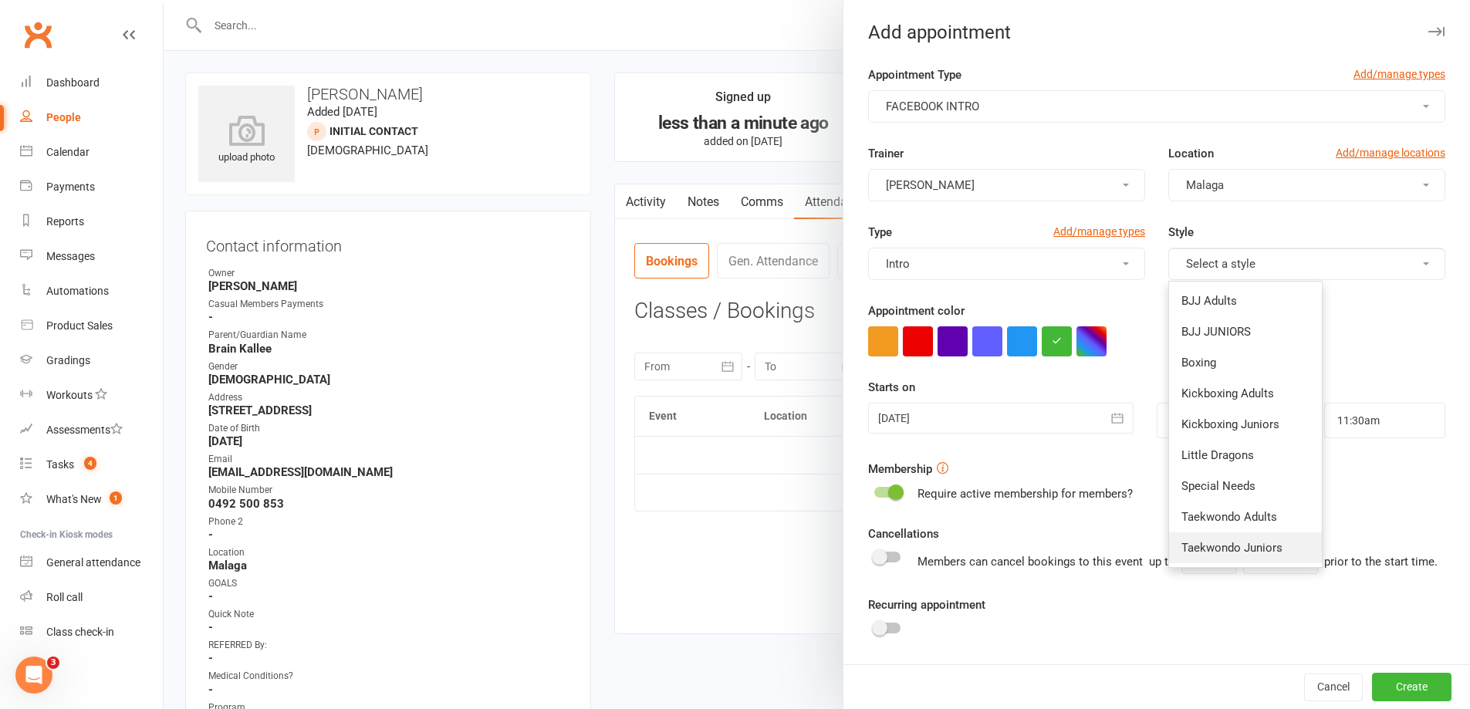
click at [1239, 549] on span "Taekwondo Juniors" at bounding box center [1231, 548] width 101 height 14
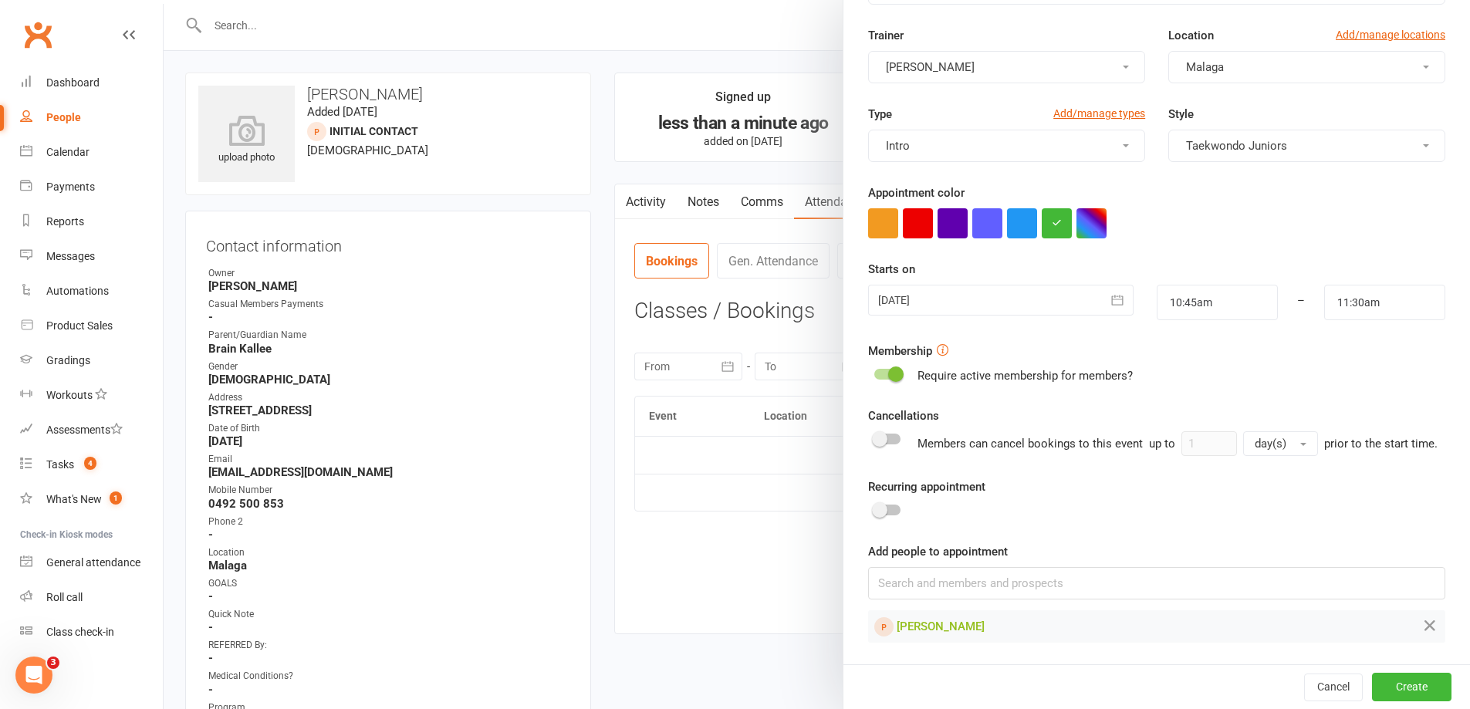
scroll to position [137, 0]
click at [1400, 680] on button "Create" at bounding box center [1411, 687] width 79 height 28
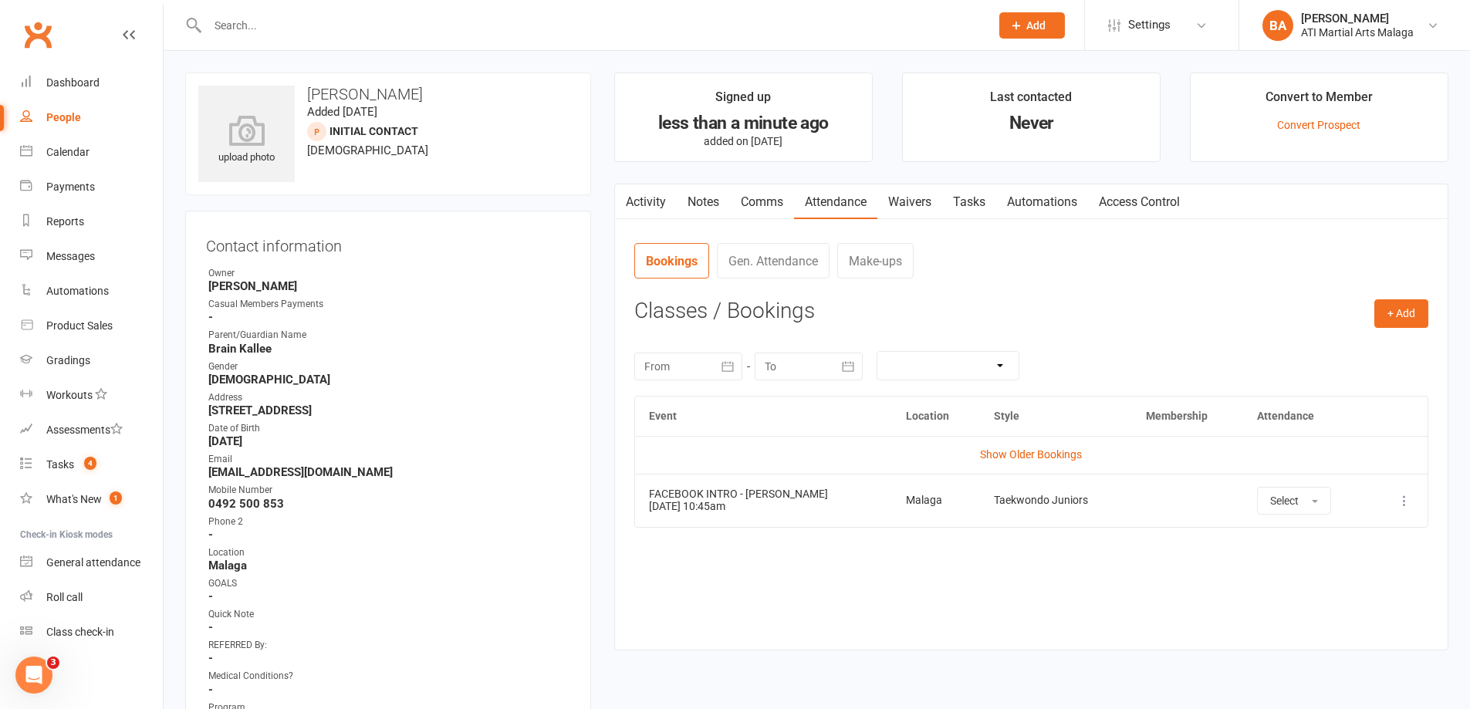
click at [1290, 516] on td "Select" at bounding box center [1306, 500] width 127 height 53
click at [1289, 515] on td "Select" at bounding box center [1306, 500] width 127 height 53
click at [1289, 511] on button "Select" at bounding box center [1294, 501] width 74 height 28
click at [1287, 536] on span "Attended" at bounding box center [1293, 536] width 46 height 14
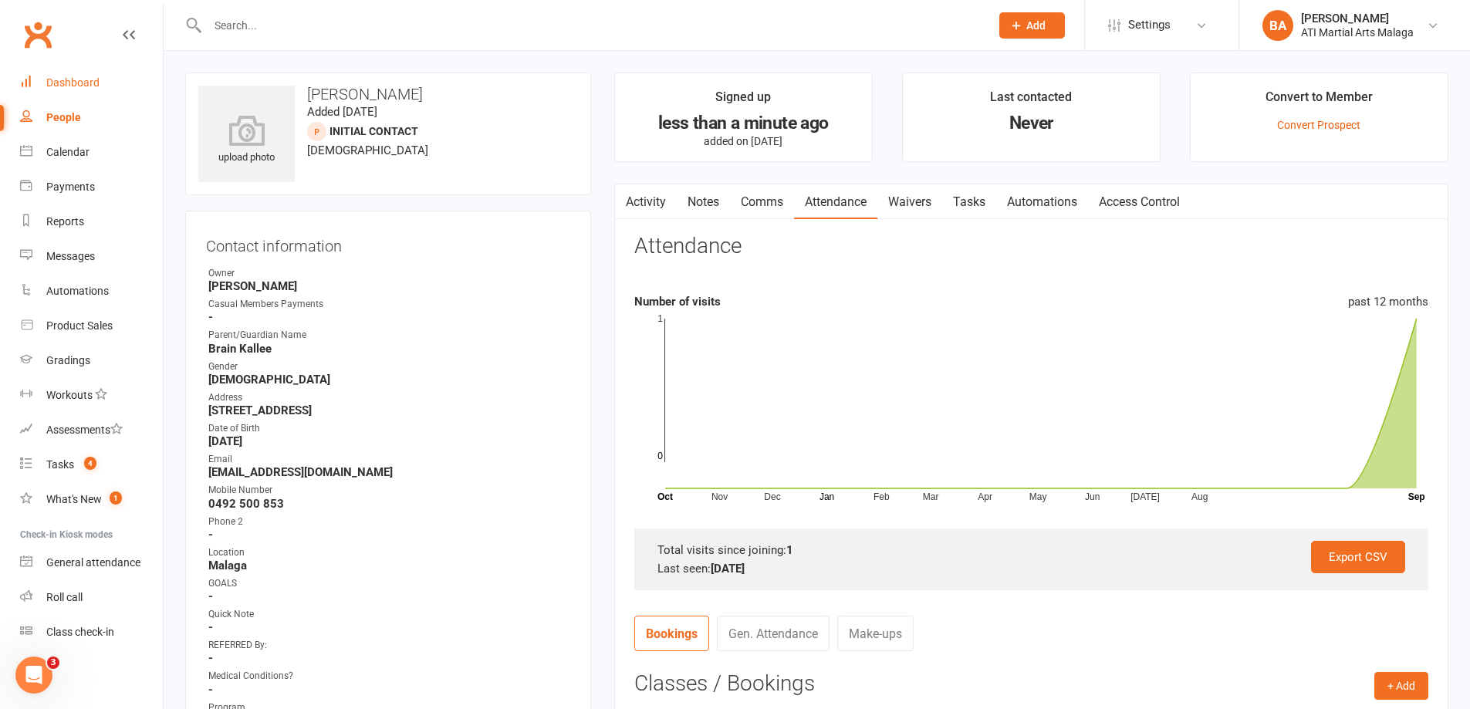
click at [79, 87] on div "Dashboard" at bounding box center [72, 82] width 53 height 12
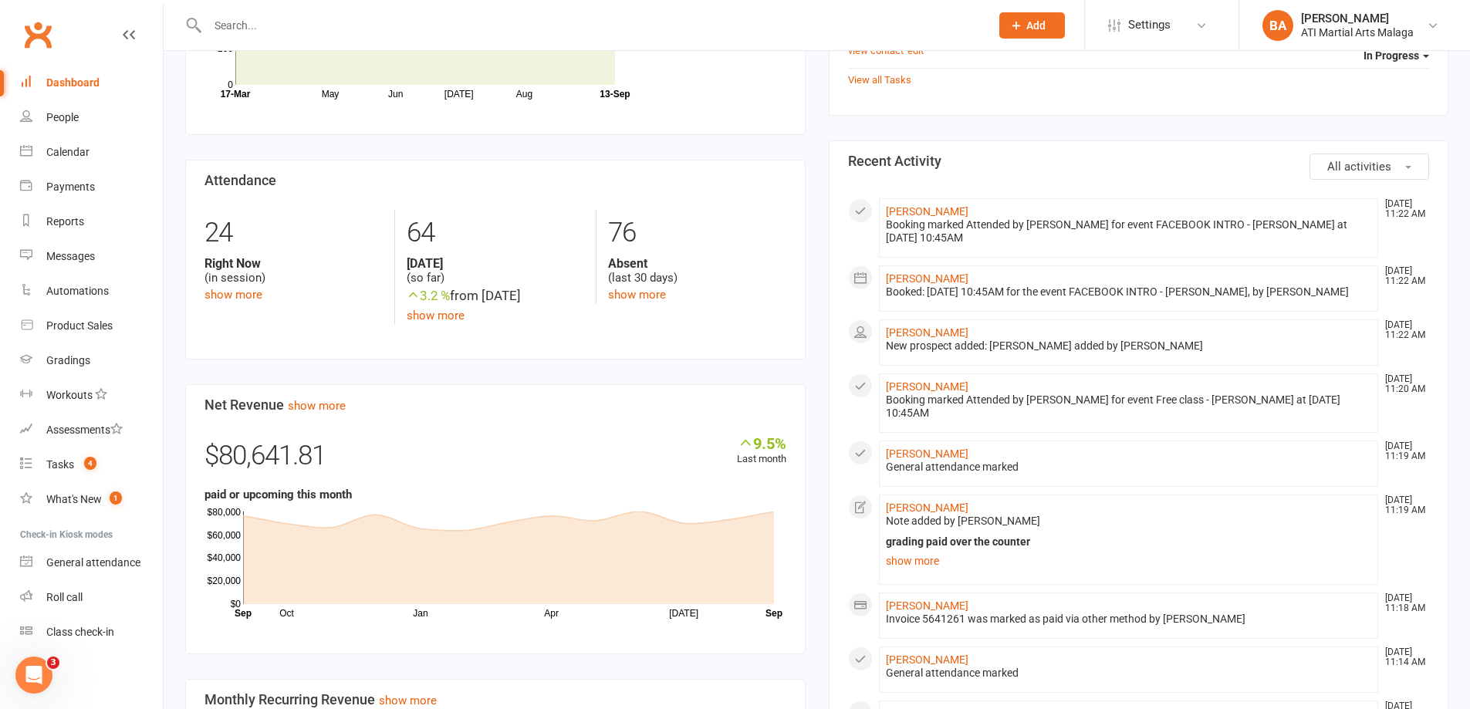
scroll to position [617, 0]
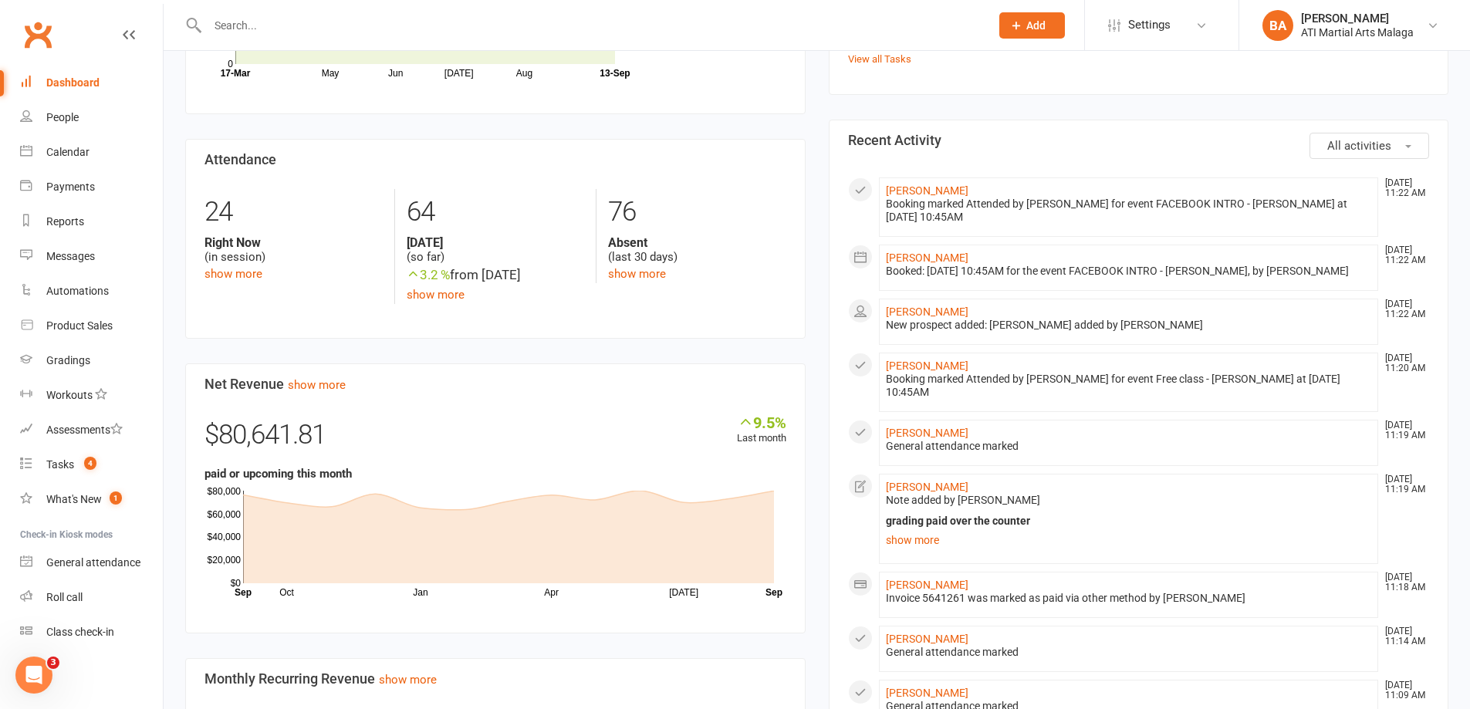
click at [912, 538] on link "show more" at bounding box center [1129, 540] width 486 height 22
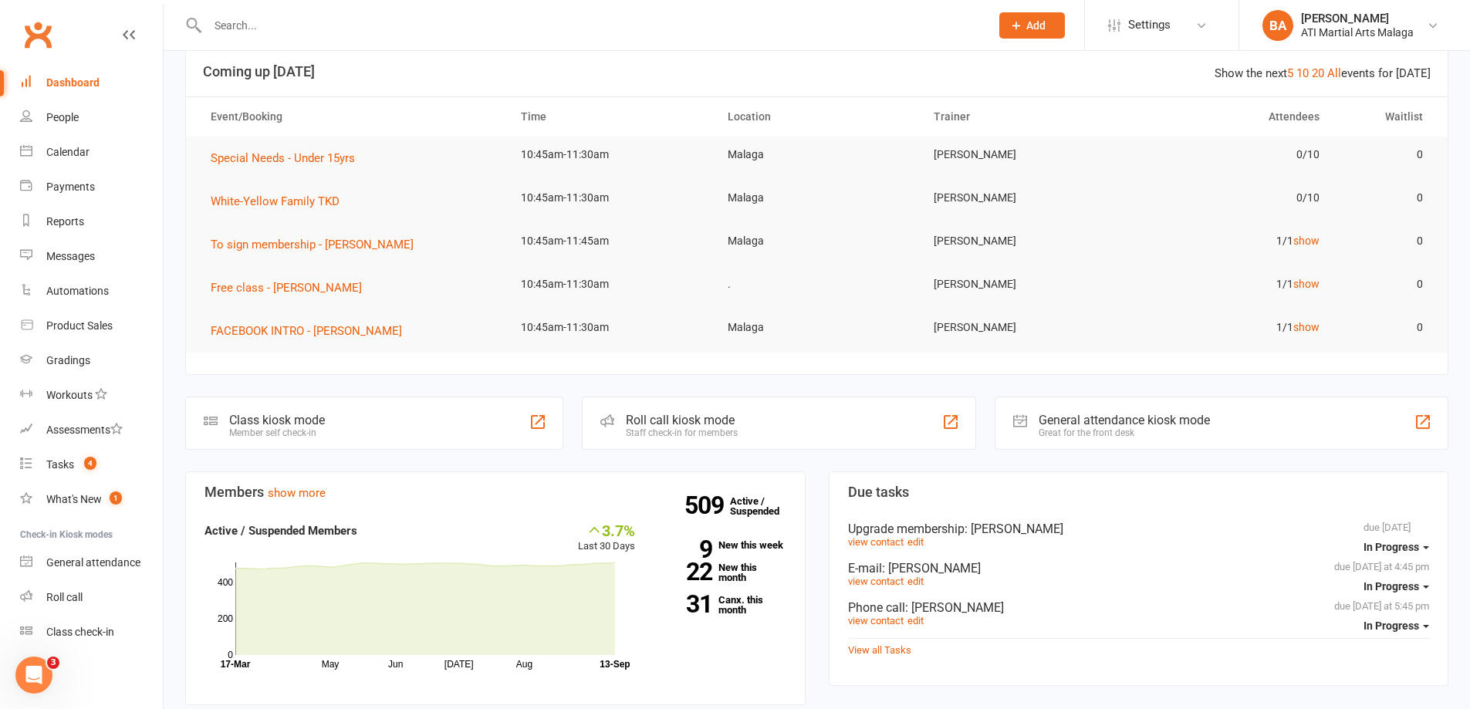
scroll to position [0, 0]
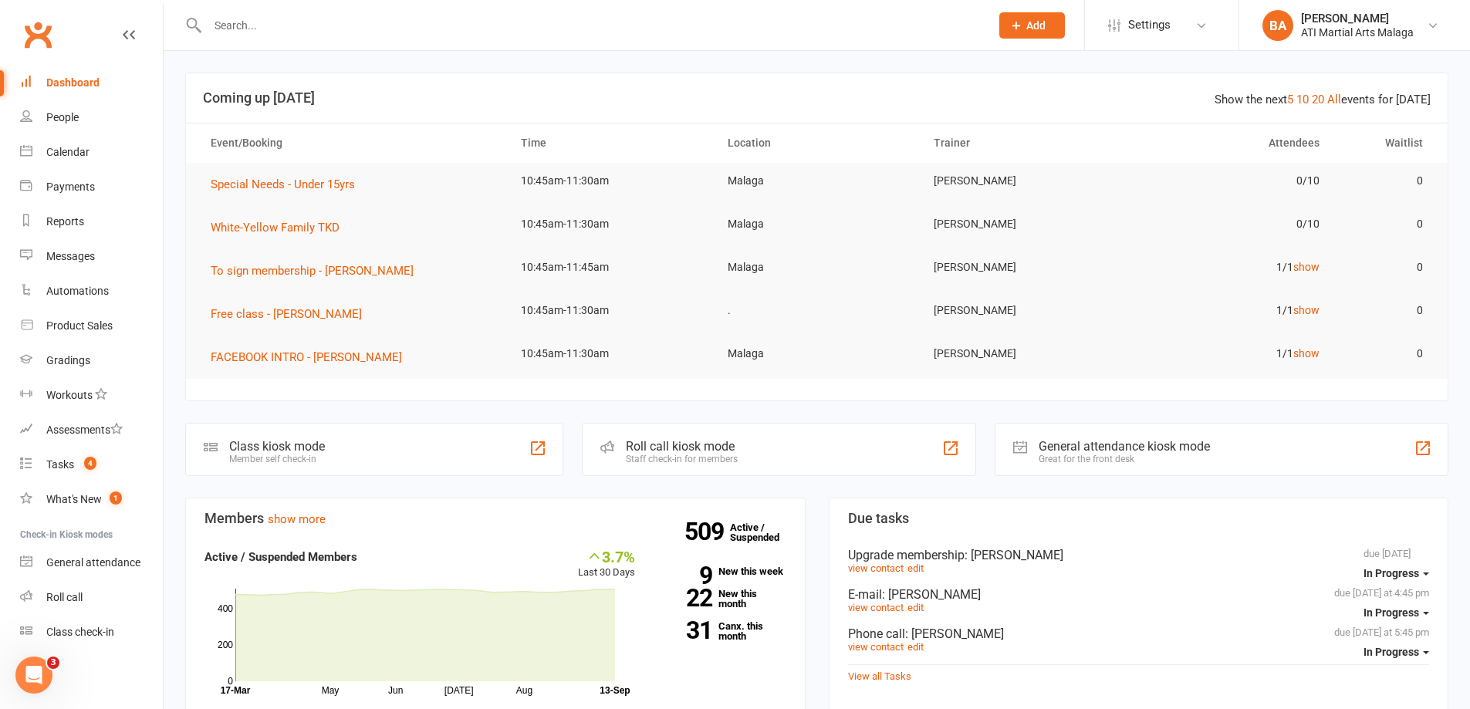
click at [40, 76] on link "Dashboard" at bounding box center [91, 83] width 143 height 35
click at [68, 357] on div "Gradings" at bounding box center [68, 360] width 44 height 12
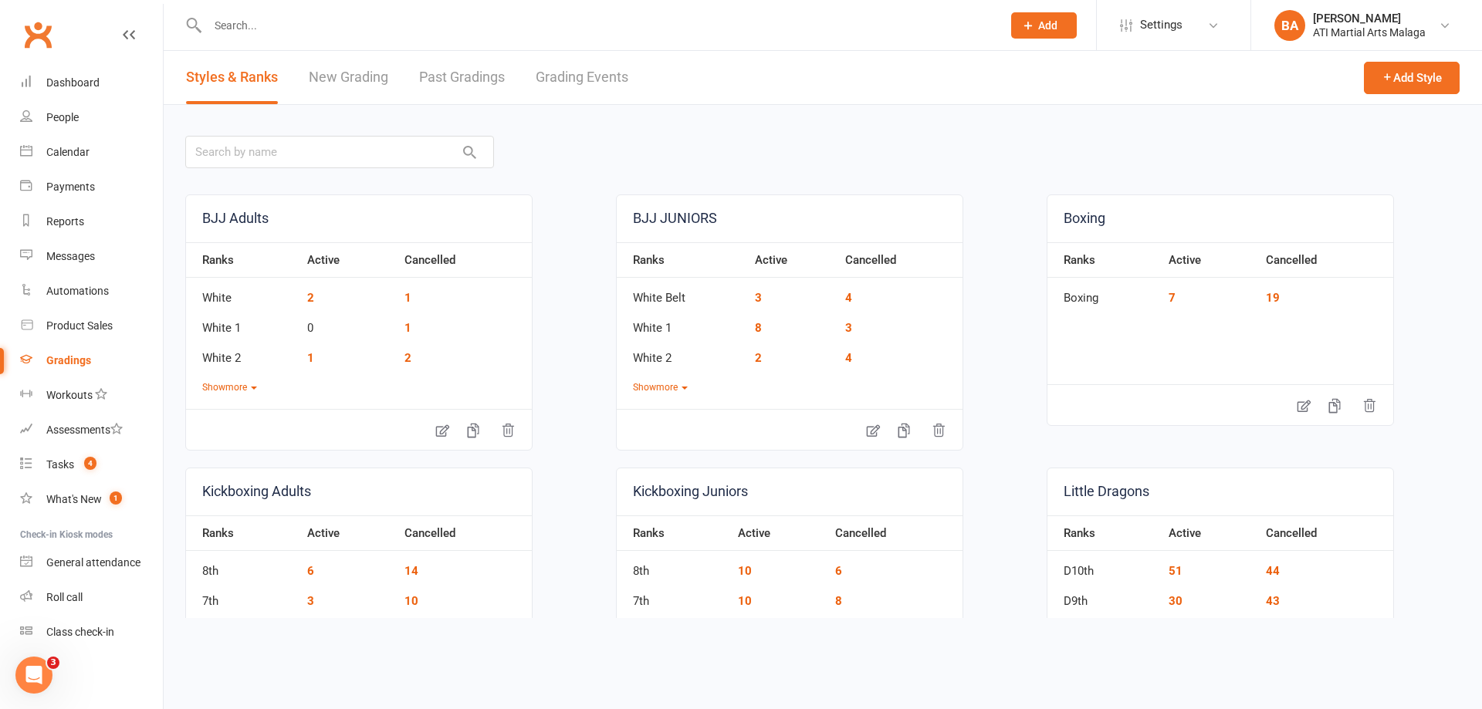
click at [588, 81] on link "Grading Events" at bounding box center [582, 77] width 93 height 53
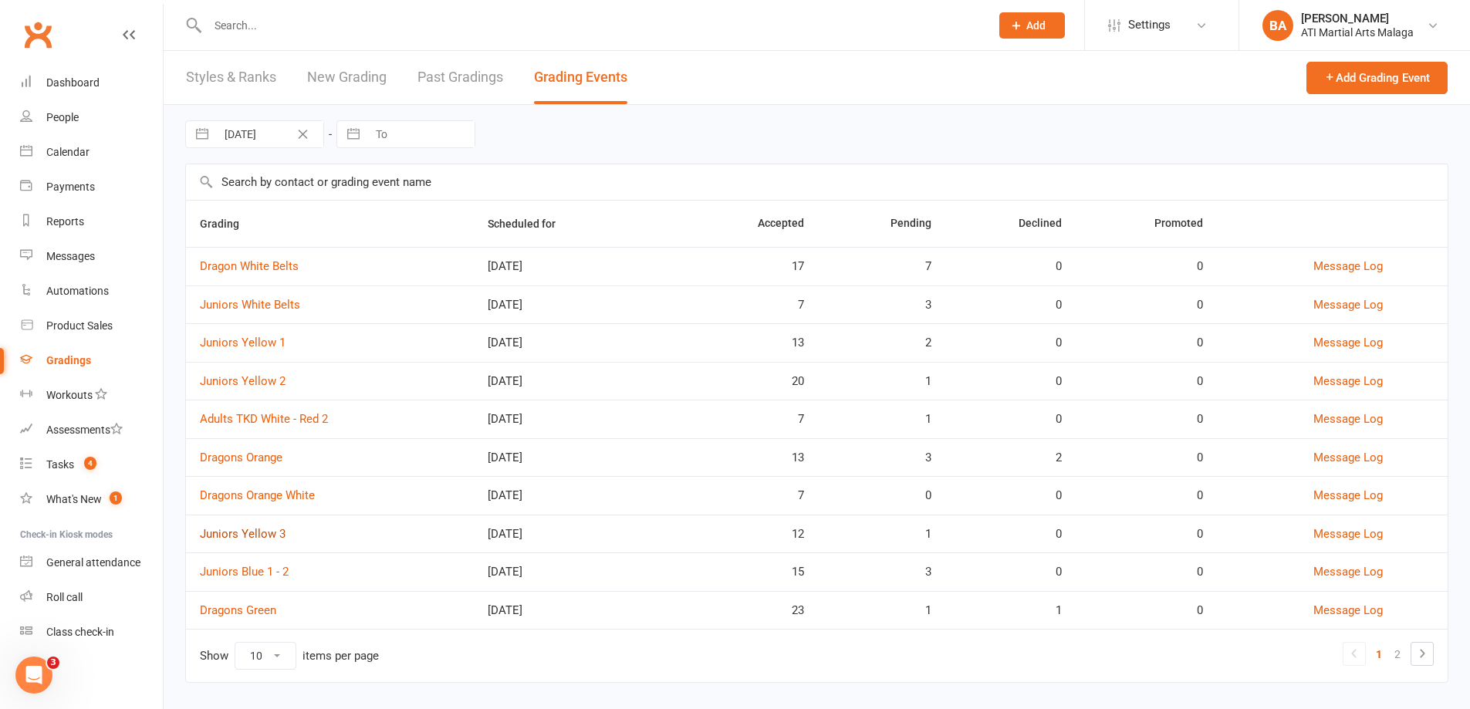
click at [273, 532] on link "Juniors Yellow 3" at bounding box center [243, 534] width 86 height 14
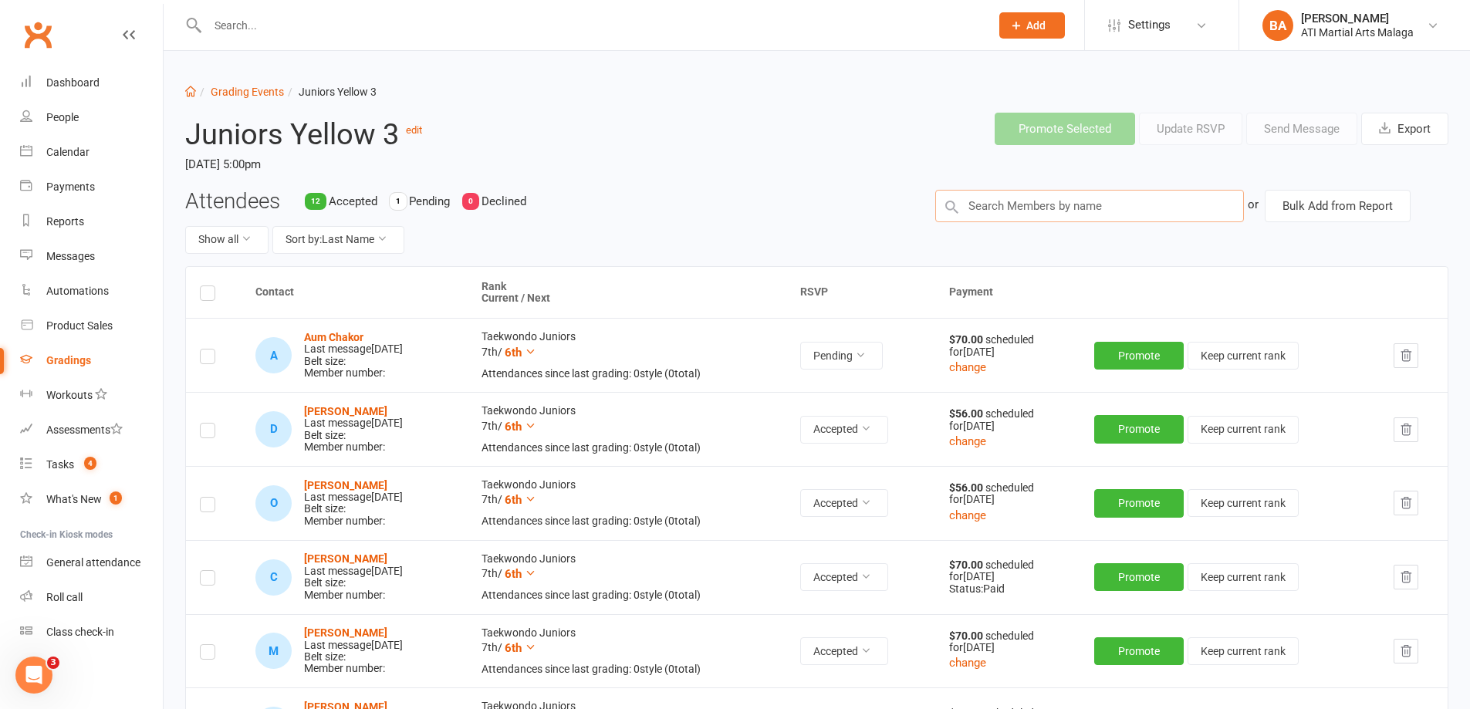
click at [1015, 214] on input "text" at bounding box center [1089, 206] width 309 height 32
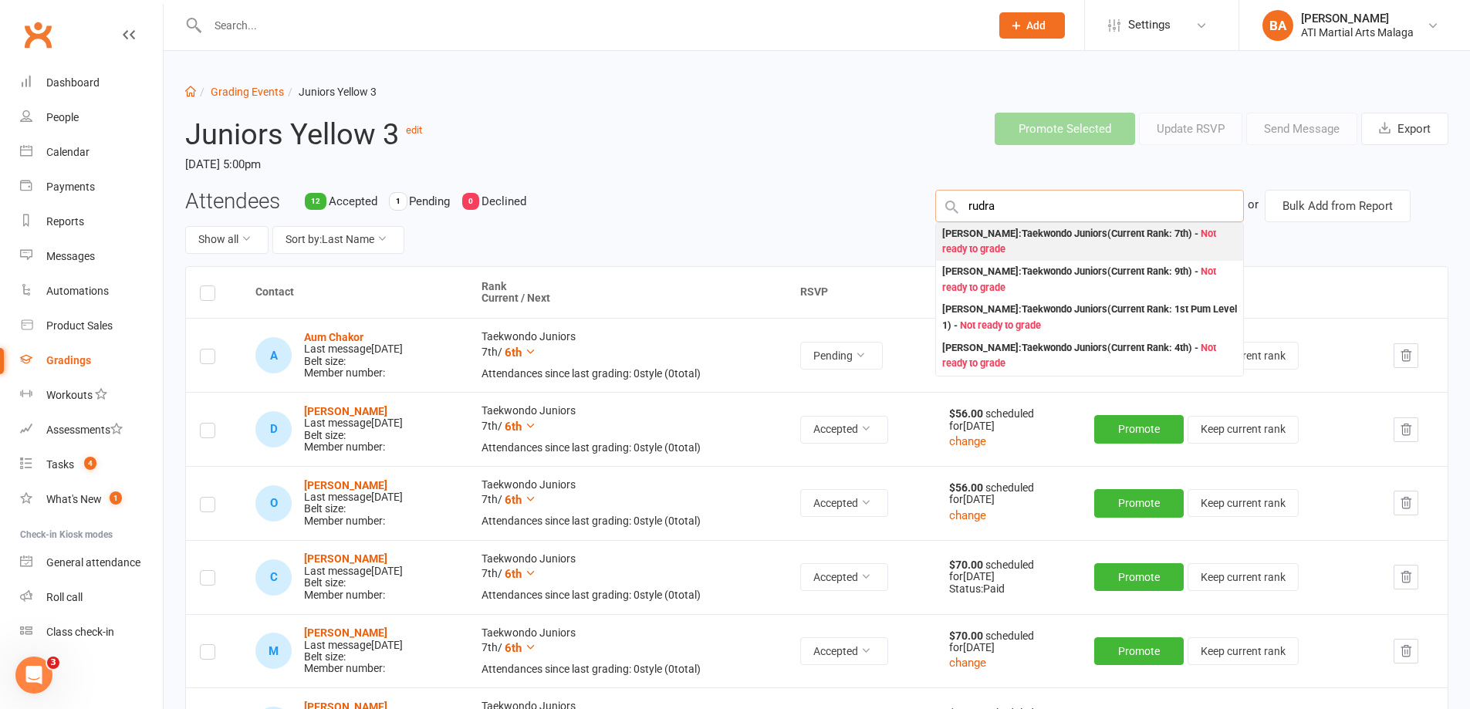
type input "rudra"
click at [1011, 238] on div "Rudra Upadhyay : Taekwondo Juniors (Current Rank: 7th ) - Not ready to grade" at bounding box center [1089, 242] width 295 height 32
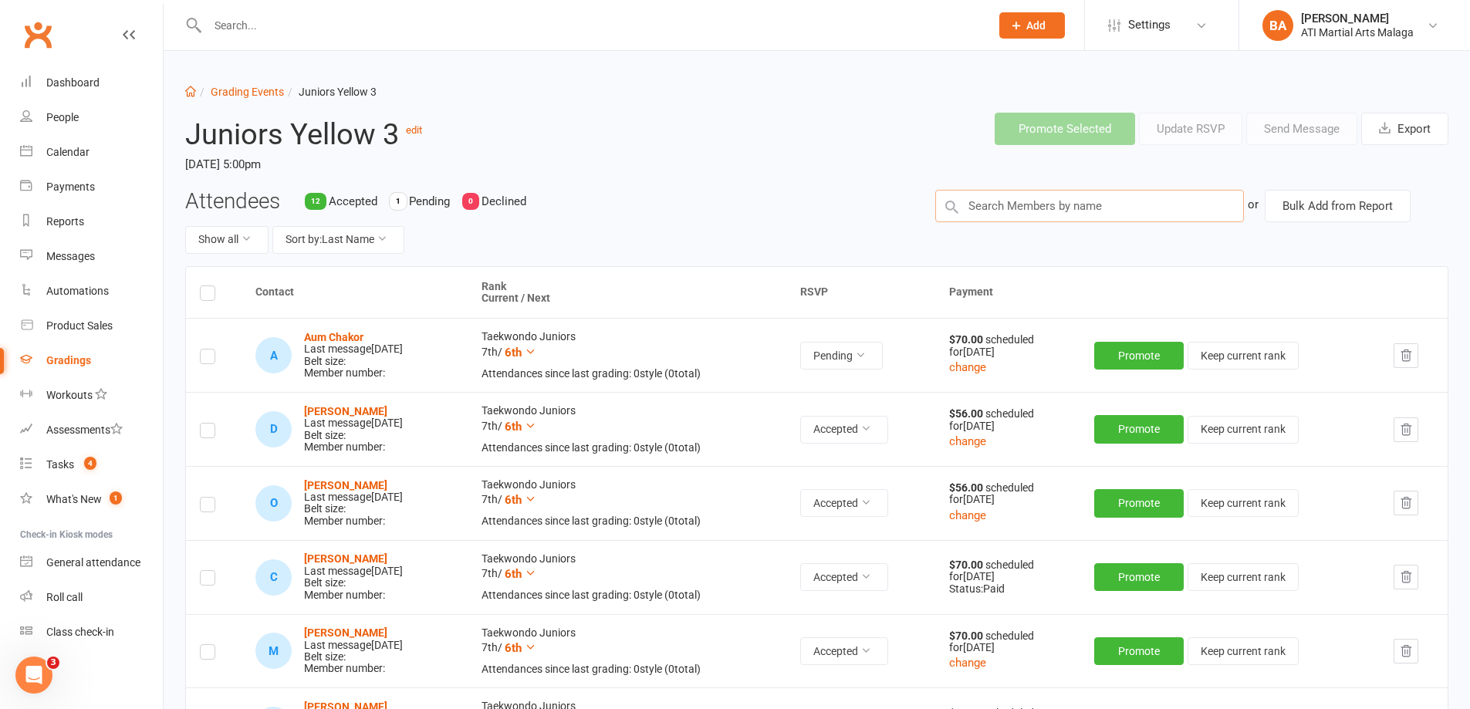
click at [1056, 208] on input "text" at bounding box center [1089, 206] width 309 height 32
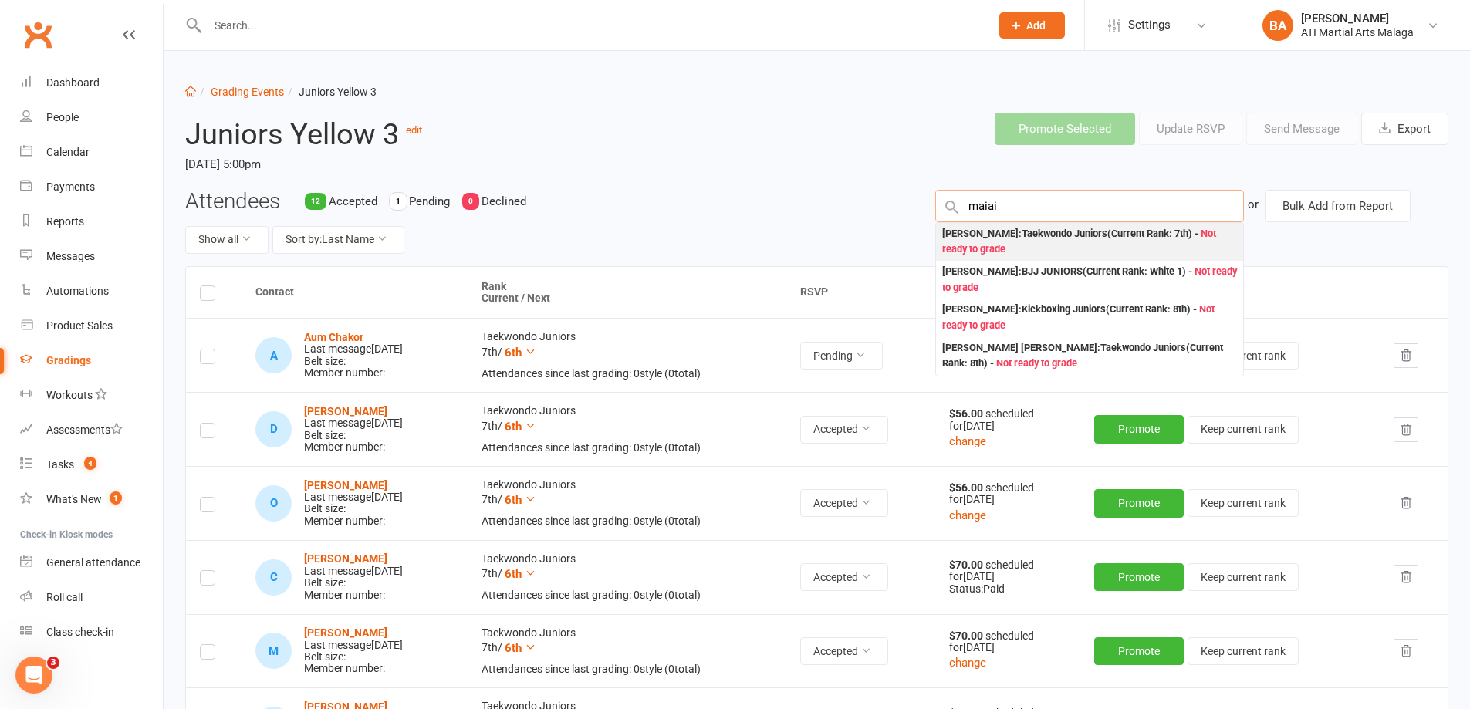
type input "maiai"
click at [1039, 239] on div "Maia Bouga : Taekwondo Juniors (Current Rank: 7th ) - Not ready to grade" at bounding box center [1089, 242] width 295 height 32
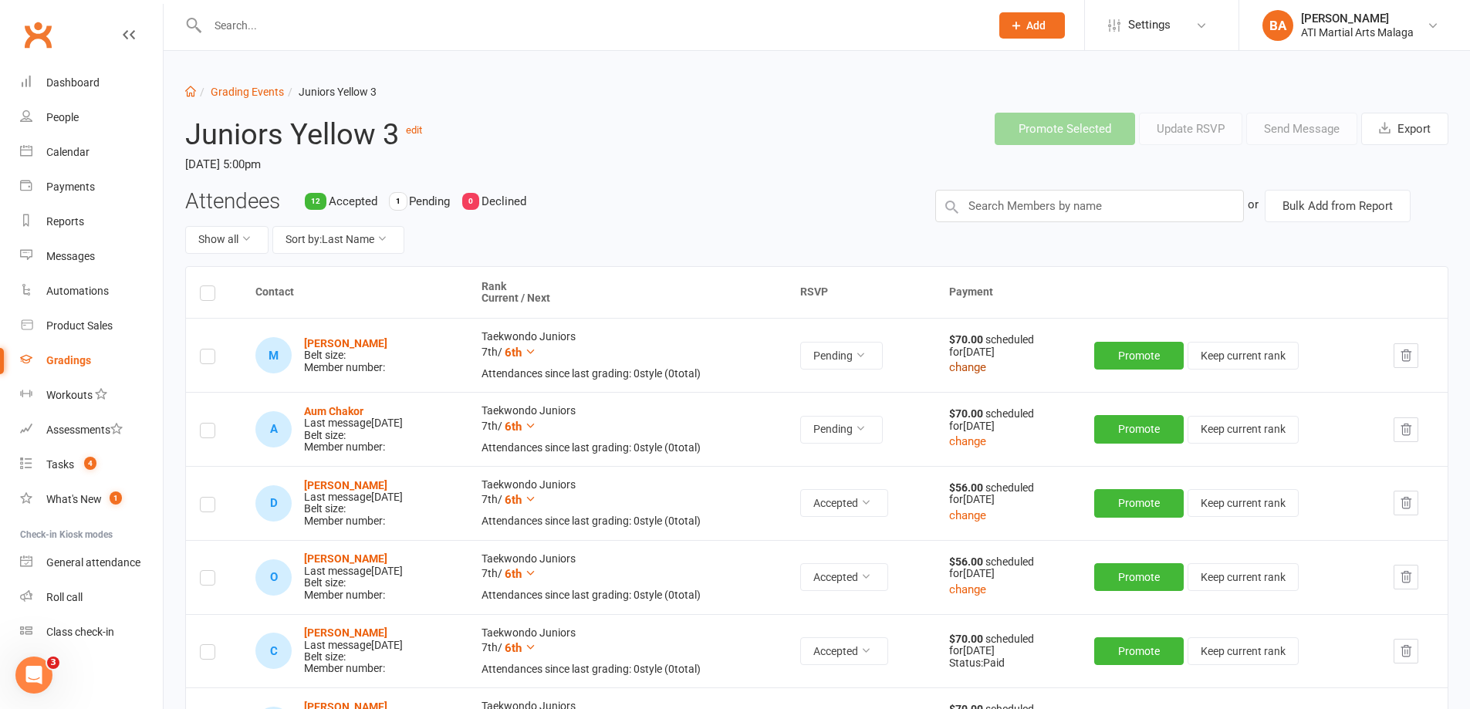
click at [979, 370] on button "change" at bounding box center [967, 367] width 37 height 19
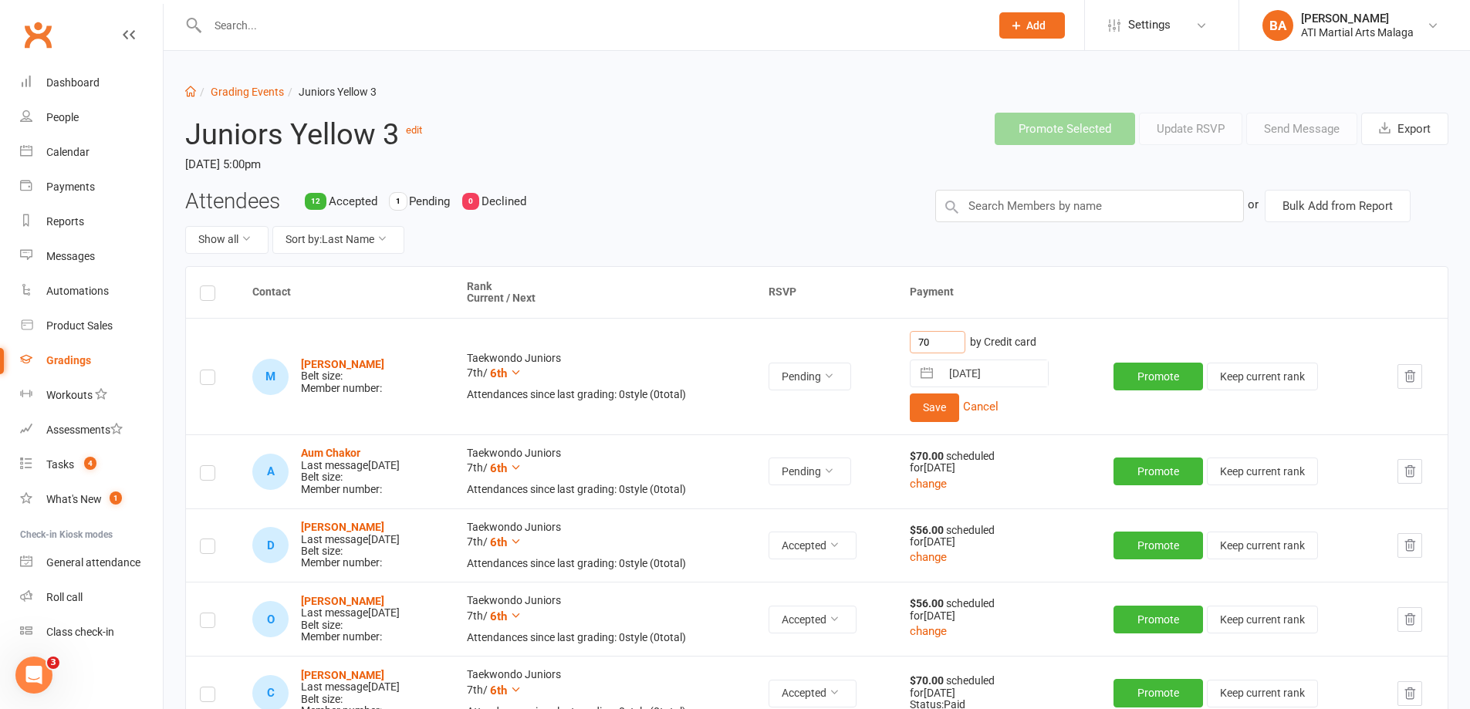
drag, startPoint x: 972, startPoint y: 336, endPoint x: 858, endPoint y: 333, distance: 113.5
click at [858, 333] on tr "M Maia Bouga Belt size: Member number: Taekwondo Juniors 7th / 6th Attendances …" at bounding box center [817, 376] width 1262 height 116
type input "56"
click at [959, 400] on button "Save" at bounding box center [934, 408] width 49 height 28
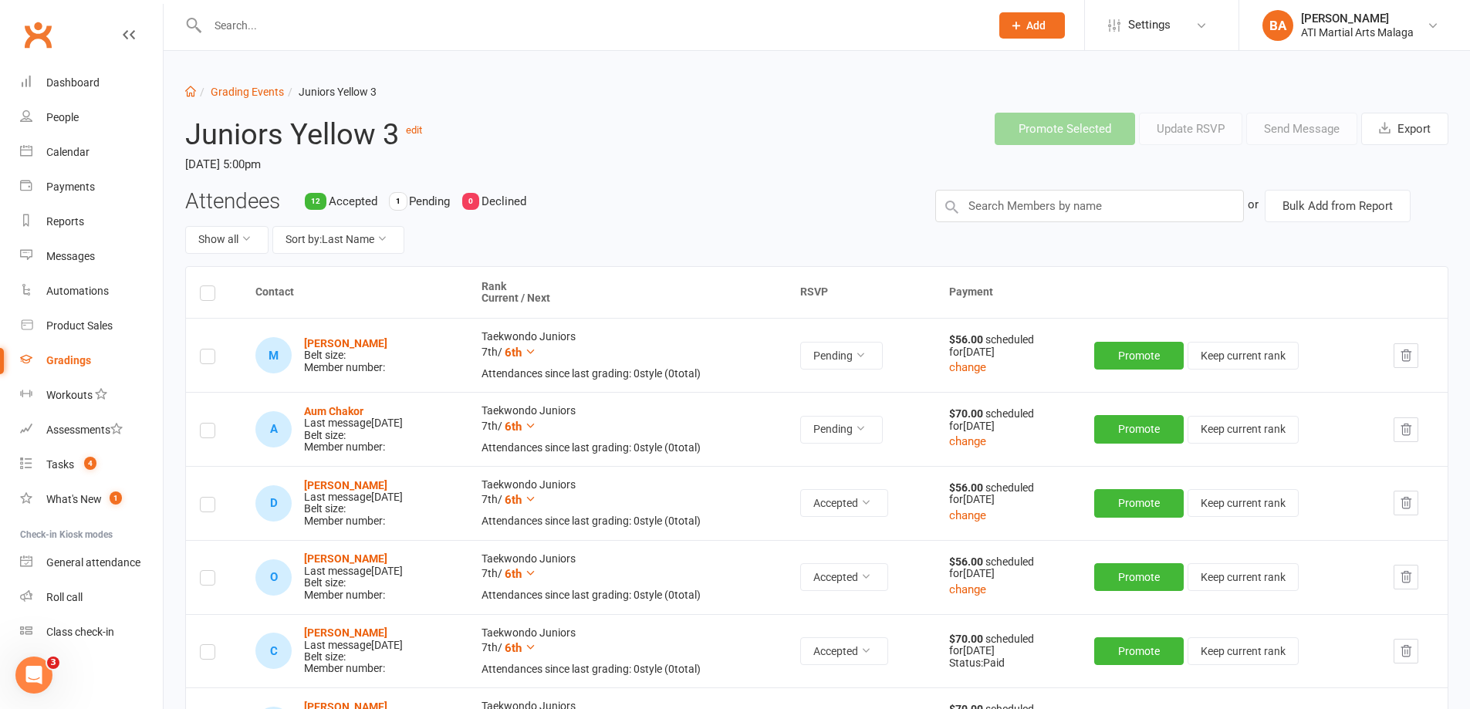
click at [206, 367] on td at bounding box center [214, 355] width 56 height 74
click at [213, 359] on label at bounding box center [207, 359] width 15 height 0
click at [213, 350] on input "checkbox" at bounding box center [207, 350] width 15 height 0
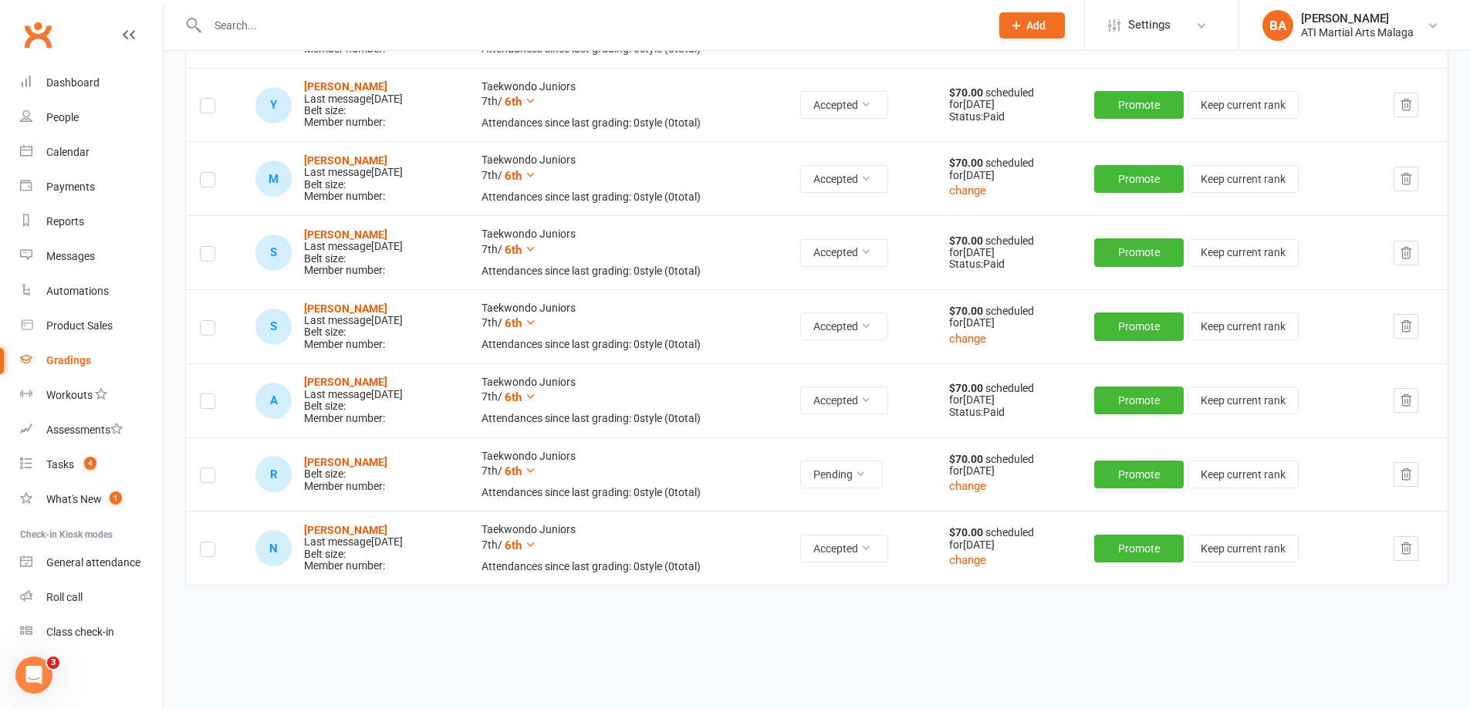
scroll to position [849, 0]
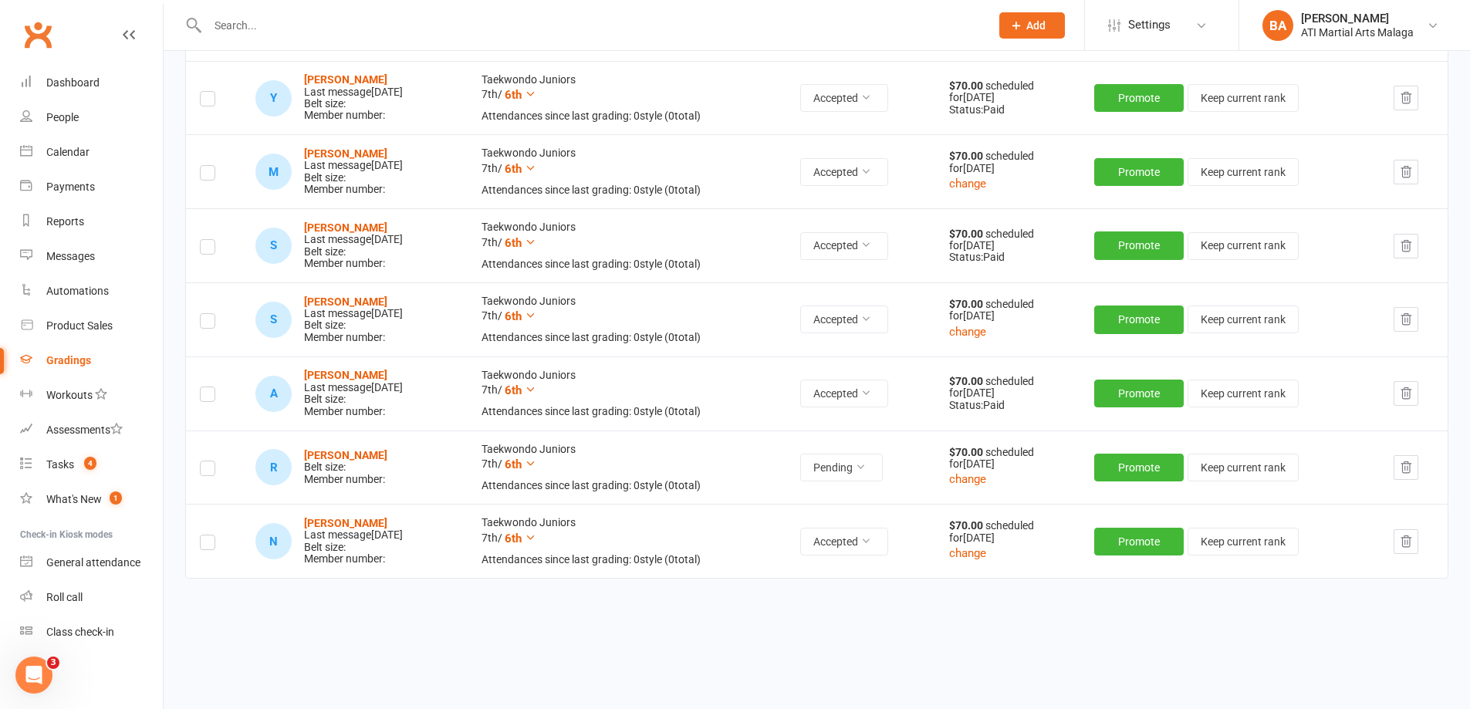
click at [217, 474] on td at bounding box center [214, 468] width 56 height 74
click at [209, 471] on label at bounding box center [207, 471] width 15 height 0
click at [209, 461] on input "checkbox" at bounding box center [207, 461] width 15 height 0
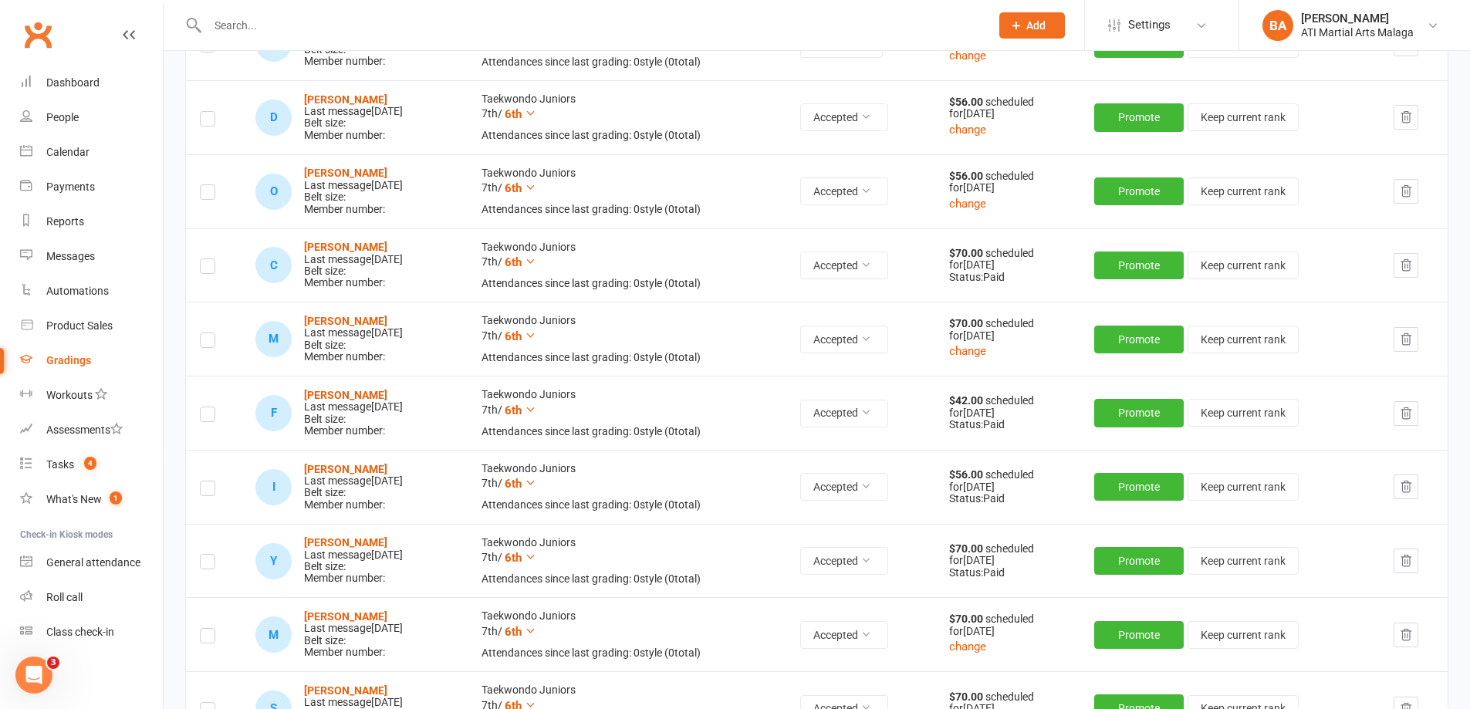
scroll to position [0, 0]
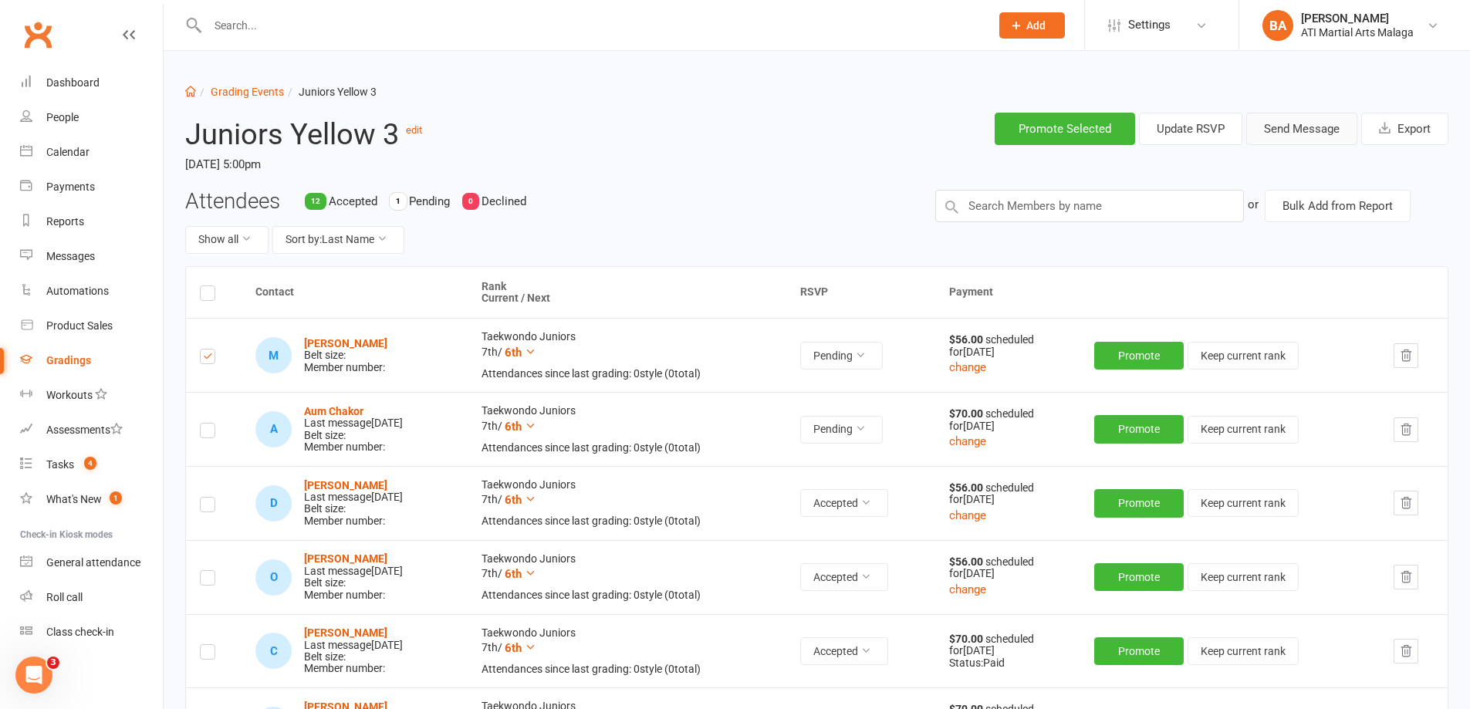
click at [1302, 123] on button "Send Message" at bounding box center [1301, 129] width 111 height 32
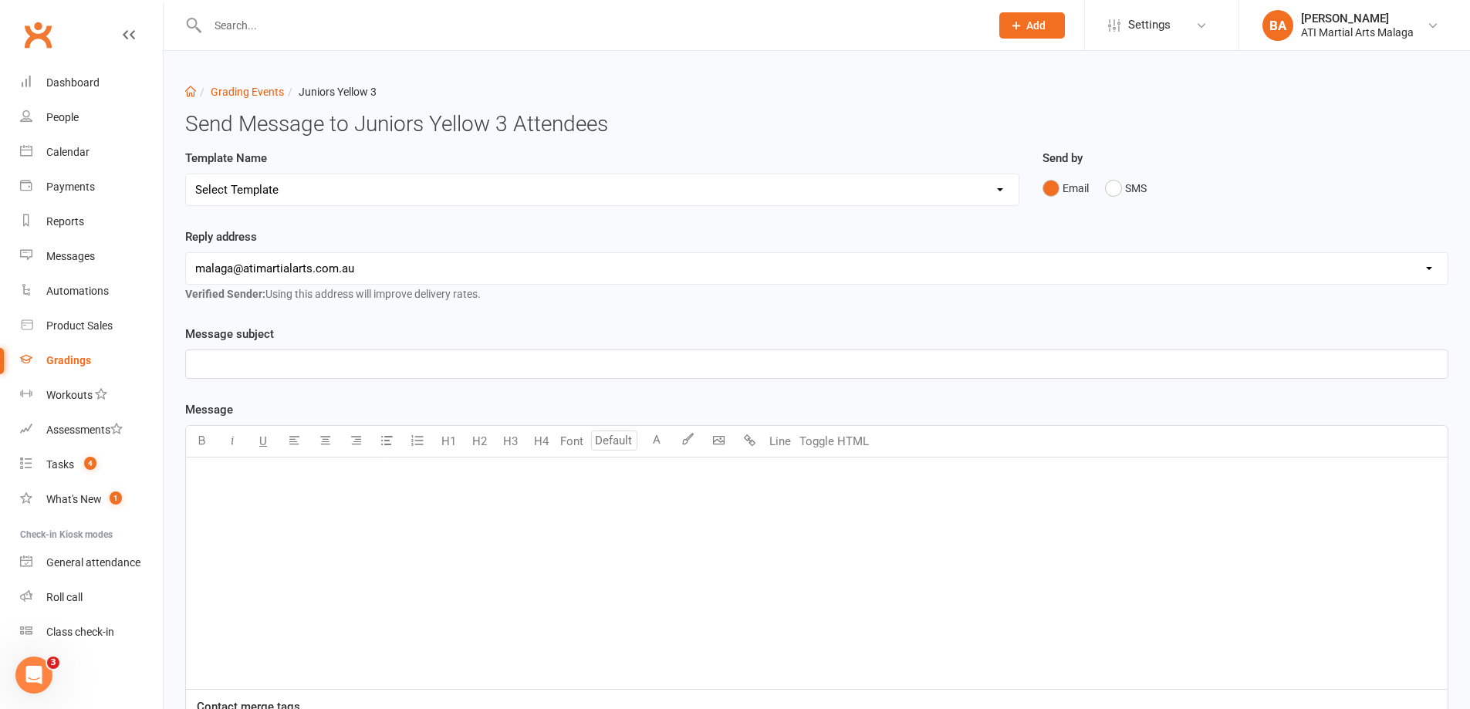
click at [448, 195] on select "Select Template [Email] Confirmation of Successful Grading [Email] Grading Even…" at bounding box center [602, 189] width 833 height 31
select select "2"
click at [186, 174] on select "Select Template [Email] Confirmation of Successful Grading [Email] Grading Even…" at bounding box center [602, 189] width 833 height 31
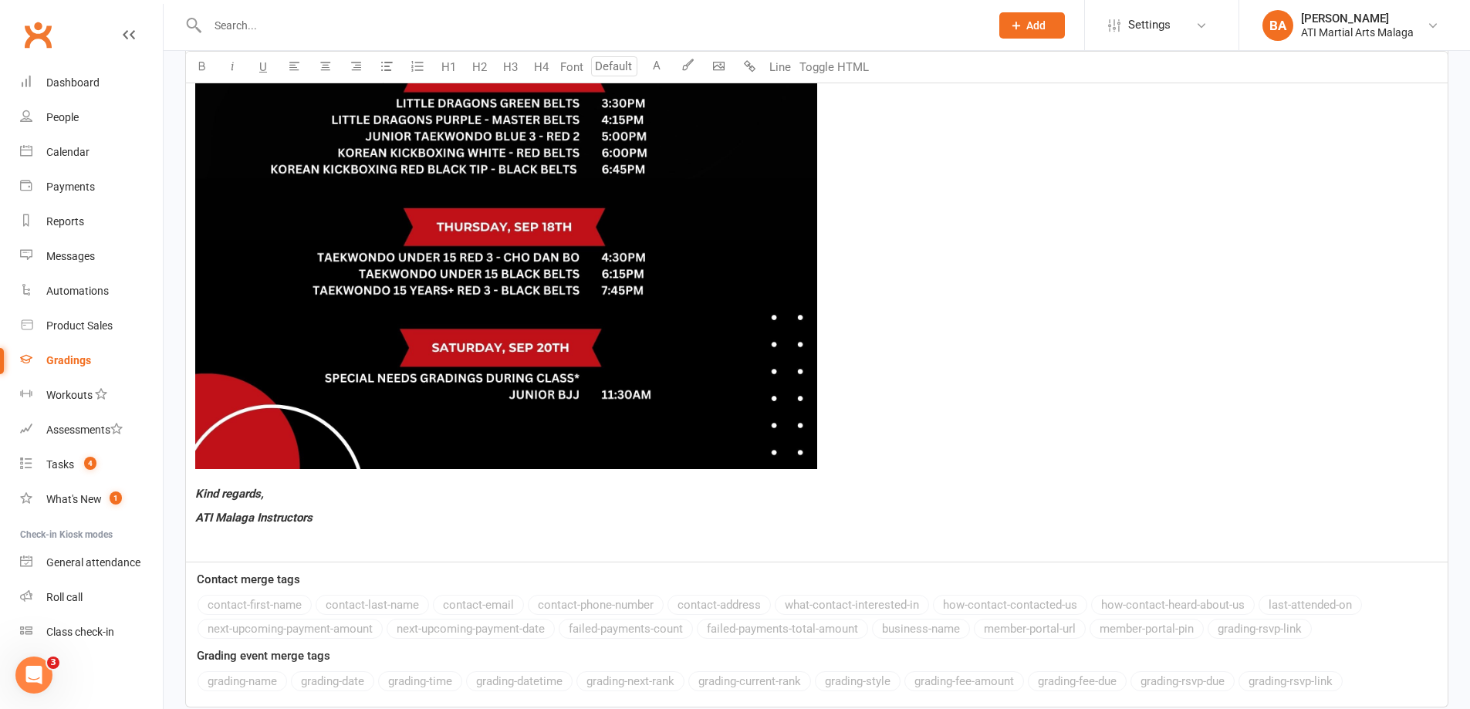
scroll to position [1279, 0]
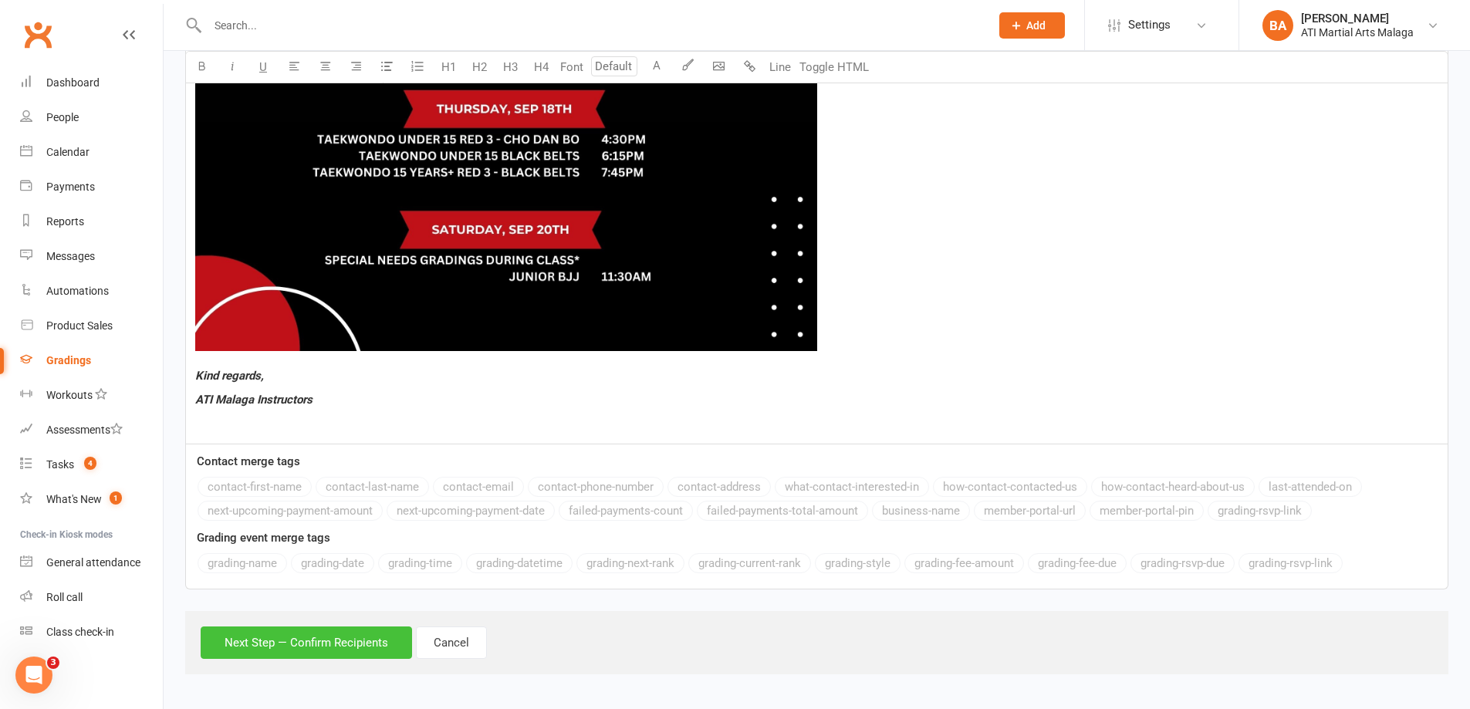
click at [354, 647] on button "Next Step — Confirm Recipients" at bounding box center [306, 643] width 211 height 32
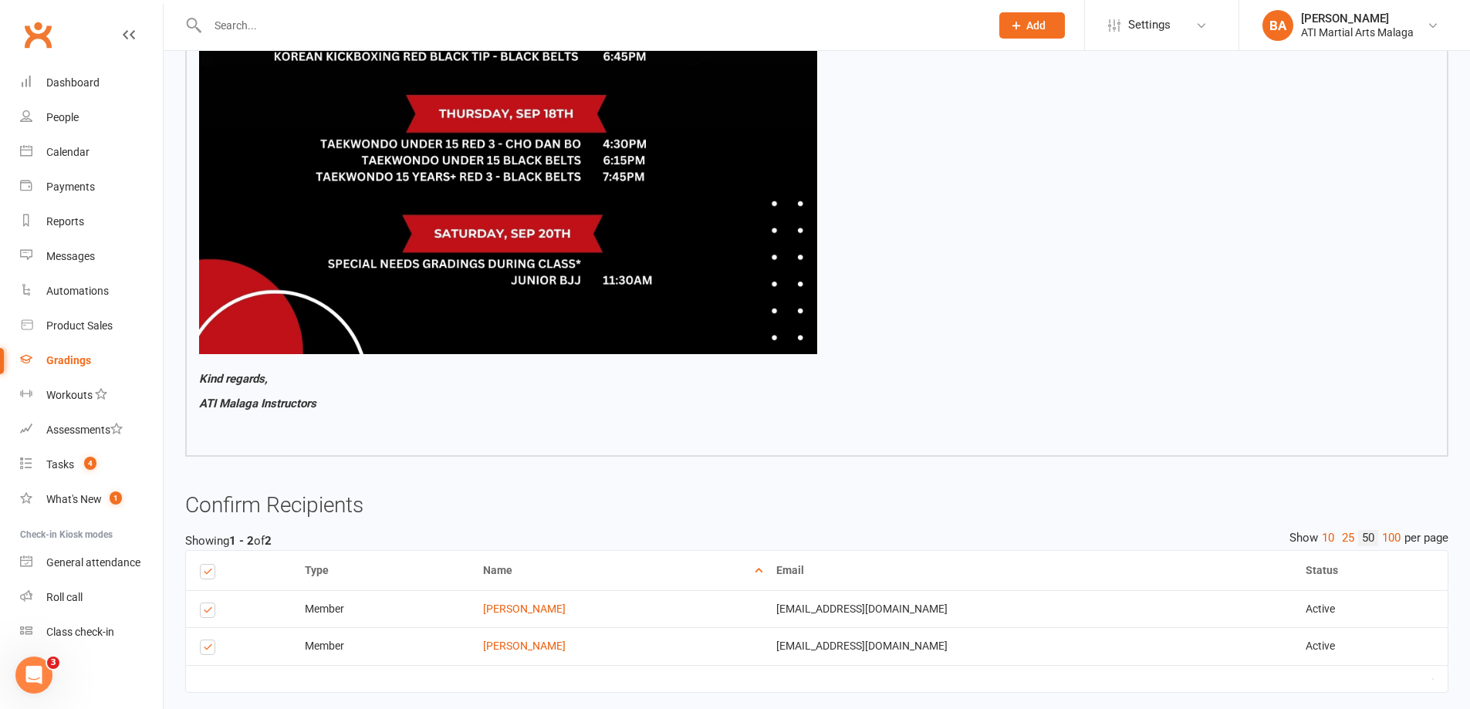
scroll to position [1242, 0]
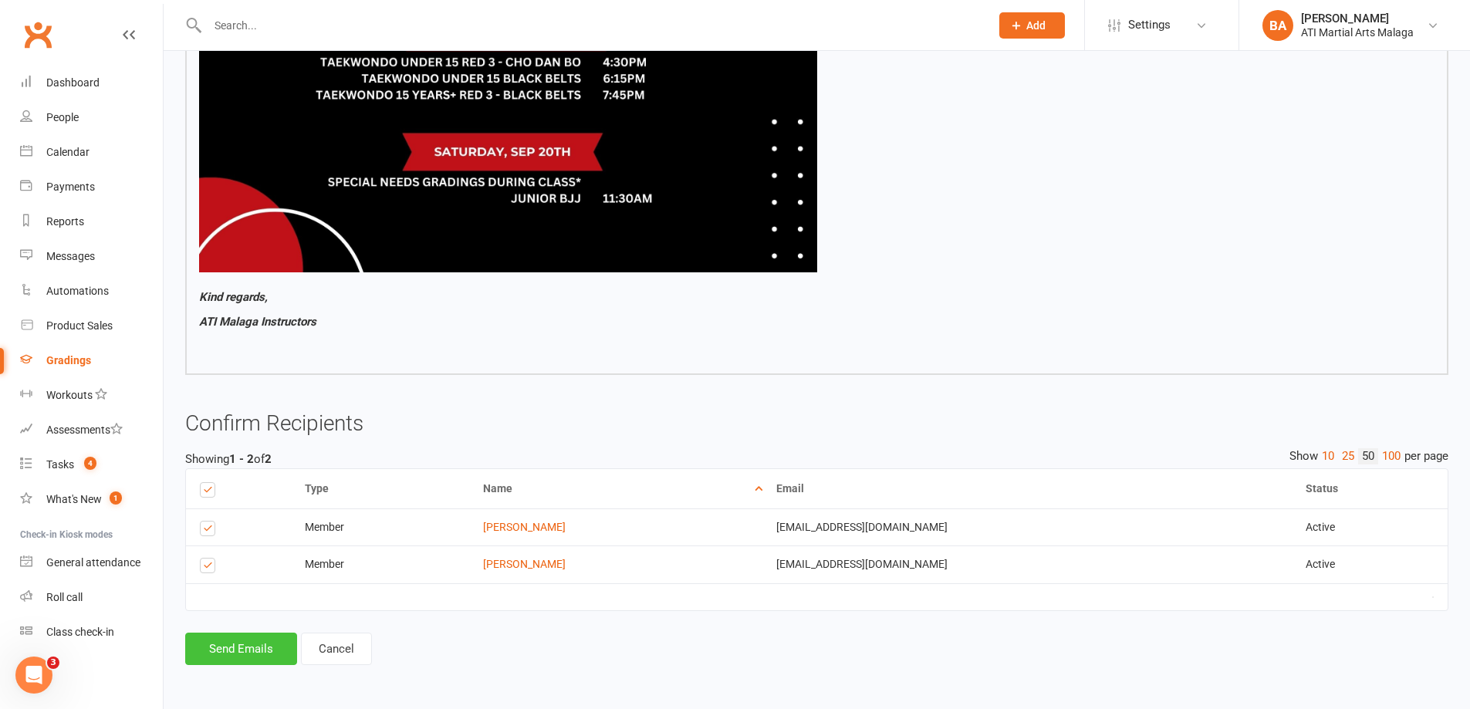
click at [258, 650] on button "Send Emails" at bounding box center [241, 649] width 112 height 32
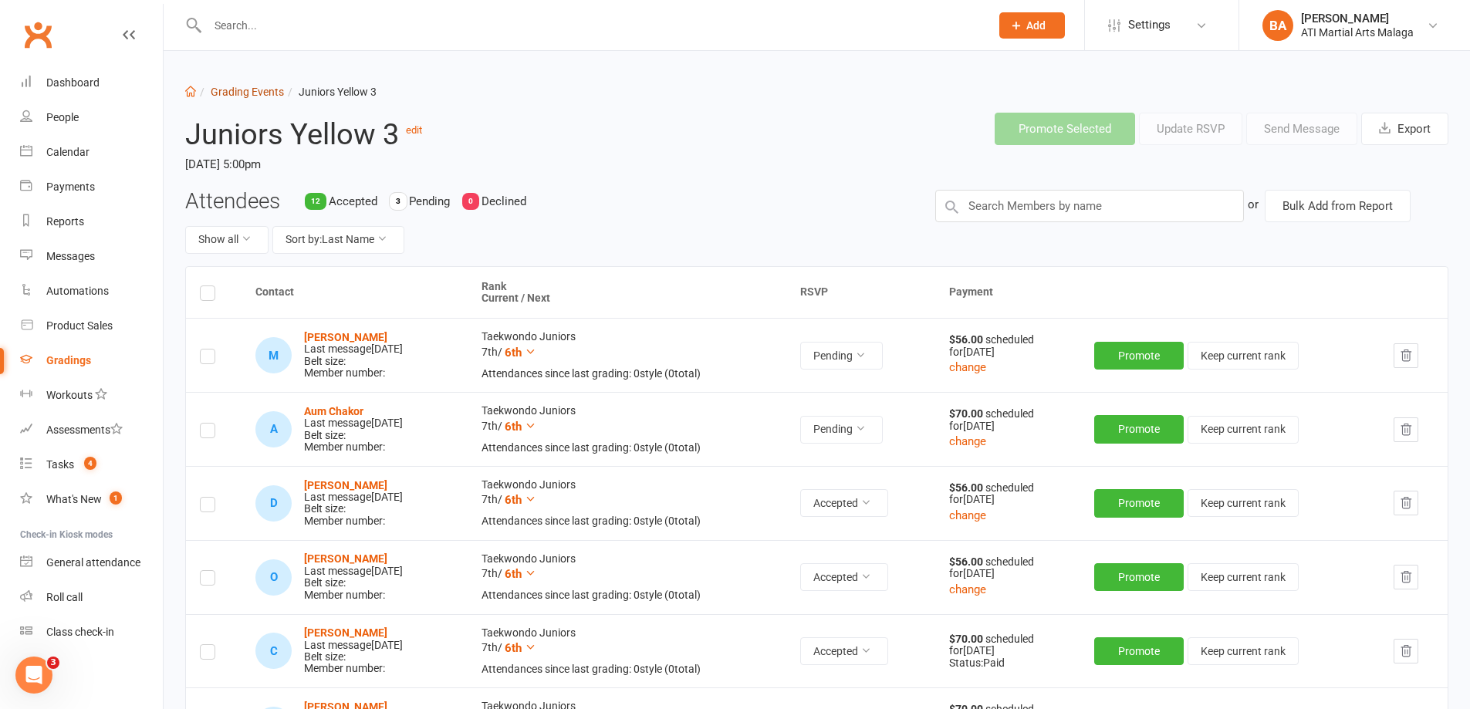
click at [274, 86] on link "Grading Events" at bounding box center [247, 92] width 73 height 12
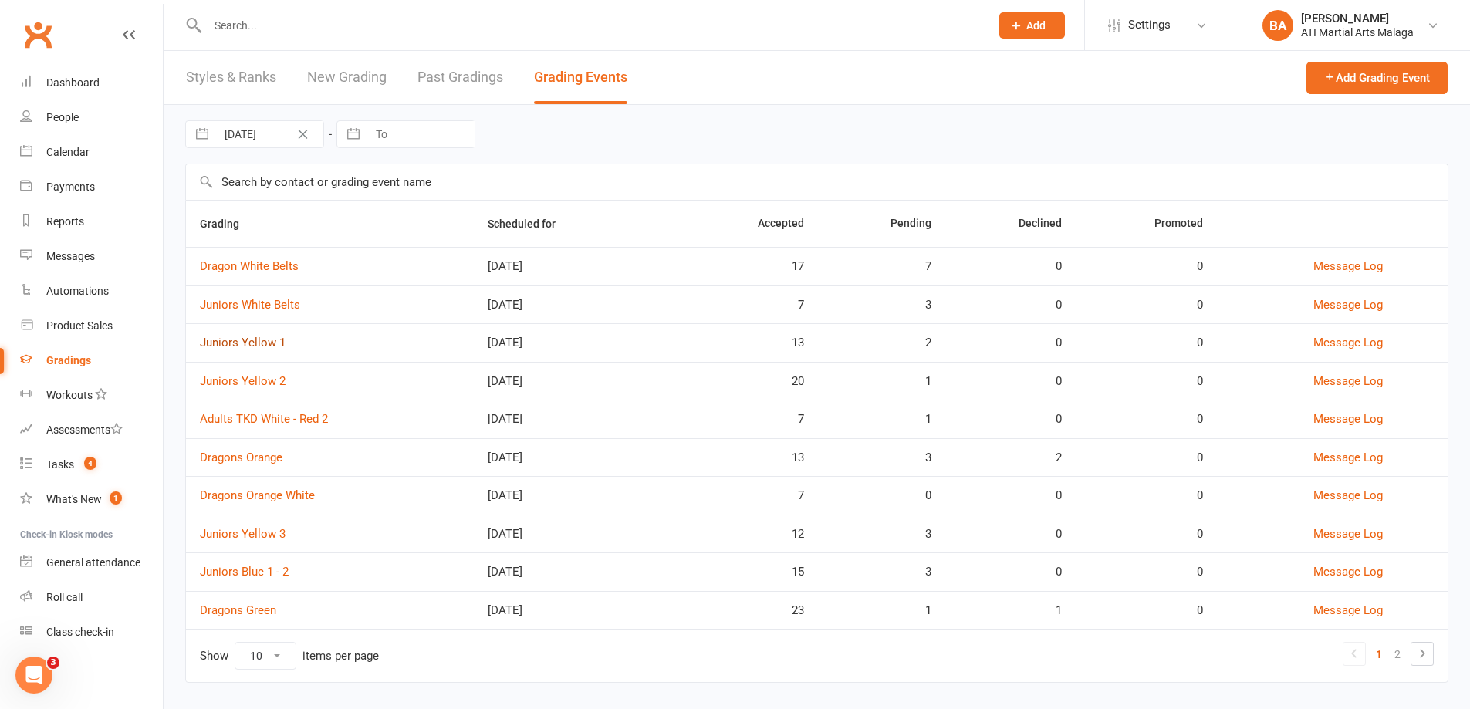
click at [270, 345] on link "Juniors Yellow 1" at bounding box center [243, 343] width 86 height 14
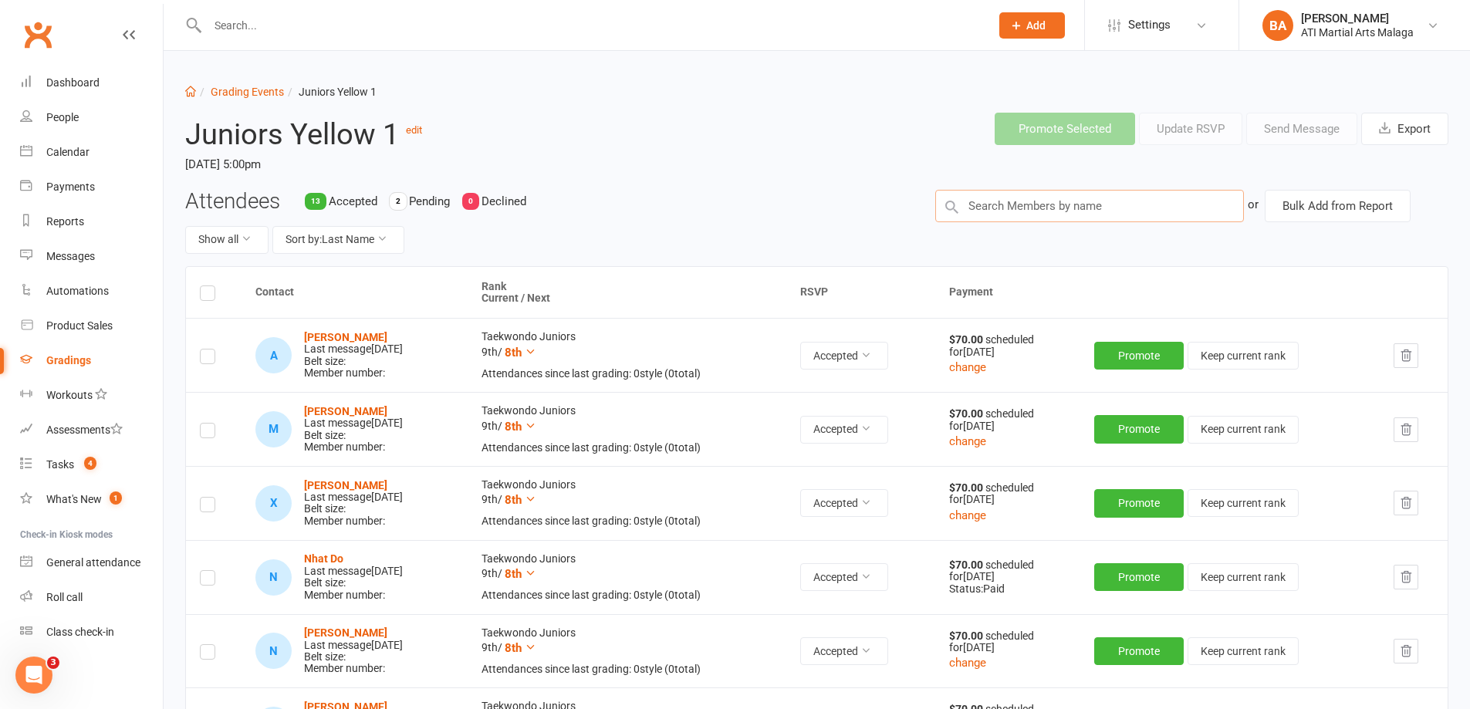
click at [1010, 202] on input "text" at bounding box center [1089, 206] width 309 height 32
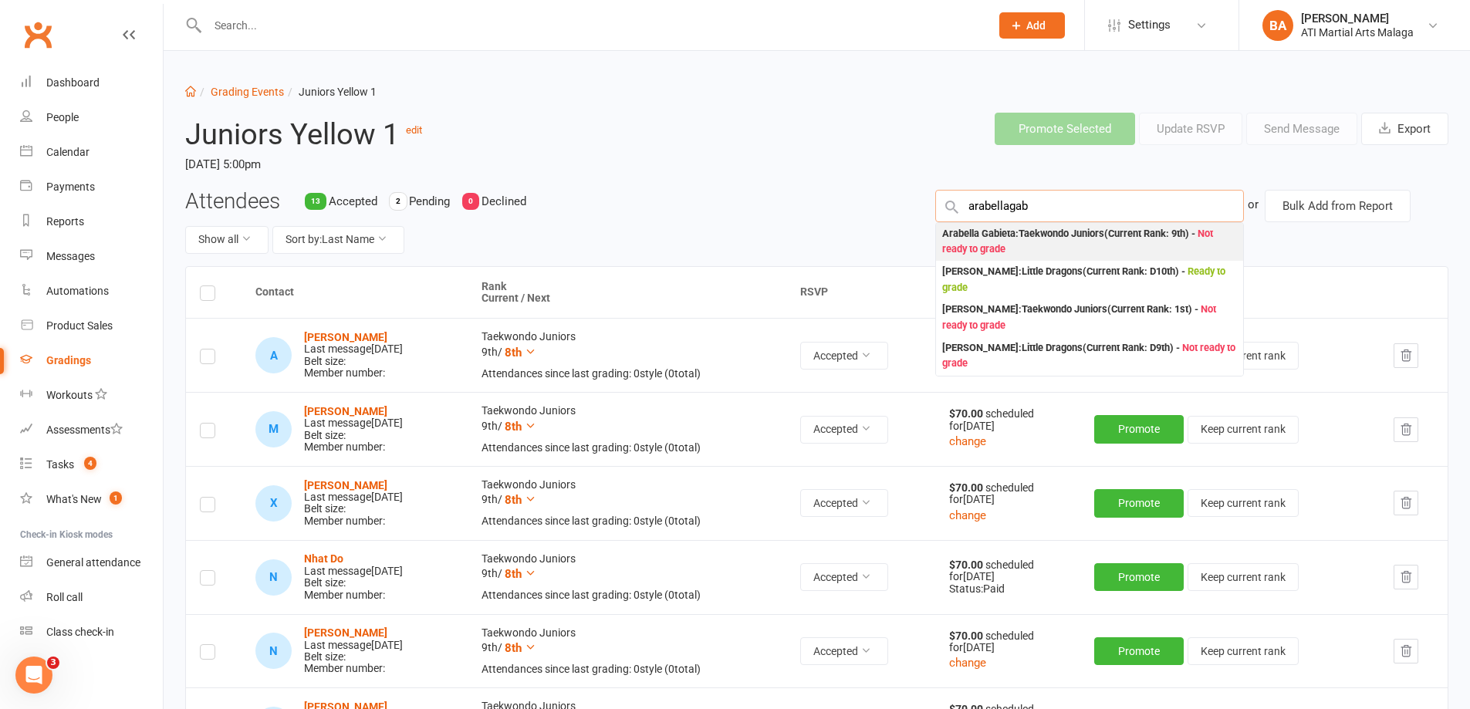
type input "arabellagab"
click at [1012, 235] on div "Arabella Gabieta : Taekwondo Juniors (Current Rank: 9th ) - Not ready to grade" at bounding box center [1089, 242] width 295 height 32
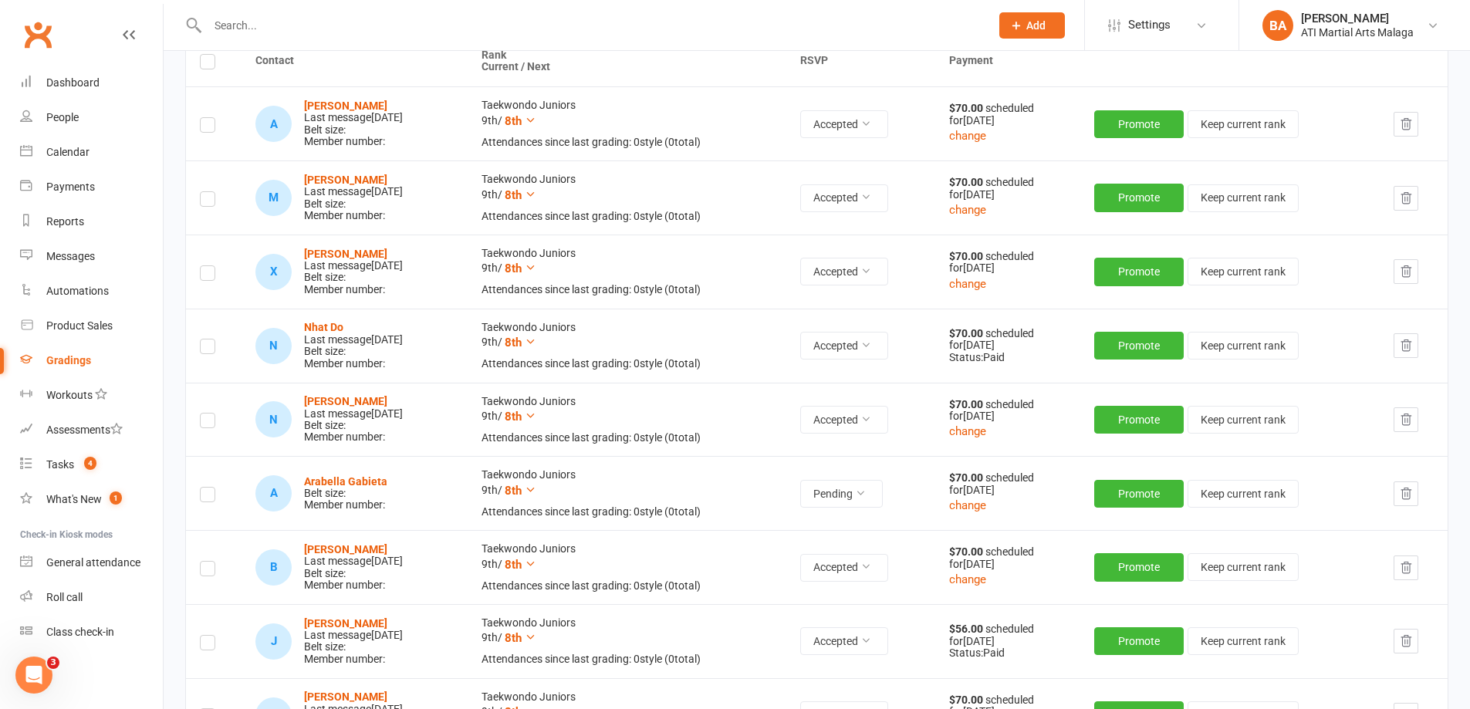
scroll to position [386, 0]
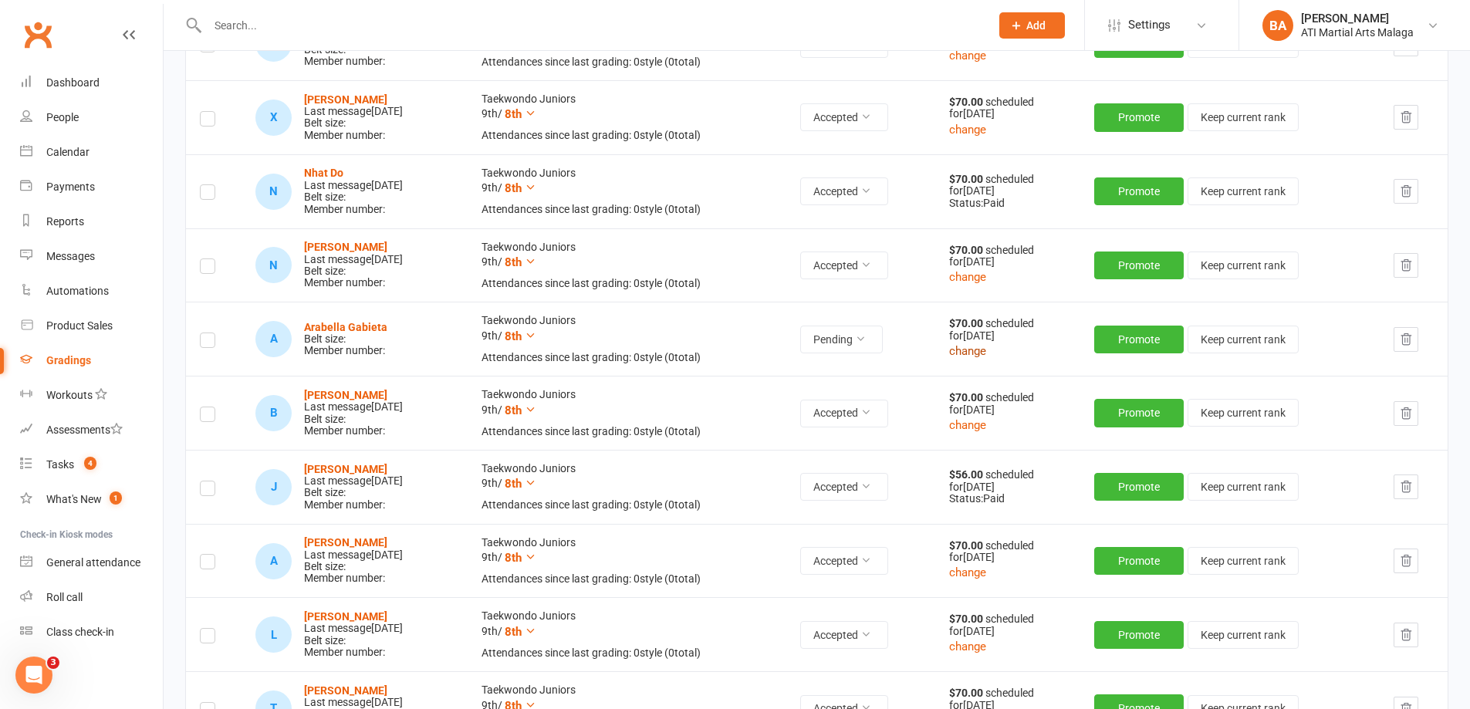
click at [986, 350] on button "change" at bounding box center [967, 351] width 37 height 19
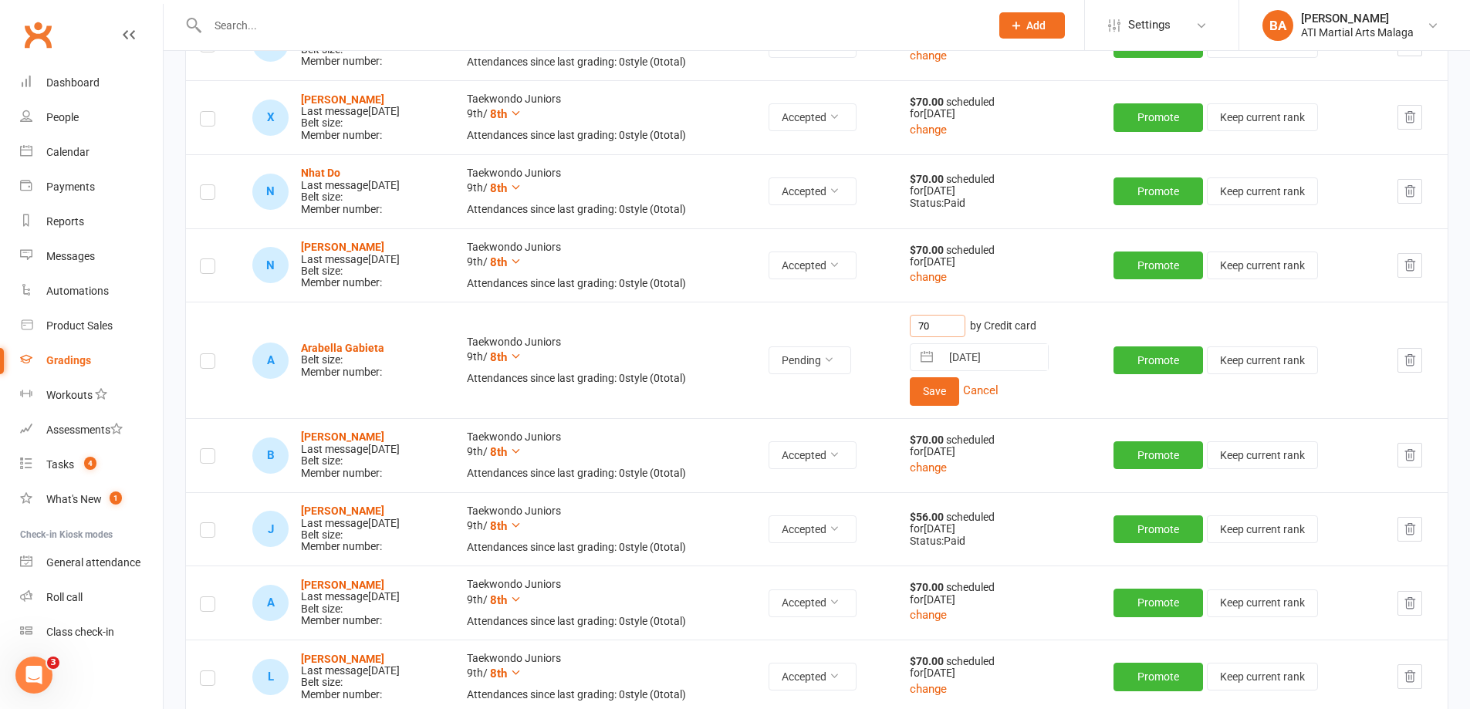
drag, startPoint x: 977, startPoint y: 337, endPoint x: 845, endPoint y: 315, distance: 133.8
click at [846, 316] on tr "A Arabella Gabieta Belt size: Member number: Taekwondo Juniors 9th / 8th Attend…" at bounding box center [817, 360] width 1262 height 116
type input "56"
click at [959, 394] on button "Save" at bounding box center [934, 391] width 49 height 28
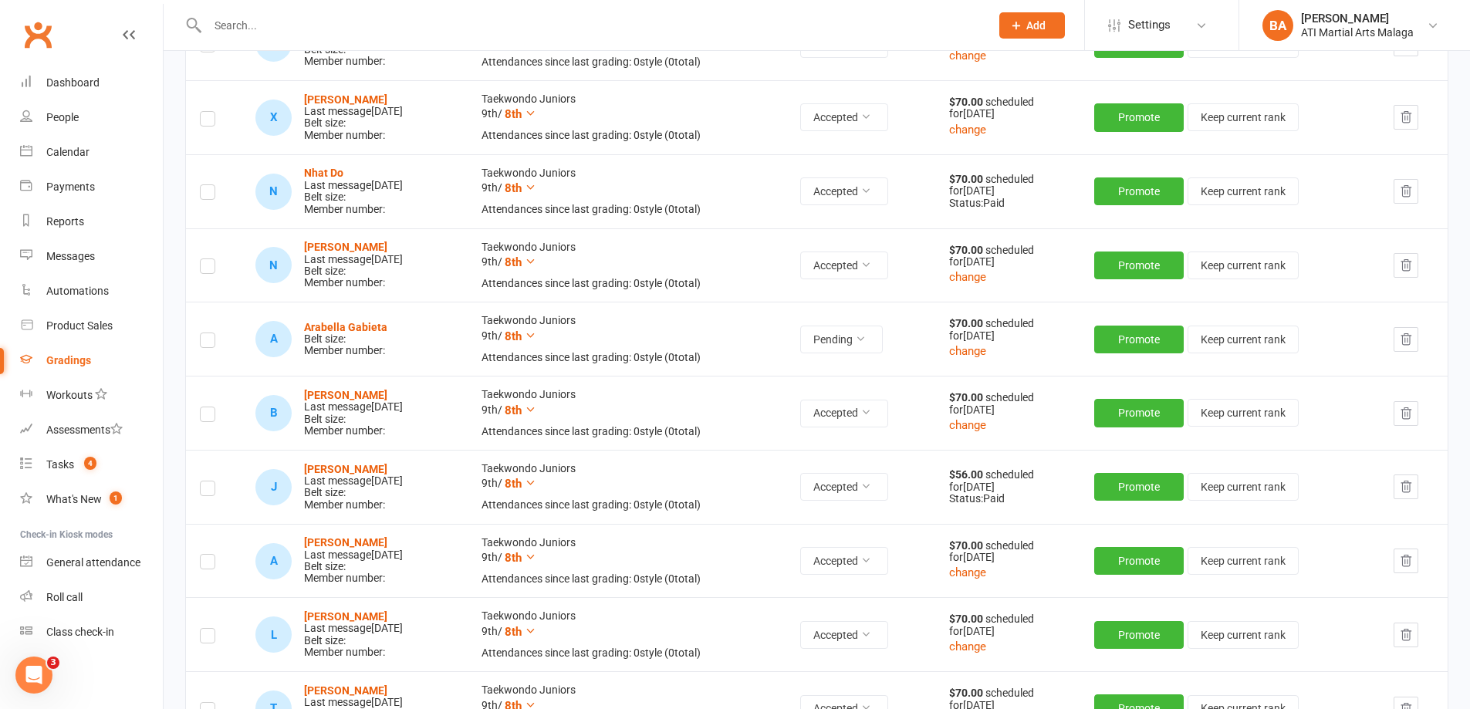
click at [213, 343] on label at bounding box center [207, 343] width 15 height 0
click at [213, 333] on input "checkbox" at bounding box center [207, 333] width 15 height 0
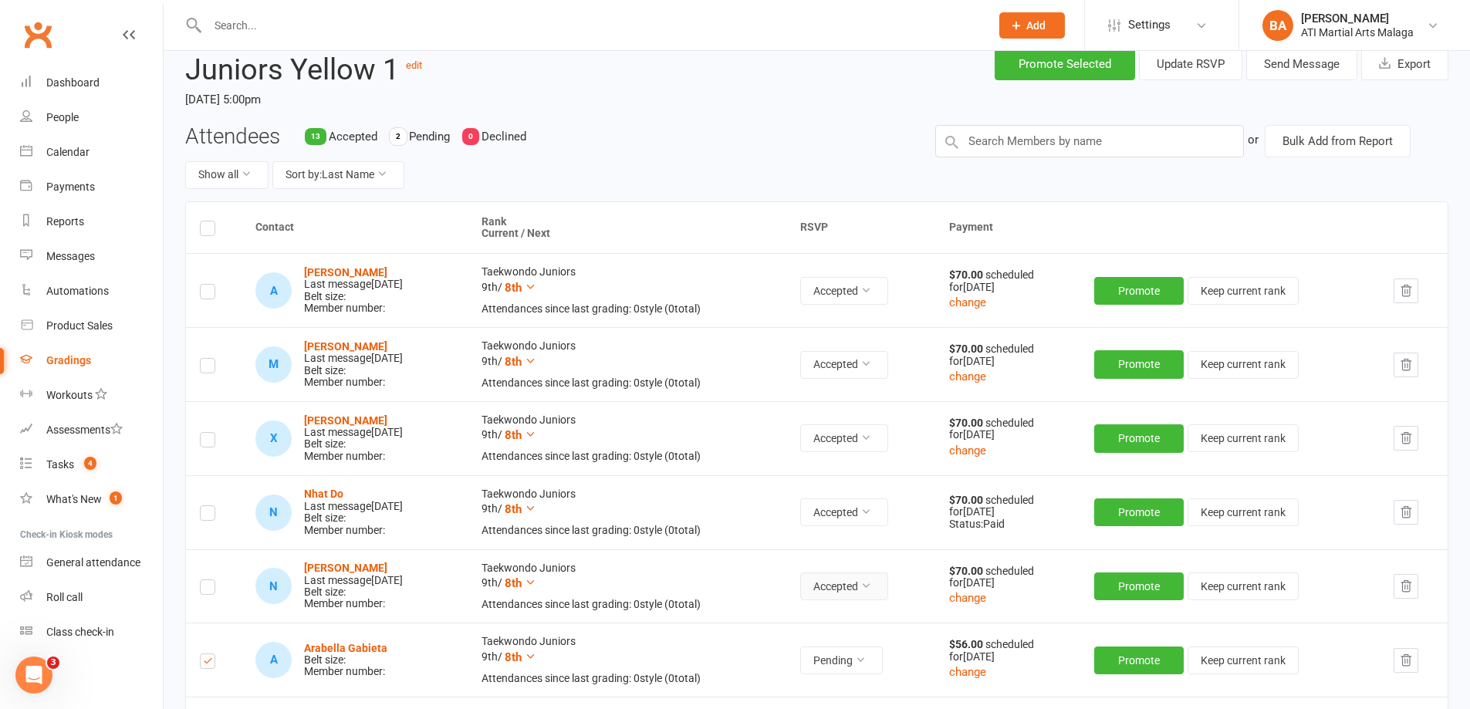
scroll to position [0, 0]
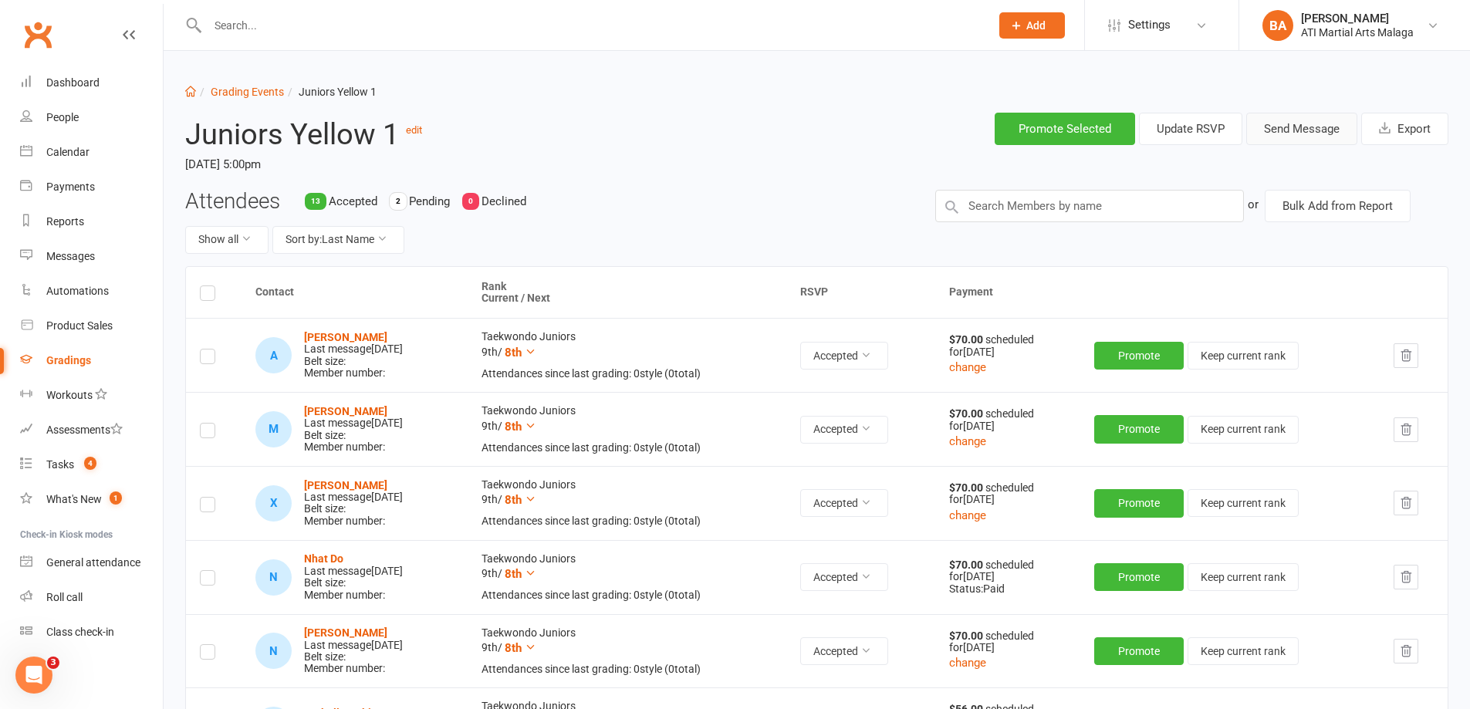
click at [1283, 118] on button "Send Message" at bounding box center [1301, 129] width 111 height 32
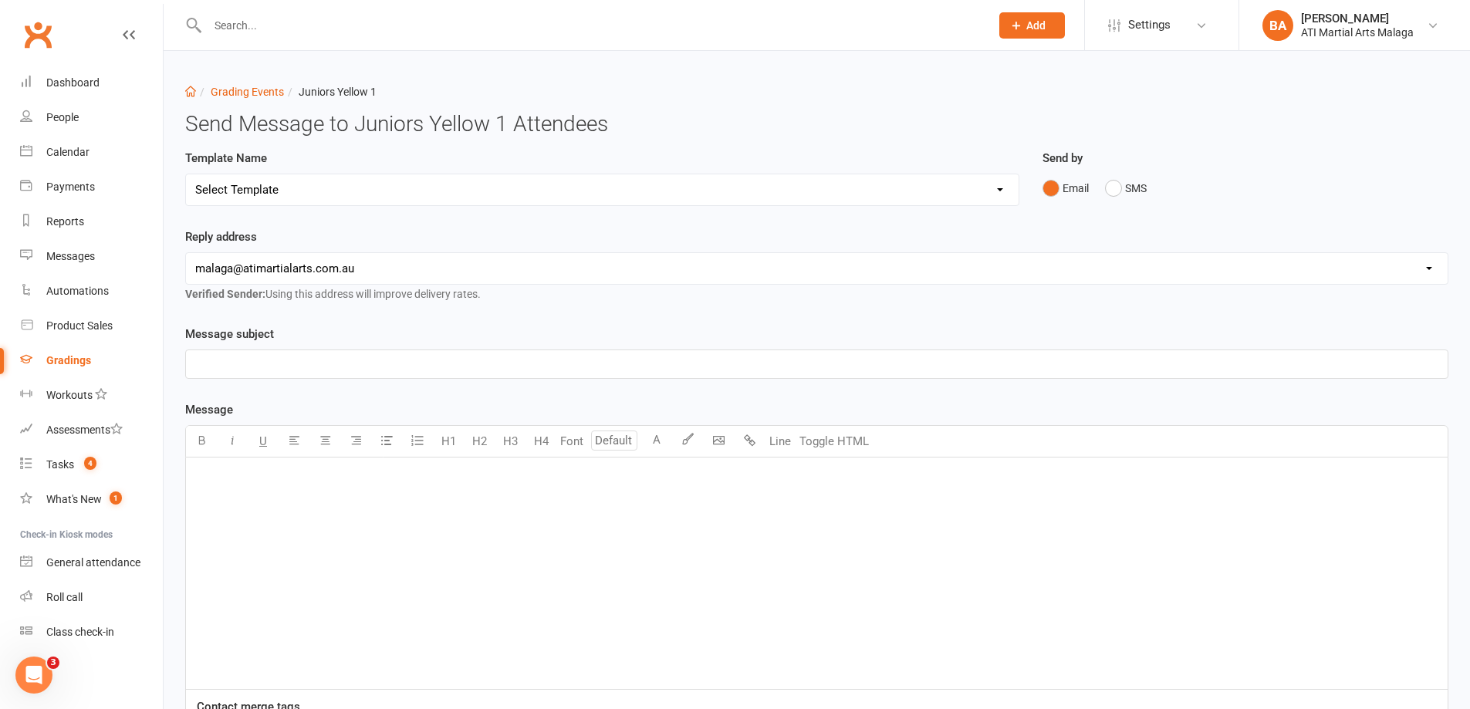
drag, startPoint x: 344, startPoint y: 194, endPoint x: 334, endPoint y: 204, distance: 13.7
click at [344, 194] on select "Select Template [Email] Confirmation of Successful Grading [Email] Grading Even…" at bounding box center [602, 189] width 833 height 31
select select "2"
click at [186, 174] on select "Select Template [Email] Confirmation of Successful Grading [Email] Grading Even…" at bounding box center [602, 189] width 833 height 31
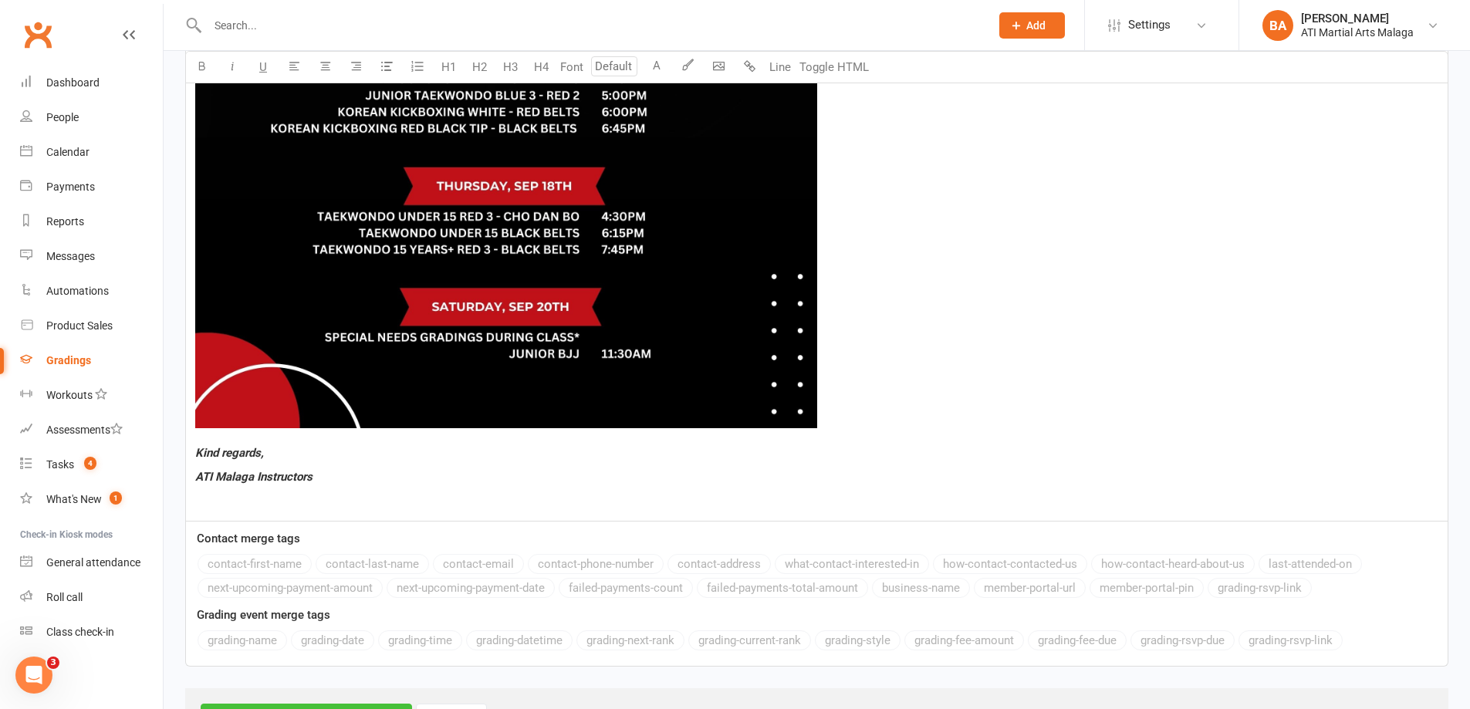
scroll to position [1279, 0]
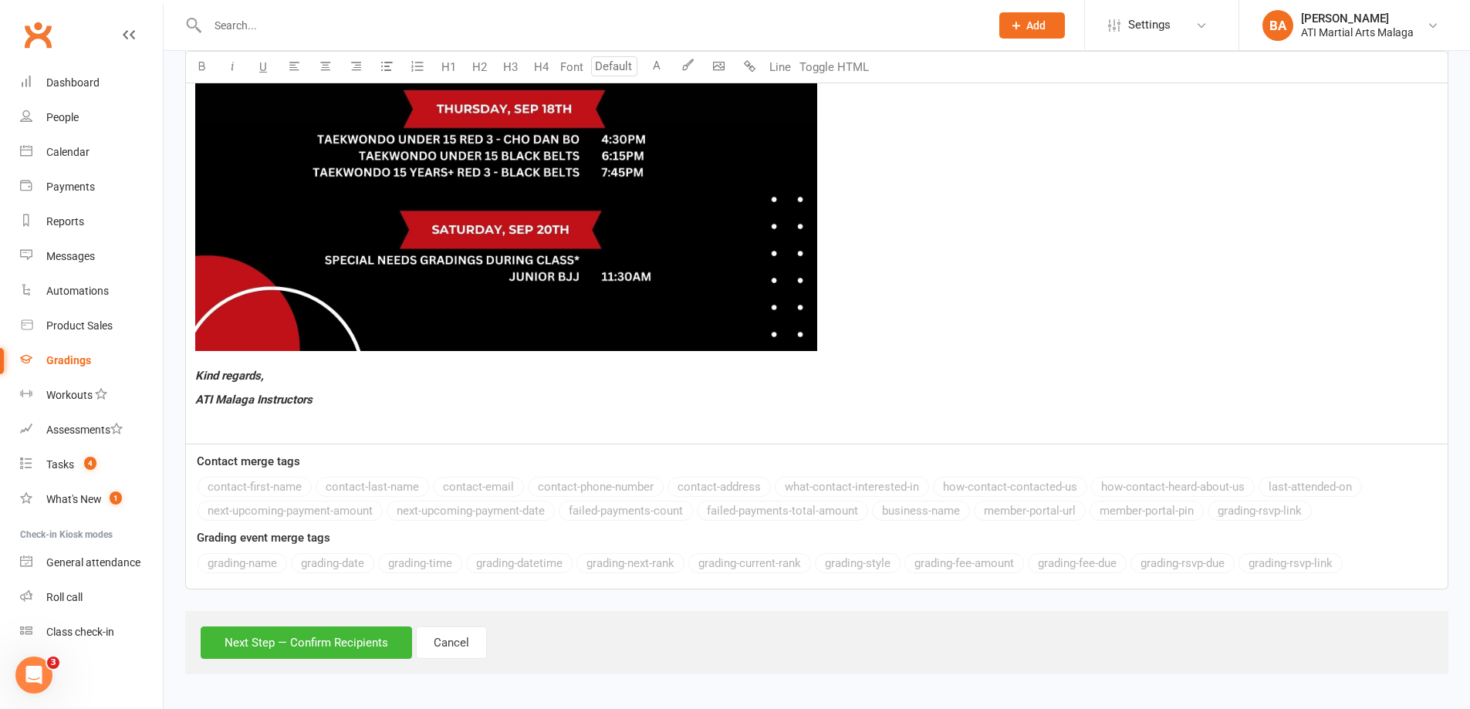
click at [286, 661] on div "Next Step — Confirm Recipients Cancel" at bounding box center [816, 642] width 1263 height 63
click at [295, 641] on button "Next Step — Confirm Recipients" at bounding box center [306, 643] width 211 height 32
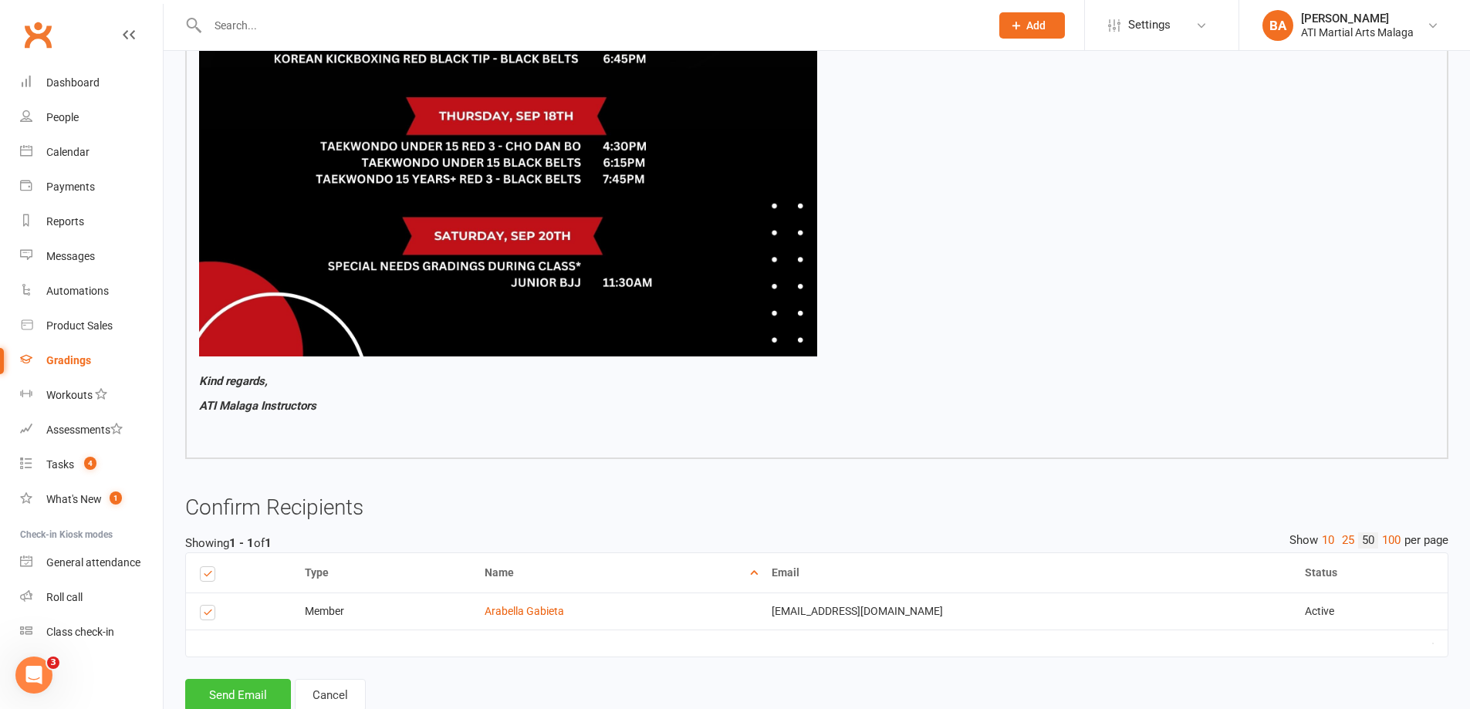
scroll to position [1204, 0]
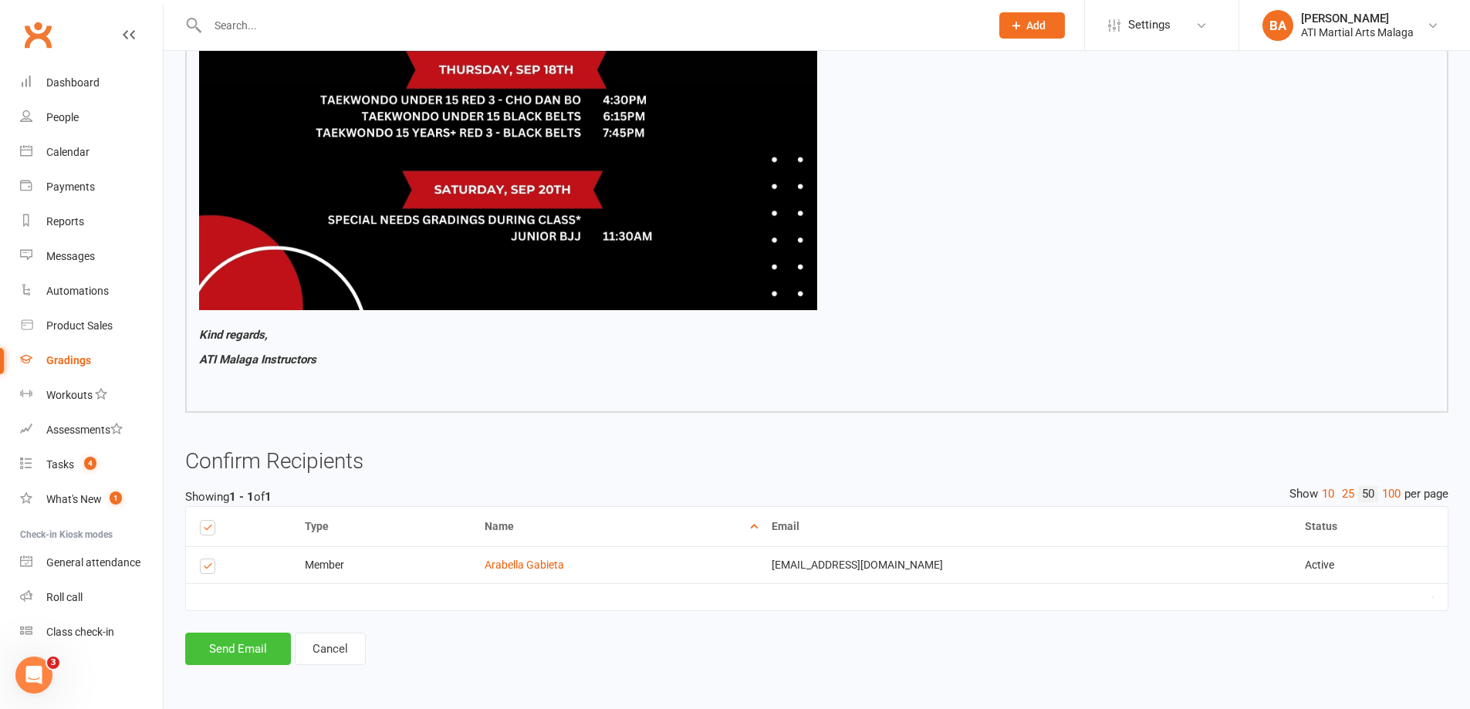
click at [266, 656] on button "Send Email" at bounding box center [238, 649] width 106 height 32
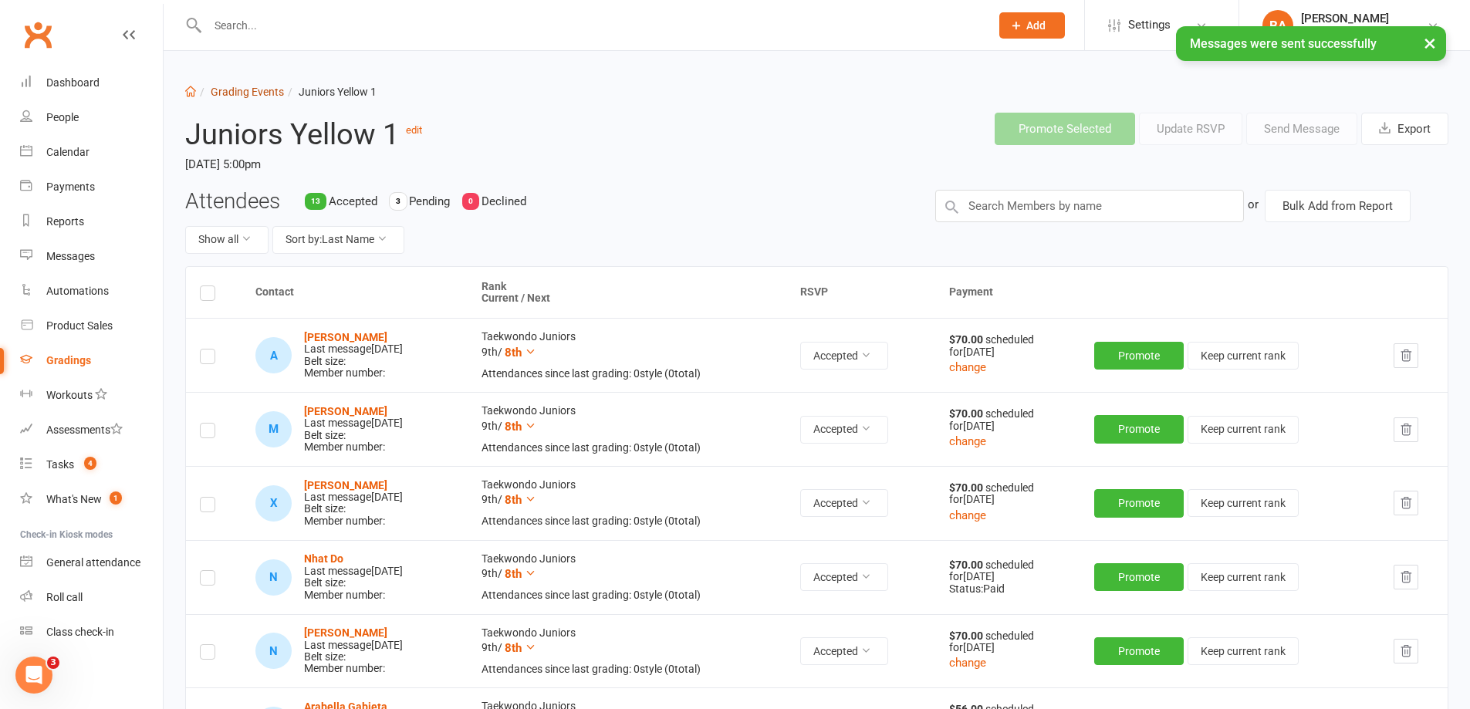
click at [231, 92] on link "Grading Events" at bounding box center [247, 92] width 73 height 12
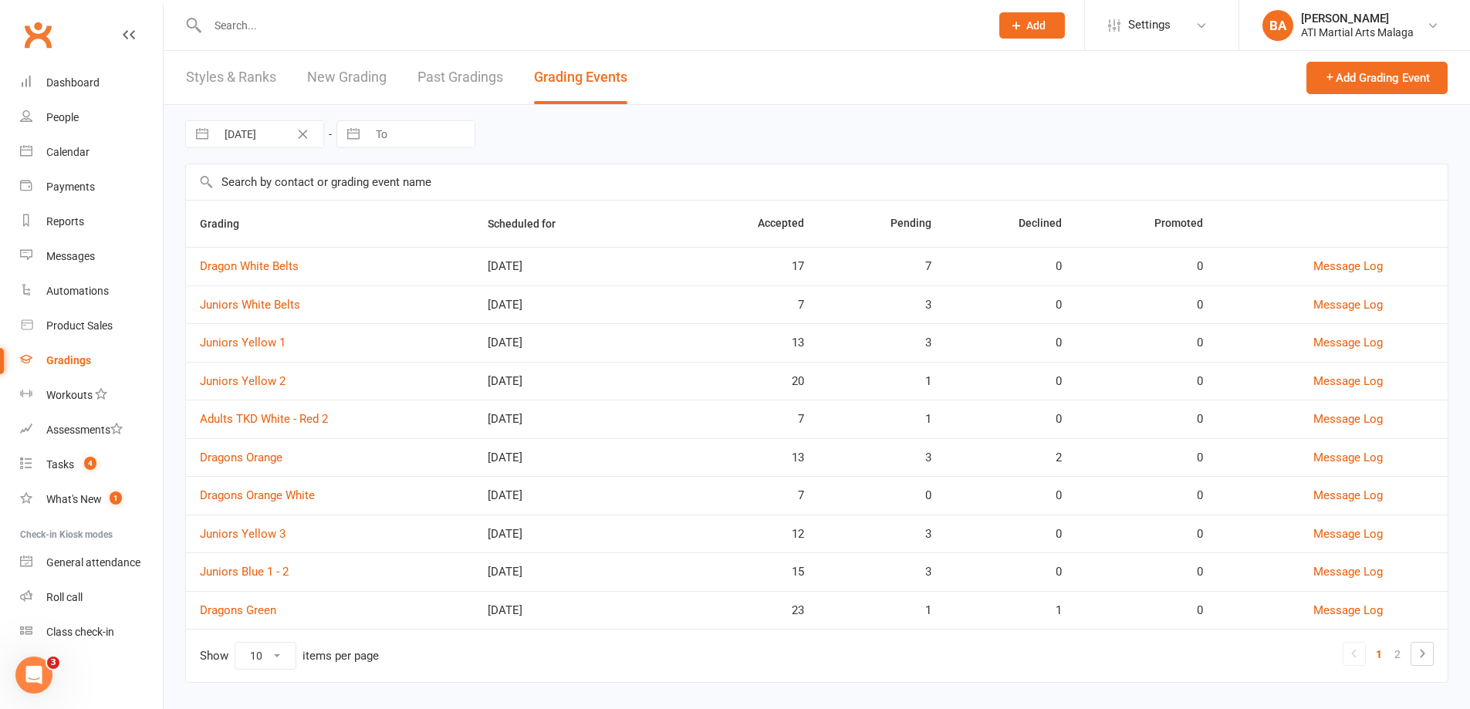
click at [269, 372] on td "Juniors Yellow 2" at bounding box center [330, 381] width 288 height 39
click at [256, 385] on link "Juniors Yellow 2" at bounding box center [243, 381] width 86 height 14
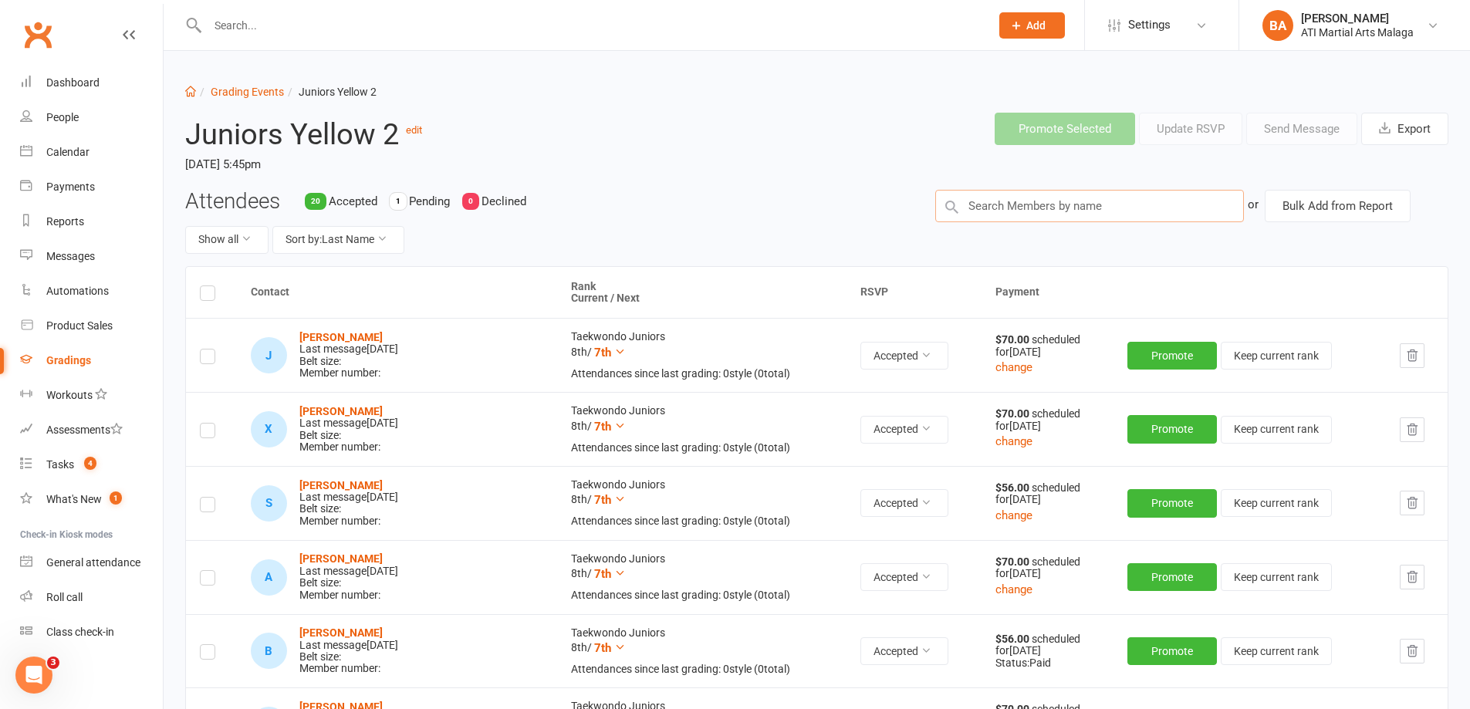
click at [1129, 207] on input "text" at bounding box center [1089, 206] width 309 height 32
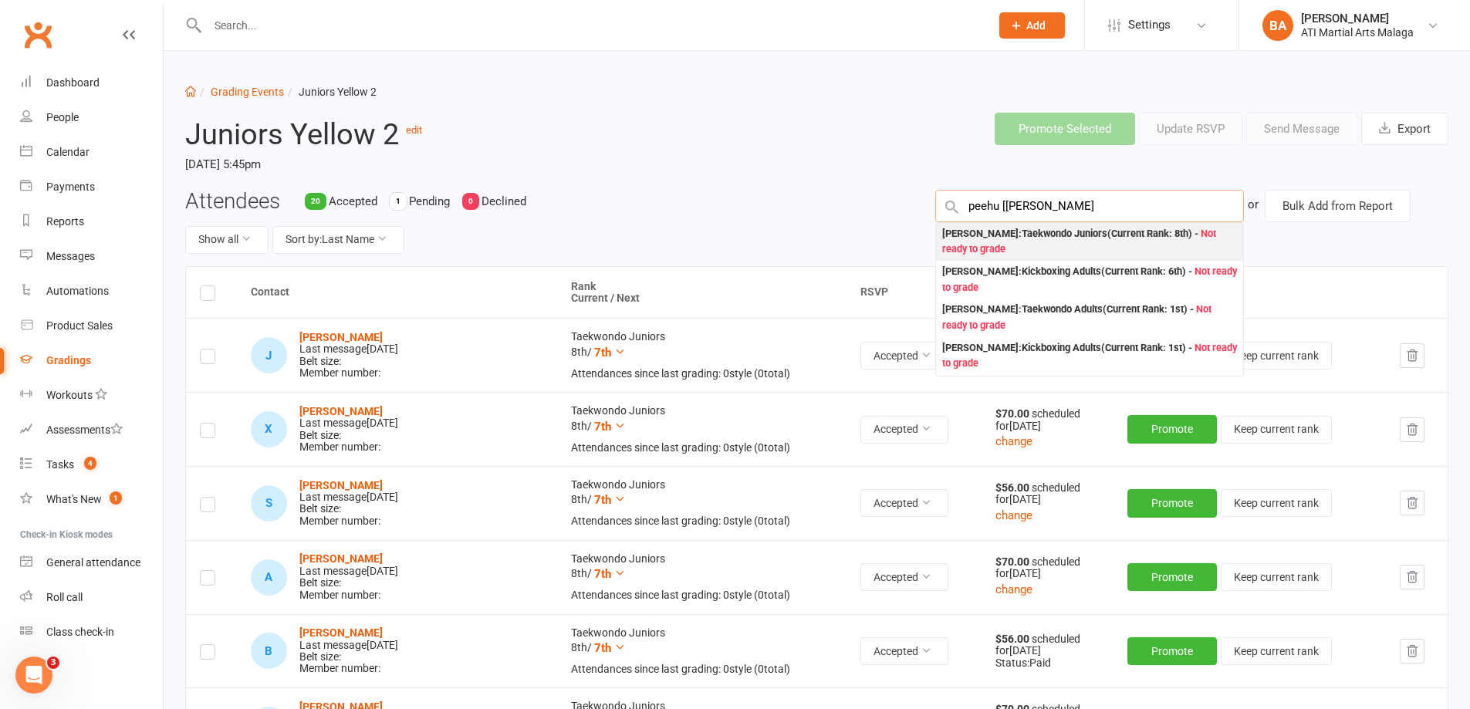
type input "peehu [patel"
click at [1072, 242] on div "Peehu Patel : Taekwondo Juniors (Current Rank: 8th ) - Not ready to grade" at bounding box center [1089, 242] width 295 height 32
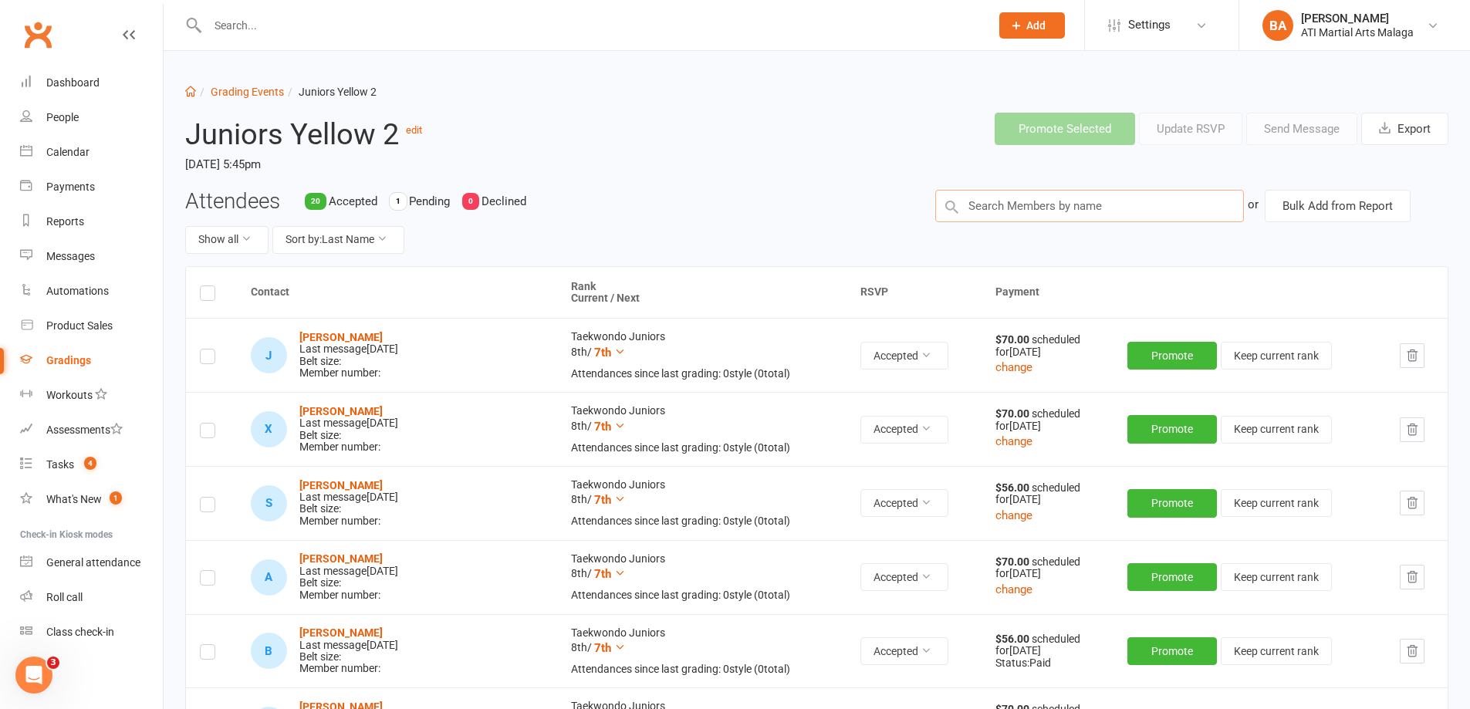
click at [1045, 212] on input "text" at bounding box center [1089, 206] width 309 height 32
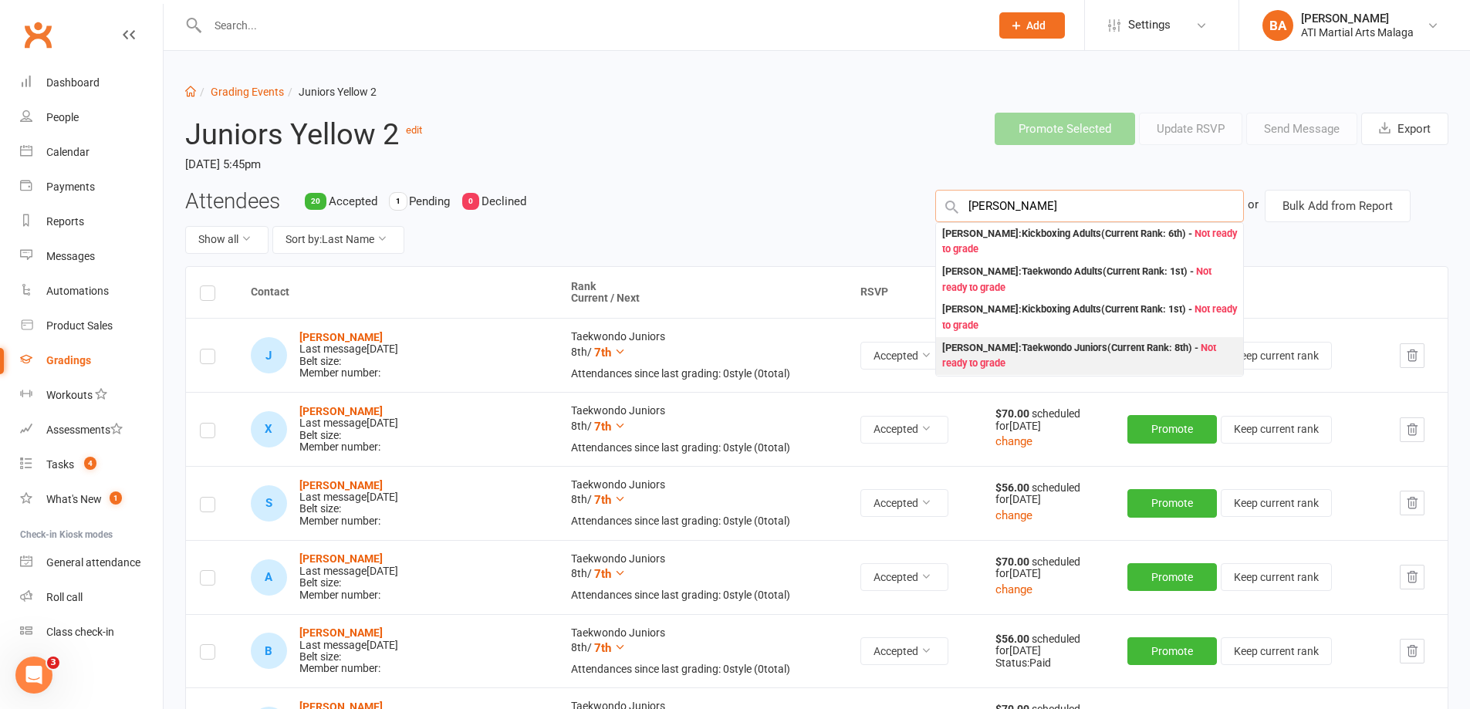
type input "patel"
click at [999, 351] on div "Aarush Patel : Taekwondo Juniors (Current Rank: 8th ) - Not ready to grade" at bounding box center [1089, 356] width 295 height 32
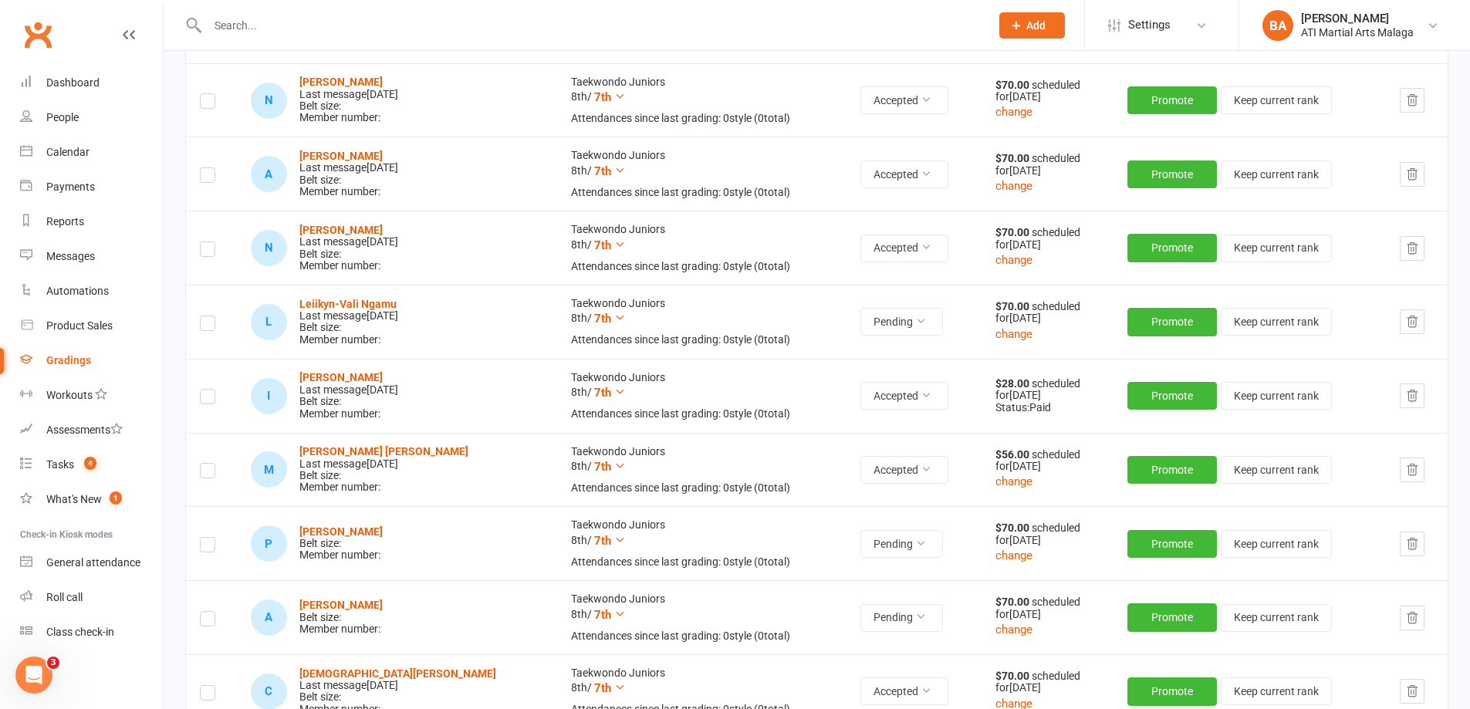
scroll to position [849, 0]
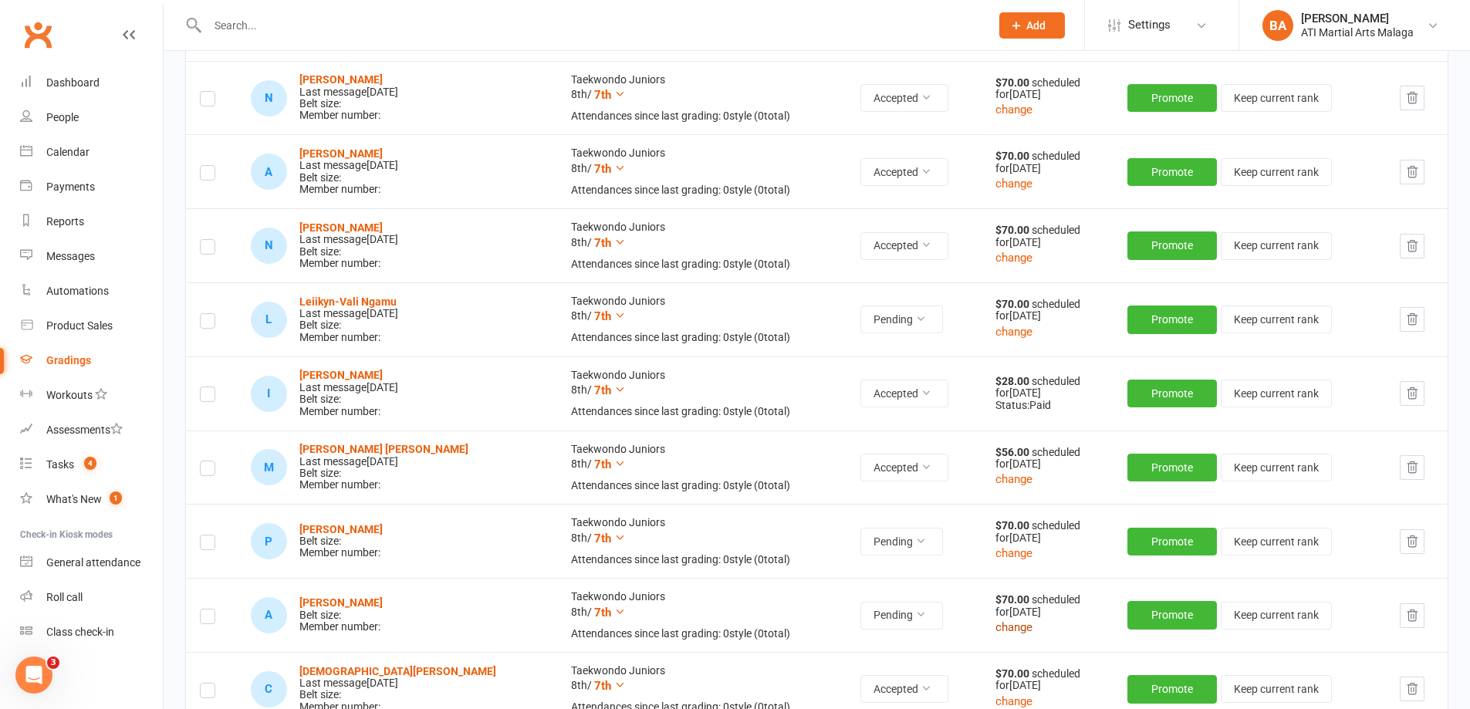
click at [1001, 624] on button "change" at bounding box center [1013, 627] width 37 height 19
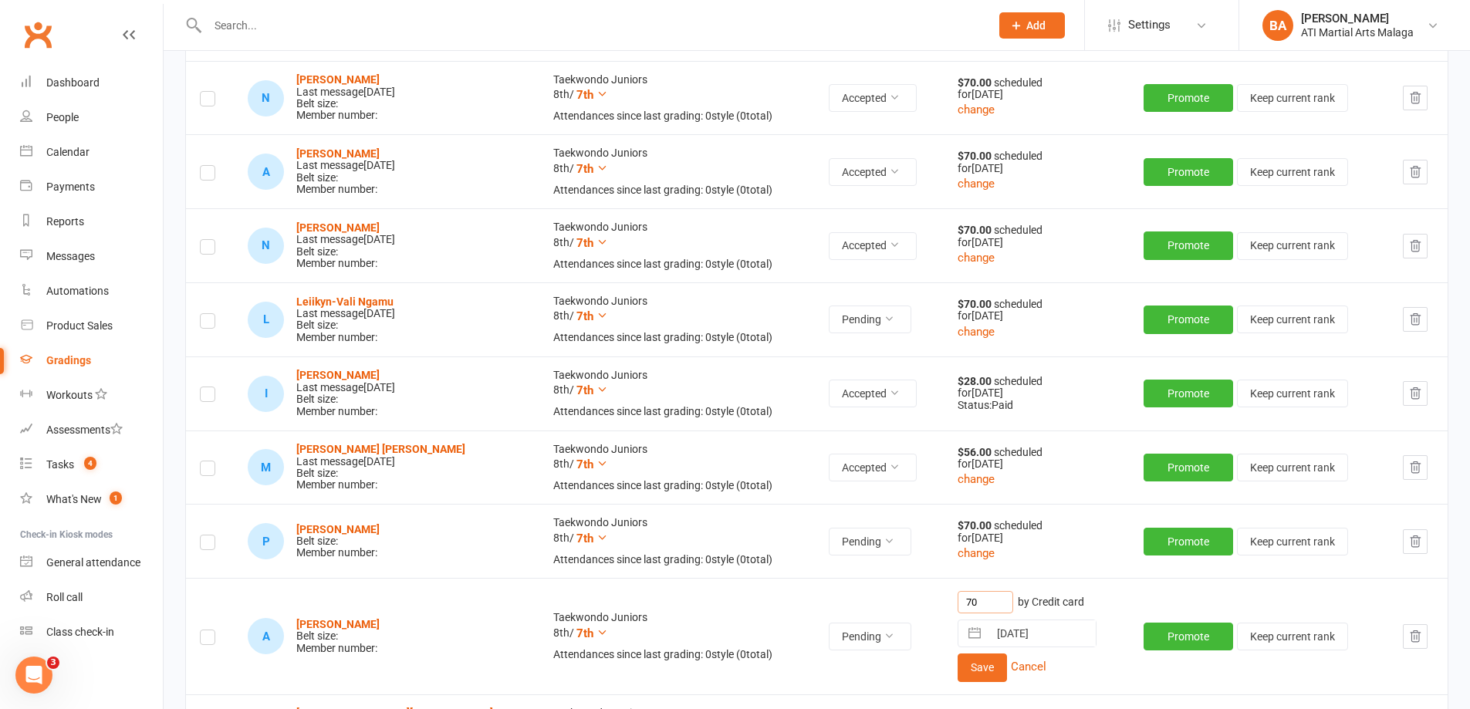
drag, startPoint x: 975, startPoint y: 594, endPoint x: 904, endPoint y: 592, distance: 71.0
click at [904, 592] on tr "A Aarush Patel Belt size: Member number: Taekwondo Juniors 8th / 7th Attendance…" at bounding box center [817, 636] width 1262 height 116
type input "56"
click at [958, 664] on button "Save" at bounding box center [982, 668] width 49 height 28
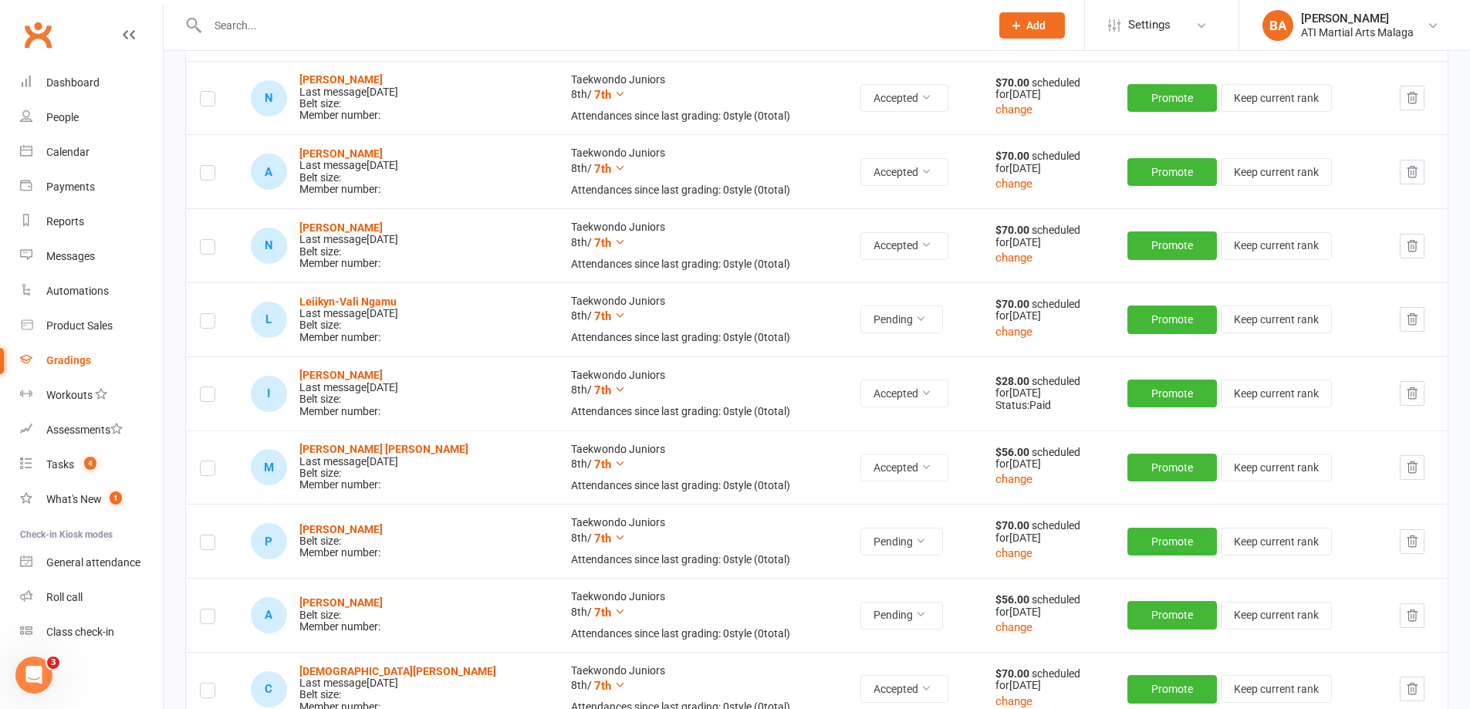
click at [204, 545] on label at bounding box center [207, 545] width 15 height 0
click at [204, 536] on input "checkbox" at bounding box center [207, 536] width 15 height 0
click at [209, 619] on label at bounding box center [207, 619] width 15 height 0
click at [209, 610] on input "checkbox" at bounding box center [207, 610] width 15 height 0
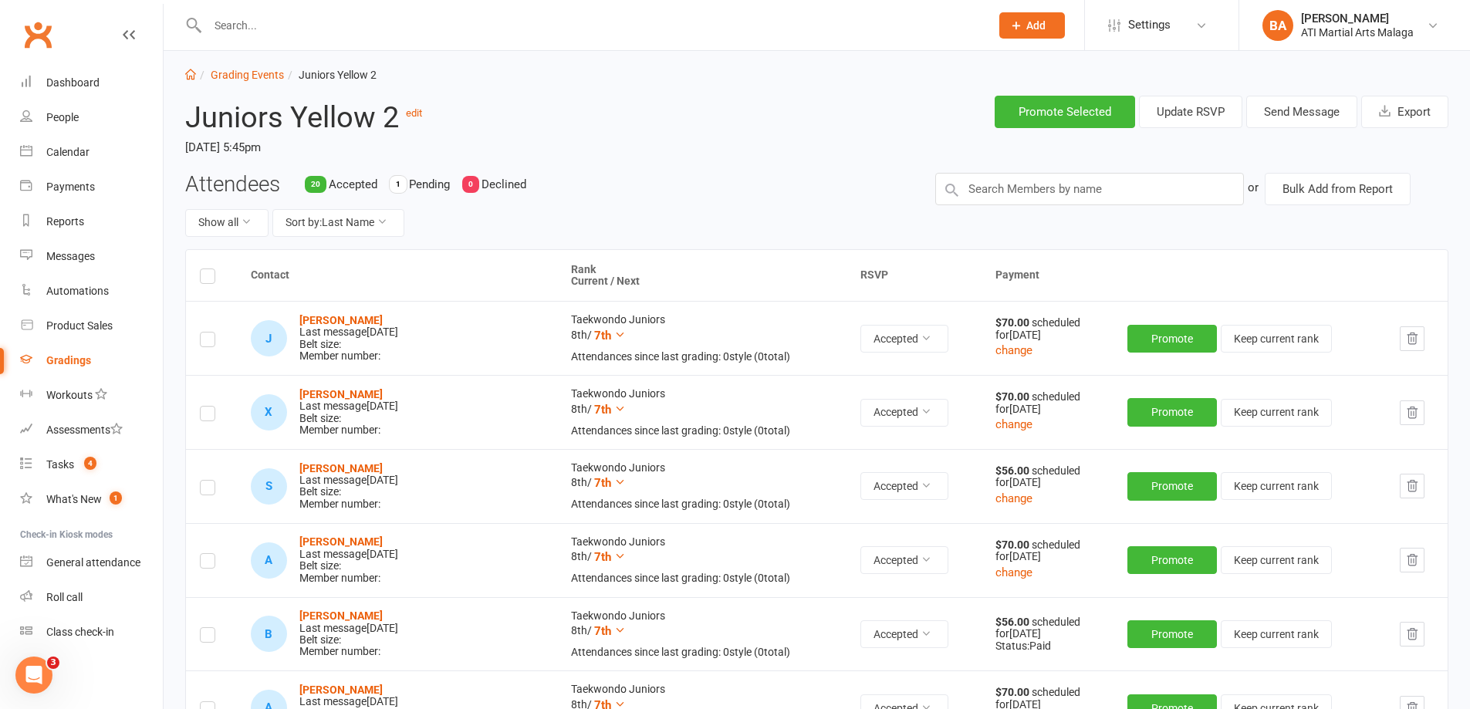
scroll to position [0, 0]
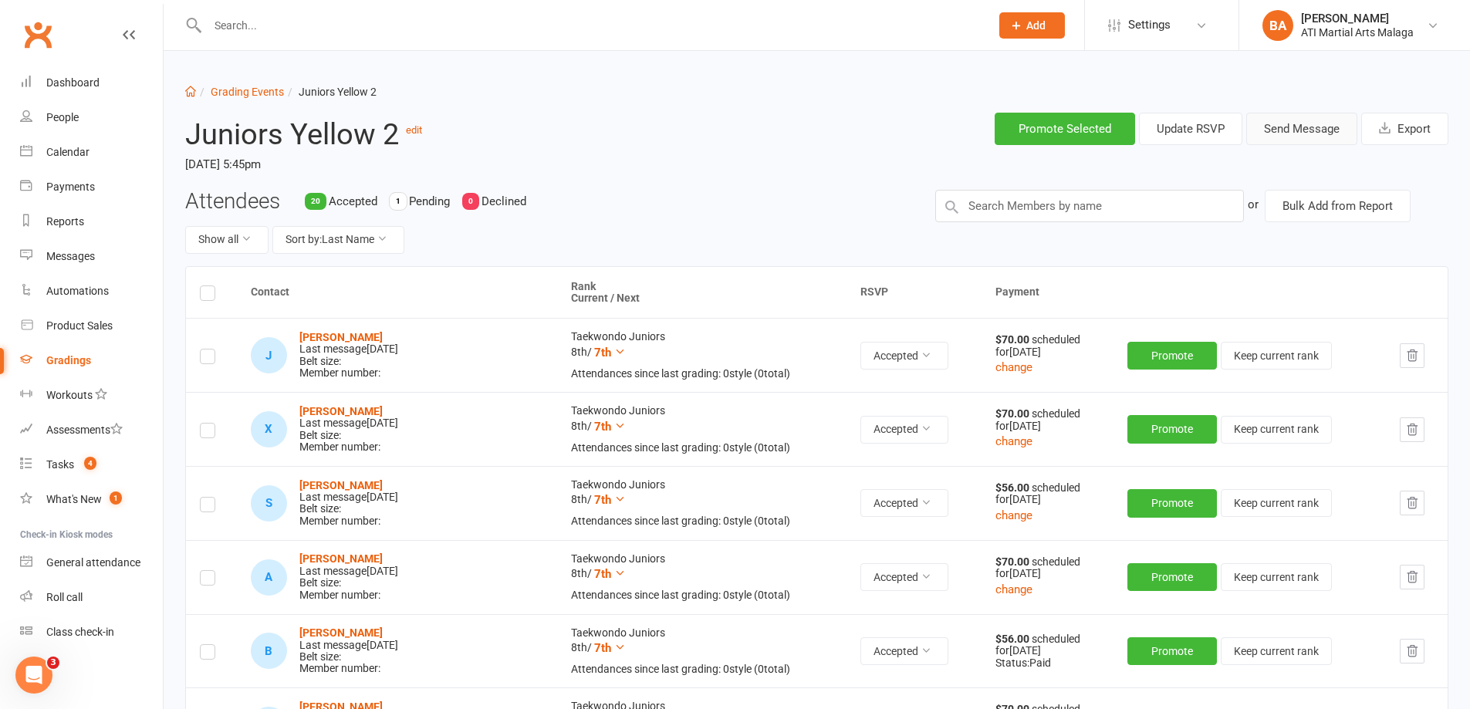
click at [1270, 141] on button "Send Message" at bounding box center [1301, 129] width 111 height 32
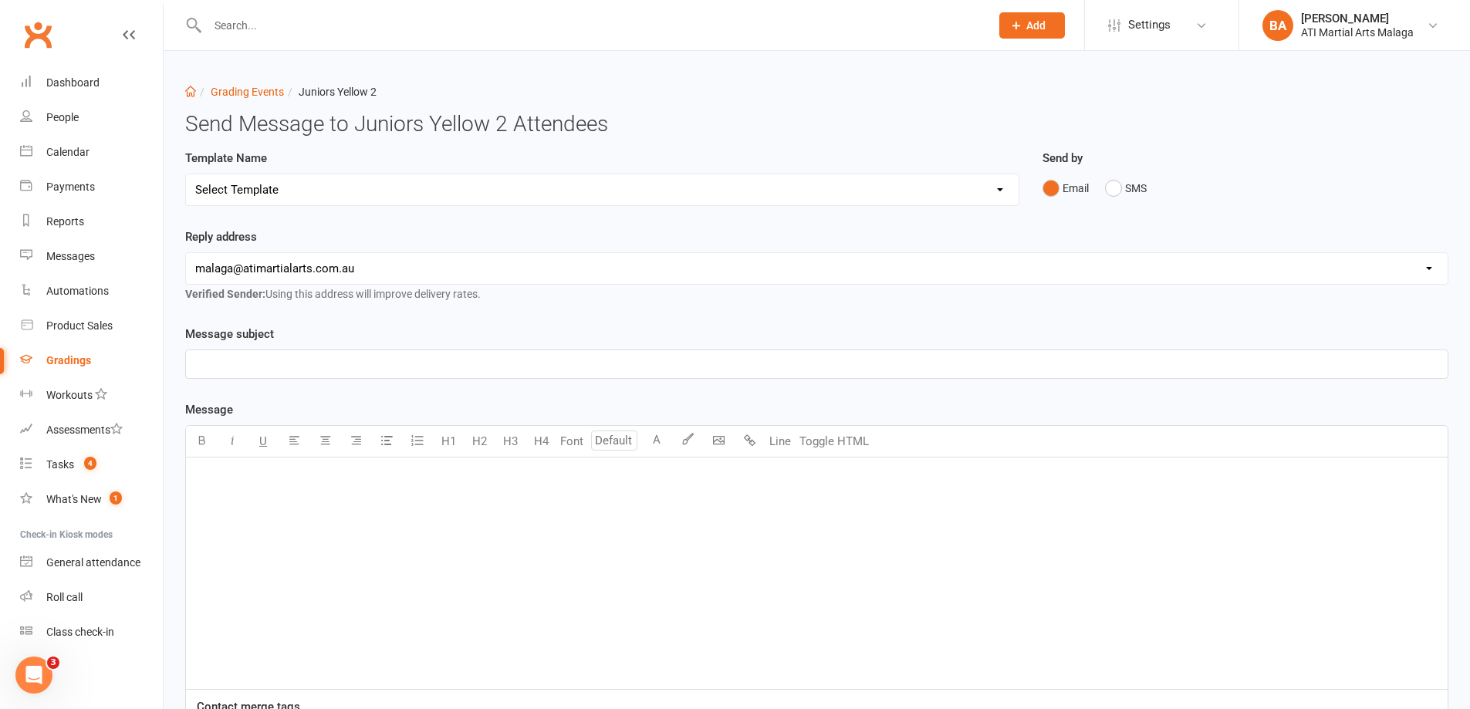
click at [345, 196] on select "Select Template [Email] Confirmation of Successful Grading [Email] Grading Even…" at bounding box center [602, 189] width 833 height 31
select select "2"
click at [186, 174] on select "Select Template [Email] Confirmation of Successful Grading [Email] Grading Even…" at bounding box center [602, 189] width 833 height 31
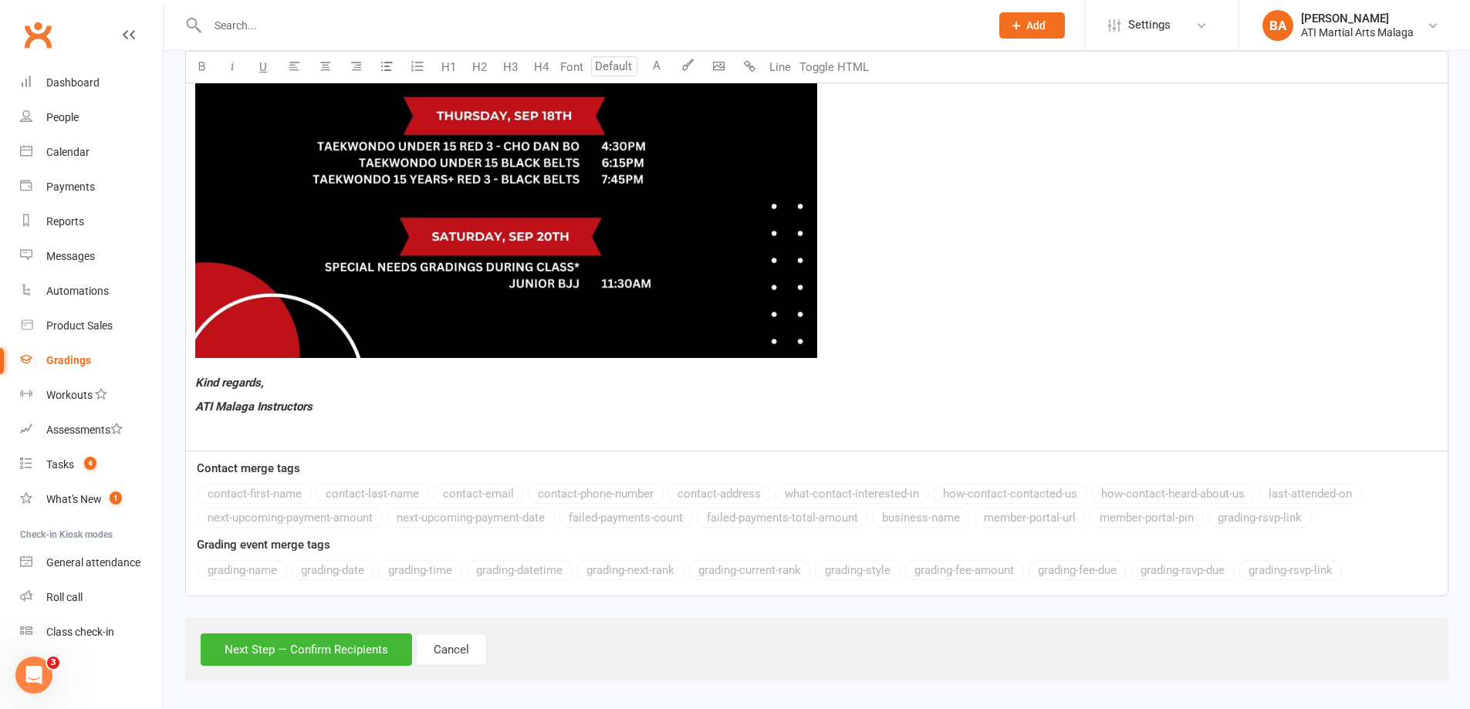
scroll to position [1279, 0]
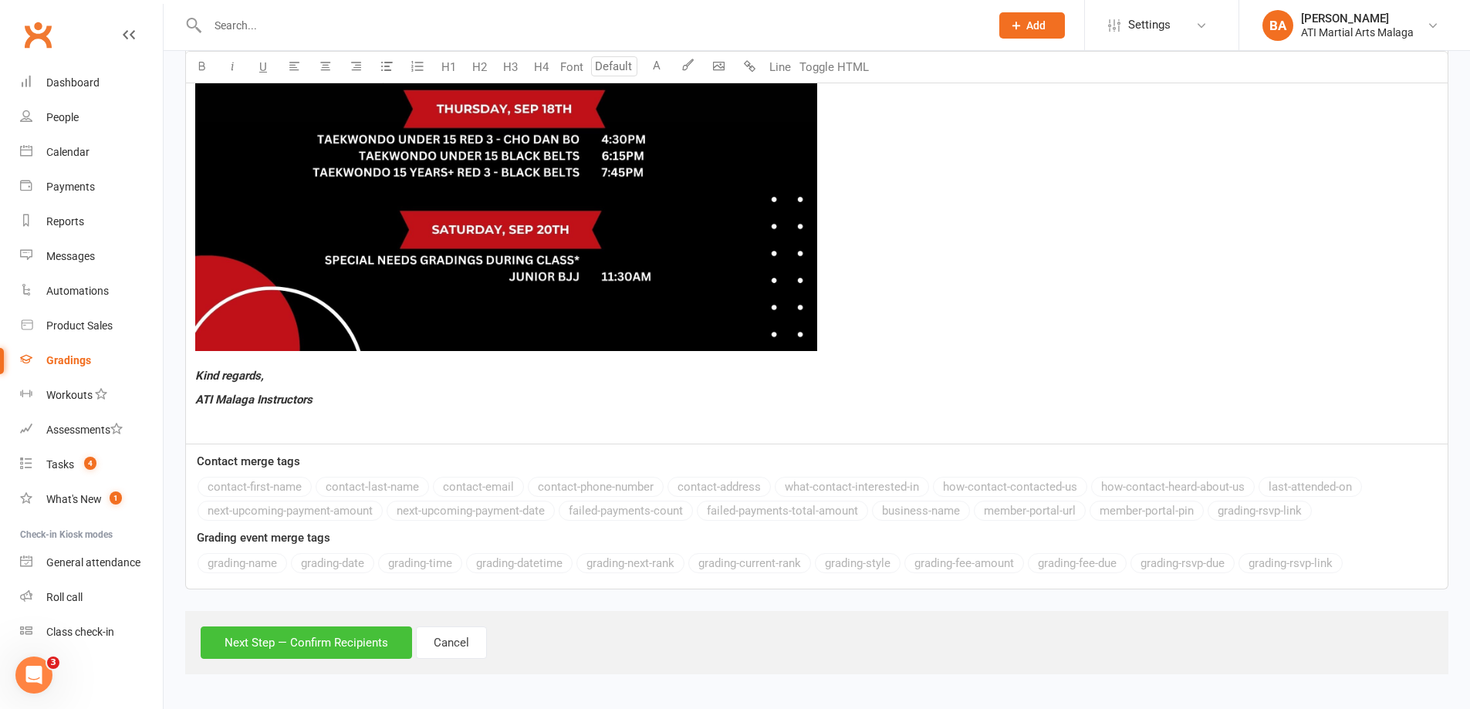
click at [298, 635] on button "Next Step — Confirm Recipients" at bounding box center [306, 643] width 211 height 32
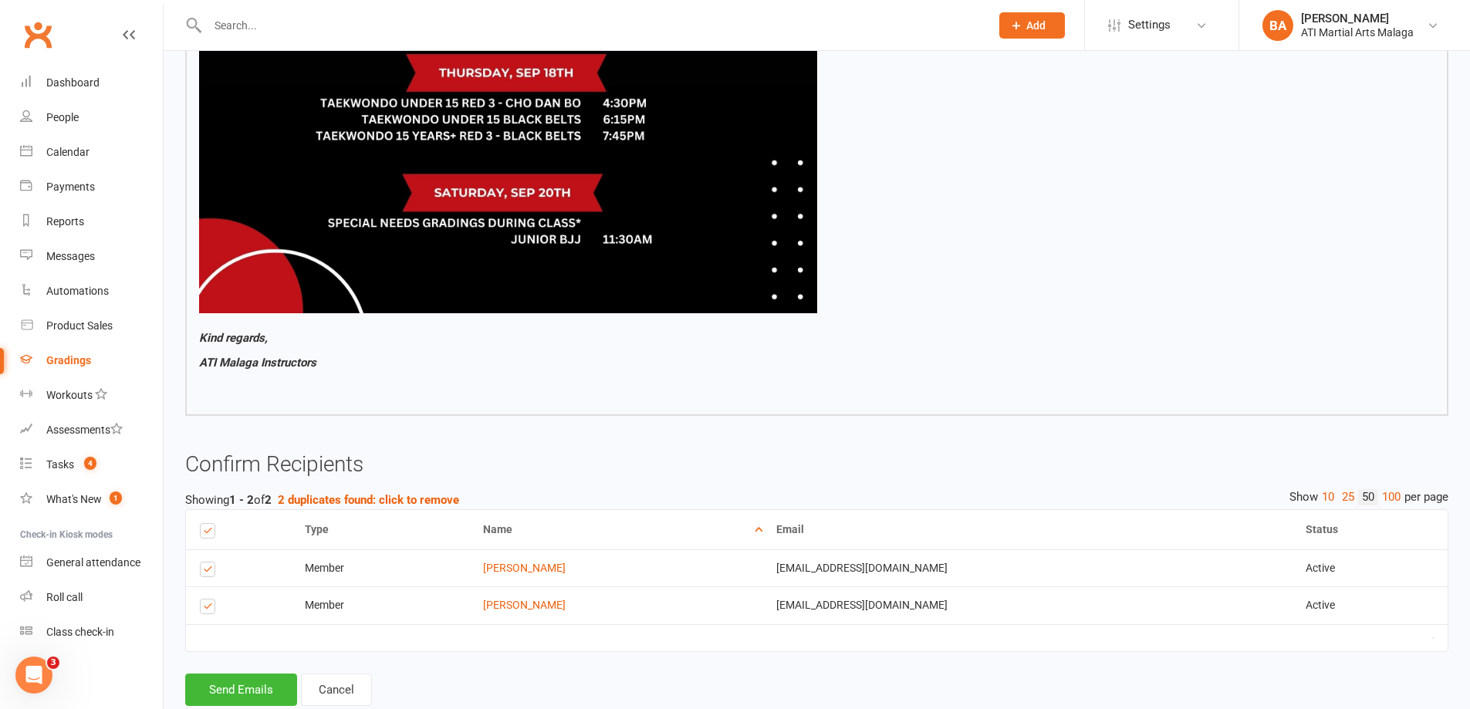
scroll to position [1242, 0]
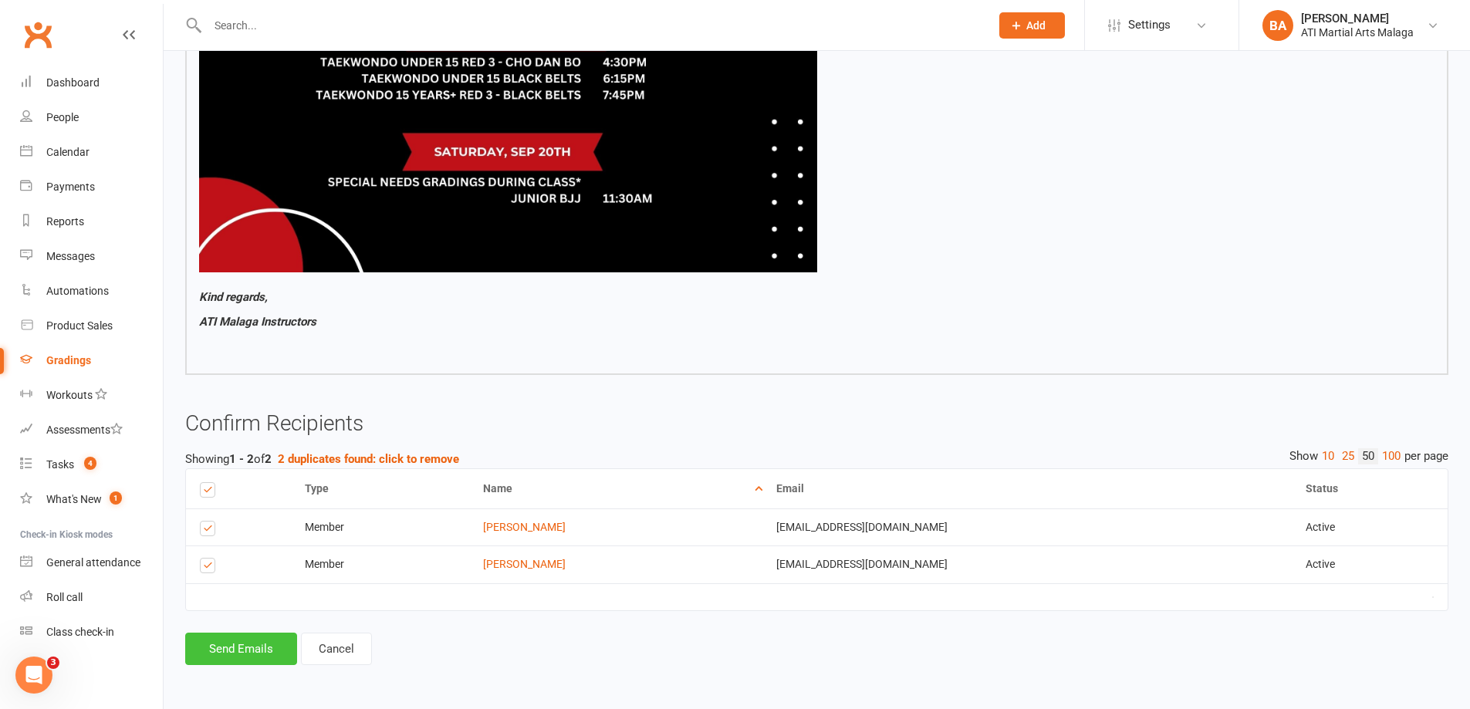
click at [260, 654] on button "Send Emails" at bounding box center [241, 649] width 112 height 32
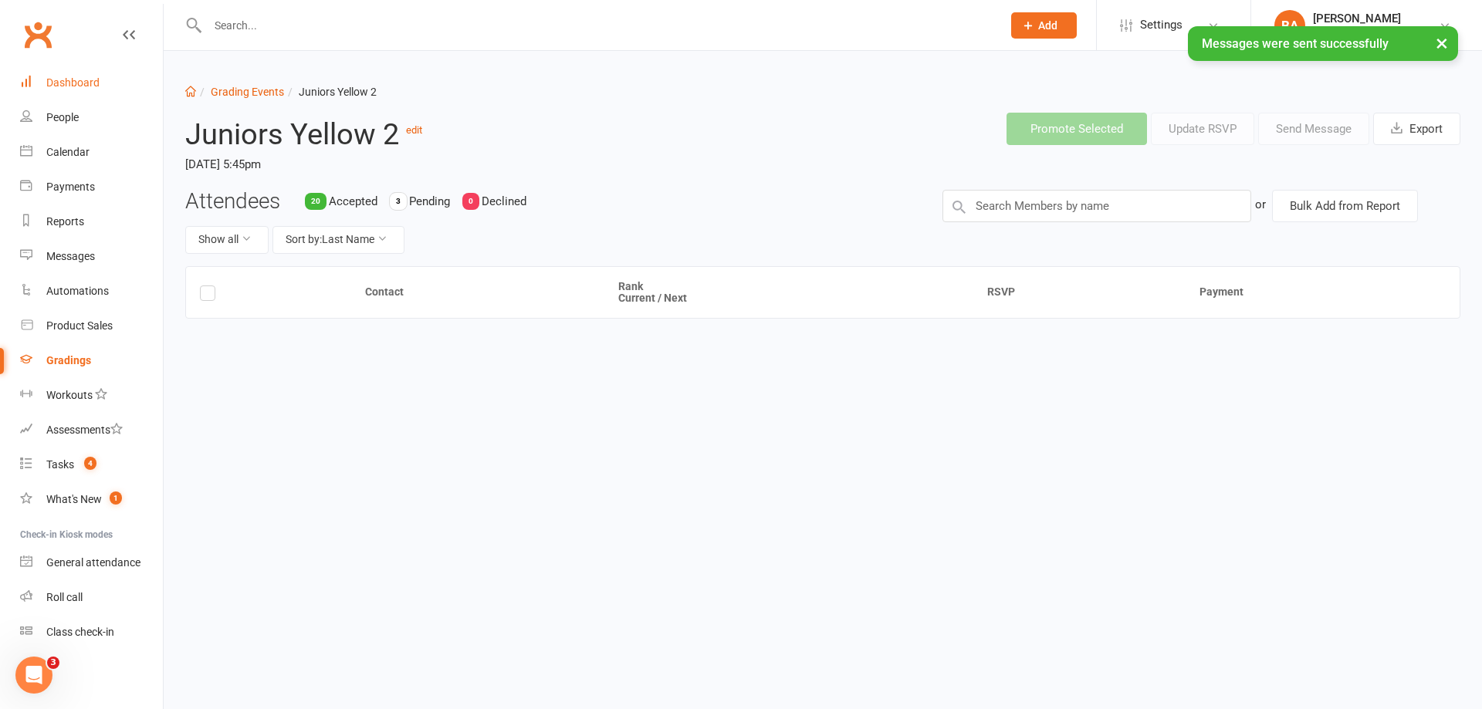
click at [111, 87] on link "Dashboard" at bounding box center [91, 83] width 143 height 35
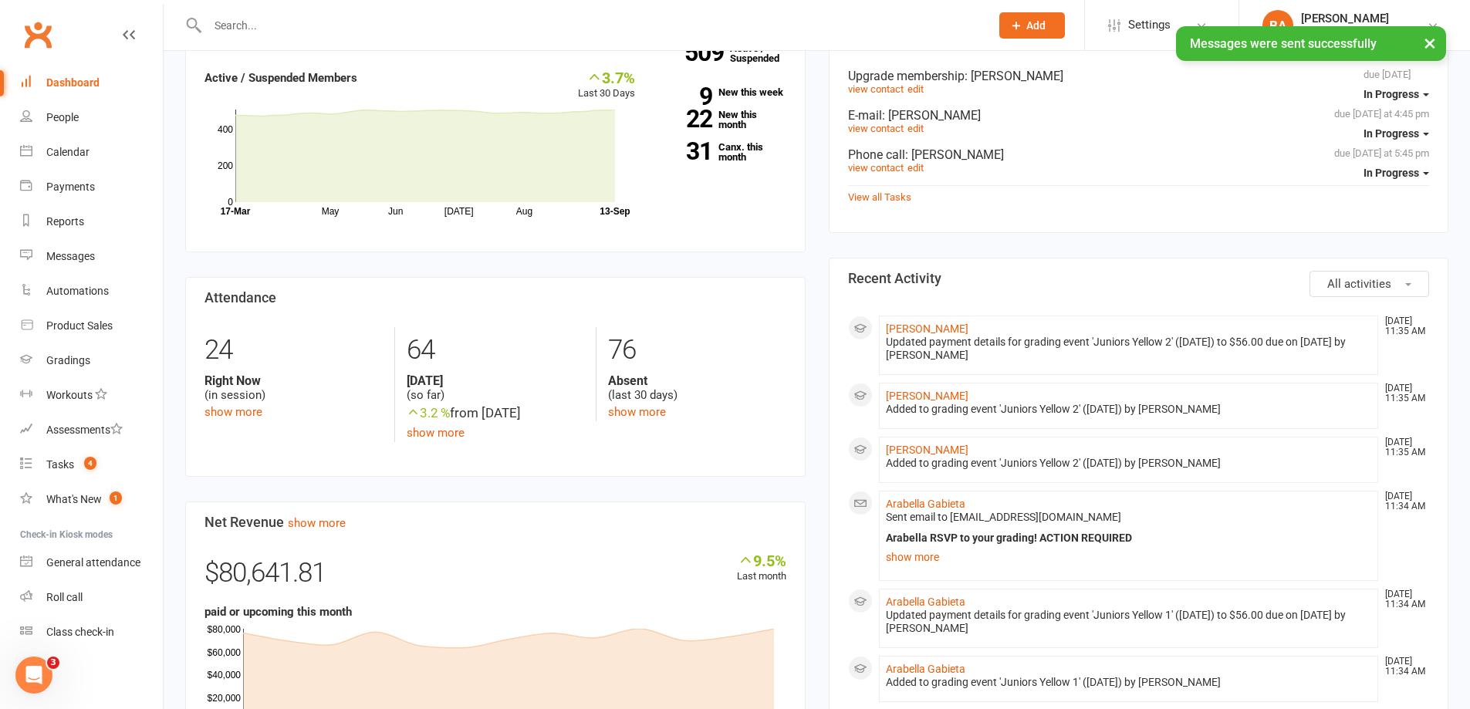
scroll to position [463, 0]
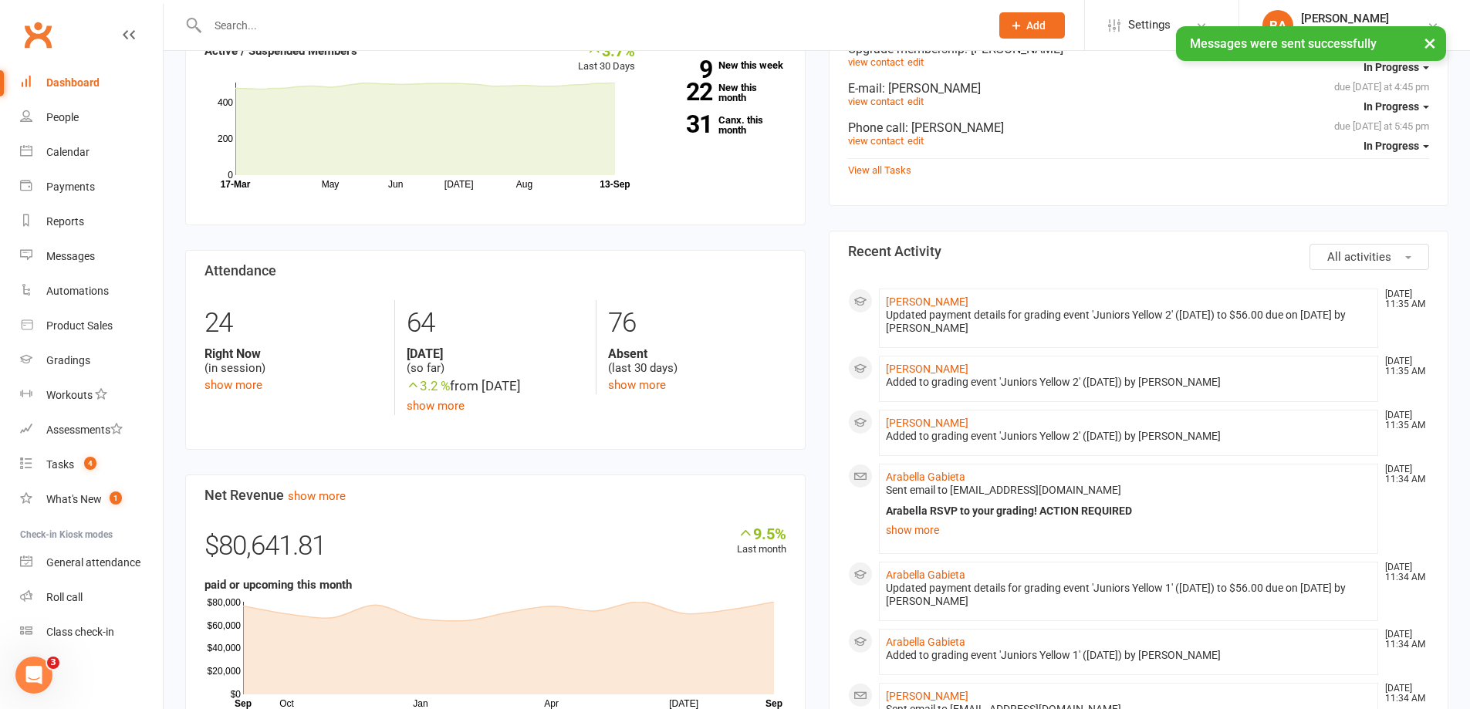
click at [813, 177] on div "Members show more 3.7% Last 30 Days Active / Suspended Members May Jun Jul Aug …" at bounding box center [496, 518] width 644 height 1053
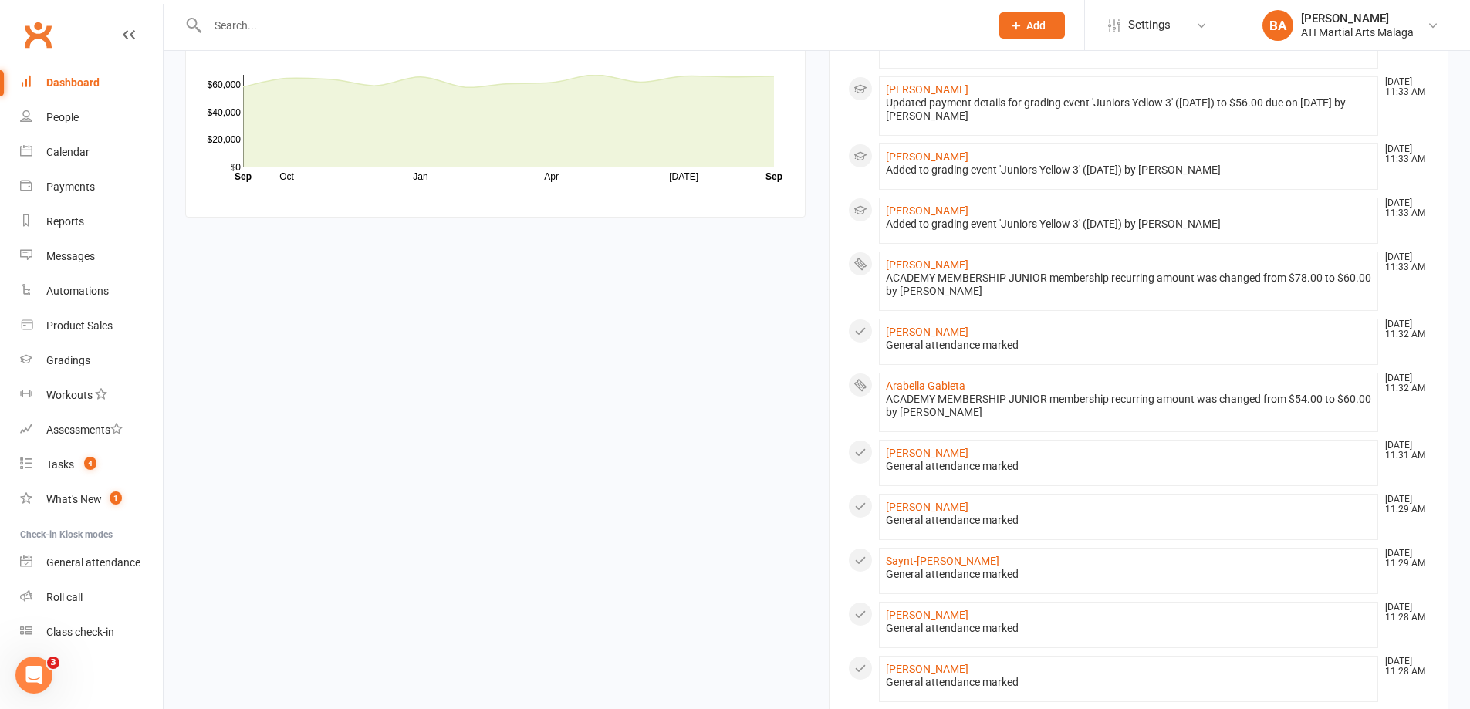
scroll to position [1436, 0]
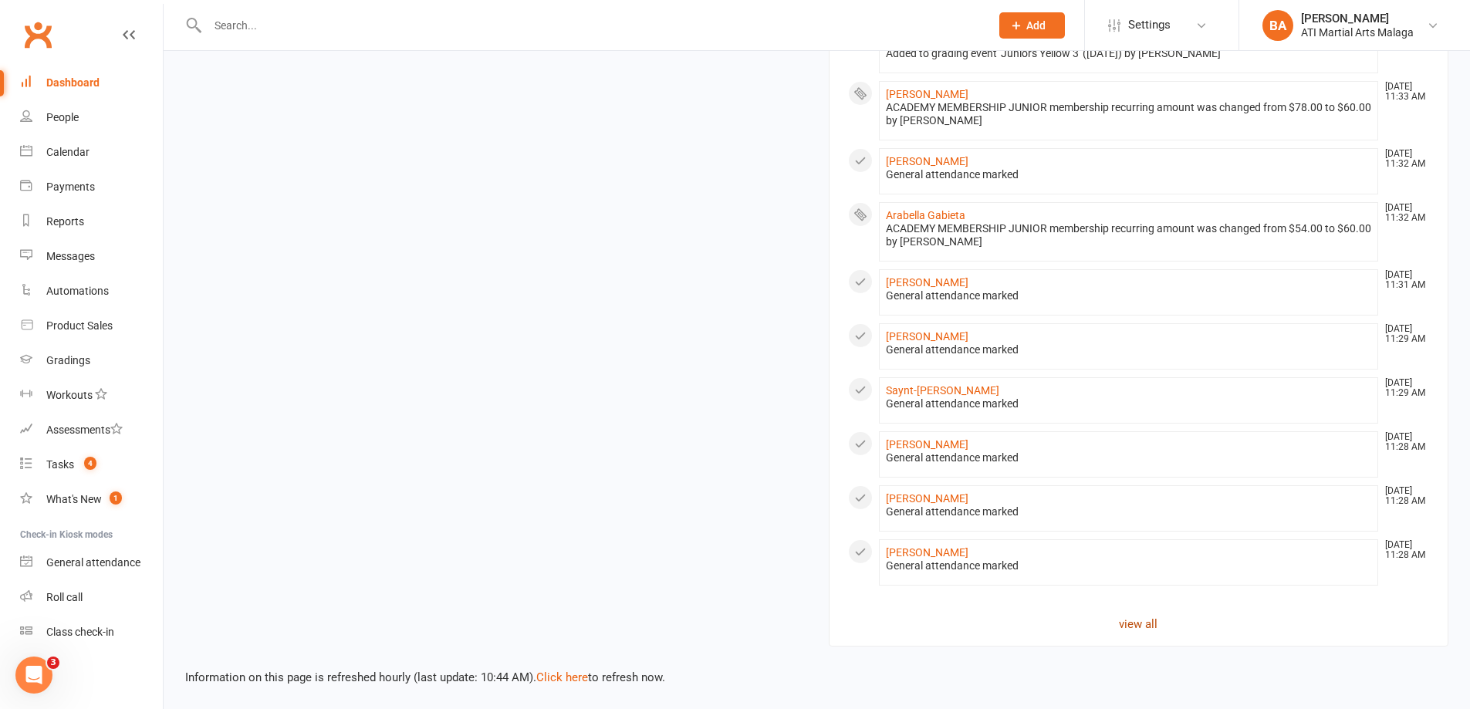
click at [1122, 624] on link "view all" at bounding box center [1139, 624] width 582 height 19
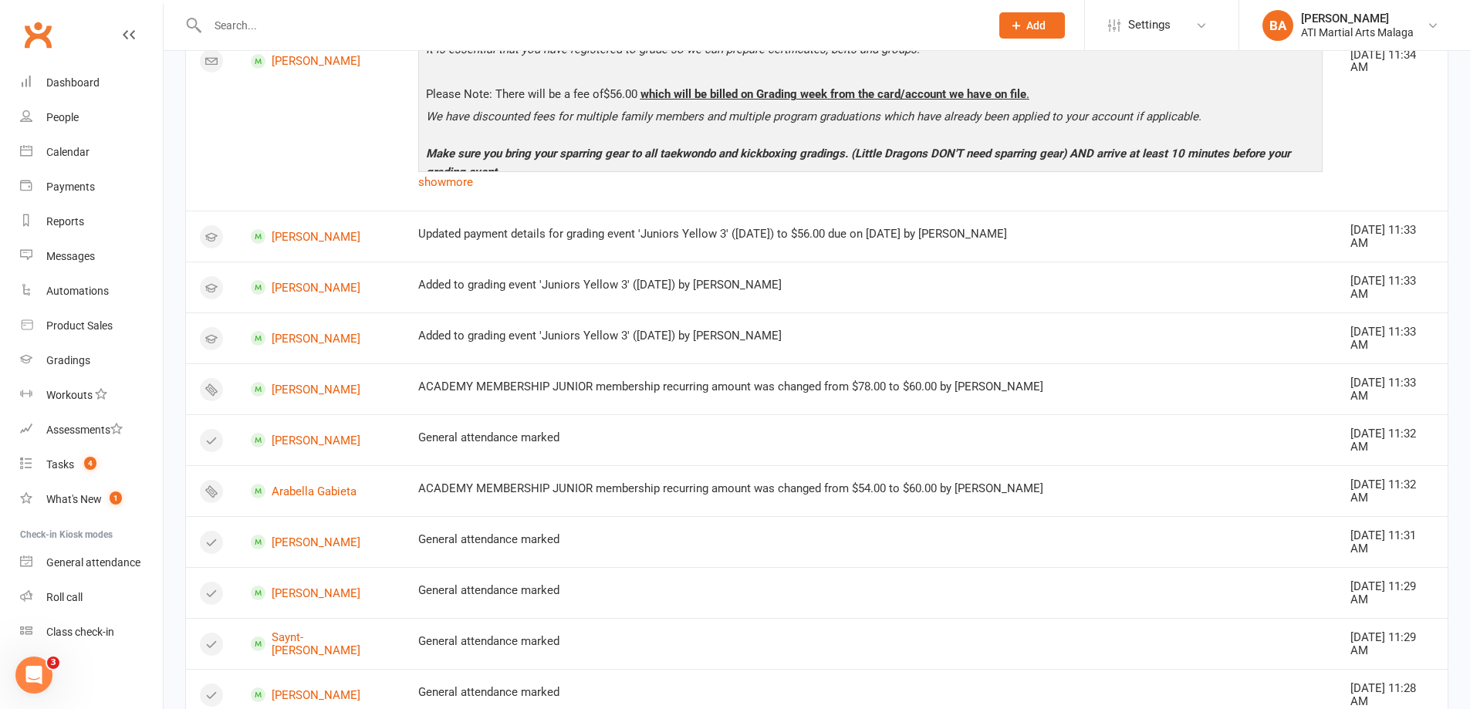
scroll to position [2148, 0]
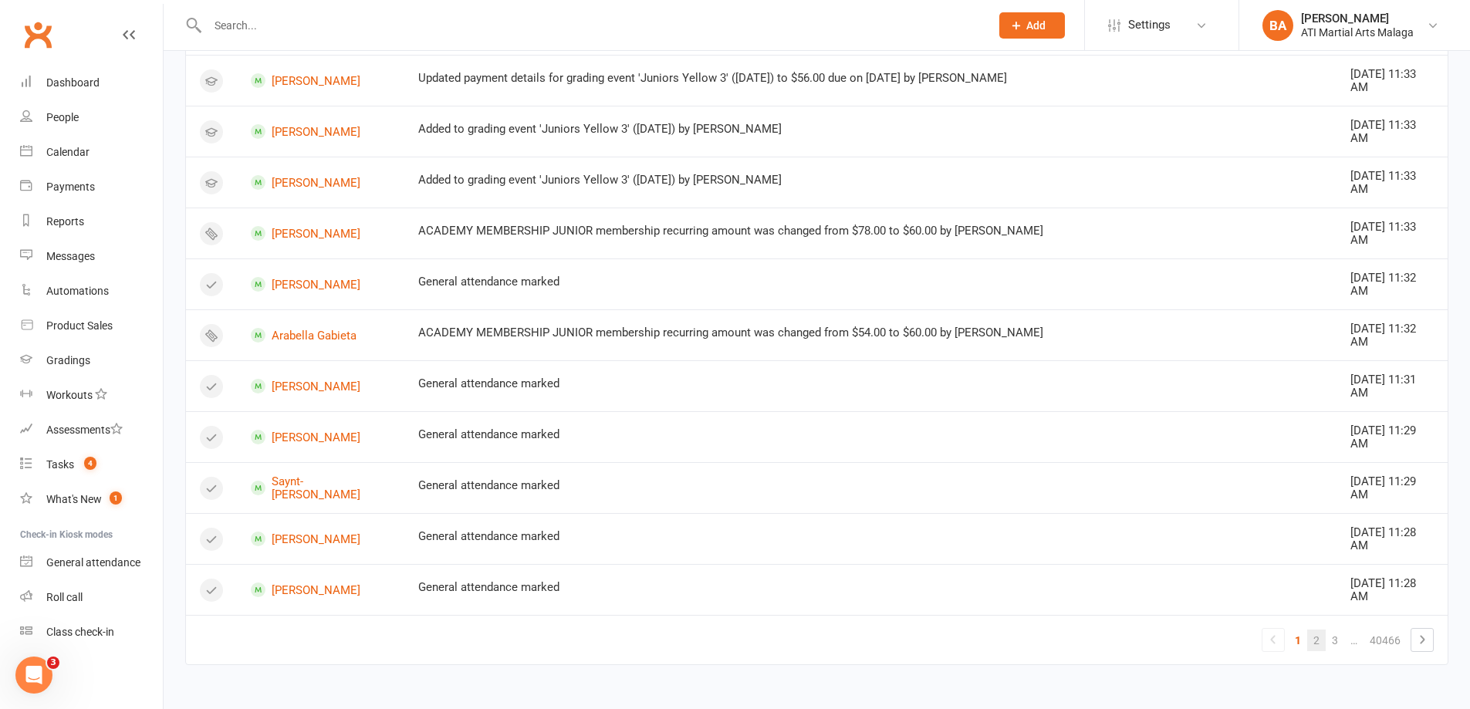
click at [1317, 647] on link "2" at bounding box center [1316, 641] width 19 height 22
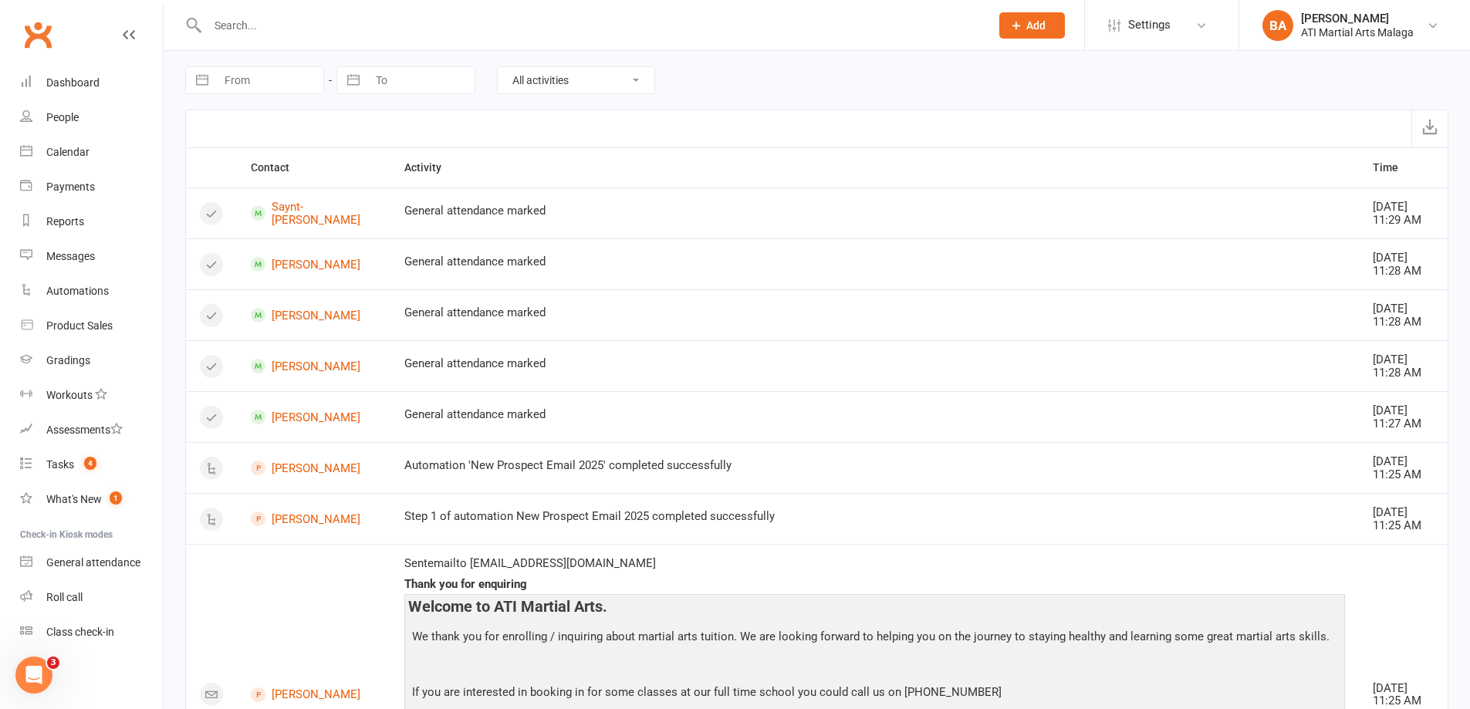
scroll to position [309, 0]
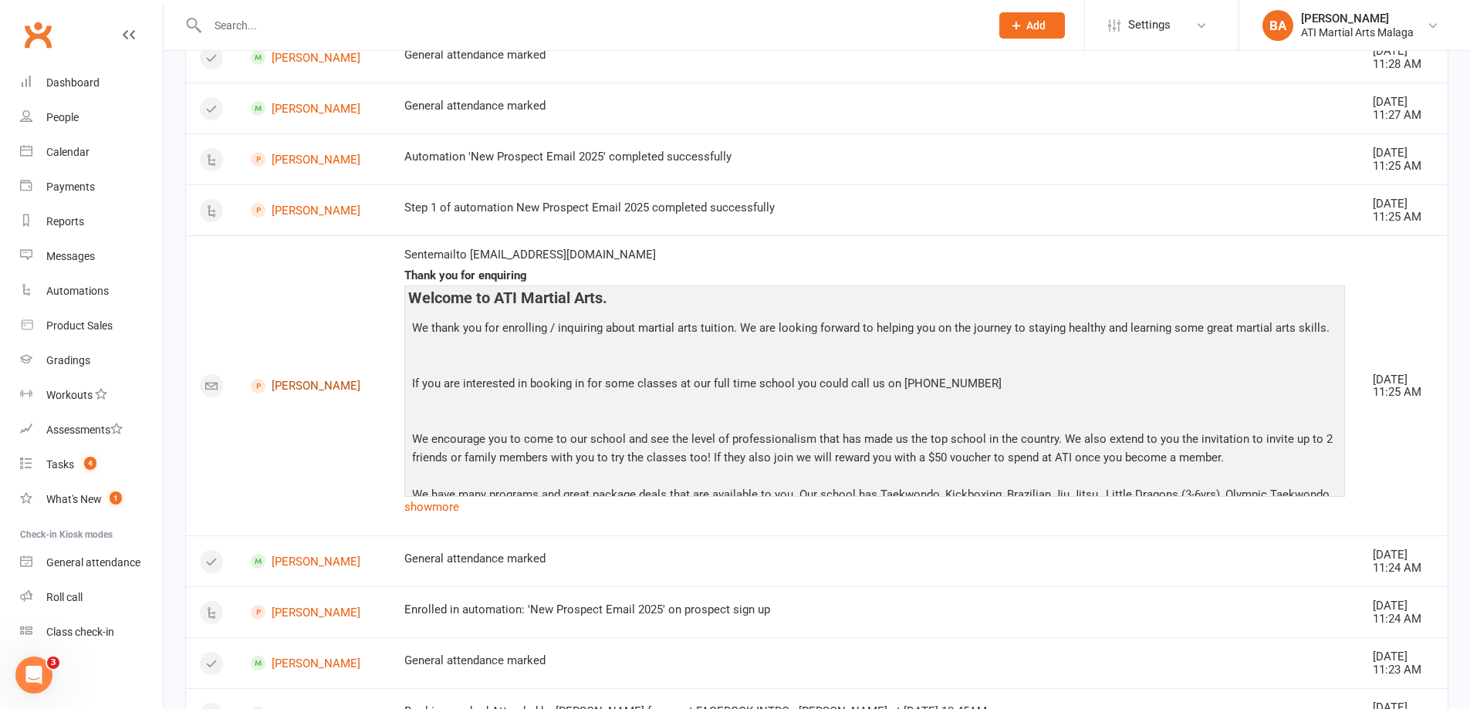
click at [307, 384] on link "[PERSON_NAME]" at bounding box center [314, 386] width 126 height 15
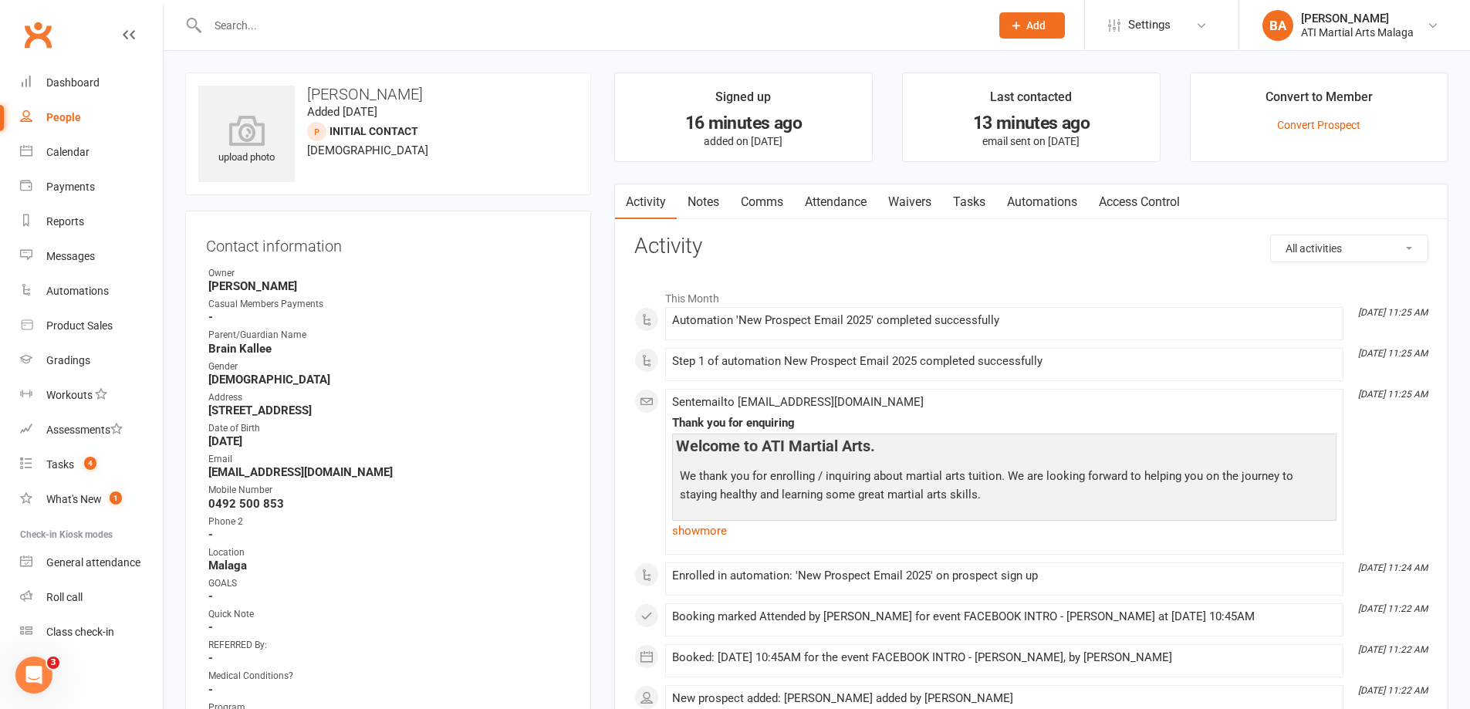
click at [716, 215] on link "Notes" at bounding box center [703, 201] width 53 height 35
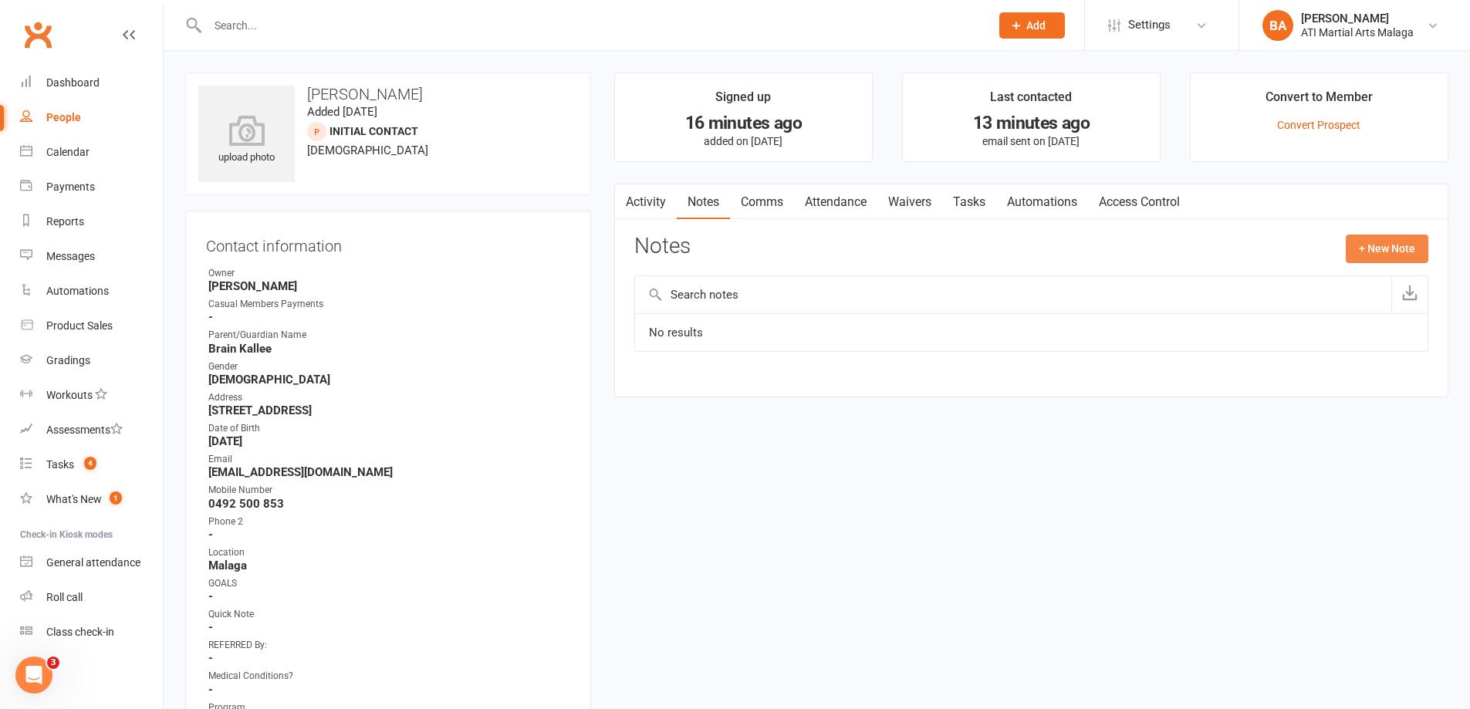
click at [1355, 250] on button "+ New Note" at bounding box center [1387, 249] width 83 height 28
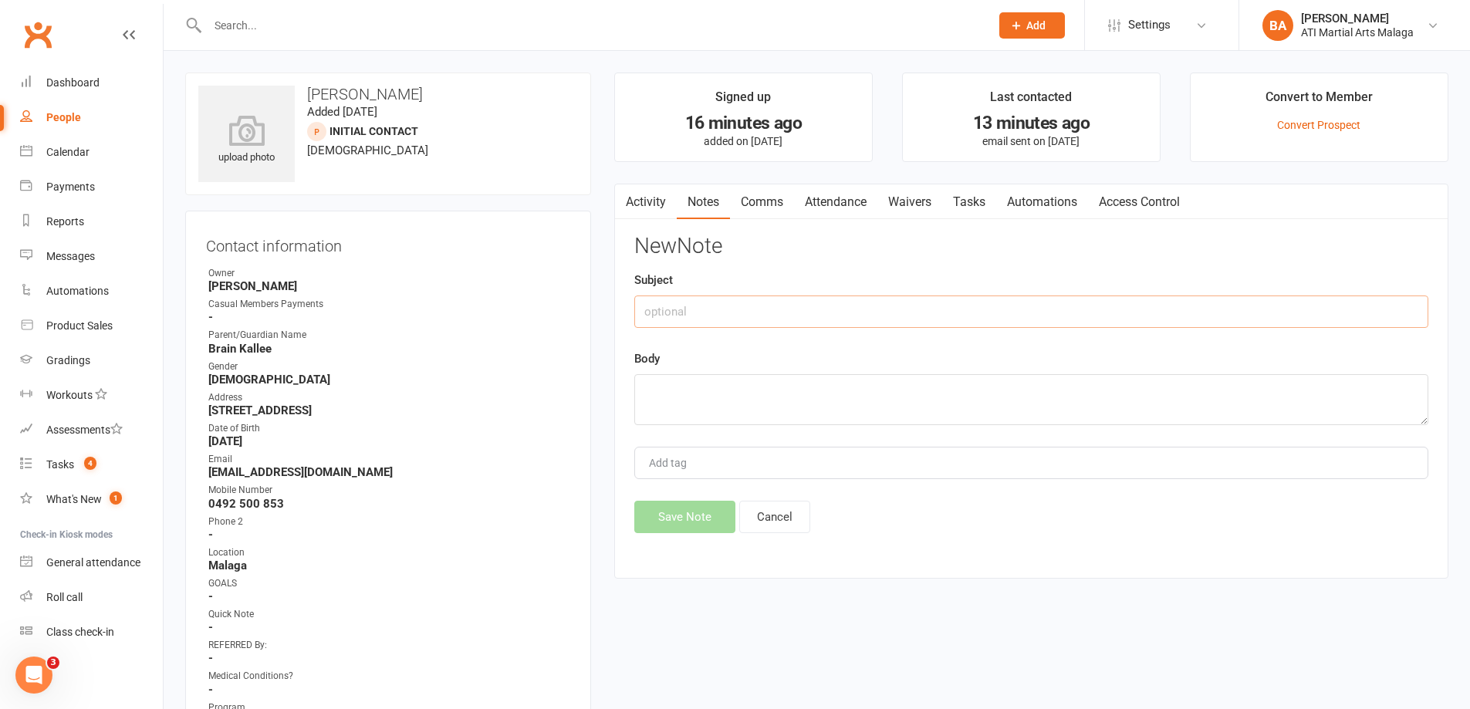
click at [1053, 311] on input "text" at bounding box center [1031, 312] width 794 height 32
type input "paid for a single class 20/9"
type textarea "BOOKED AND PAID"
click at [666, 521] on button "Save Note" at bounding box center [684, 517] width 101 height 32
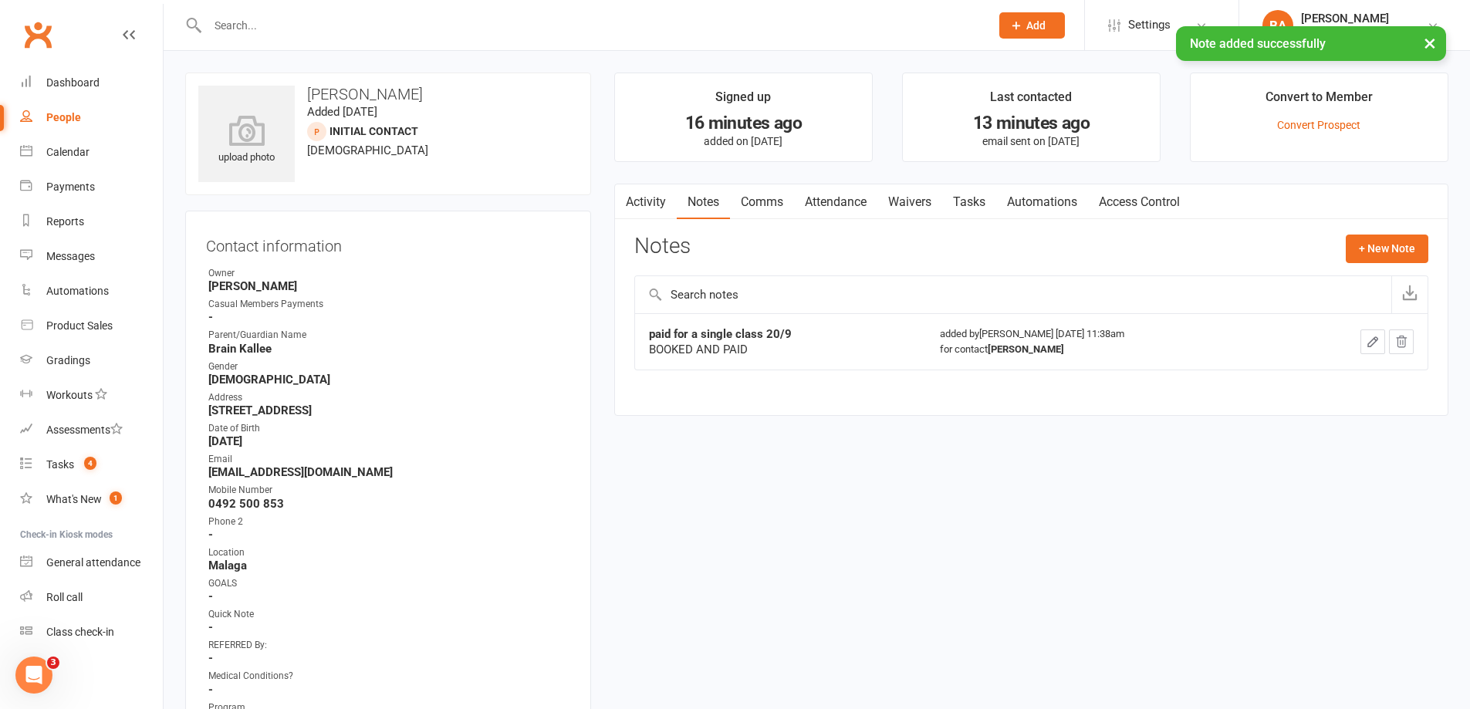
click at [820, 212] on link "Attendance" at bounding box center [835, 201] width 83 height 35
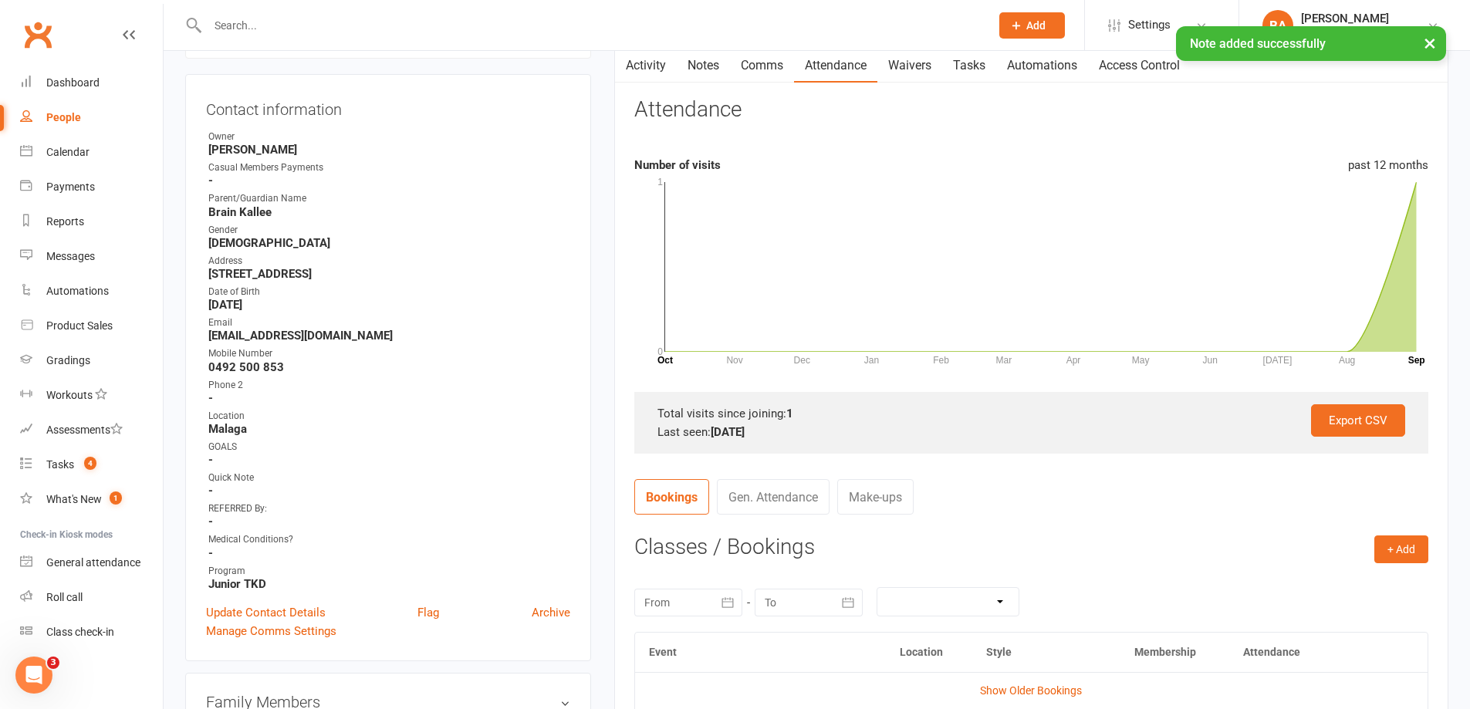
scroll to position [154, 0]
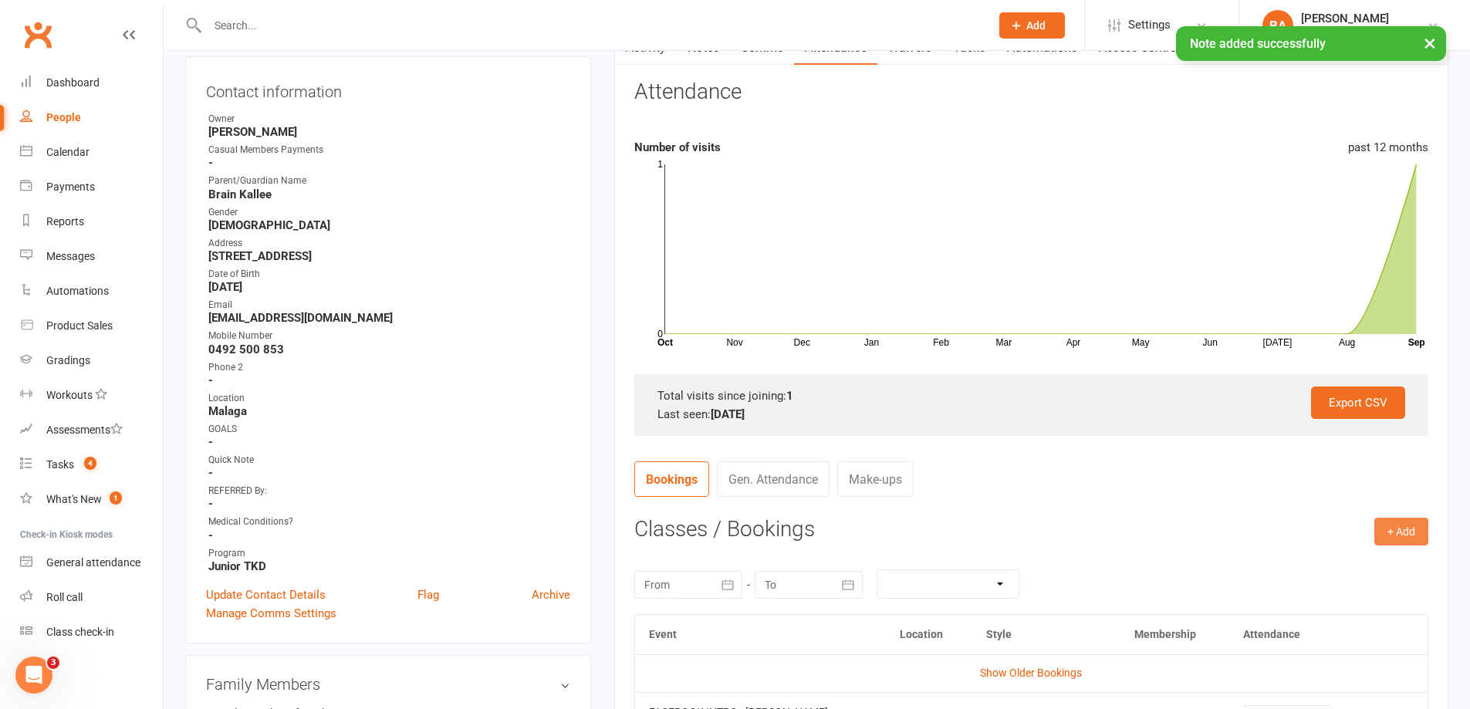
click at [1394, 529] on button "+ Add" at bounding box center [1401, 532] width 54 height 28
click at [1341, 604] on link "Add Appointment" at bounding box center [1351, 597] width 153 height 31
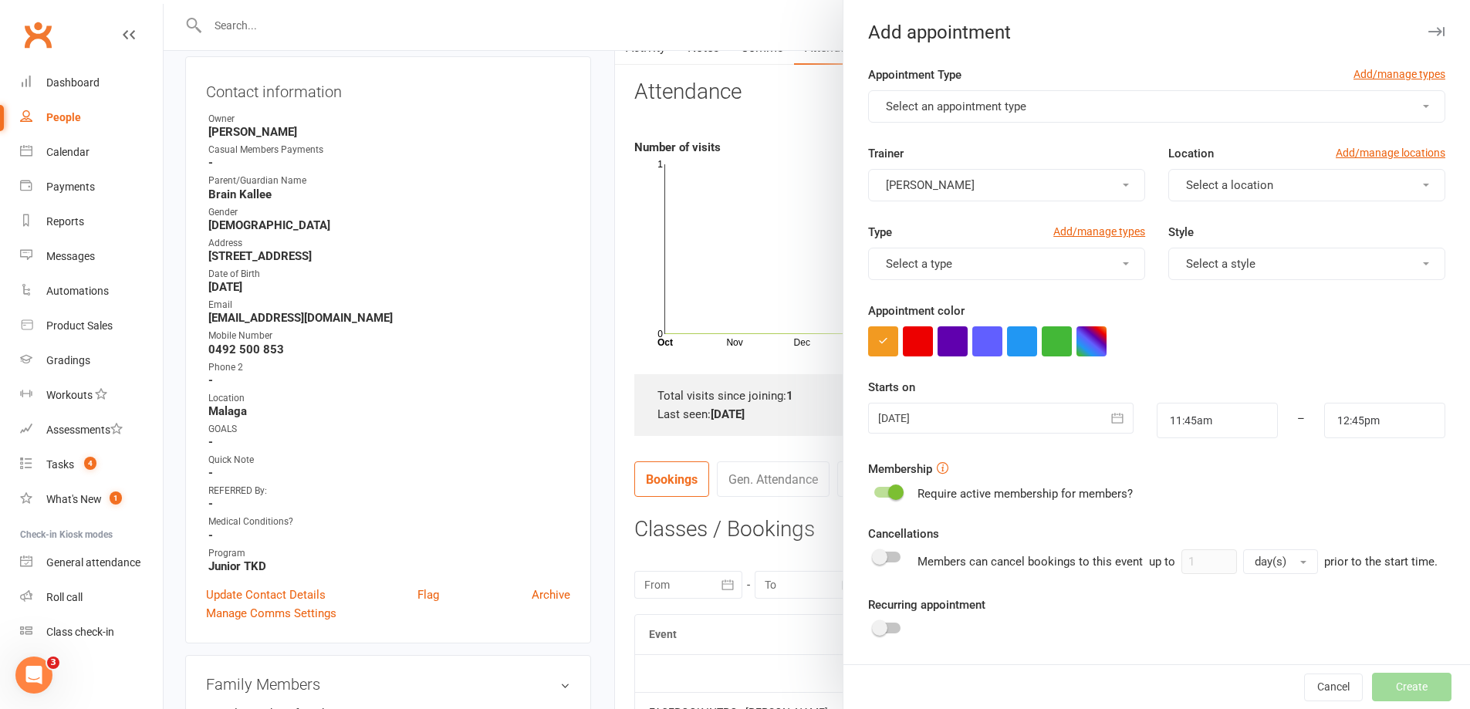
click at [1066, 113] on button "Select an appointment type" at bounding box center [1156, 106] width 577 height 32
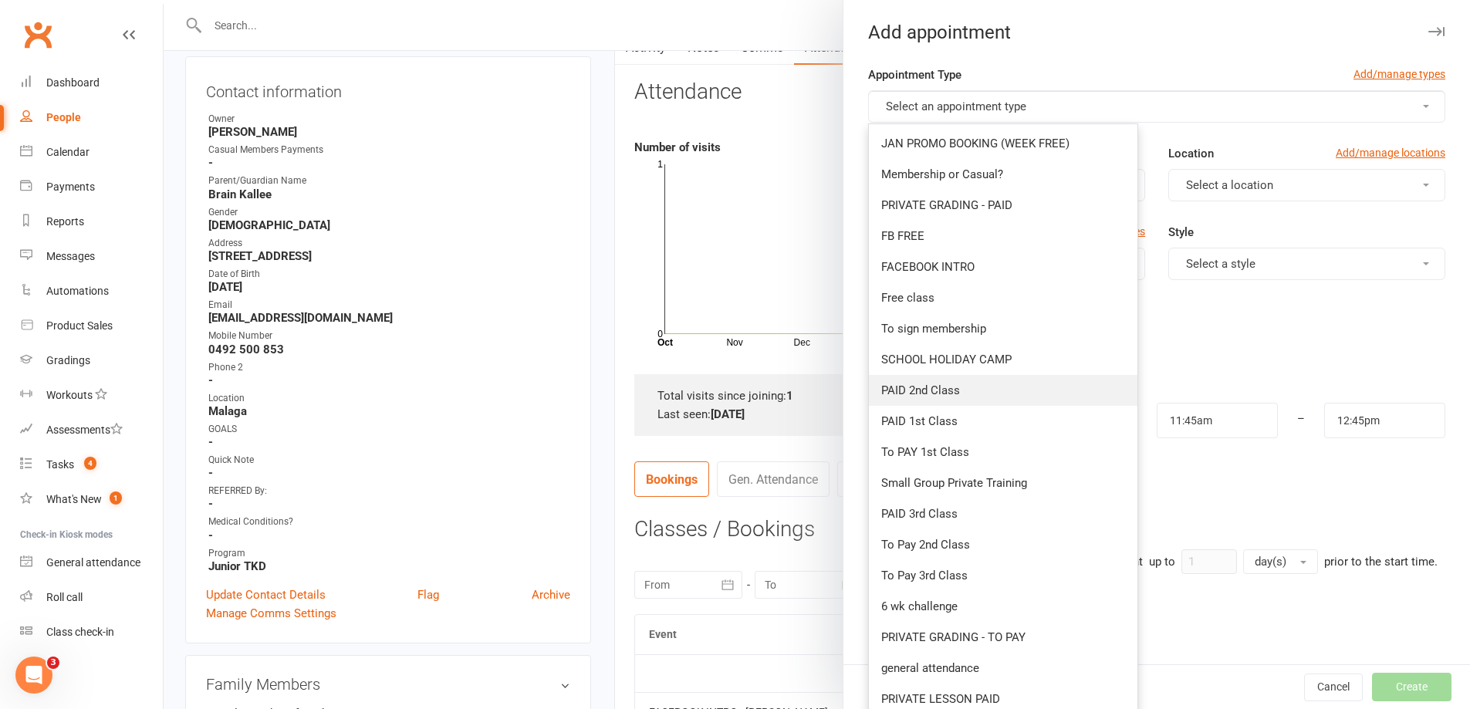
click at [998, 395] on link "PAID 2nd Class" at bounding box center [1003, 390] width 269 height 31
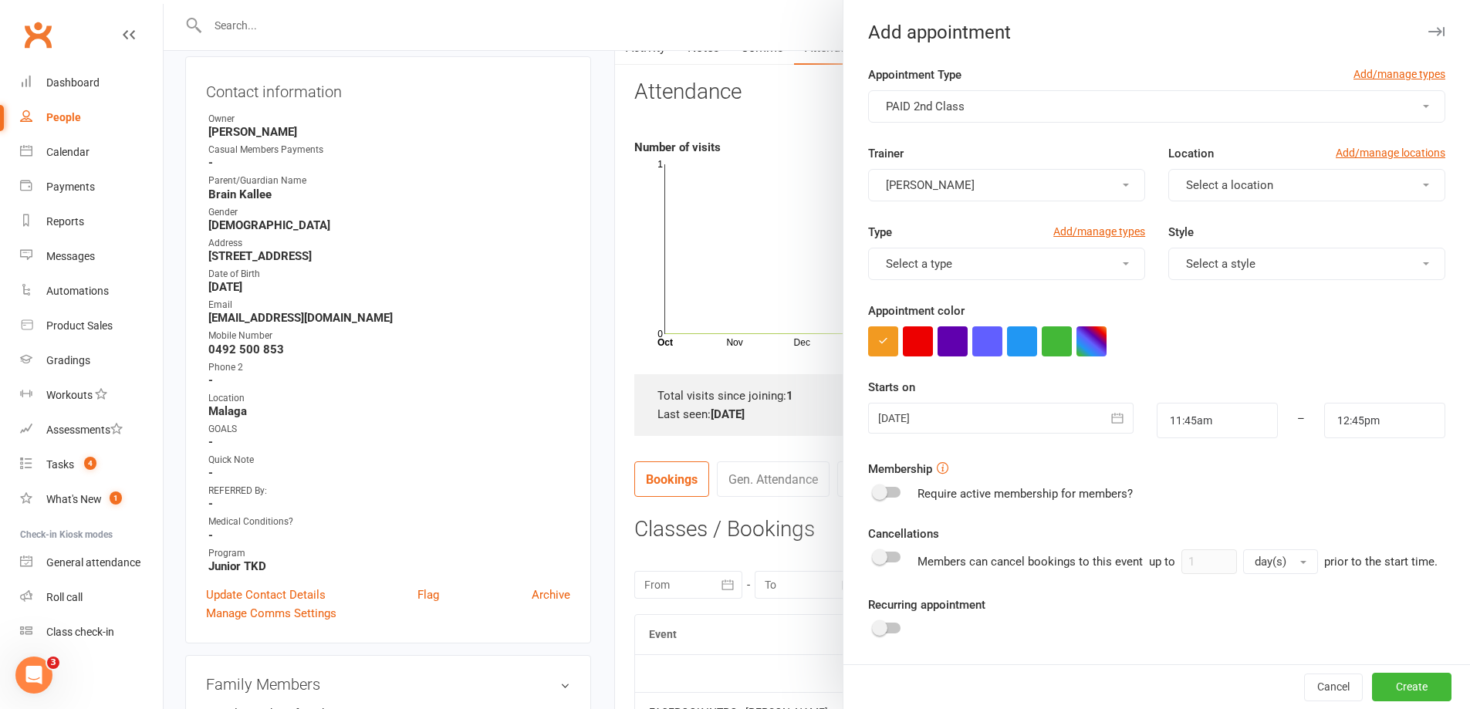
click at [1067, 201] on button "[PERSON_NAME]" at bounding box center [1006, 185] width 277 height 32
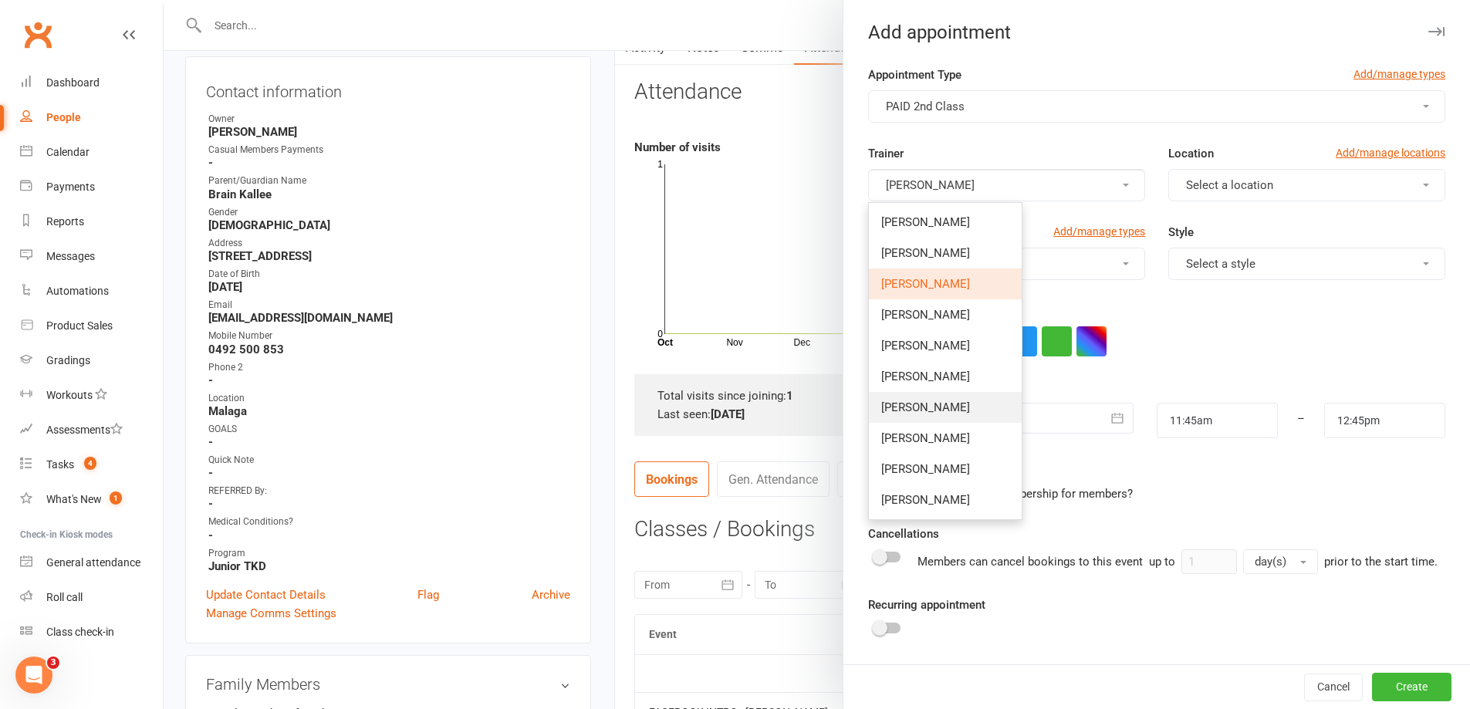
click at [932, 401] on span "[PERSON_NAME]" at bounding box center [925, 407] width 89 height 14
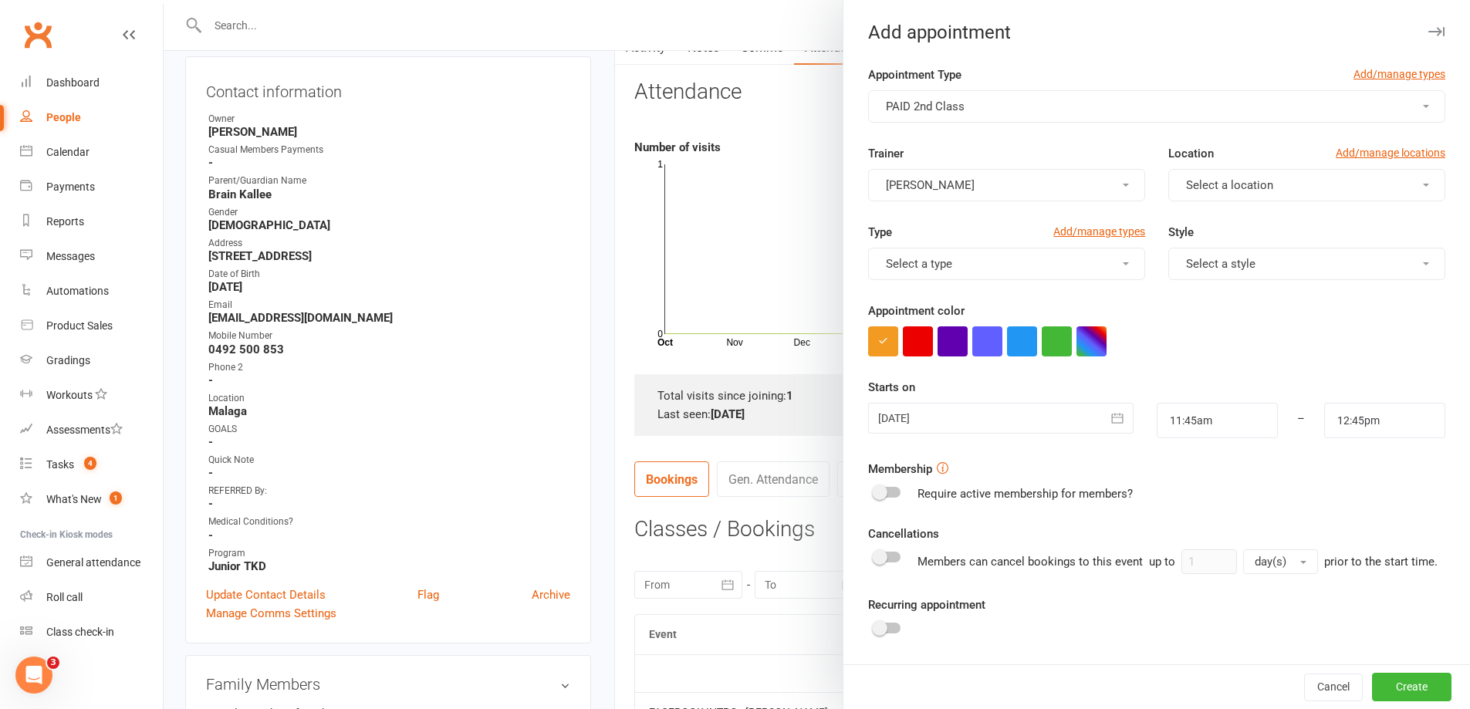
click at [1205, 201] on button "Select a location" at bounding box center [1306, 185] width 277 height 32
click at [1208, 196] on button "Select a location" at bounding box center [1306, 185] width 277 height 32
click at [1212, 194] on button "Select a location" at bounding box center [1306, 185] width 277 height 32
click at [1192, 255] on span "Malaga" at bounding box center [1200, 253] width 38 height 14
click at [1063, 265] on button "Select a type" at bounding box center [1006, 264] width 277 height 32
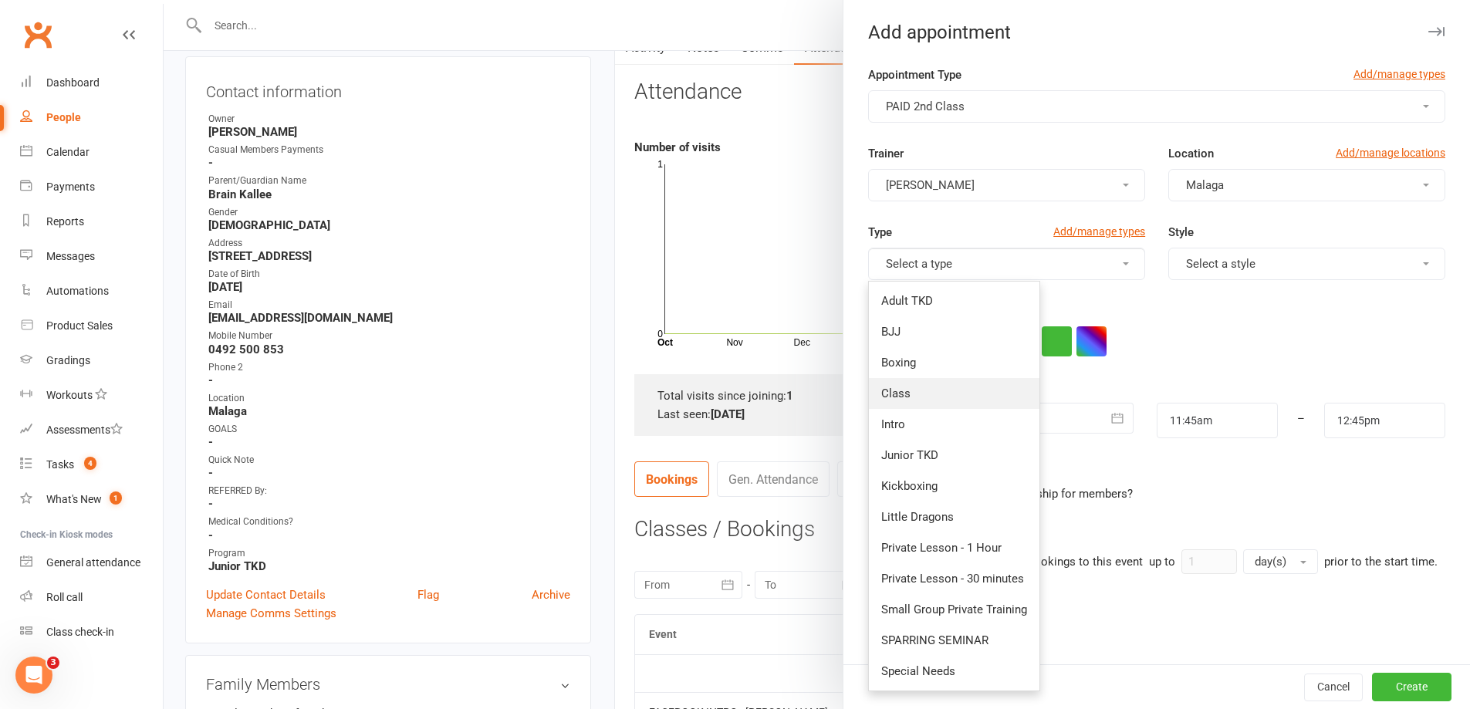
click at [960, 389] on link "Class" at bounding box center [954, 393] width 171 height 31
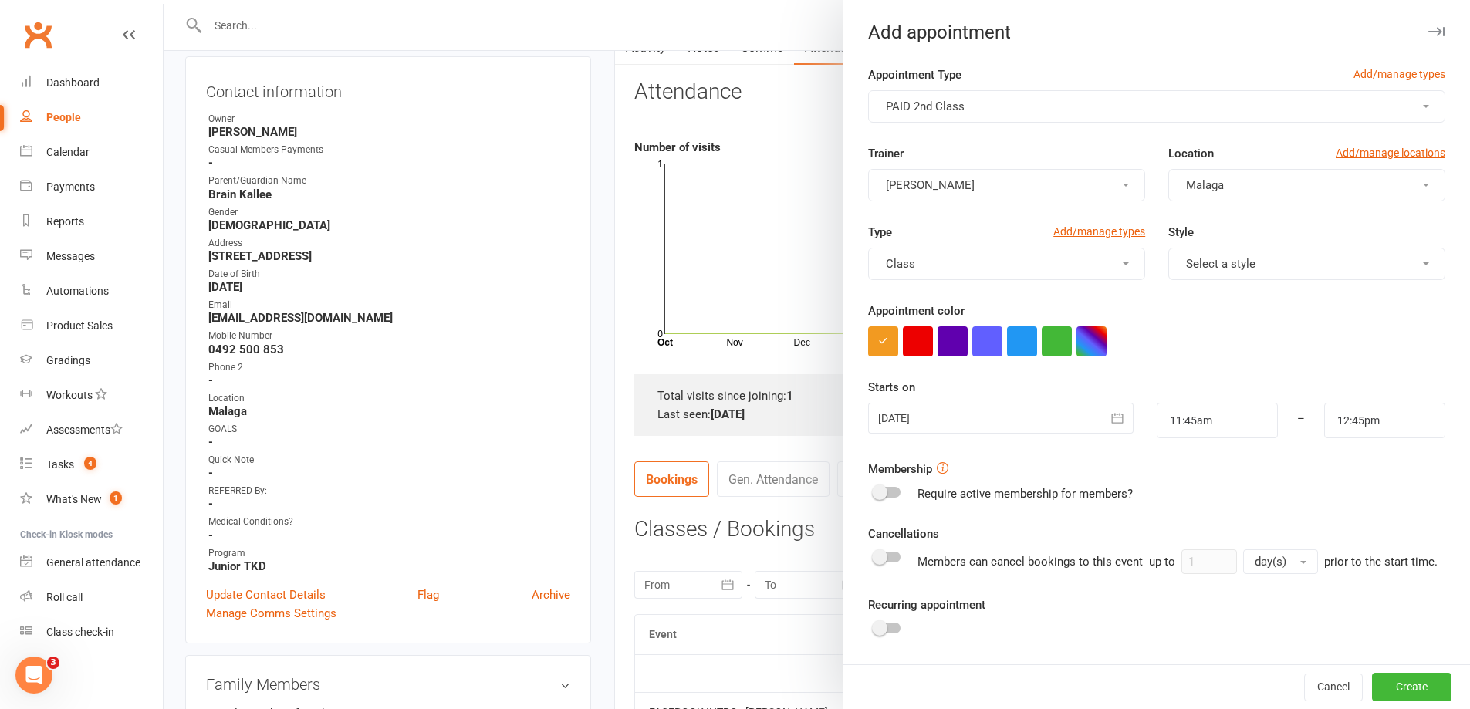
click at [1207, 264] on span "Select a style" at bounding box center [1220, 264] width 69 height 14
click at [1218, 548] on span "Taekwondo Juniors" at bounding box center [1231, 548] width 101 height 14
click at [1057, 421] on div at bounding box center [1000, 418] width 265 height 31
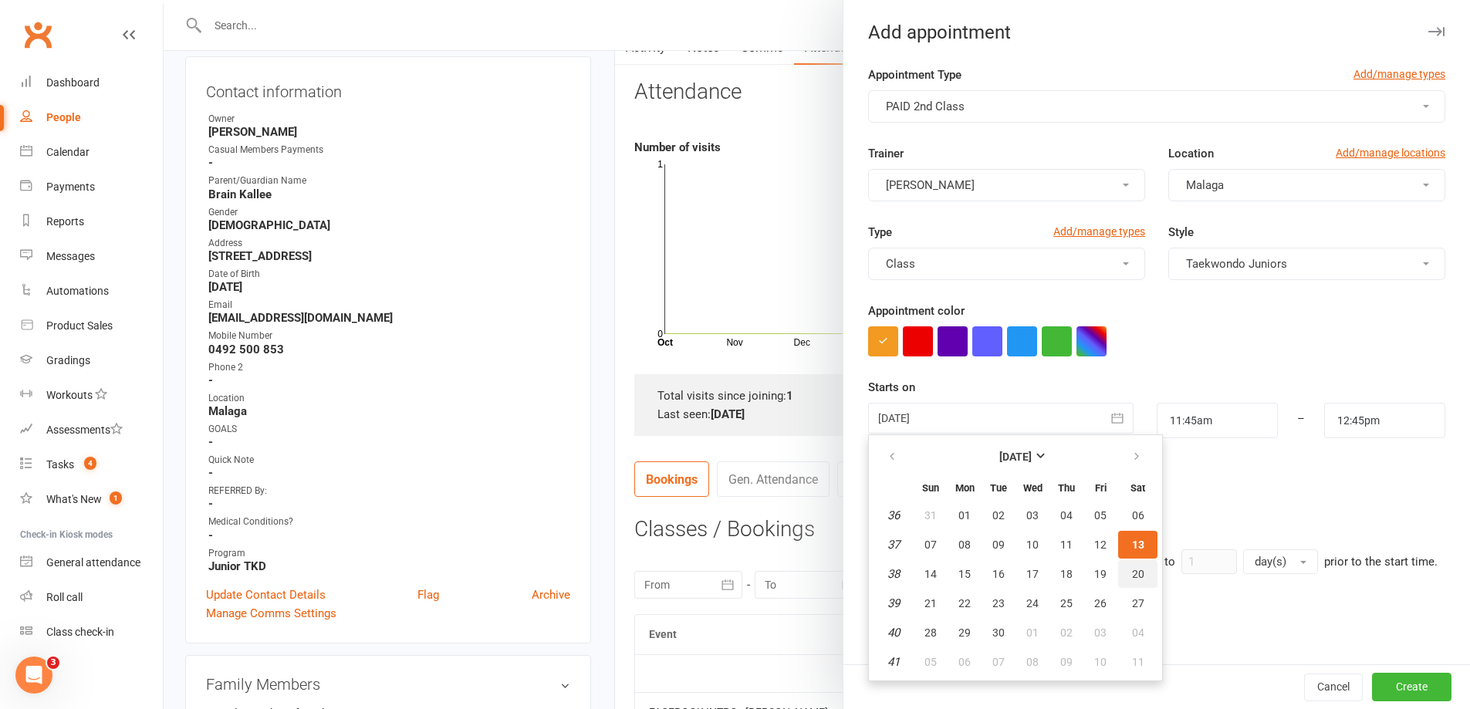
click at [1132, 570] on span "20" at bounding box center [1138, 574] width 12 height 12
type input "20 Sep 2025"
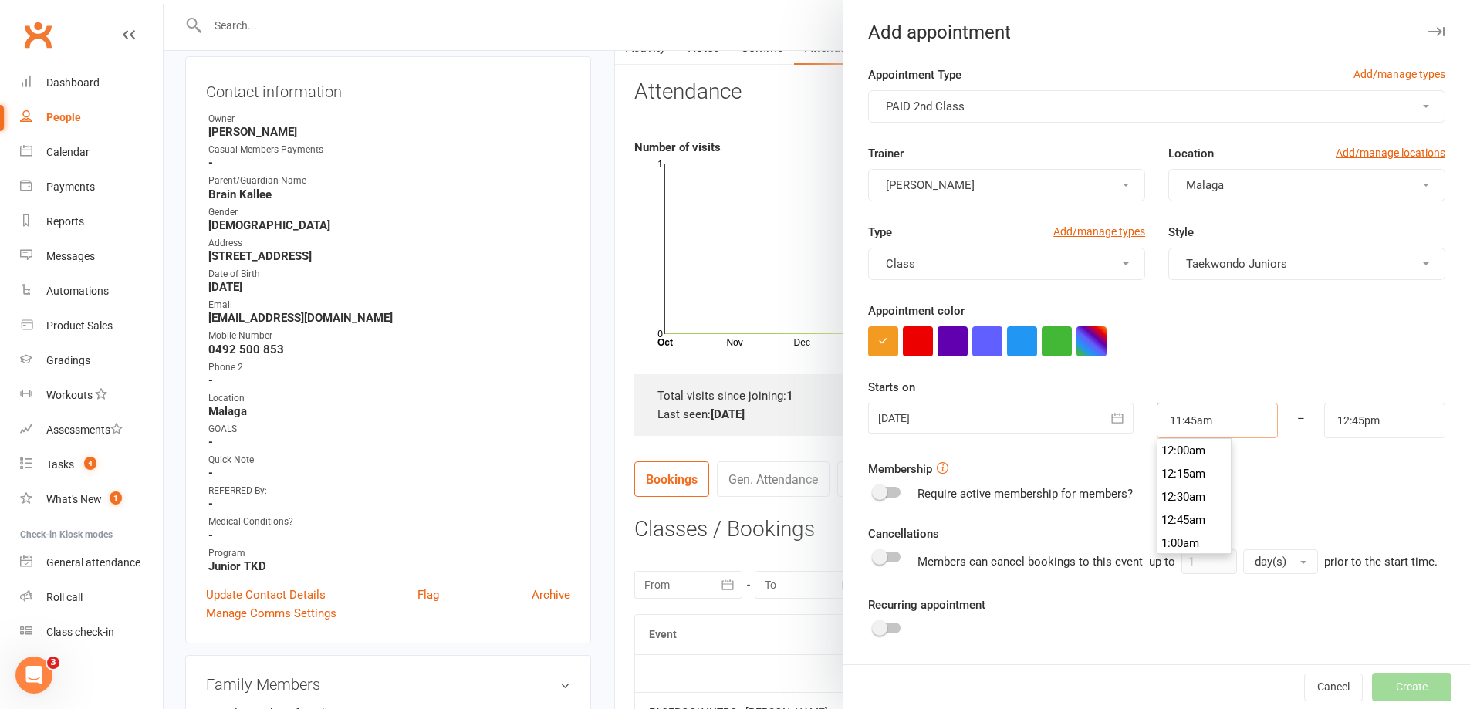
click at [1197, 434] on input "11:45am" at bounding box center [1217, 420] width 121 height 35
type input "10:45am"
click at [1185, 500] on li "10:45am" at bounding box center [1194, 504] width 74 height 23
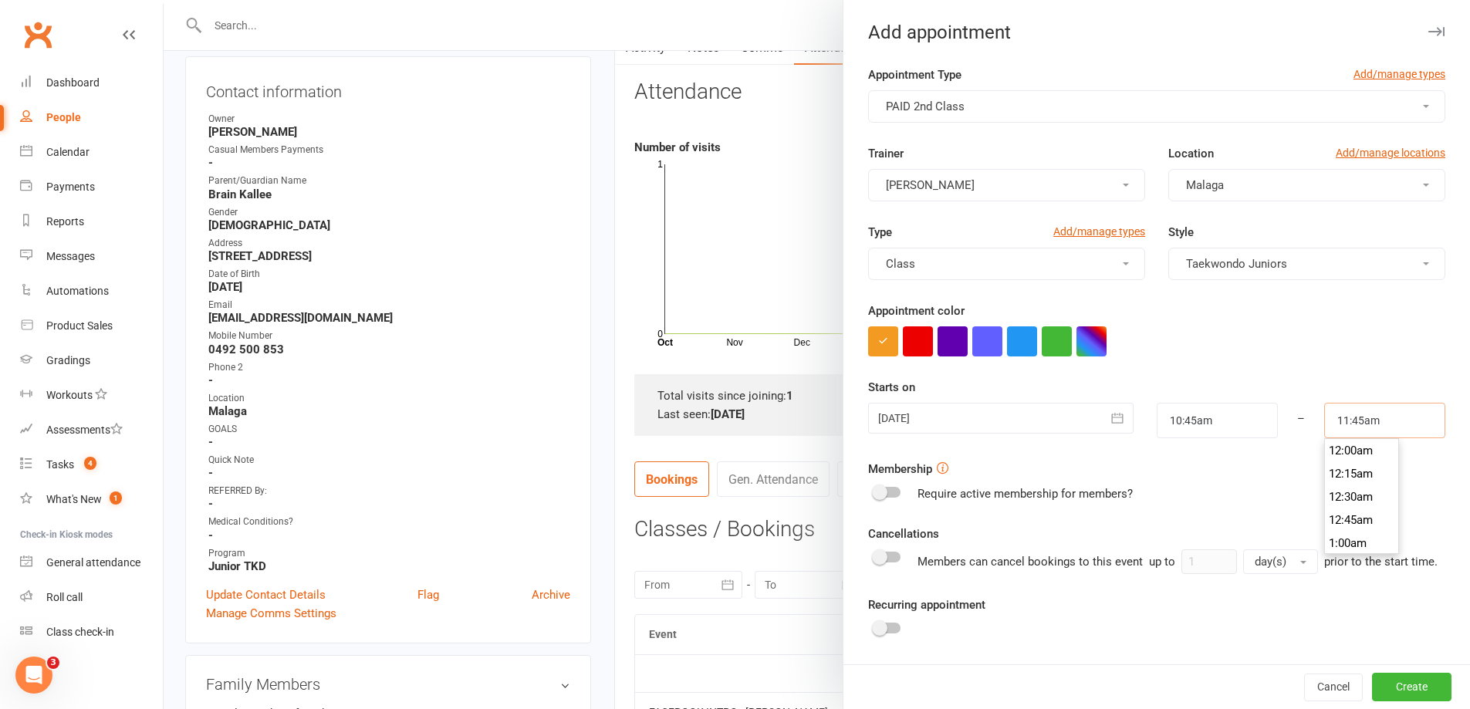
click at [1377, 413] on input "11:45am" at bounding box center [1384, 420] width 121 height 35
type input "11:30am"
click at [1358, 447] on li "11:30am" at bounding box center [1362, 450] width 74 height 23
click at [1377, 690] on button "Create" at bounding box center [1411, 688] width 79 height 28
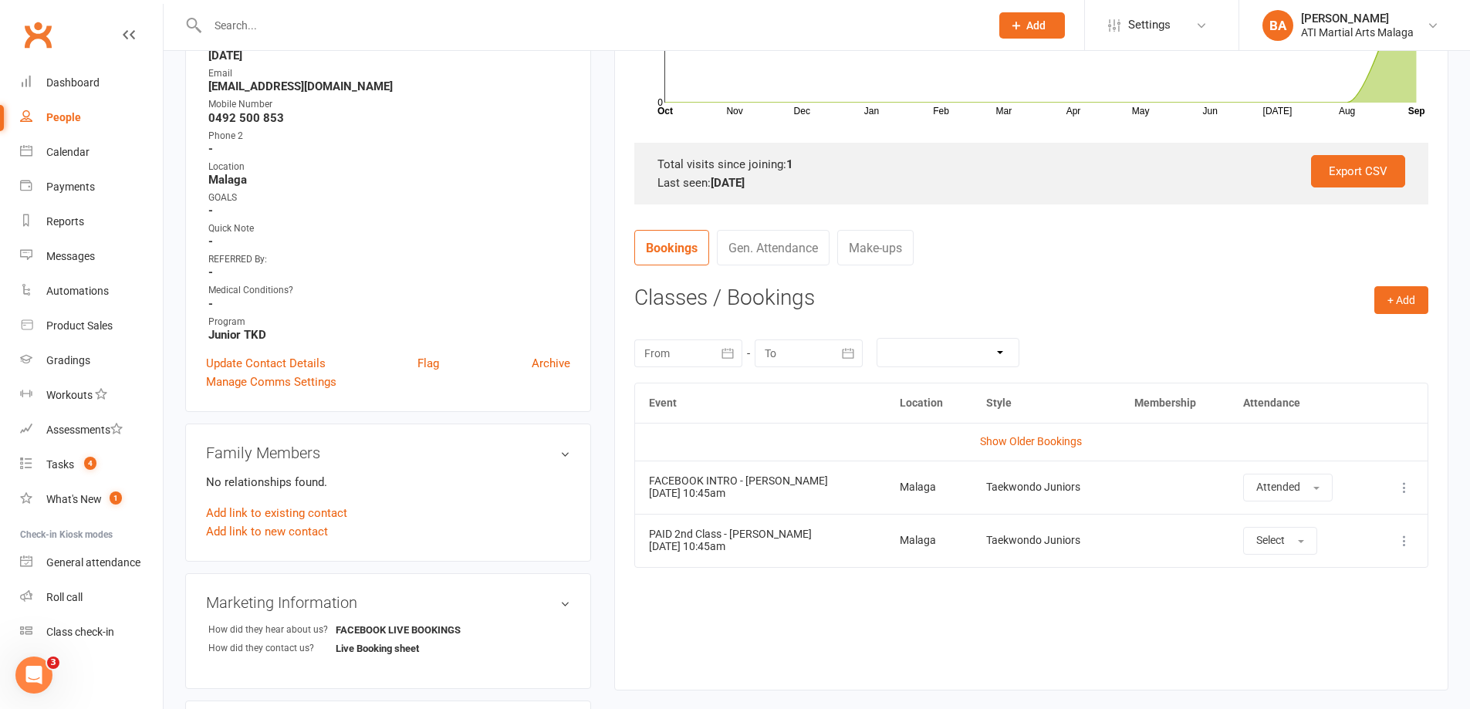
scroll to position [0, 0]
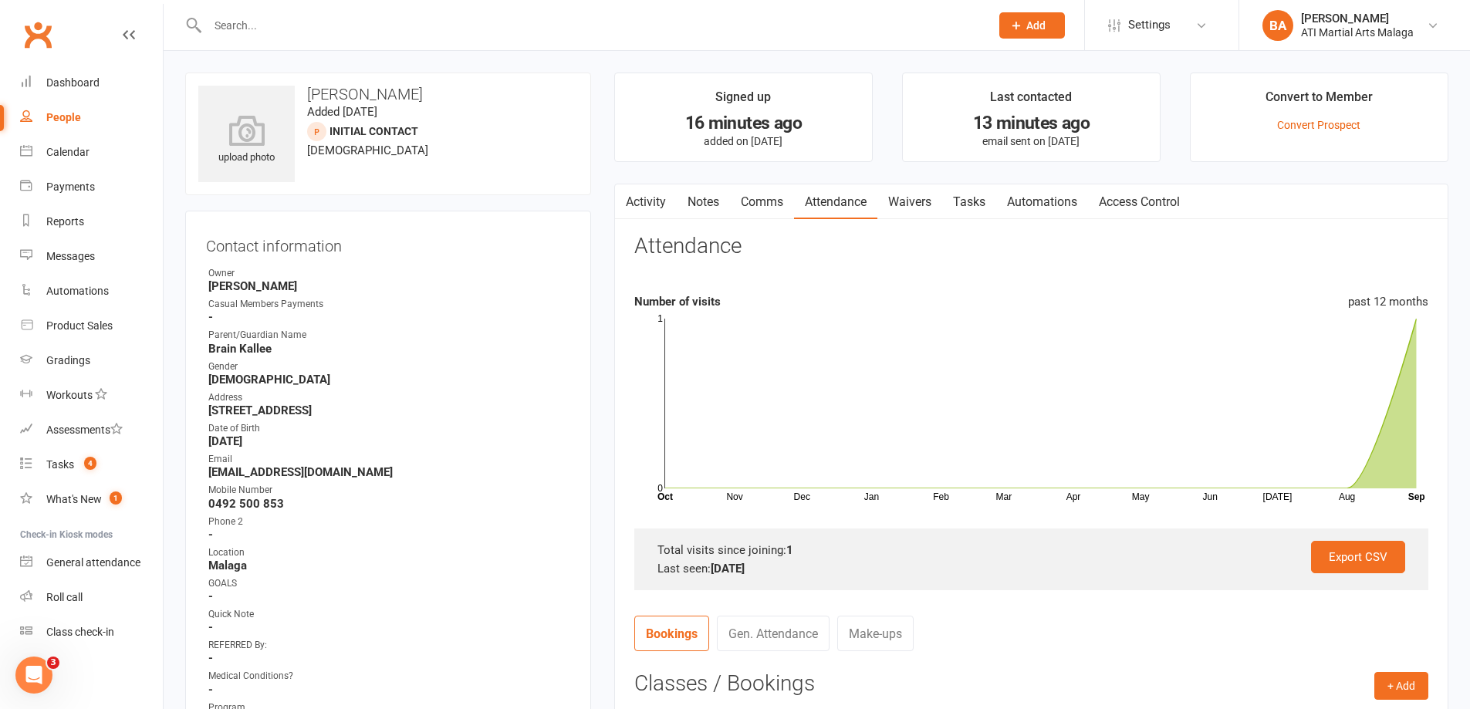
click at [323, 39] on div at bounding box center [582, 25] width 794 height 50
click at [405, 28] on input "text" at bounding box center [591, 26] width 776 height 22
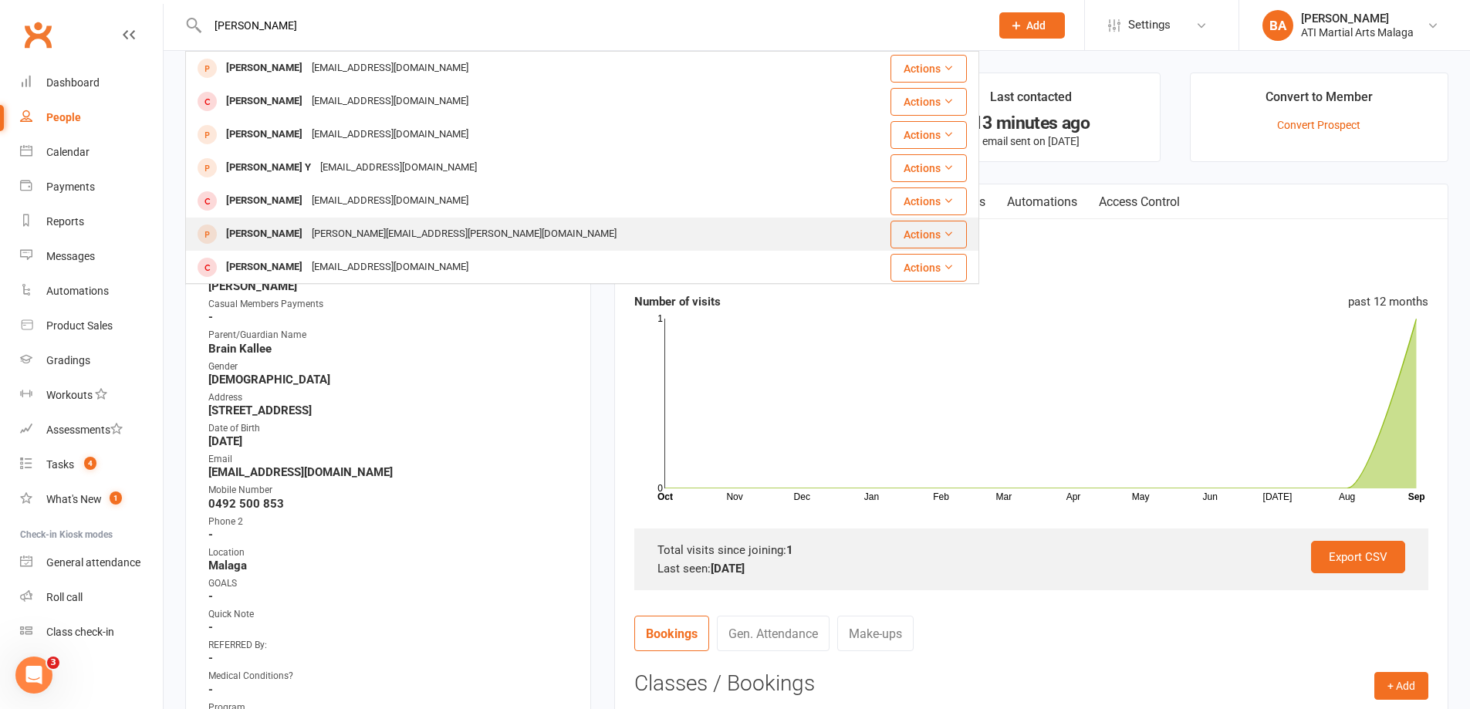
type input "angelina"
click at [367, 221] on div "Angelina Nguyen nguyen.anh.hong212@gmail.com" at bounding box center [516, 234] width 658 height 32
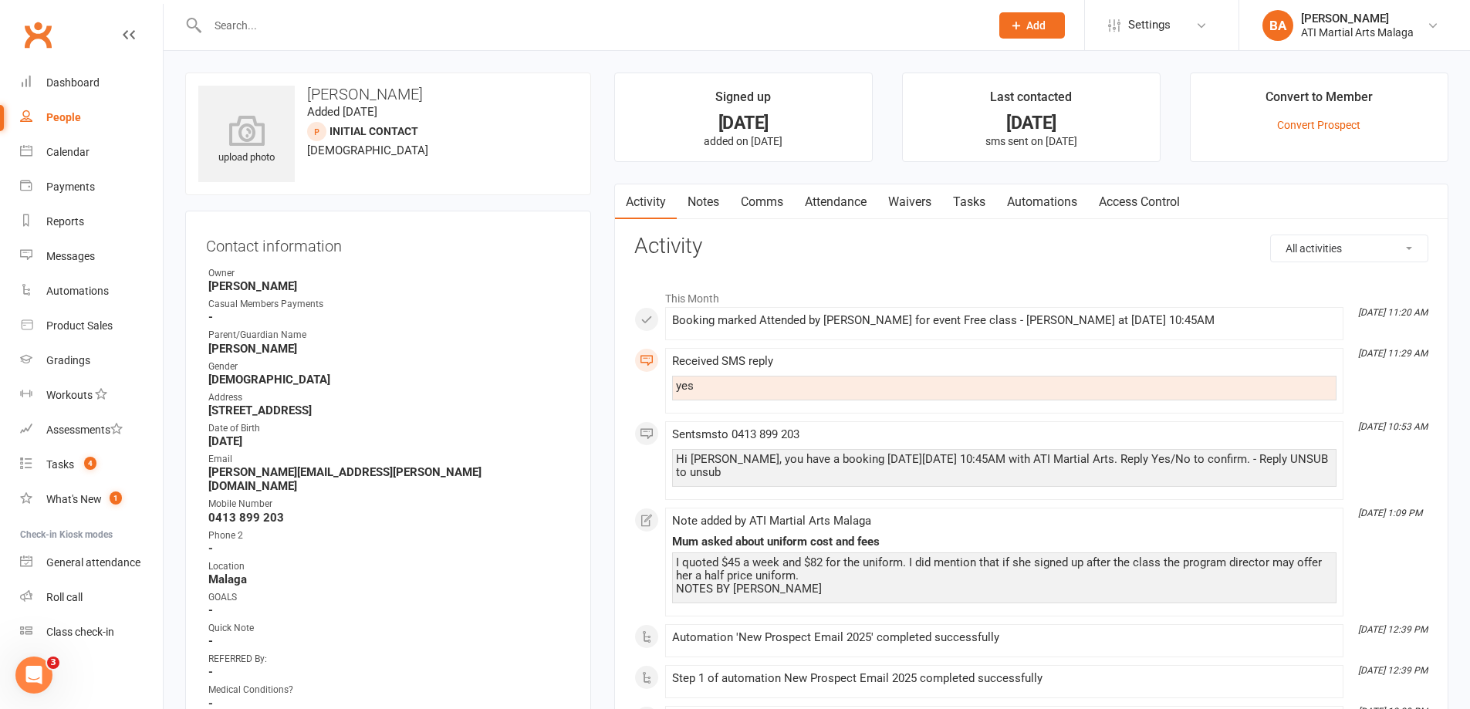
click at [688, 203] on link "Notes" at bounding box center [703, 201] width 53 height 35
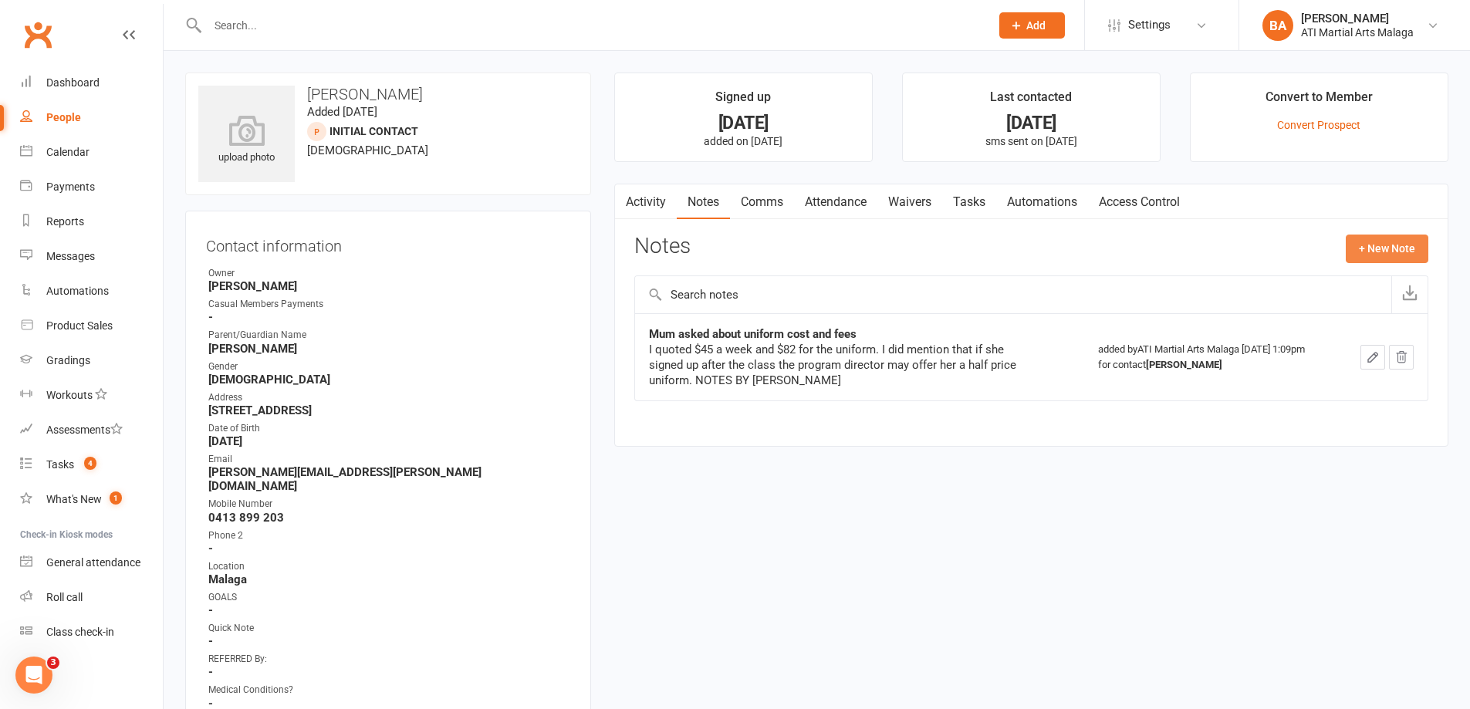
click at [1408, 255] on button "+ New Note" at bounding box center [1387, 249] width 83 height 28
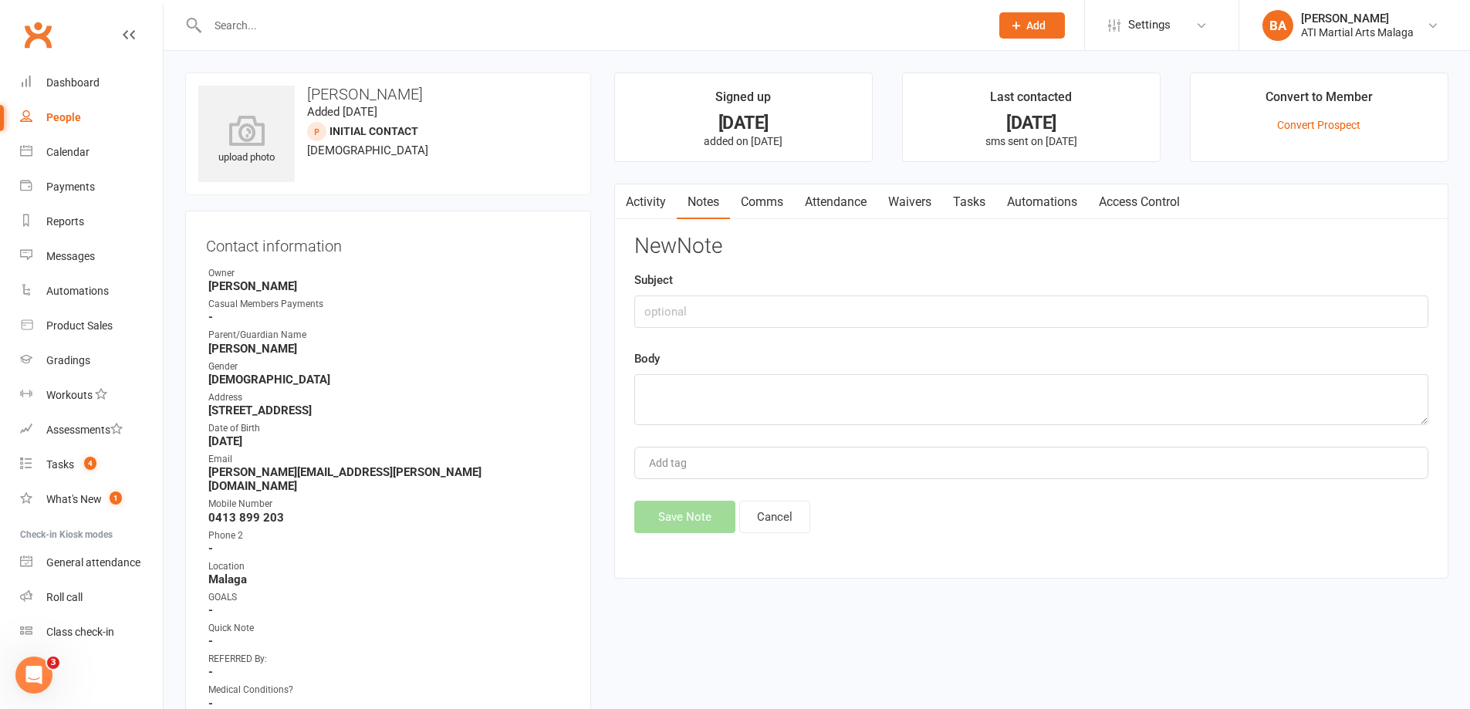
click at [1178, 289] on div "Subject" at bounding box center [1031, 299] width 794 height 57
click at [1175, 306] on input "text" at bounding box center [1031, 312] width 794 height 32
type input "enjoyed the class, mother wants to chat with husband"
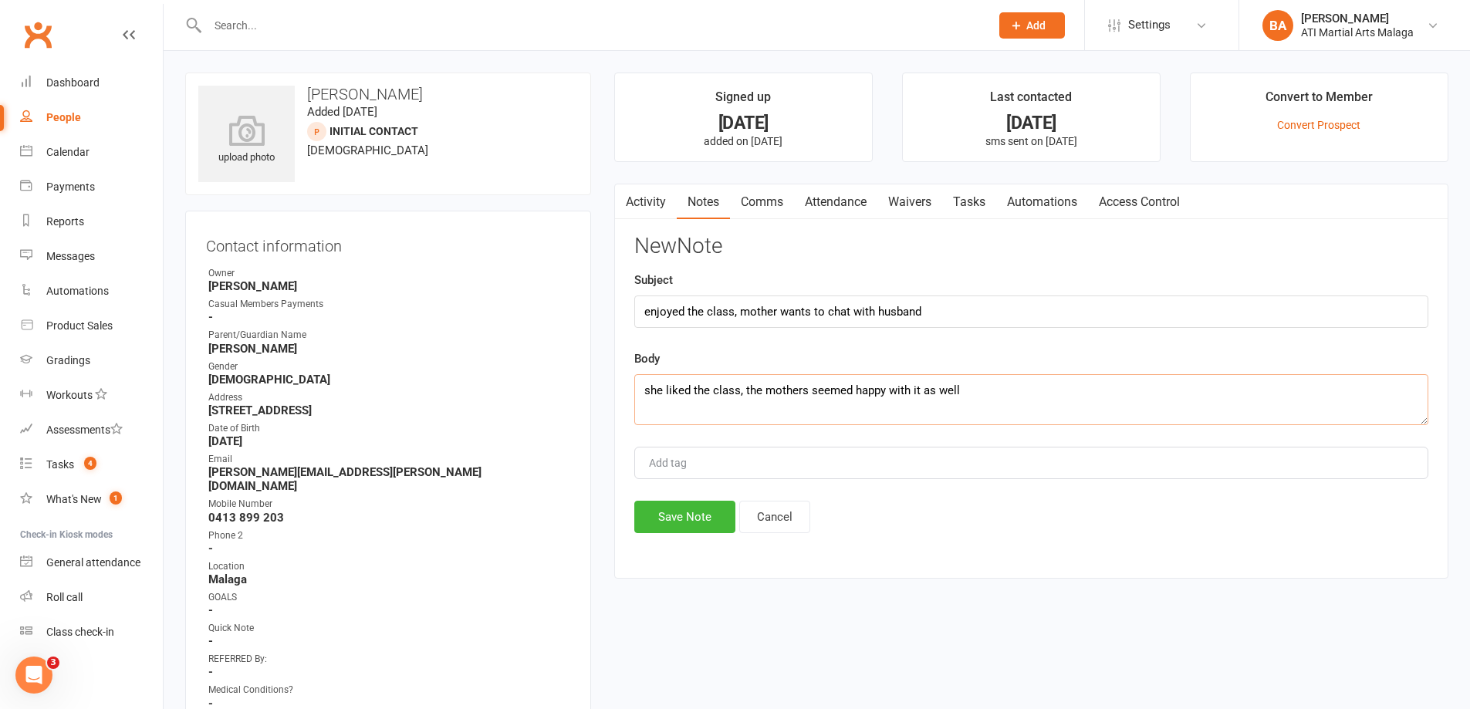
click at [1013, 406] on textarea "she liked the class, the mothers seemed happy with it as well" at bounding box center [1031, 399] width 794 height 51
type textarea "she liked the class, the mothers seemed happy with it as well. The mother wants…"
click at [669, 515] on button "Save Note" at bounding box center [684, 517] width 101 height 32
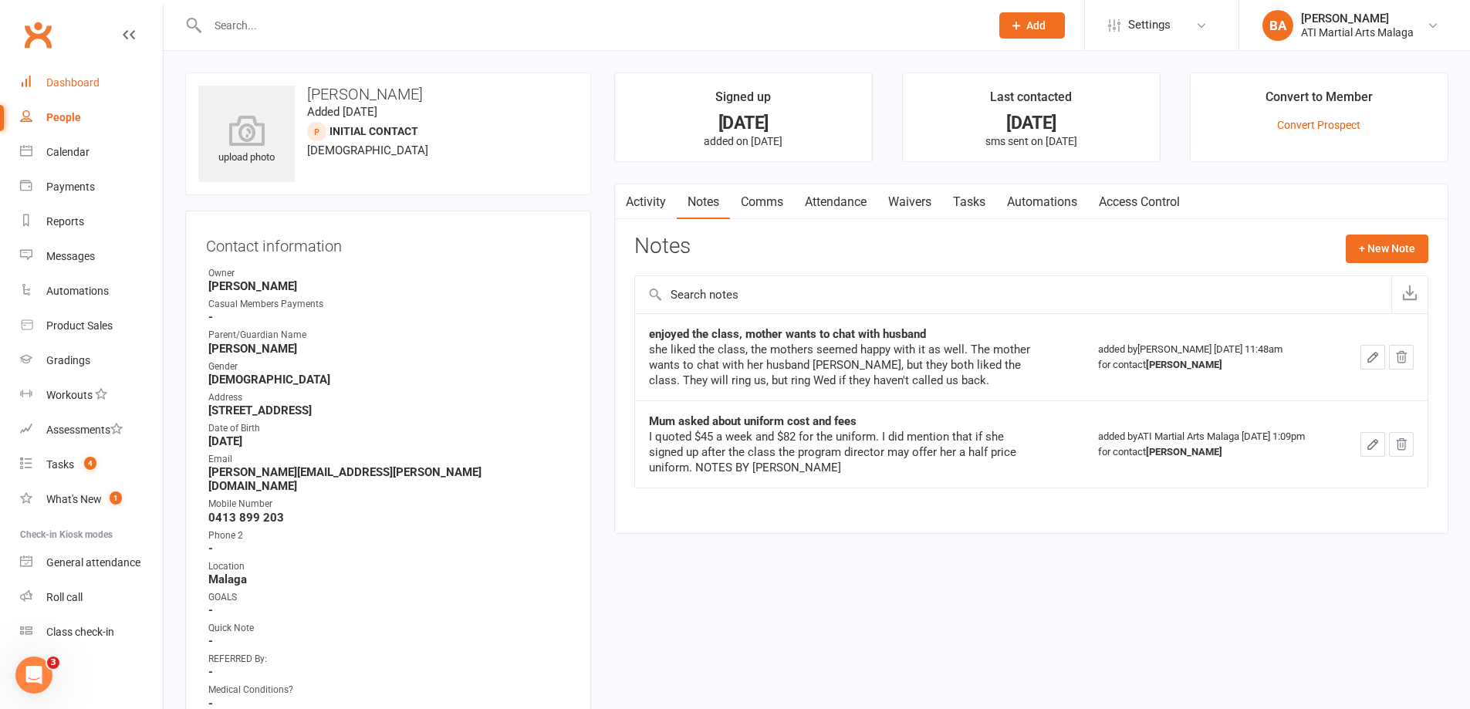
click at [71, 82] on div "Dashboard" at bounding box center [72, 82] width 53 height 12
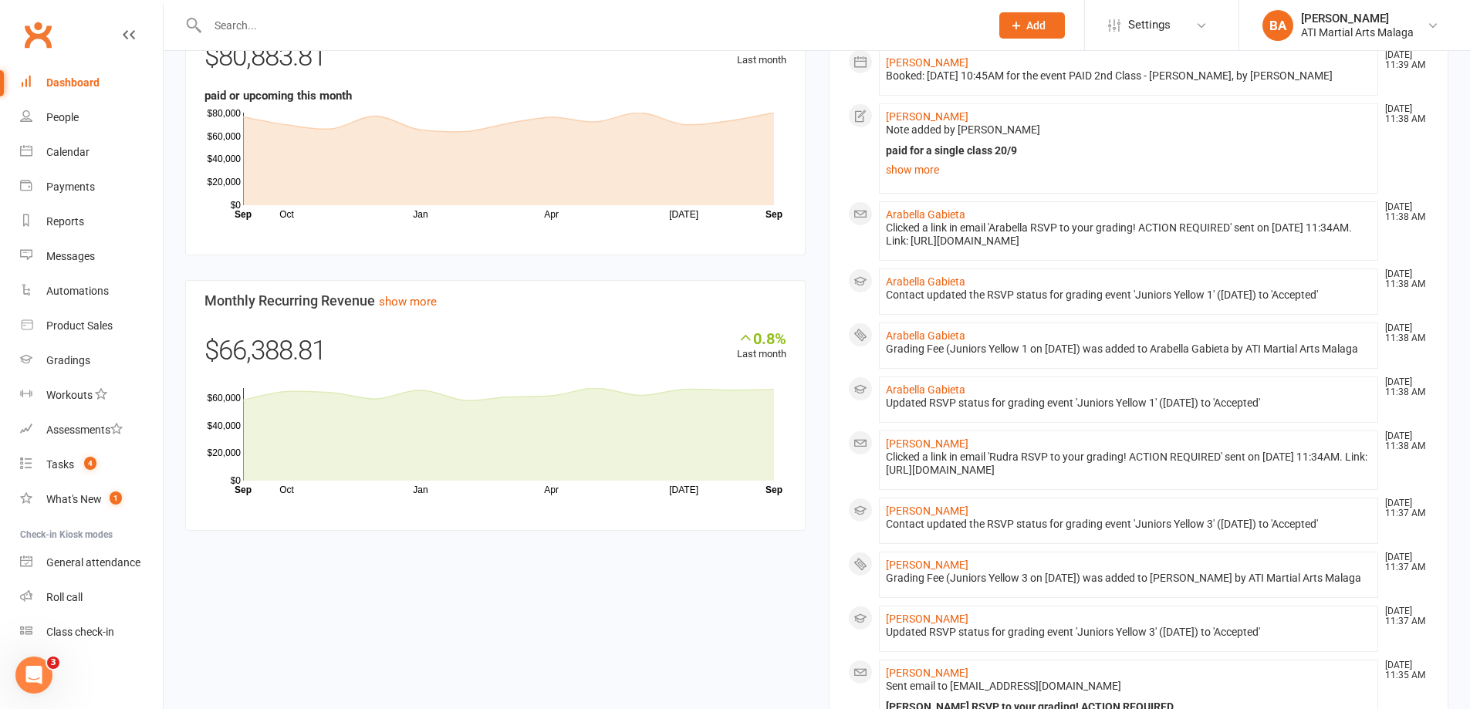
scroll to position [523, 0]
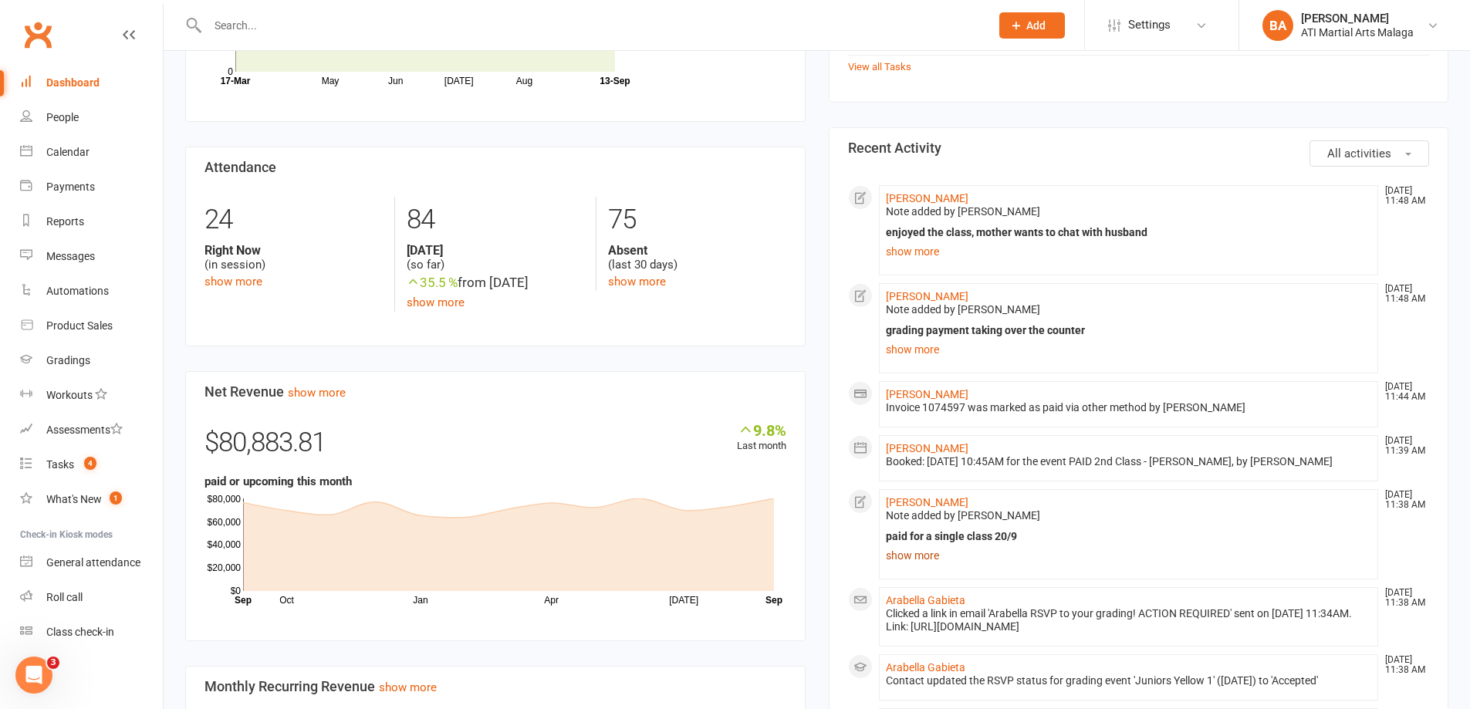
click at [920, 558] on link "show more" at bounding box center [1129, 556] width 486 height 22
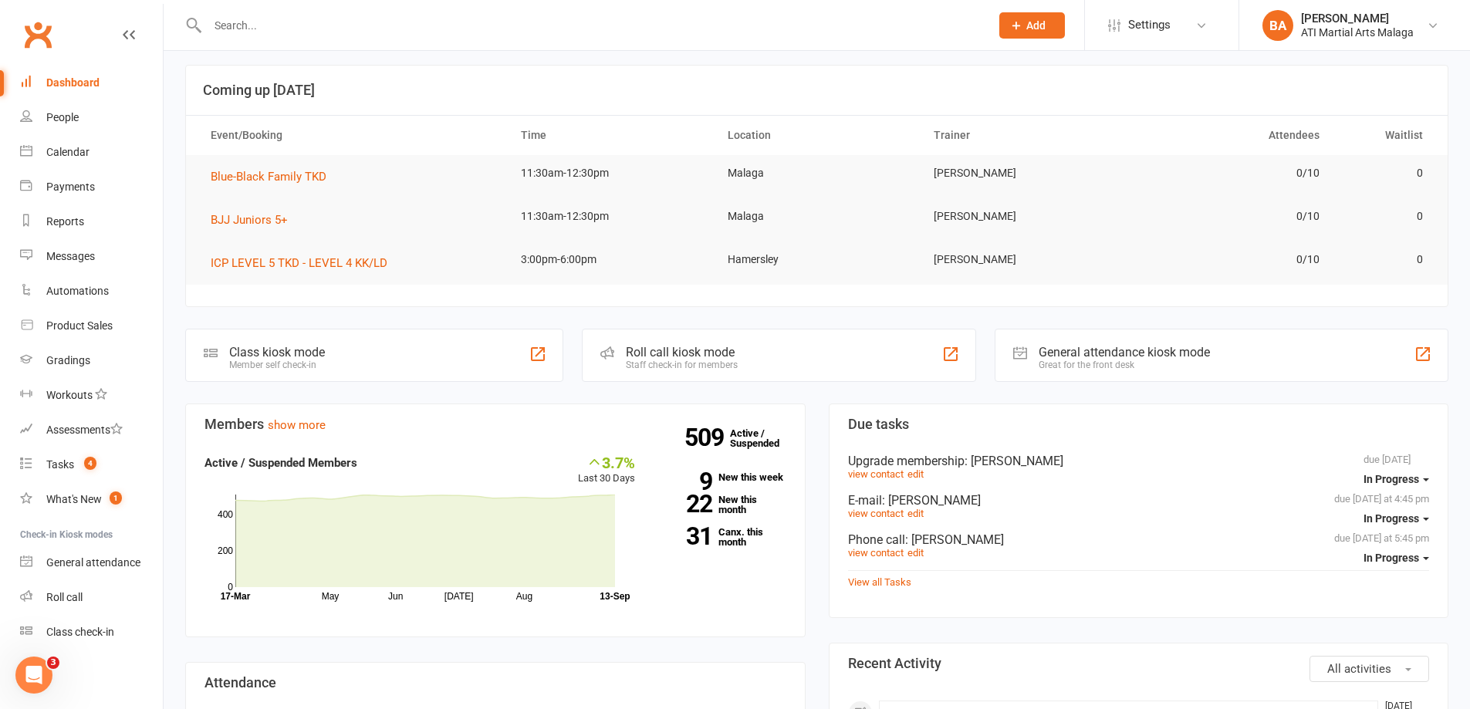
scroll to position [0, 0]
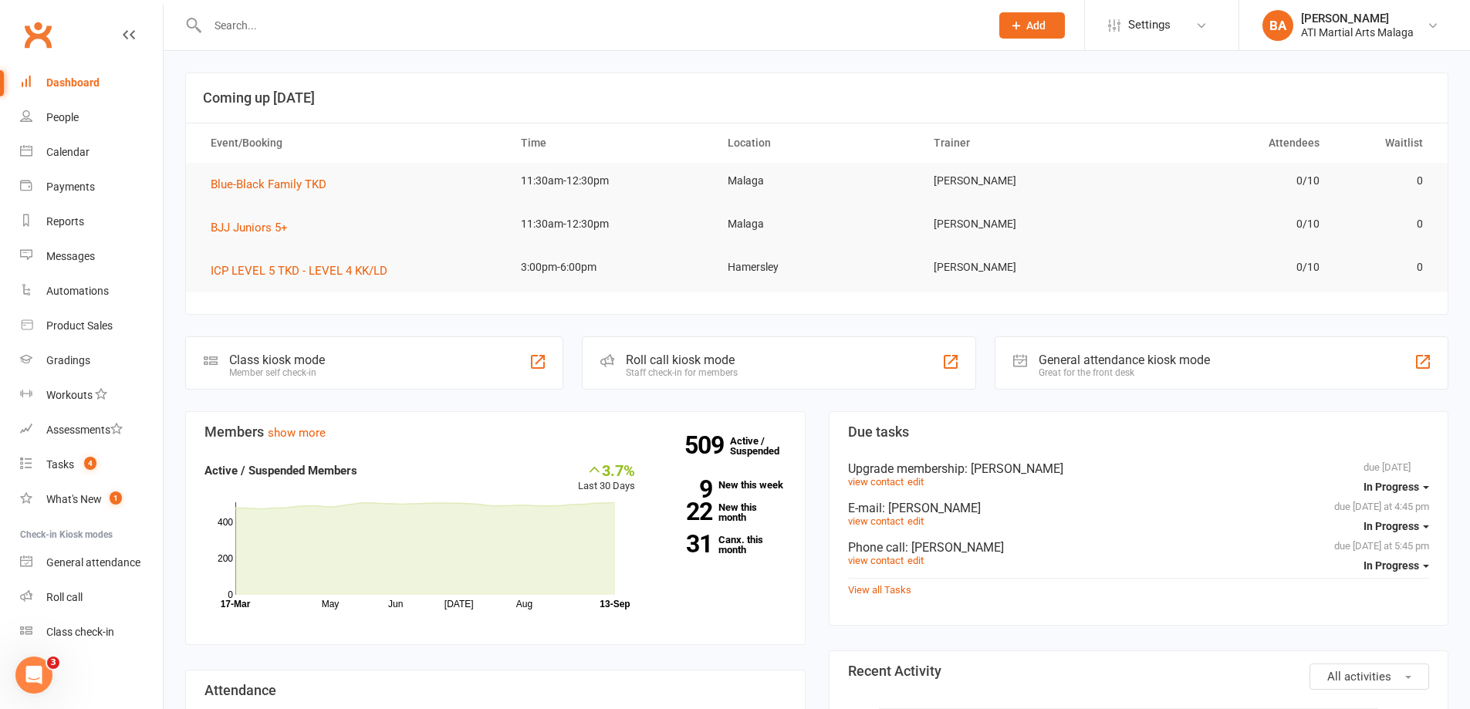
click at [239, 29] on input "text" at bounding box center [591, 26] width 776 height 22
click at [421, 25] on input "text" at bounding box center [591, 26] width 776 height 22
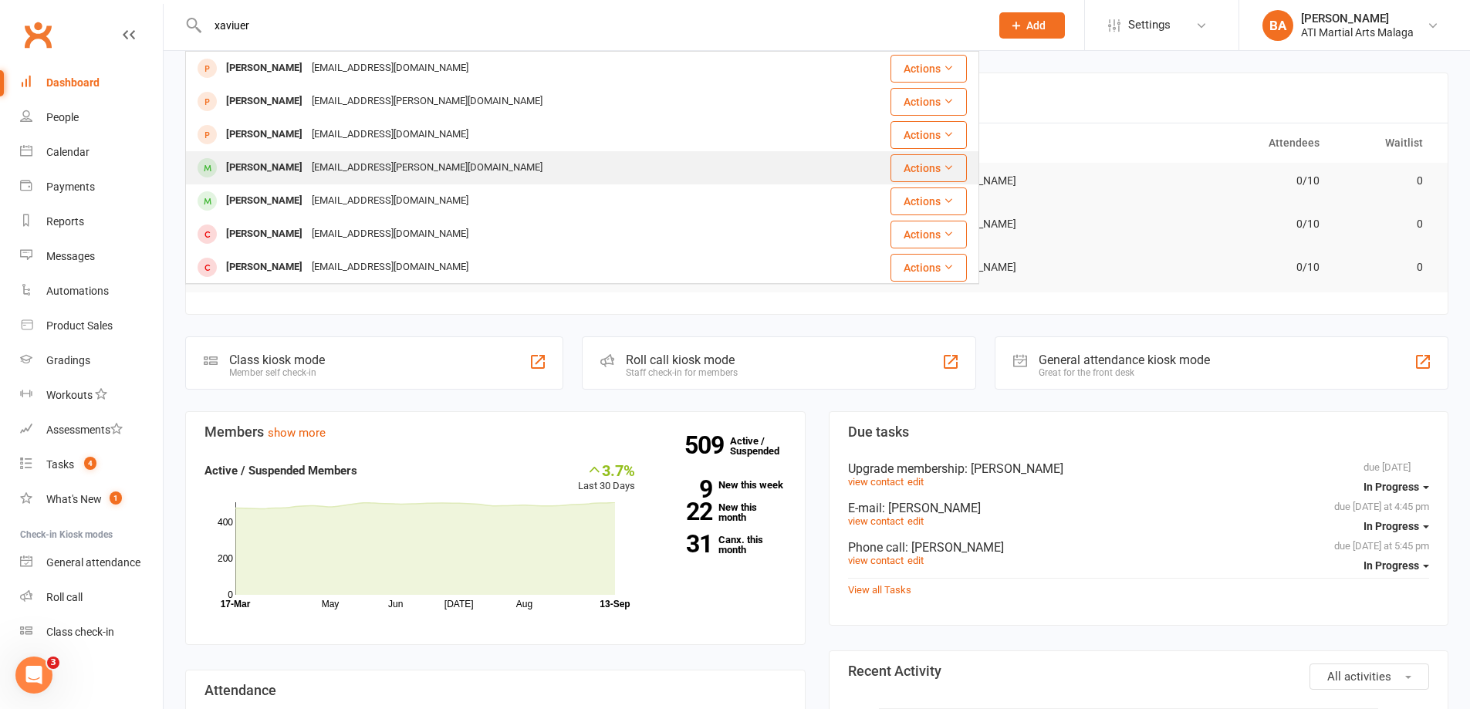
type input "xaviuer"
click at [631, 170] on div "Xavier Barnett xman.barnett@icloud.com" at bounding box center [516, 168] width 658 height 32
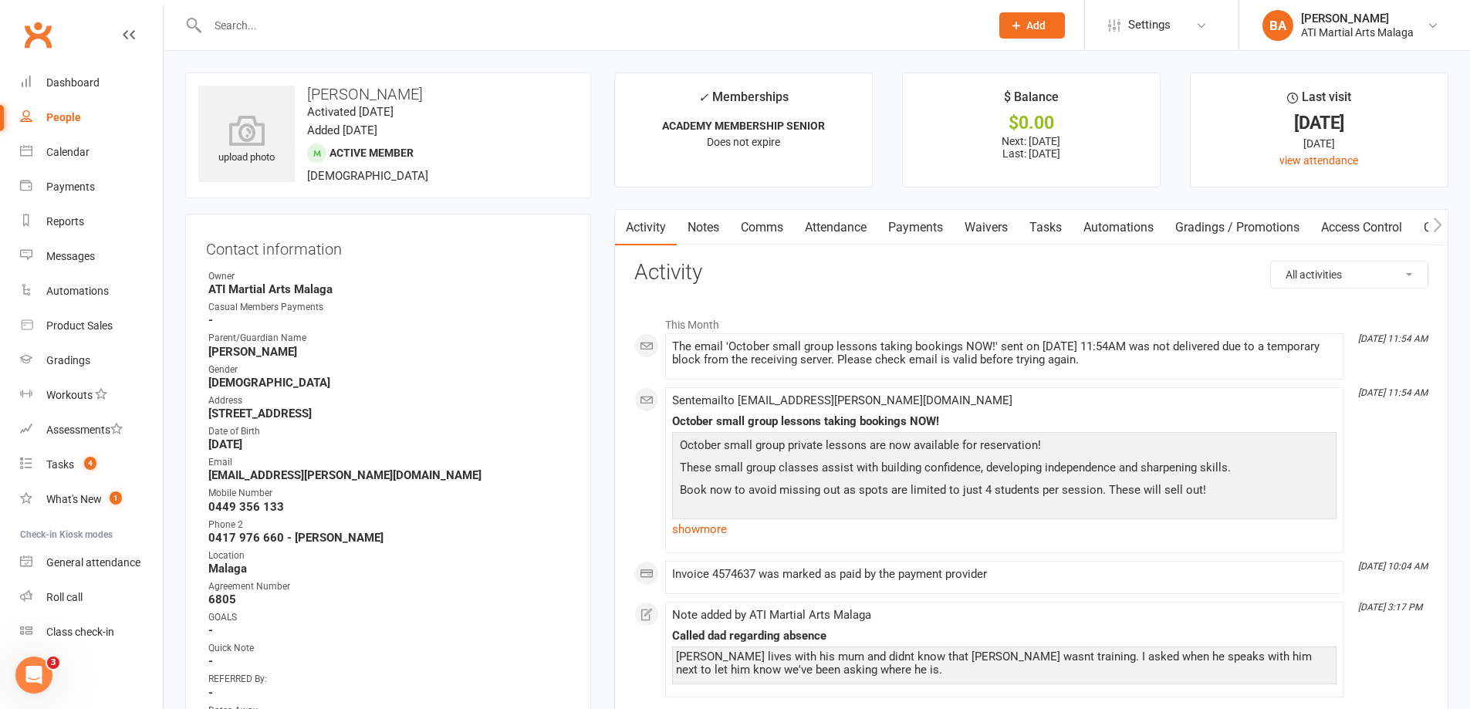
drag, startPoint x: 328, startPoint y: 47, endPoint x: 347, endPoint y: 44, distance: 19.5
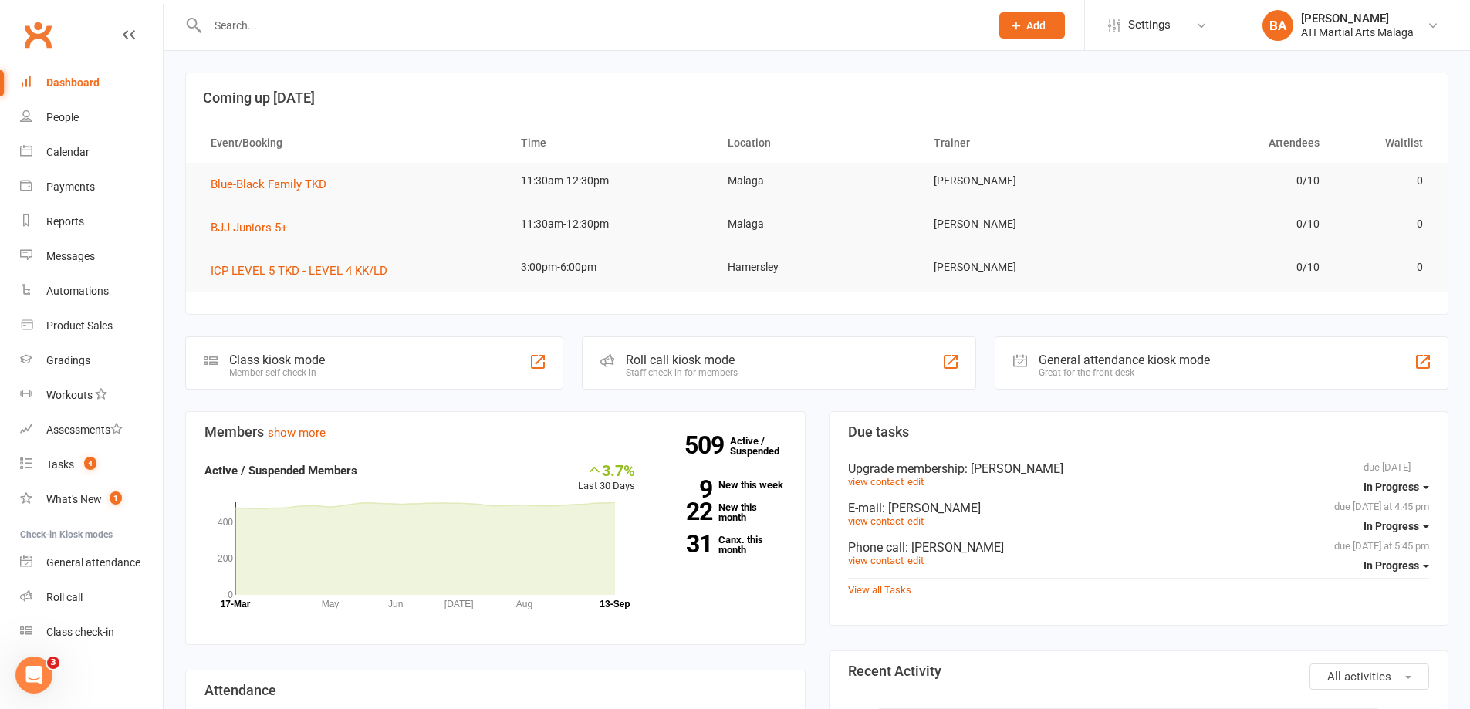
click at [280, 20] on input "text" at bounding box center [591, 26] width 776 height 22
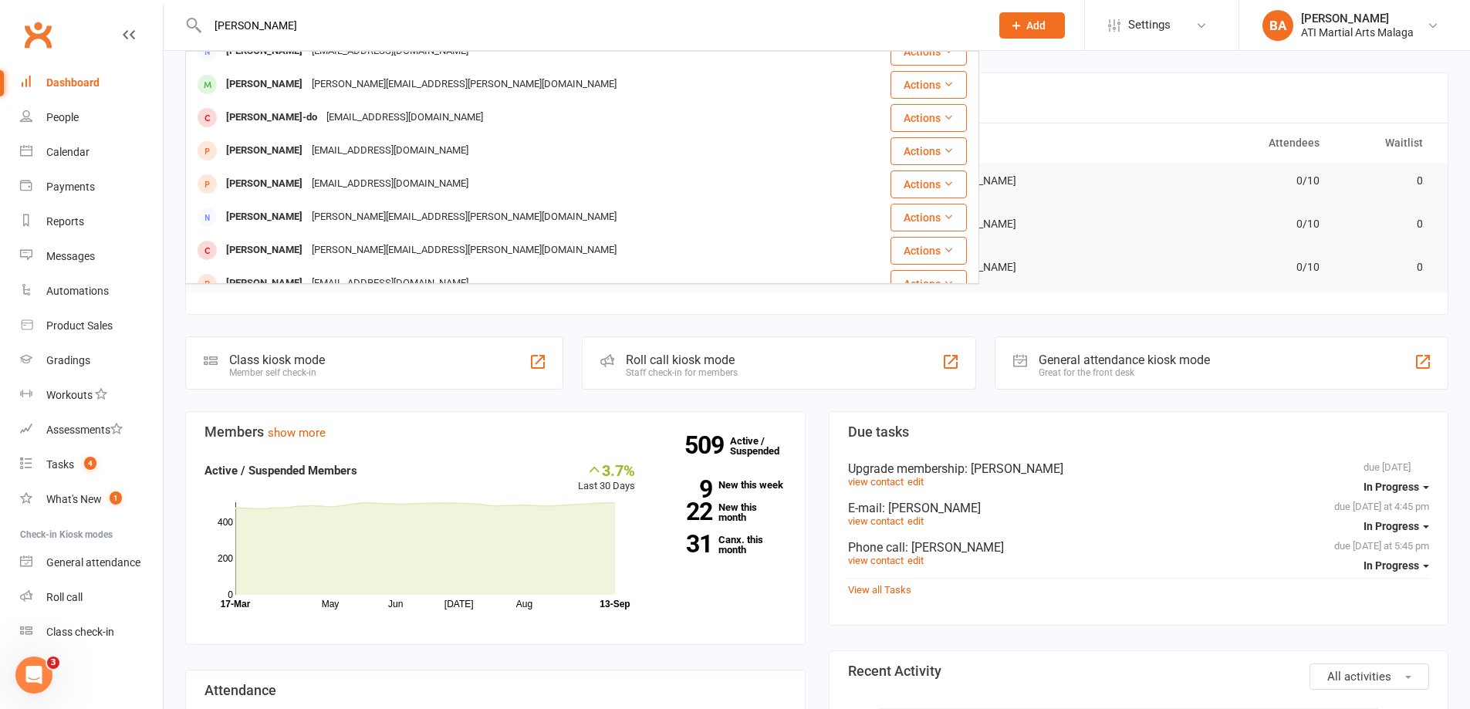
scroll to position [386, 0]
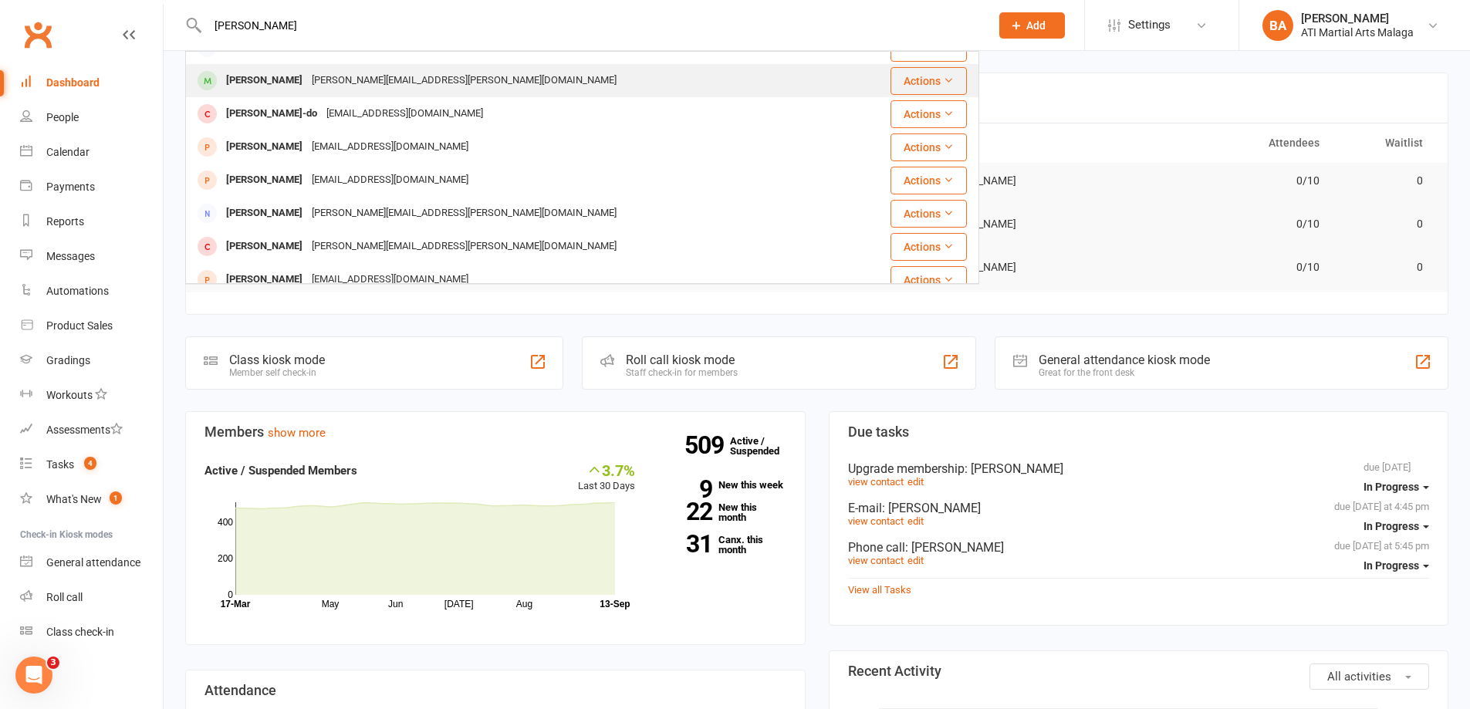
type input "xavier"
click at [375, 94] on div "Xavier Moloczij chevon.rob@gmail.com" at bounding box center [516, 81] width 658 height 32
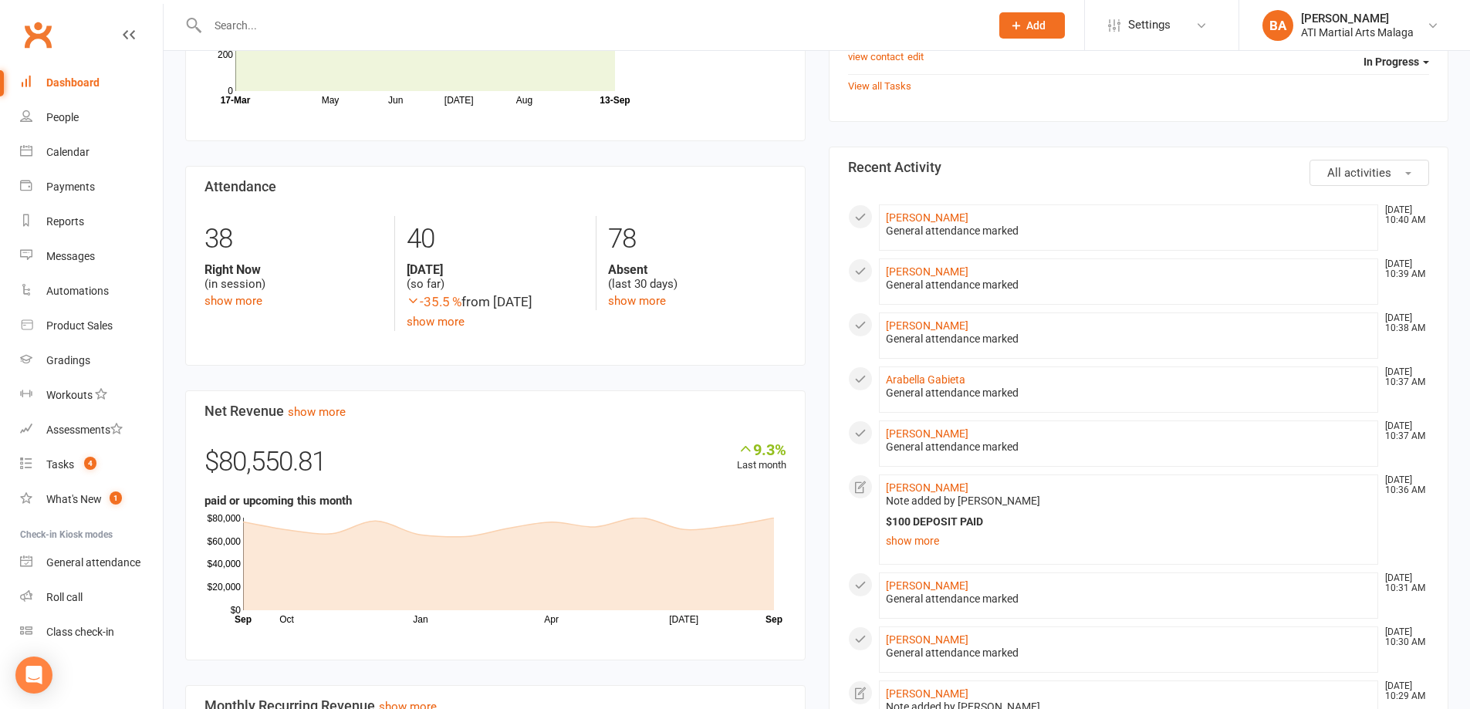
scroll to position [617, 0]
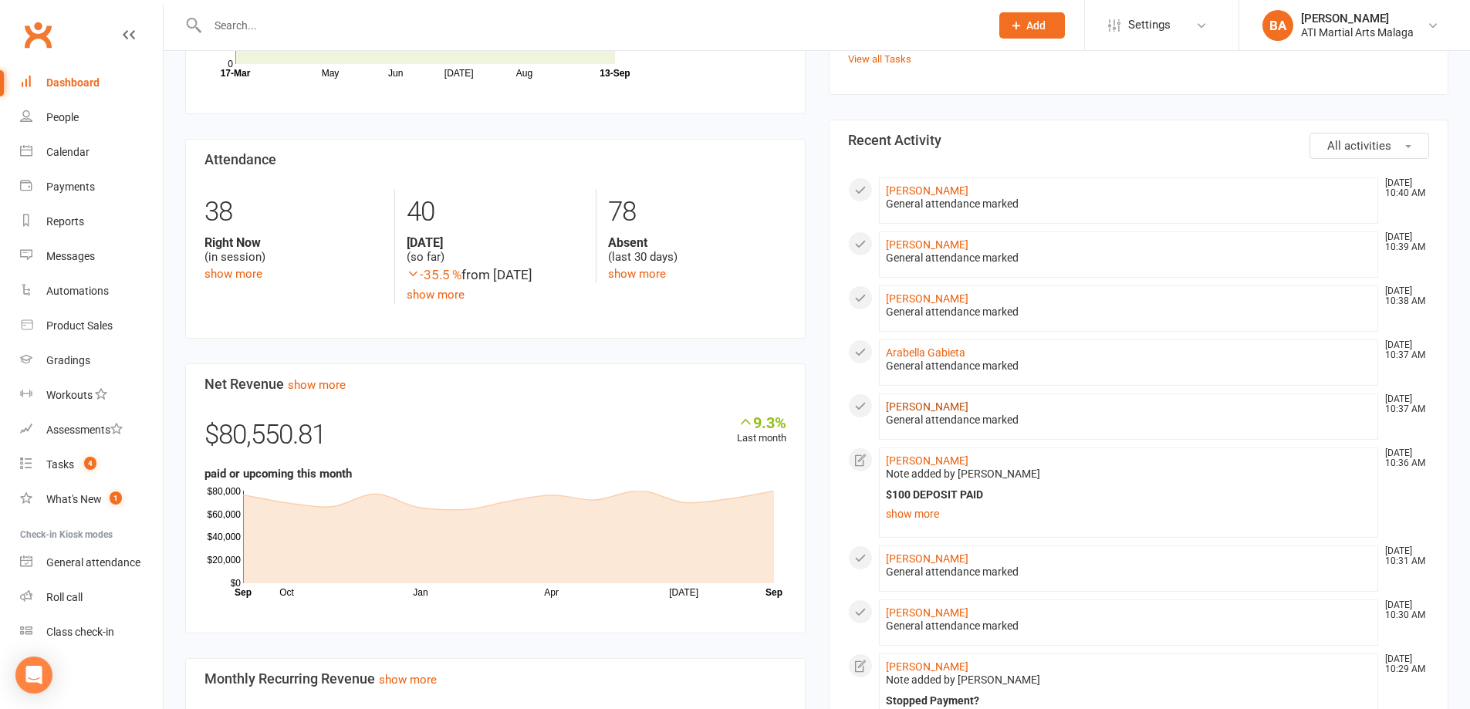
click at [915, 401] on link "[PERSON_NAME]" at bounding box center [927, 406] width 83 height 12
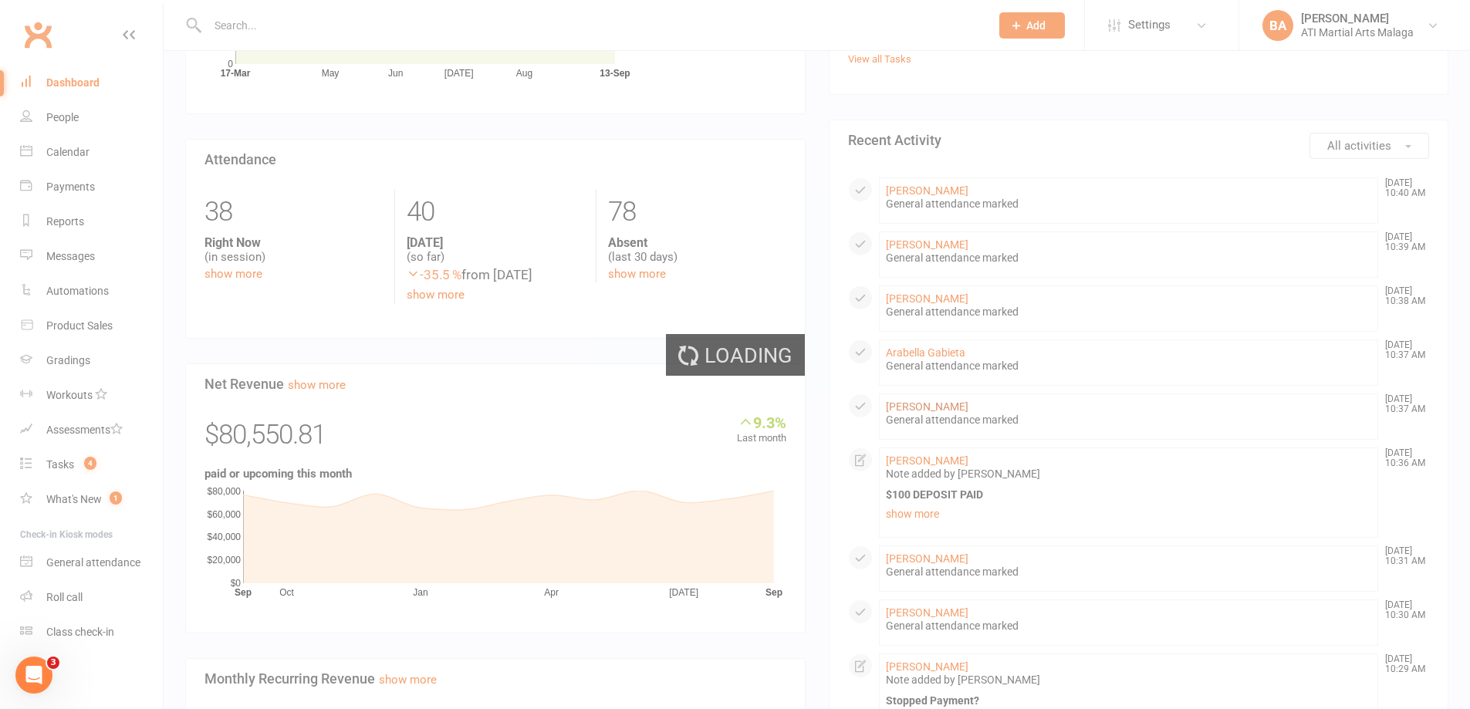
scroll to position [0, 0]
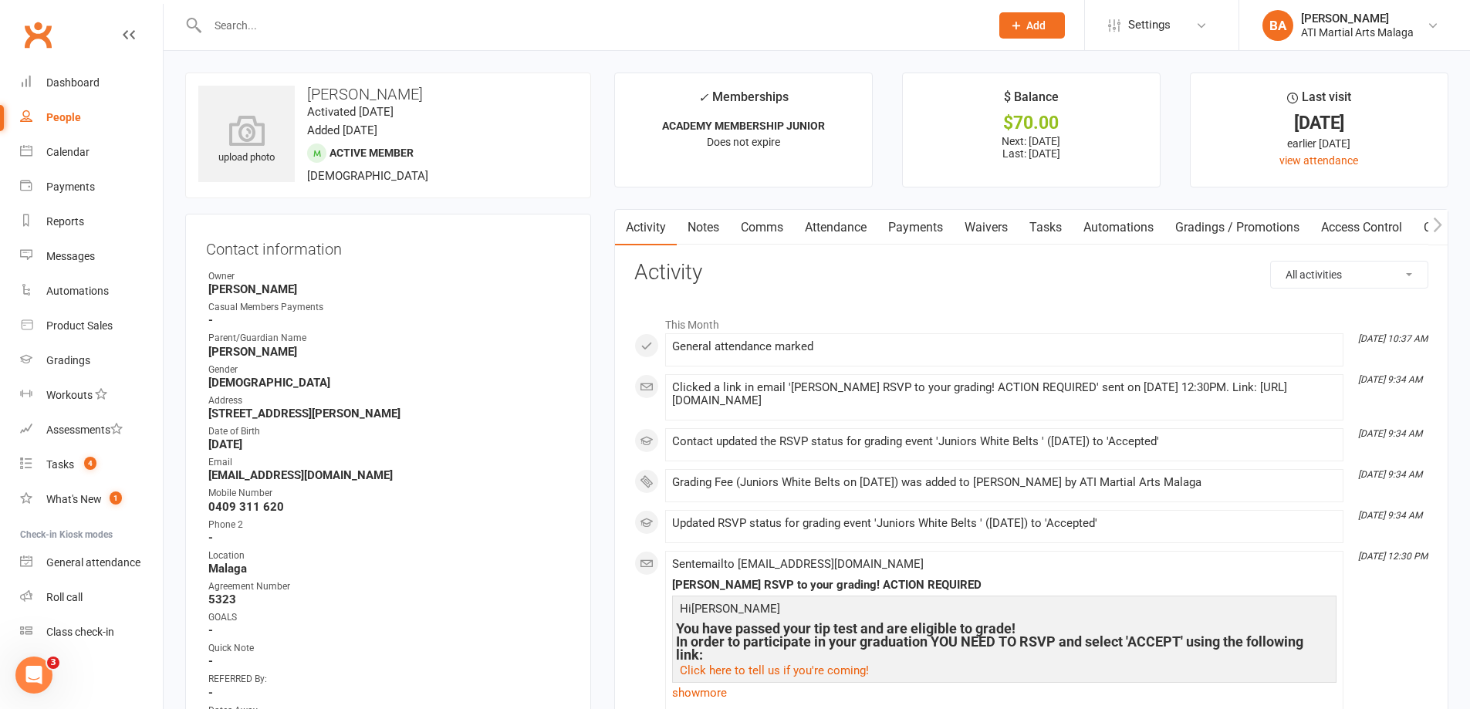
drag, startPoint x: 917, startPoint y: 230, endPoint x: 876, endPoint y: 326, distance: 104.8
click at [917, 231] on link "Payments" at bounding box center [915, 227] width 76 height 35
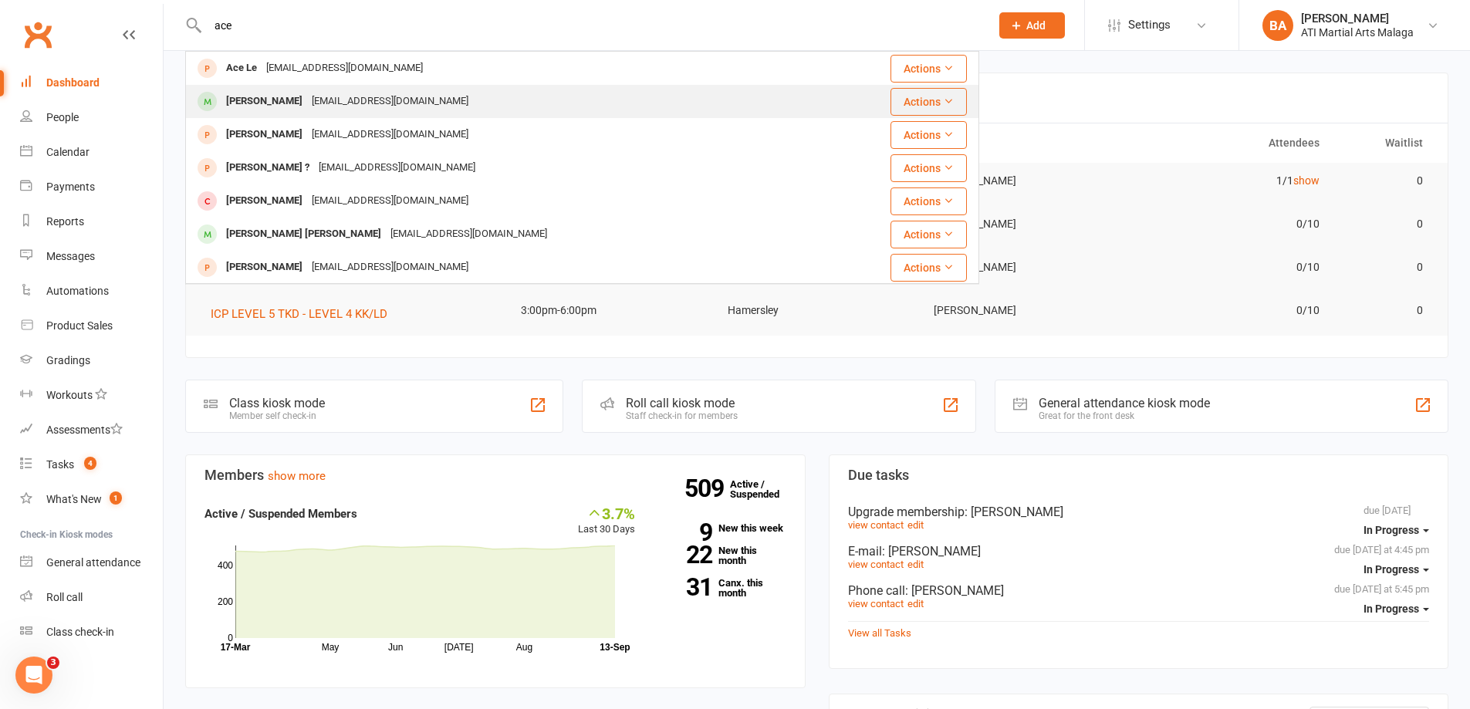
type input "ace"
click at [398, 114] on div "Ace Farmer [EMAIL_ADDRESS][DOMAIN_NAME]" at bounding box center [509, 102] width 644 height 32
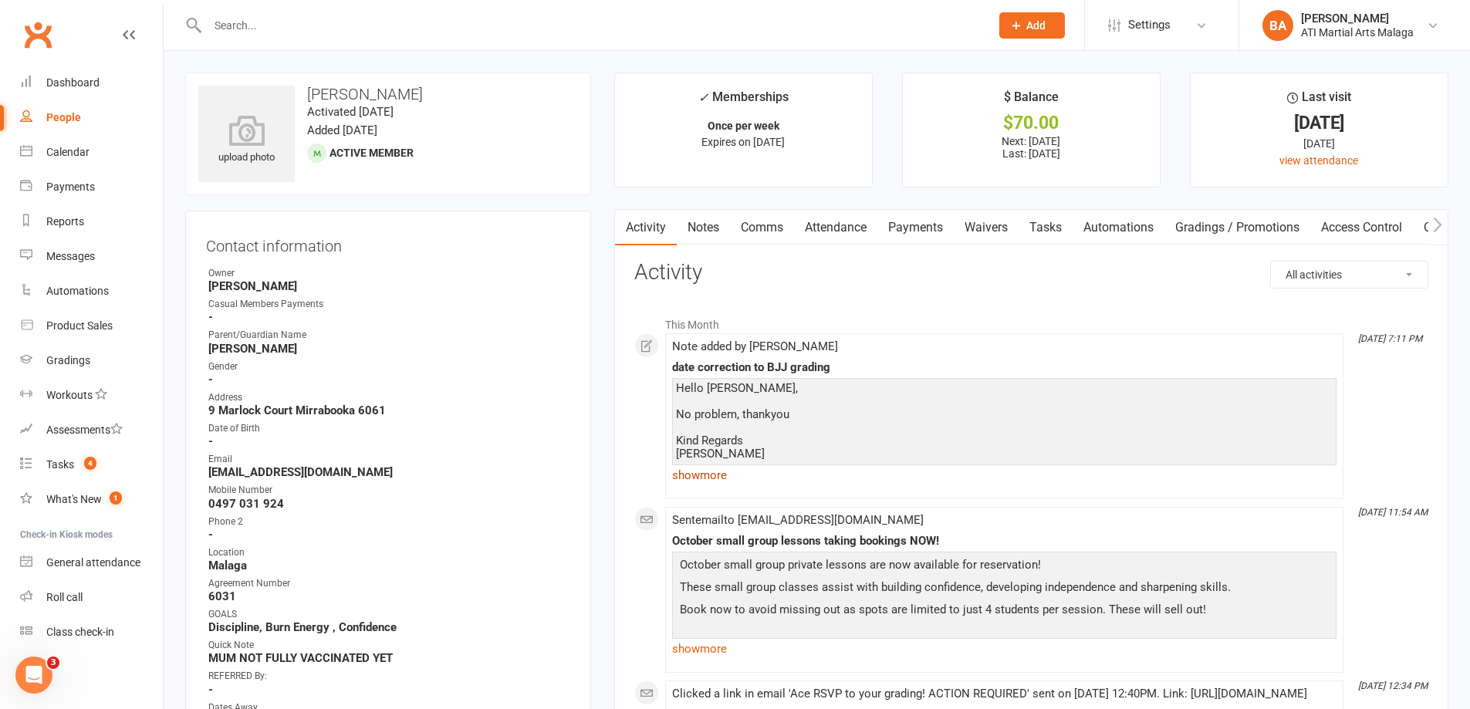
click at [706, 478] on link "show more" at bounding box center [1004, 476] width 664 height 22
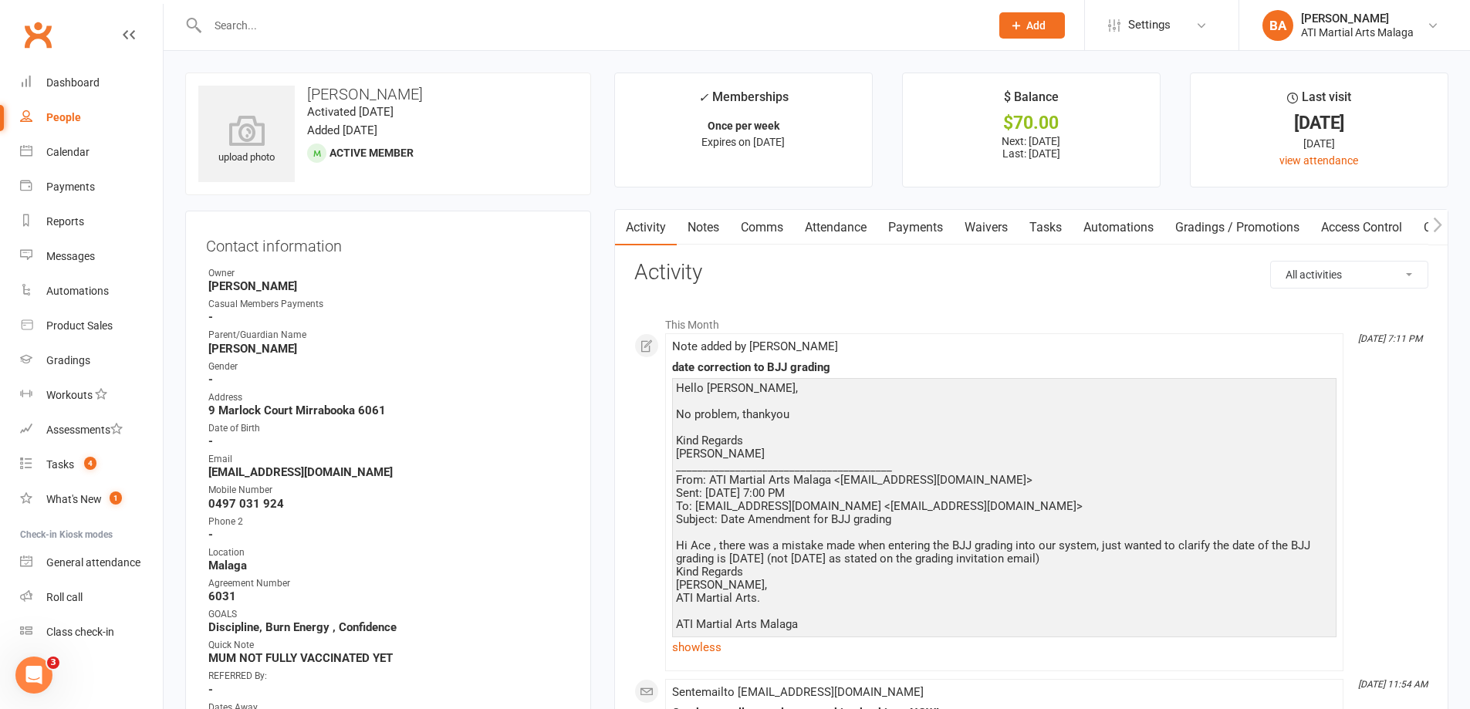
click at [913, 231] on link "Payments" at bounding box center [915, 227] width 76 height 35
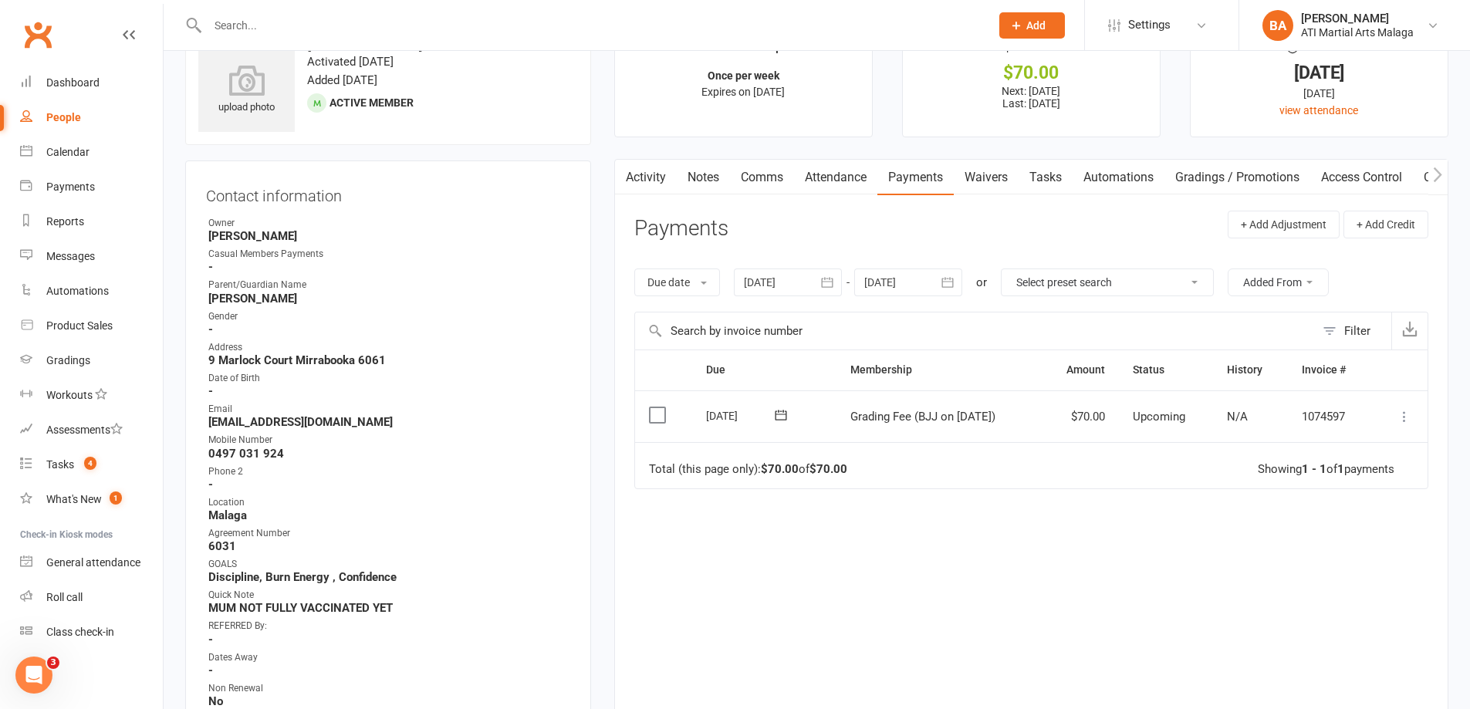
scroll to position [77, 0]
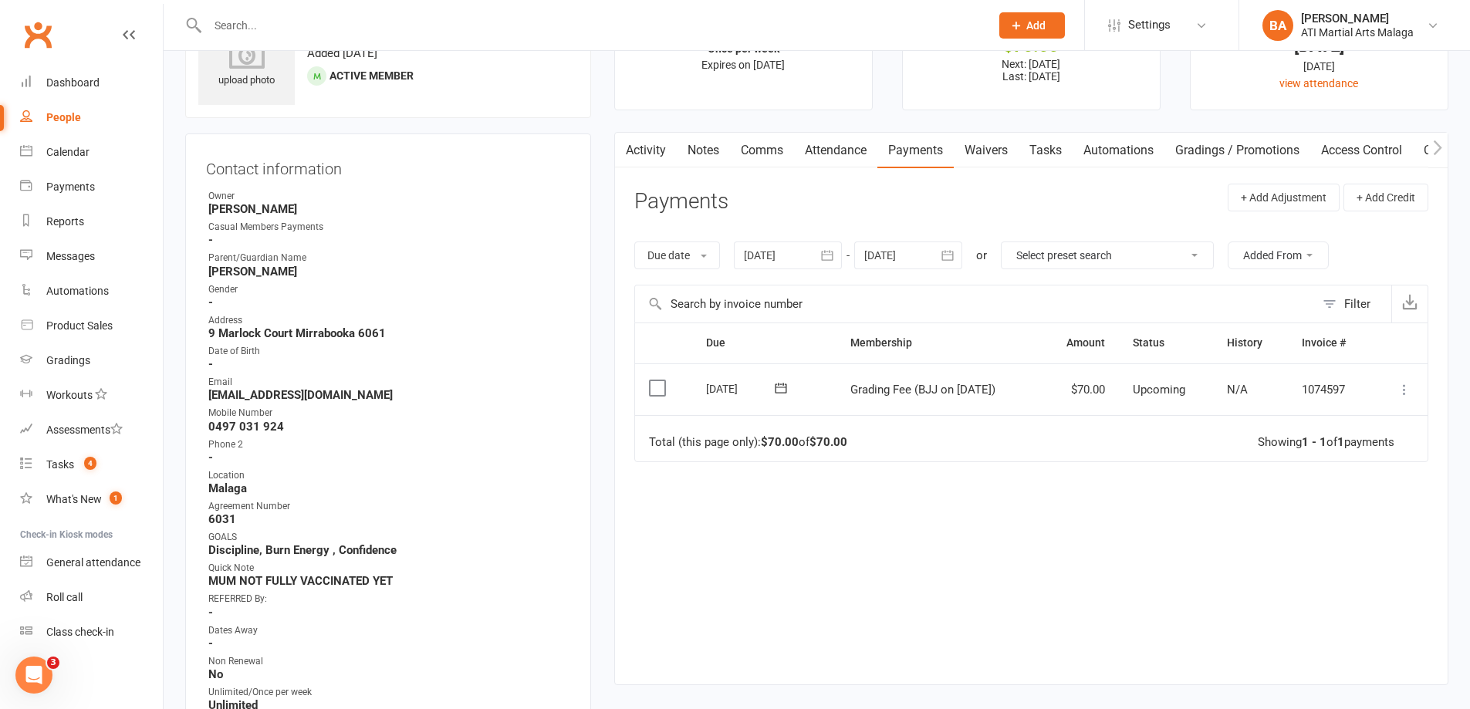
click at [666, 380] on td "Select this" at bounding box center [663, 389] width 57 height 52
click at [649, 398] on td "Select this" at bounding box center [663, 389] width 57 height 52
click at [657, 394] on label at bounding box center [659, 387] width 21 height 15
click at [657, 380] on input "checkbox" at bounding box center [654, 380] width 10 height 0
click at [1410, 671] on button "Change status" at bounding box center [1387, 673] width 122 height 32
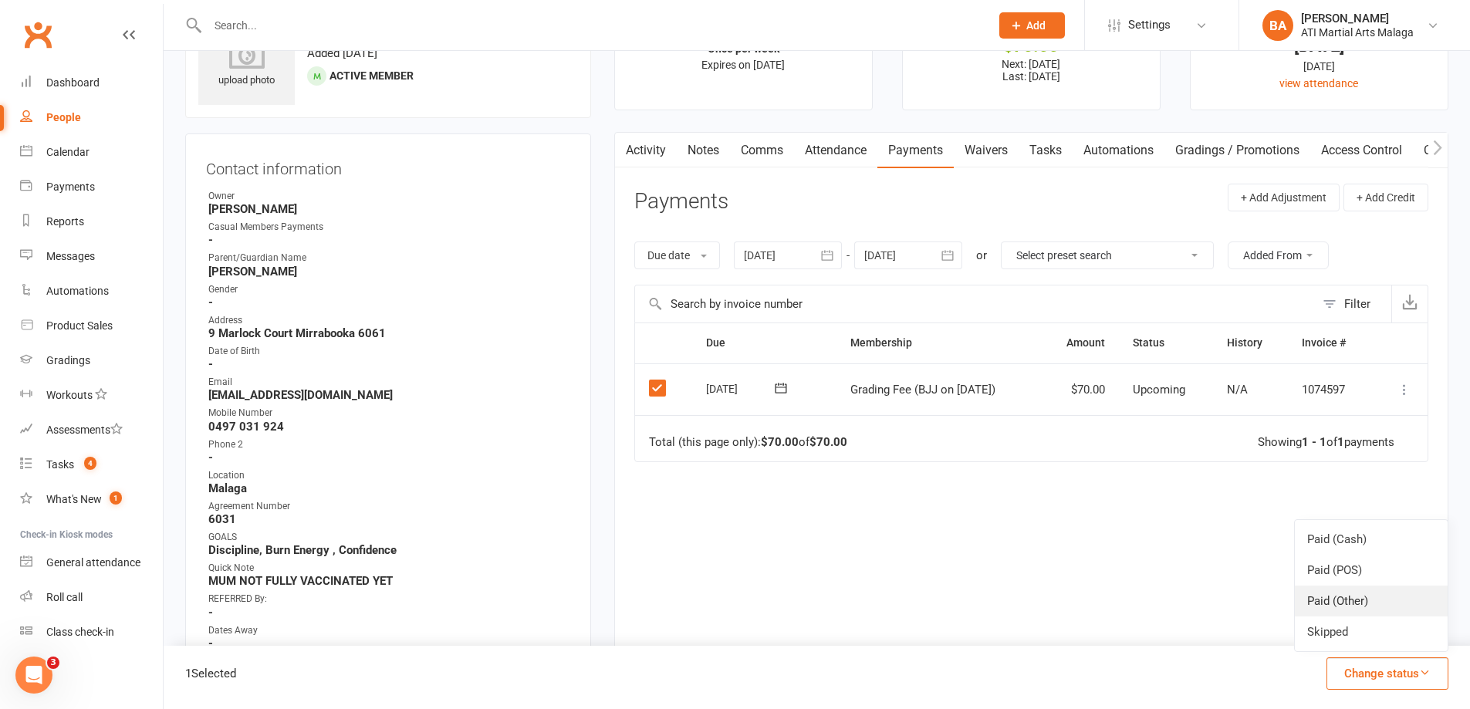
click at [1376, 602] on link "Paid (Other)" at bounding box center [1371, 601] width 153 height 31
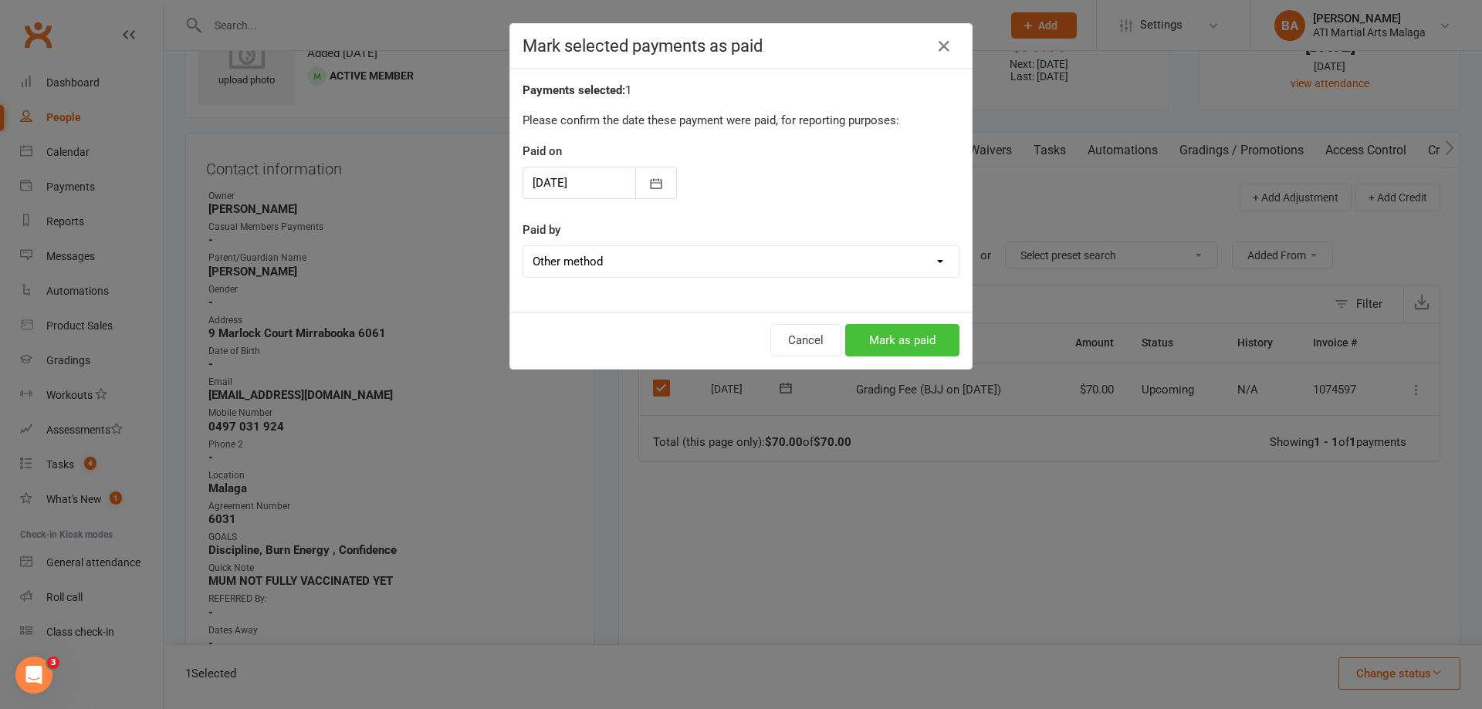
click at [899, 349] on button "Mark as paid" at bounding box center [902, 340] width 114 height 32
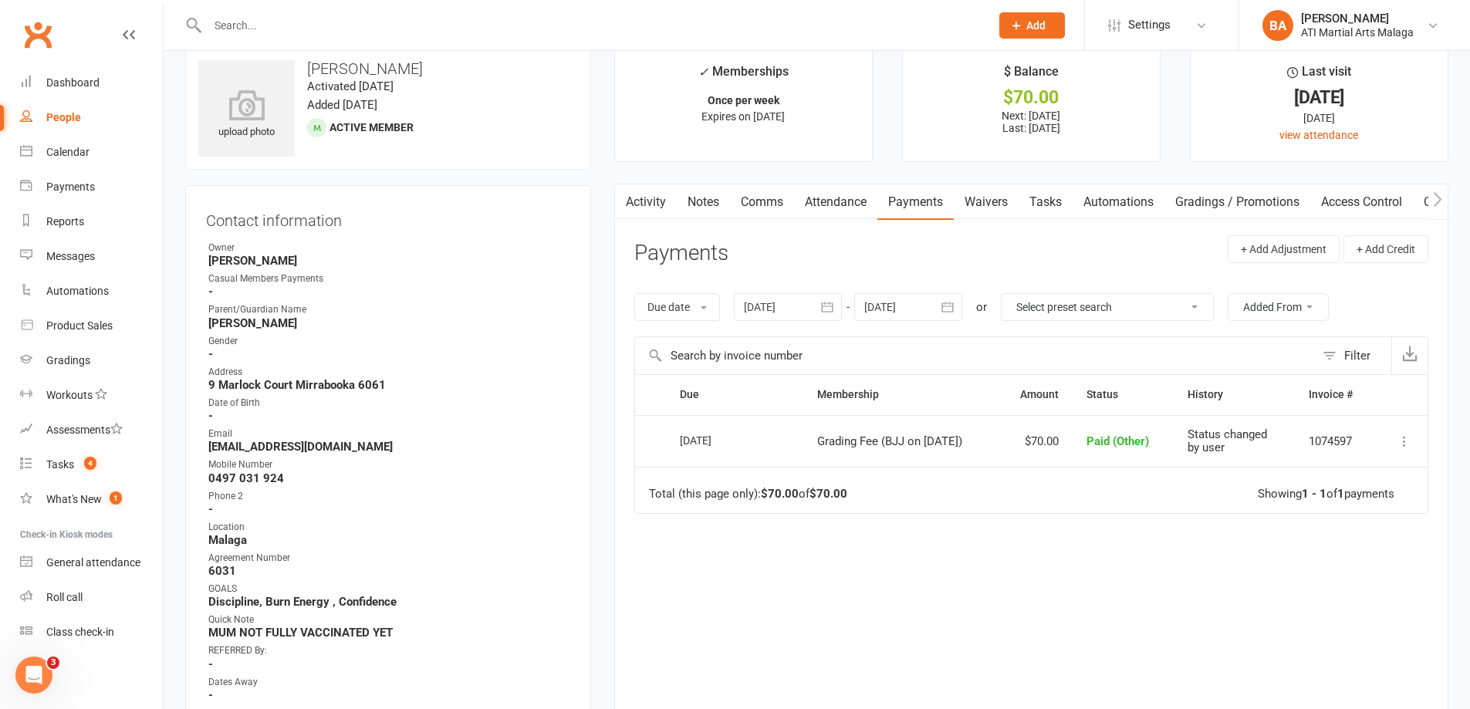
scroll to position [0, 0]
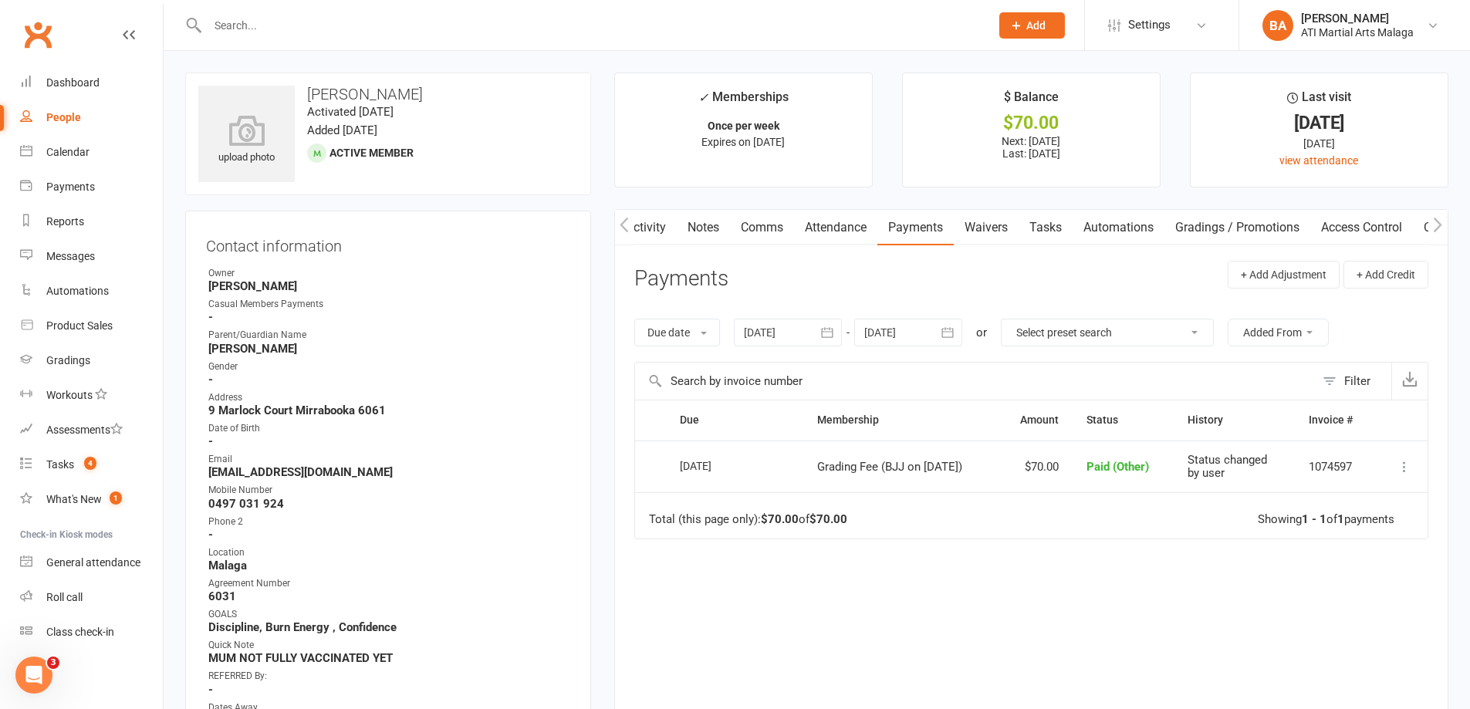
drag, startPoint x: 713, startPoint y: 227, endPoint x: 696, endPoint y: 210, distance: 24.0
click at [711, 227] on link "Notes" at bounding box center [703, 227] width 53 height 35
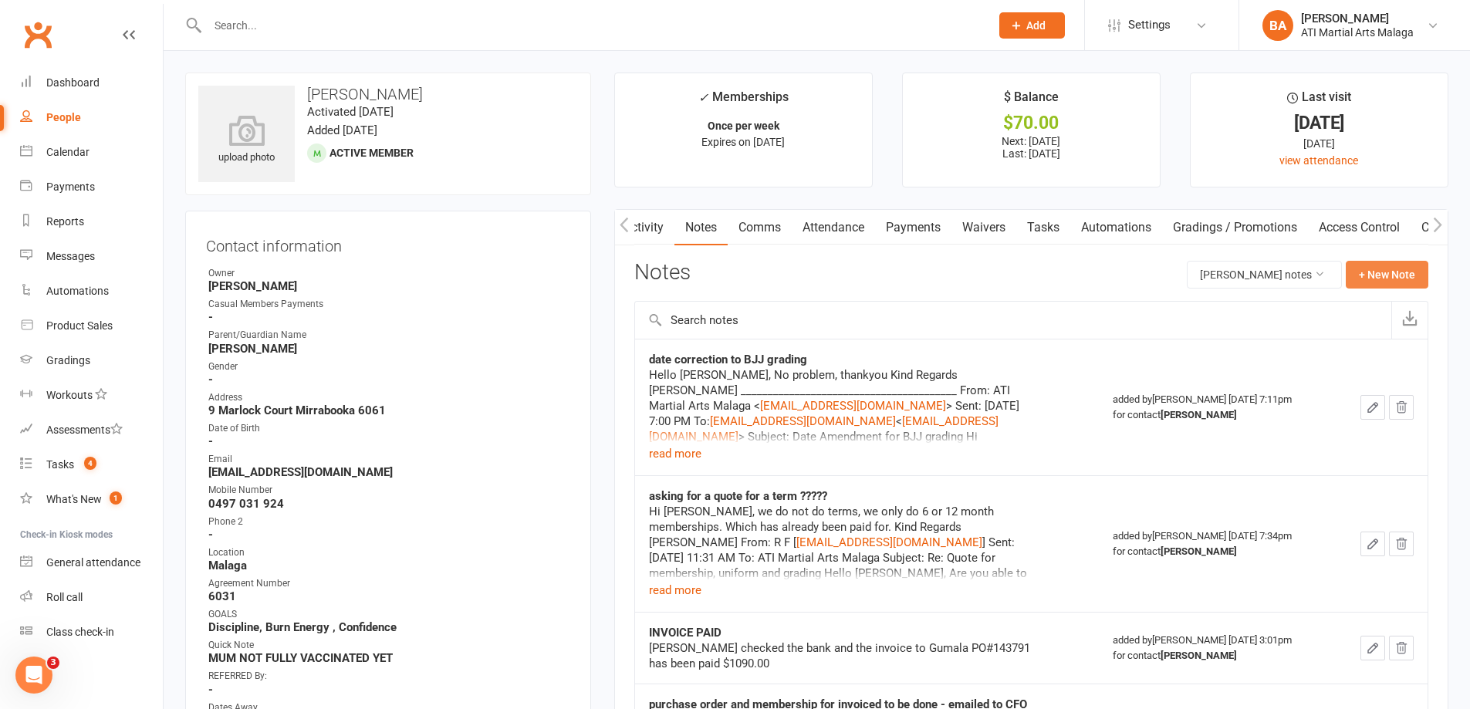
click at [1417, 275] on button "+ New Note" at bounding box center [1387, 275] width 83 height 28
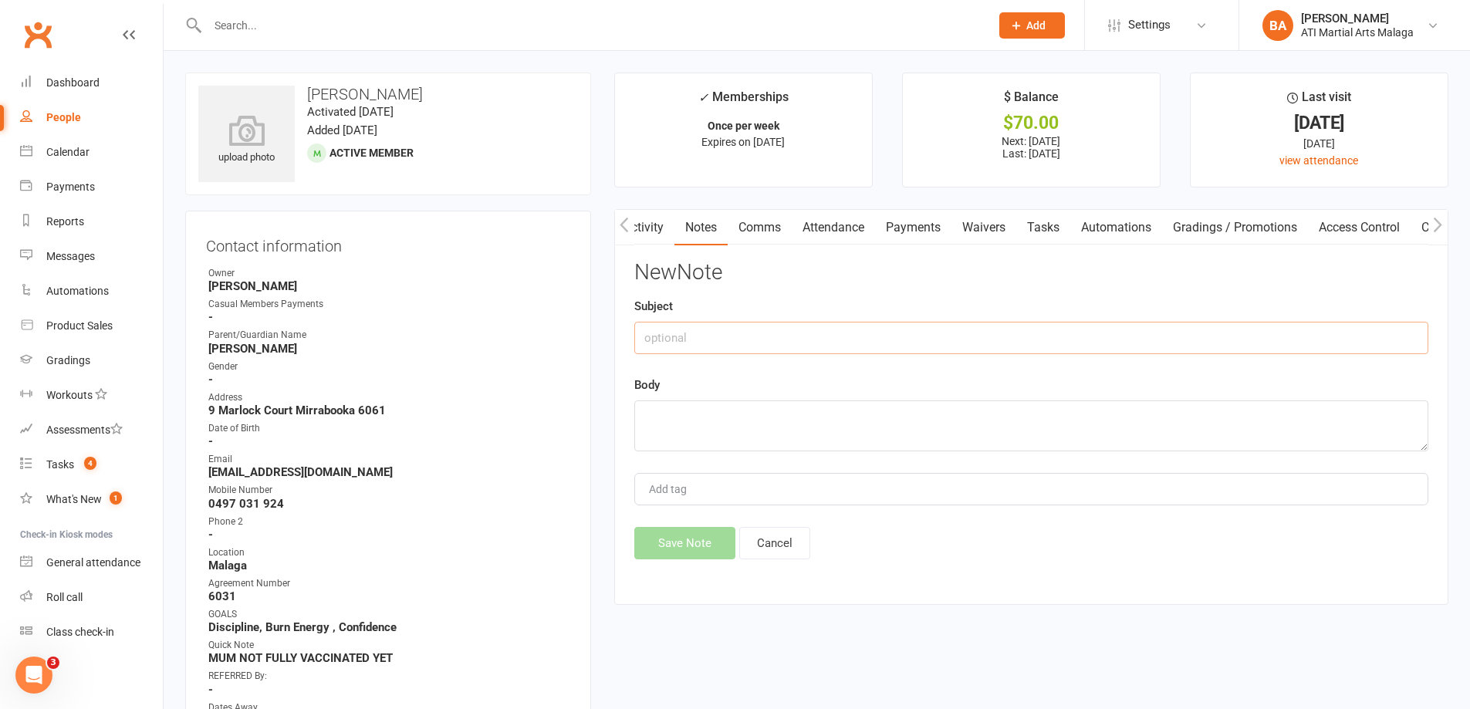
click at [899, 333] on input "text" at bounding box center [1031, 338] width 794 height 32
type input "grading payment taking over the counter"
type textarea "g"
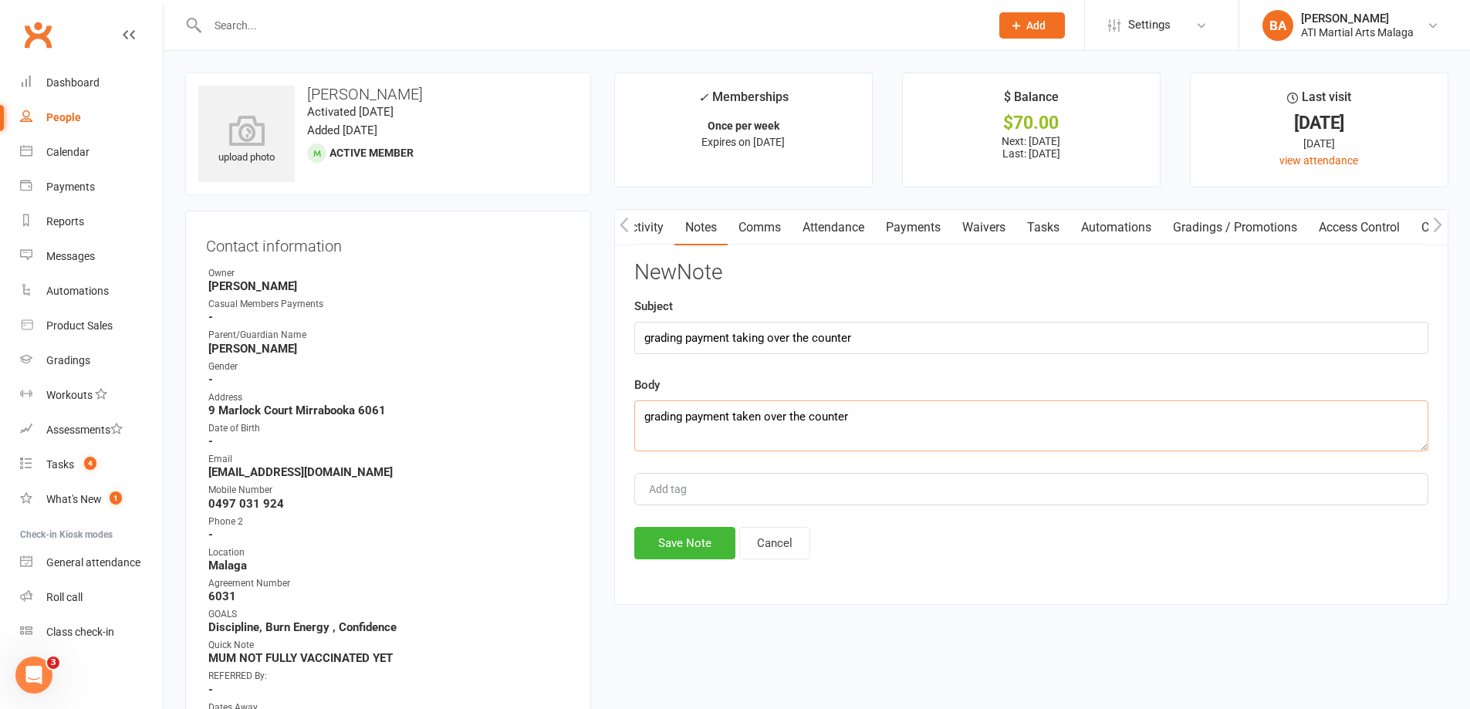
click at [893, 427] on textarea "grading payment taken over the counter" at bounding box center [1031, 425] width 794 height 51
type textarea "grading payment taken over the counter paid on 13/9 for 21/9"
click at [691, 555] on button "Save Note" at bounding box center [684, 543] width 101 height 32
